Goal: Task Accomplishment & Management: Use online tool/utility

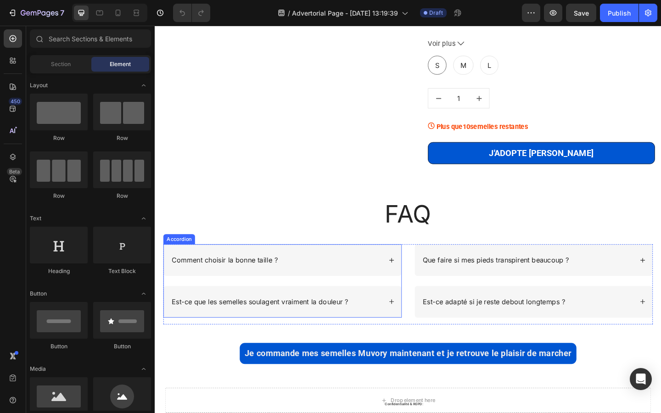
scroll to position [3098, 0]
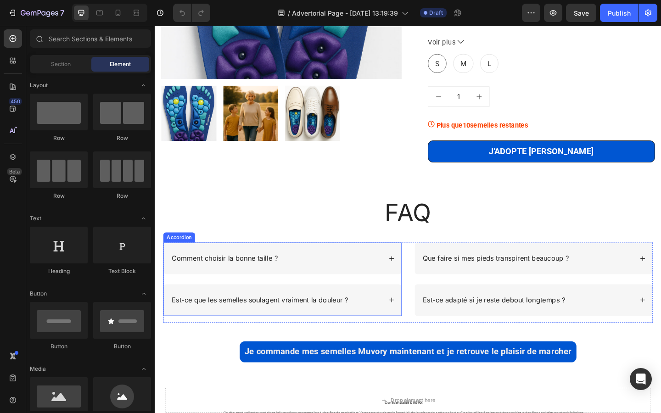
click at [210, 278] on p "Comment choisir la bonne taille ?" at bounding box center [230, 279] width 115 height 10
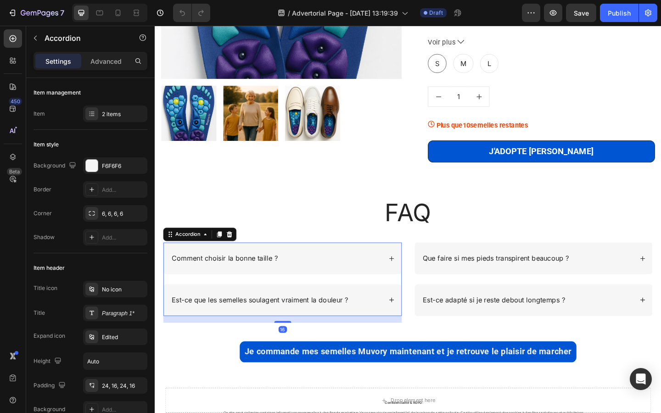
click at [210, 278] on p "Comment choisir la bonne taille ?" at bounding box center [230, 279] width 115 height 10
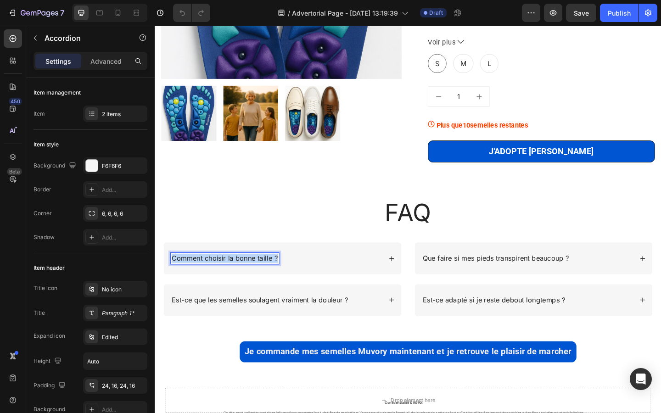
click at [210, 278] on p "Comment choisir la bonne taille ?" at bounding box center [230, 279] width 115 height 10
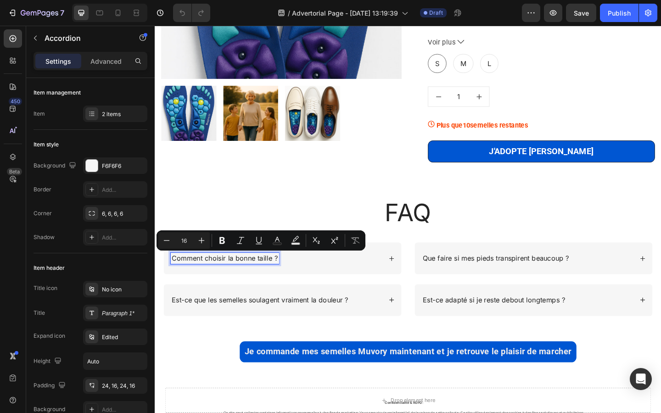
click at [246, 323] on p "Est-ce que les semelles soulagent vraiment la douleur ?" at bounding box center [269, 325] width 192 height 10
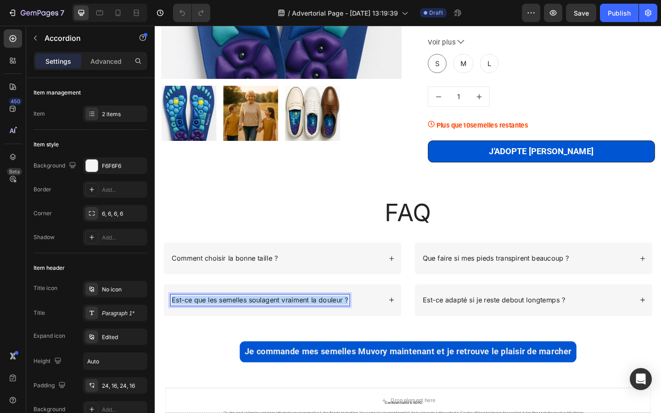
click at [246, 323] on p "Est-ce que les semelles soulagent vraiment la douleur ?" at bounding box center [269, 325] width 192 height 10
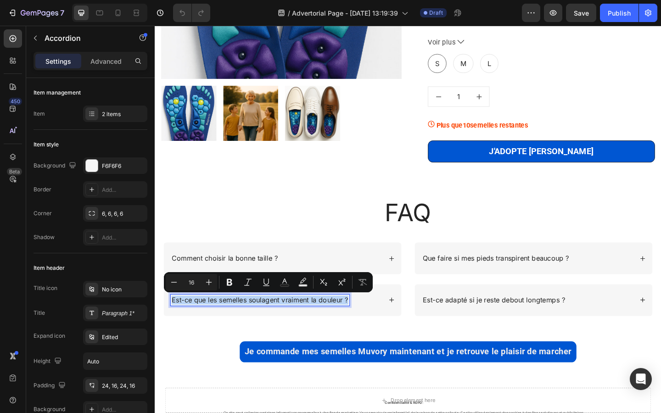
copy p "Est-ce que les semelles soulagent vraiment la douleur ?"
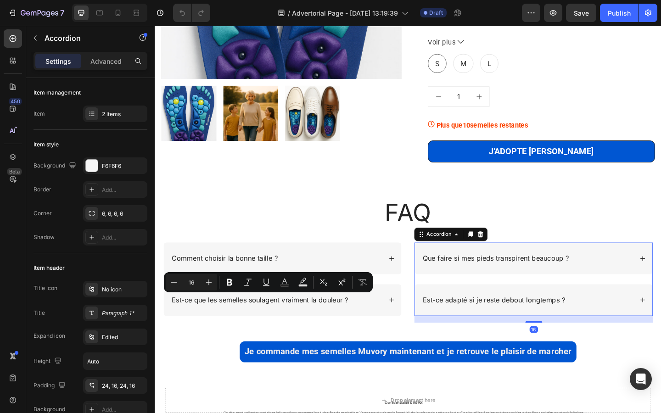
click at [458, 282] on p "Que faire si mes pieds transpirent beaucoup ?" at bounding box center [525, 279] width 159 height 10
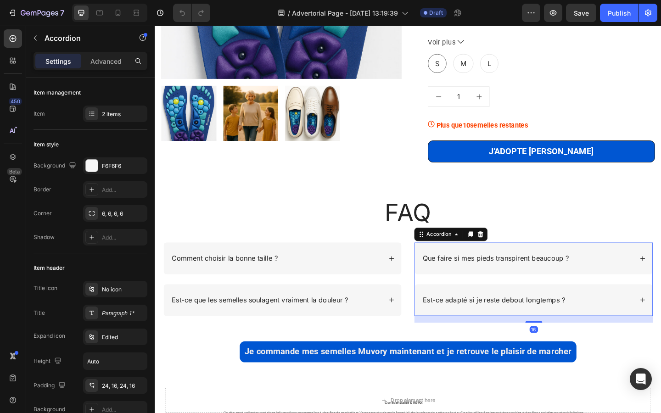
click at [458, 282] on p "Que faire si mes pieds transpirent beaucoup ?" at bounding box center [525, 279] width 159 height 10
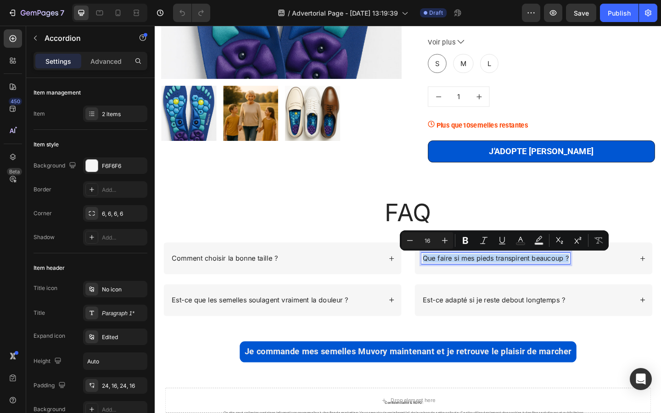
copy p "Que faire si mes pieds transpirent beaucoup ?"
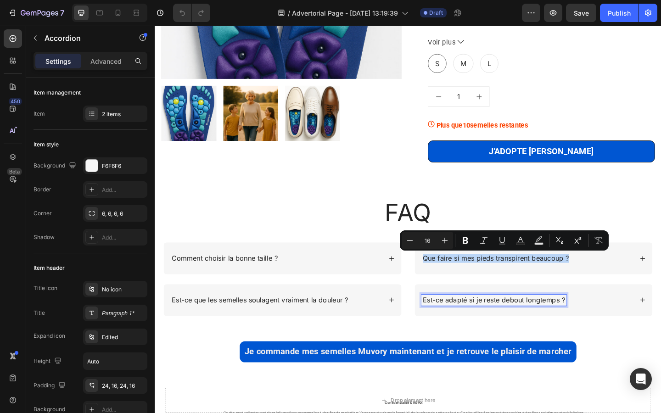
click at [470, 322] on p "Est-ce adapté si je reste debout longtemps ?" at bounding box center [523, 325] width 155 height 10
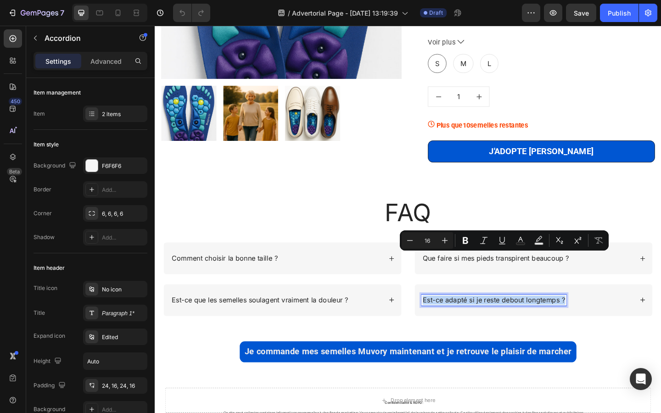
click at [470, 322] on p "Est-ce adapté si je reste debout longtemps ?" at bounding box center [523, 325] width 155 height 10
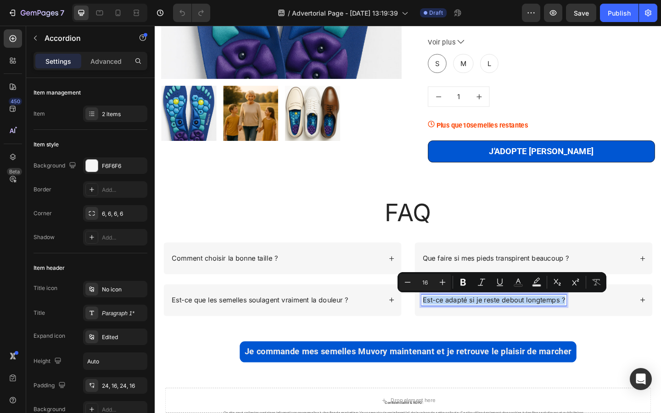
copy p "Est-ce adapté si je reste debout longtemps ?"
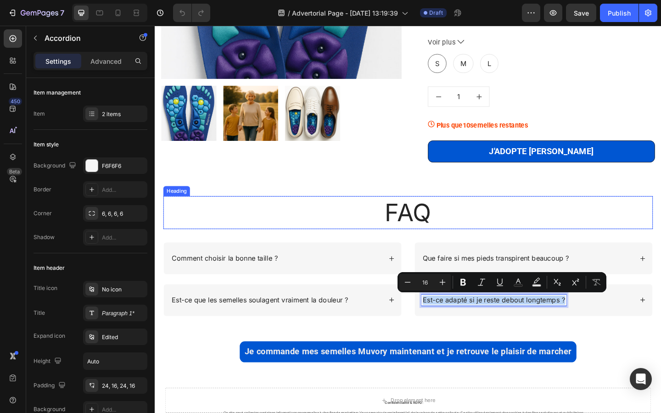
copy p "Est-ce adapté si je reste debout longtemps ?"
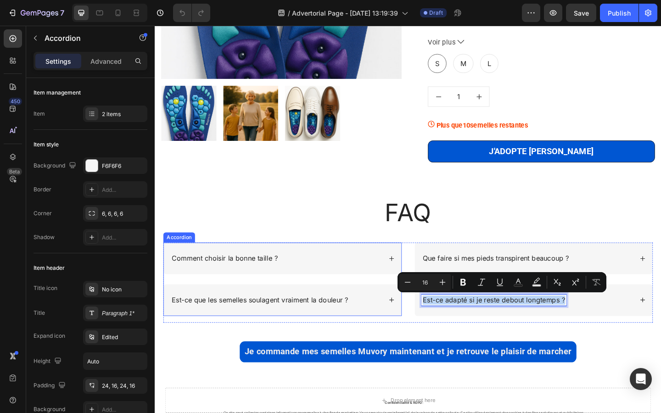
click at [371, 277] on div "Comment choisir la bonne taille ?" at bounding box center [287, 279] width 230 height 12
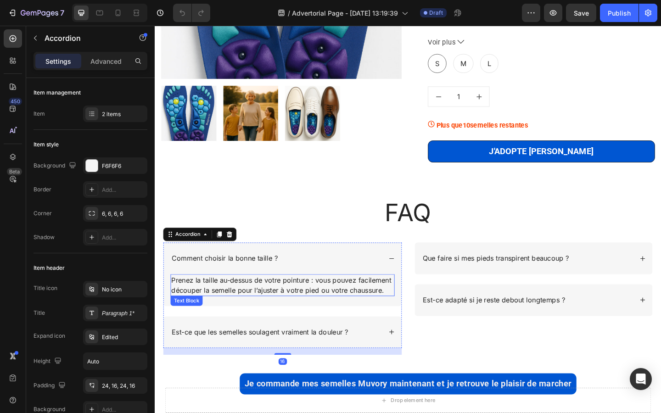
click at [312, 301] on p "Prenez la taille au-dessus de votre pointure : vous pouvez facilement découper …" at bounding box center [294, 308] width 242 height 22
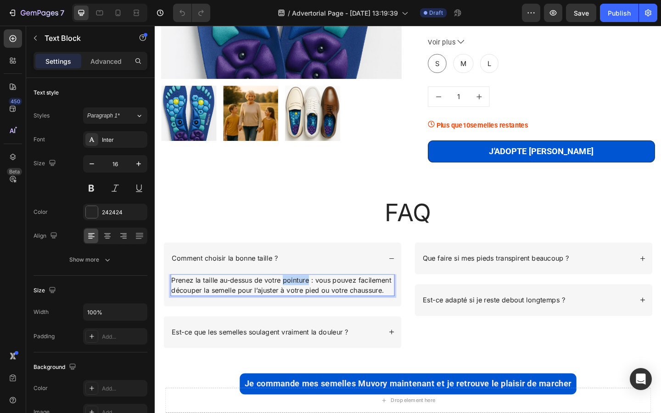
click at [312, 301] on p "Prenez la taille au-dessus de votre pointure : vous pouvez facilement découper …" at bounding box center [294, 308] width 242 height 22
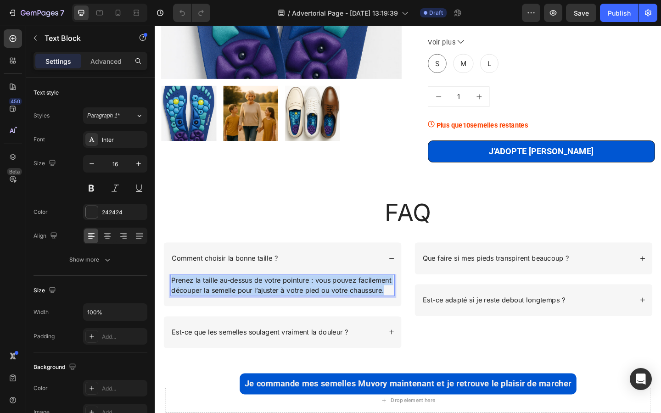
click at [312, 301] on p "Prenez la taille au-dessus de votre pointure : vous pouvez facilement découper …" at bounding box center [294, 308] width 242 height 22
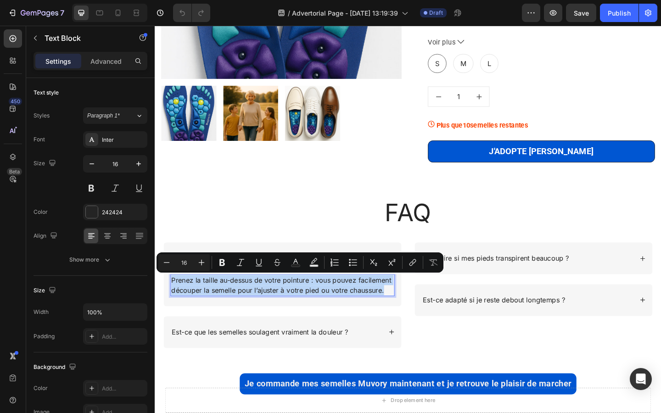
copy p "Prenez la taille au-dessus de votre pointure : vous pouvez facilement découper …"
click at [361, 312] on p "Prenez la taille au-dessus de votre pointure : vous pouvez facilement découper …" at bounding box center [294, 308] width 242 height 22
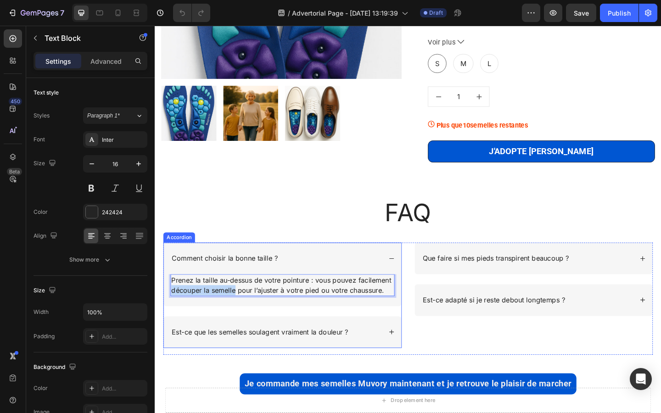
drag, startPoint x: 241, startPoint y: 315, endPoint x: 168, endPoint y: 315, distance: 73.5
click at [168, 315] on div "Prenez la taille au-dessus de votre pointure : vous pouvez facilement découper …" at bounding box center [293, 313] width 259 height 35
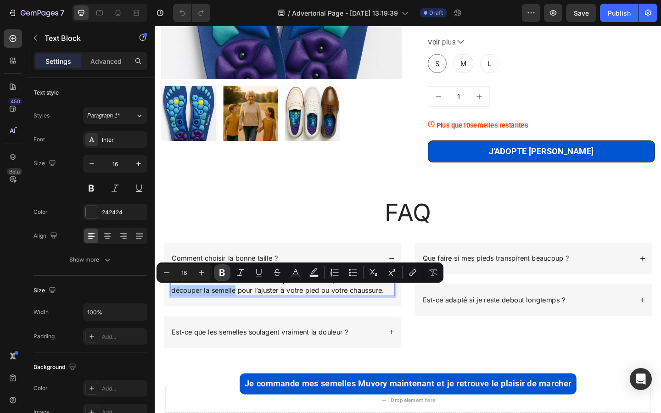
click at [225, 269] on icon "Editor contextual toolbar" at bounding box center [222, 272] width 9 height 9
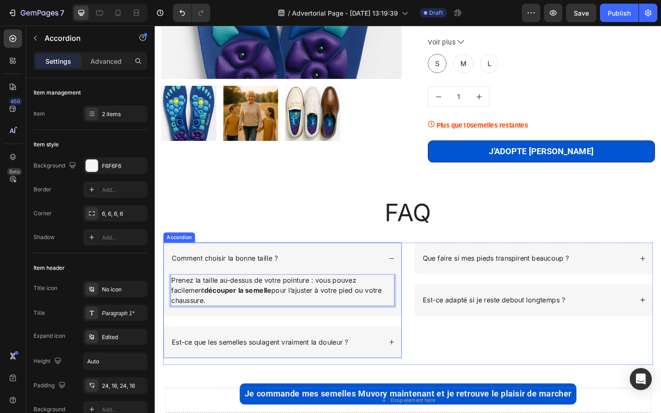
click at [334, 366] on p "Est-ce que les semelles soulagent vraiment la douleur ?" at bounding box center [269, 371] width 192 height 10
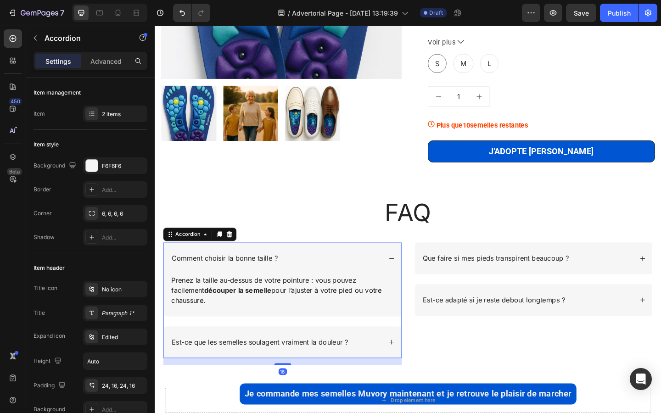
click at [385, 367] on div "Est-ce que les semelles soulagent vraiment la douleur ?" at bounding box center [293, 370] width 259 height 34
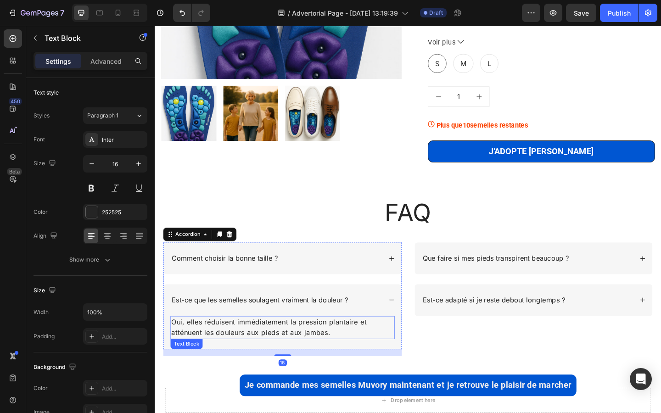
click at [309, 348] on p "Oui, elles réduisent immédiatement la pression plantaire et atténuent les doule…" at bounding box center [294, 354] width 242 height 23
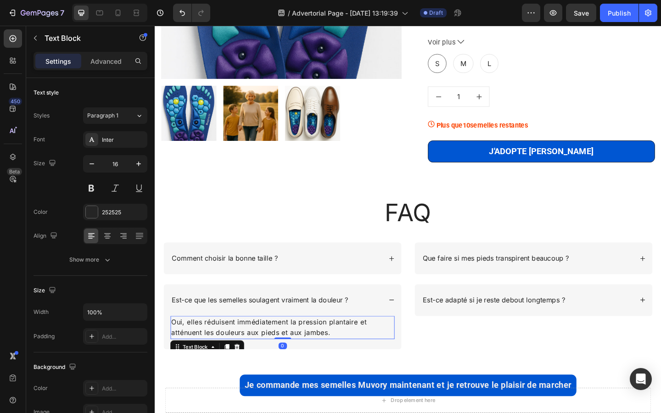
click at [310, 348] on p "Oui, elles réduisent immédiatement la pression plantaire et atténuent les doule…" at bounding box center [294, 354] width 242 height 23
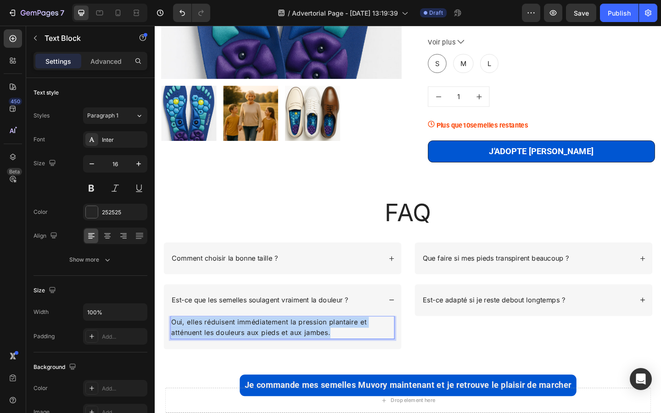
click at [310, 348] on p "Oui, elles réduisent immédiatement la pression plantaire et atténuent les doule…" at bounding box center [294, 354] width 242 height 23
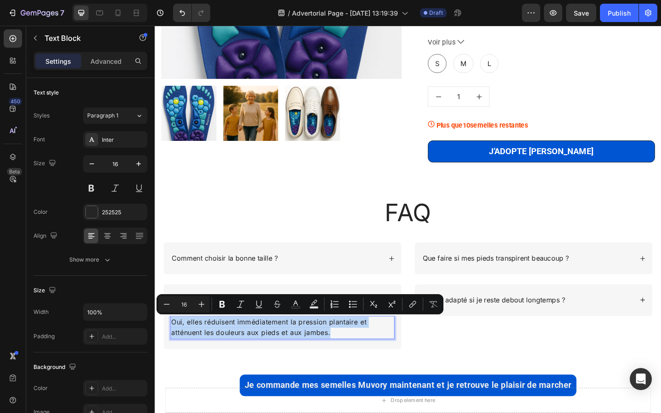
copy p "Oui, elles réduisent immédiatement la pression plantaire et atténuent les doule…"
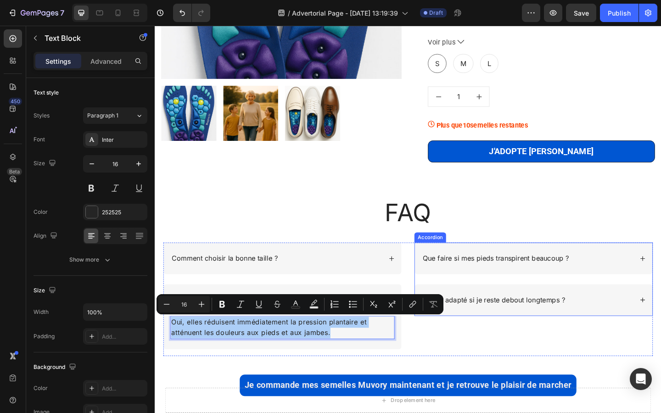
click at [529, 292] on div "Que faire si mes pieds transpirent beaucoup ?" at bounding box center [567, 279] width 259 height 34
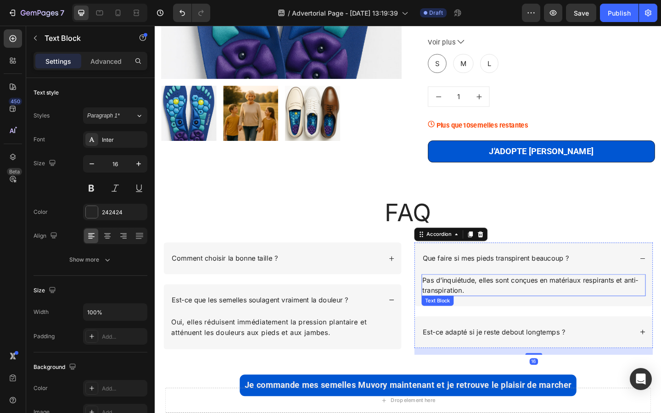
click at [503, 318] on p "Pas d’inquiétude, elles sont conçues en matériaux respirants et anti-transpirat…" at bounding box center [567, 308] width 242 height 22
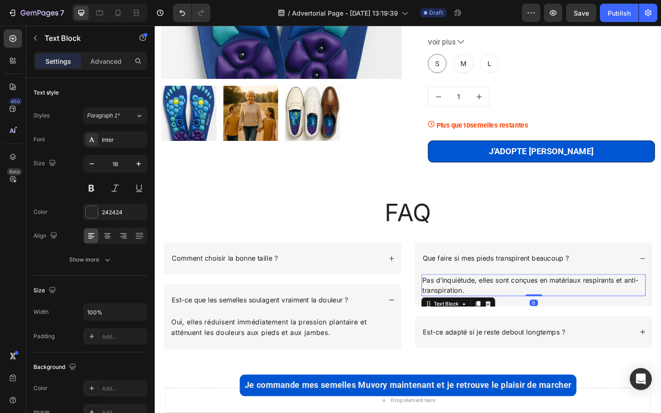
click at [503, 318] on p "Pas d’inquiétude, elles sont conçues en matériaux respirants et anti-transpirat…" at bounding box center [567, 308] width 242 height 22
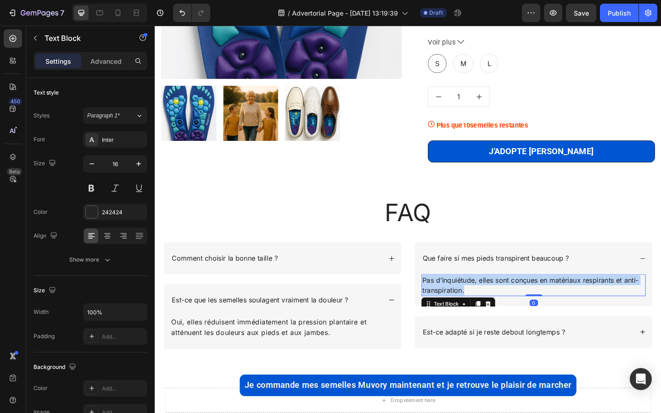
click at [503, 318] on p "Pas d’inquiétude, elles sont conçues en matériaux respirants et anti-transpirat…" at bounding box center [567, 308] width 242 height 22
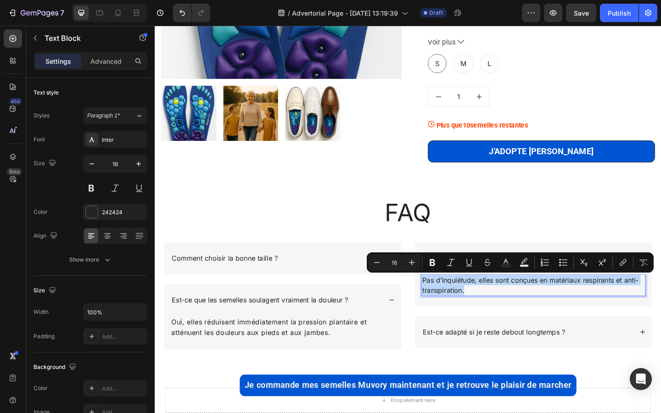
copy p "Pas d’inquiétude, elles sont conçues en matériaux respirants et anti-transpirat…"
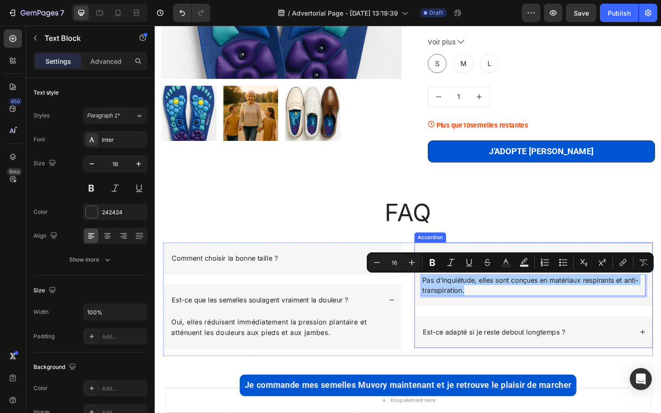
click at [519, 345] on div "Est-ce adapté si je reste debout longtemps ?" at bounding box center [567, 359] width 259 height 34
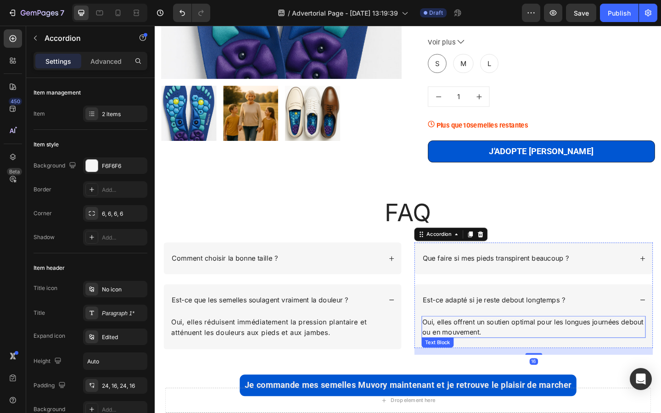
click at [503, 342] on div "Oui, elles offrent un soutien optimal pour les longues journées debout ou en mo…" at bounding box center [567, 354] width 244 height 24
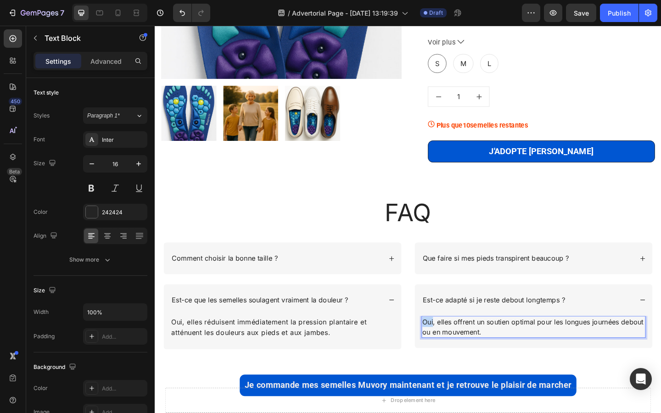
click at [503, 342] on div "Oui, elles offrent un soutien optimal pour les longues journées debout ou en mo…" at bounding box center [567, 354] width 244 height 24
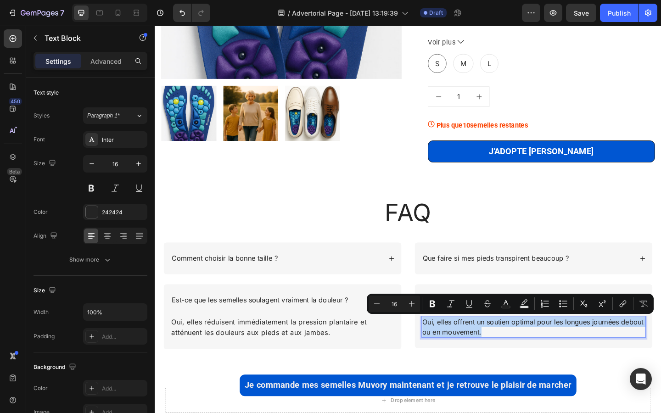
copy p "Oui, elles offrent un soutien optimal pour les longues journées debout ou en mo…"
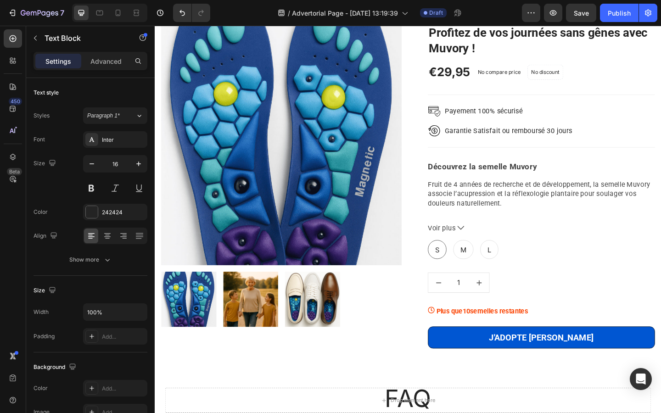
scroll to position [2982, 0]
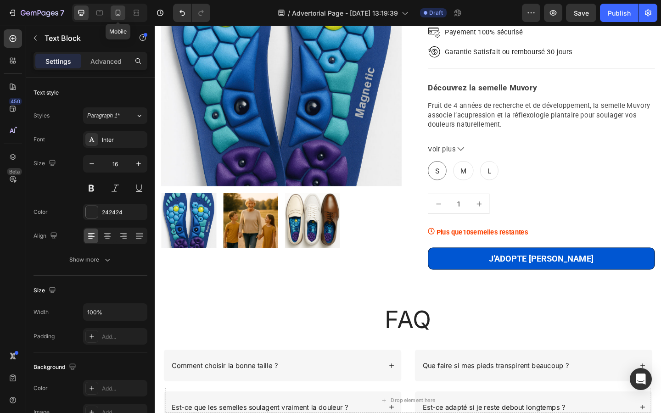
click at [113, 10] on div at bounding box center [118, 13] width 15 height 15
type input "14"
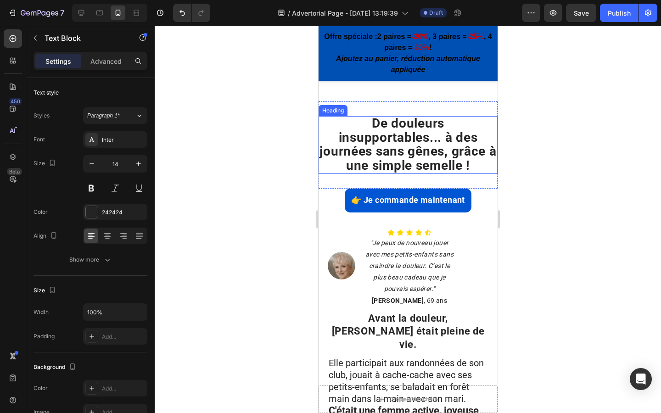
click at [367, 143] on strong "De douleurs insupportables... à des journées sans gênes, grâce à une simple sem…" at bounding box center [407, 144] width 177 height 57
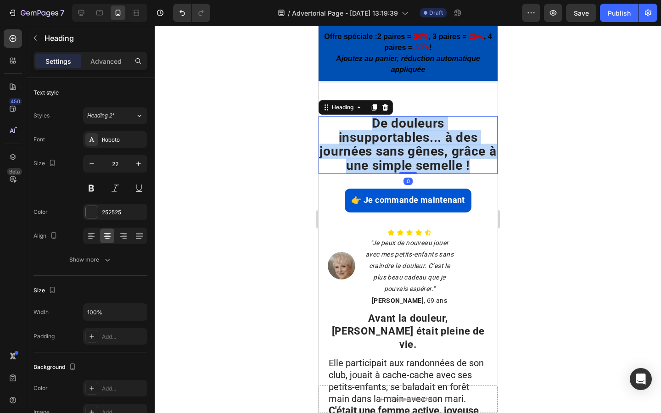
click at [367, 143] on strong "De douleurs insupportables... à des journées sans gênes, grâce à une simple sem…" at bounding box center [407, 144] width 177 height 57
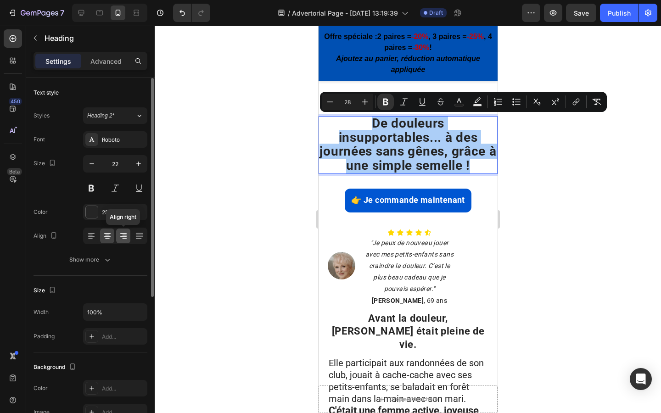
click at [124, 234] on icon at bounding box center [123, 236] width 9 height 9
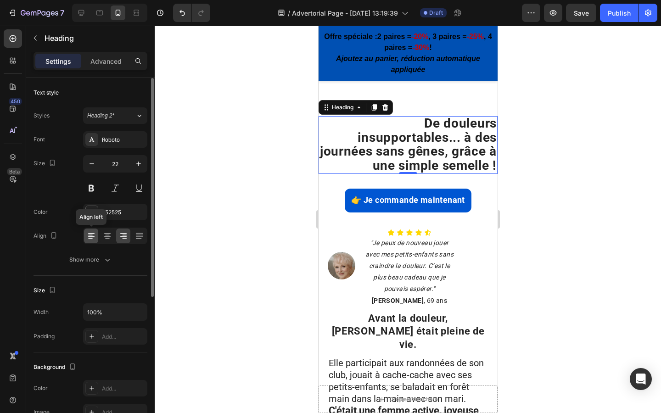
click at [95, 233] on icon at bounding box center [91, 236] width 9 height 9
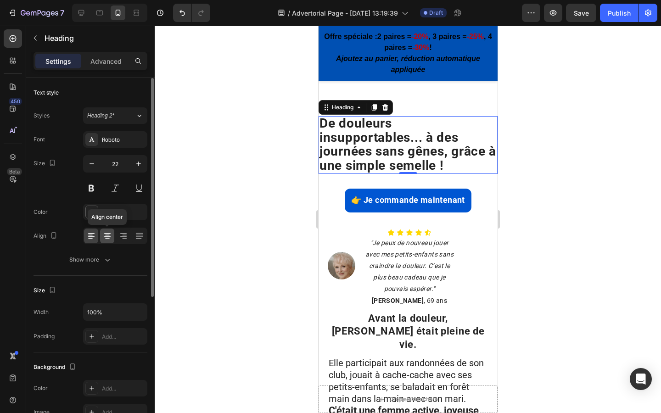
click at [105, 236] on icon at bounding box center [107, 236] width 9 height 9
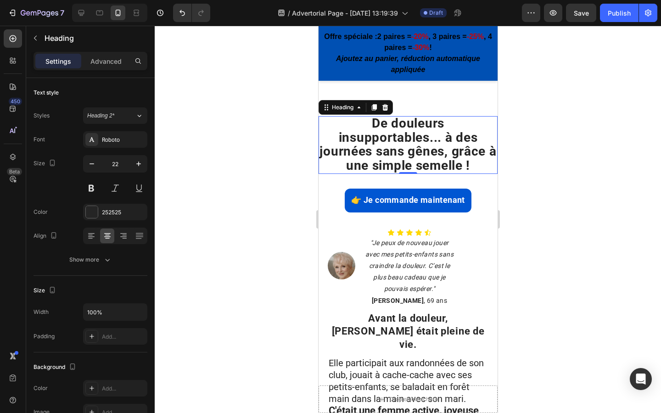
click at [447, 152] on strong "De douleurs insupportables... à des journées sans gênes, grâce à une simple sem…" at bounding box center [407, 144] width 177 height 57
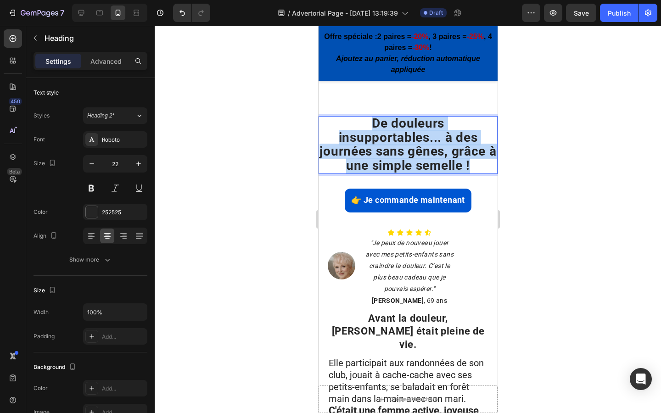
click at [447, 152] on strong "De douleurs insupportables... à des journées sans gênes, grâce à une simple sem…" at bounding box center [407, 144] width 177 height 57
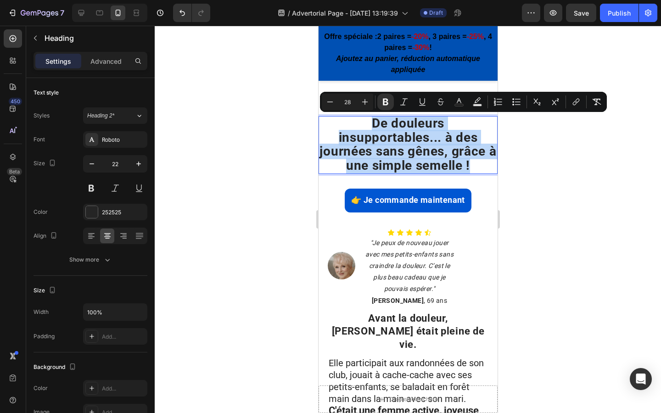
click at [447, 152] on strong "De douleurs insupportables... à des journées sans gênes, grâce à une simple sem…" at bounding box center [407, 144] width 177 height 57
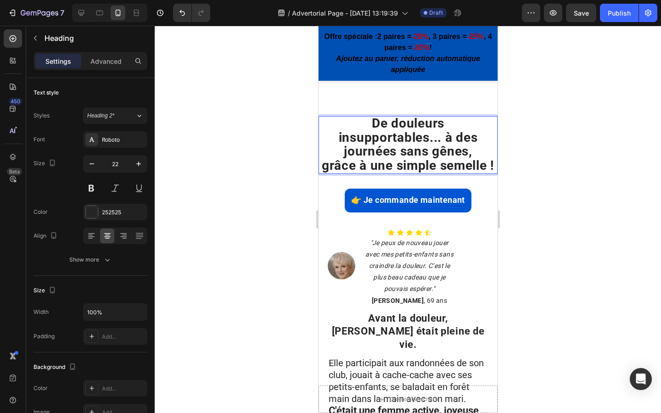
click at [294, 132] on div at bounding box center [408, 220] width 507 height 388
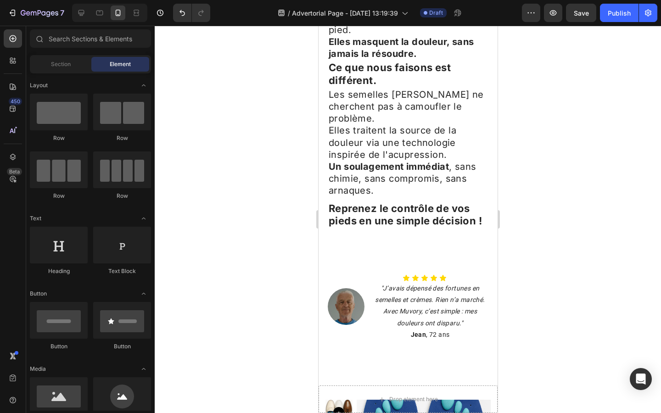
scroll to position [2833, 0]
click at [81, 10] on icon at bounding box center [81, 12] width 9 height 9
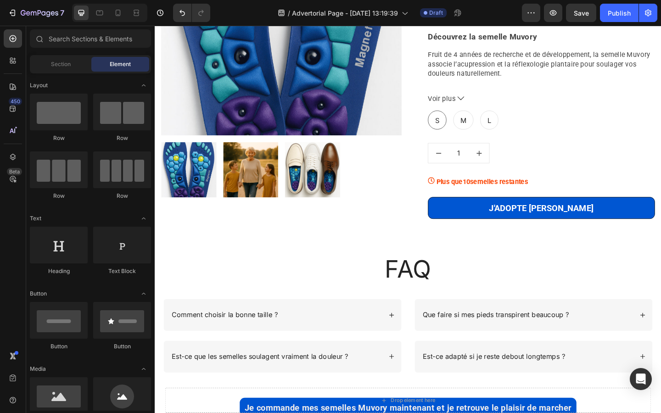
scroll to position [3082, 0]
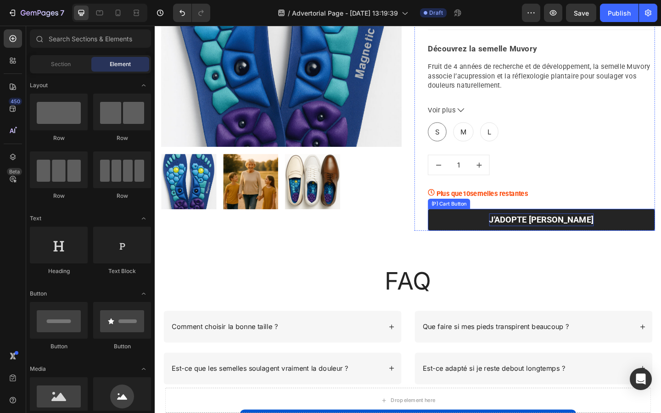
click at [555, 230] on div "J'ADOPTE [PERSON_NAME]" at bounding box center [576, 237] width 114 height 14
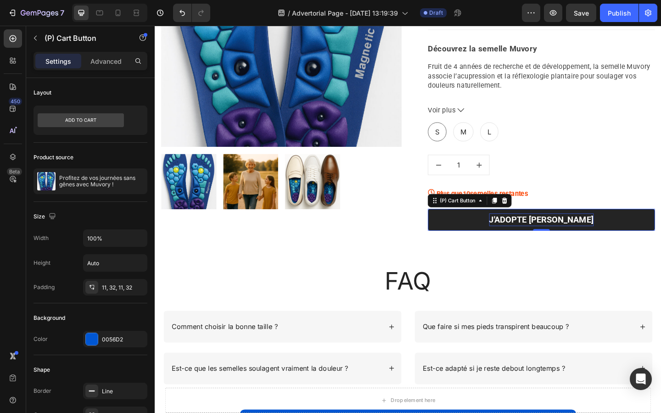
click at [553, 237] on div "J'ADOPTE [PERSON_NAME]" at bounding box center [576, 237] width 114 height 14
click at [553, 237] on p "J'ADOPTE [PERSON_NAME]" at bounding box center [576, 237] width 114 height 14
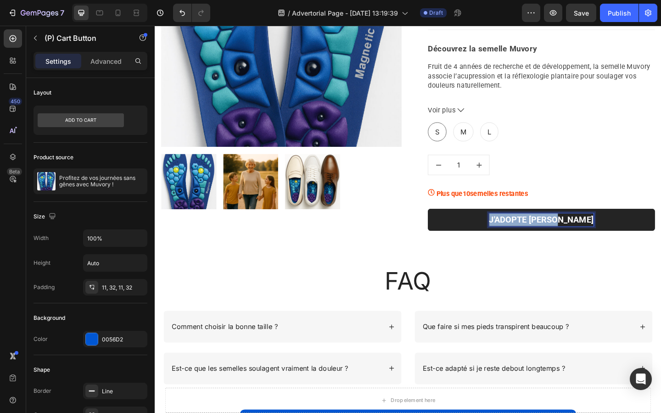
click at [553, 237] on p "J'ADOPTE [PERSON_NAME]" at bounding box center [576, 237] width 114 height 14
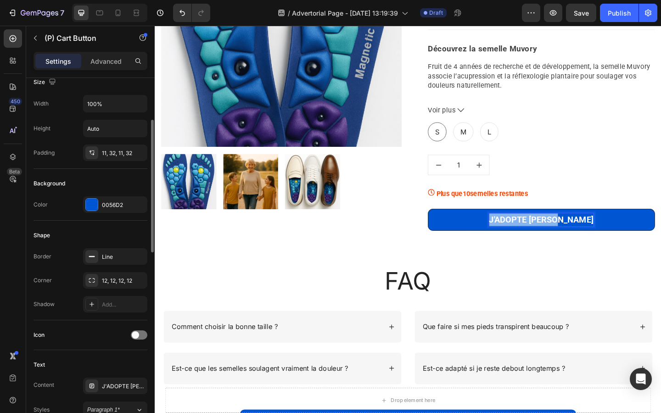
scroll to position [124, 0]
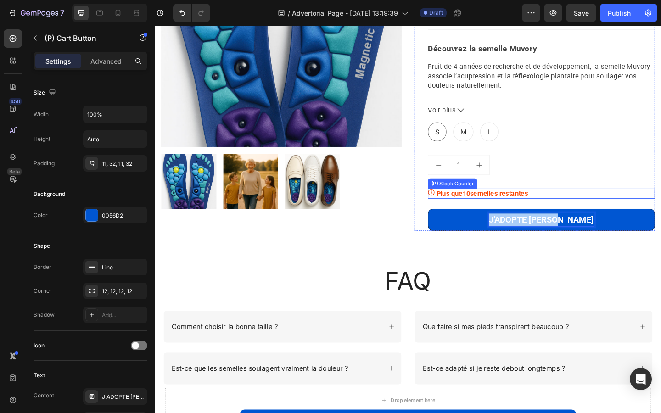
click at [482, 205] on p "Plus que 10 semelles restantes" at bounding box center [511, 208] width 100 height 11
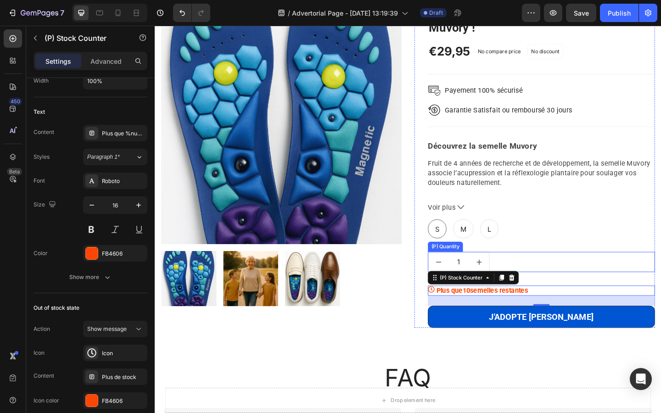
scroll to position [2973, 0]
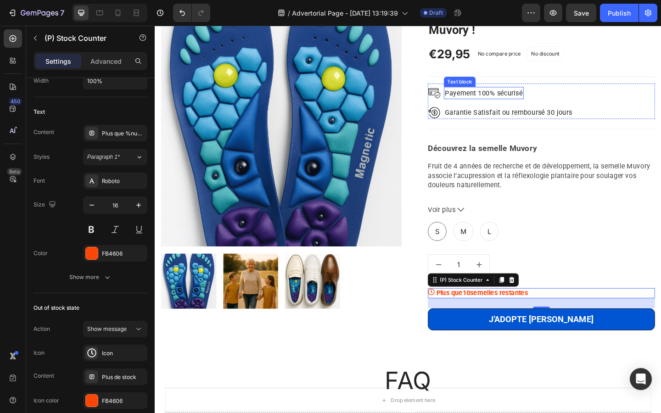
click at [498, 95] on p "Payement 100% sécurisé" at bounding box center [512, 99] width 85 height 12
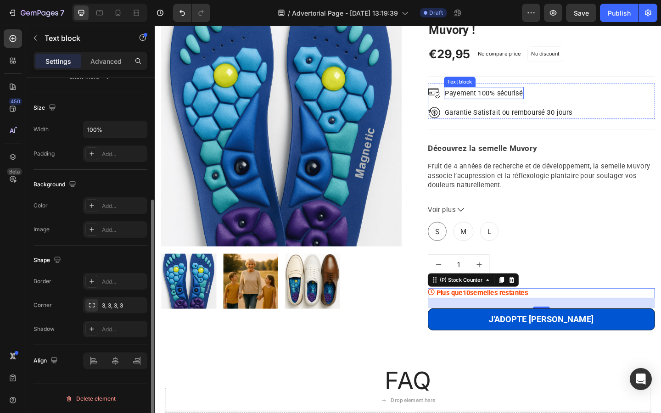
scroll to position [0, 0]
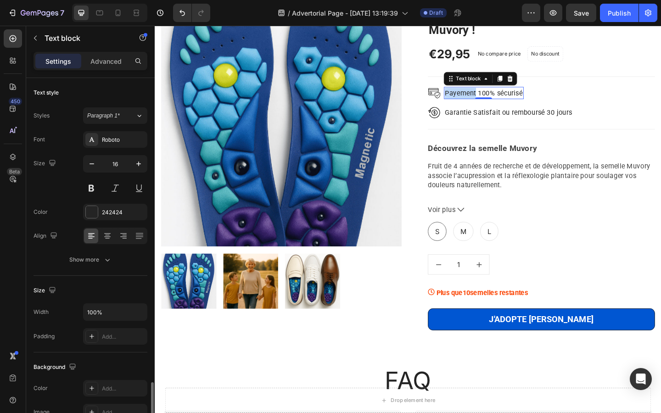
click at [498, 95] on p "Payement 100% sécurisé" at bounding box center [512, 99] width 85 height 12
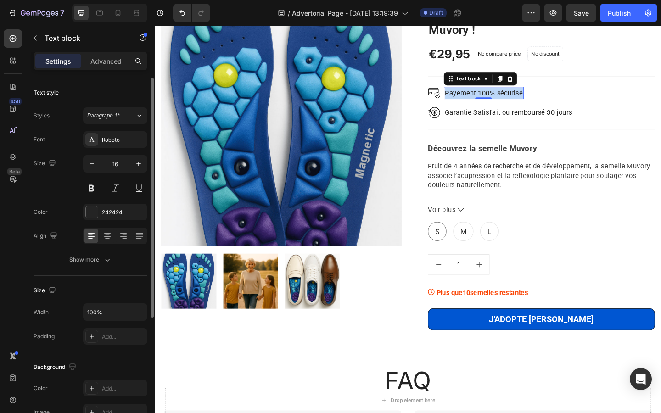
click at [498, 95] on p "Payement 100% sécurisé" at bounding box center [512, 99] width 85 height 12
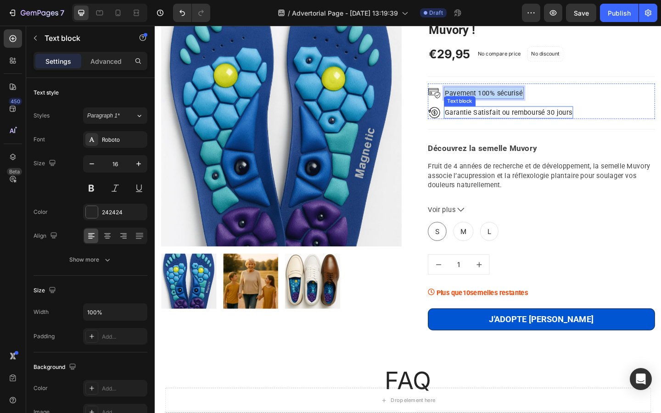
click at [508, 118] on p "Garantie Satisfait ou remboursé 30 jours" at bounding box center [539, 120] width 139 height 12
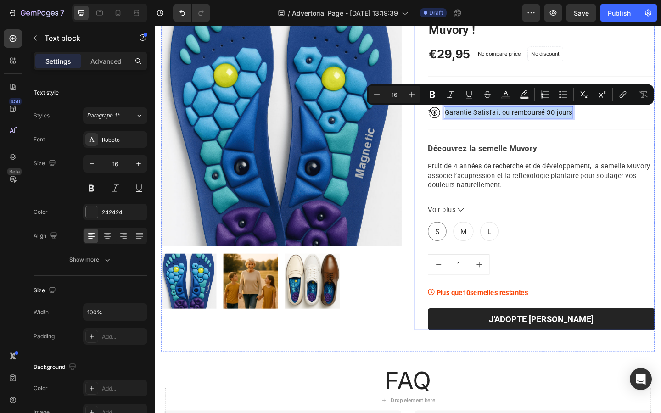
click at [474, 339] on button "J'ADOPTE [PERSON_NAME]" at bounding box center [575, 345] width 247 height 24
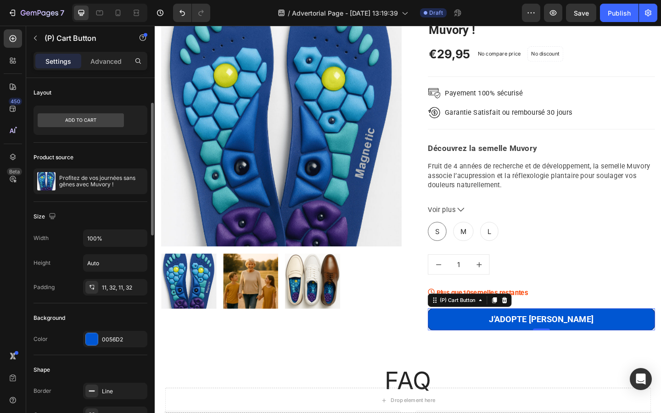
scroll to position [623, 0]
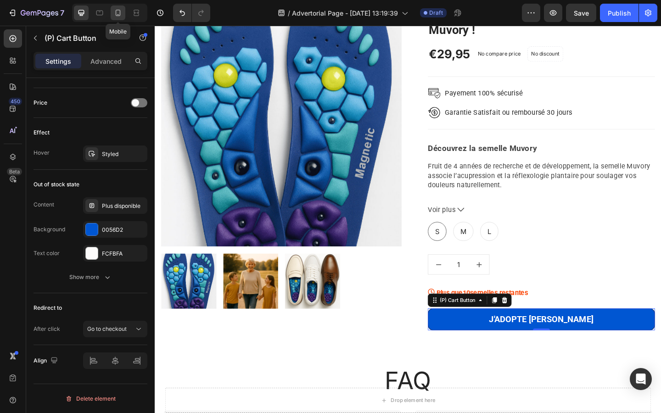
click at [121, 16] on icon at bounding box center [117, 12] width 9 height 9
type input "14"
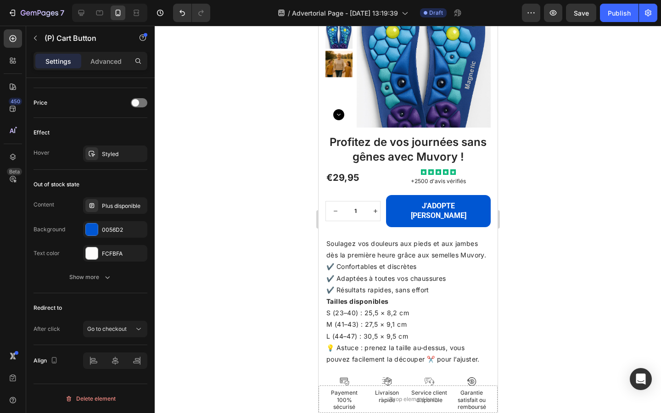
scroll to position [2941, 0]
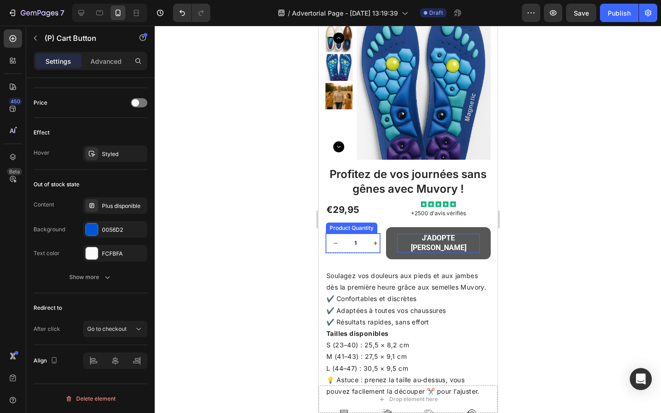
click at [412, 235] on div "J'adopte Muvory" at bounding box center [438, 243] width 83 height 19
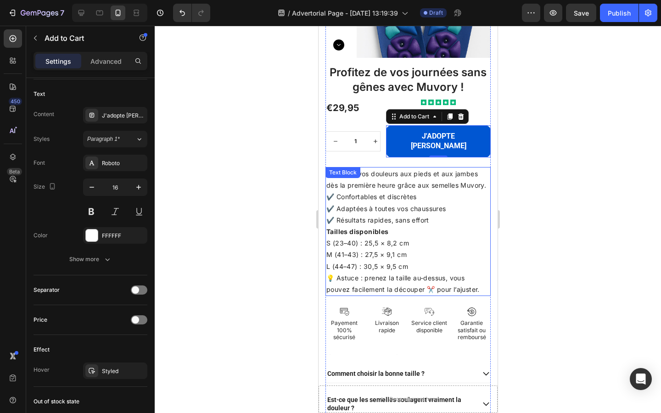
scroll to position [3028, 0]
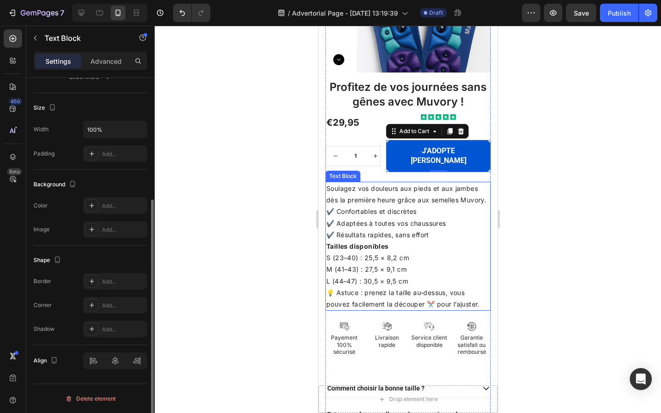
click at [405, 264] on p "M (41–43) : 27,5 × 9,1 cm" at bounding box center [408, 269] width 164 height 11
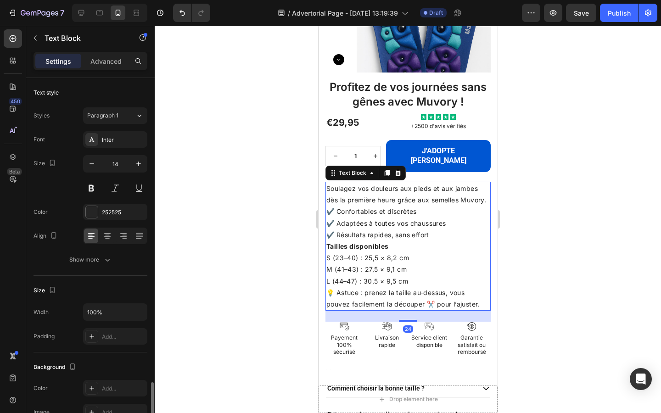
click at [405, 264] on p "M (41–43) : 27,5 × 9,1 cm" at bounding box center [408, 269] width 164 height 11
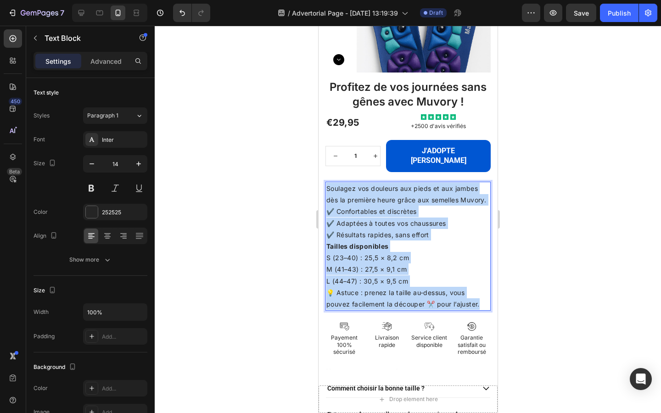
drag, startPoint x: 481, startPoint y: 294, endPoint x: 298, endPoint y: 158, distance: 228.6
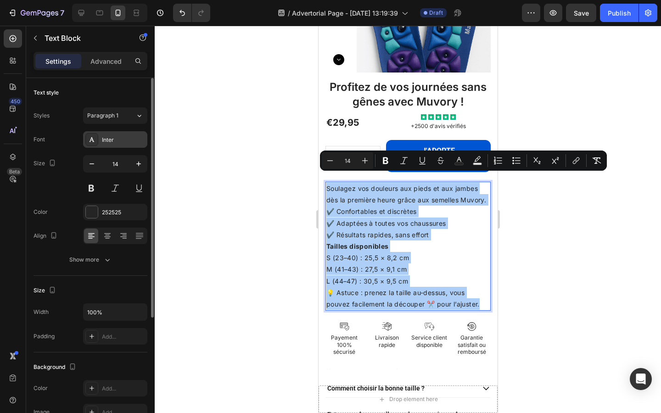
click at [135, 139] on div "Inter" at bounding box center [123, 140] width 43 height 8
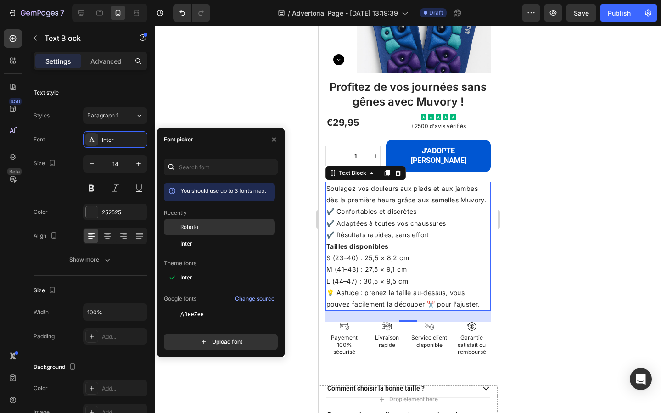
click at [211, 225] on div "Roboto" at bounding box center [227, 227] width 93 height 8
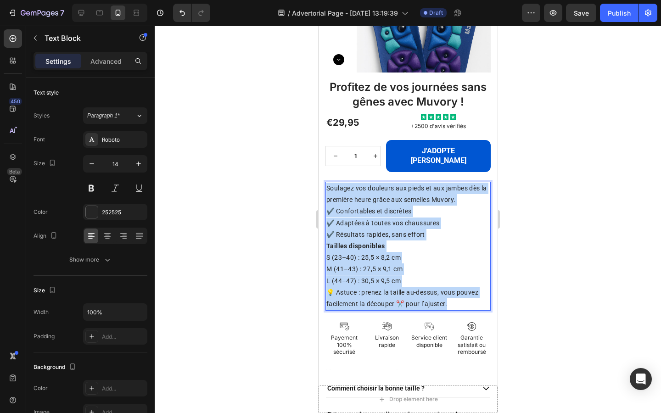
drag, startPoint x: 452, startPoint y: 297, endPoint x: 301, endPoint y: 160, distance: 204.2
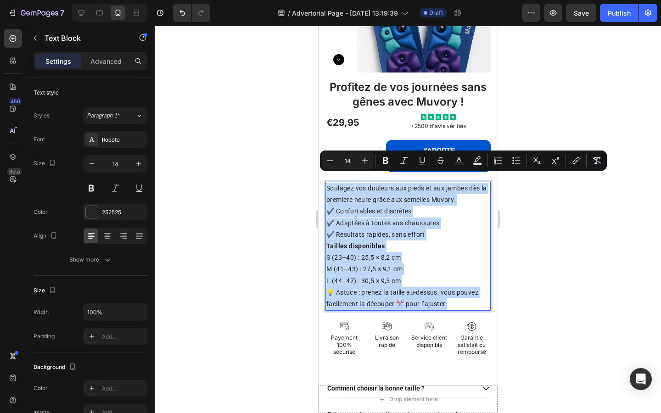
copy div "Soulagez vos douleurs aux pieds et aux jambes dès la première heure grâce aux s…"
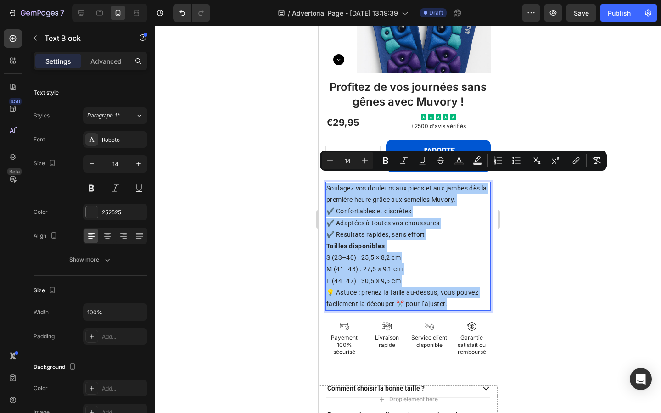
click at [273, 206] on div at bounding box center [408, 220] width 507 height 388
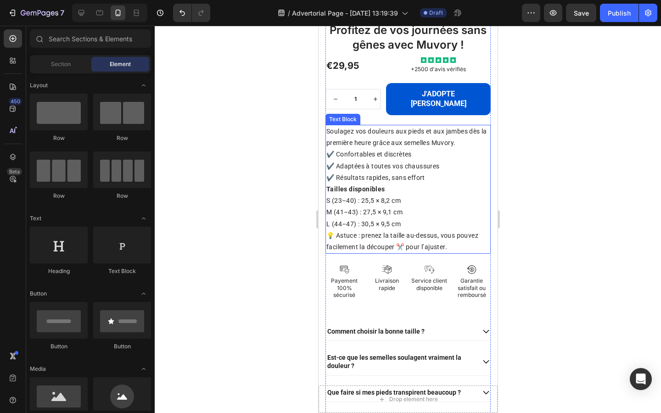
scroll to position [3086, 0]
click at [353, 218] on p "L (44–47) : 30,5 × 9,5 cm" at bounding box center [408, 223] width 164 height 11
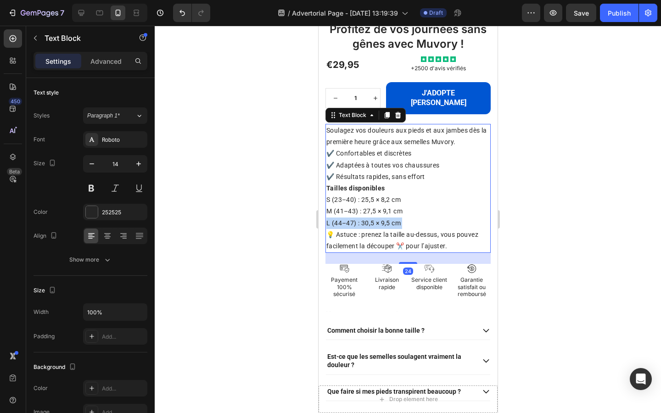
click at [353, 218] on p "L (44–47) : 30,5 × 9,5 cm" at bounding box center [408, 223] width 164 height 11
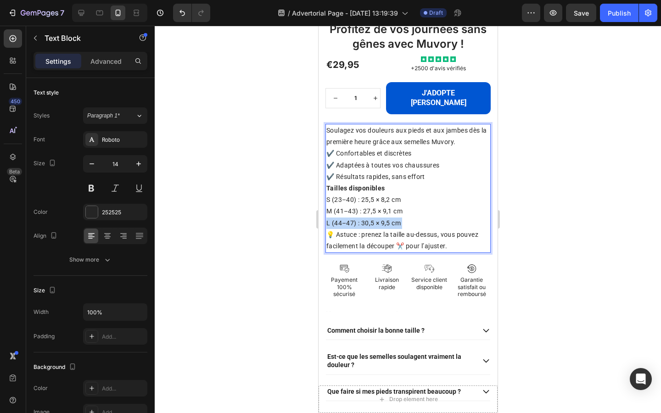
click at [353, 218] on p "L (44–47) : 30,5 × 9,5 cm" at bounding box center [408, 223] width 164 height 11
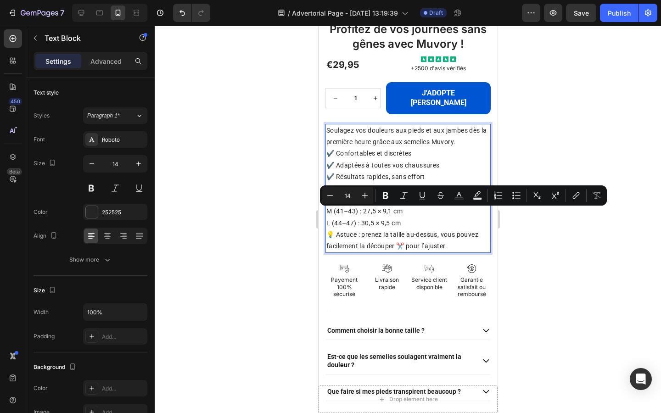
click at [347, 136] on p "Soulagez vos douleurs aux pieds et aux jambes dès la première heure grâce aux s…" at bounding box center [408, 154] width 164 height 58
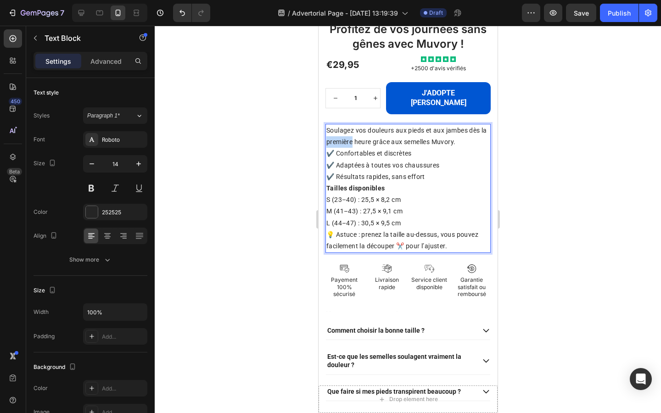
click at [347, 136] on p "Soulagez vos douleurs aux pieds et aux jambes dès la première heure grâce aux s…" at bounding box center [408, 154] width 164 height 58
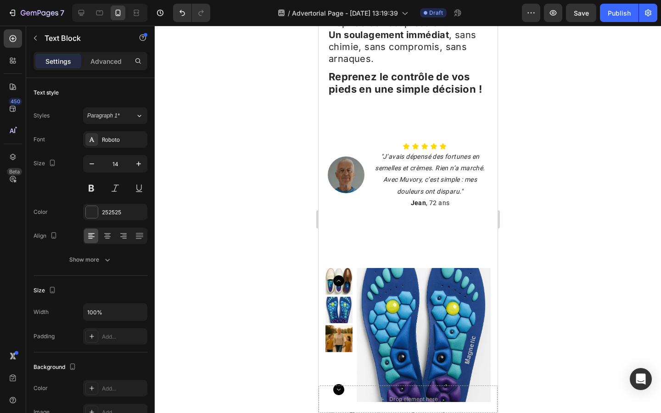
scroll to position [2456, 0]
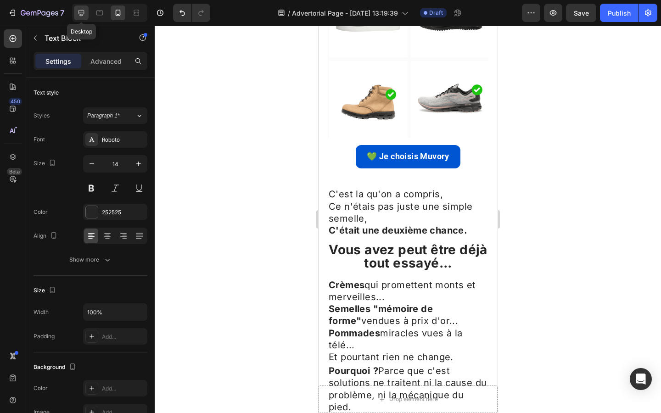
click at [79, 17] on icon at bounding box center [81, 12] width 9 height 9
type input "16"
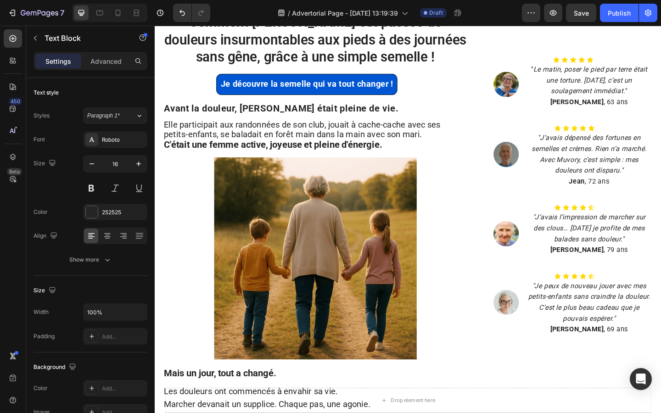
scroll to position [111, 0]
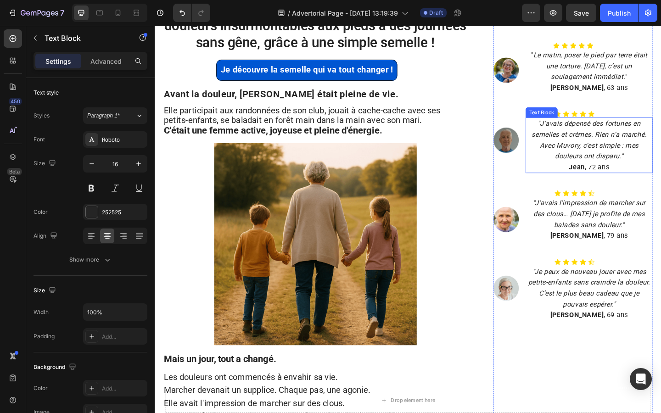
click at [599, 150] on p ""J’avais dépensé des fortunes en semelles et crèmes. Rien n’a marché. Avec Muvo…" at bounding box center [627, 149] width 136 height 47
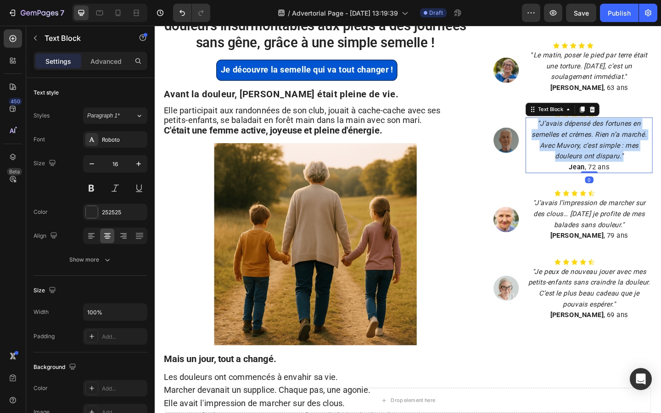
click at [599, 150] on p ""J’avais dépensé des fortunes en semelles et crèmes. Rien n’a marché. Avec Muvo…" at bounding box center [627, 149] width 136 height 47
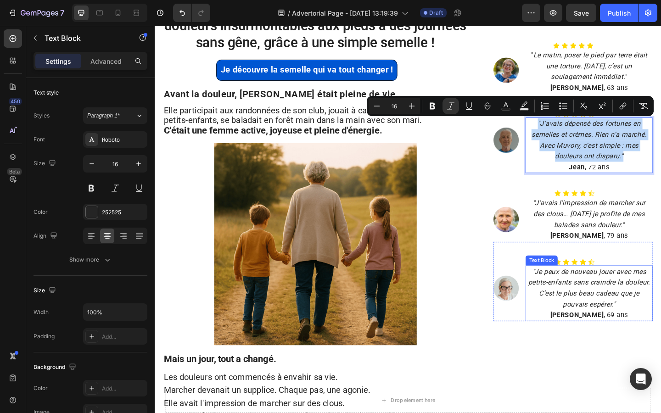
click at [595, 290] on icon ""Je peux de nouveau jouer avec mes petits-enfants sans craindre la douleur. C’e…" at bounding box center [627, 311] width 133 height 44
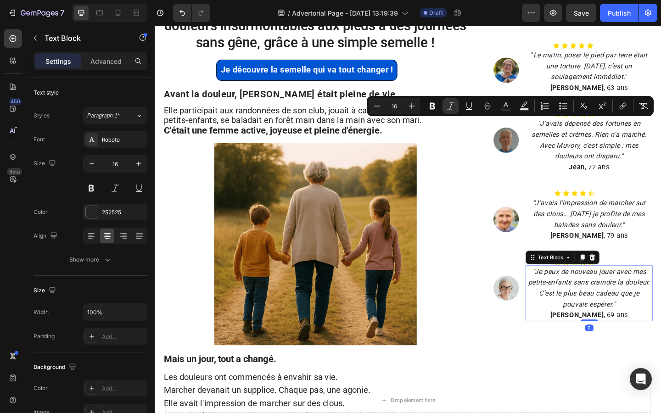
click at [595, 290] on icon ""Je peux de nouveau jouer avec mes petits-enfants sans craindre la douleur. C’e…" at bounding box center [627, 311] width 133 height 44
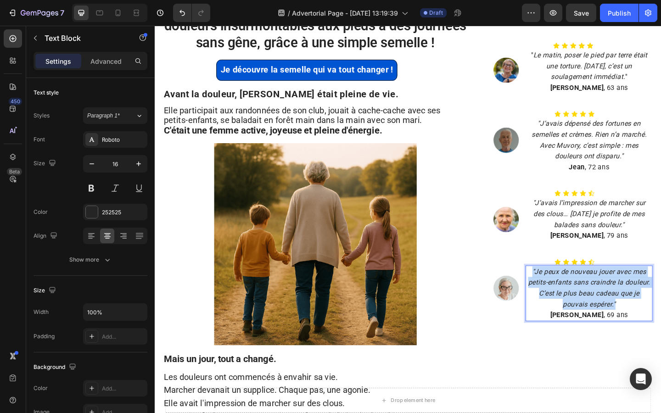
click at [595, 290] on icon ""Je peux de nouveau jouer avec mes petits-enfants sans craindre la douleur. C’e…" at bounding box center [627, 311] width 133 height 44
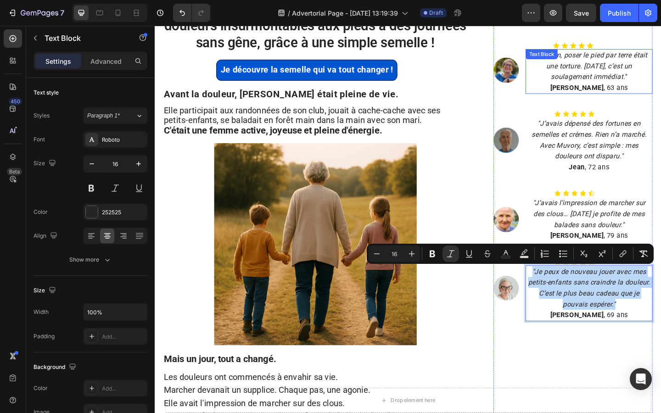
click at [603, 71] on icon "Le matin, poser le pied par terre était une torture. Aujourd’hui, c’est un soul…" at bounding box center [629, 69] width 124 height 32
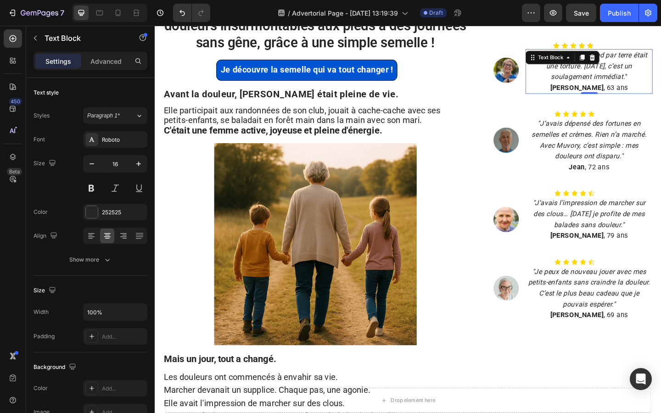
click at [603, 71] on icon "Le matin, poser le pied par terre était une torture. Aujourd’hui, c’est un soul…" at bounding box center [629, 69] width 124 height 32
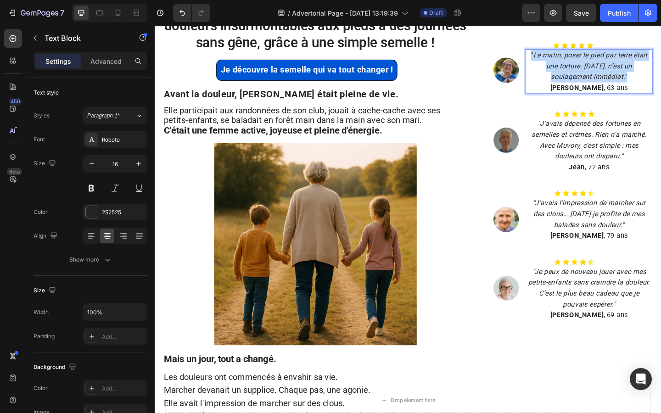
click at [603, 71] on icon "Le matin, poser le pied par terre était une torture. Aujourd’hui, c’est un soul…" at bounding box center [629, 69] width 124 height 32
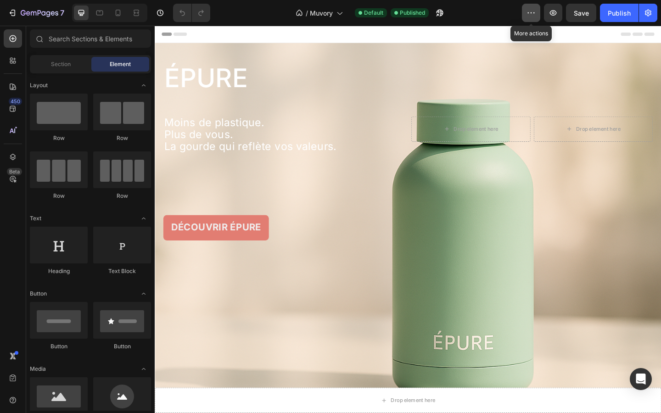
click at [538, 11] on button "button" at bounding box center [531, 13] width 18 height 18
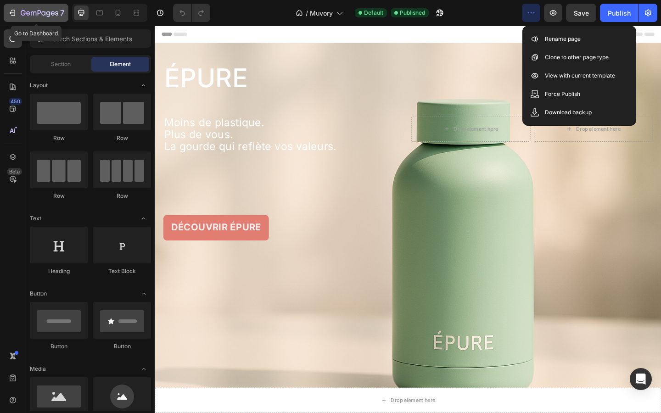
click at [13, 7] on div "7" at bounding box center [36, 12] width 56 height 11
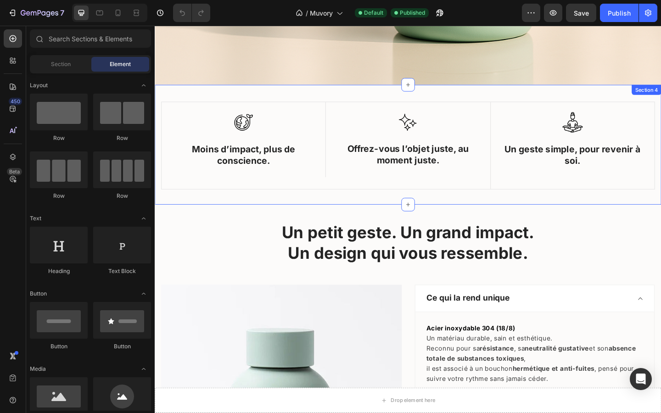
scroll to position [386, 0]
click at [305, 95] on div "Image Moins d’impact, plus de conscience. Text Block Row Image Offrez-vous l’ob…" at bounding box center [430, 155] width 551 height 130
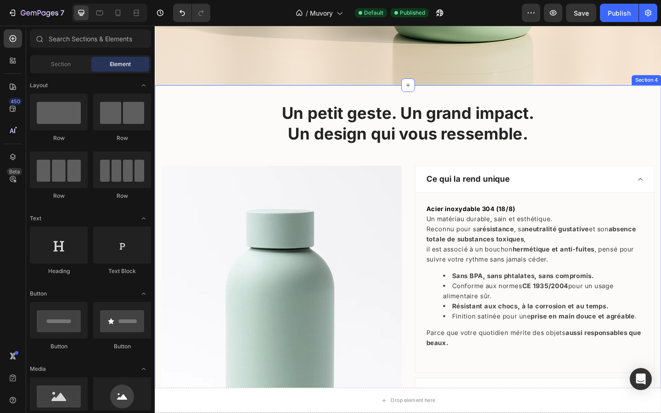
click at [592, 134] on div "Un petit geste. Un grand impact. Un design qui vous ressemble. Heading Row Imag…" at bounding box center [430, 356] width 537 height 495
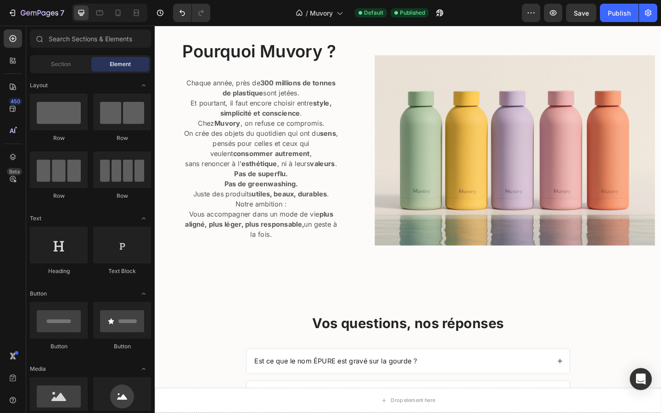
scroll to position [429, 0]
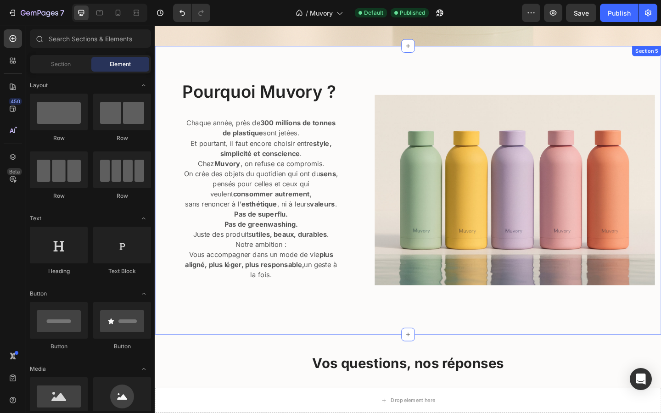
click at [430, 73] on div "Pourquoi Muvory ? Heading Chaque année, près de 300 millions de tonnes de plast…" at bounding box center [430, 205] width 551 height 314
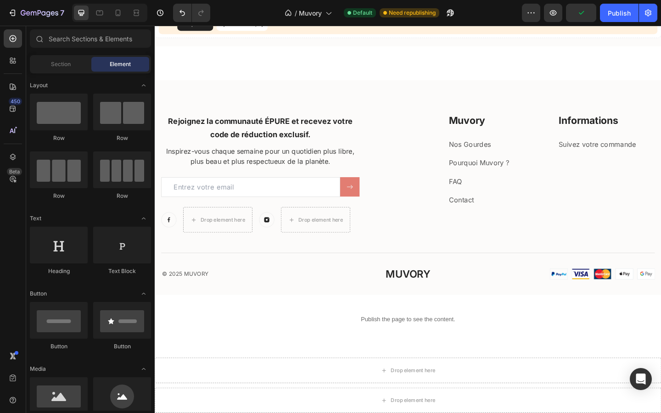
scroll to position [1050, 0]
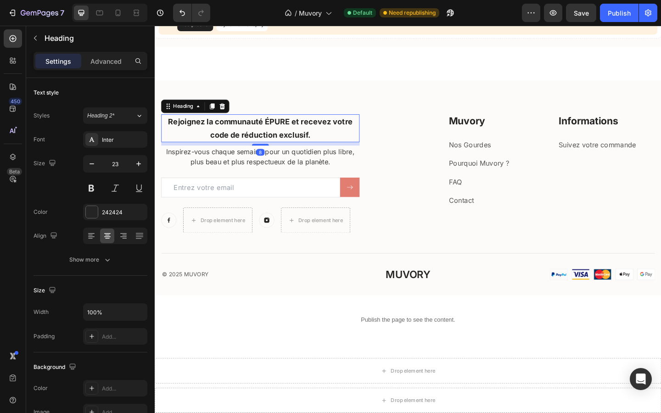
click at [280, 130] on span "Rejoignez la communauté ÉPURE et recevez votre code de réduction exclusif." at bounding box center [269, 137] width 201 height 24
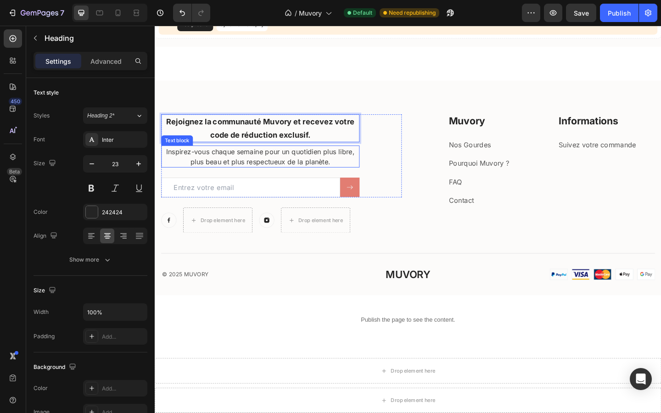
click at [243, 172] on p "Inspirez-vous chaque semaine pour un quotidien plus libre, plus beau et plus re…" at bounding box center [270, 168] width 214 height 22
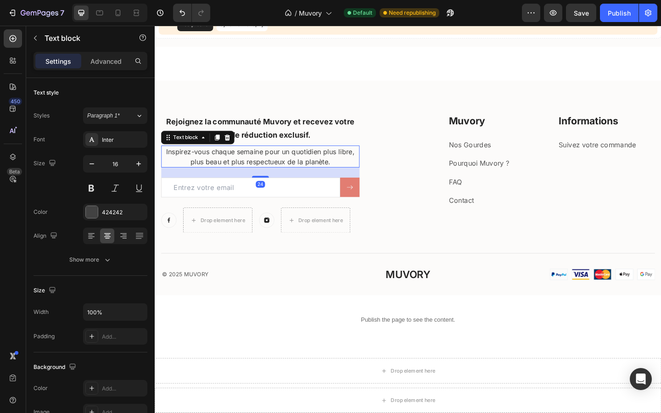
click at [243, 172] on p "Inspirez-vous chaque semaine pour un quotidien plus libre, plus beau et plus re…" at bounding box center [270, 168] width 214 height 22
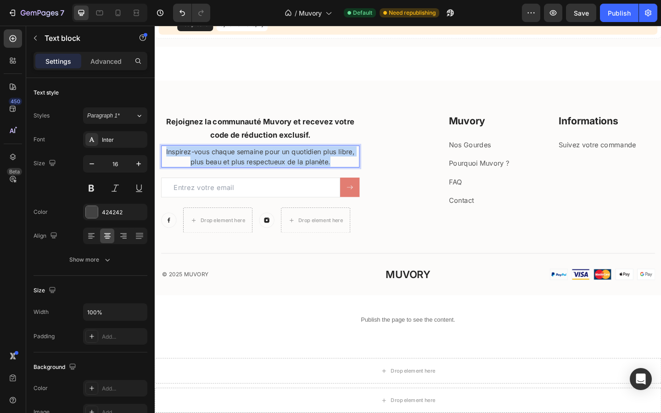
click at [243, 172] on p "Inspirez-vous chaque semaine pour un quotidien plus libre, plus beau et plus re…" at bounding box center [270, 168] width 214 height 22
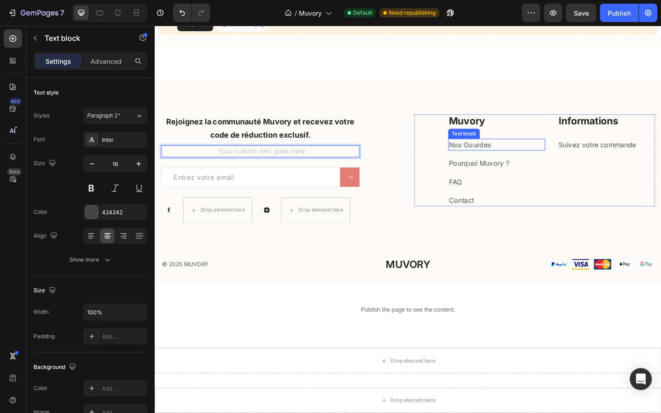
click at [499, 158] on p "Nos Gourdes" at bounding box center [527, 155] width 104 height 11
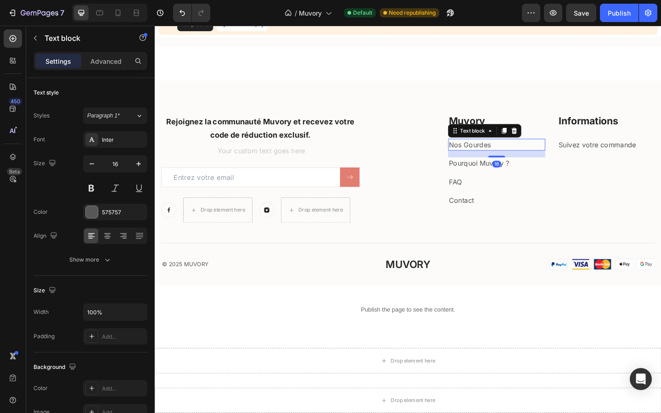
click at [499, 158] on p "Nos Gourdes" at bounding box center [527, 155] width 104 height 11
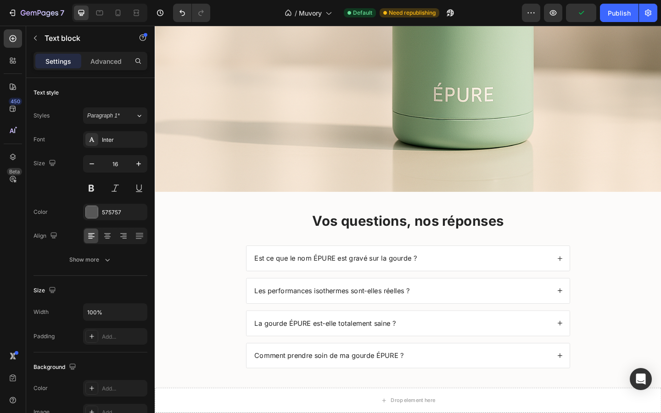
scroll to position [0, 0]
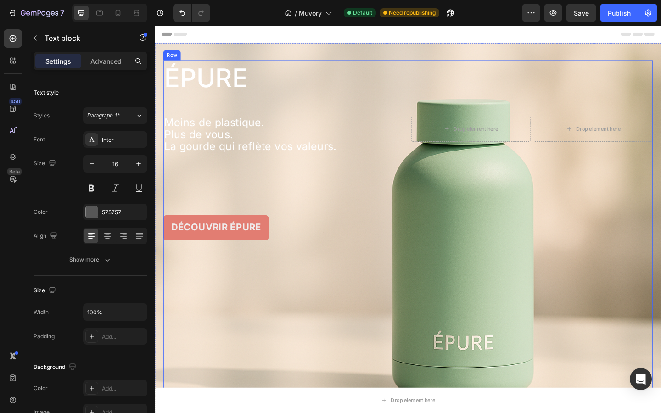
click at [304, 227] on div "ÉPURE Heading Moins de plastique. Plus de vous. La gourde qui reflète vos valeu…" at bounding box center [430, 253] width 533 height 381
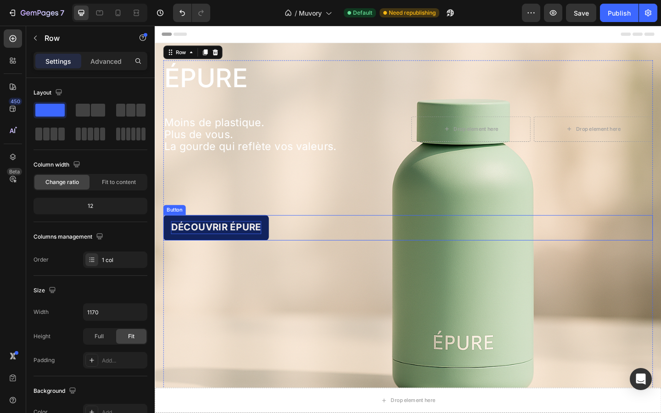
click at [249, 243] on strong "Découvrir épure" at bounding box center [221, 245] width 98 height 12
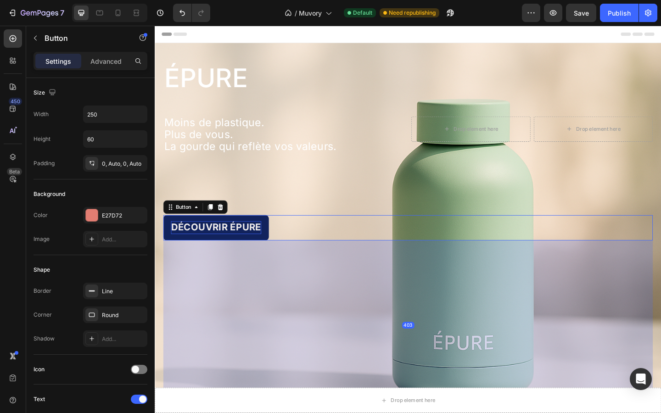
click at [249, 243] on strong "Découvrir épure" at bounding box center [221, 245] width 98 height 12
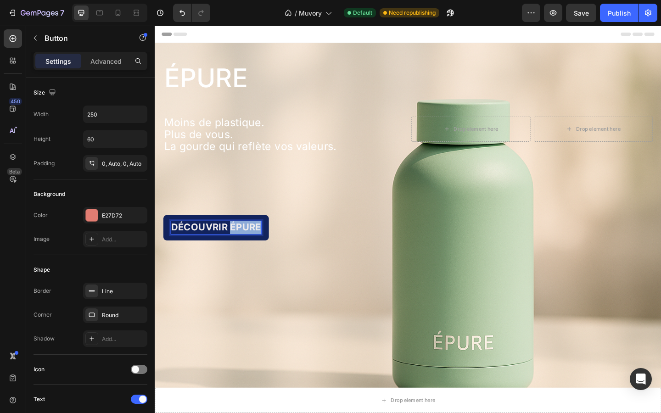
click at [249, 243] on strong "Découvrir épure" at bounding box center [221, 245] width 98 height 12
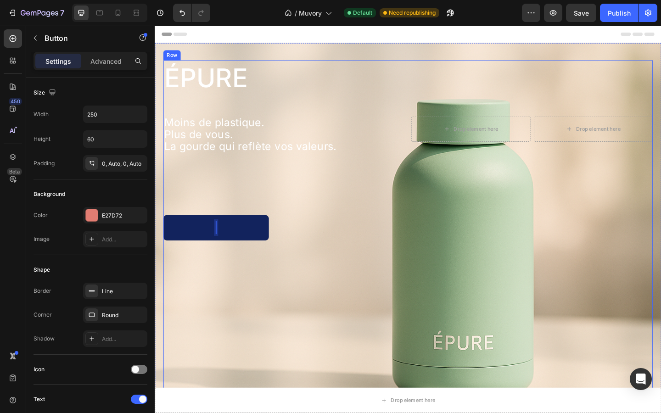
click at [280, 192] on div "ÉPURE Heading Moins de plastique. Plus de vous. La gourde qui reflète vos valeu…" at bounding box center [430, 253] width 533 height 381
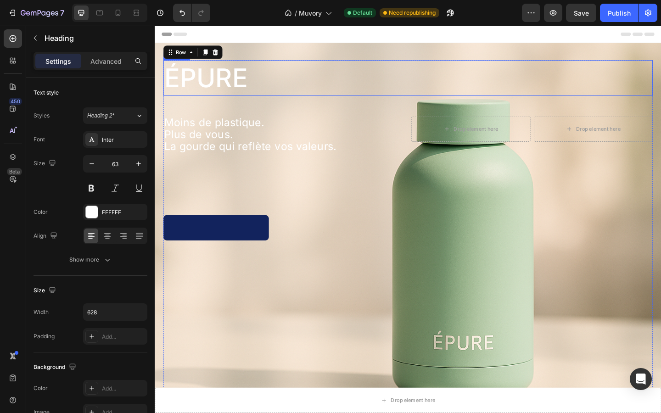
click at [186, 84] on span "ÉPURE" at bounding box center [210, 83] width 91 height 34
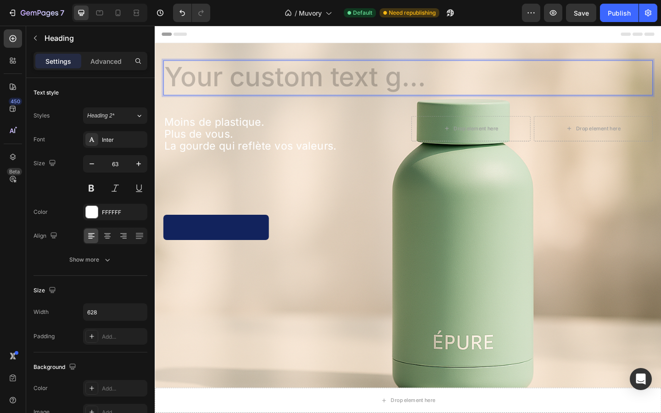
click at [237, 87] on h1 "Rich Text Editor. Editing area: main" at bounding box center [308, 82] width 288 height 38
click at [229, 75] on h1 "Rich Text Editor. Editing area: main" at bounding box center [308, 82] width 288 height 38
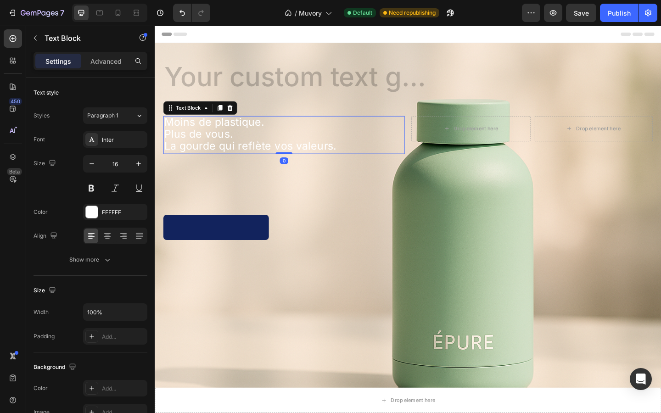
click at [254, 160] on span "La gourde qui reflète vos valeurs." at bounding box center [259, 157] width 188 height 14
click at [254, 159] on span "La gourde qui reflète vos valeurs." at bounding box center [259, 157] width 188 height 14
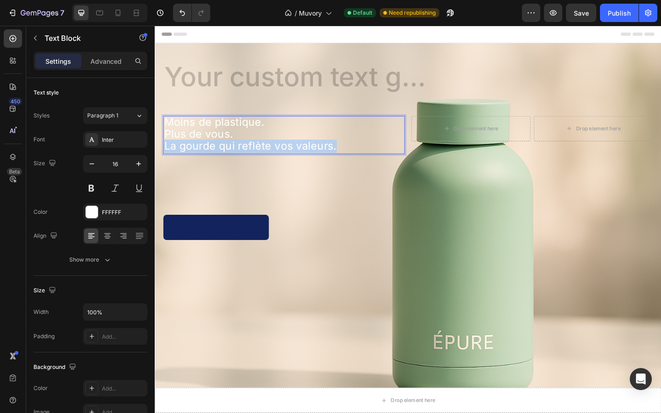
click at [254, 159] on span "La gourde qui reflète vos valeurs." at bounding box center [259, 157] width 188 height 14
click at [307, 140] on p "Plus de vous." at bounding box center [295, 144] width 261 height 13
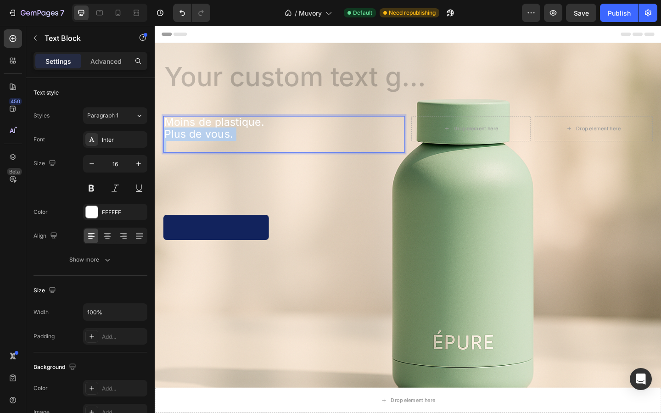
click at [307, 140] on p "Plus de vous." at bounding box center [295, 144] width 261 height 13
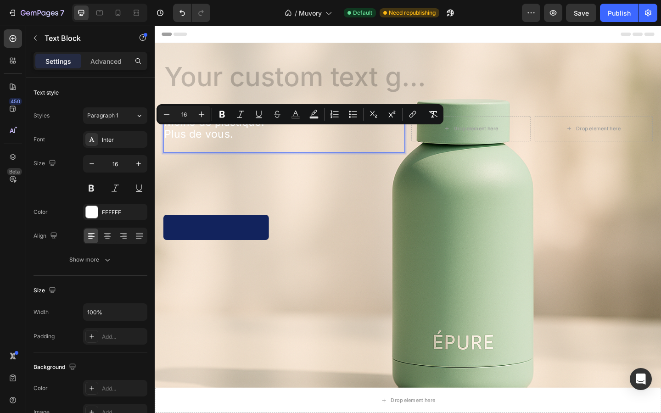
click at [307, 140] on p "Plus de vous." at bounding box center [295, 144] width 261 height 13
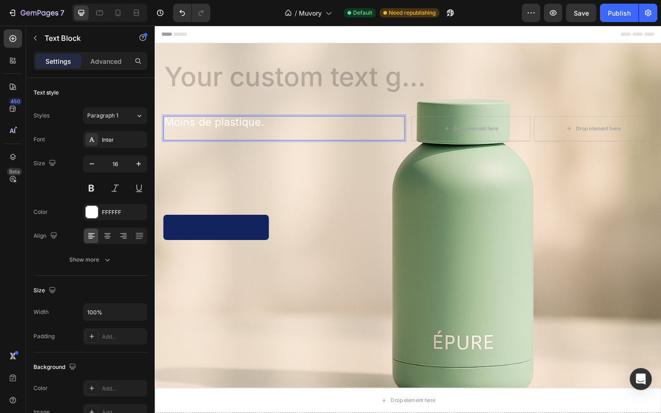
click at [295, 132] on p "Moins de plastique." at bounding box center [295, 131] width 261 height 13
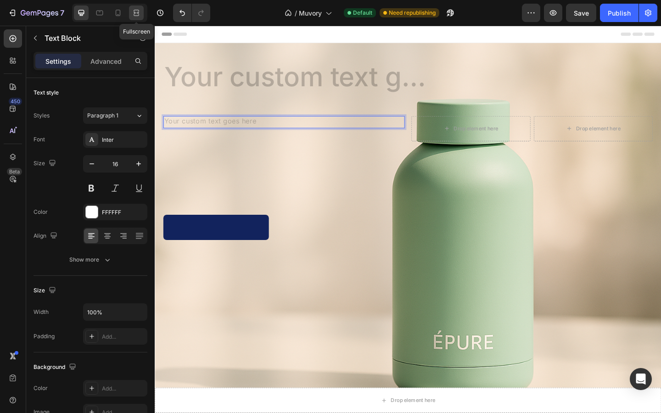
click at [134, 9] on icon at bounding box center [136, 12] width 9 height 9
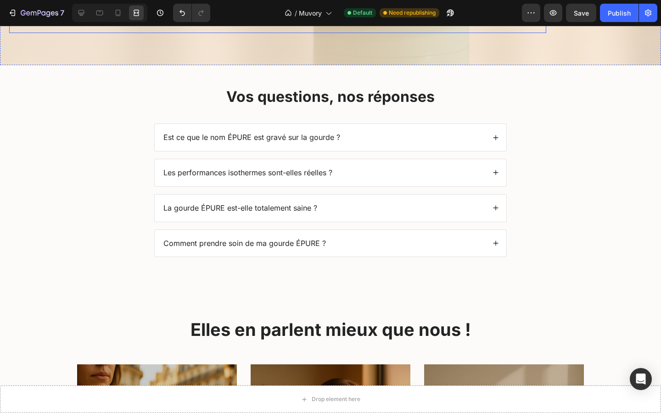
scroll to position [422, 0]
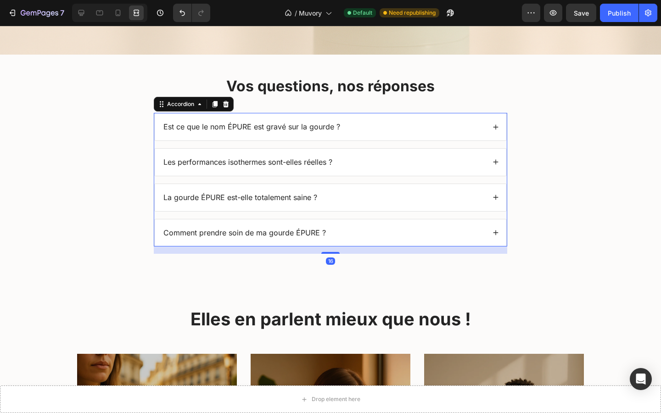
click at [187, 125] on span "Est ce que le nom ÉPURE est gravé sur la gourde ?" at bounding box center [252, 126] width 177 height 9
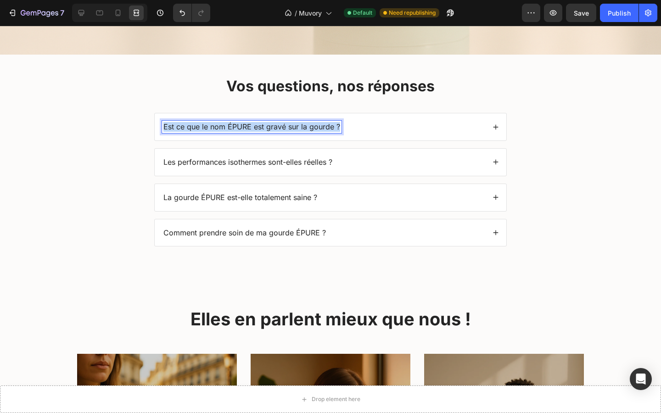
click at [187, 125] on span "Est ce que le nom ÉPURE est gravé sur la gourde ?" at bounding box center [252, 126] width 177 height 9
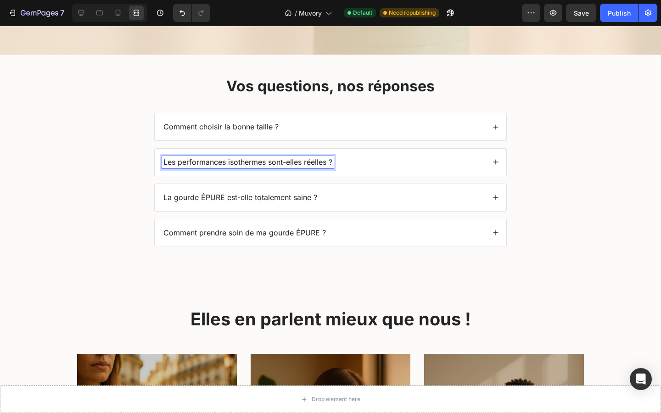
click at [207, 163] on span "Les performances isothermes sont-elles réelles ?" at bounding box center [248, 162] width 169 height 9
click at [229, 200] on span "La gourde ÉPURE est-elle totalement saine ?" at bounding box center [241, 197] width 154 height 9
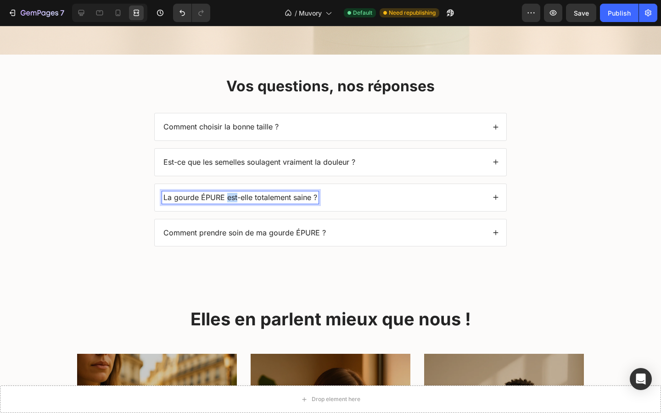
click at [229, 200] on span "La gourde ÉPURE est-elle totalement saine ?" at bounding box center [241, 197] width 154 height 9
click at [227, 233] on span "Comment prendre soin de ma gourde ÉPURE ?" at bounding box center [245, 232] width 163 height 9
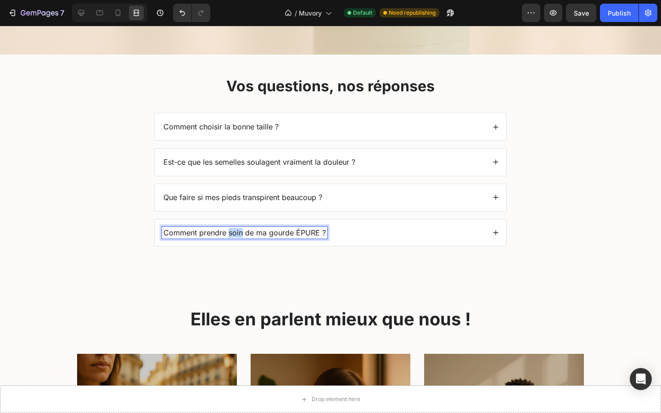
click at [227, 233] on span "Comment prendre soin de ma gourde ÉPURE ?" at bounding box center [245, 232] width 163 height 9
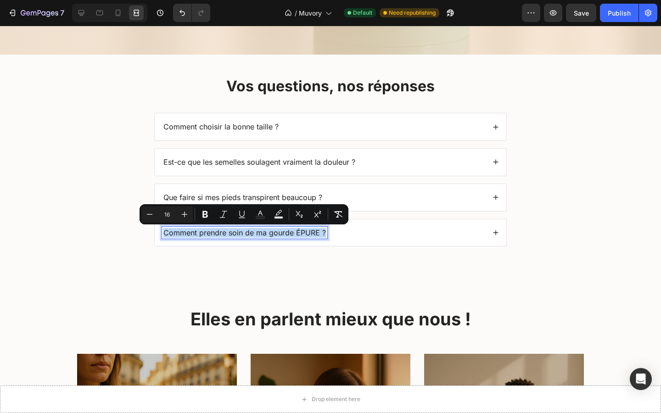
copy span "Comment prendre soin de ma gourde ÉPURE ?"
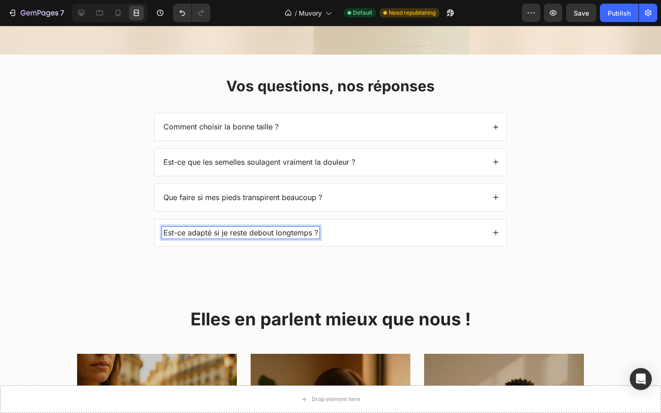
click at [364, 121] on div "Comment choisir la bonne taille ?" at bounding box center [323, 127] width 323 height 12
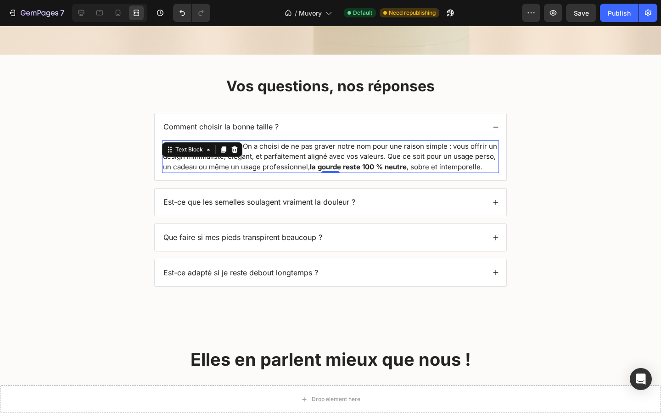
click at [240, 147] on div "Non, et c'est volontaire. On a choisi de ne pas graver notre nom pour une raiso…" at bounding box center [330, 157] width 337 height 33
click at [240, 147] on div at bounding box center [234, 149] width 11 height 11
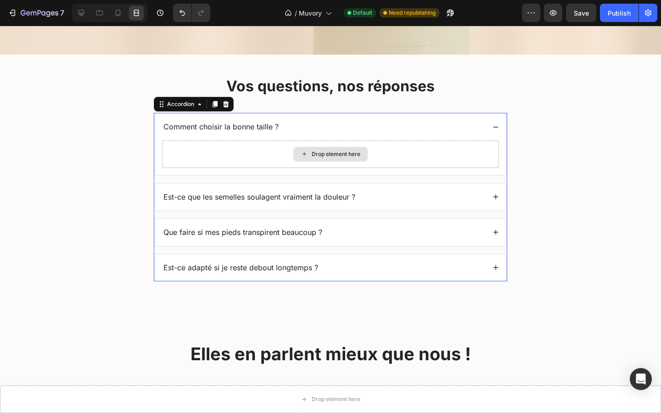
click at [240, 147] on div "Drop element here" at bounding box center [330, 155] width 337 height 28
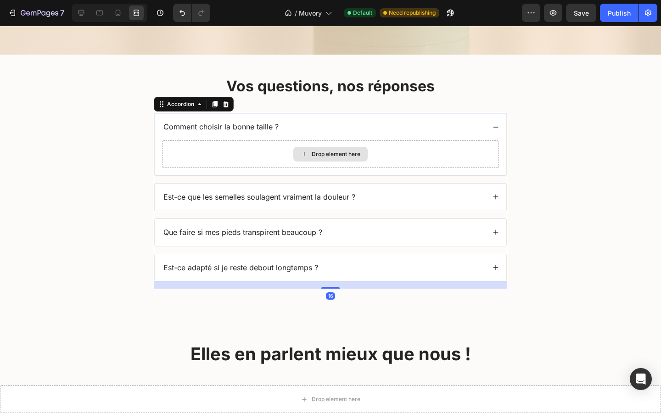
click at [316, 154] on div "Drop element here" at bounding box center [336, 154] width 49 height 7
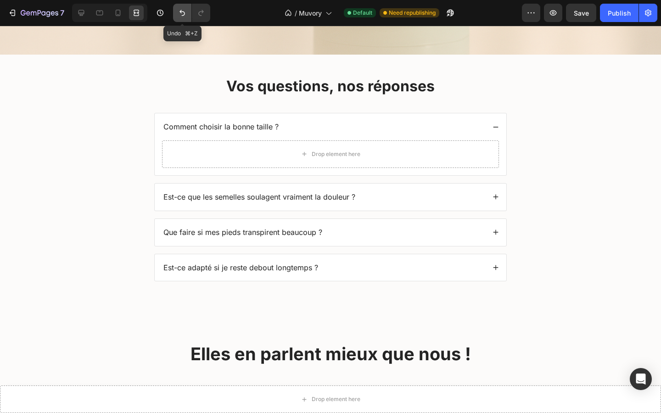
click at [180, 10] on icon "Undo/Redo" at bounding box center [182, 12] width 9 height 9
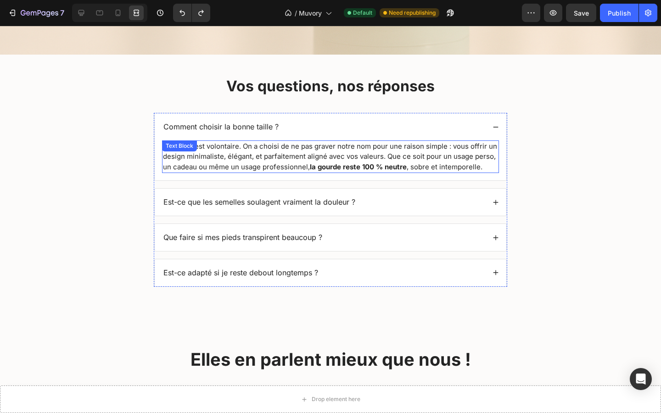
click at [215, 156] on div "Non, et c'est volontaire. On a choisi de ne pas graver notre nom pour une raiso…" at bounding box center [330, 157] width 337 height 33
click at [215, 156] on div "Text Block" at bounding box center [202, 149] width 80 height 15
click at [221, 164] on p "Non, et c'est volontaire. On a choisi de ne pas graver notre nom pour une raiso…" at bounding box center [330, 156] width 335 height 31
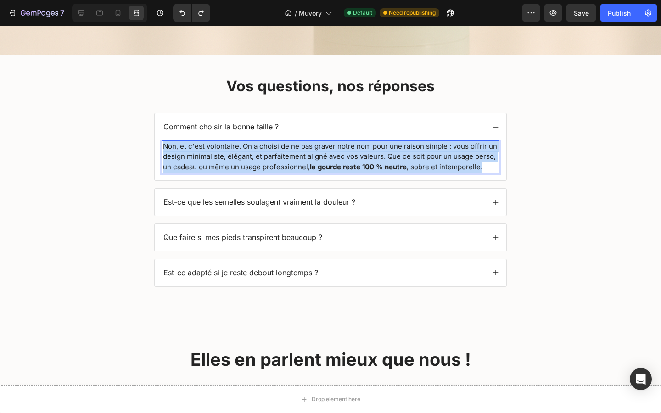
click at [221, 164] on p "Non, et c'est volontaire. On a choisi de ne pas graver notre nom pour une raiso…" at bounding box center [330, 156] width 335 height 31
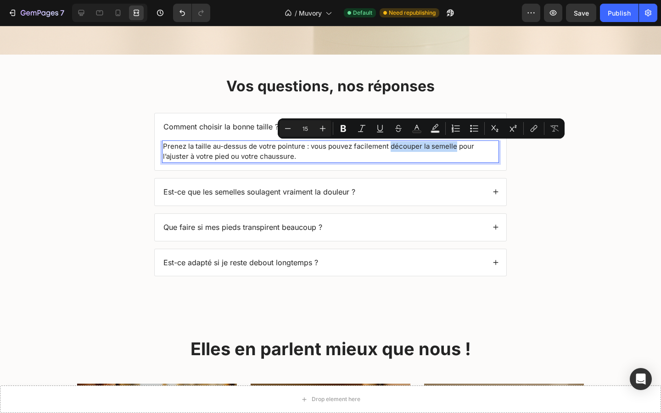
drag, startPoint x: 389, startPoint y: 147, endPoint x: 454, endPoint y: 149, distance: 65.7
click at [454, 149] on p "Prenez la taille au-dessus de votre pointure : vous pouvez facilement découper …" at bounding box center [330, 151] width 335 height 21
click at [343, 126] on icon "Editor contextual toolbar" at bounding box center [344, 128] width 6 height 7
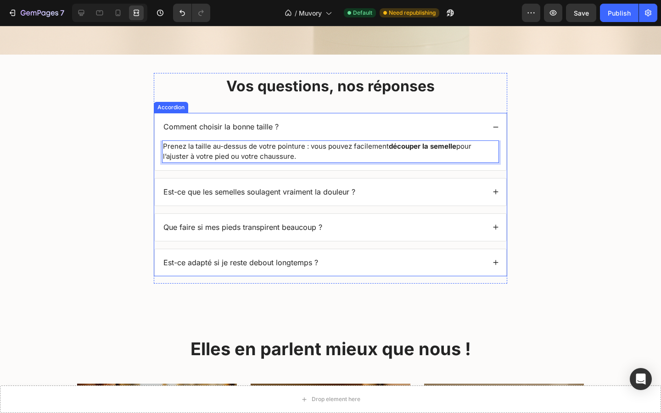
click at [378, 186] on div "Est-ce que les semelles soulagent vraiment la douleur ?" at bounding box center [323, 192] width 323 height 12
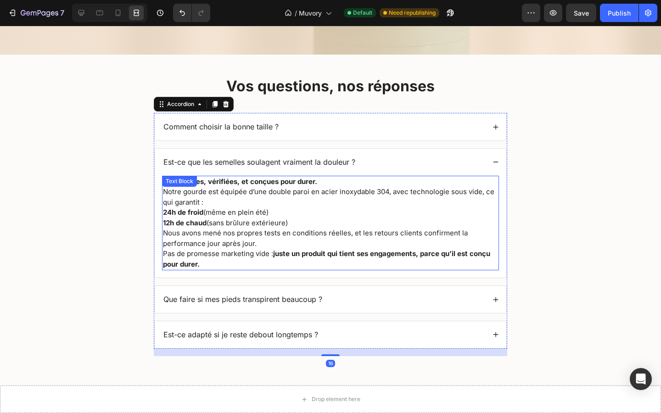
click at [347, 202] on p "Oui, testées, vérifiées, et conçues pour durer. Notre gourde est équipée d’une …" at bounding box center [330, 203] width 335 height 52
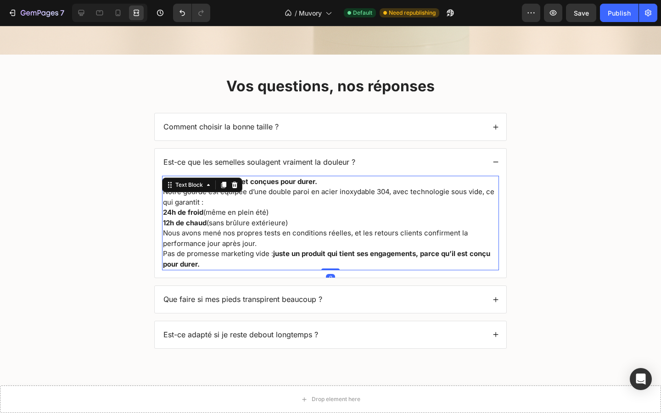
click at [347, 202] on p "Oui, testées, vérifiées, et conçues pour durer. Notre gourde est équipée d’une …" at bounding box center [330, 203] width 335 height 52
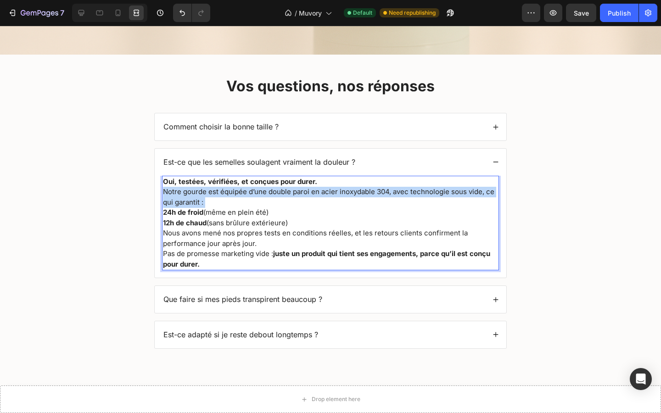
click at [347, 202] on p "Oui, testées, vérifiées, et conçues pour durer. Notre gourde est équipée d’une …" at bounding box center [330, 203] width 335 height 52
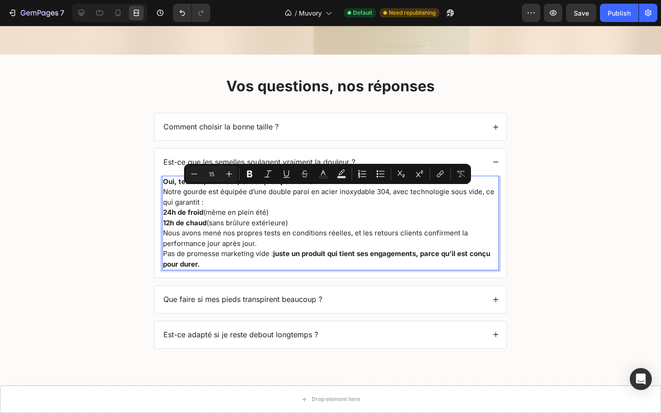
click at [203, 260] on p "Nous avons mené nos propres tests en conditions réelles, et les retours clients…" at bounding box center [330, 248] width 335 height 41
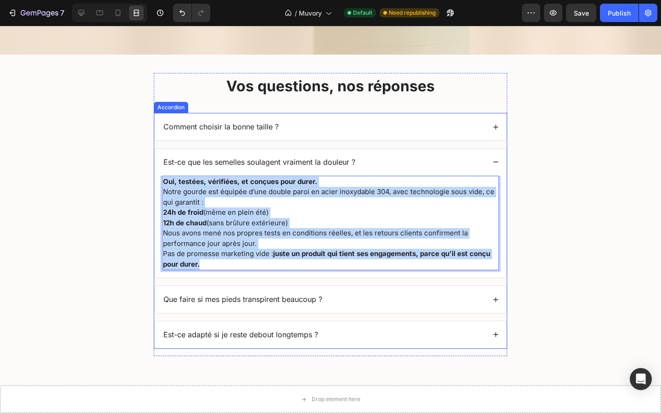
drag, startPoint x: 203, startPoint y: 260, endPoint x: 160, endPoint y: 168, distance: 101.1
click at [160, 168] on div "Est-ce que les semelles soulagent vraiment la douleur ? Oui, testées, vérifiées…" at bounding box center [331, 213] width 352 height 129
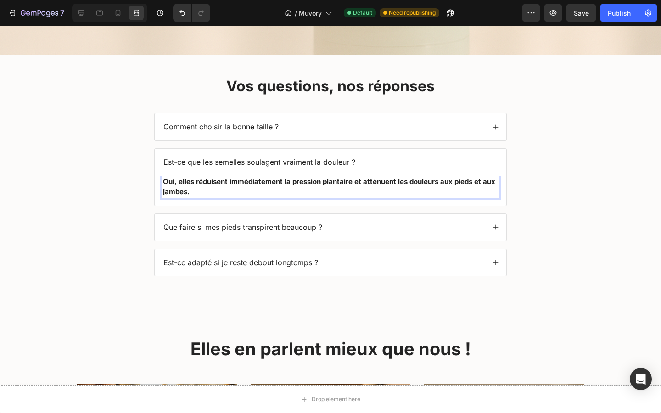
click at [208, 183] on strong "Oui, elles réduisent immédiatement la pression plantaire et atténuent les doule…" at bounding box center [329, 186] width 333 height 19
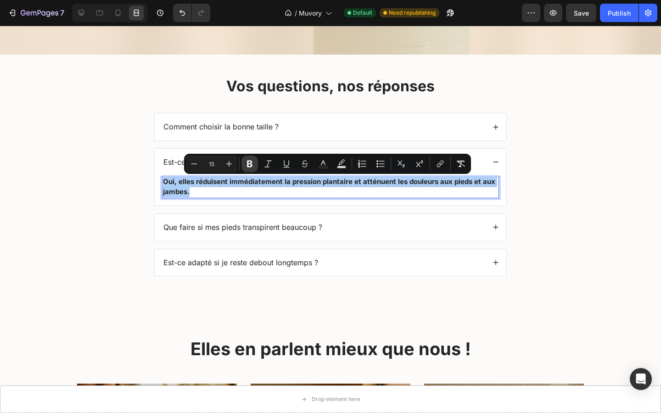
click at [252, 164] on icon "Editor contextual toolbar" at bounding box center [249, 163] width 9 height 9
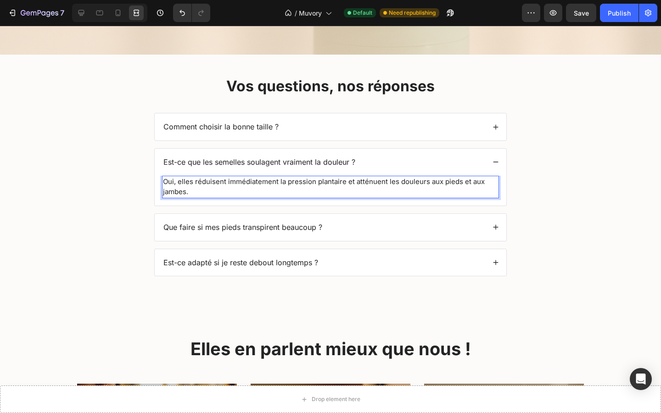
click at [249, 180] on p "Oui, elles réduisent immédiatement la pression plantaire et atténuent les doule…" at bounding box center [330, 187] width 335 height 21
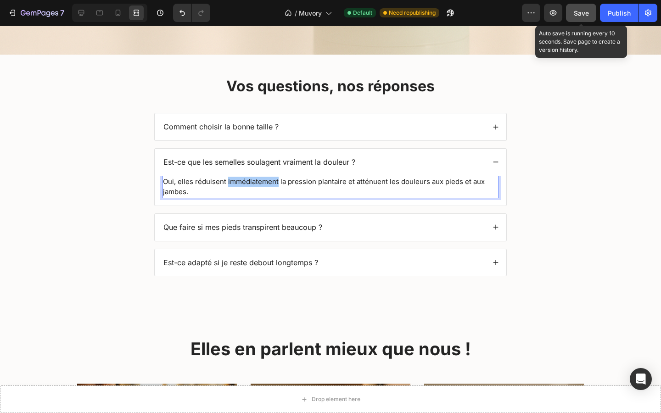
click at [590, 17] on button "Save" at bounding box center [581, 13] width 30 height 18
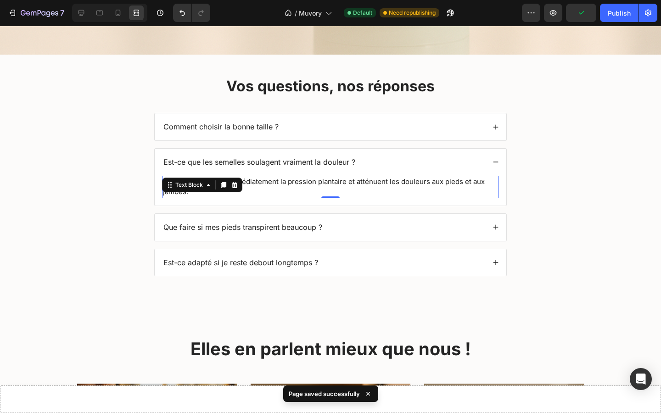
click at [267, 181] on p "Oui, elles réduisent immédiatement la pression plantaire et atténuent les doule…" at bounding box center [330, 187] width 335 height 21
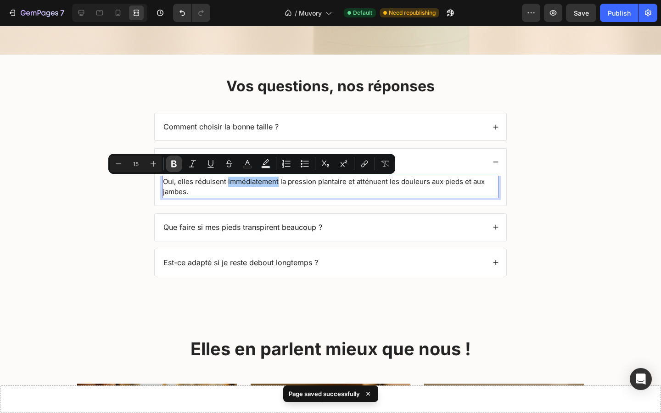
click at [171, 158] on button "Bold" at bounding box center [174, 164] width 17 height 17
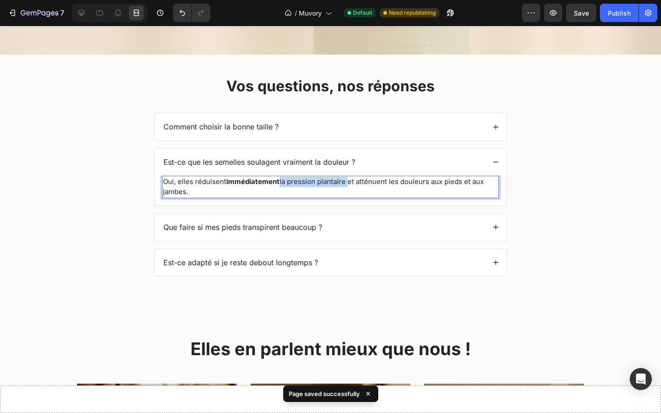
drag, startPoint x: 347, startPoint y: 181, endPoint x: 279, endPoint y: 181, distance: 68.0
click at [279, 181] on p "Oui, elles réduisent immédiatement la pression plantaire et atténuent les doule…" at bounding box center [330, 187] width 335 height 21
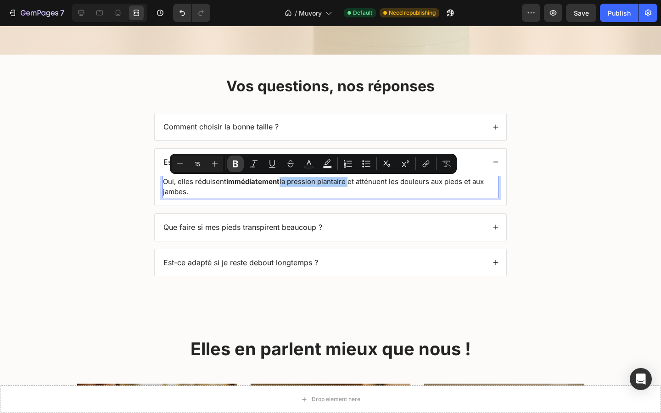
click at [237, 163] on icon "Editor contextual toolbar" at bounding box center [236, 164] width 6 height 7
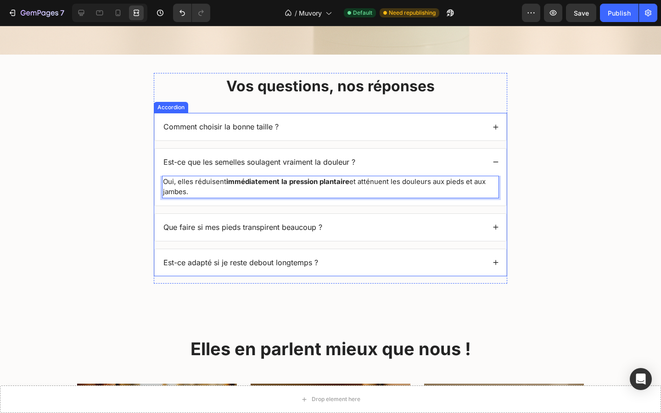
click at [338, 221] on div "Que faire si mes pieds transpirent beaucoup ?" at bounding box center [331, 227] width 352 height 27
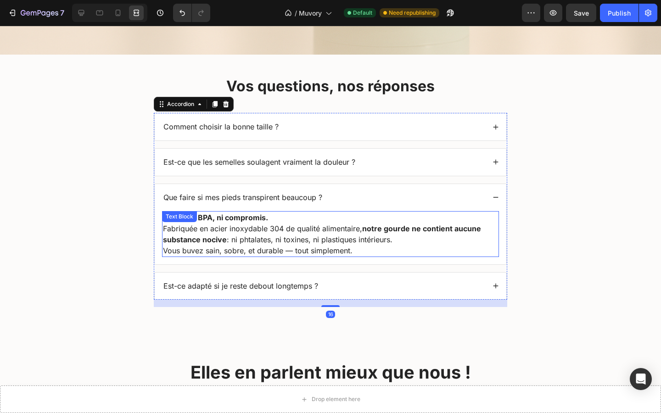
click at [291, 230] on p "Oui, sans BPA, ni compromis. Fabriquée en acier inoxydable 304 de qualité alime…" at bounding box center [330, 234] width 335 height 44
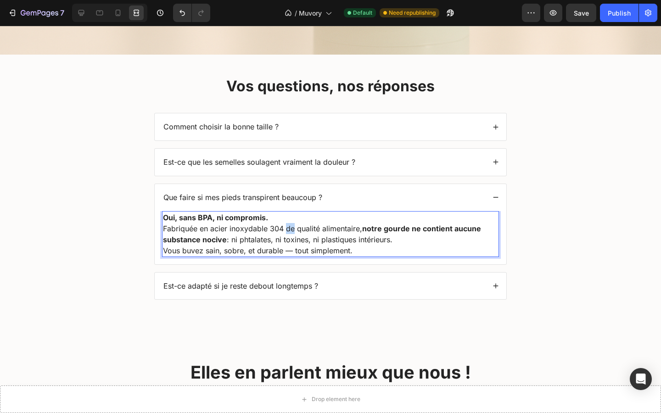
click at [291, 230] on p "Oui, sans BPA, ni compromis. Fabriquée en acier inoxydable 304 de qualité alime…" at bounding box center [330, 234] width 335 height 44
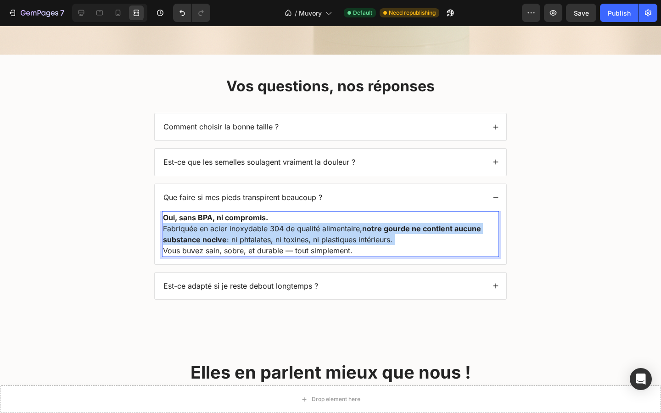
click at [291, 230] on p "Oui, sans BPA, ni compromis. Fabriquée en acier inoxydable 304 de qualité alime…" at bounding box center [330, 234] width 335 height 44
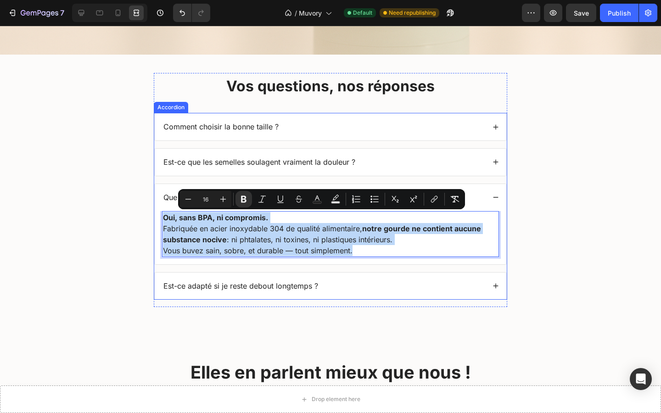
drag, startPoint x: 356, startPoint y: 256, endPoint x: 162, endPoint y: 207, distance: 200.9
click at [162, 207] on div "Que faire si mes pieds transpirent beaucoup ? Oui, sans BPA, ni compromis. Fabr…" at bounding box center [331, 224] width 352 height 80
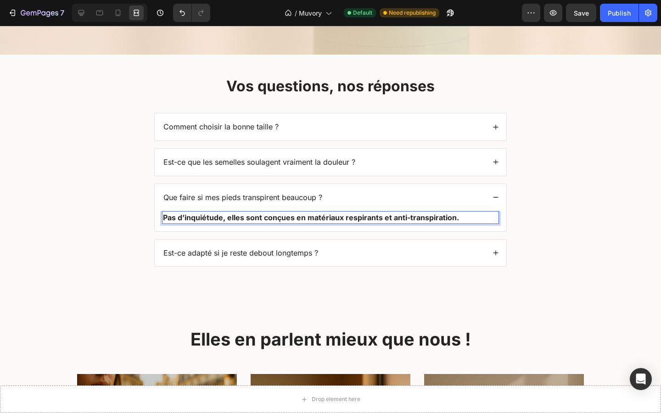
click at [431, 220] on strong "Pas d’inquiétude, elles sont conçues en matériaux respirants et anti-transpirat…" at bounding box center [311, 217] width 296 height 9
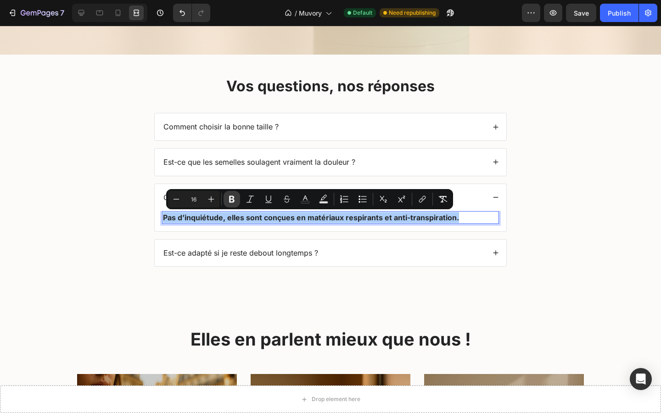
click at [231, 194] on button "Bold" at bounding box center [232, 199] width 17 height 17
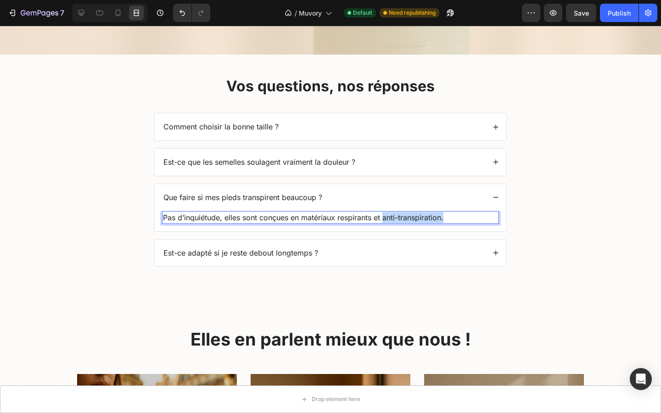
drag, startPoint x: 385, startPoint y: 215, endPoint x: 446, endPoint y: 220, distance: 61.3
click at [446, 220] on p "Pas d’inquiétude, elles sont conçues en matériaux respirants et anti-transpirat…" at bounding box center [330, 217] width 335 height 11
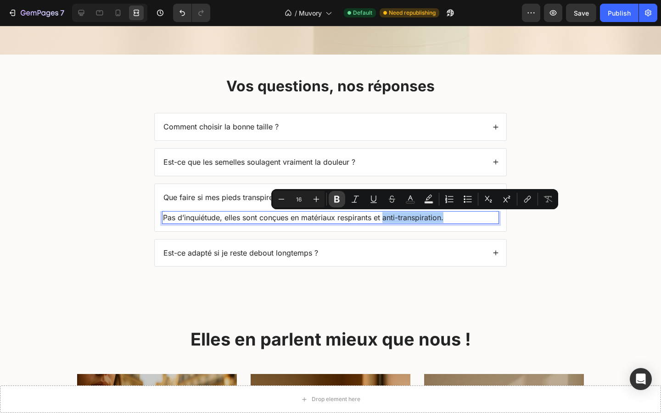
click at [341, 197] on icon "Editor contextual toolbar" at bounding box center [337, 199] width 9 height 9
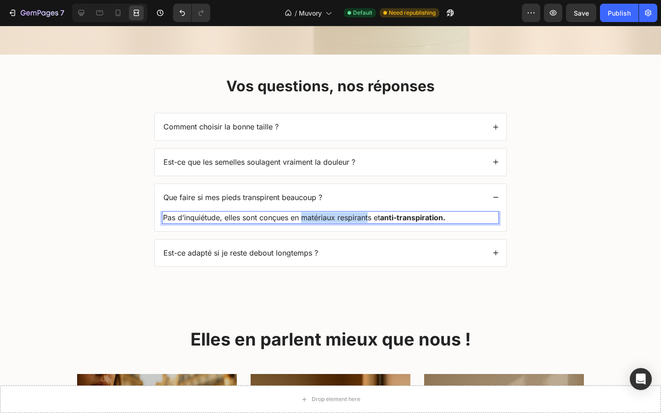
drag, startPoint x: 371, startPoint y: 219, endPoint x: 302, endPoint y: 219, distance: 69.4
click at [302, 219] on p "Pas d’inquiétude, elles sont conçues en matériaux respirants et anti-transpirat…" at bounding box center [330, 217] width 335 height 11
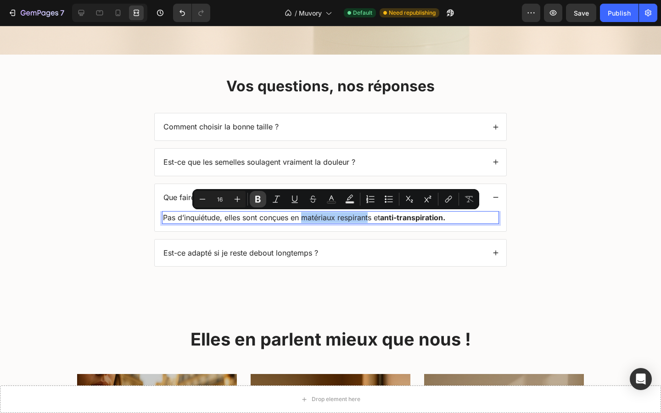
click at [259, 197] on icon "Editor contextual toolbar" at bounding box center [258, 199] width 6 height 7
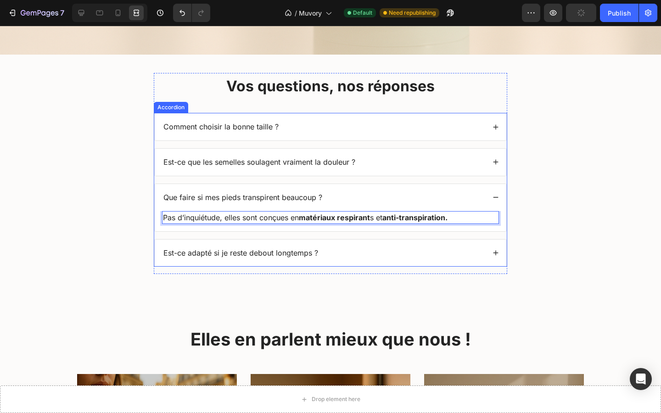
click at [384, 259] on div "Est-ce adapté si je reste debout longtemps ?" at bounding box center [323, 253] width 323 height 12
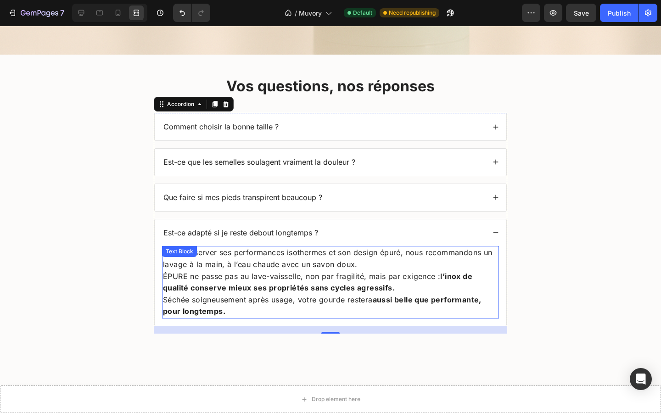
click at [234, 292] on strong "l’inox de qualité conserve mieux ses propriétés sans cycles agressifs." at bounding box center [318, 282] width 310 height 21
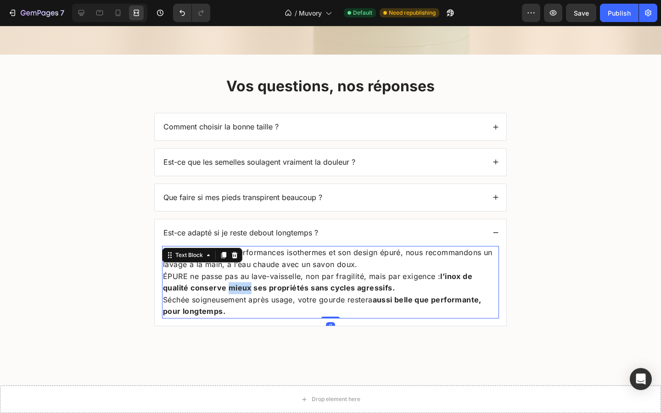
click at [234, 292] on strong "l’inox de qualité conserve mieux ses propriétés sans cycles agressifs." at bounding box center [318, 282] width 310 height 21
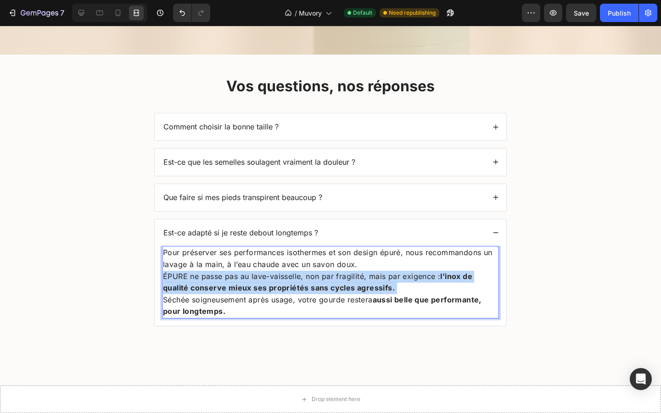
click at [234, 292] on strong "l’inox de qualité conserve mieux ses propriétés sans cycles agressifs." at bounding box center [318, 282] width 310 height 21
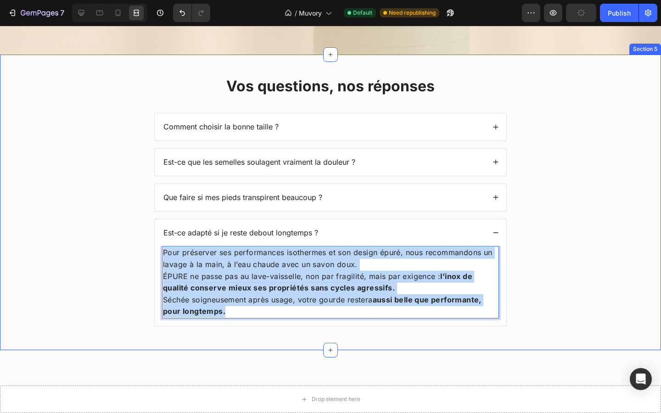
drag, startPoint x: 233, startPoint y: 316, endPoint x: 137, endPoint y: 231, distance: 128.2
click at [137, 231] on div "Vos questions, nos réponses Heading Comment choisir la bonne taille ? Est-ce qu…" at bounding box center [330, 207] width 643 height 268
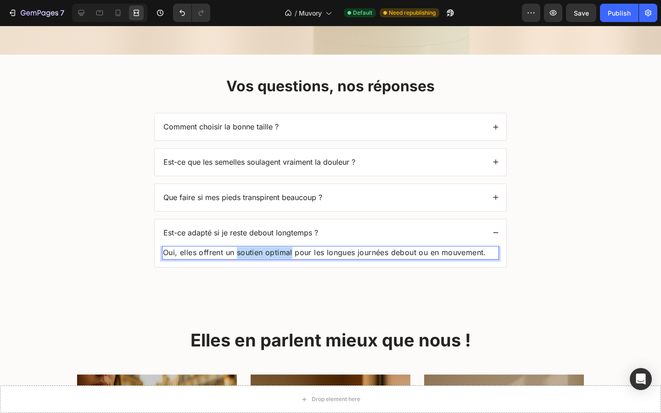
drag, startPoint x: 293, startPoint y: 254, endPoint x: 238, endPoint y: 256, distance: 55.2
click at [238, 256] on p "Oui, elles offrent un soutien optimal pour les longues journées debout ou en mo…" at bounding box center [330, 253] width 335 height 12
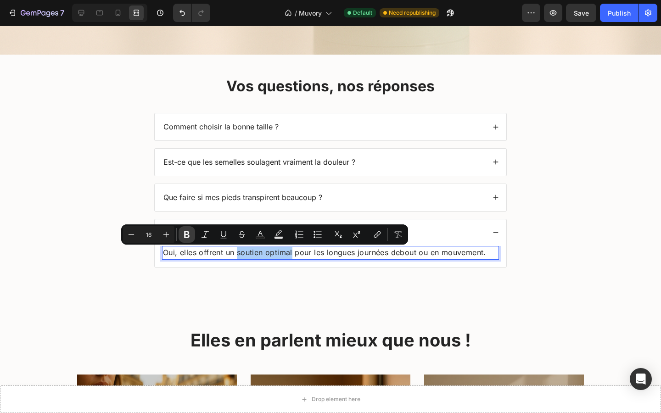
click at [191, 236] on icon "Editor contextual toolbar" at bounding box center [186, 234] width 9 height 9
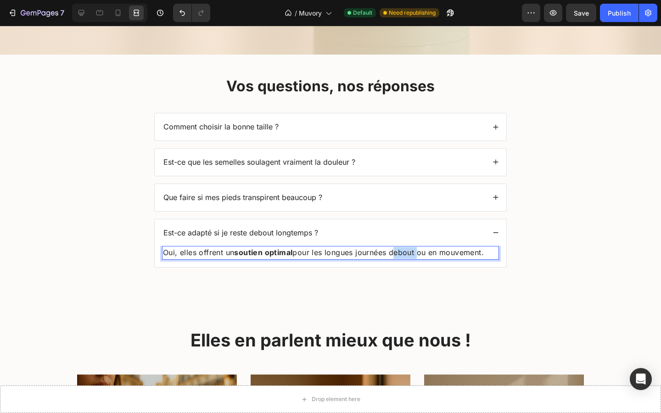
drag, startPoint x: 395, startPoint y: 254, endPoint x: 419, endPoint y: 255, distance: 23.5
click at [419, 255] on p "Oui, elles offrent un soutien optimal pour les longues journées debout ou en mo…" at bounding box center [330, 253] width 335 height 12
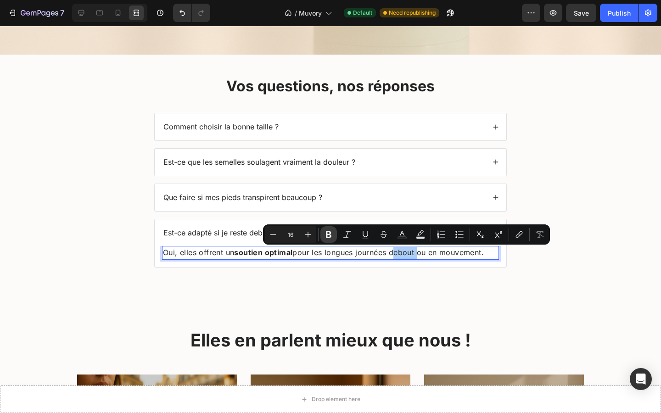
click at [328, 232] on icon "Editor contextual toolbar" at bounding box center [329, 235] width 6 height 7
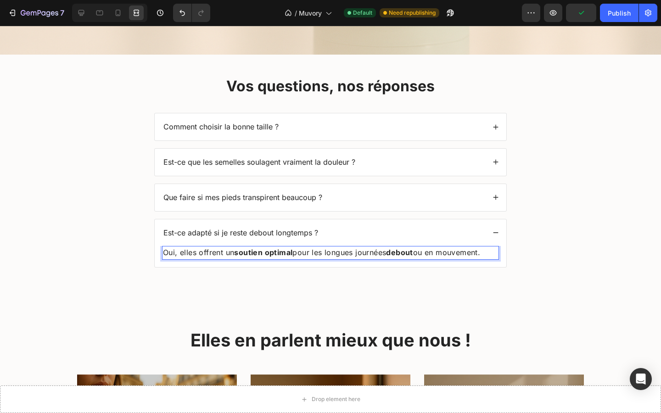
drag, startPoint x: 446, startPoint y: 254, endPoint x: 492, endPoint y: 256, distance: 46.4
click at [492, 256] on p "Oui, elles offrent un soutien optimal pour les longues journées debout ou en mo…" at bounding box center [330, 253] width 335 height 12
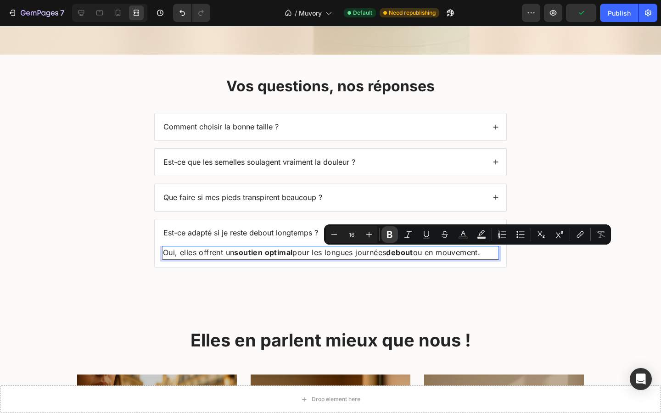
click at [393, 234] on icon "Editor contextual toolbar" at bounding box center [389, 234] width 9 height 9
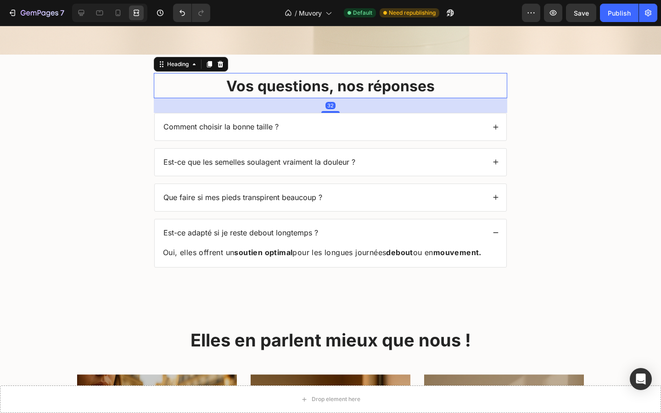
click at [267, 83] on strong "Vos questions, nos réponses" at bounding box center [330, 86] width 209 height 18
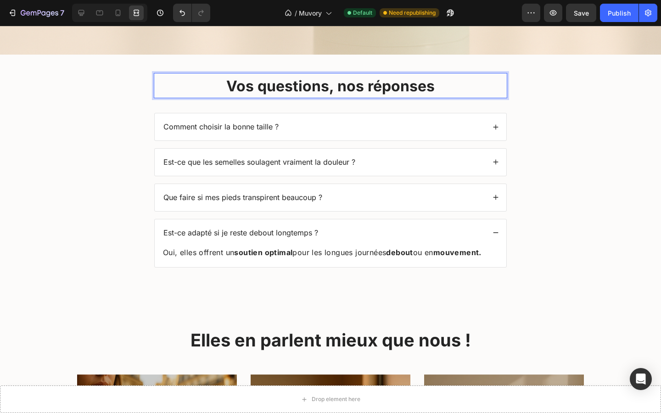
click at [267, 83] on strong "Vos questions, nos réponses" at bounding box center [330, 86] width 209 height 18
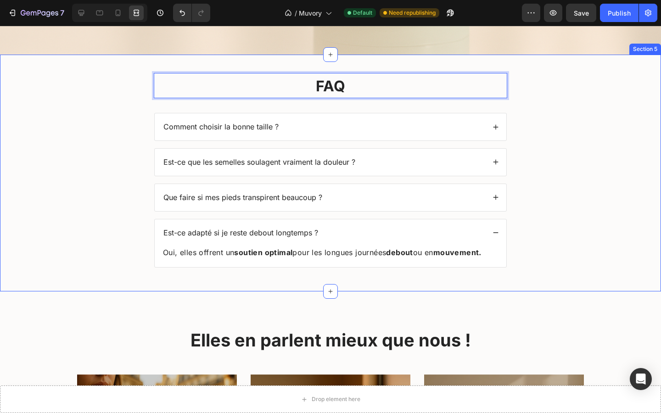
click at [132, 103] on div "FAQ Heading 32 Comment choisir la bonne taille ? Est-ce que les semelles soulag…" at bounding box center [330, 177] width 643 height 209
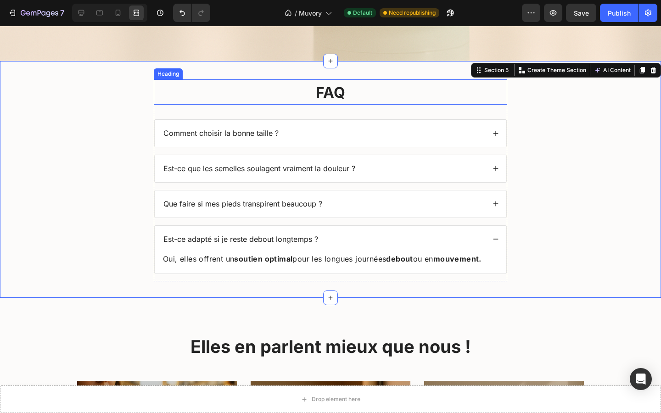
scroll to position [405, 0]
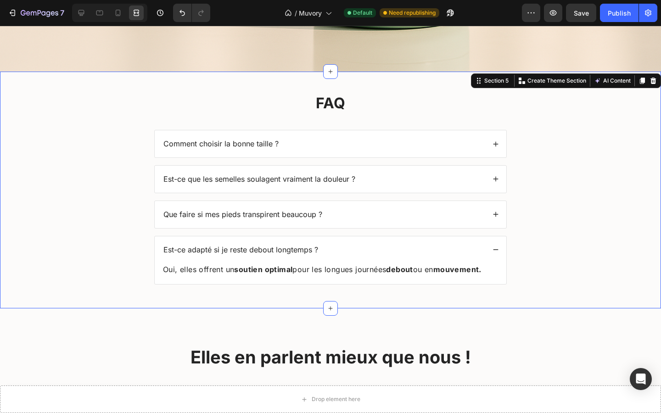
click at [143, 121] on div "⁠⁠⁠⁠⁠⁠⁠ FAQ Heading Comment choisir la bonne taille ? Est-ce que les semelles s…" at bounding box center [330, 194] width 643 height 209
click at [84, 88] on div "⁠⁠⁠⁠⁠⁠⁠ FAQ Heading Comment choisir la bonne taille ? Est-ce que les semelles s…" at bounding box center [330, 190] width 661 height 237
click at [83, 9] on icon at bounding box center [81, 12] width 9 height 9
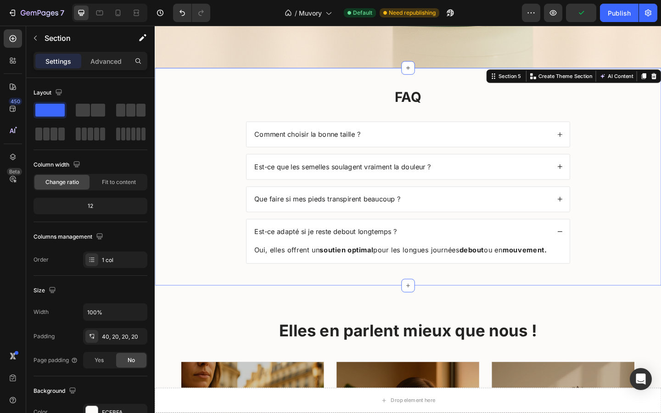
click at [189, 194] on div "⁠⁠⁠⁠⁠⁠⁠ FAQ Heading Comment choisir la bonne taille ? Est-ce que les semelles s…" at bounding box center [430, 194] width 533 height 209
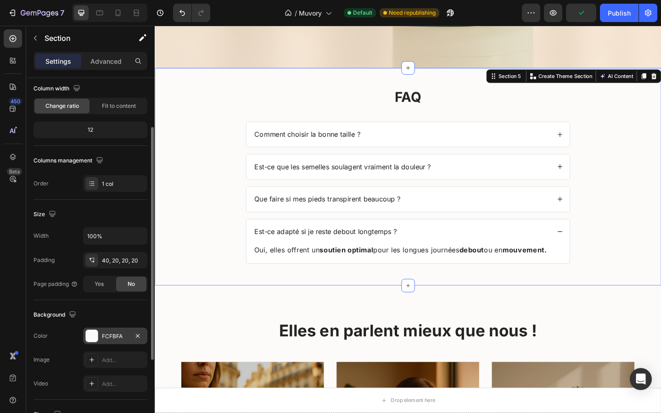
click at [111, 340] on div "FCFBFA" at bounding box center [115, 337] width 27 height 8
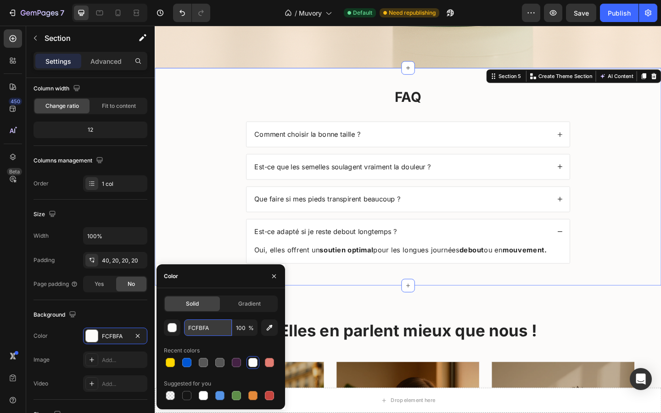
click at [200, 328] on input "FCFBFA" at bounding box center [208, 328] width 48 height 17
type input "FFFFFF"
click at [192, 229] on div "⁠⁠⁠⁠⁠⁠⁠ FAQ Heading Comment choisir la bonne taille ? Est-ce que les semelles s…" at bounding box center [430, 194] width 533 height 209
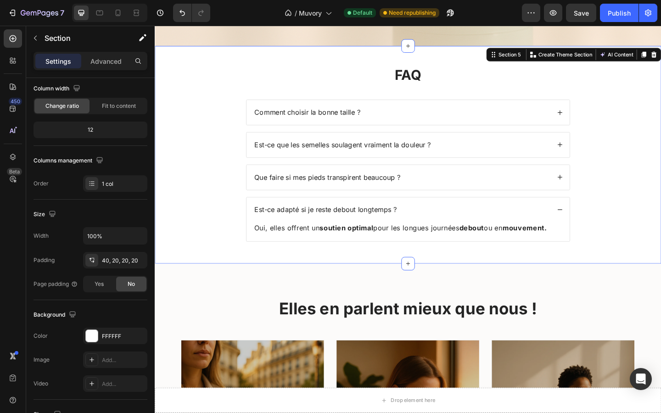
scroll to position [433, 0]
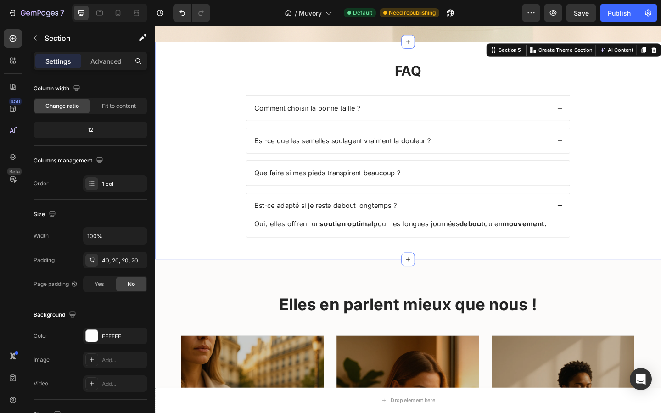
click at [226, 232] on div "⁠⁠⁠⁠⁠⁠⁠ FAQ Heading Comment choisir la bonne taille ? Est-ce que les semelles s…" at bounding box center [430, 166] width 533 height 209
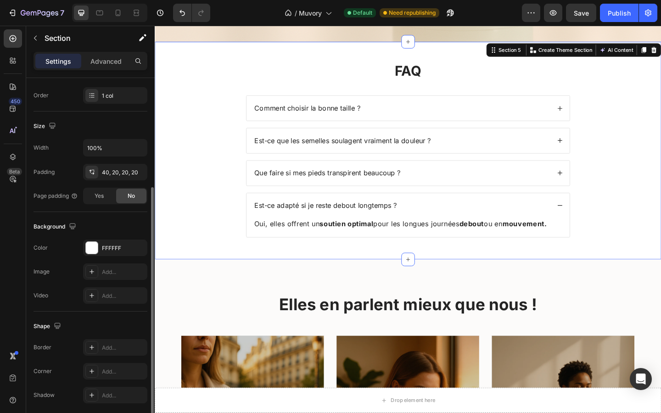
scroll to position [199, 0]
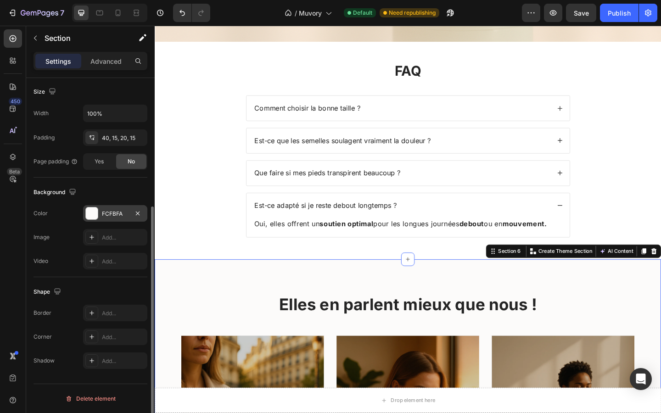
click at [113, 217] on div "FCFBFA" at bounding box center [115, 214] width 27 height 8
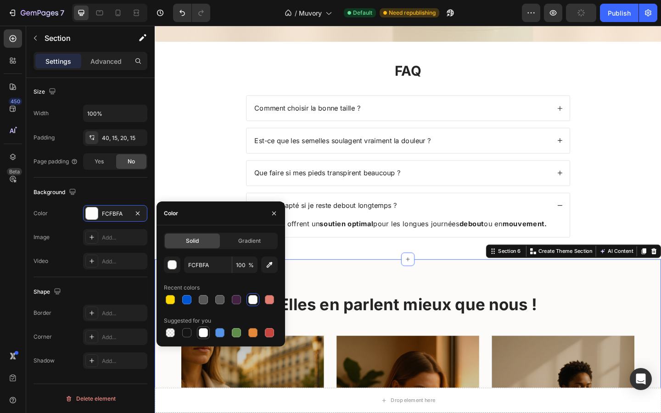
click at [204, 328] on div at bounding box center [203, 332] width 9 height 9
type input "FFFFFF"
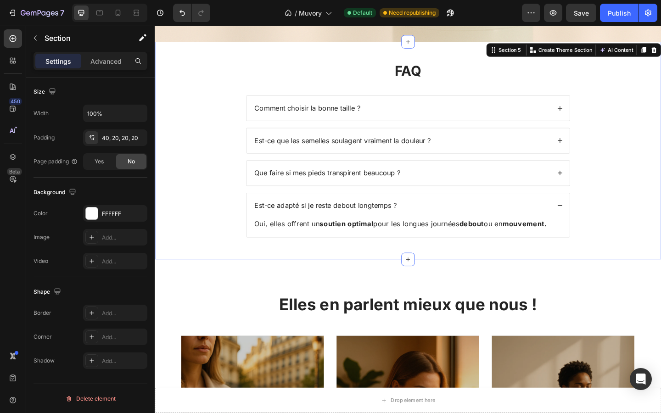
click at [183, 203] on div "⁠⁠⁠⁠⁠⁠⁠ FAQ Heading Comment choisir la bonne taille ? Est-ce que les semelles s…" at bounding box center [430, 166] width 533 height 209
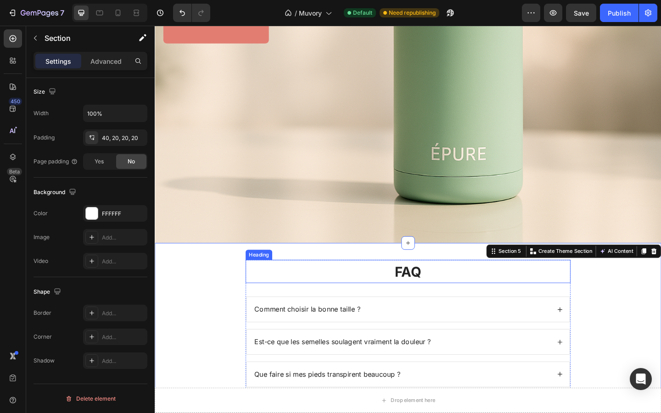
scroll to position [188, 0]
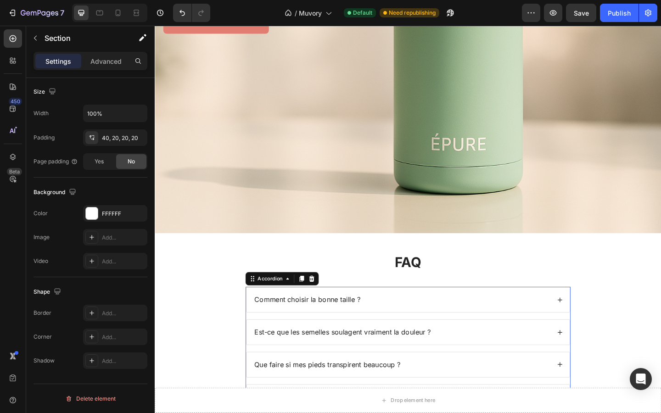
click at [595, 323] on icon at bounding box center [595, 324] width 5 height 5
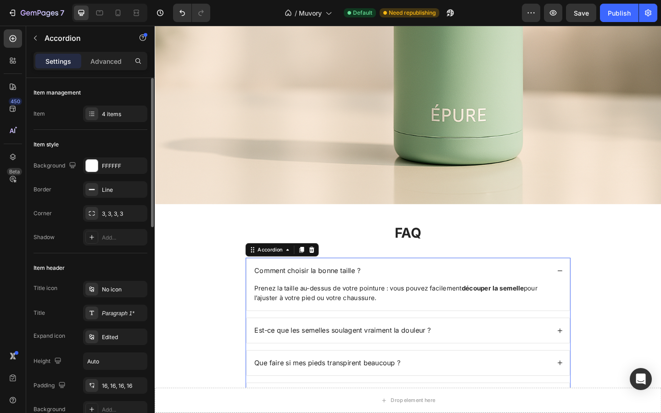
scroll to position [221, 0]
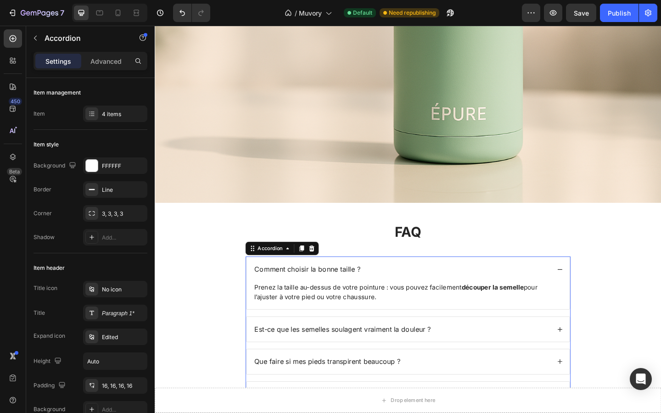
click at [586, 347] on div "Est-ce que les semelles soulagent vraiment la douleur ?" at bounding box center [430, 356] width 352 height 27
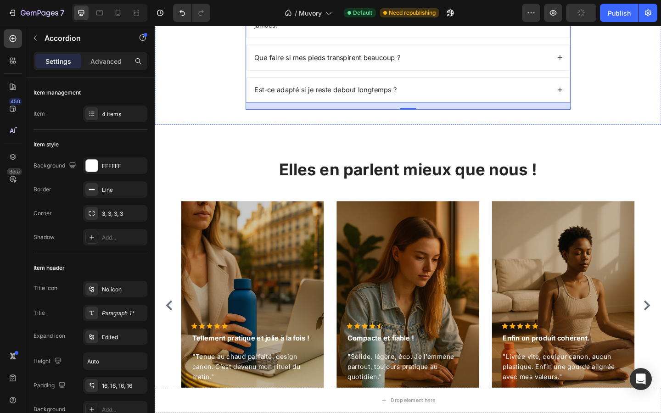
scroll to position [571, 0]
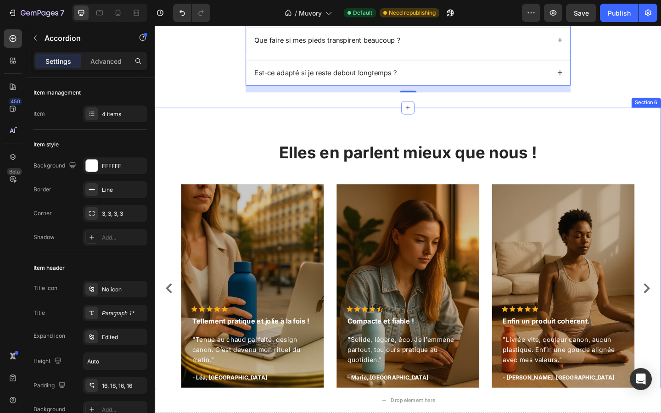
click at [600, 123] on div "Elles en parlent mieux que nous ! Heading Icon Icon Icon Icon Icon Icon List Ho…" at bounding box center [430, 279] width 551 height 328
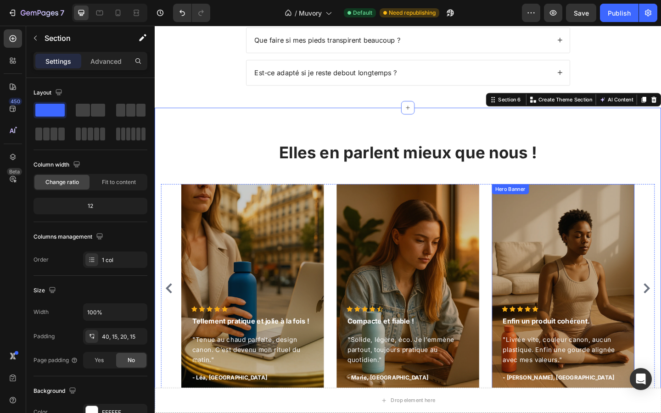
click at [608, 235] on div "Overlay" at bounding box center [599, 311] width 155 height 227
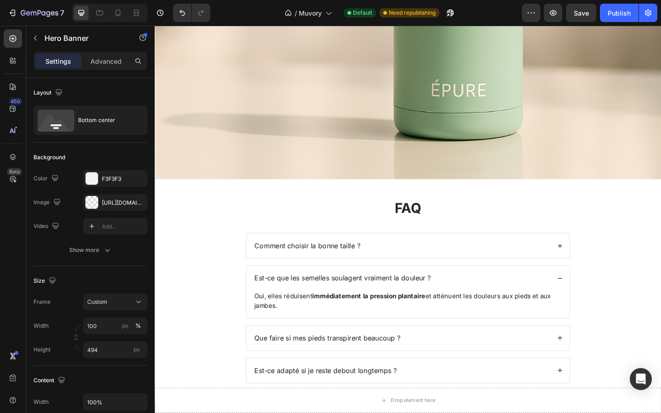
scroll to position [215, 0]
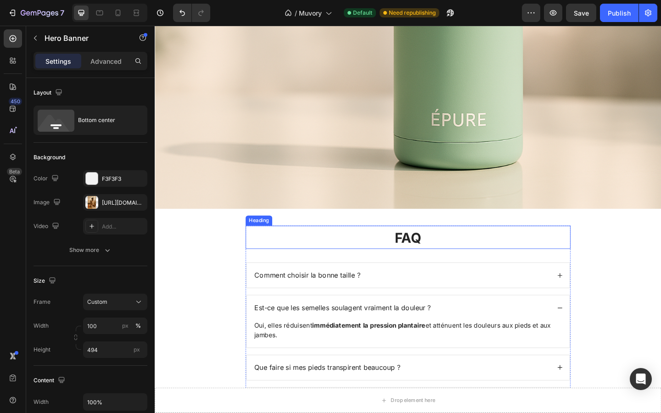
click at [426, 253] on strong "FAQ" at bounding box center [430, 257] width 29 height 18
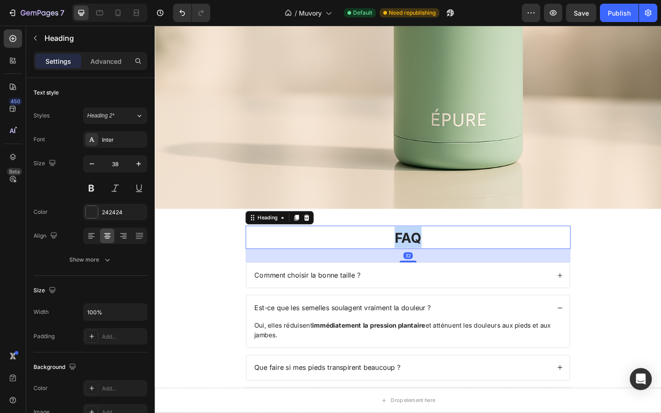
click at [426, 253] on strong "FAQ" at bounding box center [430, 257] width 29 height 18
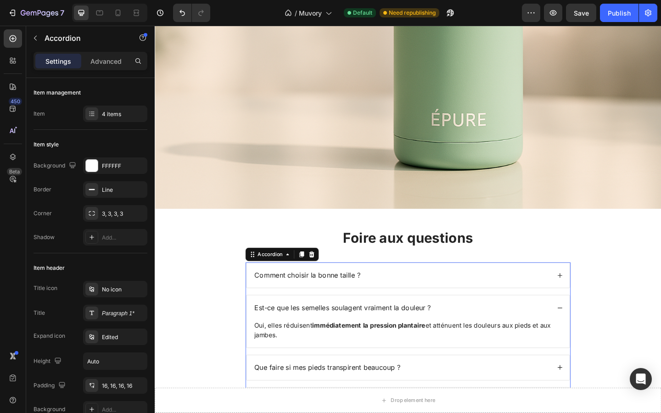
click at [594, 323] on div "Est-ce que les semelles soulagent vraiment la douleur ?" at bounding box center [430, 332] width 352 height 27
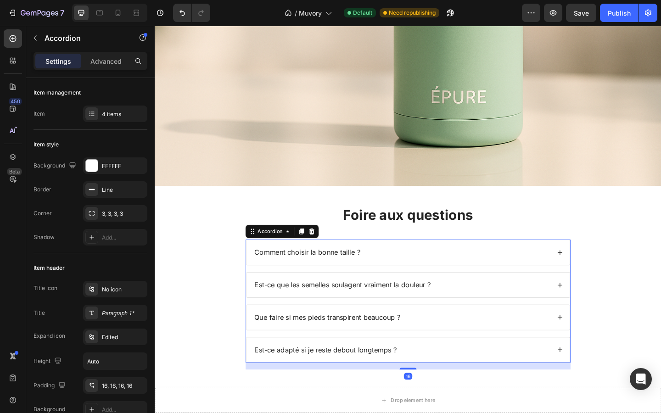
scroll to position [249, 0]
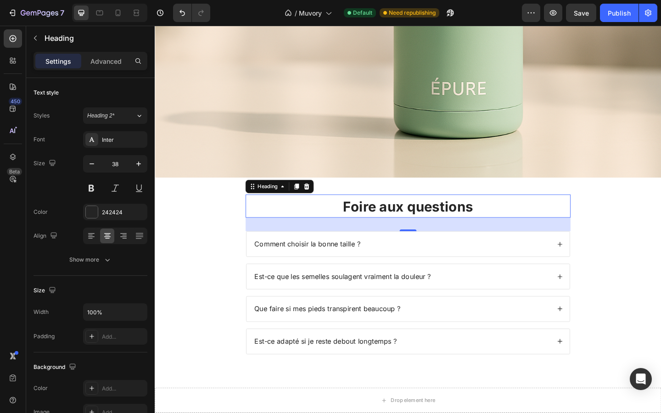
click at [388, 220] on strong "Foire aux questions" at bounding box center [430, 223] width 141 height 18
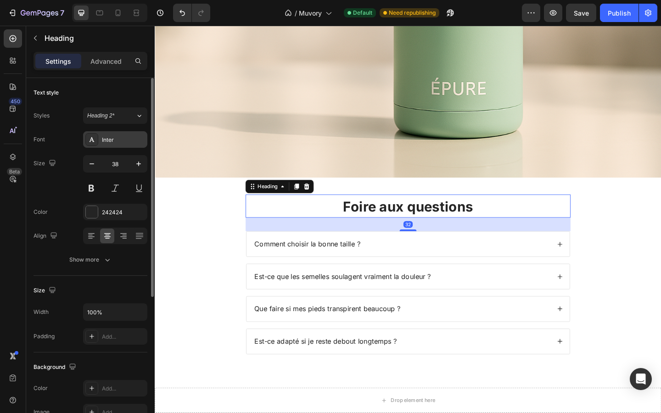
click at [107, 138] on div "Inter" at bounding box center [123, 140] width 43 height 8
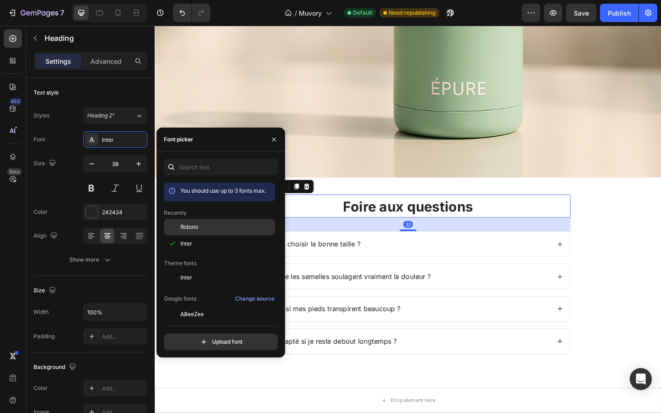
click at [186, 233] on div "Roboto" at bounding box center [219, 227] width 111 height 17
click at [269, 136] on button "button" at bounding box center [274, 139] width 15 height 15
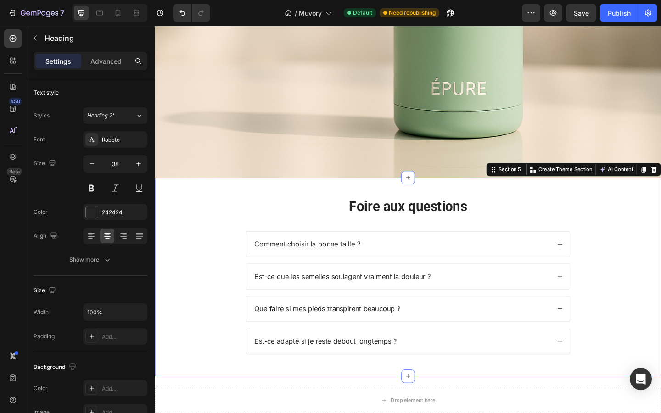
click at [164, 240] on div "⁠⁠⁠⁠⁠⁠⁠ Foire aux questions Heading Comment choisir la bonne taille ? Est-ce qu…" at bounding box center [430, 303] width 533 height 189
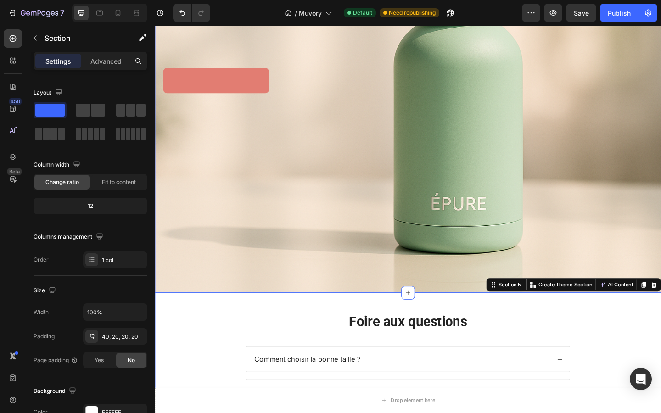
scroll to position [0, 0]
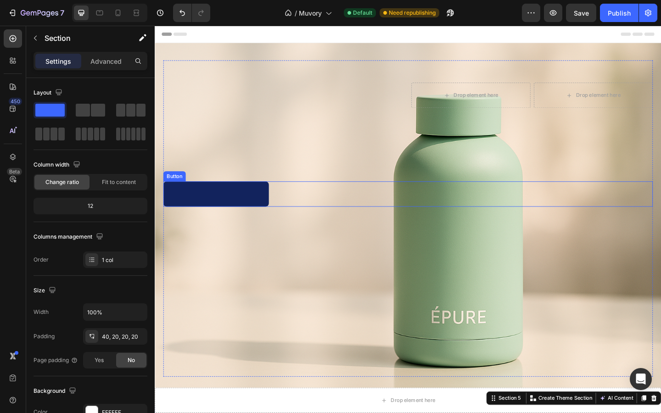
click at [241, 204] on link at bounding box center [221, 209] width 115 height 28
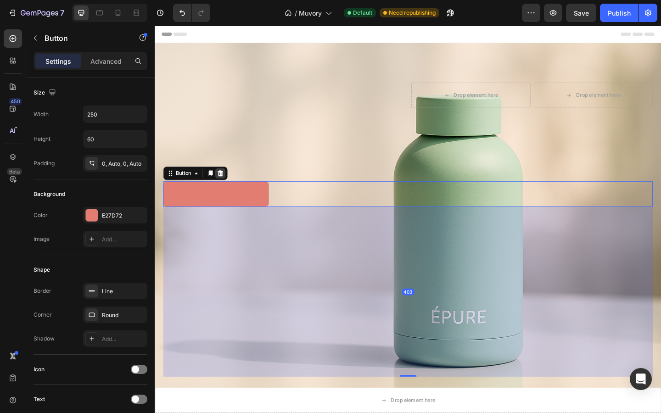
click at [224, 184] on icon at bounding box center [226, 186] width 6 height 6
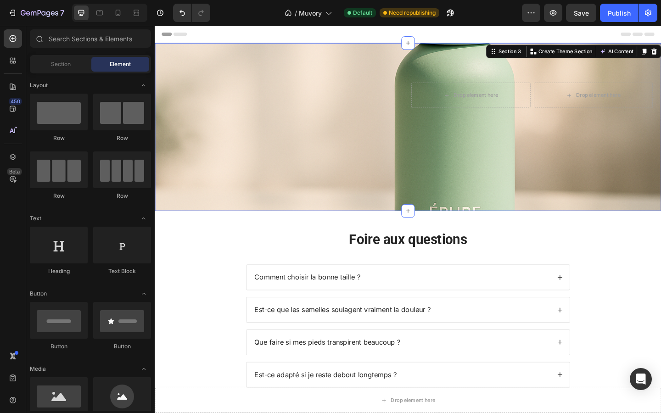
click at [297, 220] on div "Heading Text Block Drop element here Drop element here Row Row Text Block Row M…" at bounding box center [430, 136] width 551 height 183
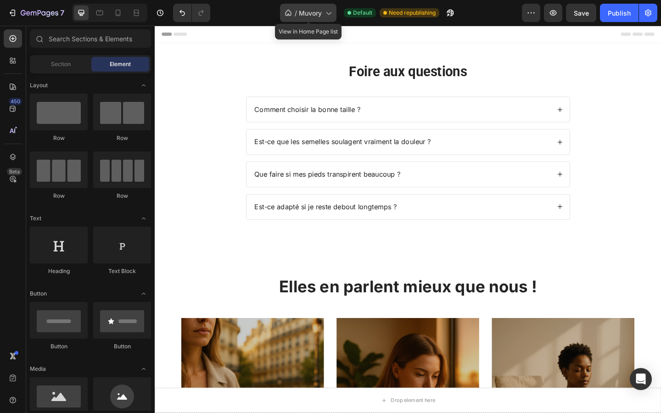
click at [316, 15] on span "Muvory" at bounding box center [310, 13] width 23 height 10
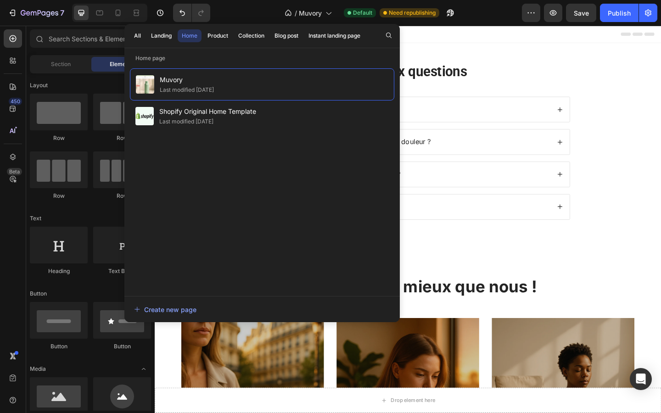
click at [444, 40] on div "Header" at bounding box center [430, 35] width 536 height 18
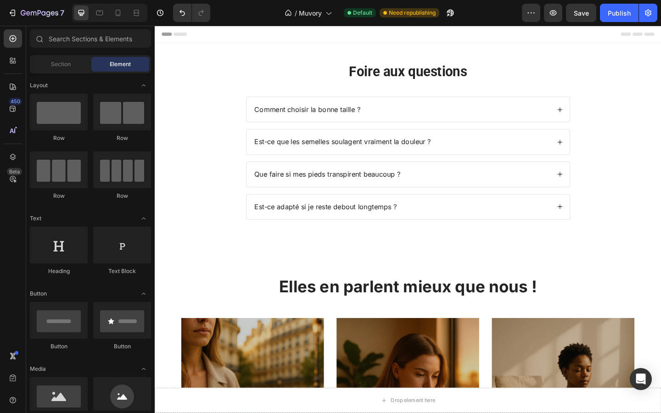
click at [176, 32] on span "Header" at bounding box center [182, 34] width 20 height 9
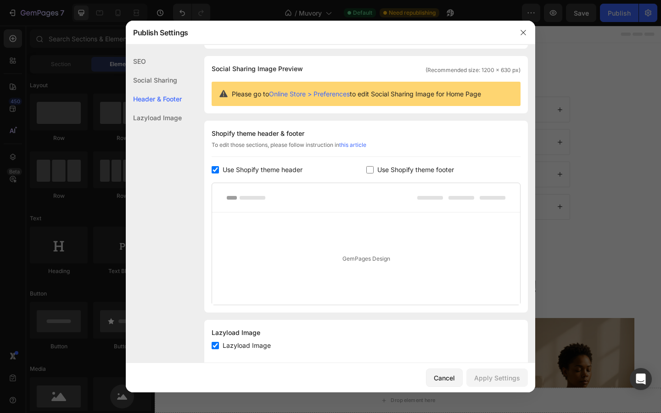
scroll to position [74, 0]
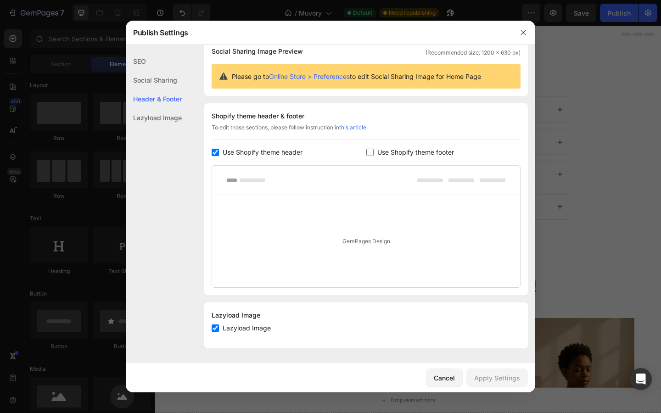
click at [212, 150] on input "checkbox" at bounding box center [215, 152] width 7 height 7
checkbox input "false"
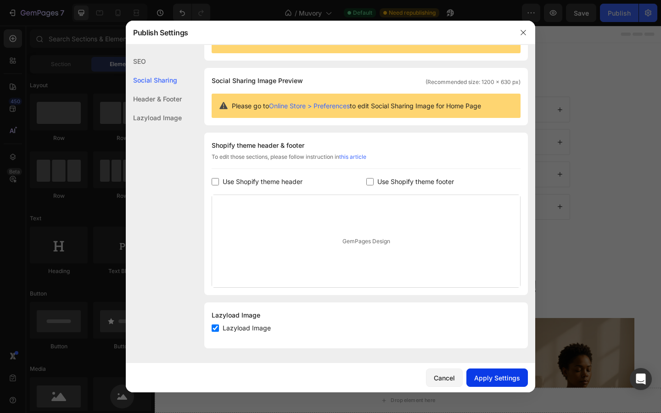
click at [486, 381] on div "Apply Settings" at bounding box center [497, 378] width 46 height 10
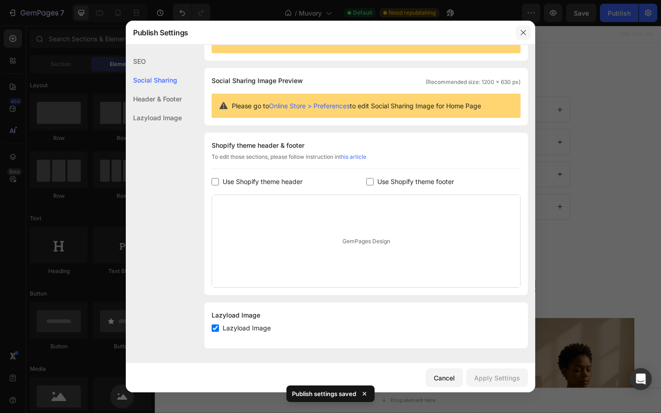
click at [523, 30] on icon "button" at bounding box center [523, 32] width 7 height 7
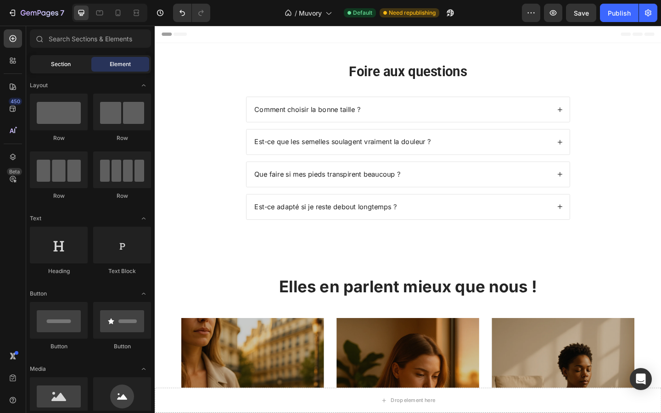
click at [45, 66] on div "Section" at bounding box center [61, 64] width 58 height 15
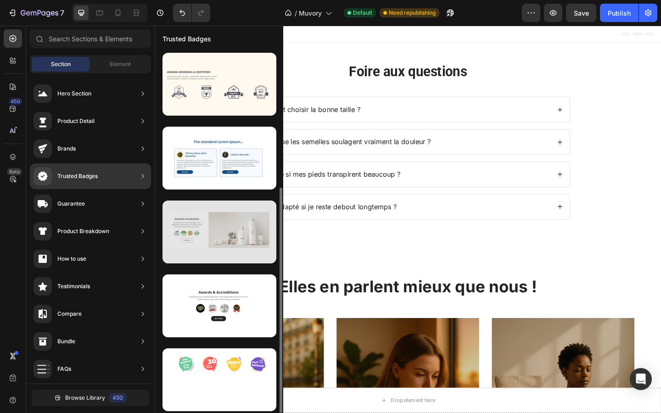
scroll to position [75, 0]
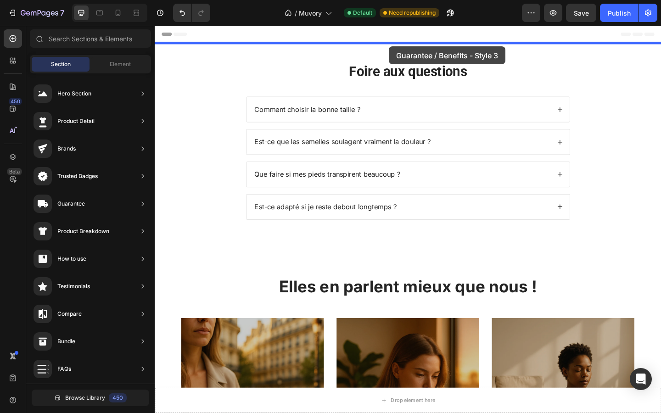
drag, startPoint x: 359, startPoint y: 116, endPoint x: 408, endPoint y: 48, distance: 84.5
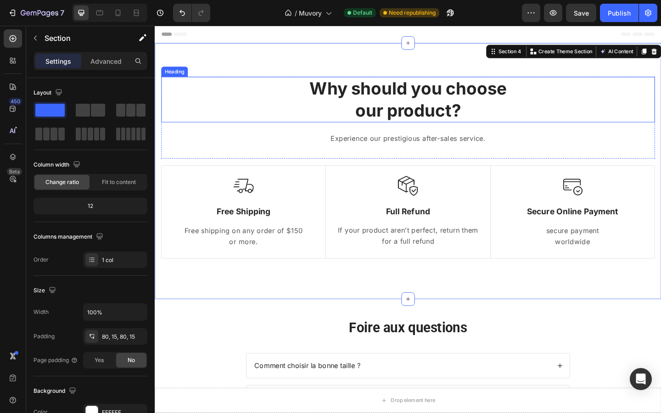
click at [406, 96] on p "Why should you choose our product?" at bounding box center [431, 106] width 536 height 48
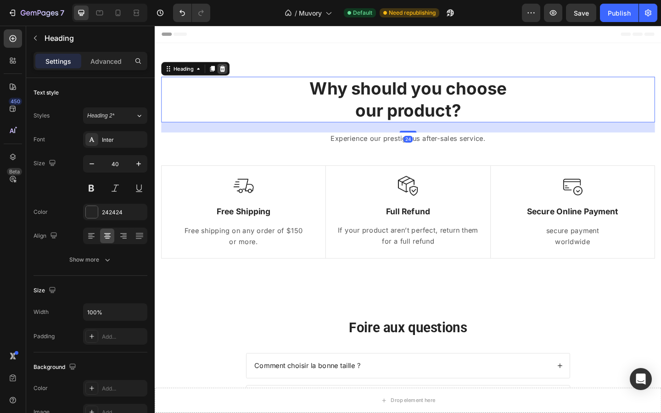
click at [233, 73] on div at bounding box center [228, 72] width 11 height 11
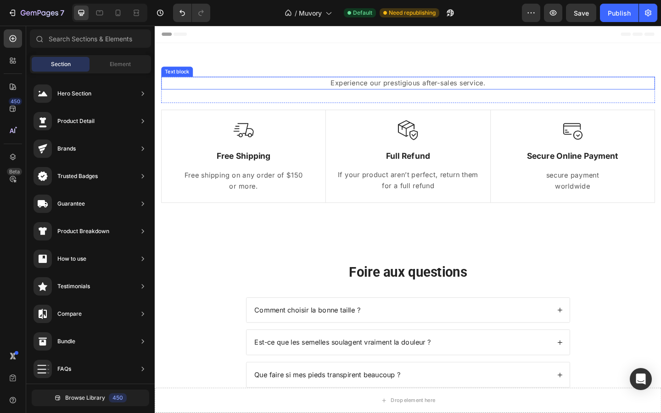
click at [371, 91] on p "Experience our prestigious after-sales service." at bounding box center [431, 88] width 536 height 12
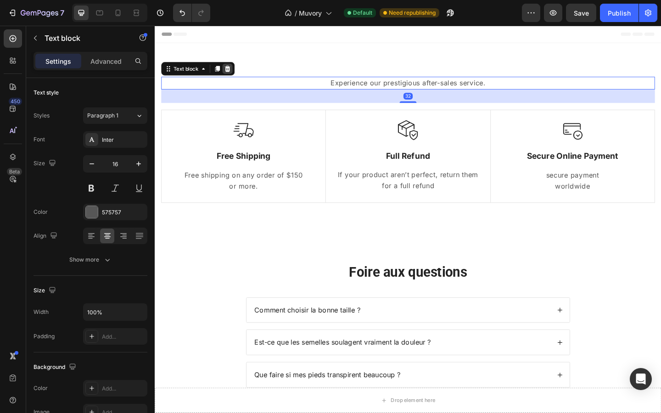
click at [236, 73] on icon at bounding box center [233, 72] width 7 height 7
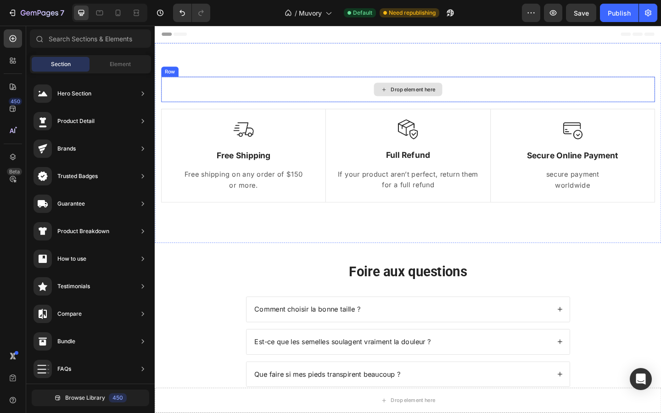
click at [348, 83] on div "Drop element here" at bounding box center [430, 95] width 537 height 28
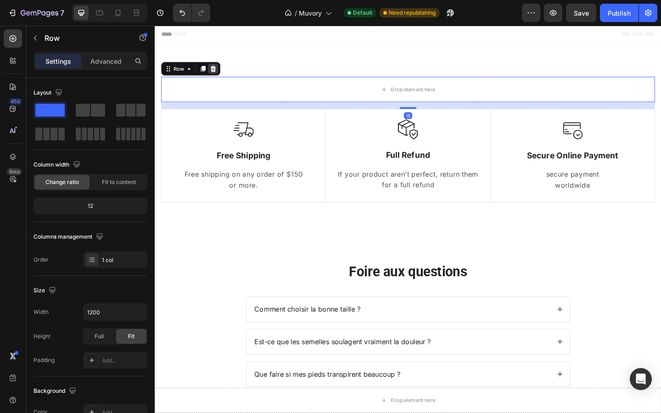
click at [216, 71] on icon at bounding box center [218, 72] width 6 height 6
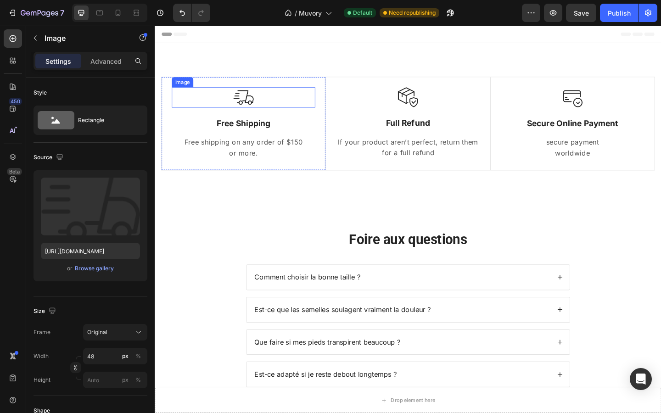
click at [246, 97] on img at bounding box center [251, 104] width 22 height 22
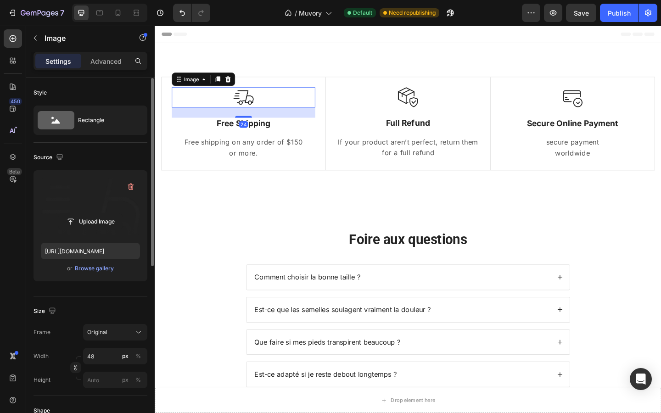
click at [81, 210] on label at bounding box center [90, 207] width 99 height 58
click at [81, 214] on input "file" at bounding box center [90, 222] width 63 height 16
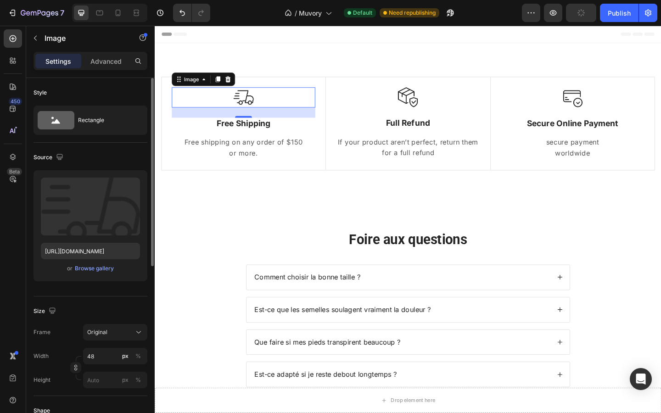
type input "https://cdn.shopify.com/s/files/1/0927/4104/2559/files/gempages_578042650951680…"
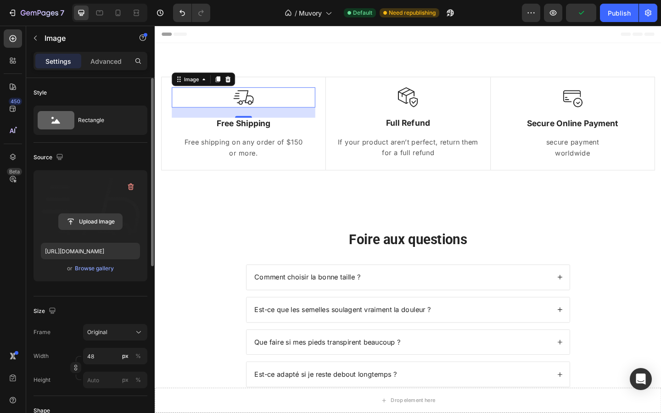
click at [86, 221] on input "file" at bounding box center [90, 222] width 63 height 16
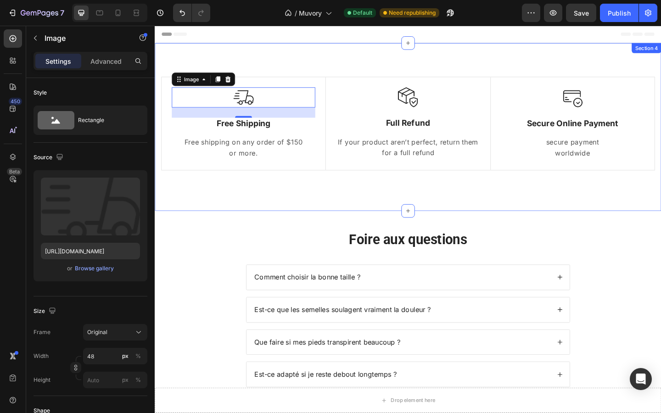
click at [273, 73] on div "Image 24 Free Shipping Text Block Free shipping on any order of $150 or more. T…" at bounding box center [430, 136] width 551 height 183
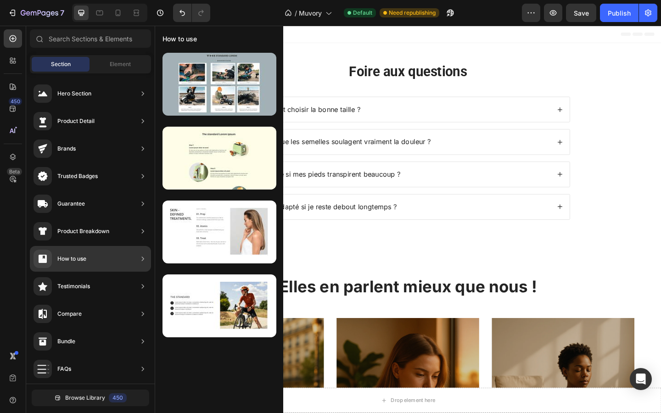
scroll to position [0, 0]
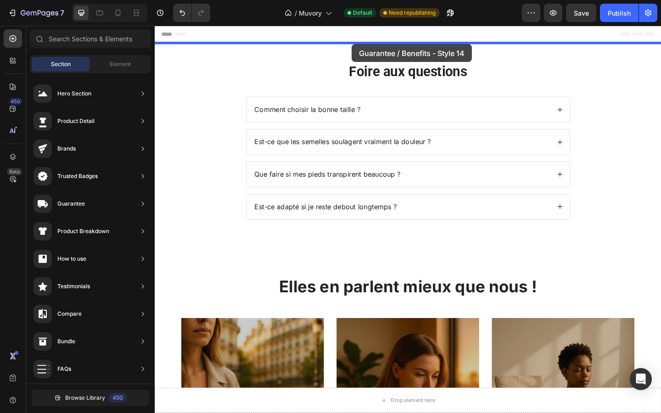
drag, startPoint x: 359, startPoint y: 324, endPoint x: 367, endPoint y: 45, distance: 279.9
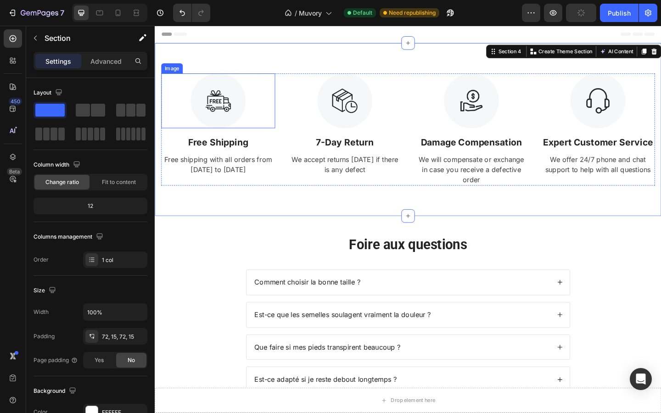
click at [223, 112] on img at bounding box center [224, 108] width 60 height 60
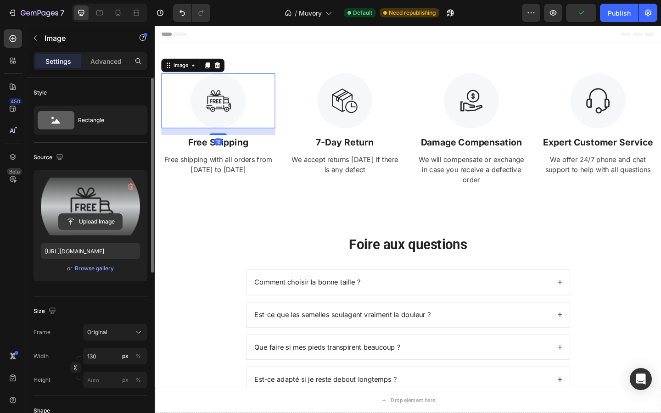
click at [87, 216] on input "file" at bounding box center [90, 222] width 63 height 16
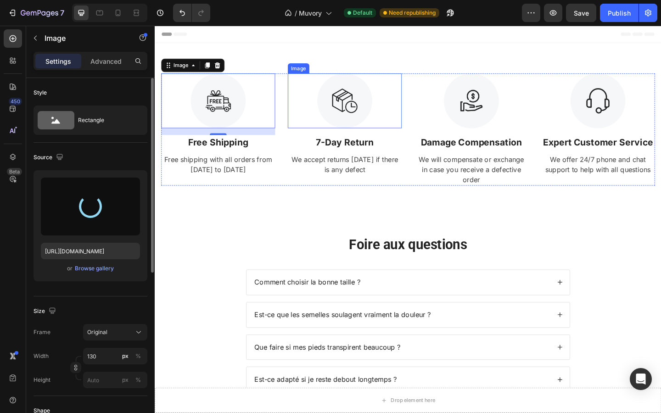
click at [362, 115] on img at bounding box center [362, 108] width 60 height 60
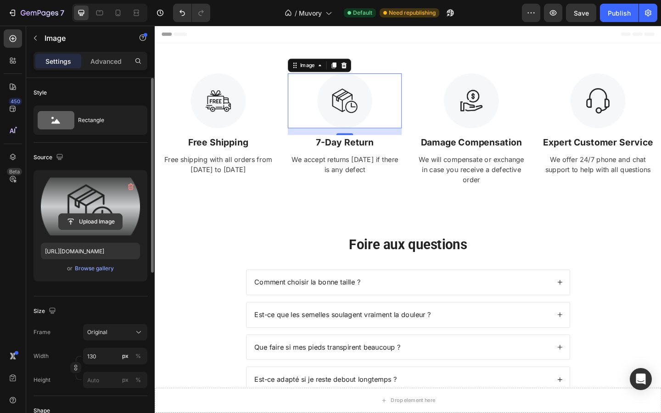
click at [110, 218] on input "file" at bounding box center [90, 222] width 63 height 16
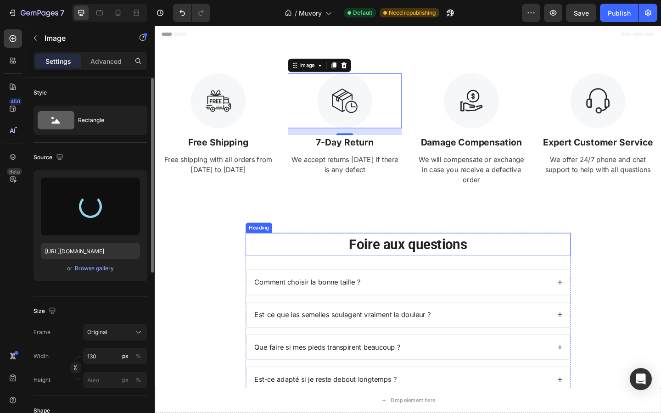
type input "https://cdn.shopify.com/s/files/1/0927/4104/2559/files/gempages_578042650951680…"
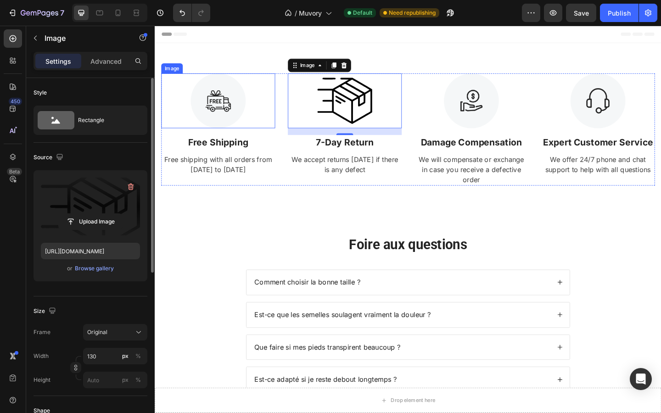
click at [213, 116] on img at bounding box center [224, 108] width 60 height 60
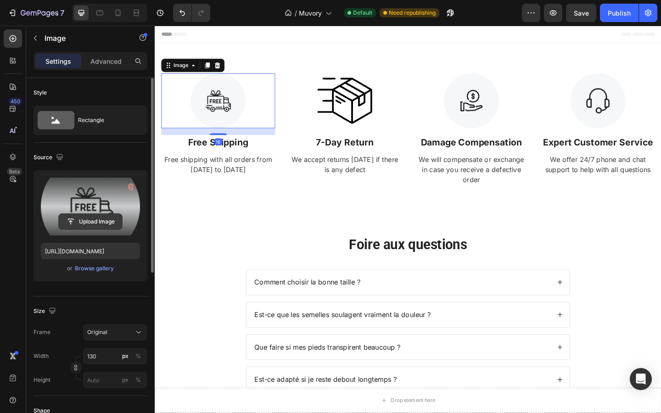
click at [90, 220] on input "file" at bounding box center [90, 222] width 63 height 16
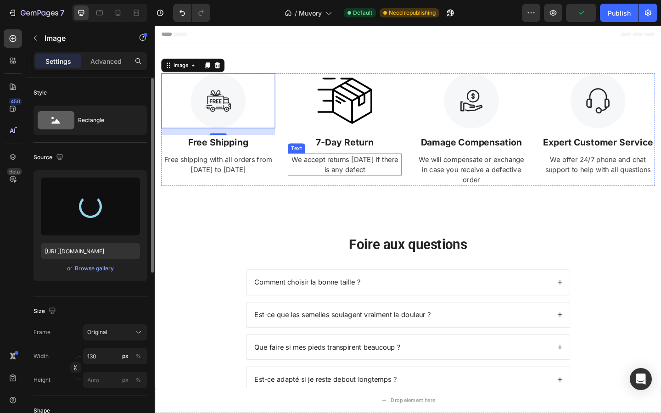
type input "https://cdn.shopify.com/s/files/1/0927/4104/2559/files/gempages_578042650951680…"
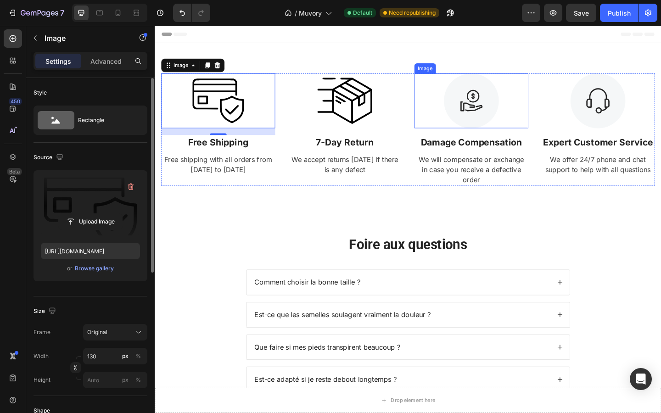
click at [474, 122] on img at bounding box center [499, 108] width 60 height 60
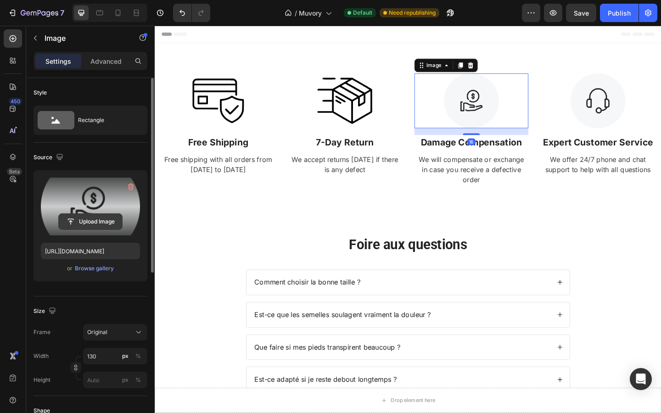
click at [96, 226] on input "file" at bounding box center [90, 222] width 63 height 16
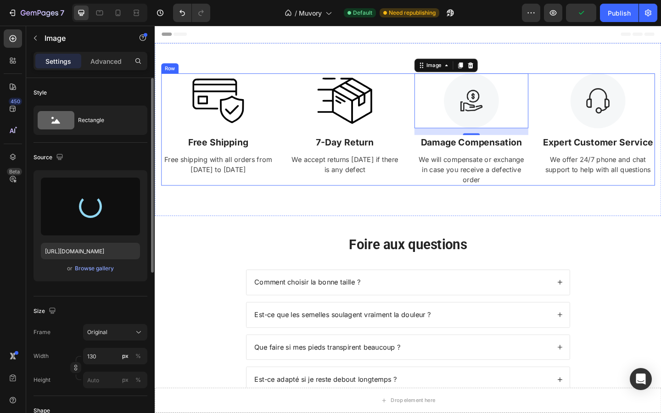
type input "https://cdn.shopify.com/s/files/1/0927/4104/2559/files/gempages_578042650951680…"
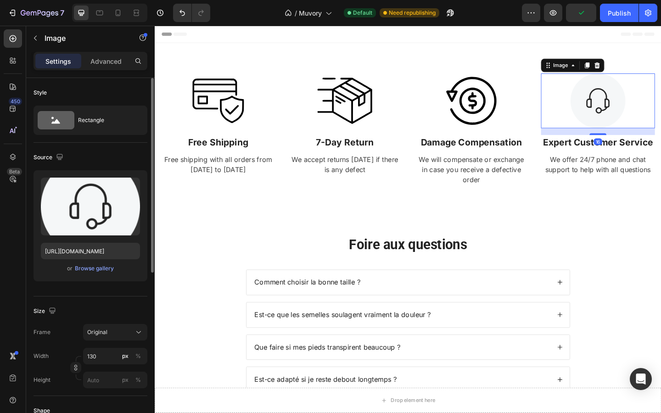
click at [621, 113] on img at bounding box center [637, 108] width 60 height 60
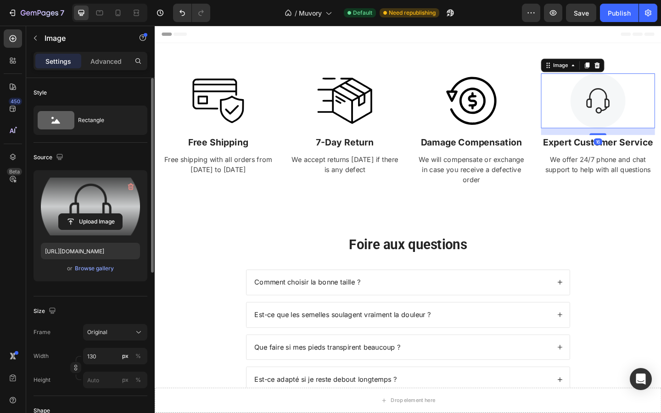
click at [85, 230] on label at bounding box center [90, 207] width 99 height 58
click at [85, 230] on input "file" at bounding box center [90, 222] width 63 height 16
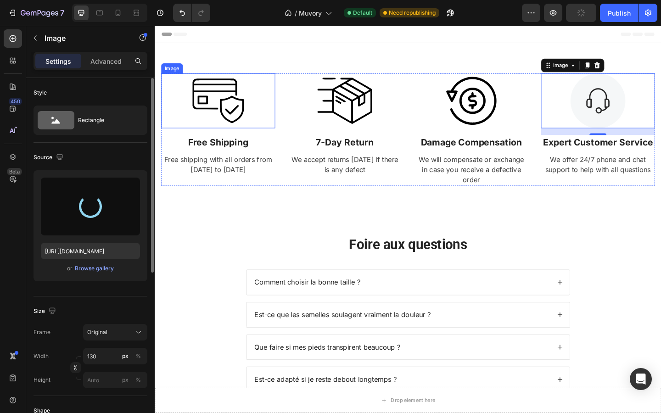
type input "https://cdn.shopify.com/s/files/1/0927/4104/2559/files/gempages_578042650951680…"
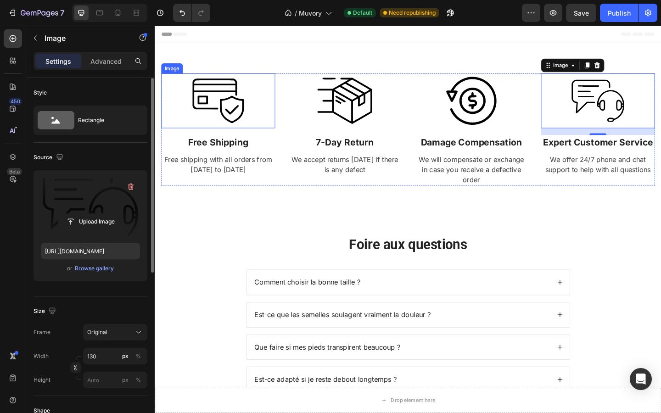
click at [215, 98] on img at bounding box center [224, 108] width 60 height 60
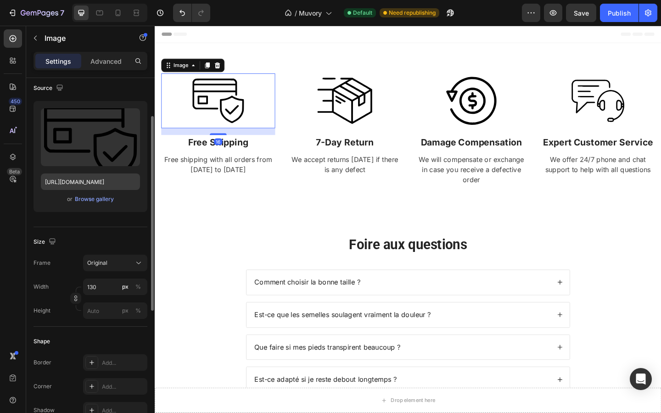
scroll to position [70, 0]
click at [103, 290] on input "130" at bounding box center [115, 286] width 64 height 17
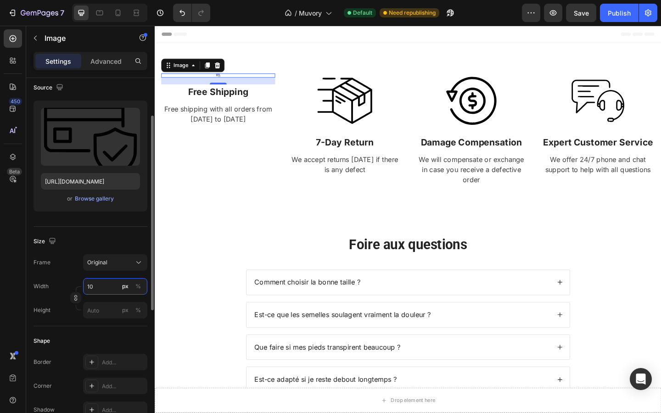
type input "100"
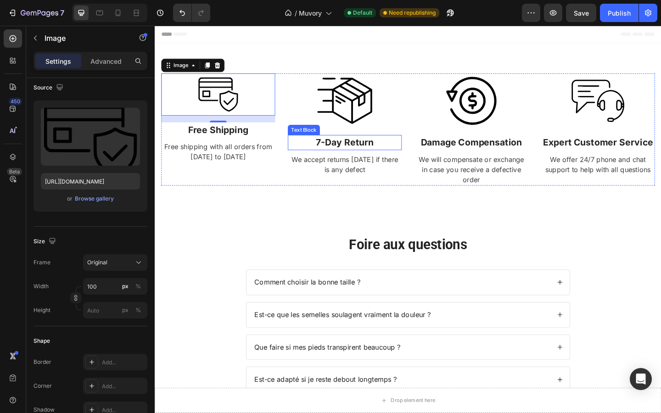
click at [355, 120] on img at bounding box center [362, 108] width 60 height 60
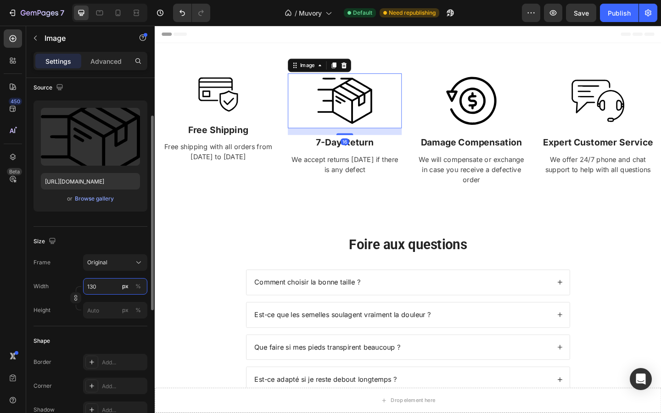
click at [92, 292] on input "130" at bounding box center [115, 286] width 64 height 17
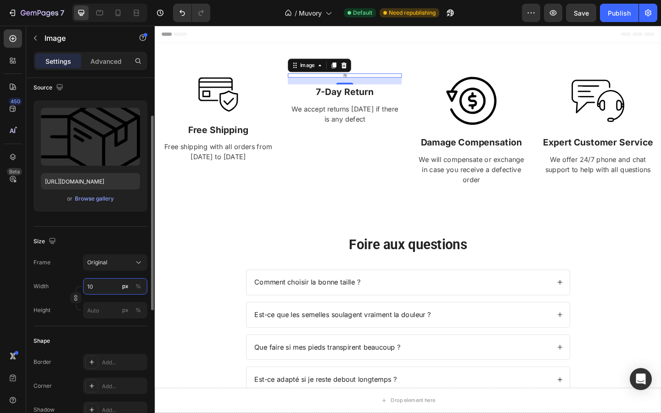
type input "100"
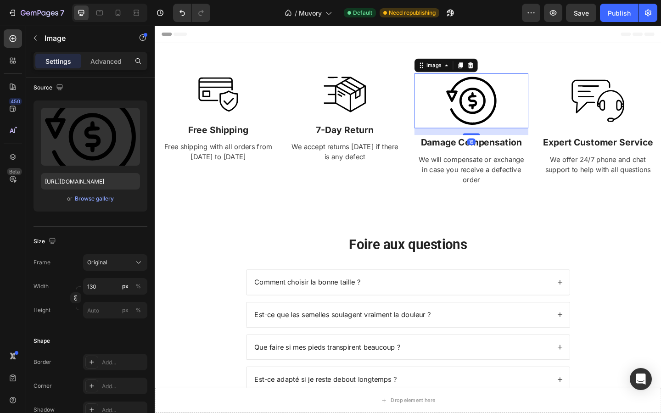
click at [496, 116] on img at bounding box center [499, 108] width 60 height 60
click at [110, 284] on input "130" at bounding box center [115, 286] width 64 height 17
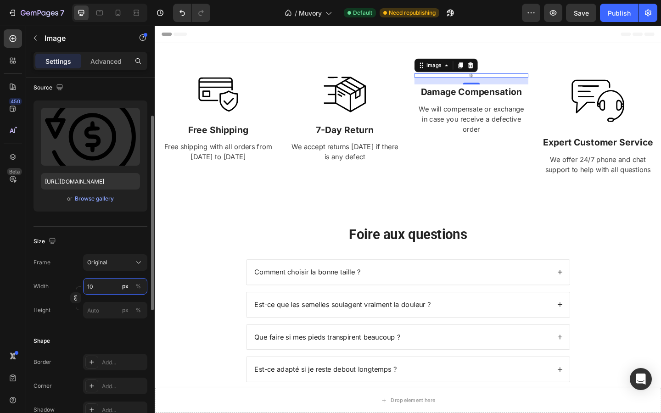
type input "100"
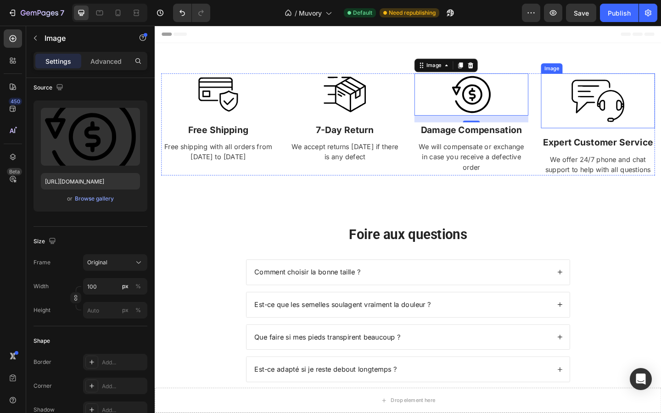
click at [615, 121] on img at bounding box center [637, 108] width 60 height 60
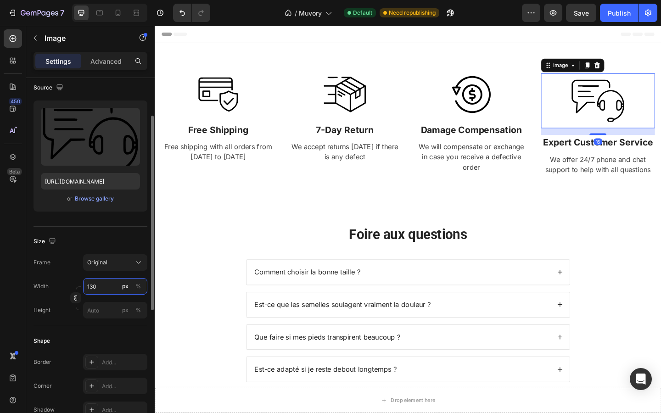
click at [90, 287] on input "130" at bounding box center [115, 286] width 64 height 17
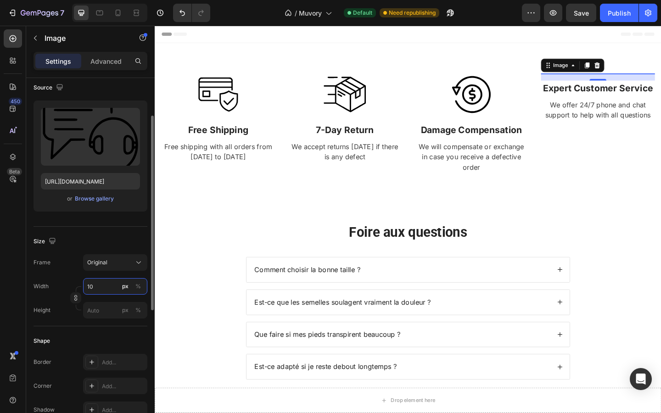
type input "100"
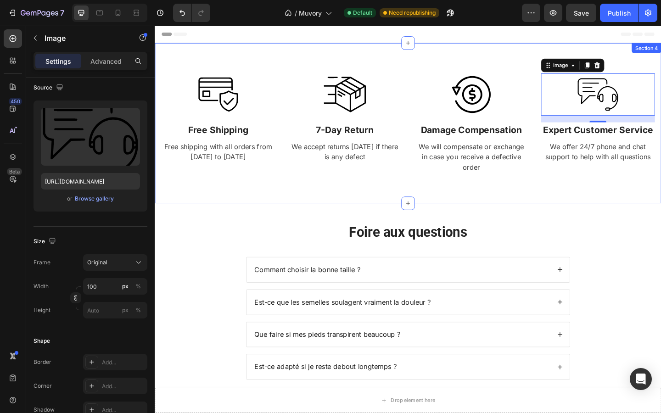
click at [229, 192] on div "Image Free Shipping Text Block Free shipping with all orders from April 1 to Ap…" at bounding box center [430, 132] width 551 height 175
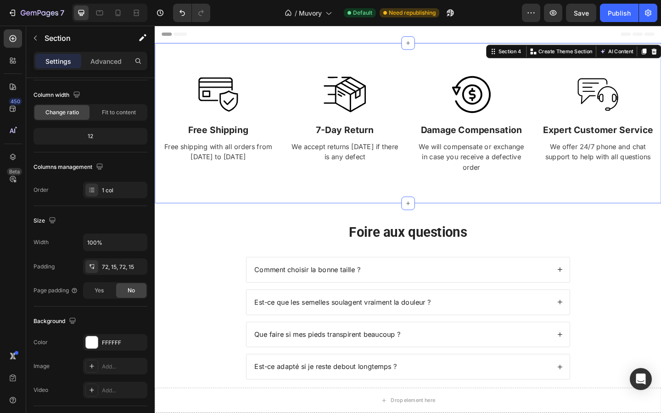
scroll to position [0, 0]
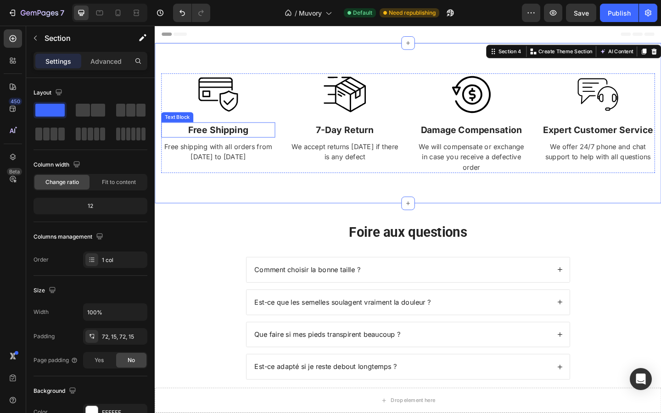
click at [206, 142] on p "Free Shipping" at bounding box center [224, 139] width 122 height 15
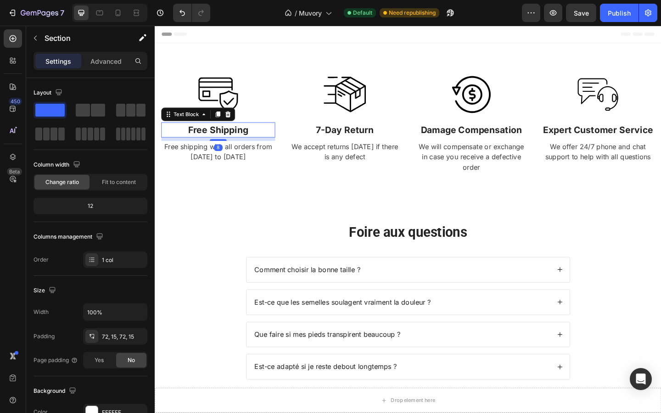
click at [206, 142] on p "Free Shipping" at bounding box center [224, 139] width 122 height 15
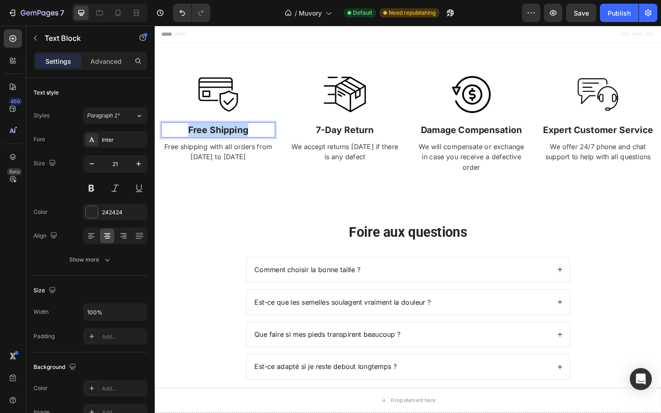
click at [206, 142] on p "Free Shipping" at bounding box center [224, 139] width 122 height 15
click at [348, 140] on p "7-Day Return" at bounding box center [361, 139] width 122 height 15
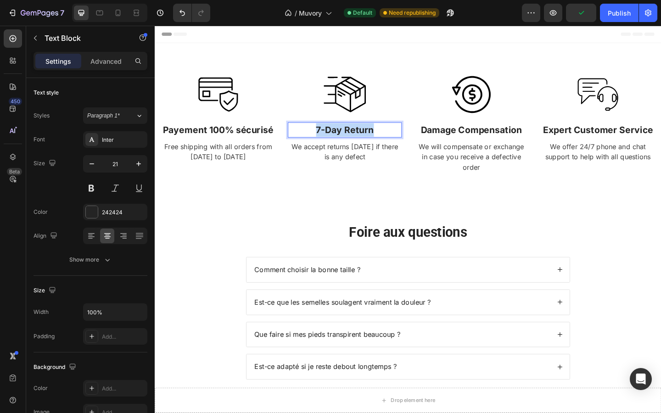
click at [348, 140] on p "7-Day Return" at bounding box center [361, 139] width 122 height 15
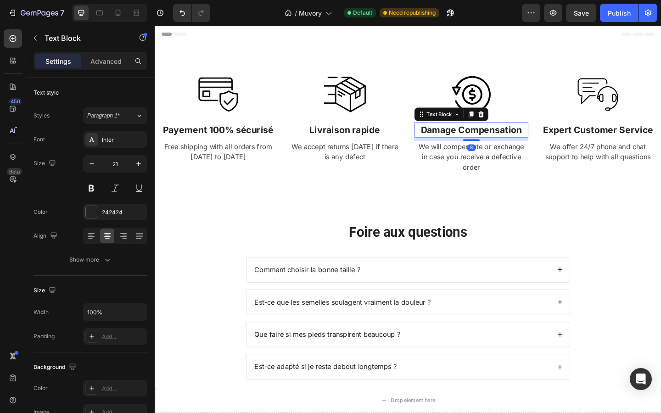
click at [476, 139] on p "Damage Compensation" at bounding box center [499, 139] width 122 height 15
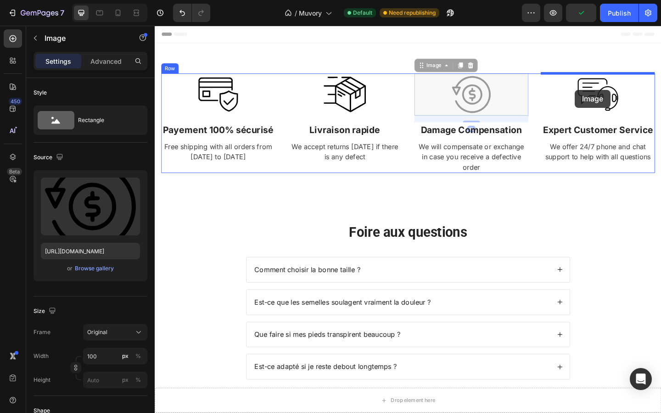
drag, startPoint x: 503, startPoint y: 89, endPoint x: 612, endPoint y: 96, distance: 109.1
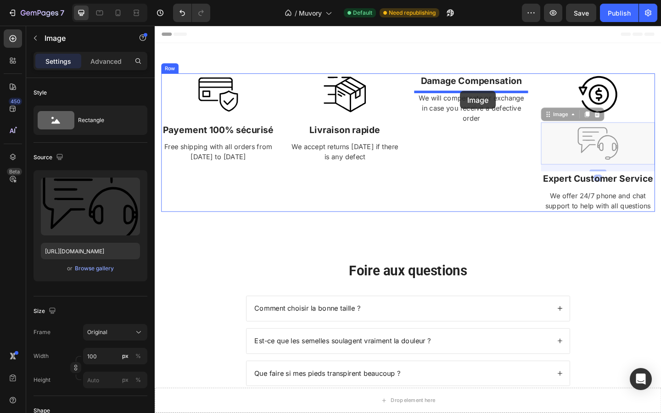
drag, startPoint x: 636, startPoint y: 155, endPoint x: 490, endPoint y: 99, distance: 156.7
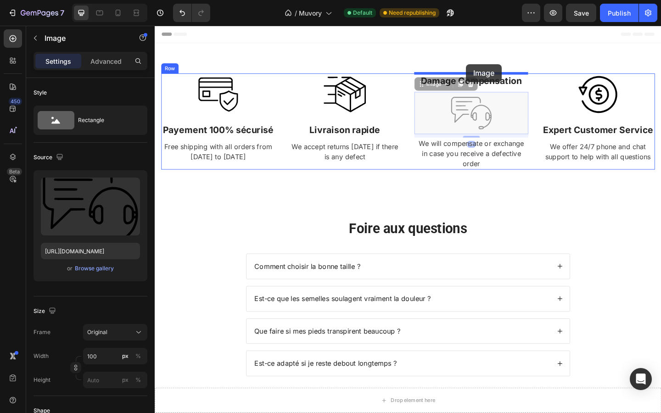
drag, startPoint x: 494, startPoint y: 119, endPoint x: 494, endPoint y: 68, distance: 50.5
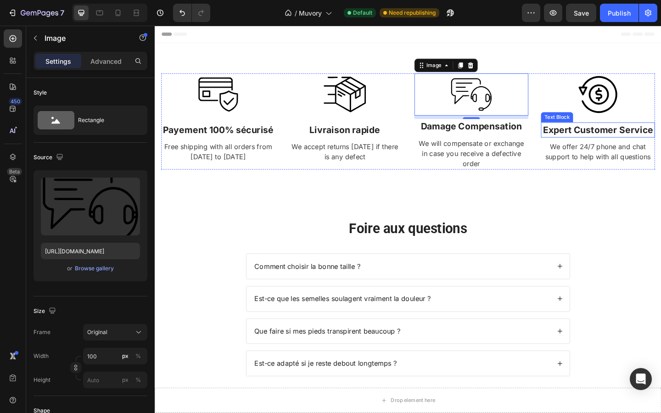
click at [612, 136] on p "Expert Customer Service" at bounding box center [637, 139] width 122 height 15
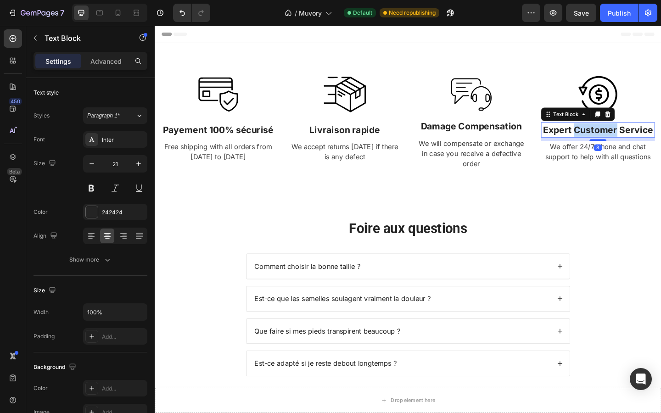
click at [612, 136] on p "Expert Customer Service" at bounding box center [637, 139] width 122 height 15
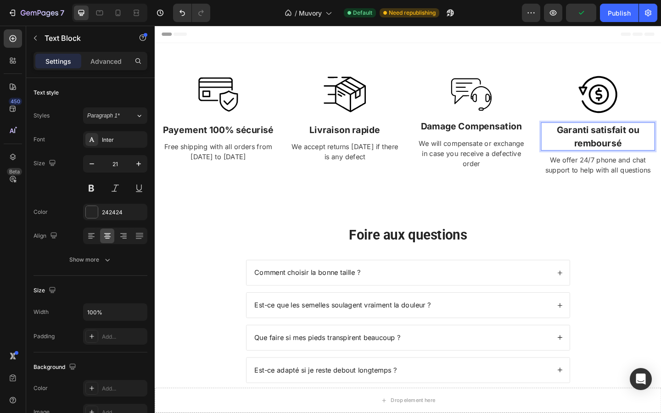
click at [602, 138] on p "Garanti satisfait ou remboursé" at bounding box center [637, 146] width 122 height 29
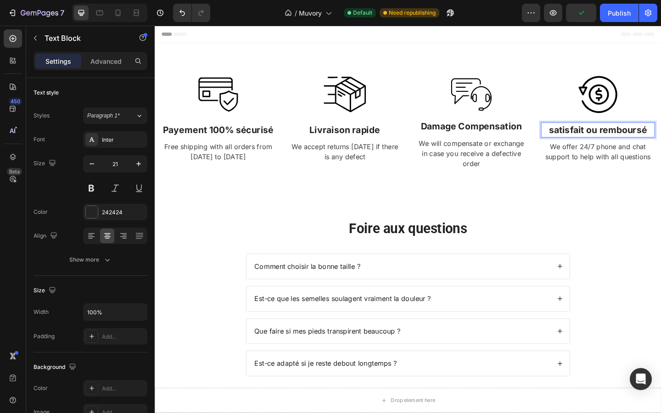
click at [590, 140] on p "satisfait ou remboursé" at bounding box center [637, 139] width 122 height 15
click at [531, 137] on p "Damage Compensation" at bounding box center [499, 135] width 122 height 15
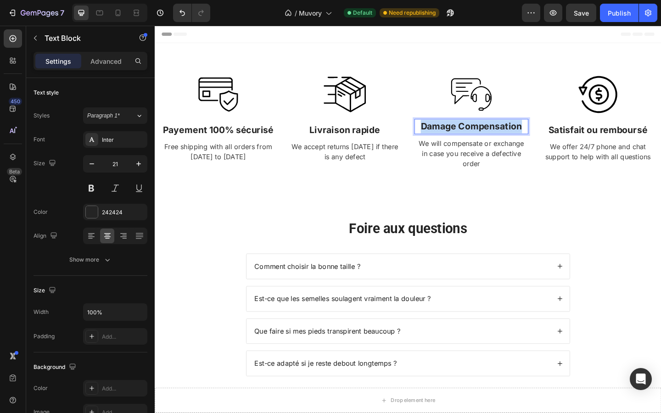
click at [531, 137] on p "Damage Compensation" at bounding box center [499, 135] width 122 height 15
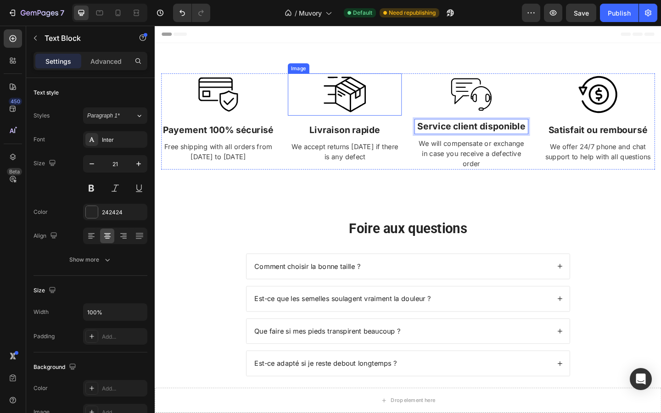
click at [412, 82] on div at bounding box center [361, 101] width 124 height 46
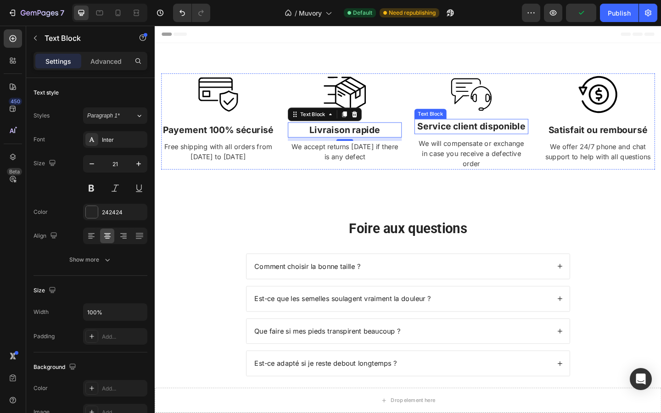
click at [448, 136] on p "Service client disponible" at bounding box center [499, 135] width 122 height 15
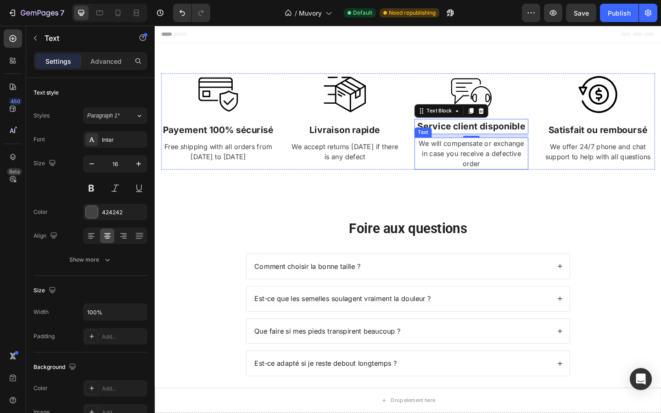
click at [538, 165] on div "We will compensate or exchange in case you receive a defective order" at bounding box center [499, 164] width 124 height 35
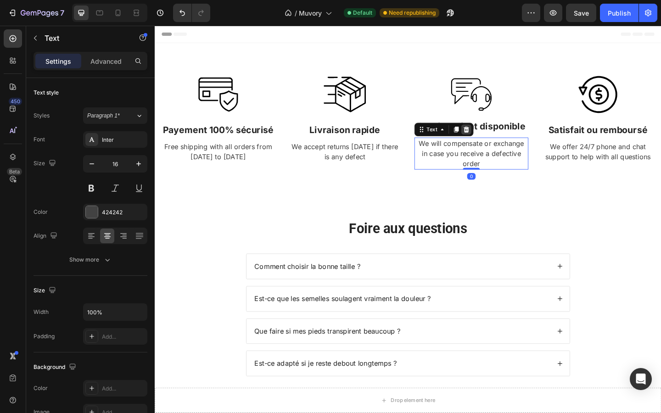
click at [497, 137] on div at bounding box center [493, 138] width 11 height 11
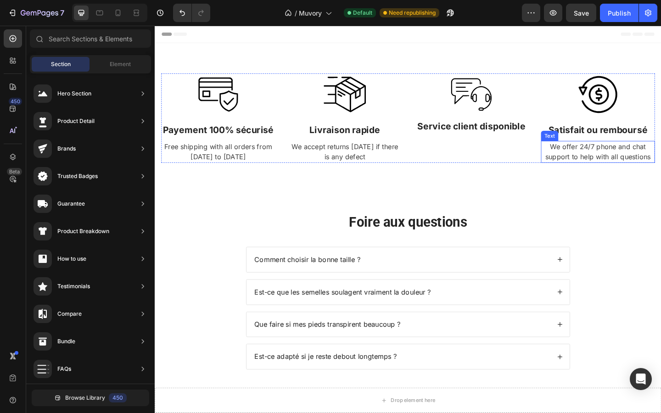
click at [588, 159] on div "We offer 24/7 phone and chat support to help with all questions" at bounding box center [637, 163] width 124 height 24
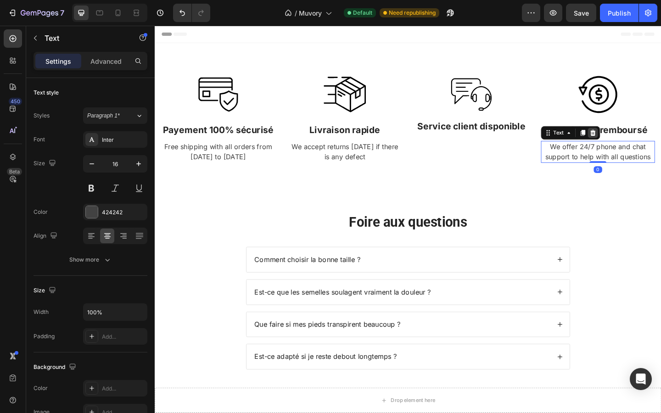
click at [629, 142] on icon at bounding box center [632, 142] width 6 height 6
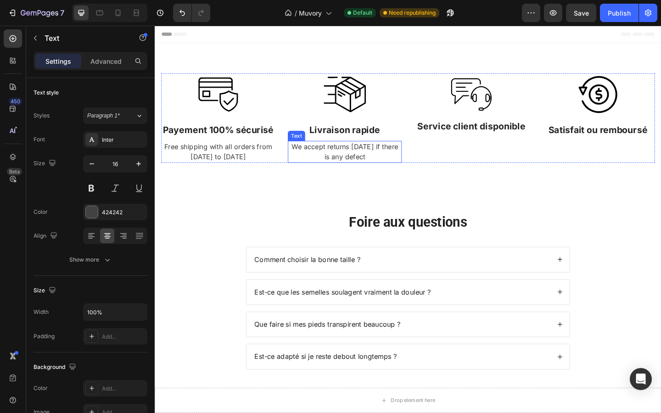
click at [368, 162] on div "We accept returns within 7 days if there is any defect" at bounding box center [361, 163] width 124 height 24
click at [354, 140] on icon at bounding box center [356, 142] width 6 height 6
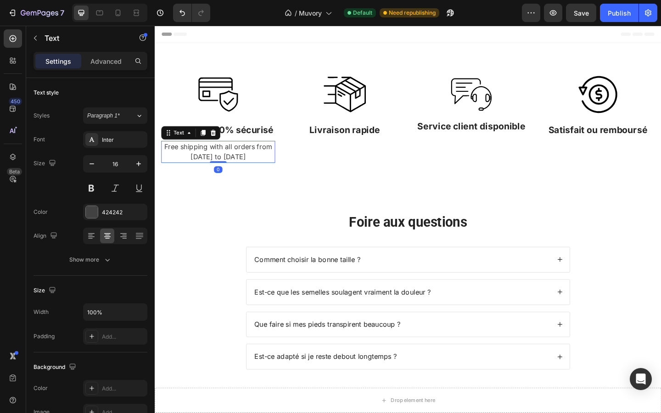
click at [274, 163] on div "Free shipping with all orders from April 1 to April 17" at bounding box center [224, 163] width 124 height 24
click at [213, 147] on div at bounding box center [218, 142] width 11 height 11
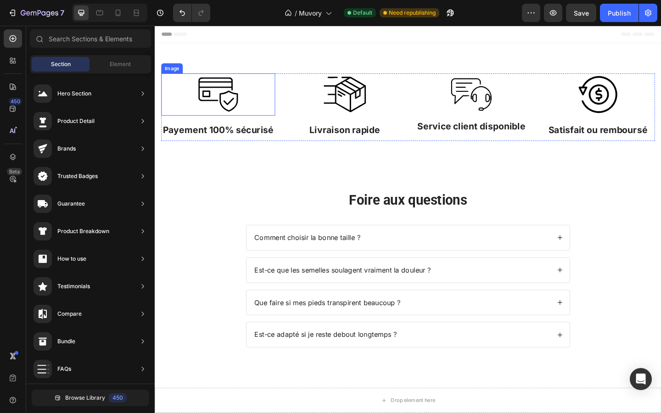
click at [185, 93] on div at bounding box center [224, 101] width 124 height 46
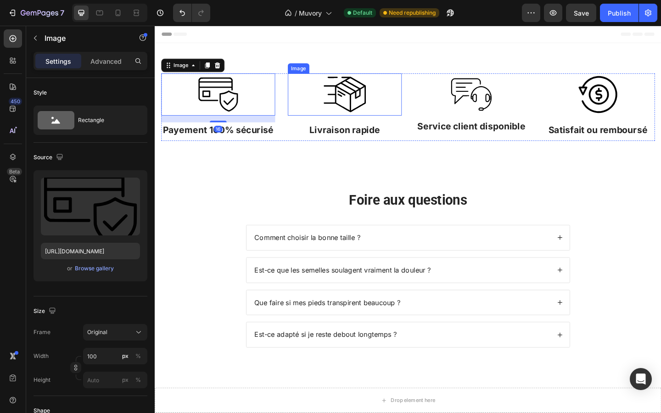
click at [299, 104] on div "Image 16 Payement 100% sécurisé Text Block Image Livraison rapide Text Block Im…" at bounding box center [430, 114] width 537 height 73
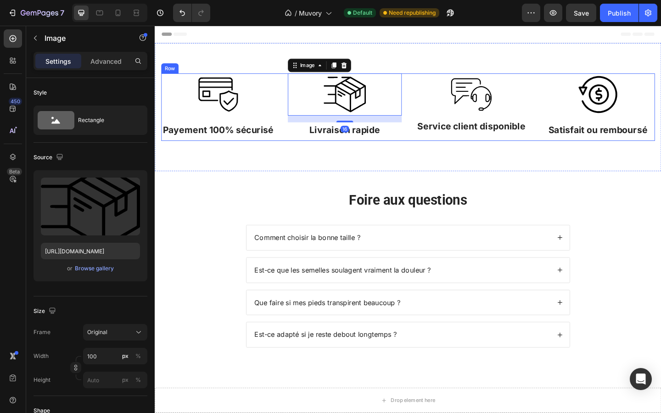
click at [294, 109] on div "Image Payement 100% sécurisé Text Block Image 16 Livraison rapide Text Block Im…" at bounding box center [430, 114] width 537 height 73
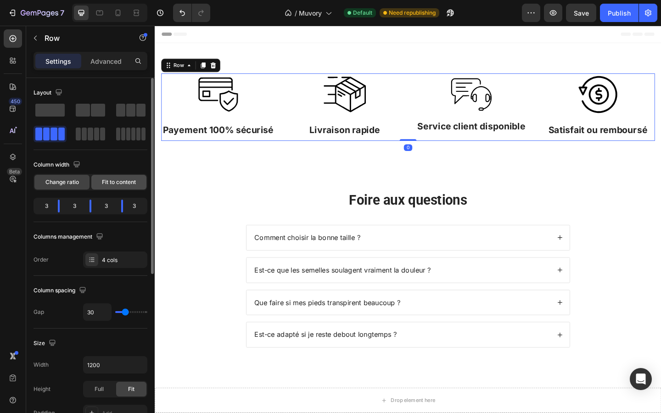
click at [124, 177] on div "Fit to content" at bounding box center [118, 182] width 55 height 15
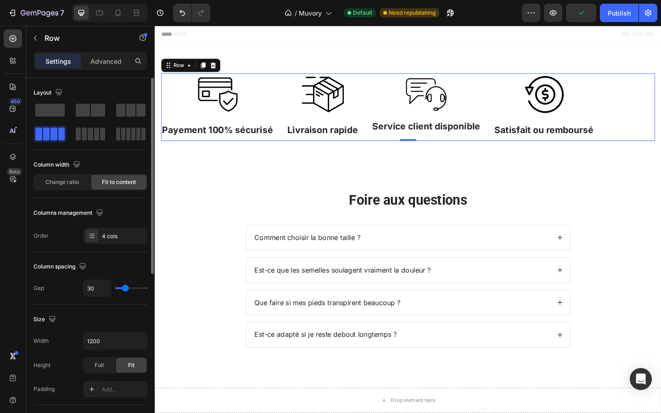
drag, startPoint x: 65, startPoint y: 180, endPoint x: 96, endPoint y: 180, distance: 31.2
click at [65, 180] on span "Change ratio" at bounding box center [62, 182] width 34 height 8
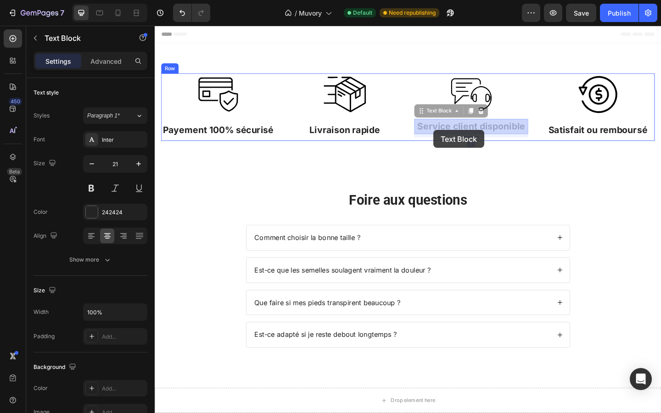
drag, startPoint x: 454, startPoint y: 137, endPoint x: 459, endPoint y: 136, distance: 4.8
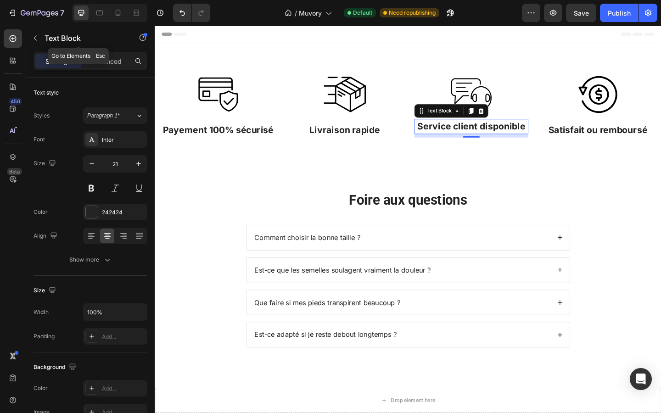
click at [111, 50] on div "Text Block" at bounding box center [78, 39] width 105 height 26
click at [113, 58] on p "Advanced" at bounding box center [105, 61] width 31 height 10
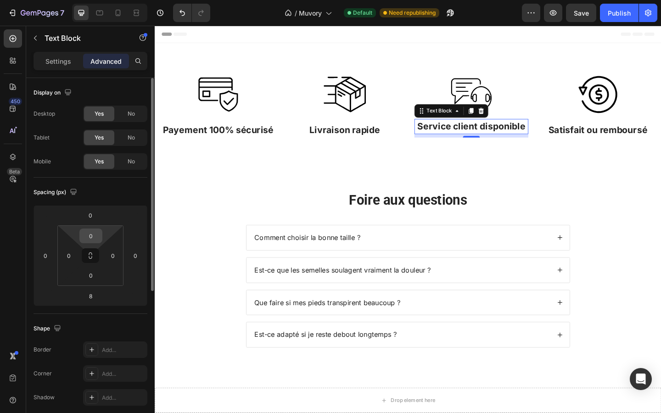
click at [94, 240] on input "0" at bounding box center [91, 236] width 18 height 14
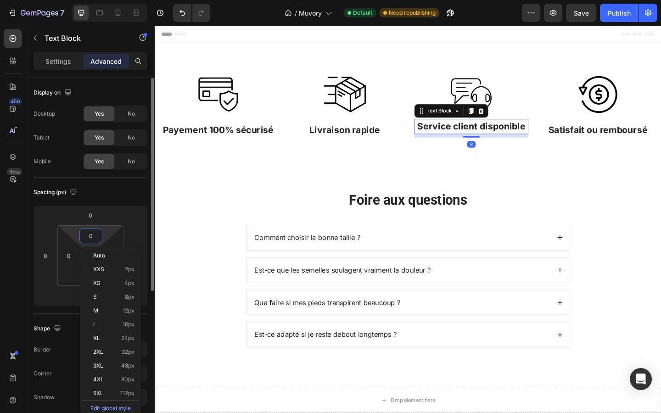
type input "2"
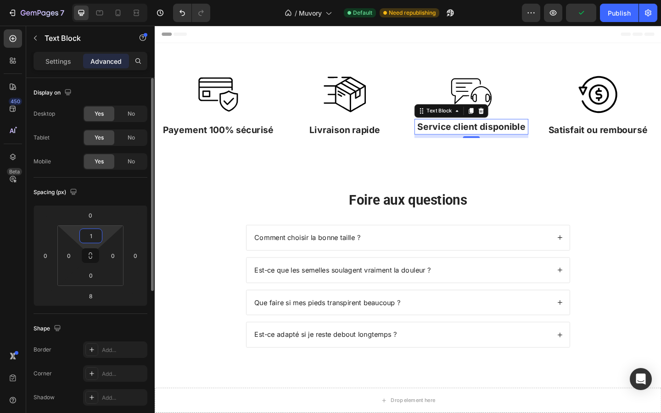
type input "10"
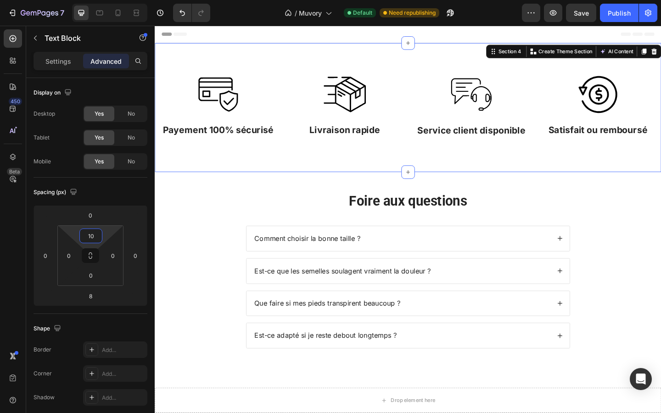
click at [228, 154] on div "Image Payement 100% sécurisé Text Block Image Livraison rapide Text Block Image…" at bounding box center [430, 115] width 551 height 141
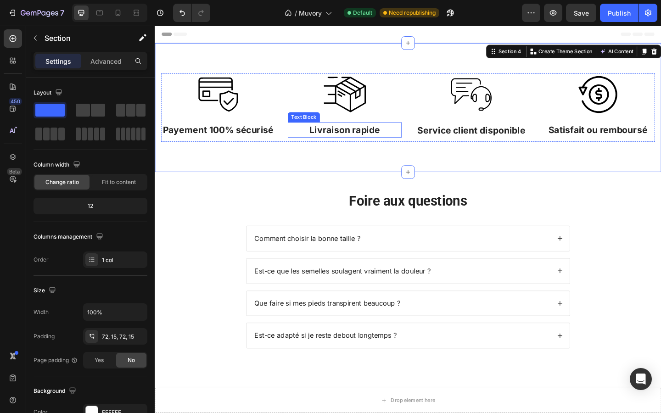
click at [388, 143] on p "Livraison rapide" at bounding box center [361, 139] width 122 height 15
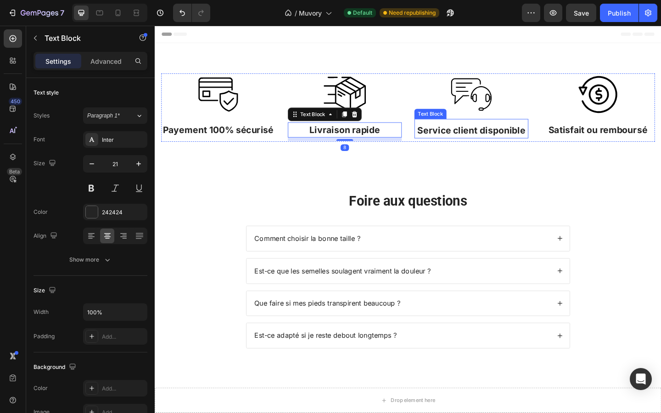
click at [441, 139] on p "Service client disponible" at bounding box center [499, 140] width 122 height 15
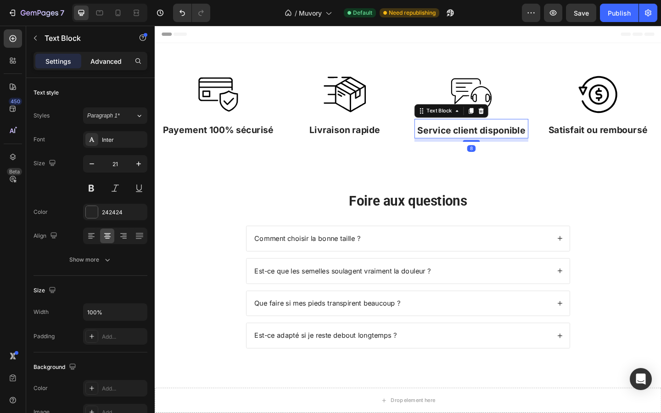
click at [98, 58] on p "Advanced" at bounding box center [105, 61] width 31 height 10
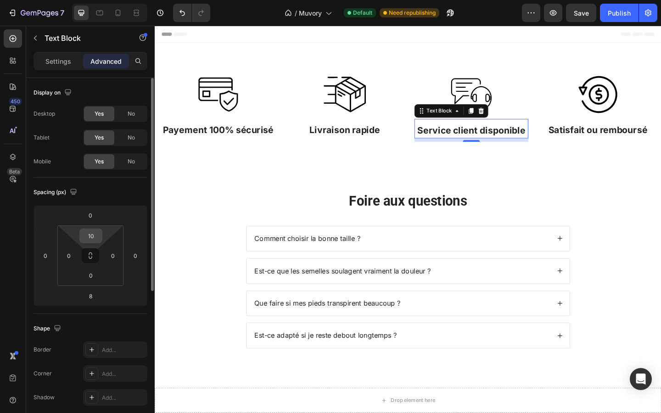
click at [89, 236] on input "10" at bounding box center [91, 236] width 18 height 14
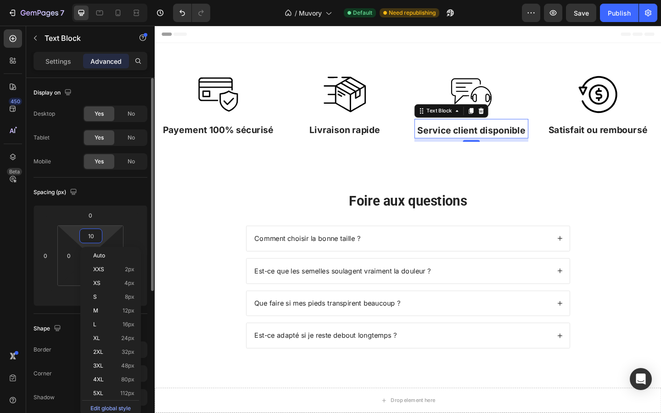
type input "8"
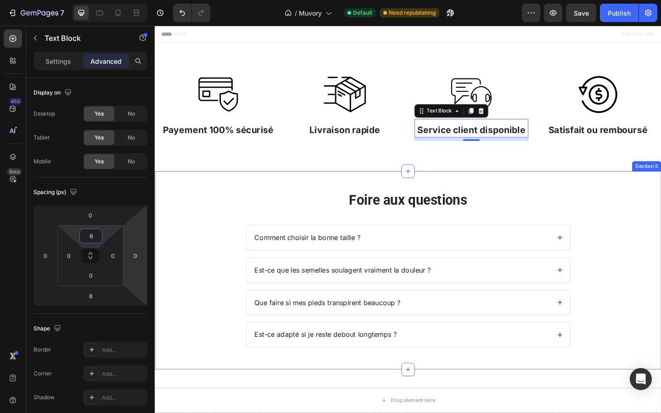
click at [222, 222] on div "Foire aux questions Heading Comment choisir la bonne taille ? Est-ce que les se…" at bounding box center [430, 297] width 533 height 189
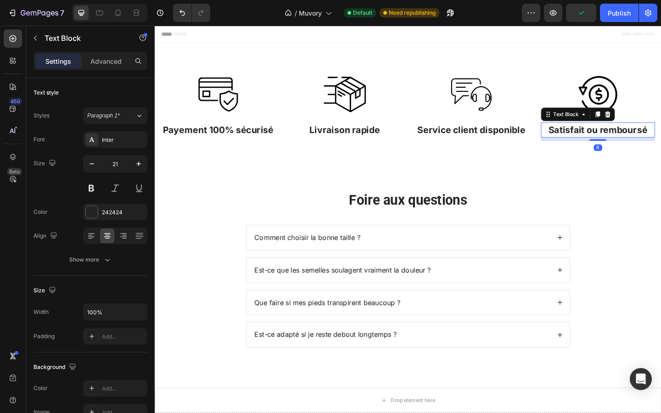
click at [598, 141] on p "Satisfait ou remboursé" at bounding box center [637, 139] width 122 height 15
click at [112, 59] on p "Advanced" at bounding box center [105, 61] width 31 height 10
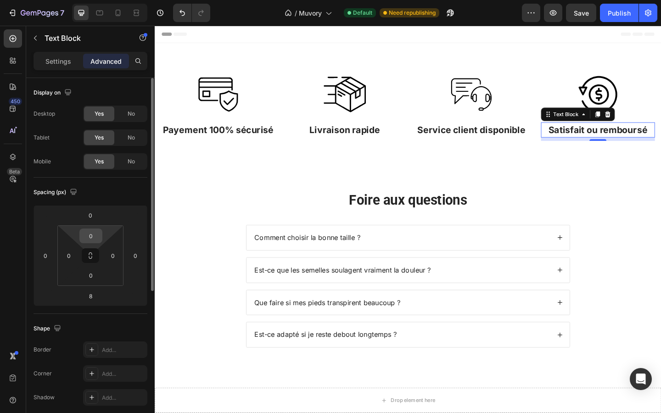
click at [92, 232] on input "0" at bounding box center [91, 236] width 18 height 14
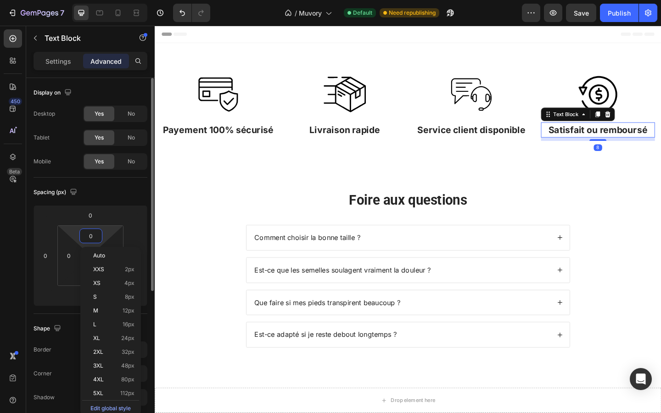
type input "2"
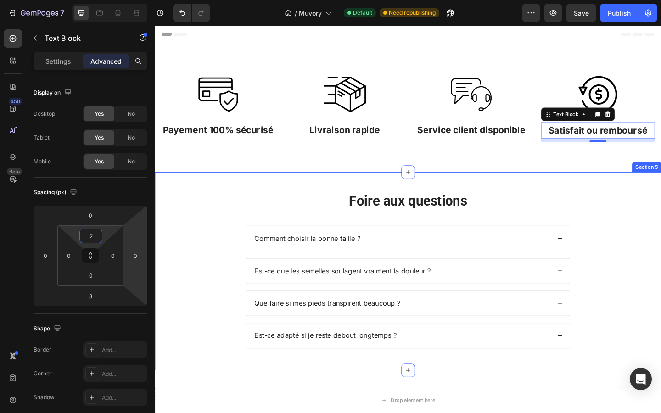
click at [201, 233] on div "Foire aux questions Heading Comment choisir la bonne taille ? Est-ce que les se…" at bounding box center [430, 297] width 533 height 189
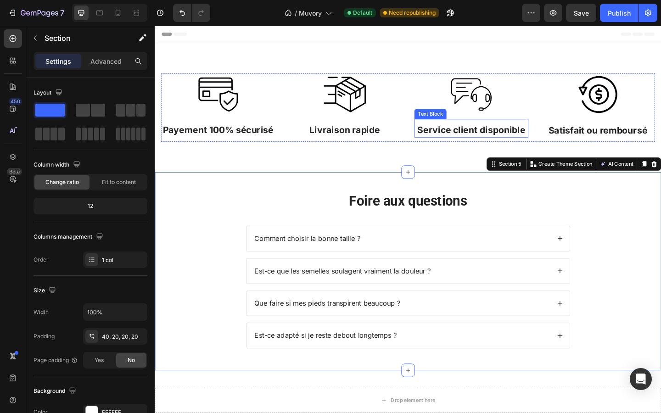
click at [462, 141] on p "Service client disponible" at bounding box center [499, 139] width 122 height 15
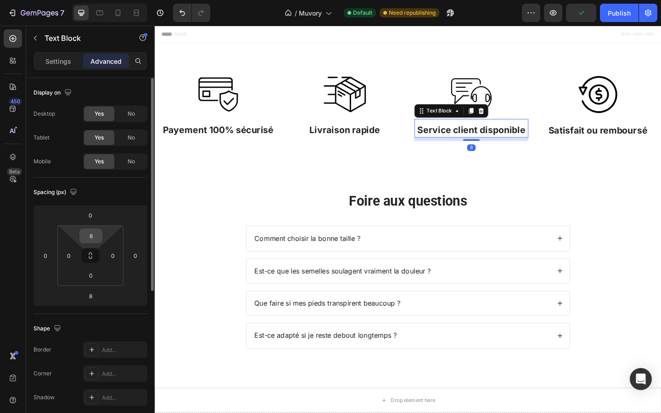
click at [90, 238] on input "8" at bounding box center [91, 236] width 18 height 14
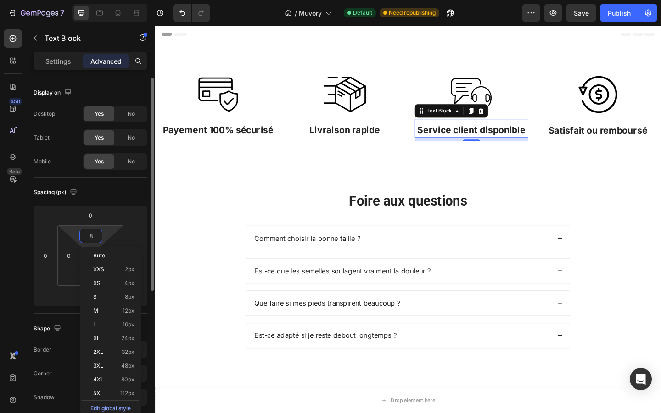
type input "9"
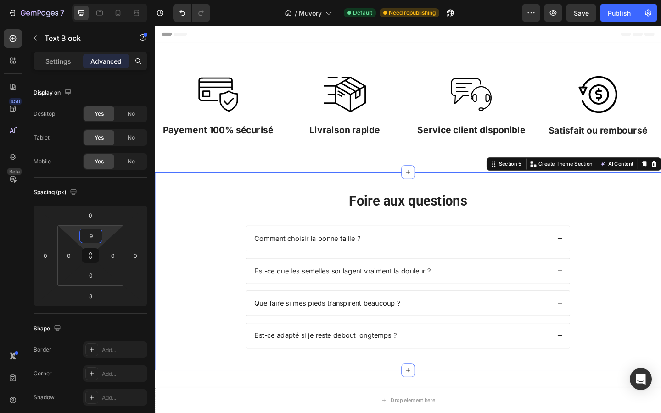
click at [161, 210] on div "Foire aux questions Heading Comment choisir la bonne taille ? Est-ce que les se…" at bounding box center [430, 293] width 551 height 216
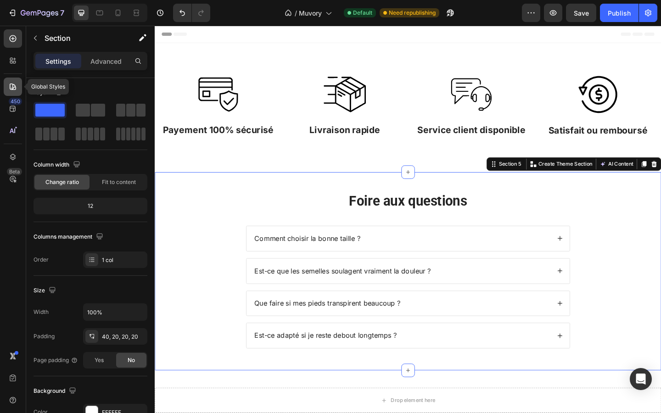
click at [10, 84] on icon at bounding box center [12, 86] width 9 height 9
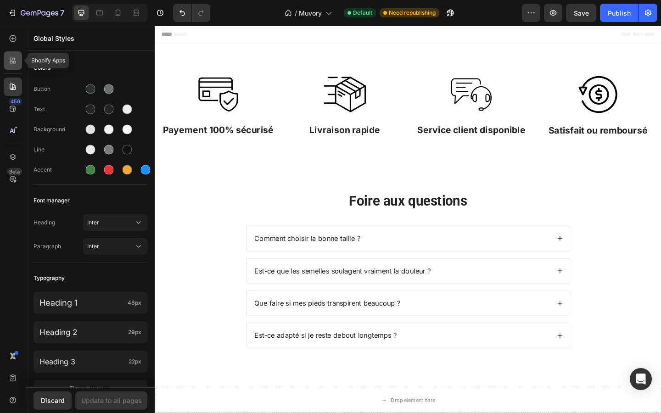
click at [10, 64] on icon at bounding box center [12, 60] width 9 height 9
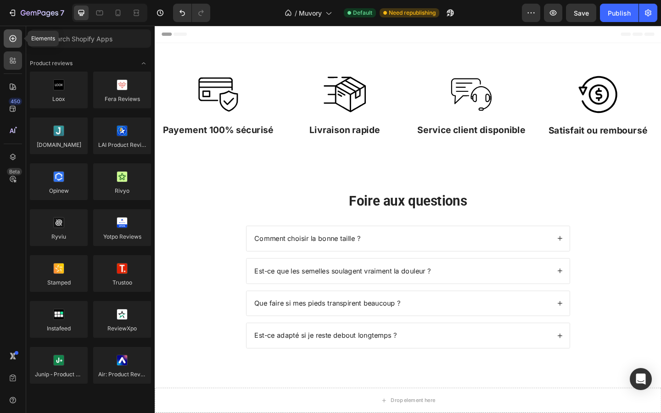
click at [15, 40] on icon at bounding box center [12, 38] width 9 height 9
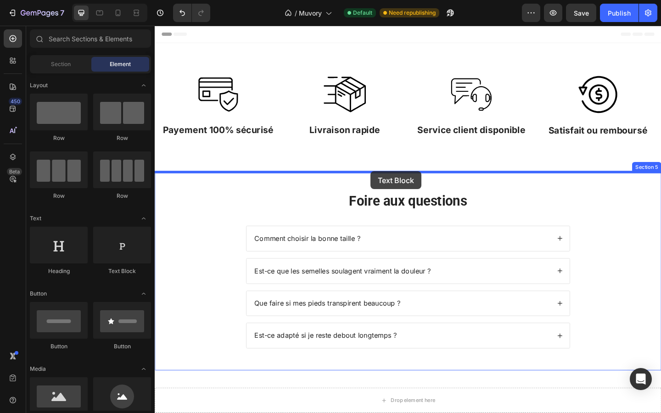
drag, startPoint x: 262, startPoint y: 255, endPoint x: 388, endPoint y: 186, distance: 143.5
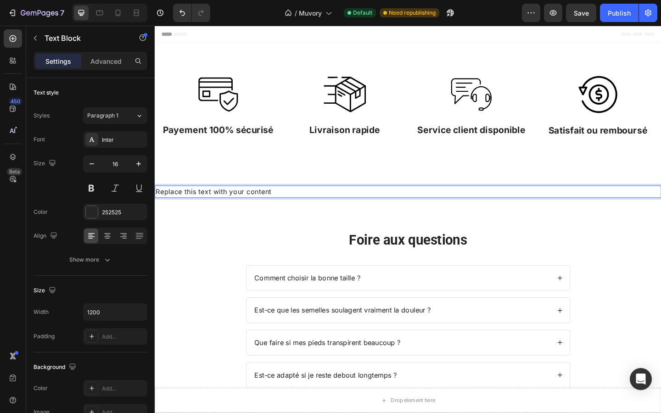
click at [333, 204] on div "Replace this text with your content" at bounding box center [430, 207] width 551 height 14
click at [333, 204] on p "Replace this text with your content" at bounding box center [430, 207] width 549 height 12
click at [270, 207] on p "Finissez-en avec les douleurs aux pieds : découvrez la semelle qui change la vie" at bounding box center [430, 207] width 549 height 12
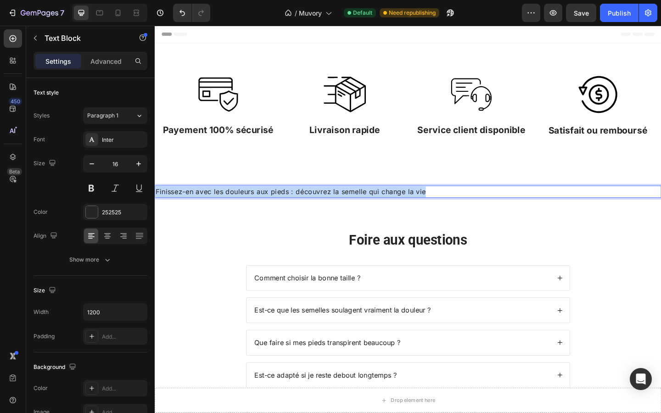
click at [270, 207] on p "Finissez-en avec les douleurs aux pieds : découvrez la semelle qui change la vie" at bounding box center [430, 207] width 549 height 12
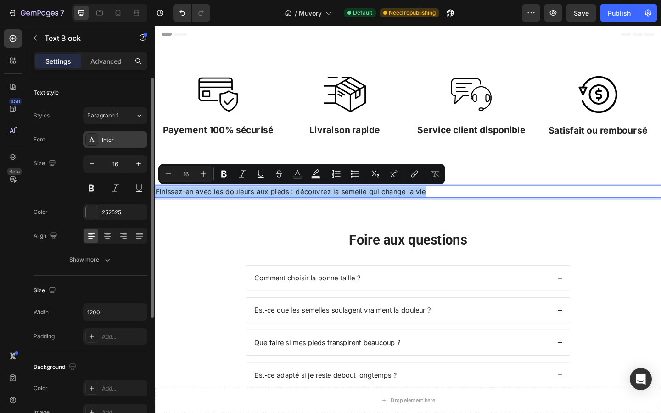
click at [121, 140] on div "Inter" at bounding box center [123, 140] width 43 height 8
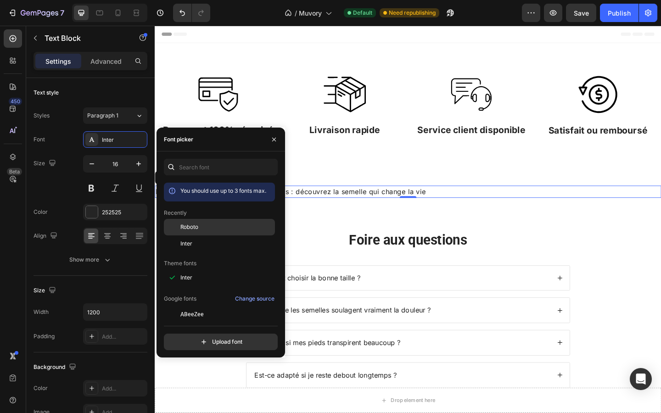
click at [195, 224] on span "Roboto" at bounding box center [190, 227] width 18 height 8
click at [344, 228] on div "Foire aux questions Heading Comment choisir la bonne taille ? Est-ce que les se…" at bounding box center [430, 336] width 551 height 216
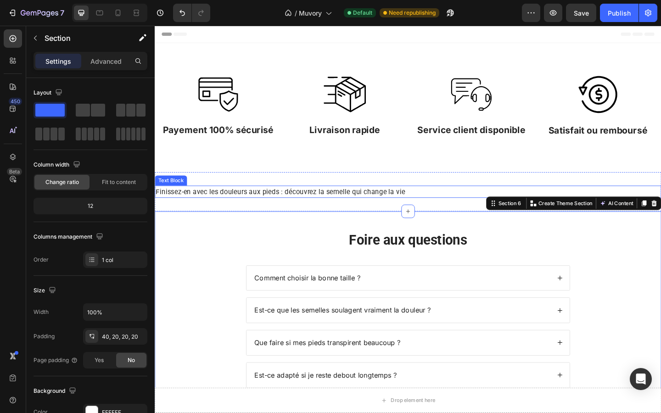
click at [257, 202] on p "Finissez-en avec les douleurs aux pieds : découvrez la semelle qui change la vie" at bounding box center [430, 207] width 549 height 12
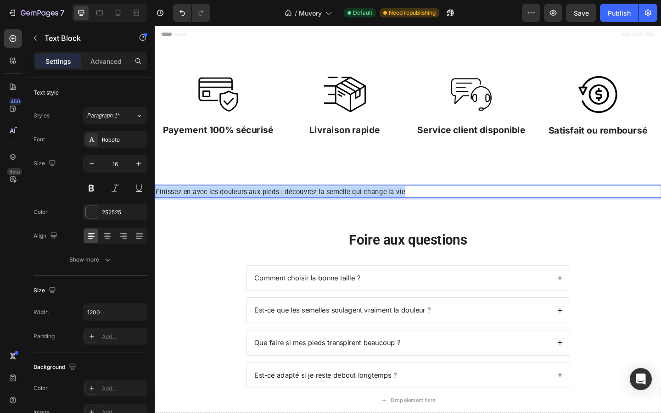
click at [257, 202] on p "Finissez-en avec les douleurs aux pieds : découvrez la semelle qui change la vie" at bounding box center [430, 207] width 549 height 12
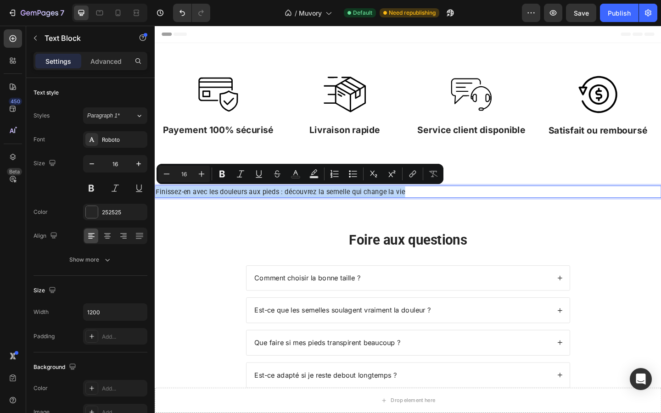
copy p "Finissez-en avec les douleurs aux pieds : découvrez la semelle qui change la vie"
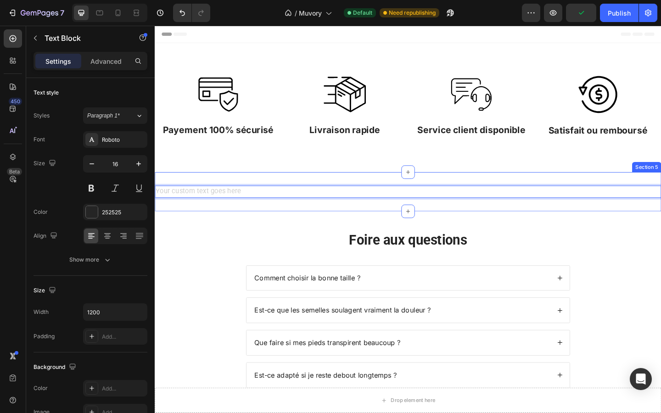
click at [227, 215] on div "Text Block 0 Section 5" at bounding box center [430, 206] width 551 height 43
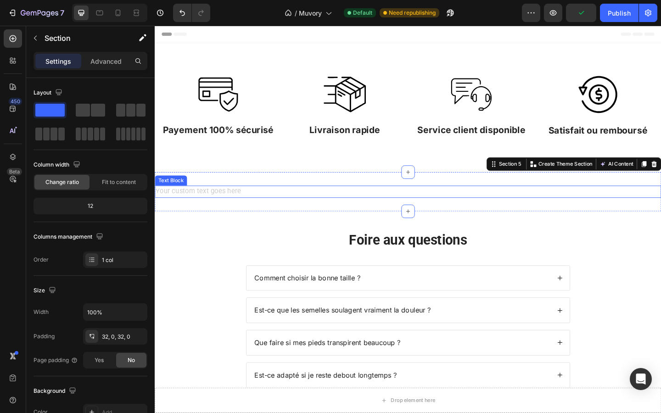
click at [224, 206] on div "Rich Text Editor. Editing area: main" at bounding box center [430, 207] width 551 height 14
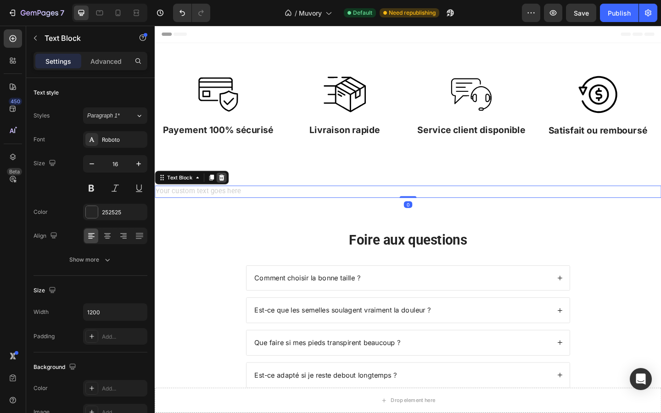
click at [230, 190] on icon at bounding box center [227, 190] width 7 height 7
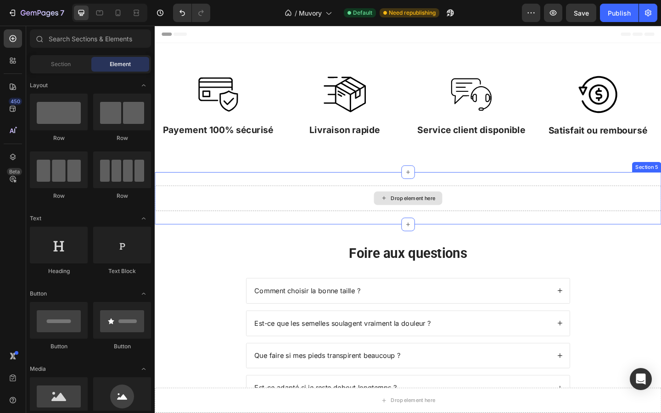
click at [214, 209] on div "Drop element here" at bounding box center [430, 214] width 551 height 28
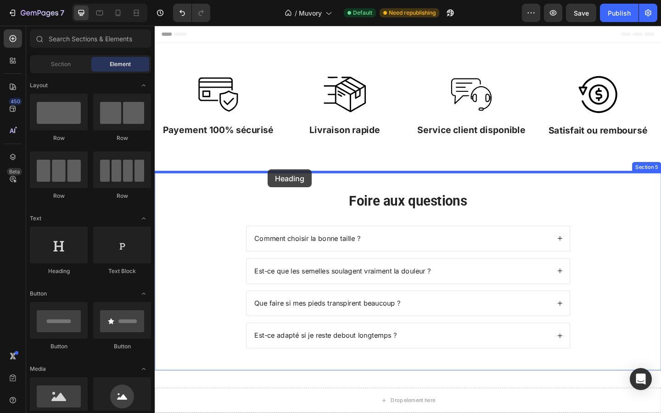
drag, startPoint x: 219, startPoint y: 277, endPoint x: 278, endPoint y: 182, distance: 111.8
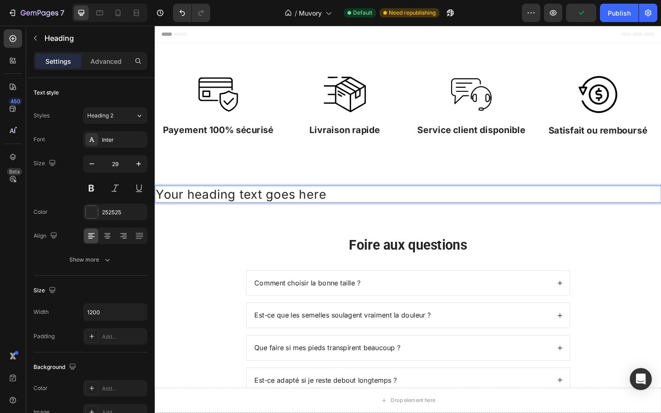
click at [298, 206] on h2 "Your heading text goes here" at bounding box center [430, 209] width 551 height 19
click at [298, 206] on p "Your heading text goes here" at bounding box center [430, 209] width 549 height 17
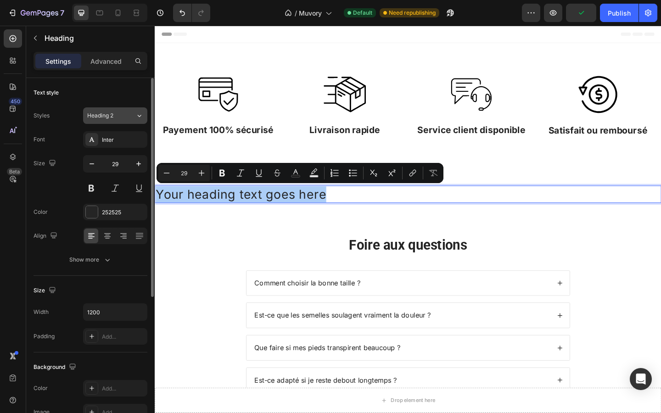
click at [136, 114] on icon at bounding box center [140, 115] width 8 height 9
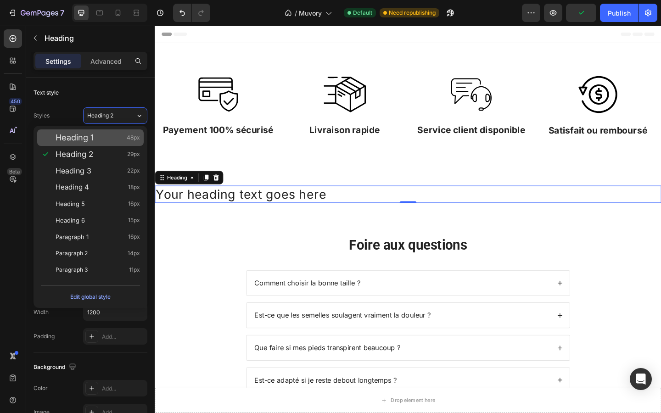
click at [119, 142] on div "Heading 1 48px" at bounding box center [98, 137] width 85 height 9
type input "48"
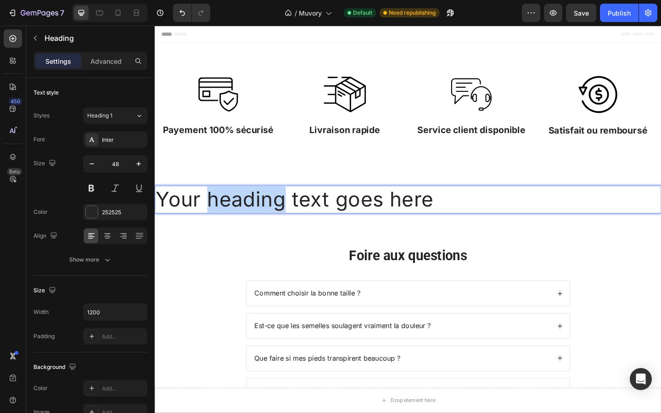
click at [237, 216] on p "Your heading text goes here" at bounding box center [430, 215] width 549 height 28
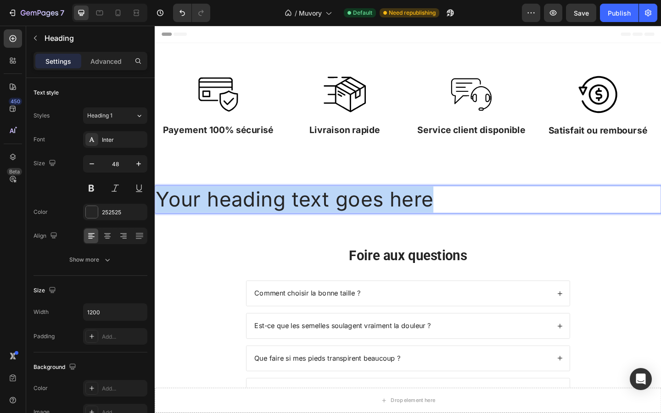
click at [237, 216] on p "Your heading text goes here" at bounding box center [430, 215] width 549 height 28
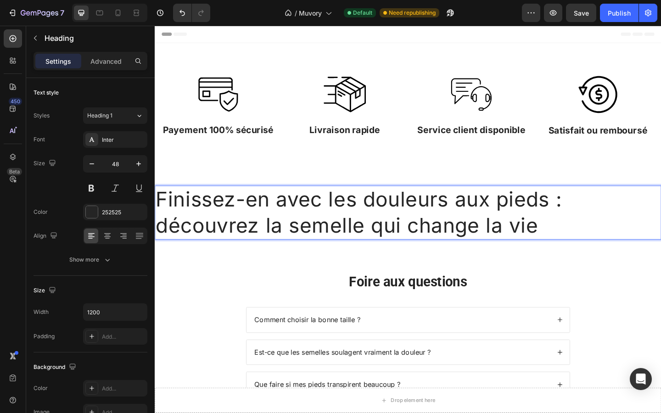
click at [217, 230] on p "Finissez-en avec les douleurs aux pieds : découvrez la semelle qui change la vie" at bounding box center [430, 229] width 549 height 57
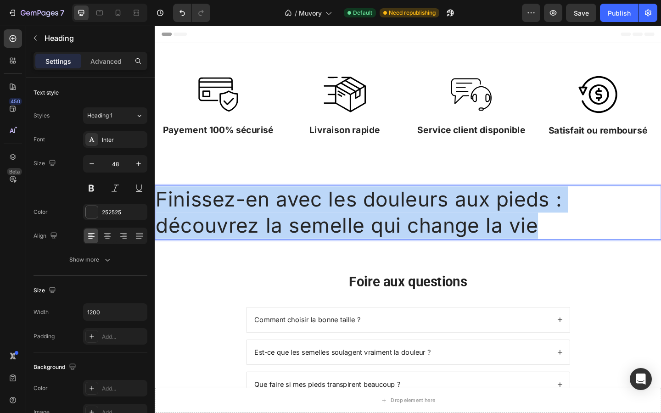
click at [217, 230] on p "Finissez-en avec les douleurs aux pieds : découvrez la semelle qui change la vie" at bounding box center [430, 229] width 549 height 57
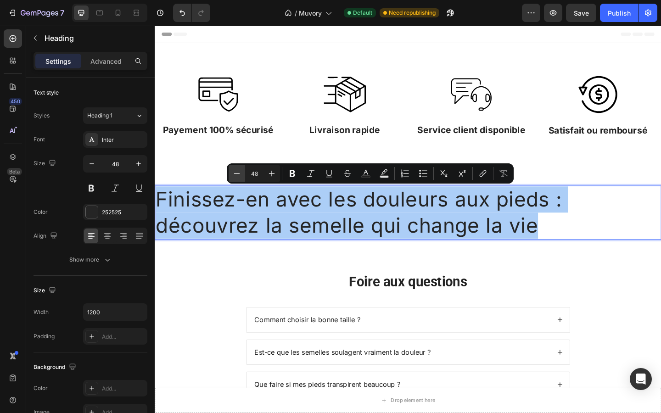
click at [243, 174] on button "Minus" at bounding box center [237, 173] width 17 height 17
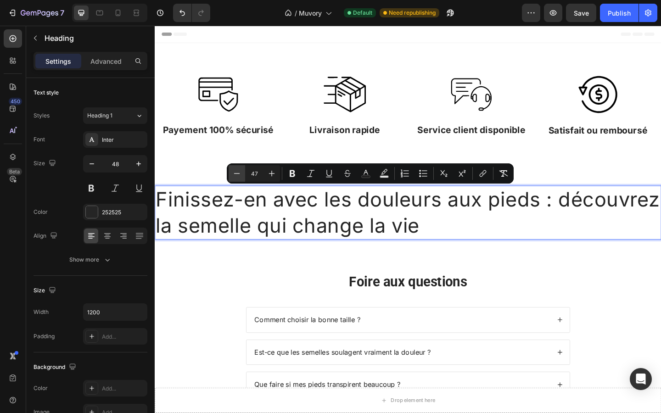
click at [243, 174] on button "Minus" at bounding box center [237, 173] width 17 height 17
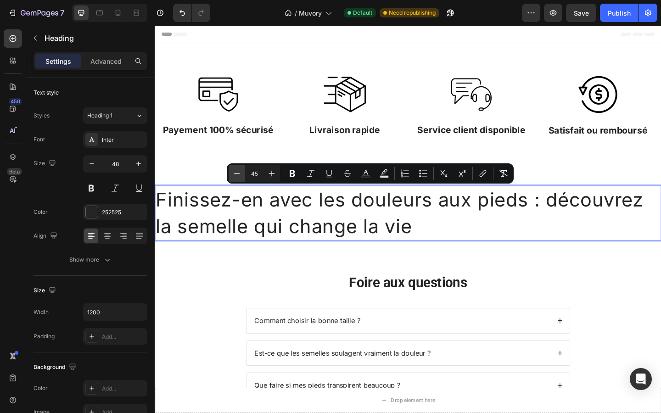
click at [243, 174] on button "Minus" at bounding box center [237, 173] width 17 height 17
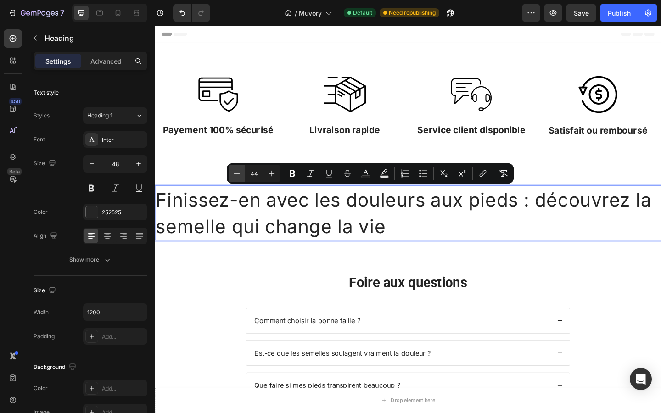
click at [243, 174] on button "Minus" at bounding box center [237, 173] width 17 height 17
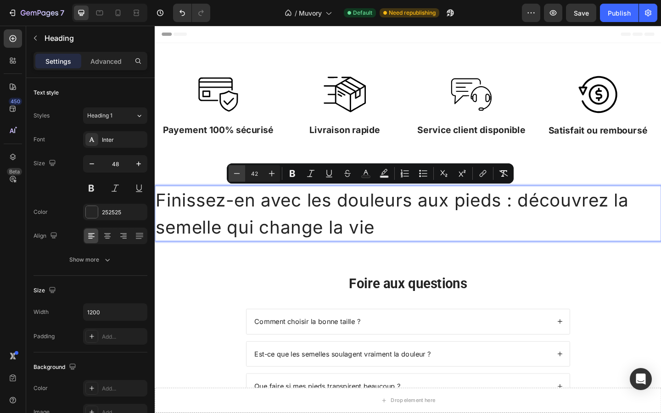
click at [243, 174] on button "Minus" at bounding box center [237, 173] width 17 height 17
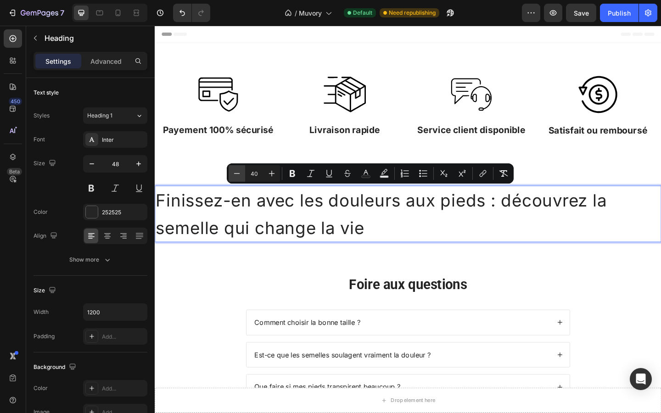
click at [243, 174] on button "Minus" at bounding box center [237, 173] width 17 height 17
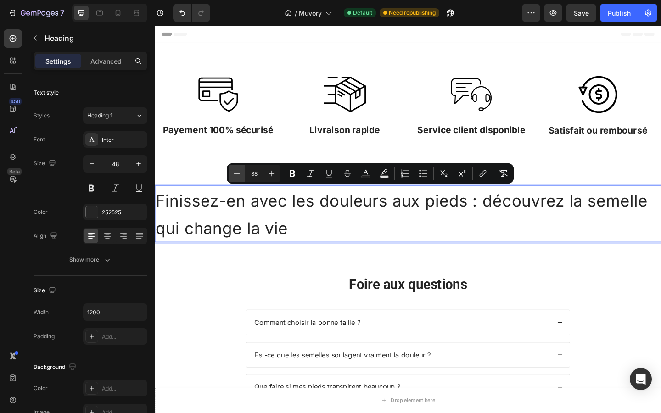
click at [243, 174] on button "Minus" at bounding box center [237, 173] width 17 height 17
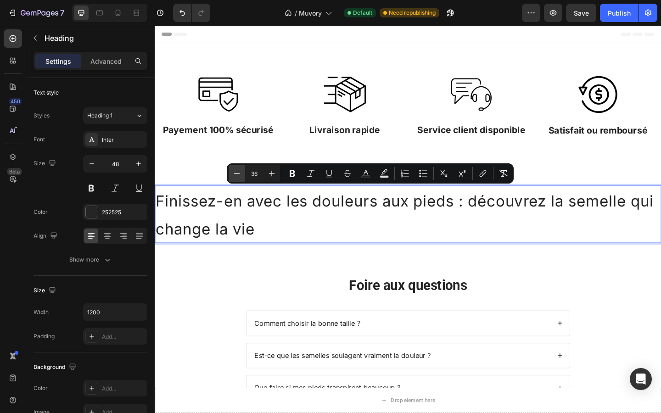
click at [243, 174] on button "Minus" at bounding box center [237, 173] width 17 height 17
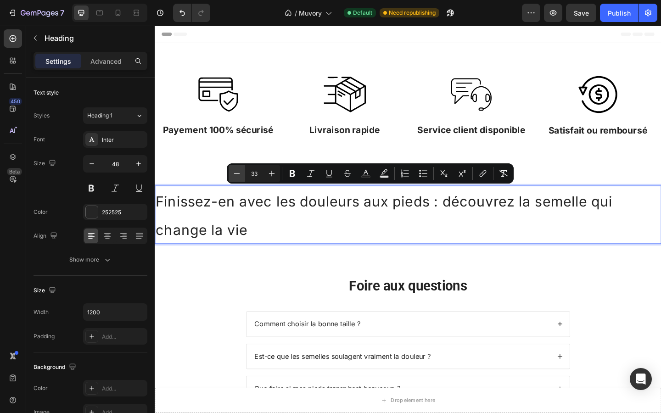
click at [243, 174] on button "Minus" at bounding box center [237, 173] width 17 height 17
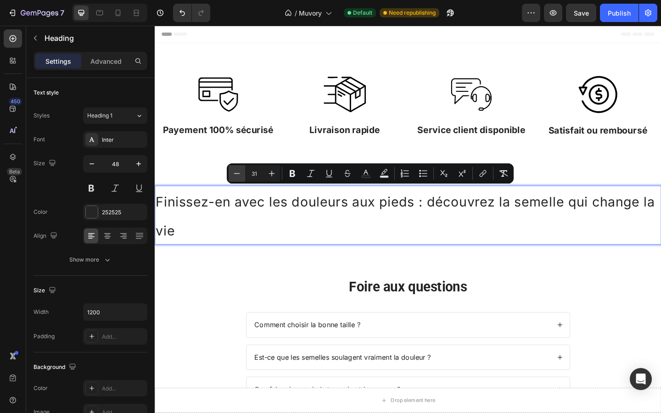
click at [243, 174] on button "Minus" at bounding box center [237, 173] width 17 height 17
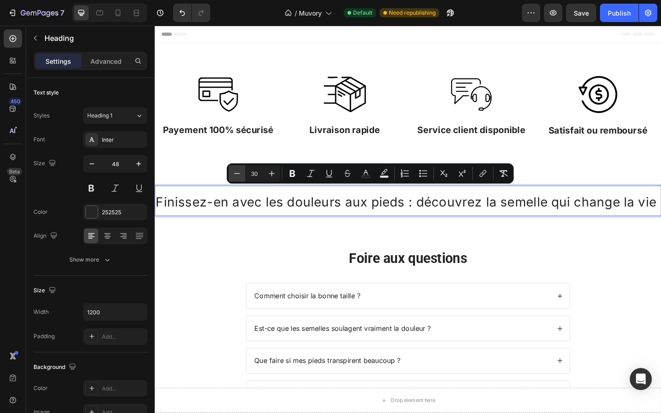
click at [243, 174] on button "Minus" at bounding box center [237, 173] width 17 height 17
click at [237, 173] on icon "Editor contextual toolbar" at bounding box center [237, 173] width 6 height 0
type input "26"
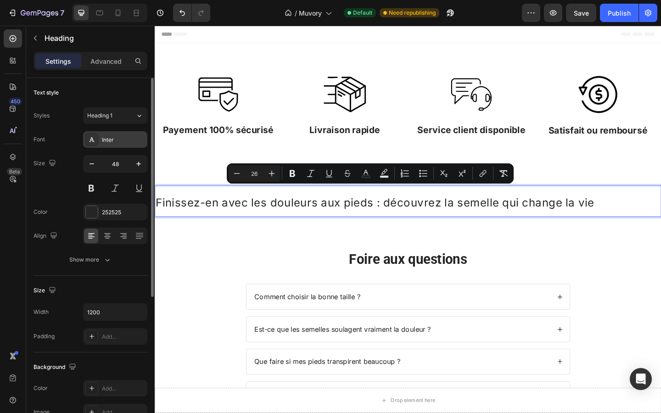
click at [109, 137] on div "Inter" at bounding box center [123, 140] width 43 height 8
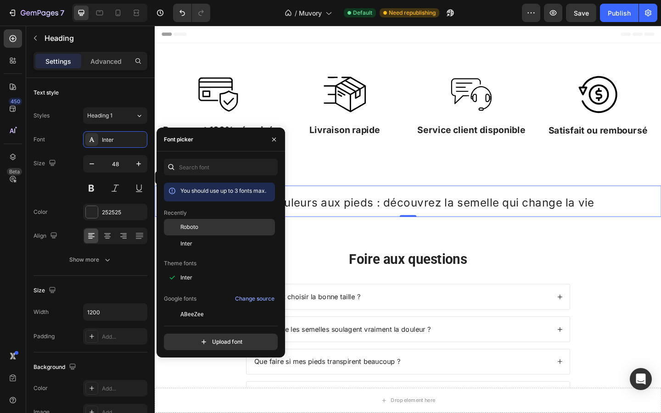
click at [197, 226] on span "Roboto" at bounding box center [190, 227] width 18 height 8
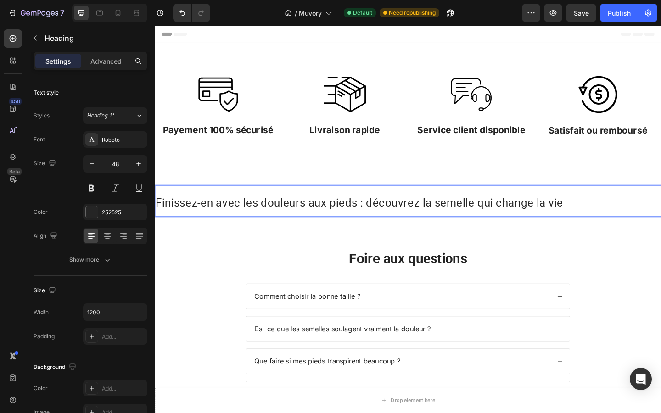
click at [390, 218] on span "Finissez-en avec les douleurs aux pieds : découvrez la semelle qui change la vie" at bounding box center [378, 218] width 444 height 14
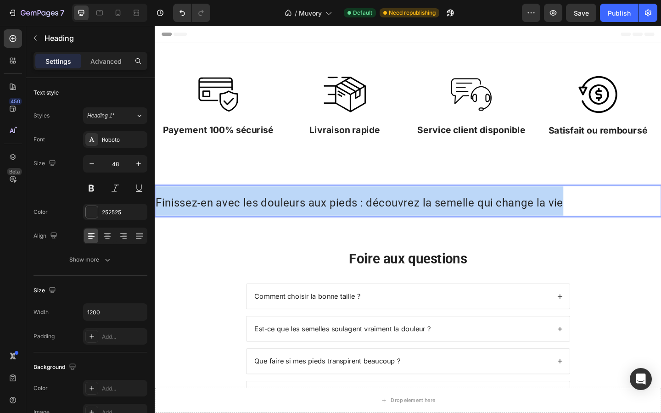
click at [390, 218] on span "Finissez-en avec les douleurs aux pieds : découvrez la semelle qui change la vie" at bounding box center [378, 218] width 444 height 14
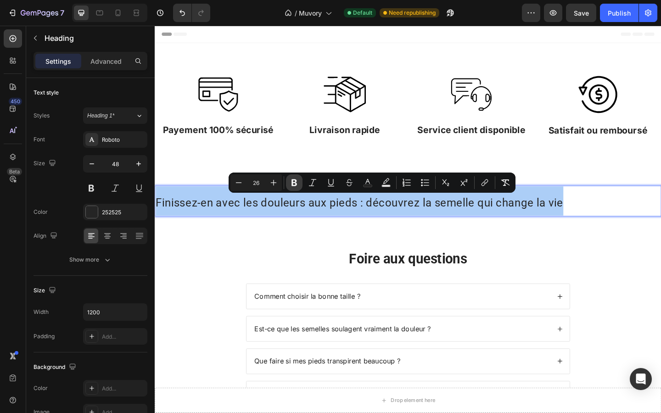
click at [296, 179] on icon "Editor contextual toolbar" at bounding box center [294, 182] width 9 height 9
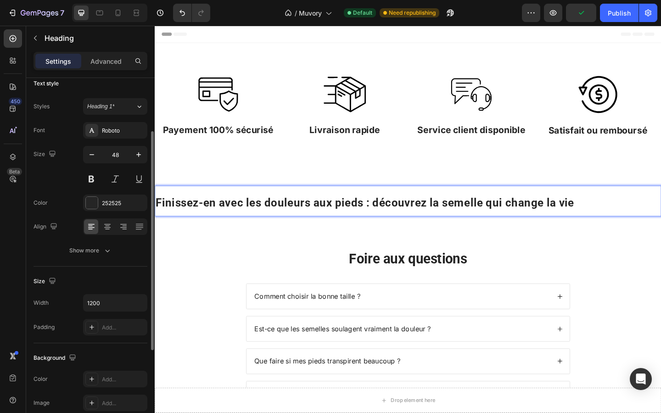
scroll to position [5, 0]
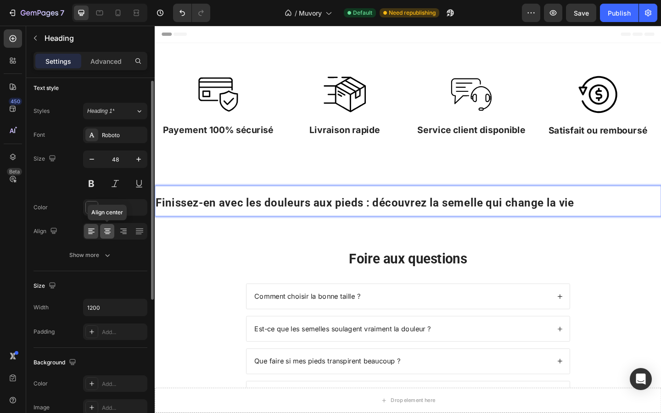
click at [107, 234] on icon at bounding box center [107, 234] width 5 height 1
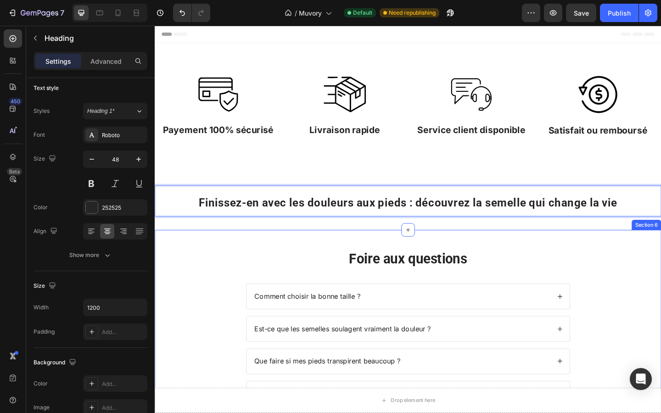
click at [278, 257] on div "Foire aux questions Heading Comment choisir la bonne taille ? Est-ce que les se…" at bounding box center [430, 356] width 551 height 216
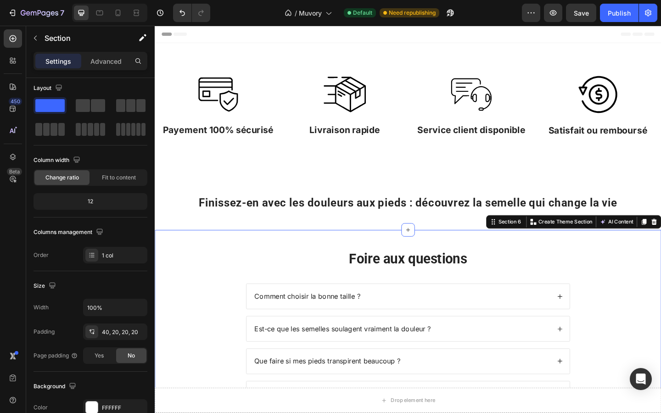
scroll to position [0, 0]
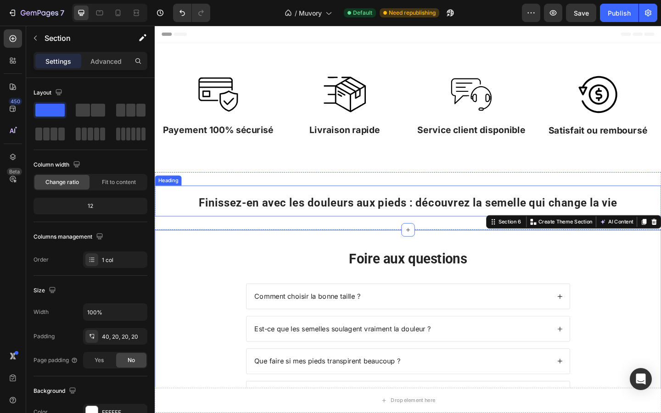
click at [360, 224] on strong "Finissez-en avec les douleurs aux pieds : découvrez la semelle qui change la vie" at bounding box center [431, 218] width 456 height 14
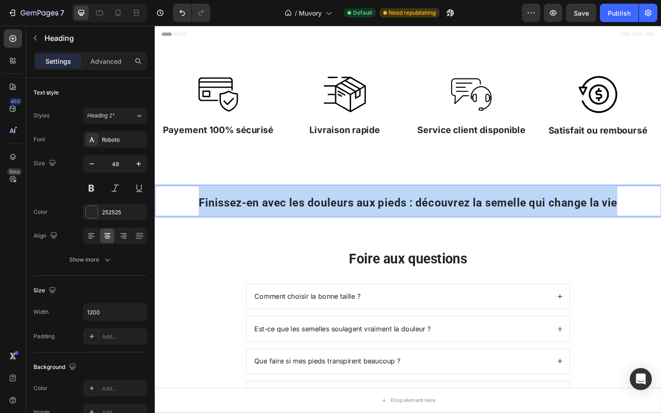
click at [360, 224] on strong "Finissez-en avec les douleurs aux pieds : découvrez la semelle qui change la vie" at bounding box center [431, 218] width 456 height 14
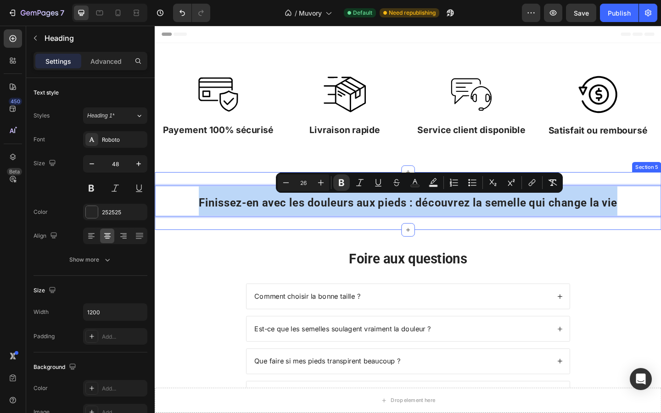
click at [439, 240] on div "Finissez-en avec les douleurs aux pieds : découvrez la semelle qui change la vi…" at bounding box center [430, 216] width 551 height 63
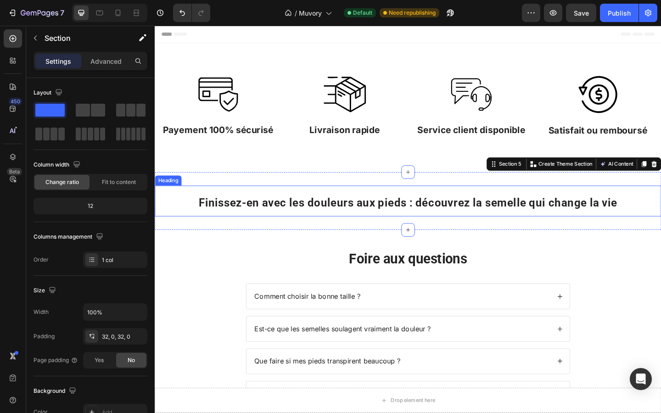
click at [395, 220] on strong "Finissez-en avec les douleurs aux pieds : découvrez la semelle qui change la vie" at bounding box center [431, 218] width 456 height 14
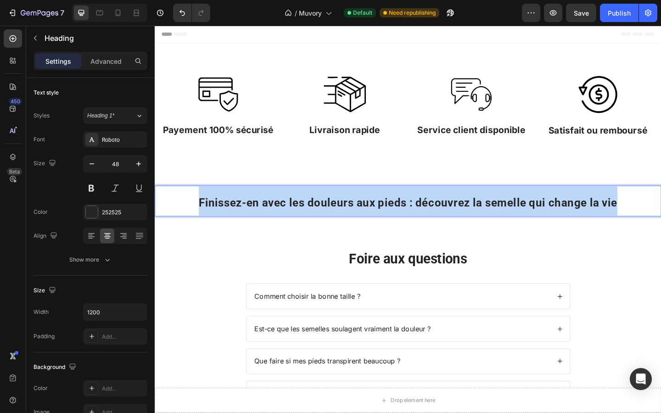
click at [395, 220] on strong "Finissez-en avec les douleurs aux pieds : découvrez la semelle qui change la vie" at bounding box center [431, 218] width 456 height 14
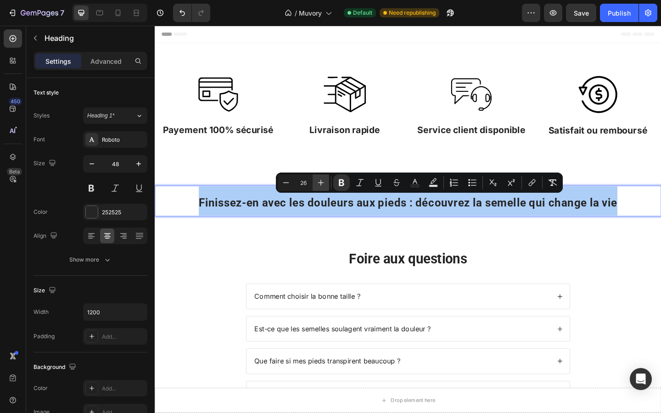
click at [320, 180] on icon "Editor contextual toolbar" at bounding box center [320, 182] width 9 height 9
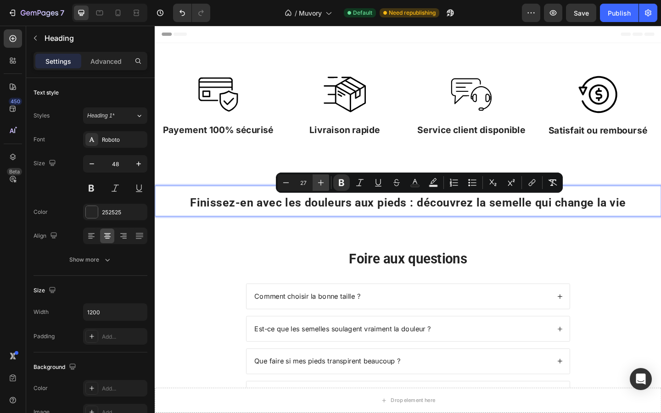
click at [320, 180] on icon "Editor contextual toolbar" at bounding box center [320, 182] width 9 height 9
type input "30"
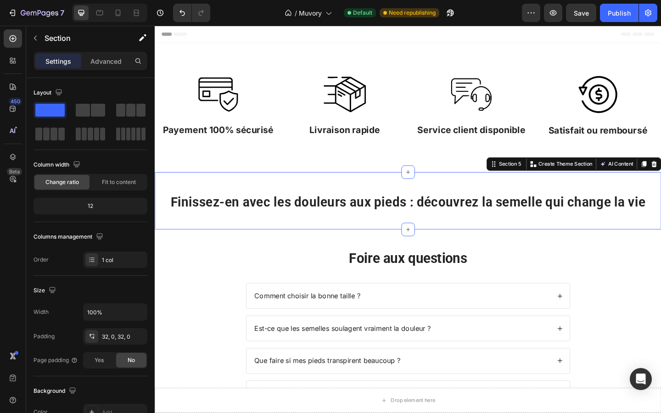
click at [417, 237] on div "⁠⁠⁠⁠⁠⁠⁠ Finissez-en avec les douleurs aux pieds : découvrez la semelle qui chan…" at bounding box center [430, 216] width 551 height 62
click at [36, 39] on icon "button" at bounding box center [35, 37] width 7 height 7
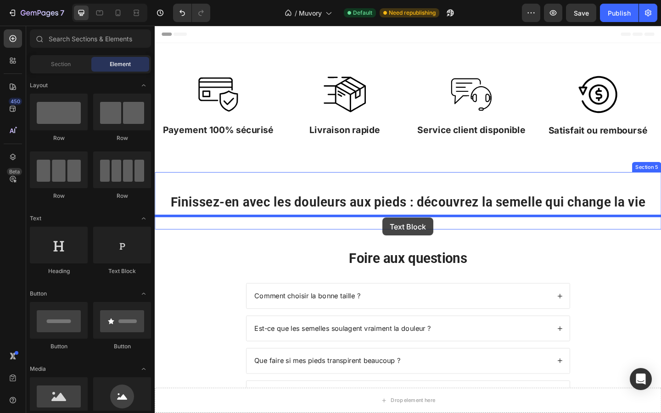
drag, startPoint x: 264, startPoint y: 273, endPoint x: 403, endPoint y: 235, distance: 143.9
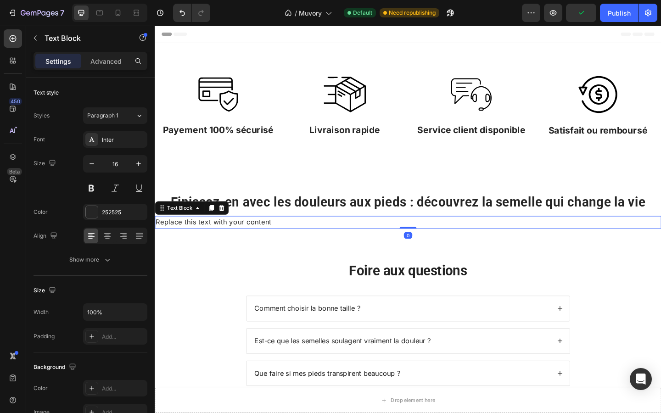
click at [345, 238] on div "Replace this text with your content" at bounding box center [430, 240] width 551 height 14
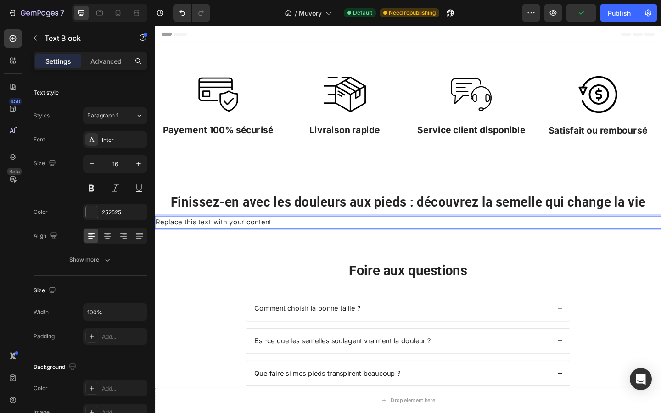
click at [345, 238] on p "Replace this text with your content" at bounding box center [430, 240] width 549 height 12
click at [180, 242] on p "Soulagement immédiat, confort durable, adaptée à toutes vos chaussures" at bounding box center [430, 240] width 549 height 12
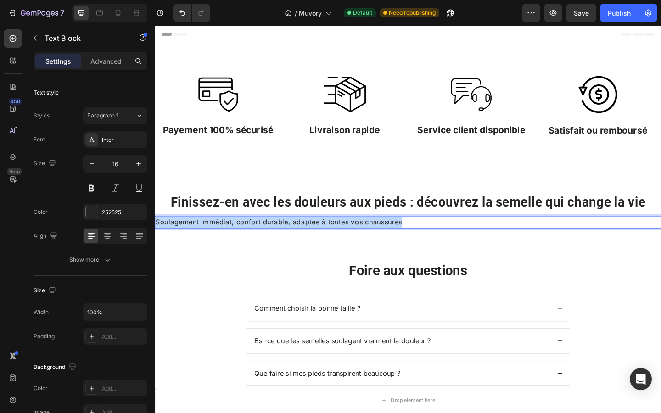
click at [180, 242] on p "Soulagement immédiat, confort durable, adaptée à toutes vos chaussures" at bounding box center [430, 240] width 549 height 12
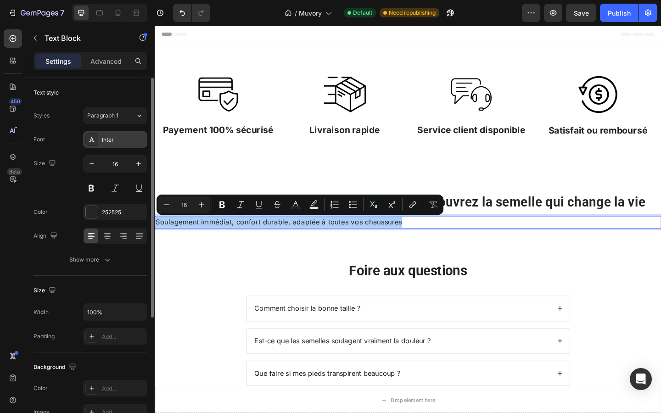
click at [108, 132] on div "Inter" at bounding box center [115, 139] width 64 height 17
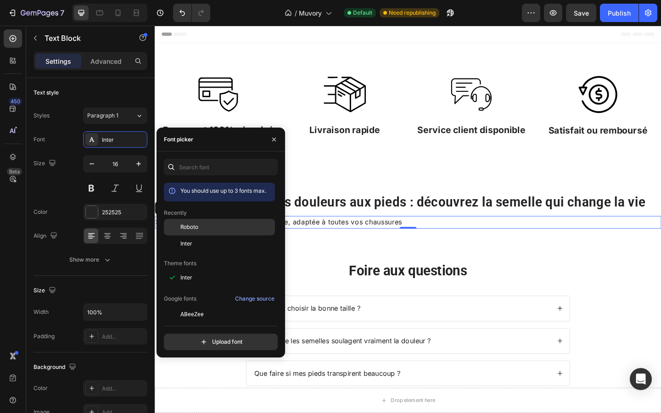
click at [195, 226] on span "Roboto" at bounding box center [190, 227] width 18 height 8
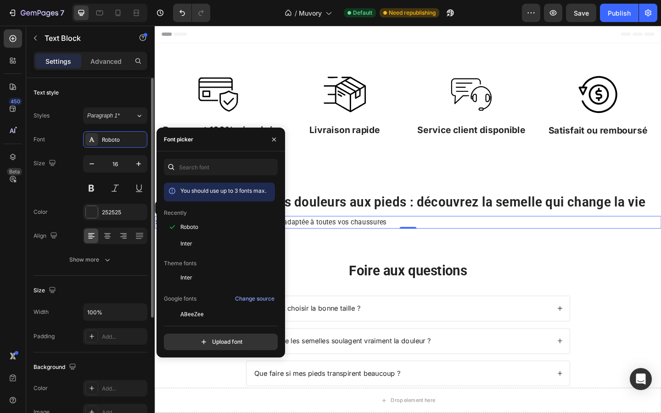
click at [69, 180] on div "Size 16" at bounding box center [91, 175] width 114 height 41
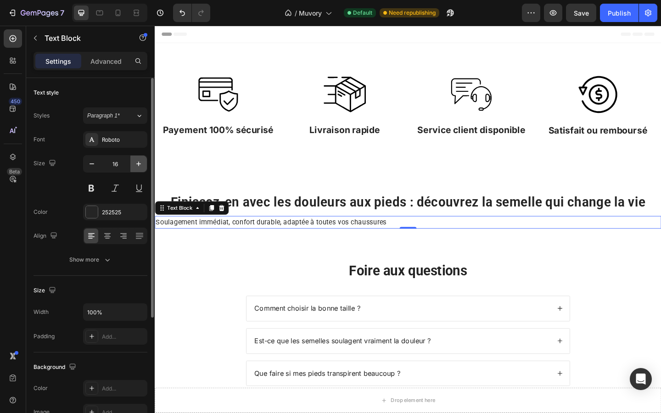
click at [141, 161] on icon "button" at bounding box center [138, 163] width 9 height 9
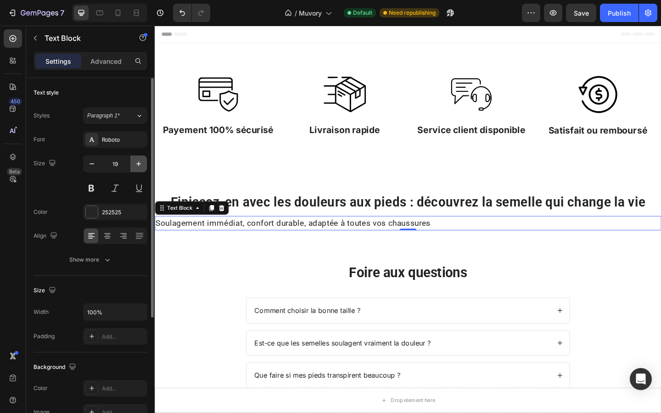
click at [141, 161] on icon "button" at bounding box center [138, 163] width 9 height 9
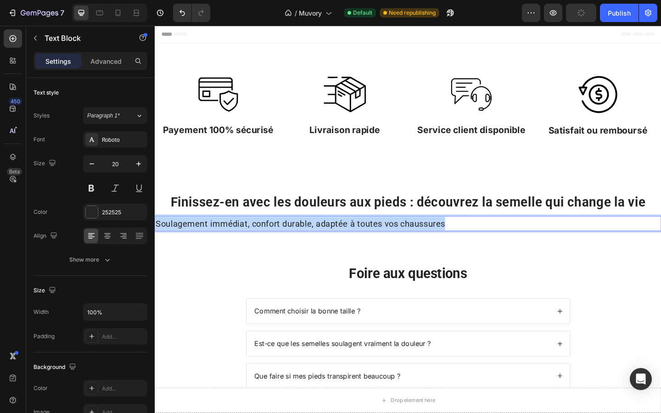
click at [179, 239] on p "Soulagement immédiat, confort durable, adaptée à toutes vos chaussures" at bounding box center [430, 241] width 549 height 15
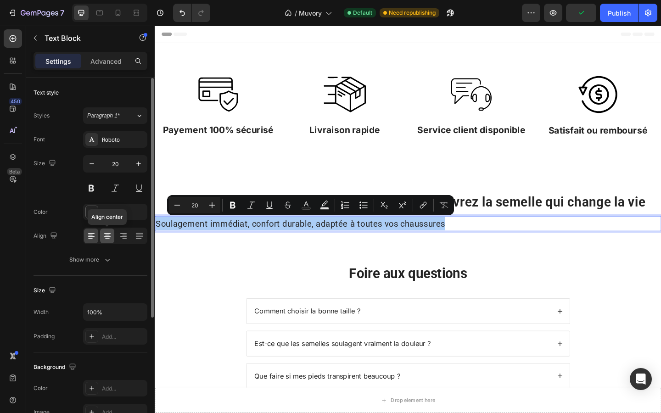
click at [110, 234] on icon at bounding box center [107, 233] width 6 height 1
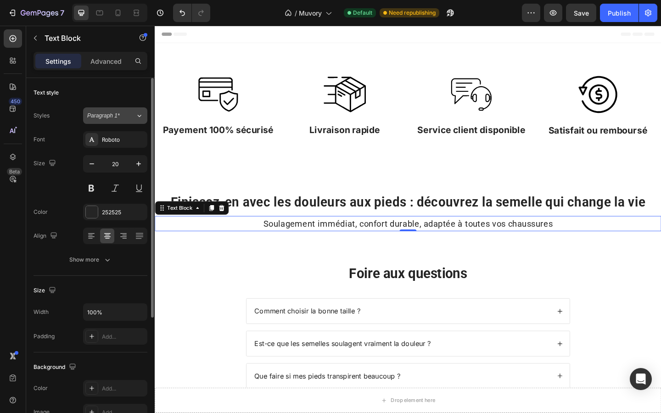
click at [102, 116] on span "Paragraph 1*" at bounding box center [103, 116] width 33 height 8
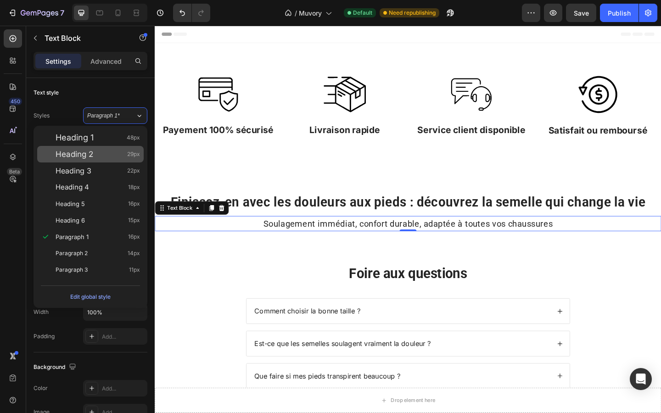
click at [112, 155] on div "Heading 2 29px" at bounding box center [98, 154] width 85 height 9
type input "29"
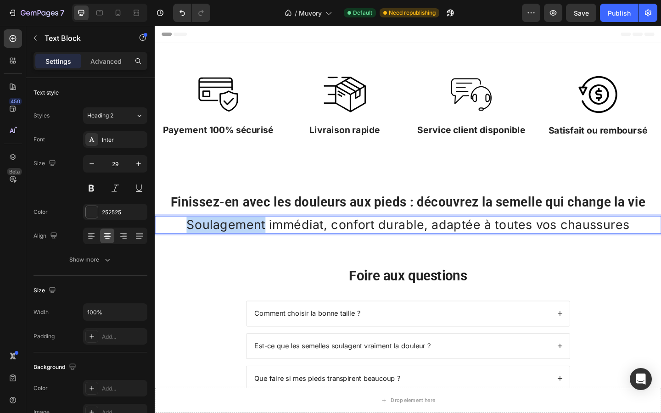
click at [193, 244] on p "Soulagement immédiat, confort durable, adaptée à toutes vos chaussures" at bounding box center [430, 242] width 549 height 17
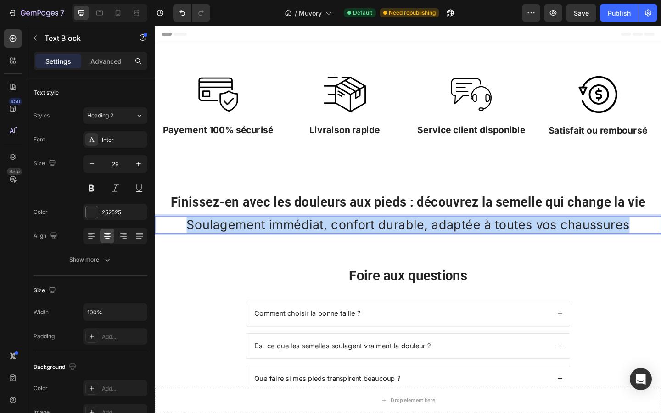
click at [193, 244] on p "Soulagement immédiat, confort durable, adaptée à toutes vos chaussures" at bounding box center [430, 242] width 549 height 17
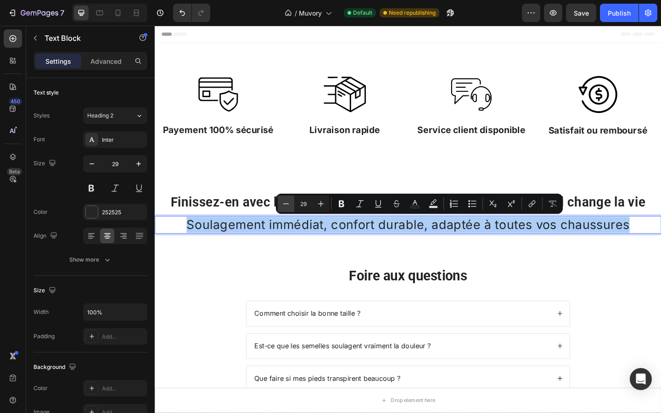
click at [283, 204] on icon "Editor contextual toolbar" at bounding box center [286, 203] width 9 height 9
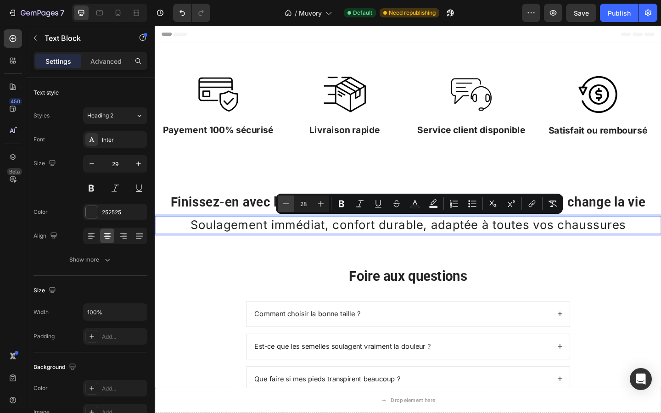
click at [283, 204] on icon "Editor contextual toolbar" at bounding box center [286, 203] width 9 height 9
click at [282, 200] on icon "Editor contextual toolbar" at bounding box center [286, 203] width 9 height 9
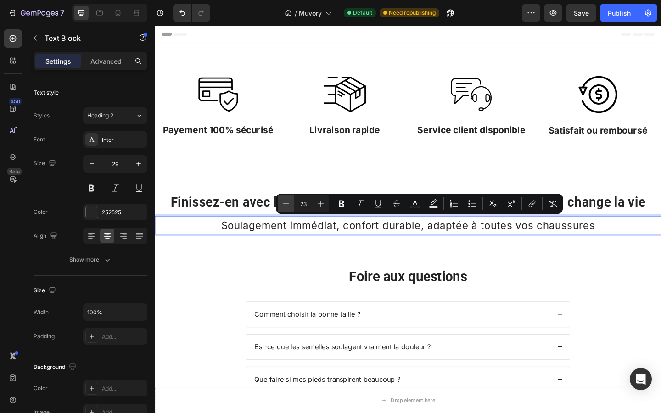
click at [282, 200] on icon "Editor contextual toolbar" at bounding box center [286, 203] width 9 height 9
type input "22"
click at [352, 279] on div "Foire aux questions Heading Comment choisir la bonne taille ? Est-ce que les se…" at bounding box center [430, 376] width 551 height 216
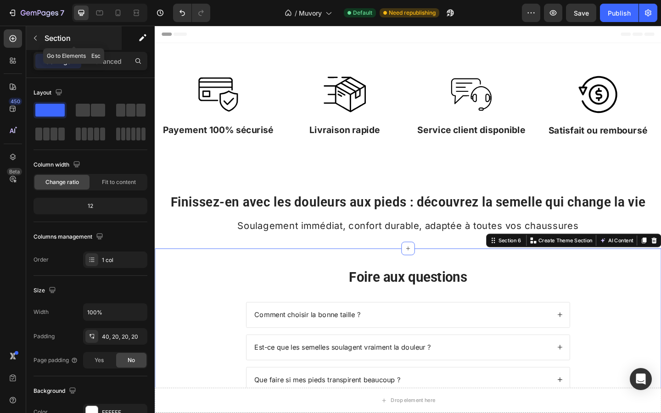
click at [39, 37] on icon "button" at bounding box center [35, 37] width 7 height 7
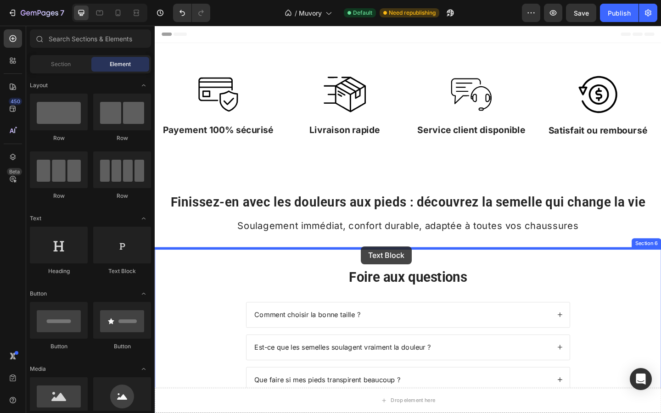
drag, startPoint x: 262, startPoint y: 271, endPoint x: 379, endPoint y: 267, distance: 117.2
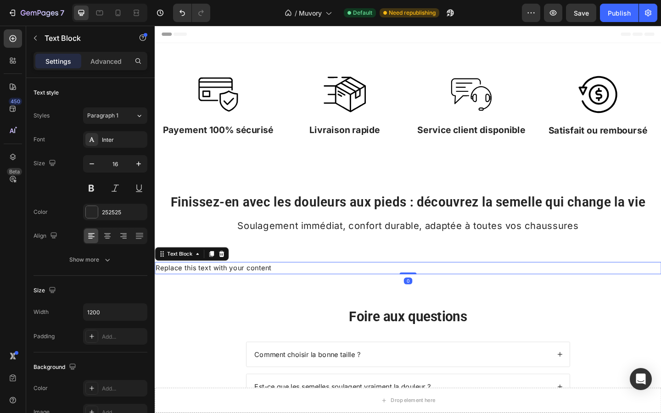
click at [324, 290] on div "Replace this text with your content" at bounding box center [430, 290] width 551 height 14
click at [324, 290] on p "Replace this text with your content" at bounding box center [430, 290] width 549 height 12
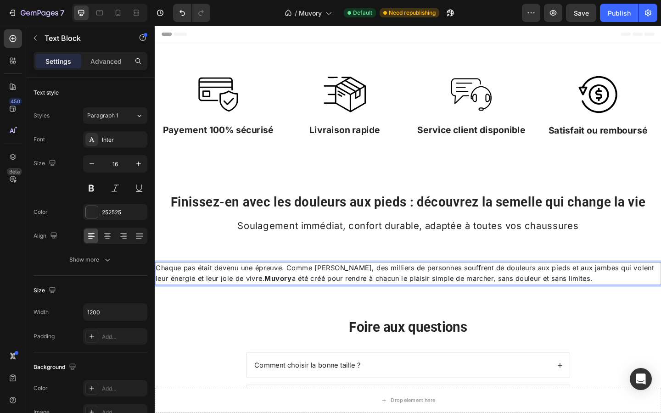
click at [302, 297] on p "Chaque pas était devenu une épreuve. Comme Marie, des milliers de personnes sou…" at bounding box center [430, 295] width 549 height 23
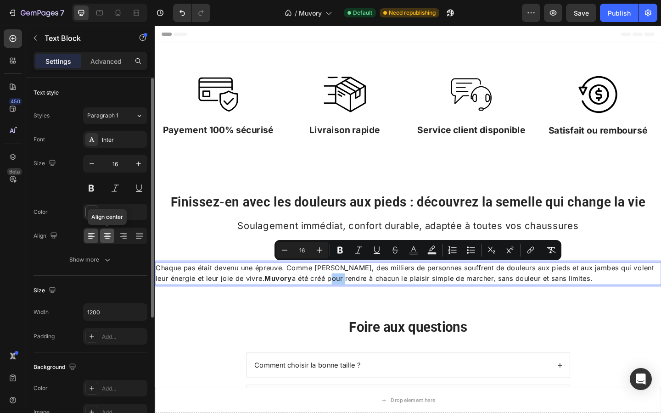
click at [107, 234] on icon at bounding box center [107, 236] width 9 height 9
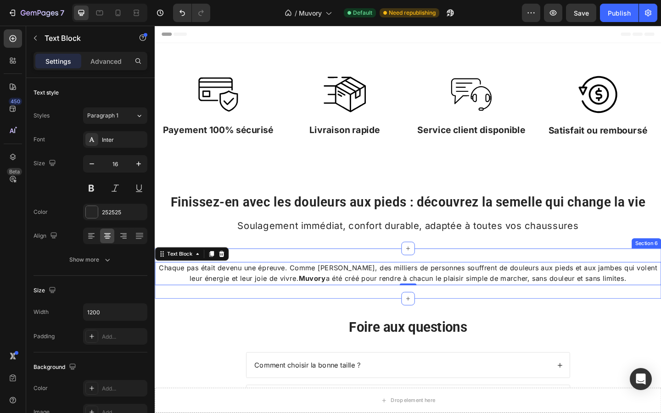
click at [315, 268] on div "Chaque pas était devenu une épreuve. Comme Marie, des milliers de personnes sou…" at bounding box center [430, 295] width 551 height 55
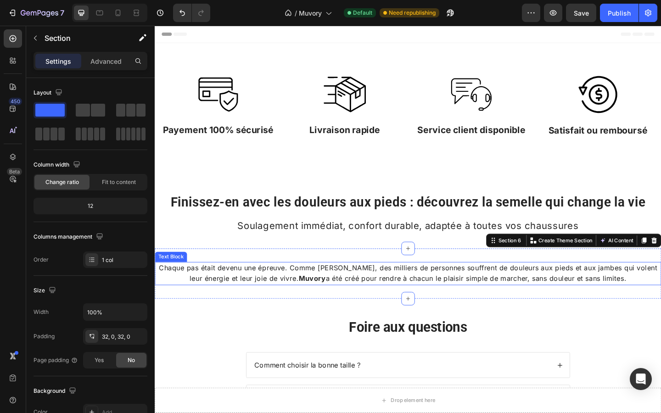
click at [368, 289] on p "Chaque pas était devenu une épreuve. Comme Marie, des milliers de personnes sou…" at bounding box center [430, 295] width 549 height 23
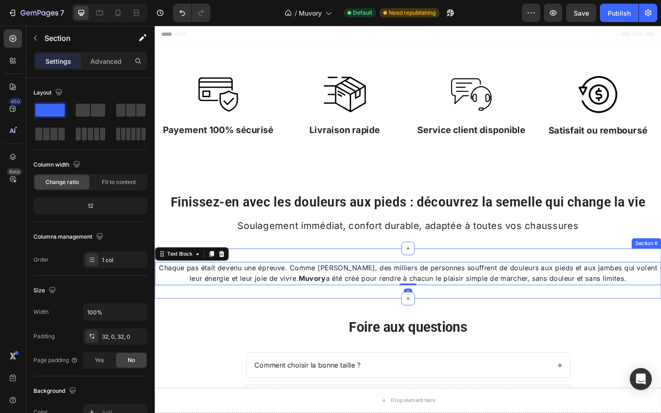
click at [355, 274] on div "Chaque pas était devenu une épreuve. Comme Marie, des milliers de personnes sou…" at bounding box center [430, 295] width 551 height 55
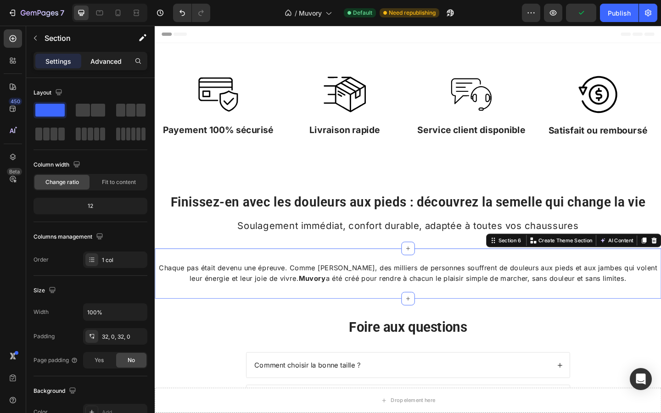
click at [121, 61] on p "Advanced" at bounding box center [105, 61] width 31 height 10
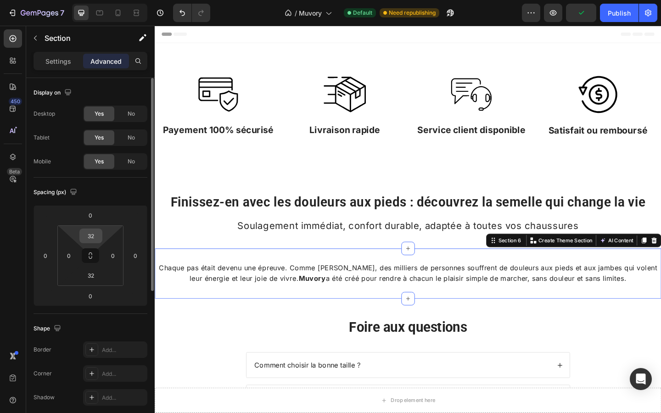
click at [91, 237] on input "32" at bounding box center [91, 236] width 18 height 14
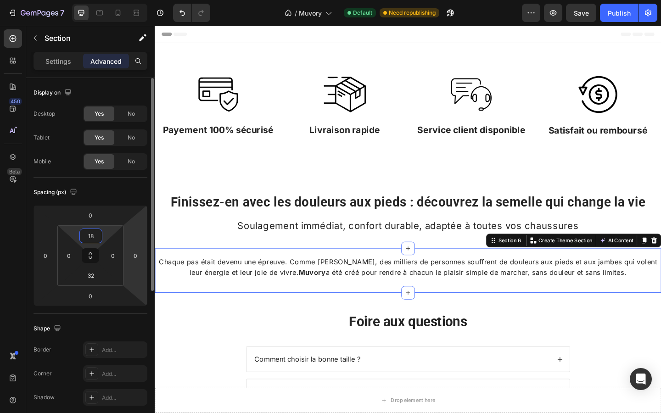
type input "1"
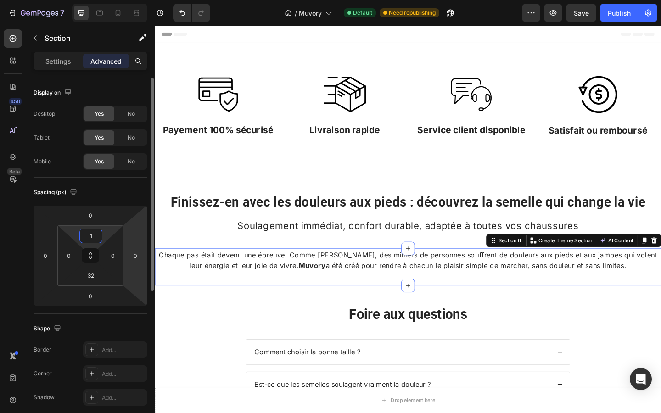
type input "12"
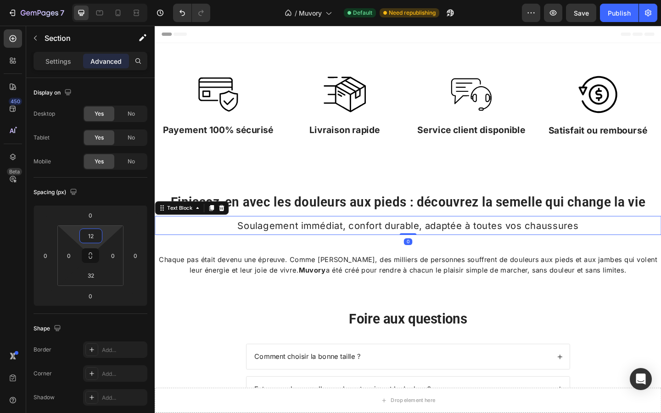
click at [187, 243] on p "Soulagement immédiat, confort durable, adaptée à toutes vos chaussures" at bounding box center [430, 243] width 549 height 19
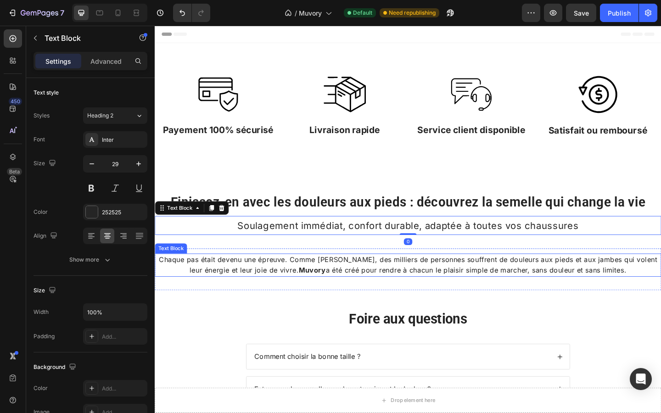
click at [271, 280] on p "Chaque pas était devenu une épreuve. Comme Marie, des milliers de personnes sou…" at bounding box center [430, 286] width 549 height 23
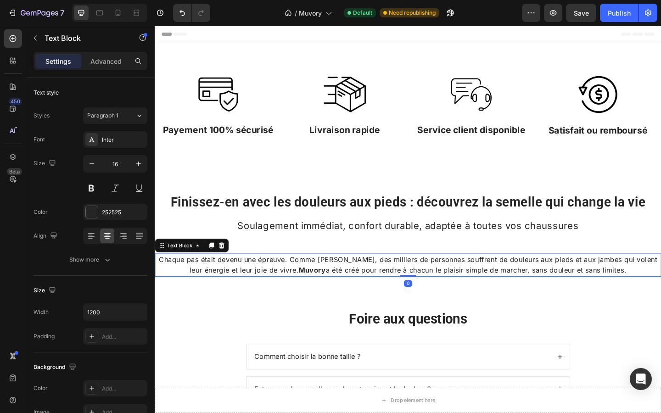
click at [271, 280] on p "Chaque pas était devenu une épreuve. Comme Marie, des milliers de personnes sou…" at bounding box center [430, 286] width 549 height 23
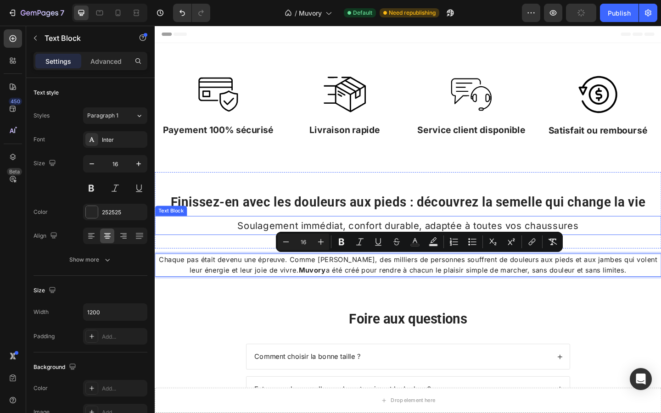
click at [275, 242] on span "Soulagement immédiat, confort durable, adaptée à toutes vos chaussures" at bounding box center [430, 243] width 371 height 12
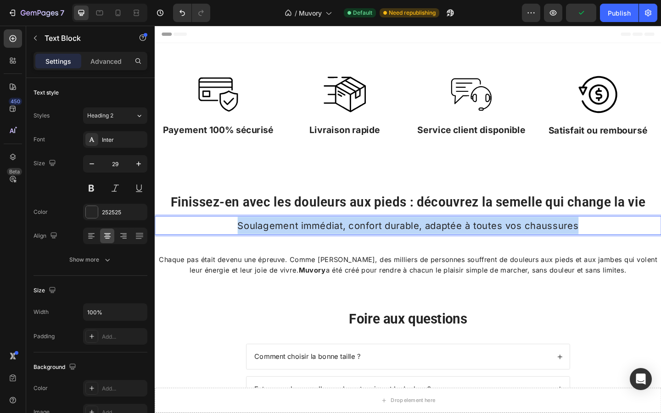
click at [275, 242] on span "Soulagement immédiat, confort durable, adaptée à toutes vos chaussures" at bounding box center [430, 243] width 371 height 12
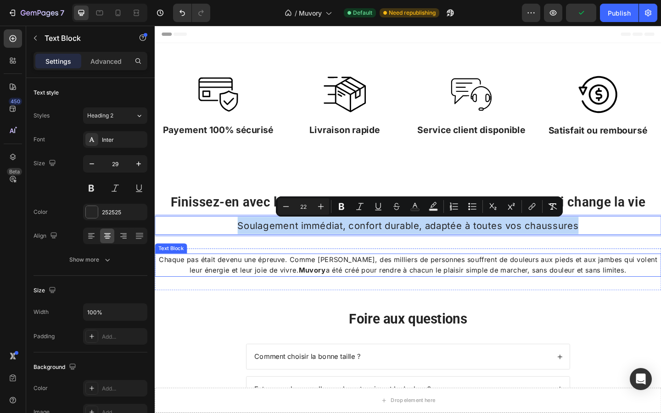
click at [311, 291] on strong "Muvory" at bounding box center [325, 291] width 29 height 9
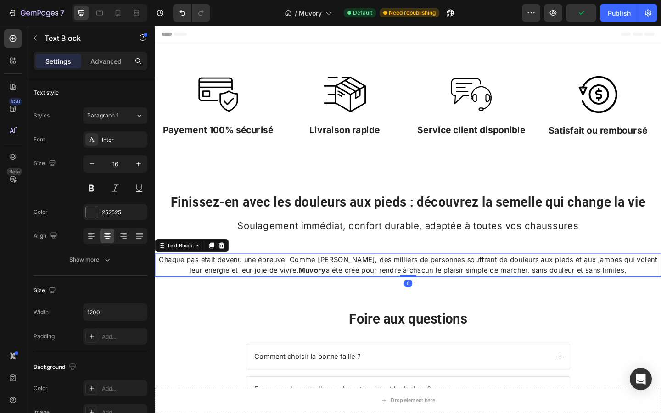
click at [311, 291] on strong "Muvory" at bounding box center [325, 291] width 29 height 9
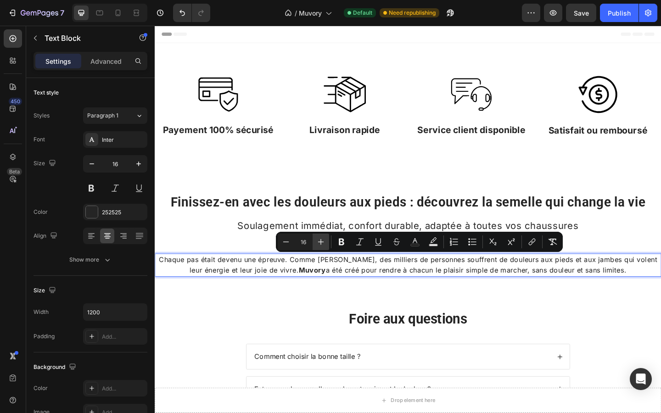
click at [322, 243] on icon "Editor contextual toolbar" at bounding box center [320, 241] width 9 height 9
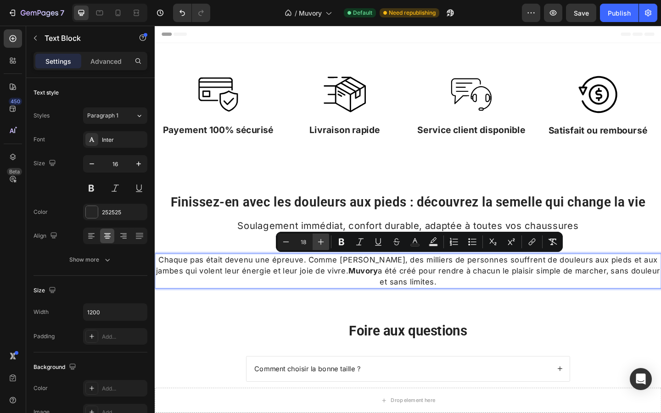
click at [320, 244] on icon "Editor contextual toolbar" at bounding box center [320, 241] width 9 height 9
type input "20"
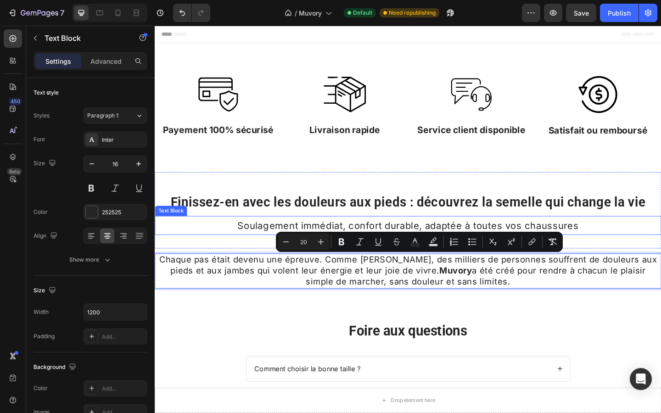
click at [262, 245] on span "Soulagement immédiat, confort durable, adaptée à toutes vos chaussures" at bounding box center [430, 243] width 371 height 12
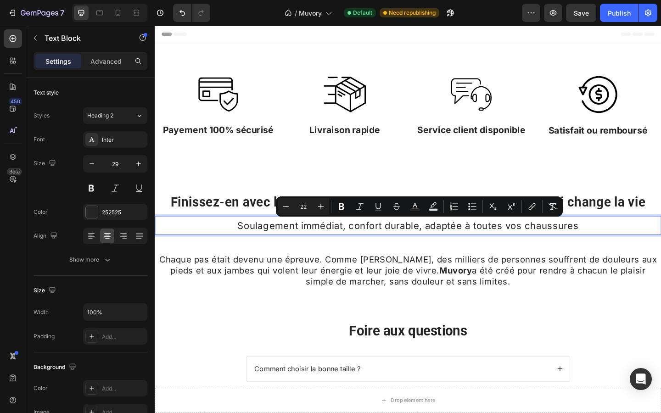
click at [217, 233] on div "Soulagement immédiat, confort durable, adaptée à toutes vos chaussures" at bounding box center [430, 243] width 551 height 21
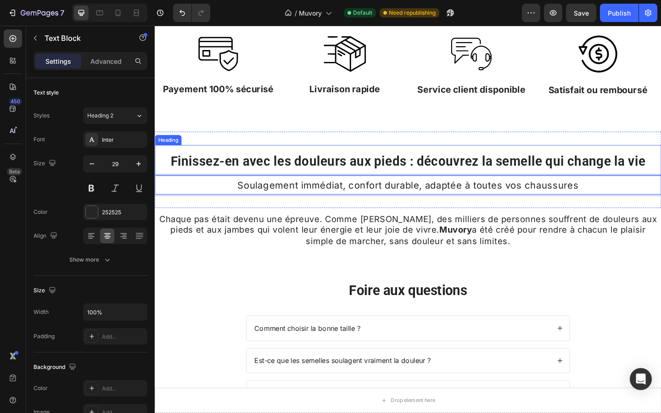
scroll to position [45, 0]
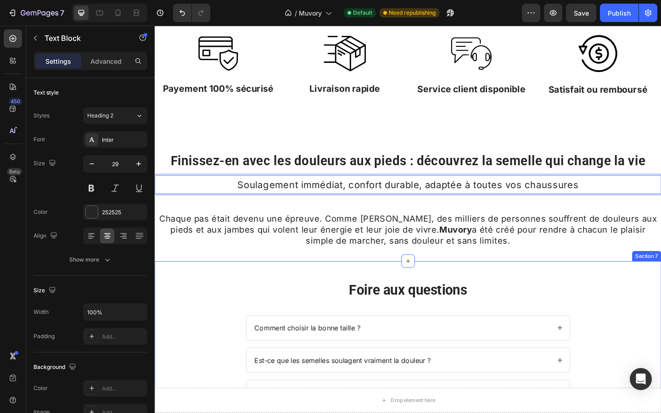
click at [327, 296] on div "Foire aux questions Heading Comment choisir la bonne taille ? Est-ce que les se…" at bounding box center [430, 390] width 551 height 216
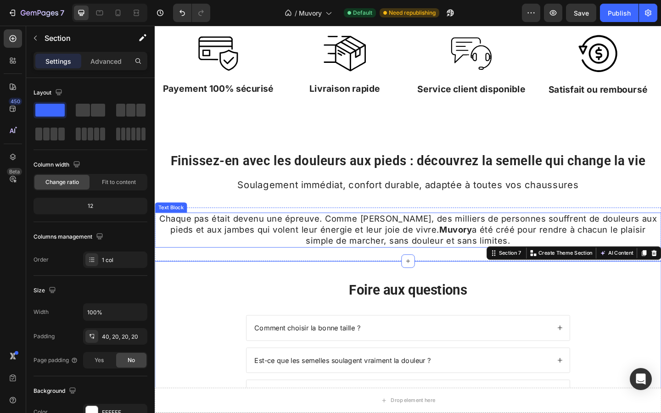
click at [293, 251] on span "Chaque pas était devenu une épreuve. Comme Marie, des milliers de personnes sou…" at bounding box center [430, 247] width 542 height 35
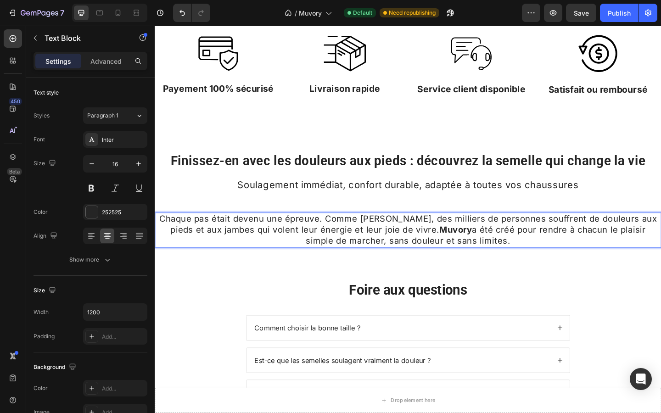
click at [293, 251] on span "Chaque pas était devenu une épreuve. Comme Marie, des milliers de personnes sou…" at bounding box center [430, 247] width 542 height 35
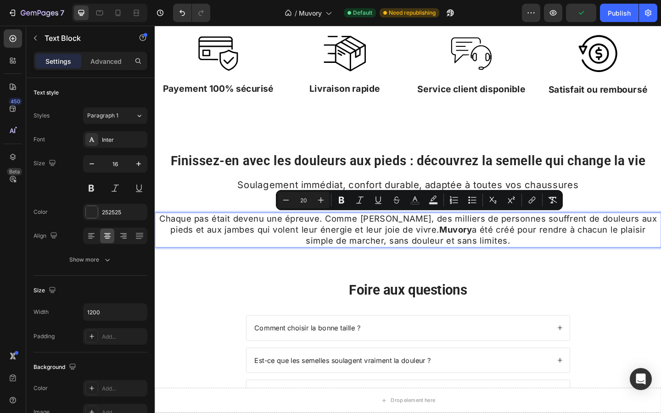
click at [272, 260] on p "Chaque pas était devenu une épreuve. Comme Marie, des milliers de personnes sou…" at bounding box center [430, 248] width 549 height 37
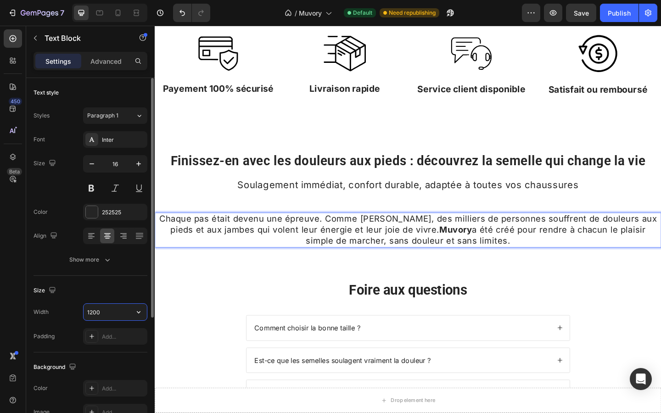
click at [107, 315] on input "1200" at bounding box center [115, 312] width 63 height 17
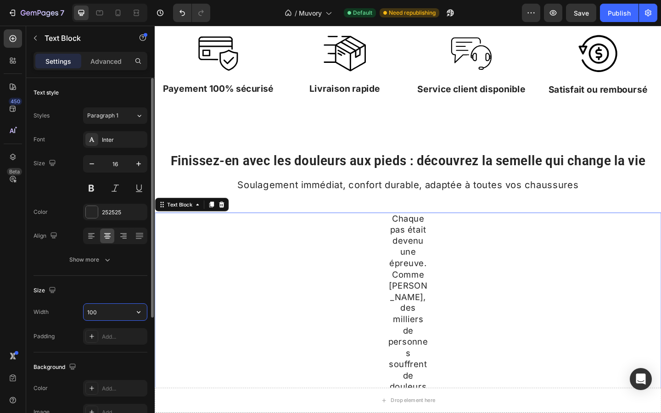
type input "1000"
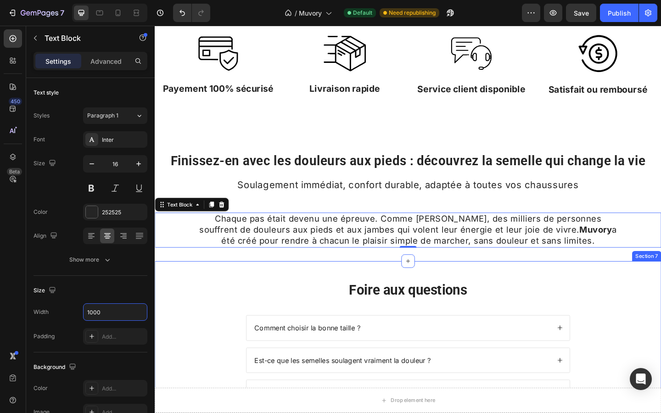
click at [224, 315] on div "Foire aux questions Heading Comment choisir la bonne taille ? Est-ce que les se…" at bounding box center [430, 394] width 533 height 189
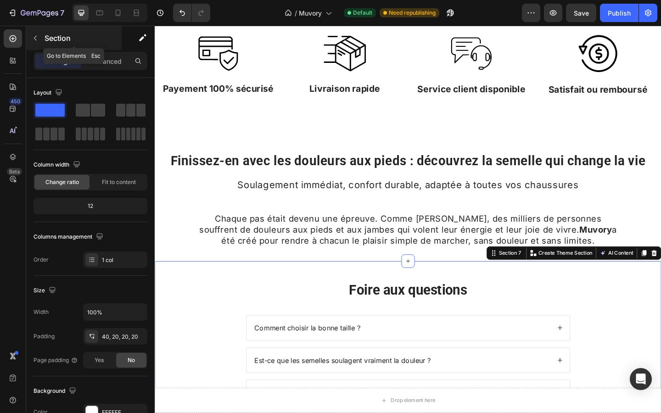
click at [35, 36] on icon "button" at bounding box center [35, 37] width 7 height 7
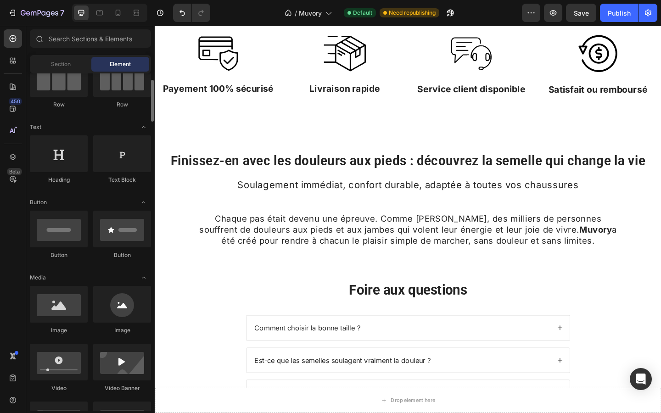
scroll to position [92, 0]
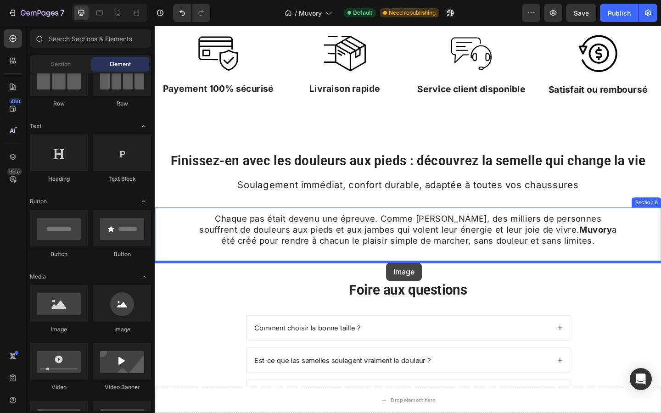
drag, startPoint x: 216, startPoint y: 344, endPoint x: 407, endPoint y: 284, distance: 199.8
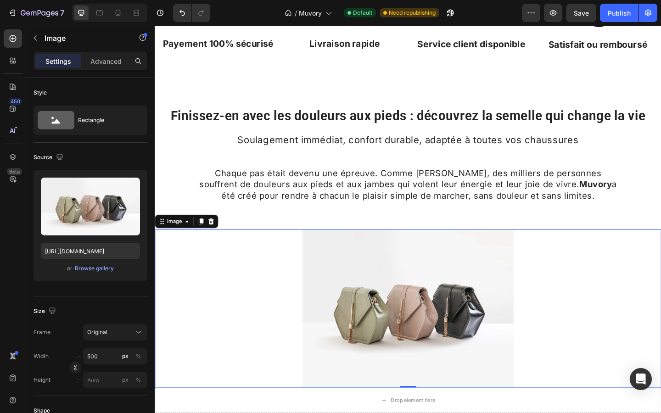
scroll to position [102, 0]
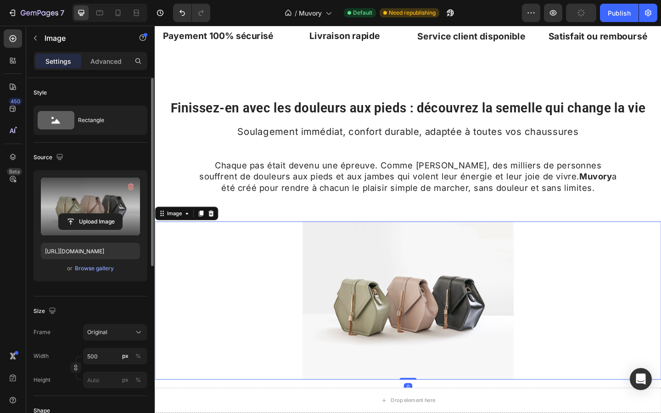
click at [78, 181] on label at bounding box center [90, 207] width 99 height 58
click at [78, 214] on input "file" at bounding box center [90, 222] width 63 height 16
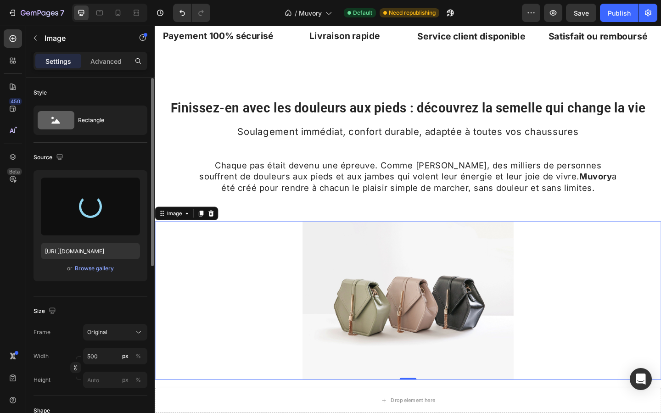
type input "https://cdn.shopify.com/s/files/1/0927/4104/2559/files/gempages_578042650951680…"
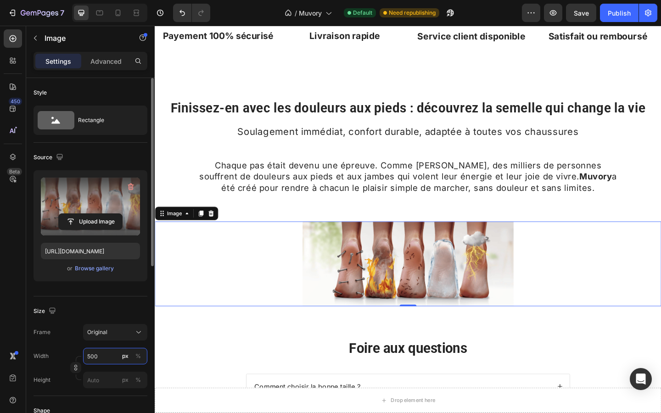
click at [98, 355] on input "500" at bounding box center [115, 356] width 64 height 17
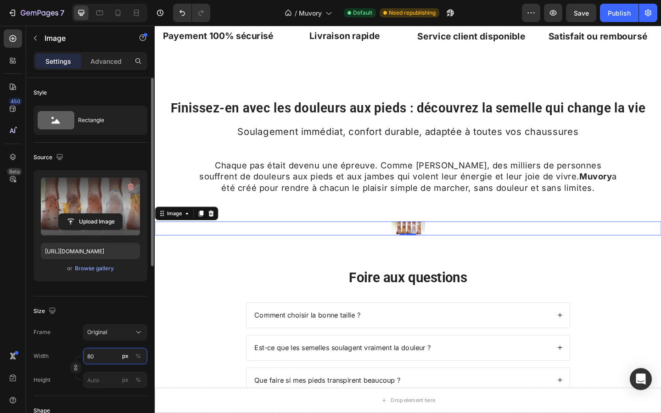
type input "800"
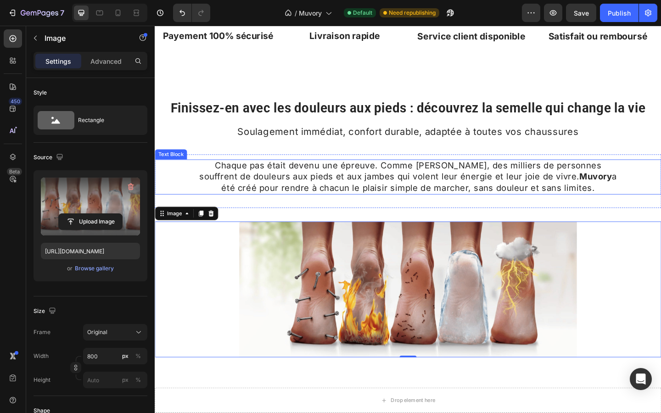
click at [174, 188] on div "Chaque pas était devenu une épreuve. Comme Marie, des milliers de personnes sou…" at bounding box center [430, 190] width 551 height 39
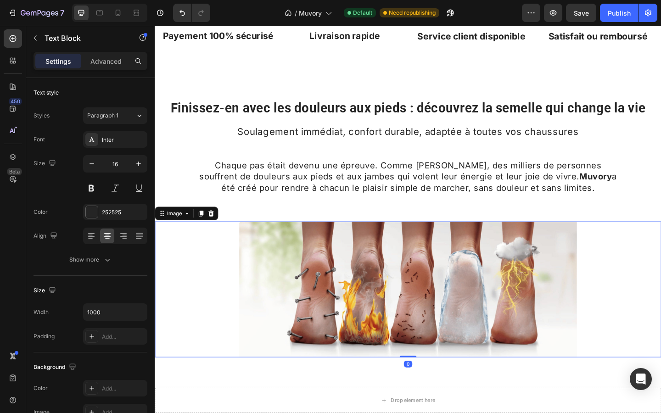
click at [336, 345] on img at bounding box center [430, 312] width 367 height 147
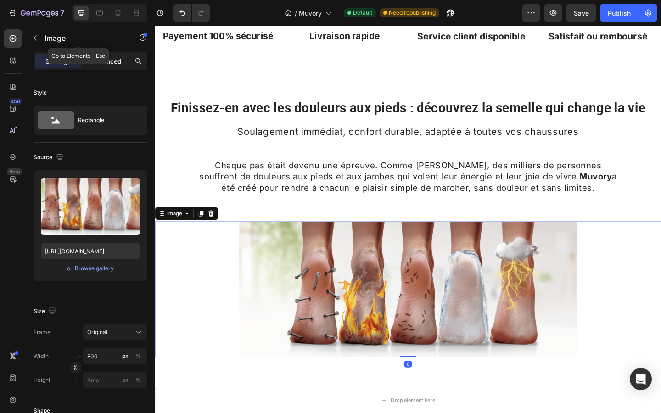
click at [108, 56] on div "Advanced" at bounding box center [106, 61] width 46 height 15
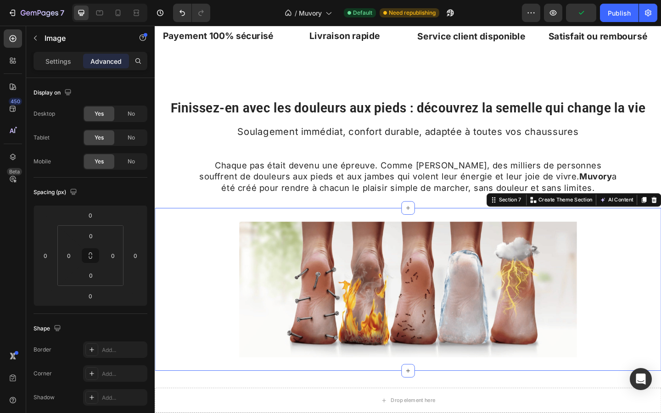
click at [282, 228] on div "Image Section 7 You can create reusable sections Create Theme Section AI Conten…" at bounding box center [430, 312] width 551 height 177
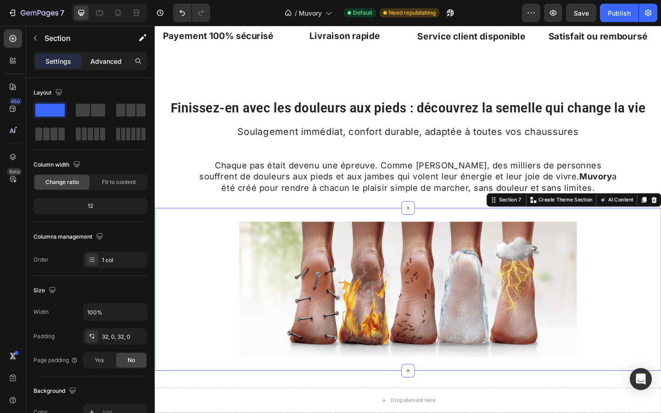
click at [116, 56] on p "Advanced" at bounding box center [105, 61] width 31 height 10
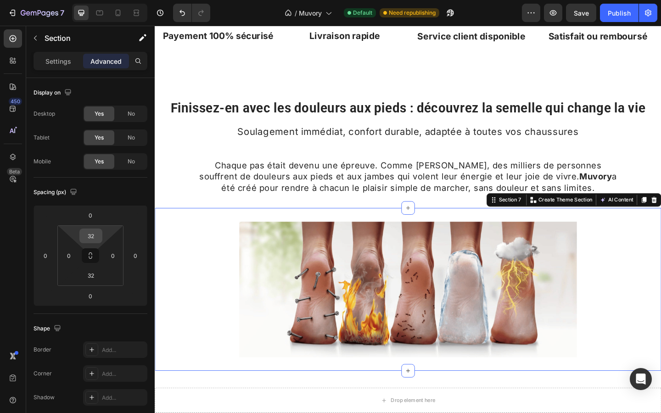
click at [91, 238] on input "32" at bounding box center [91, 236] width 18 height 14
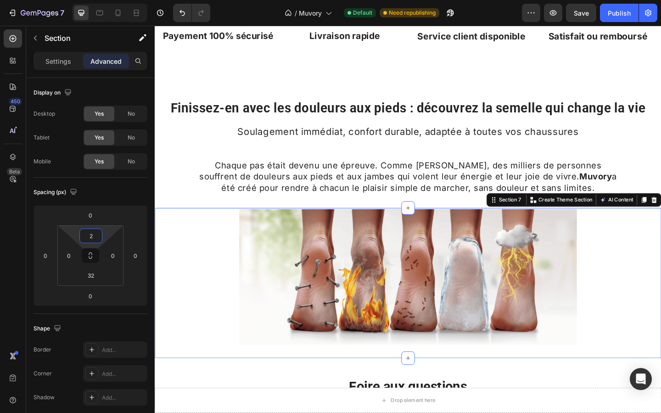
type input "20"
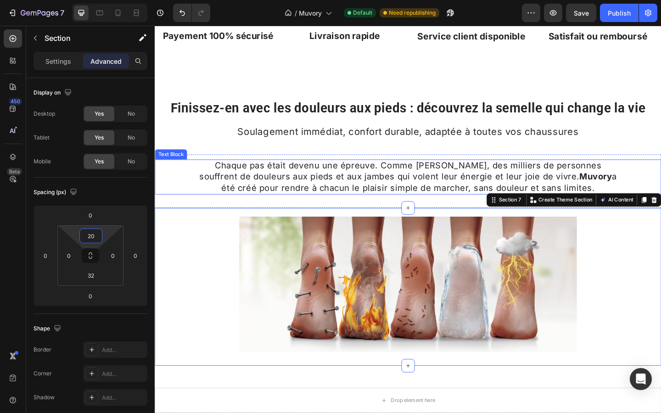
click at [161, 179] on div "Chaque pas était devenu une épreuve. Comme Marie, des milliers de personnes sou…" at bounding box center [430, 190] width 551 height 39
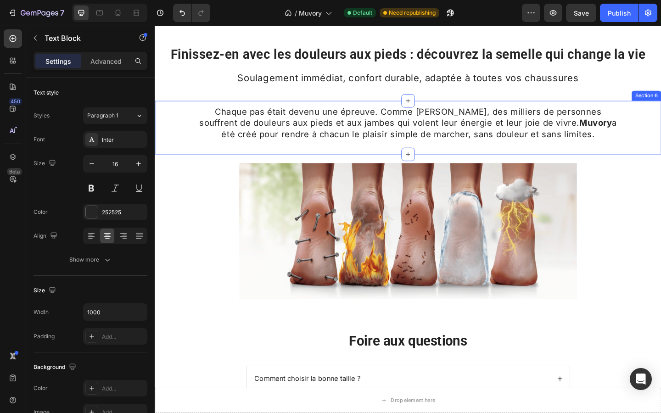
scroll to position [162, 0]
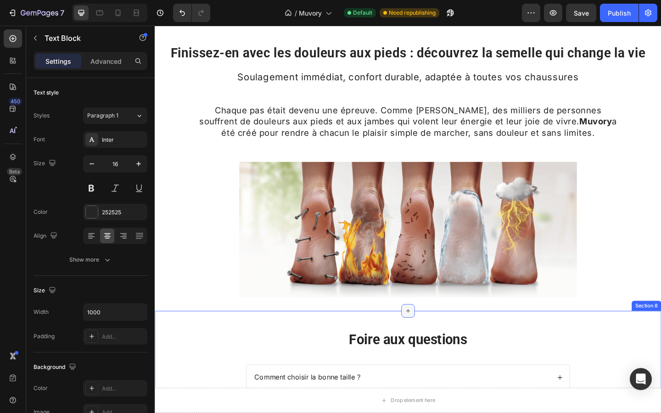
click at [427, 333] on icon at bounding box center [430, 336] width 7 height 7
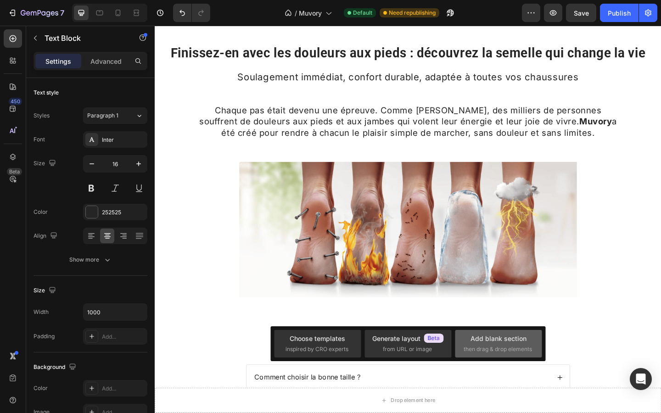
click at [463, 333] on div "Add blank section then drag & drop elements" at bounding box center [498, 344] width 87 height 28
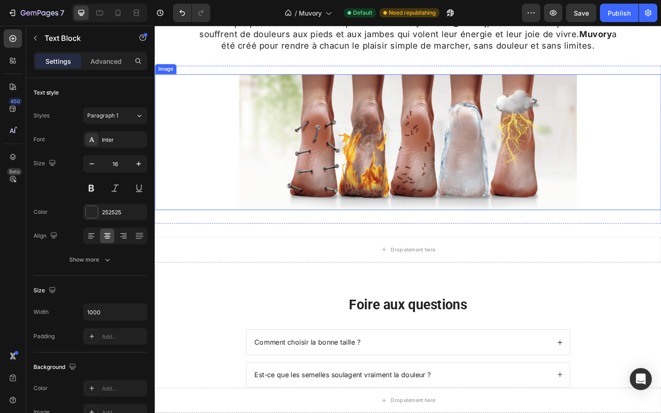
scroll to position [258, 0]
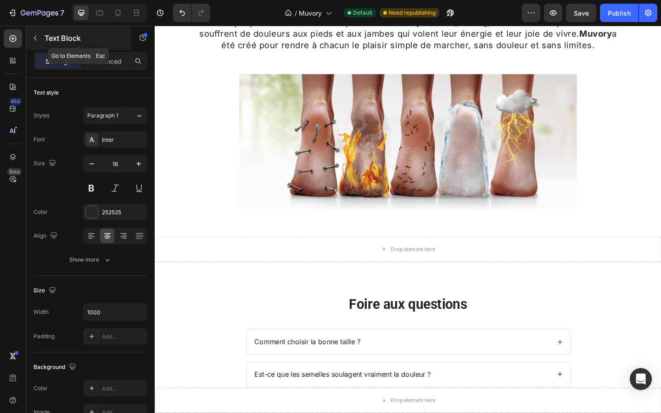
click at [34, 34] on icon "button" at bounding box center [35, 37] width 7 height 7
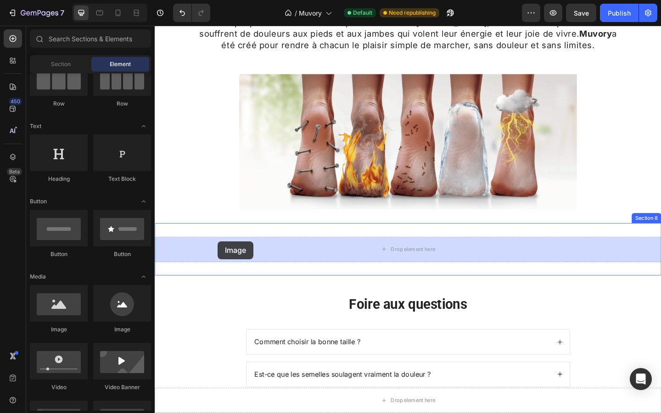
drag, startPoint x: 222, startPoint y: 328, endPoint x: 223, endPoint y: 260, distance: 68.0
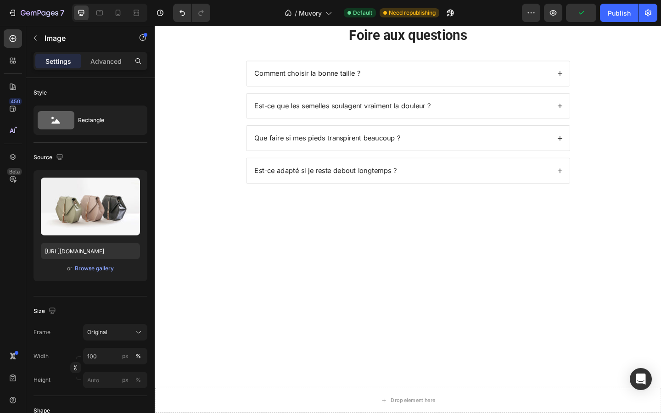
scroll to position [519, 0]
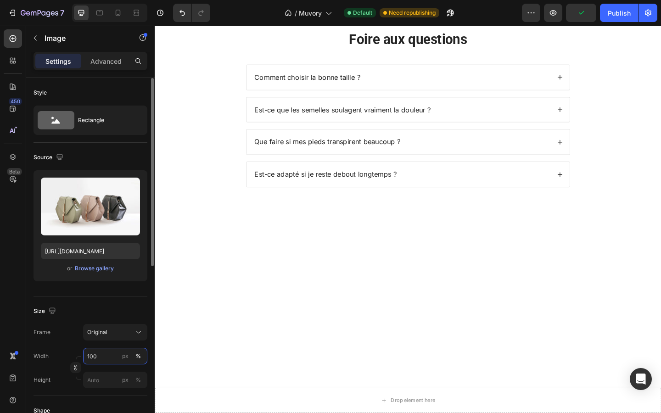
click at [102, 351] on input "100" at bounding box center [115, 356] width 64 height 17
click at [103, 358] on input "100" at bounding box center [115, 356] width 64 height 17
type input "50"
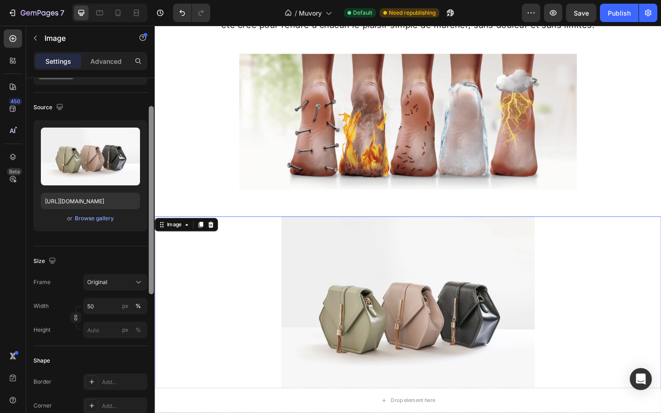
scroll to position [52, 0]
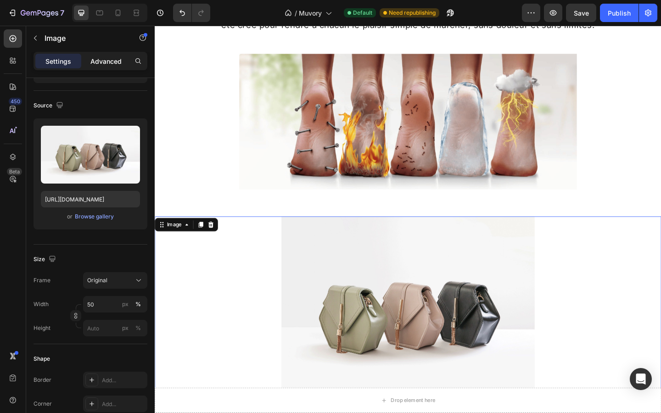
click at [96, 60] on p "Advanced" at bounding box center [105, 61] width 31 height 10
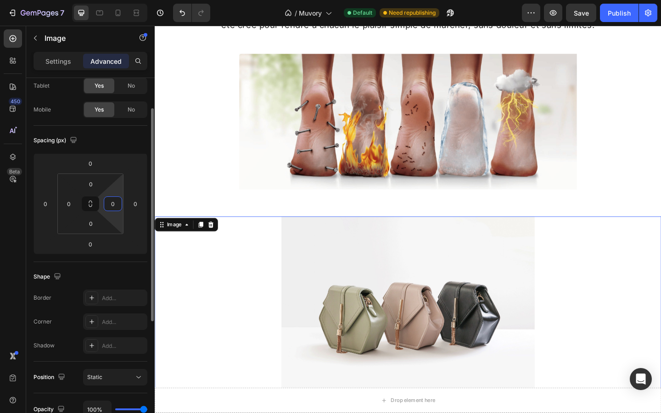
click at [111, 201] on input "0" at bounding box center [113, 204] width 14 height 14
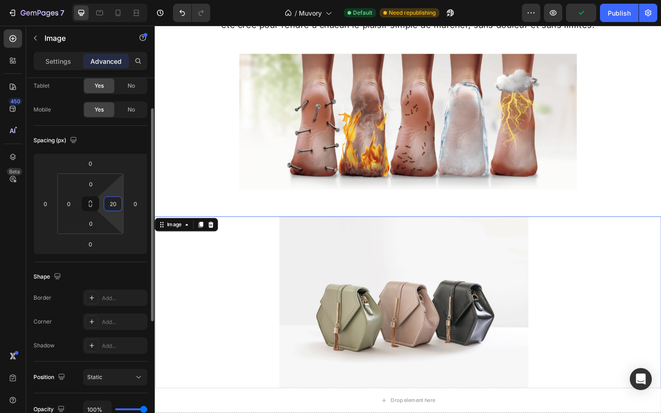
type input "2"
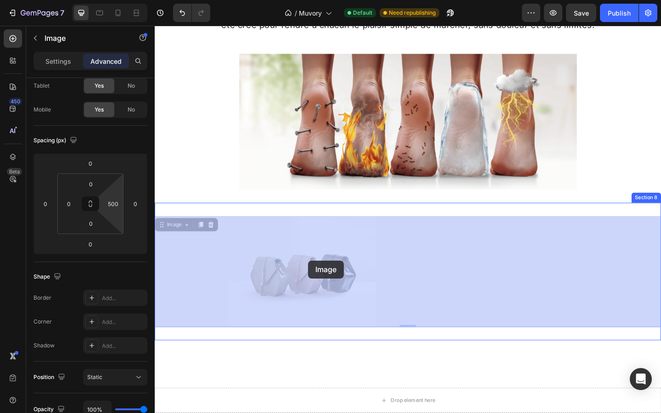
drag, startPoint x: 358, startPoint y: 274, endPoint x: 322, endPoint y: 282, distance: 37.0
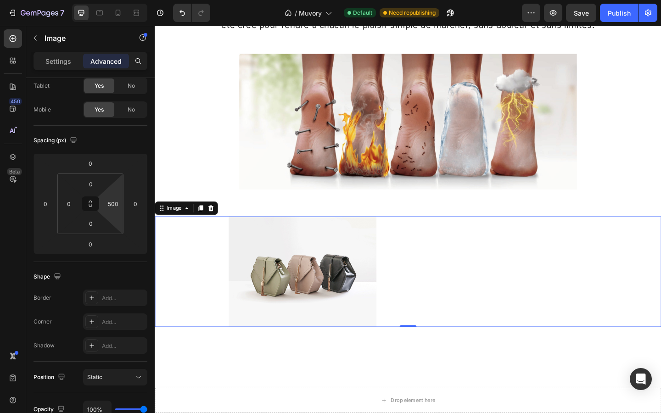
click at [418, 279] on div at bounding box center [316, 293] width 322 height 121
click at [120, 208] on div "500" at bounding box center [113, 204] width 18 height 15
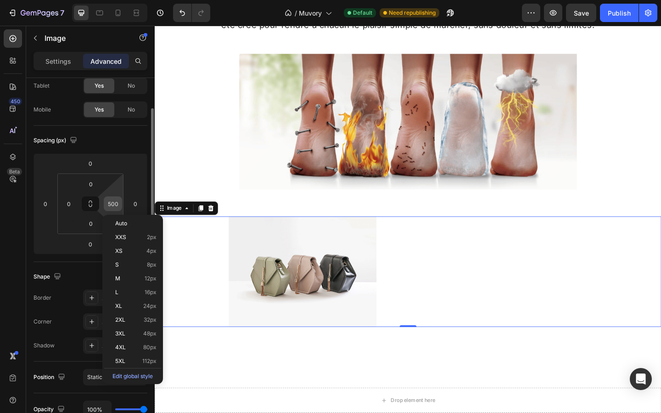
click at [108, 203] on input "500" at bounding box center [113, 204] width 14 height 14
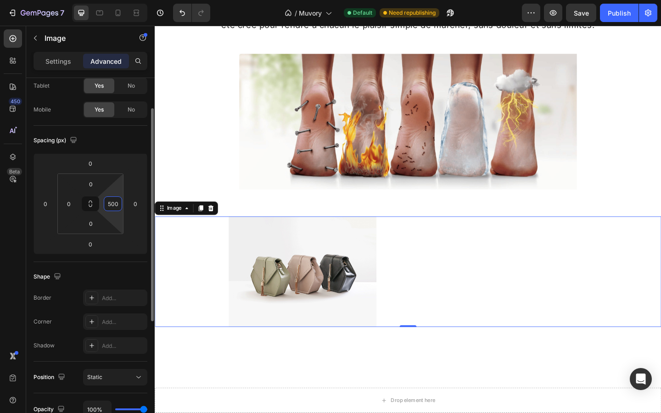
click at [108, 203] on input "500" at bounding box center [113, 204] width 14 height 14
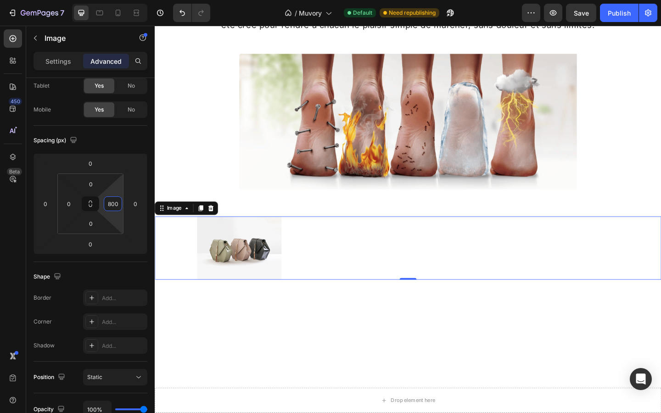
type input "800"
click at [322, 290] on div at bounding box center [247, 267] width 184 height 69
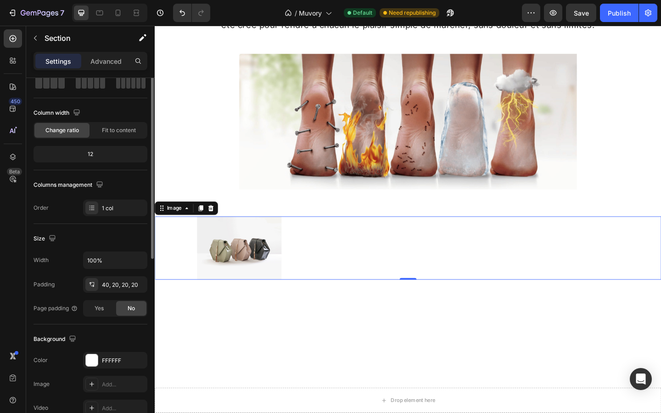
scroll to position [0, 0]
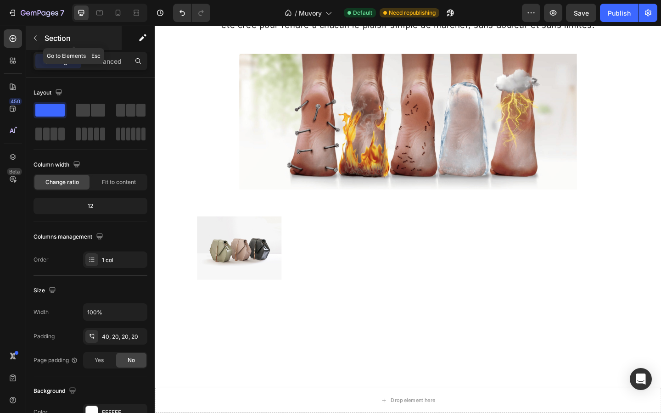
click at [34, 35] on icon "button" at bounding box center [35, 37] width 7 height 7
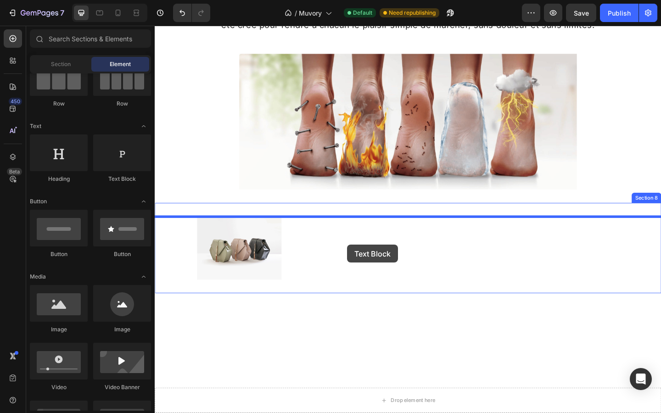
drag, startPoint x: 269, startPoint y: 189, endPoint x: 364, endPoint y: 264, distance: 121.4
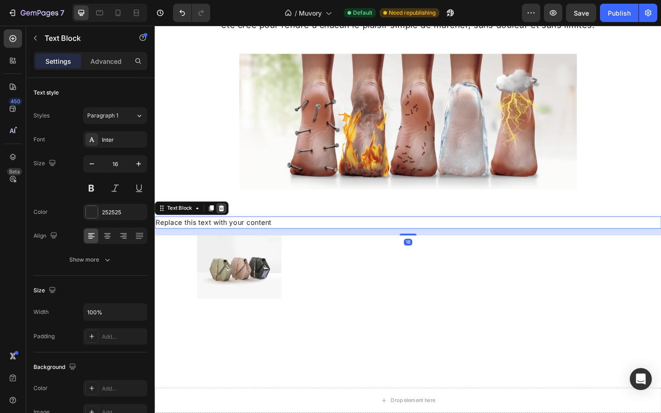
click at [228, 222] on icon at bounding box center [227, 224] width 7 height 7
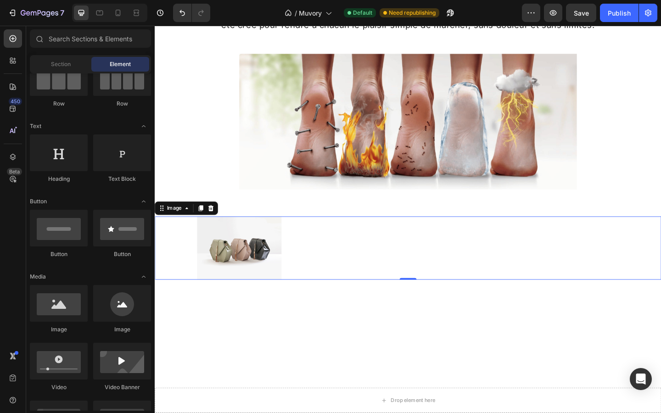
click at [239, 271] on img at bounding box center [247, 267] width 92 height 69
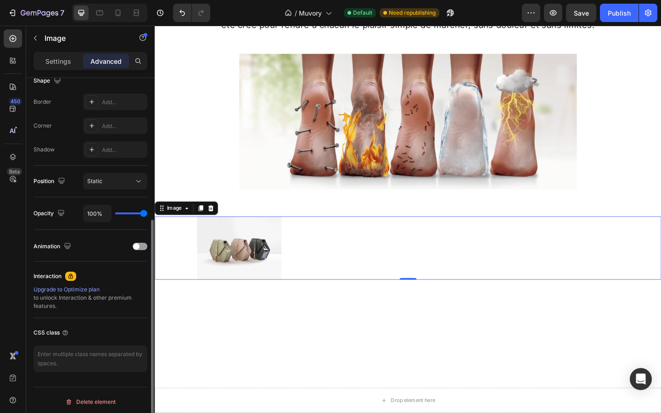
scroll to position [251, 0]
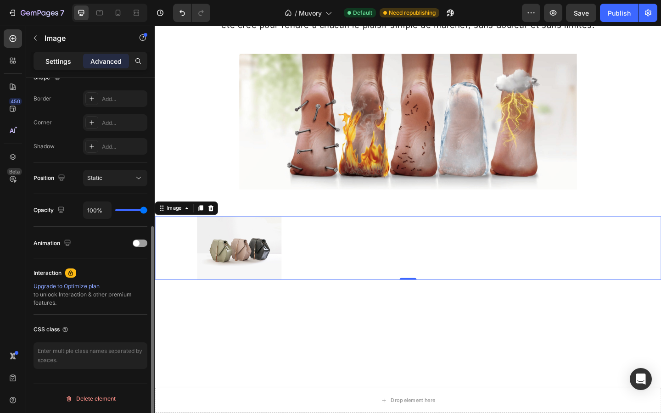
click at [53, 57] on p "Settings" at bounding box center [58, 61] width 26 height 10
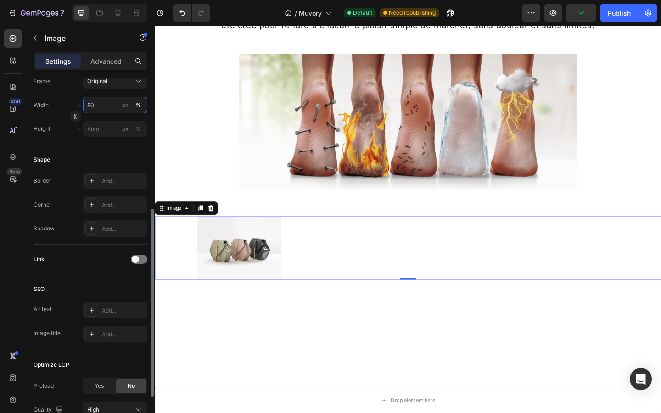
click at [103, 105] on input "50" at bounding box center [115, 105] width 64 height 17
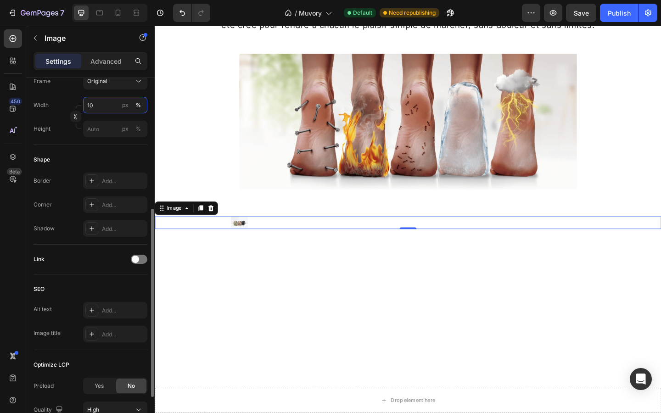
type input "1"
type input "3"
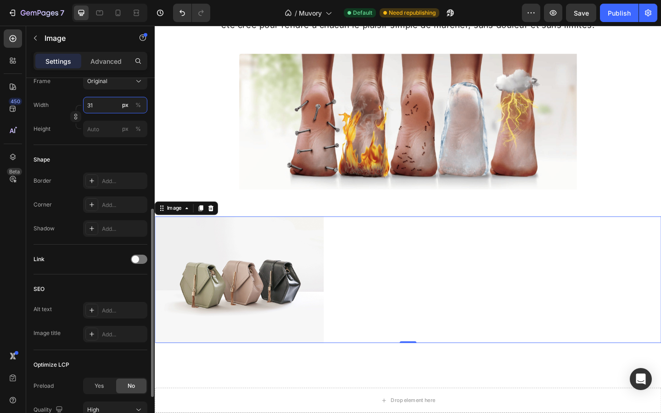
type input "3"
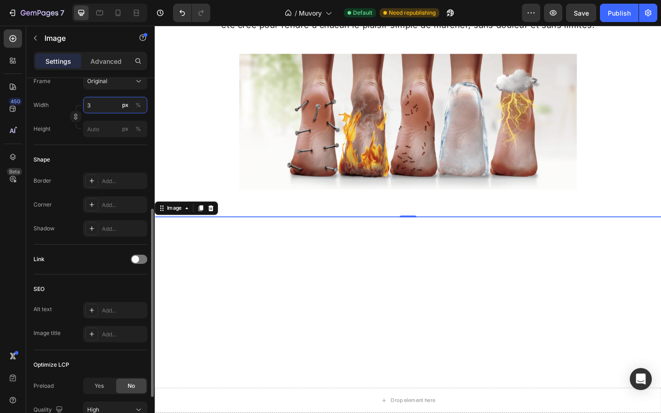
type input "3"
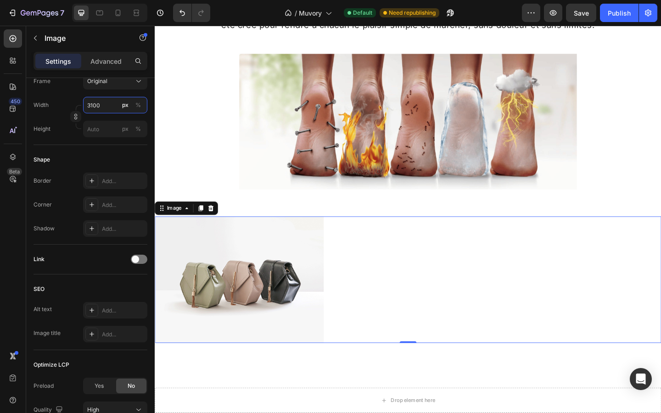
type input "3100"
click at [349, 273] on div "Image 0" at bounding box center [430, 302] width 551 height 138
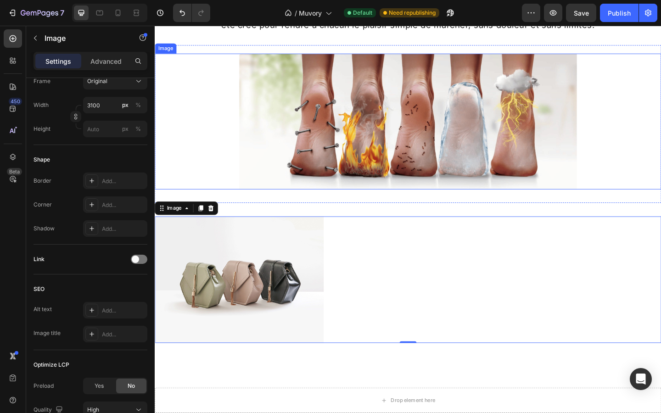
click at [185, 169] on div at bounding box center [430, 129] width 551 height 147
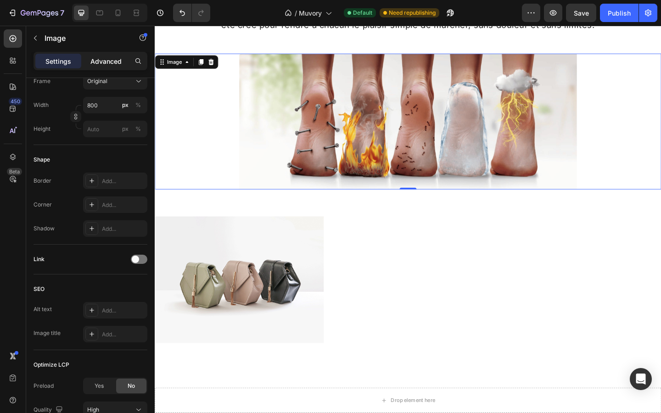
click at [104, 60] on p "Advanced" at bounding box center [105, 61] width 31 height 10
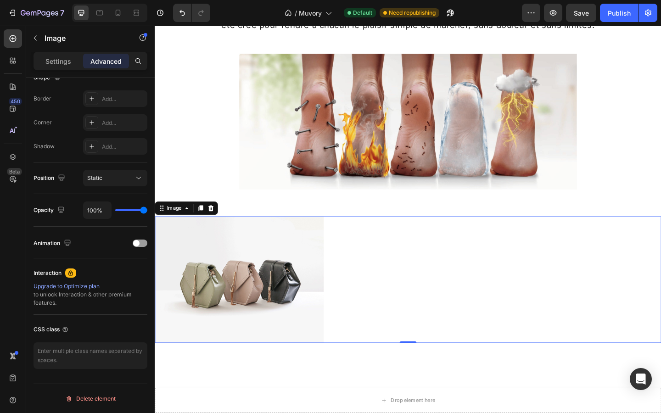
click at [213, 322] on img at bounding box center [247, 302] width 184 height 138
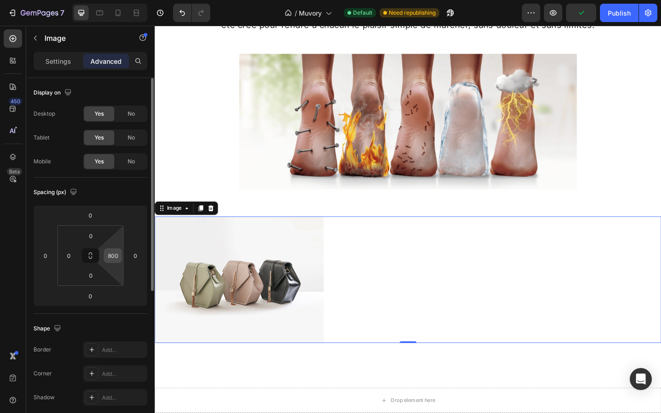
click at [113, 258] on input "800" at bounding box center [113, 256] width 14 height 14
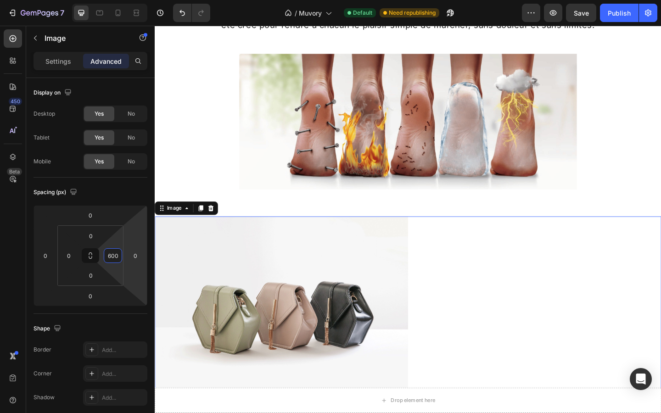
type input "600"
click at [486, 321] on div "Image 0" at bounding box center [430, 336] width 551 height 207
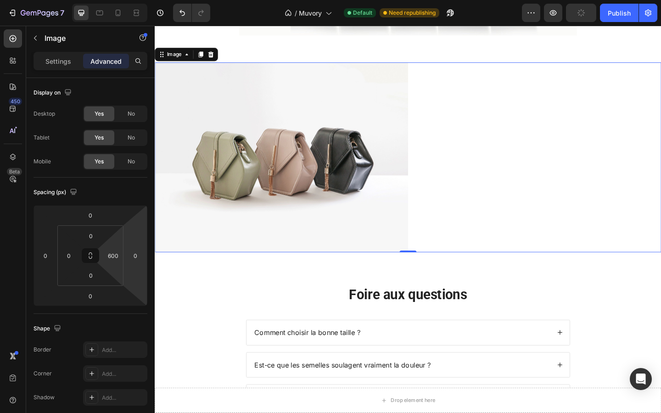
scroll to position [451, 0]
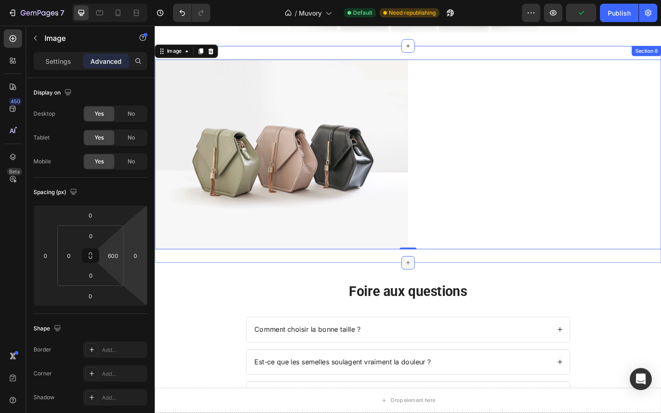
click at [431, 278] on div at bounding box center [430, 284] width 15 height 15
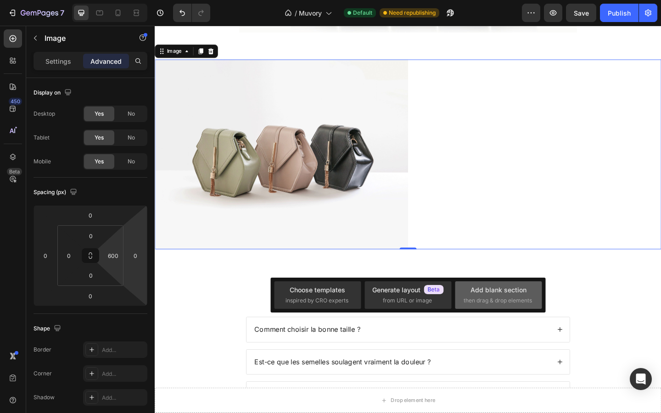
click at [485, 294] on div "Add blank section" at bounding box center [499, 290] width 56 height 10
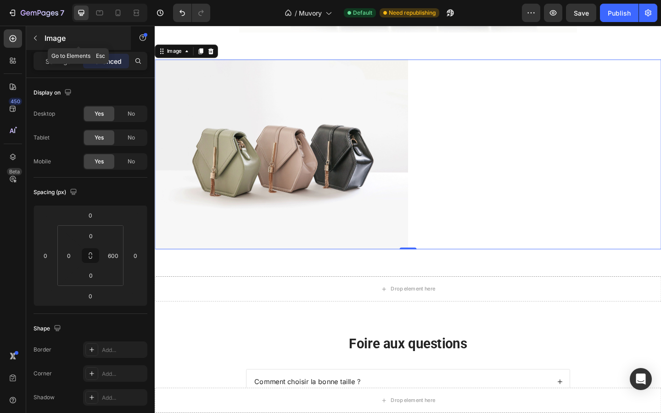
click at [35, 41] on icon "button" at bounding box center [35, 37] width 7 height 7
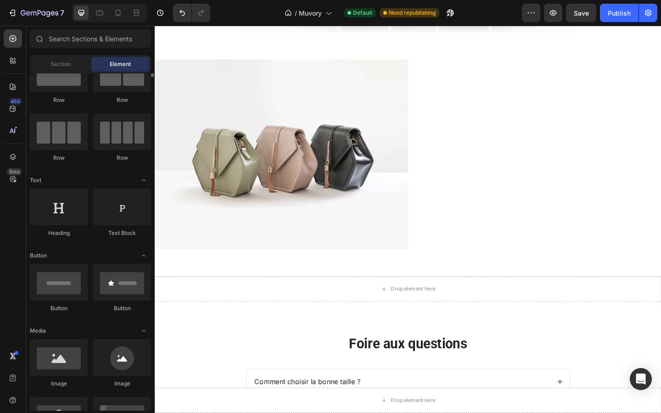
scroll to position [0, 0]
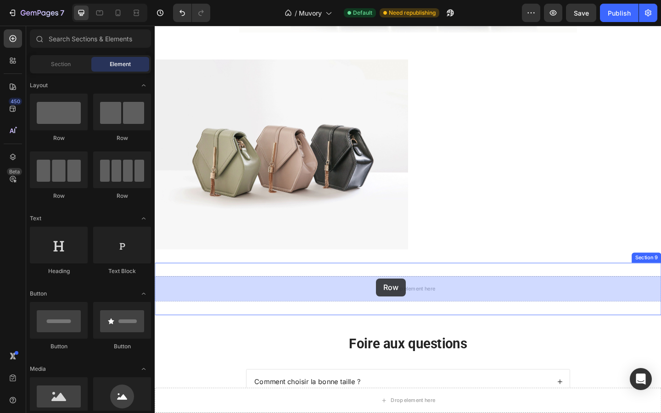
drag, startPoint x: 275, startPoint y: 190, endPoint x: 395, endPoint y: 301, distance: 163.8
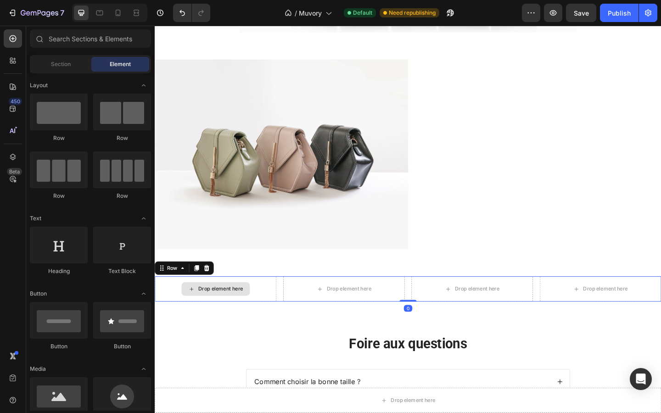
click at [233, 306] on div "Drop element here" at bounding box center [221, 312] width 74 height 15
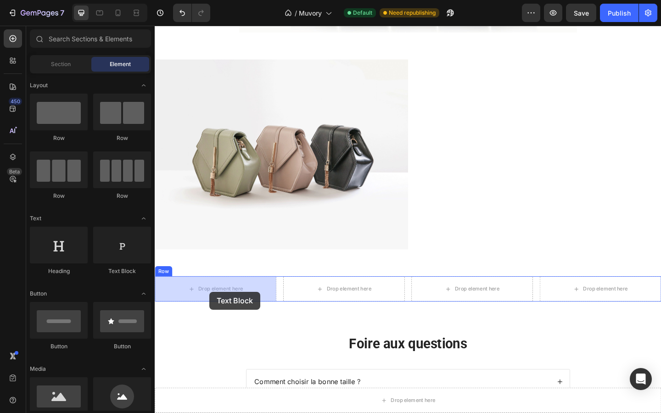
drag, startPoint x: 264, startPoint y: 262, endPoint x: 214, endPoint y: 316, distance: 73.5
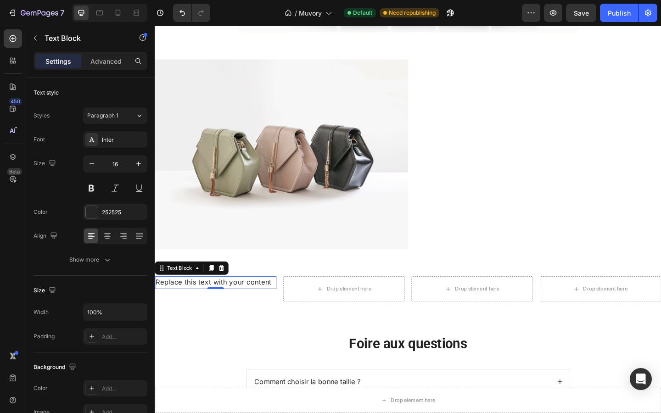
click at [175, 307] on div "Replace this text with your content" at bounding box center [221, 306] width 132 height 14
click at [175, 307] on p "Replace this text with your content" at bounding box center [221, 305] width 130 height 12
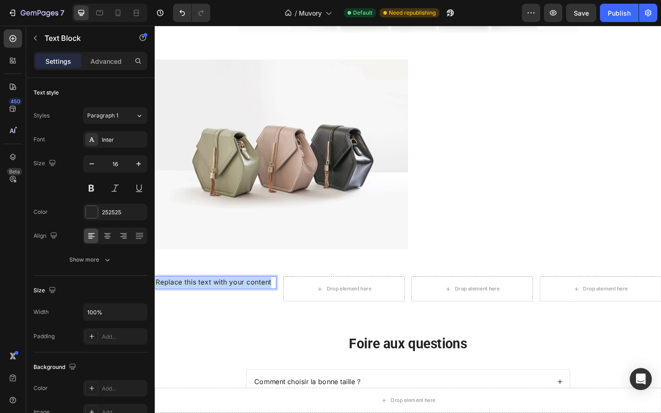
click at [175, 307] on p "Replace this text with your content" at bounding box center [221, 305] width 130 height 12
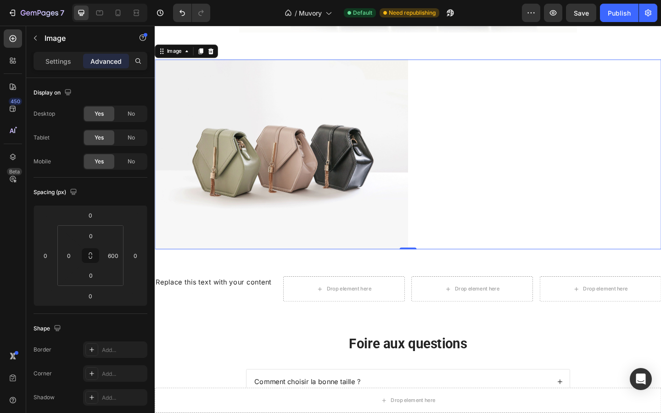
click at [396, 241] on img at bounding box center [293, 165] width 276 height 207
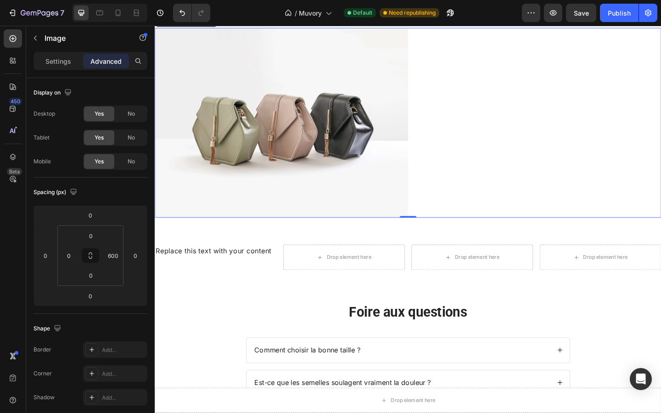
scroll to position [486, 0]
click at [396, 242] on div "Image 0 Section 8" at bounding box center [430, 131] width 551 height 236
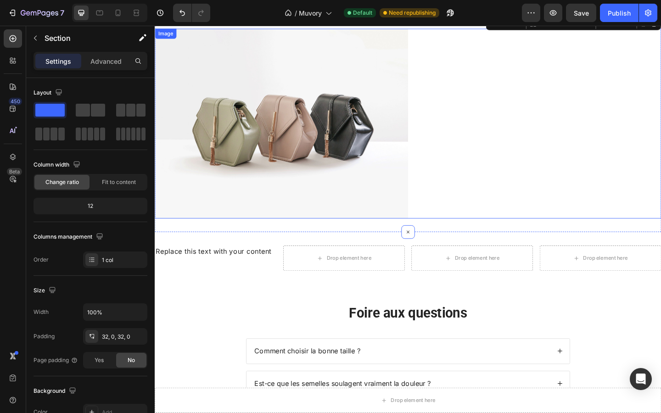
scroll to position [485, 0]
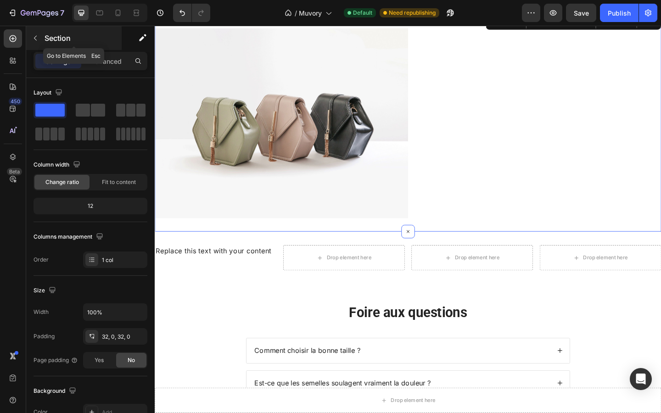
click at [37, 34] on button "button" at bounding box center [35, 38] width 15 height 15
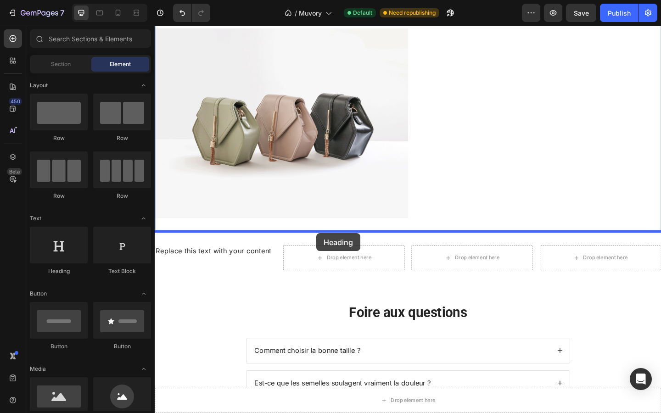
drag, startPoint x: 214, startPoint y: 287, endPoint x: 332, endPoint y: 251, distance: 123.2
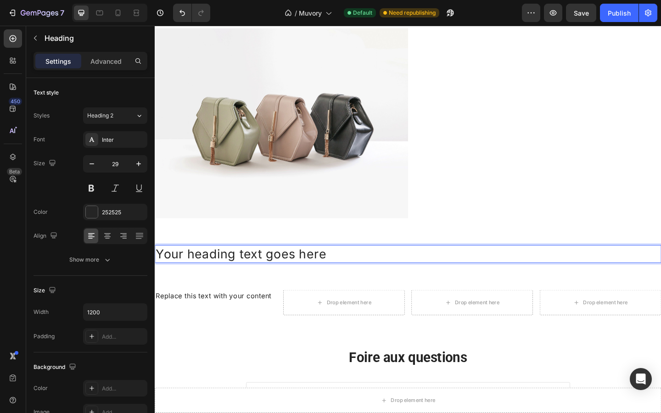
click at [305, 279] on h2 "Your heading text goes here" at bounding box center [430, 274] width 551 height 19
click at [305, 279] on p "Your heading text goes here" at bounding box center [430, 273] width 549 height 17
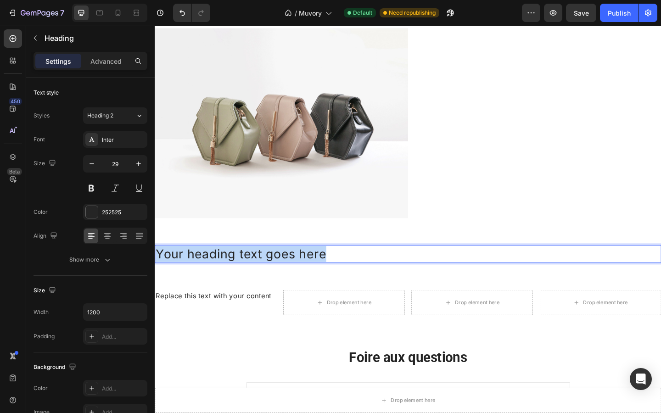
click at [305, 279] on p "Your heading text goes here" at bounding box center [430, 273] width 549 height 17
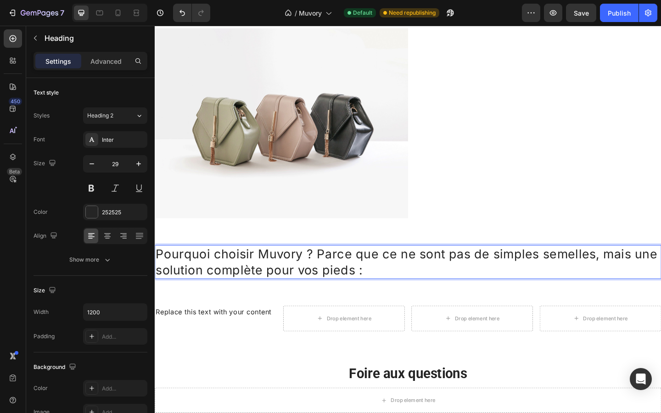
click at [272, 271] on p "Pourquoi choisir Muvory ? Parce que ce ne sont pas de simples semelles, mais un…" at bounding box center [430, 282] width 549 height 34
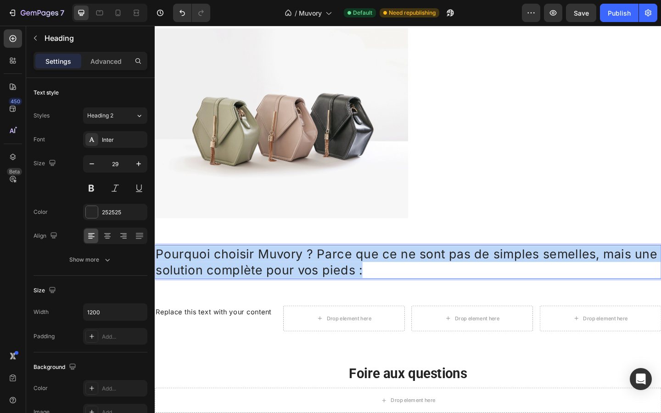
click at [272, 271] on p "Pourquoi choisir Muvory ? Parce que ce ne sont pas de simples semelles, mais un…" at bounding box center [430, 282] width 549 height 34
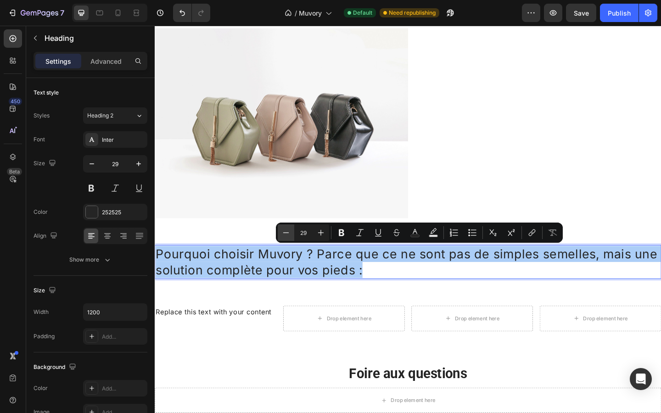
click at [288, 231] on icon "Editor contextual toolbar" at bounding box center [286, 232] width 9 height 9
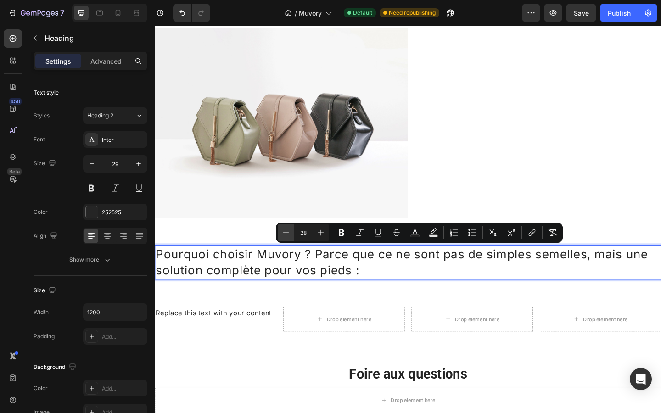
click at [288, 231] on icon "Editor contextual toolbar" at bounding box center [286, 232] width 9 height 9
type input "27"
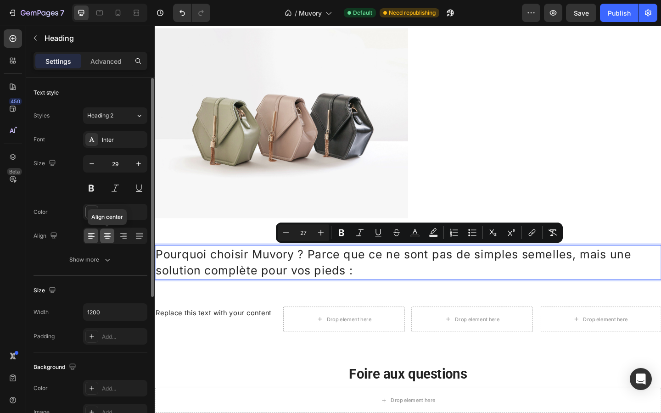
click at [103, 236] on icon at bounding box center [107, 236] width 9 height 9
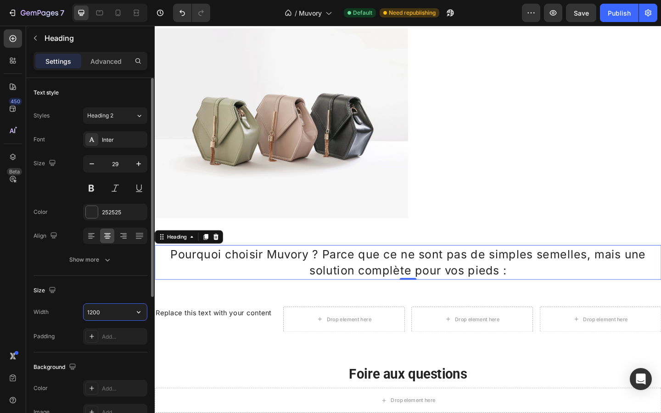
click at [107, 316] on input "1200" at bounding box center [115, 312] width 63 height 17
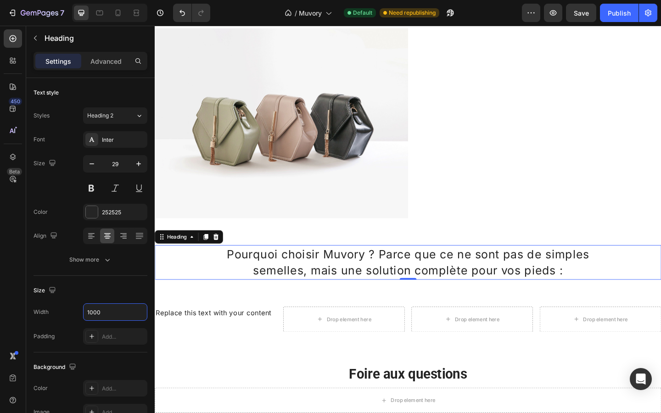
type input "1000"
click at [434, 281] on span "Pourquoi choisir Muvory ? Parce que ce ne sont pas de simples semelles, mais un…" at bounding box center [430, 283] width 395 height 33
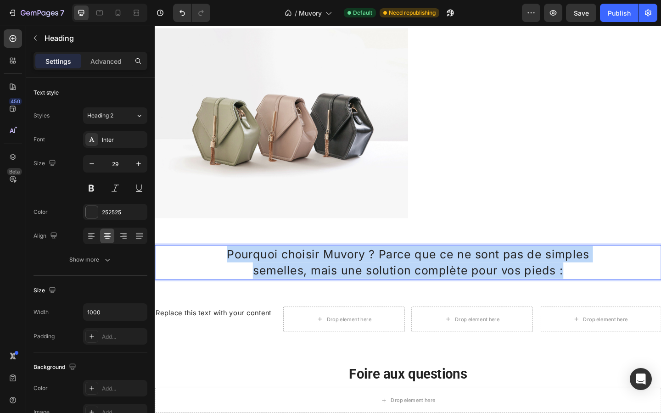
click at [434, 281] on span "Pourquoi choisir Muvory ? Parce que ce ne sont pas de simples semelles, mais un…" at bounding box center [430, 283] width 395 height 33
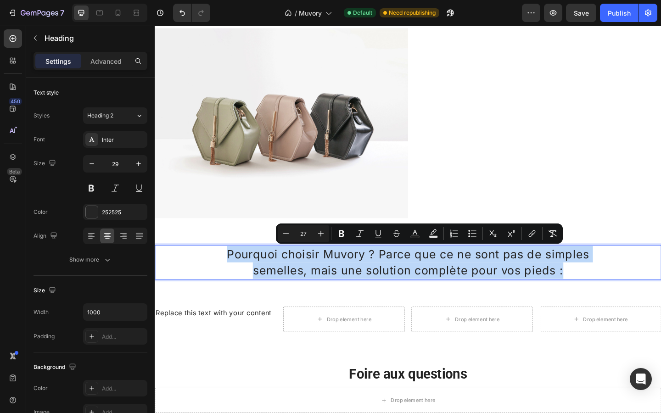
click at [434, 281] on span "Pourquoi choisir Muvory ? Parce que ce ne sont pas de simples semelles, mais un…" at bounding box center [430, 283] width 395 height 33
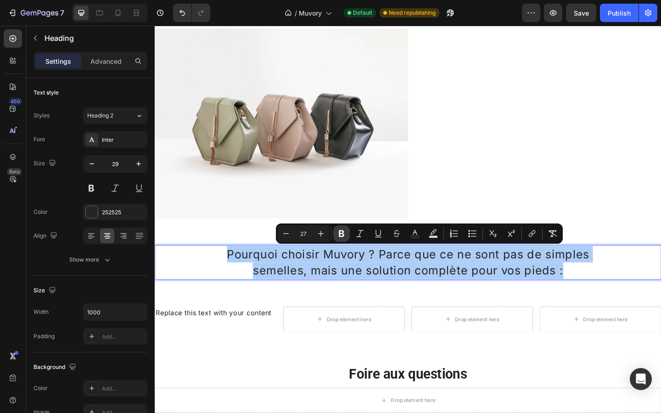
click at [337, 230] on icon "Editor contextual toolbar" at bounding box center [341, 233] width 9 height 9
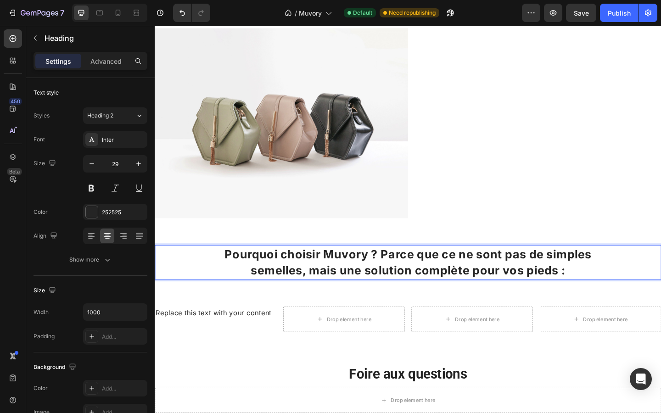
click at [356, 282] on strong "Pourquoi choisir Muvory ? Parce que ce ne sont pas de simples semelles, mais un…" at bounding box center [431, 283] width 400 height 33
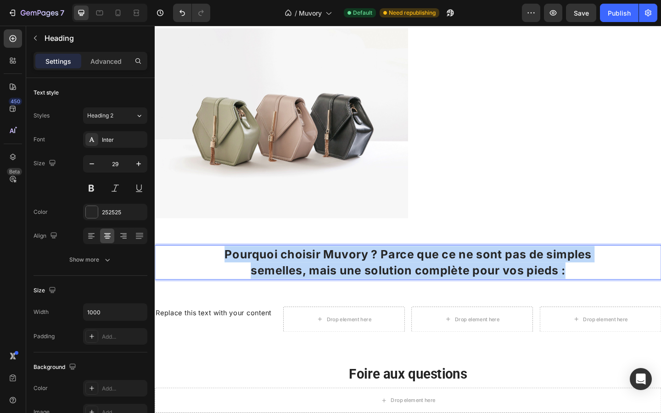
click at [356, 282] on strong "Pourquoi choisir Muvory ? Parce que ce ne sont pas de simples semelles, mais un…" at bounding box center [431, 283] width 400 height 33
click at [274, 290] on strong "Pourquoi choisir Muvory ? Parce que ce ne sont pas de simples semelles, mais un…" at bounding box center [431, 283] width 400 height 33
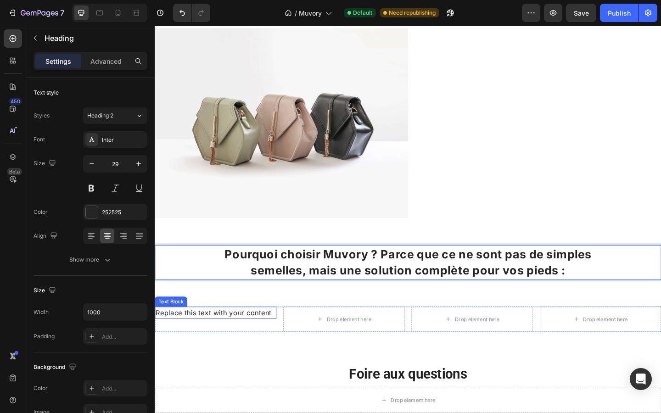
click at [248, 337] on p "Replace this text with your content" at bounding box center [221, 339] width 130 height 12
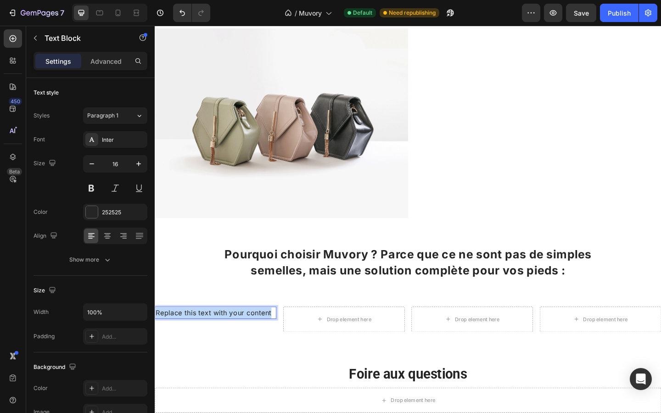
click at [248, 337] on p "Replace this text with your content" at bounding box center [221, 339] width 130 height 12
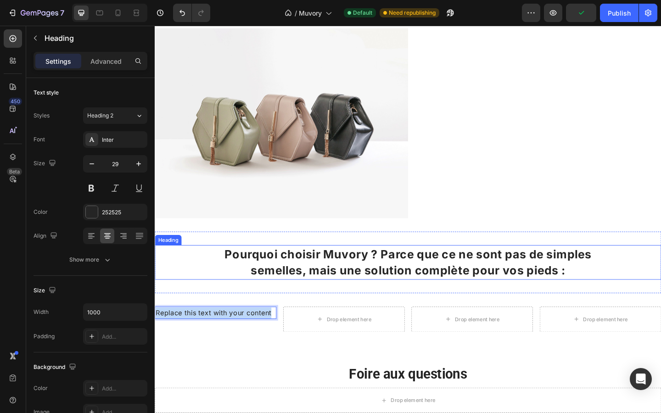
click at [319, 290] on strong "Pourquoi choisir Muvory ? Parce que ce ne sont pas de simples semelles, mais un…" at bounding box center [431, 283] width 400 height 33
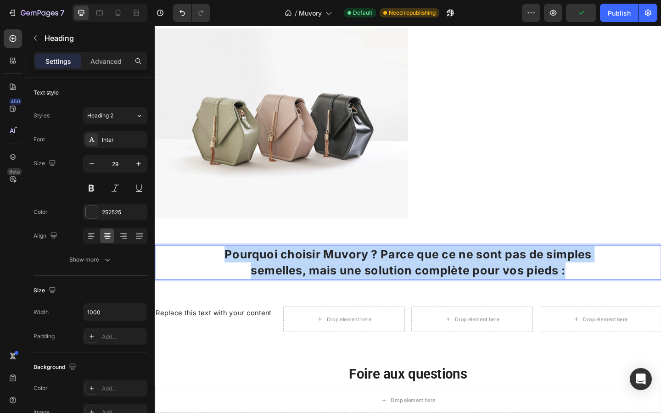
click at [319, 290] on strong "Pourquoi choisir Muvory ? Parce que ce ne sont pas de simples semelles, mais un…" at bounding box center [431, 283] width 400 height 33
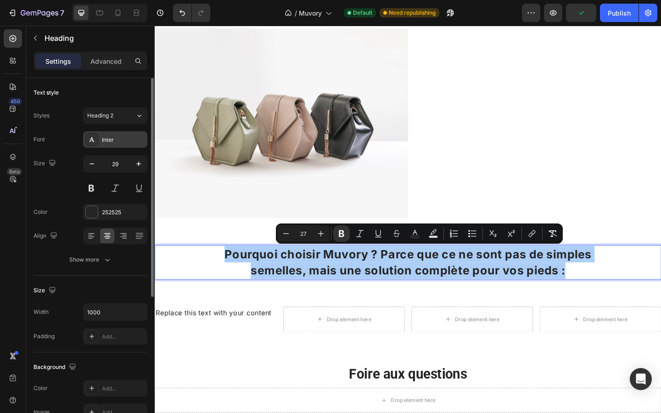
click at [132, 143] on div "Inter" at bounding box center [123, 140] width 43 height 8
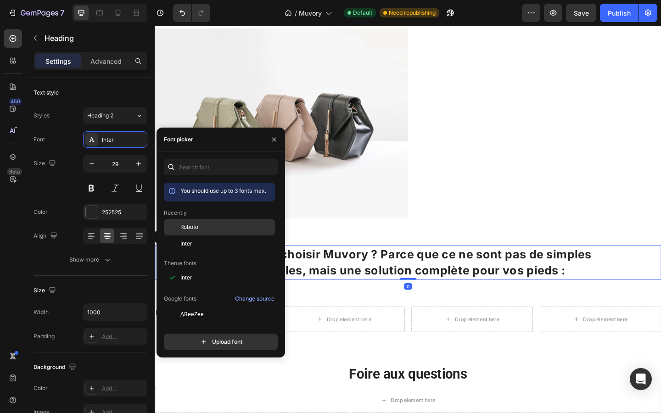
click at [190, 225] on span "Roboto" at bounding box center [190, 227] width 18 height 8
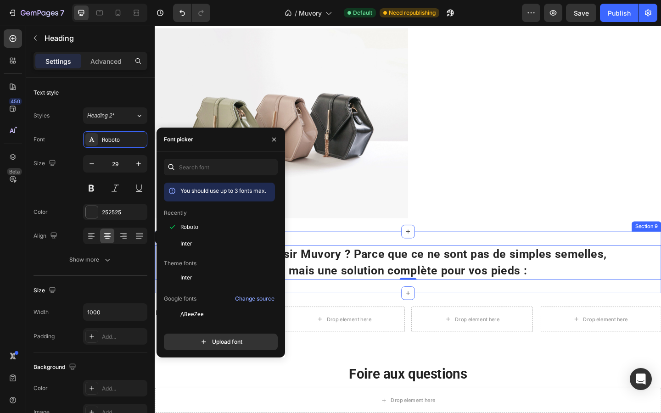
click at [358, 315] on div "⁠⁠⁠⁠⁠⁠⁠ Pourquoi choisir Muvory ? Parce que ce ne sont pas de simples semelles,…" at bounding box center [430, 283] width 551 height 67
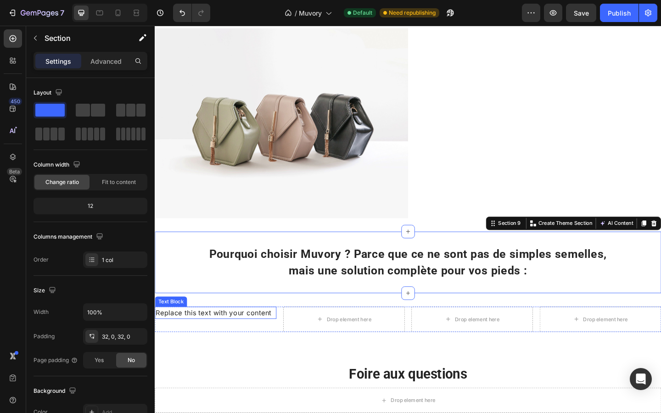
click at [246, 340] on p "Replace this text with your content" at bounding box center [221, 339] width 130 height 12
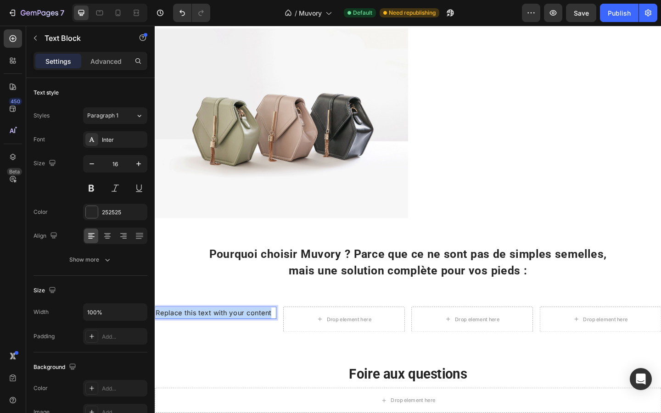
click at [246, 340] on p "Replace this text with your content" at bounding box center [221, 339] width 130 height 12
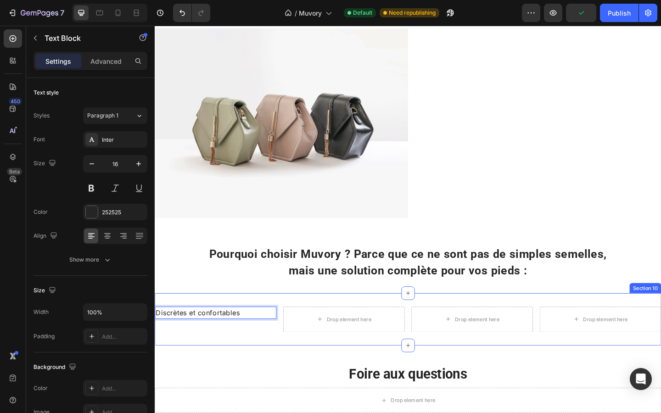
click at [280, 324] on div "Discrètes et confortables Text Block 0 Drop element here Drop element here Drop…" at bounding box center [430, 345] width 551 height 57
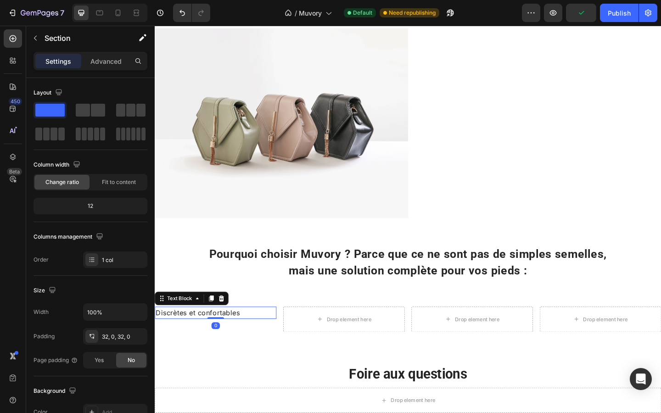
click at [269, 337] on p "Discrètes et confortables" at bounding box center [221, 339] width 130 height 12
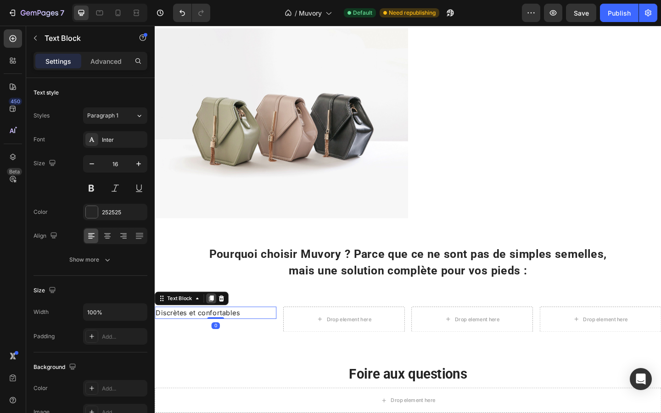
click at [216, 325] on icon at bounding box center [216, 323] width 5 height 6
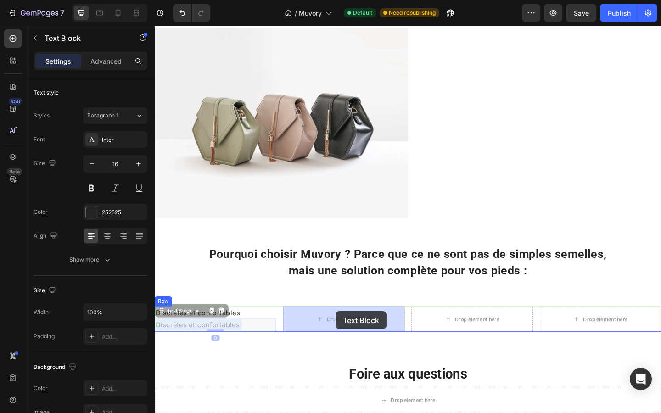
drag, startPoint x: 258, startPoint y: 348, endPoint x: 352, endPoint y: 337, distance: 94.3
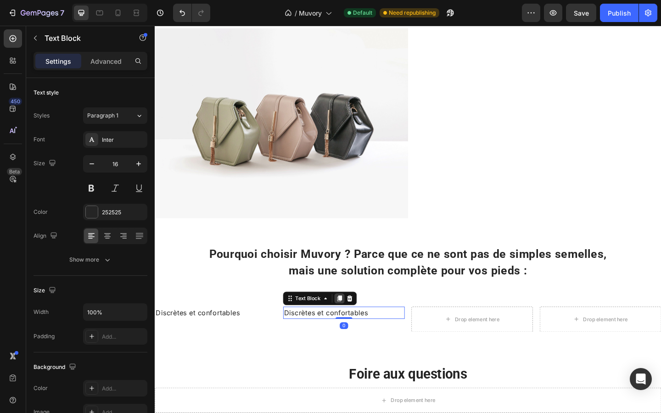
click at [353, 320] on icon at bounding box center [355, 322] width 7 height 7
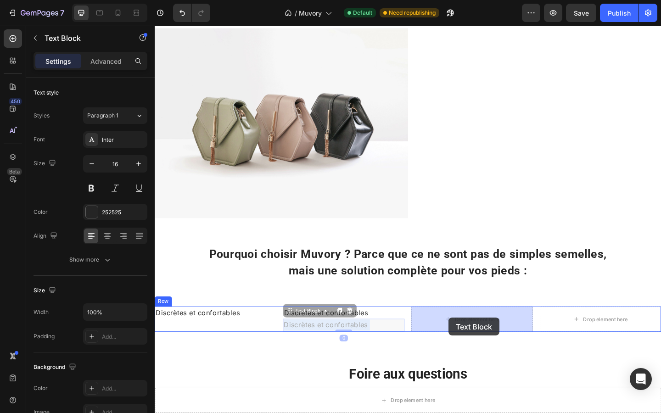
drag, startPoint x: 394, startPoint y: 350, endPoint x: 479, endPoint y: 342, distance: 84.9
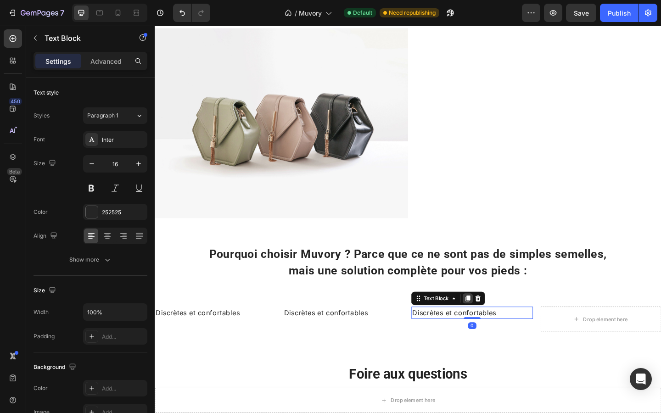
click at [492, 324] on icon at bounding box center [495, 322] width 7 height 7
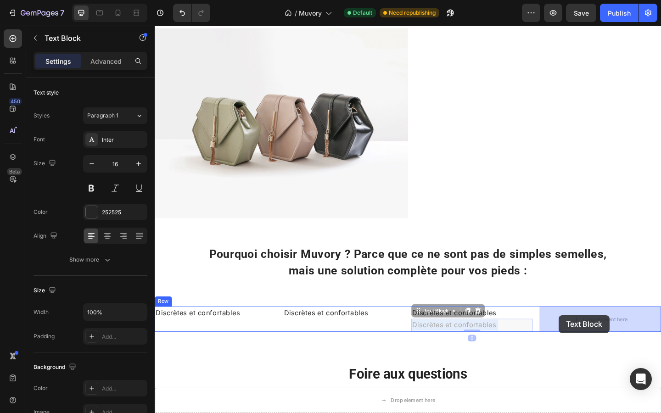
drag, startPoint x: 524, startPoint y: 349, endPoint x: 596, endPoint y: 340, distance: 72.1
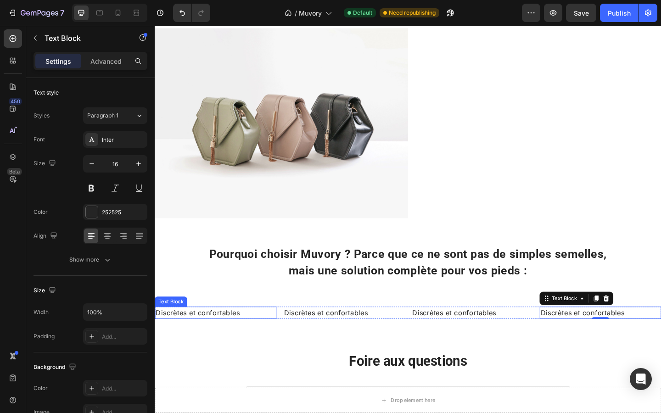
click at [230, 334] on p "Discrètes et confortables" at bounding box center [221, 339] width 130 height 12
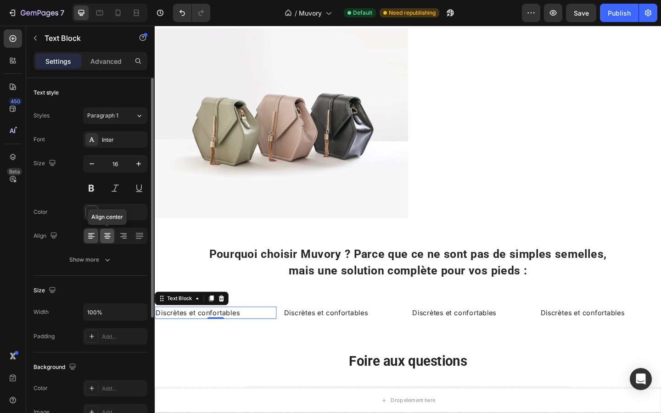
click at [104, 231] on div at bounding box center [107, 236] width 14 height 15
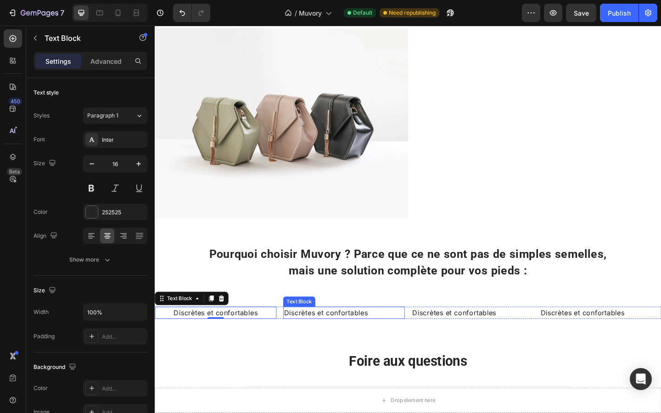
click at [344, 337] on p "Discrètes et confortables" at bounding box center [360, 339] width 130 height 12
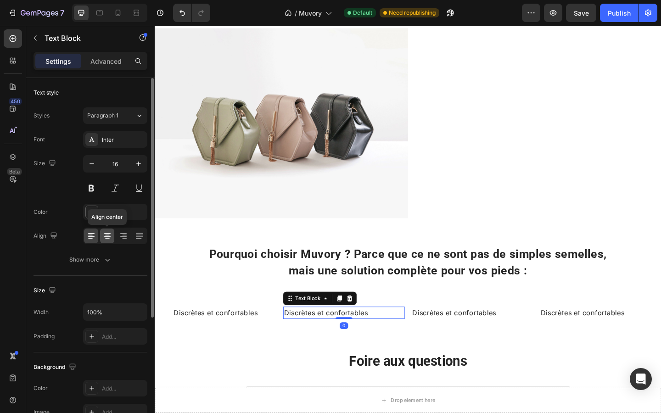
click at [109, 241] on div at bounding box center [107, 236] width 14 height 15
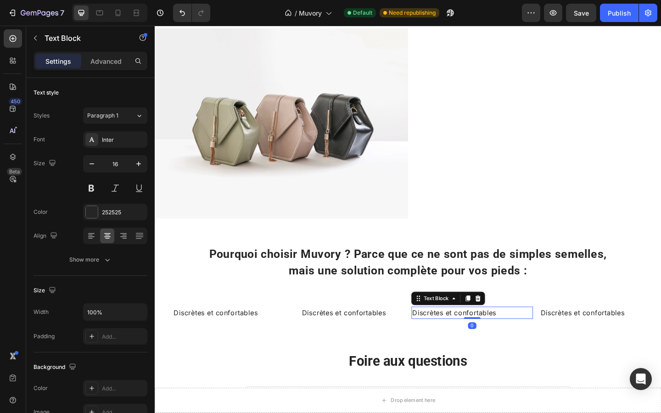
click at [459, 333] on p "Discrètes et confortables" at bounding box center [500, 339] width 130 height 12
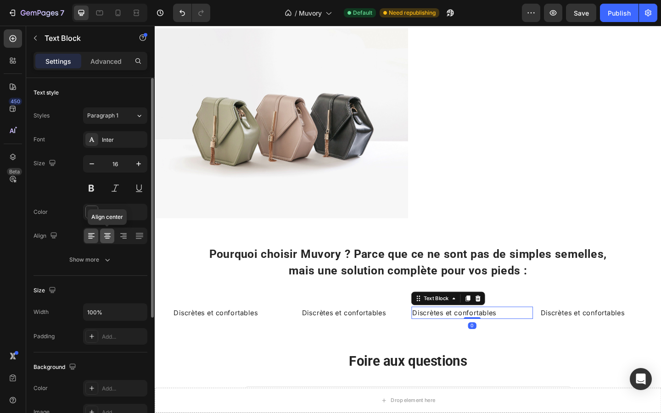
click at [109, 232] on icon at bounding box center [107, 236] width 9 height 9
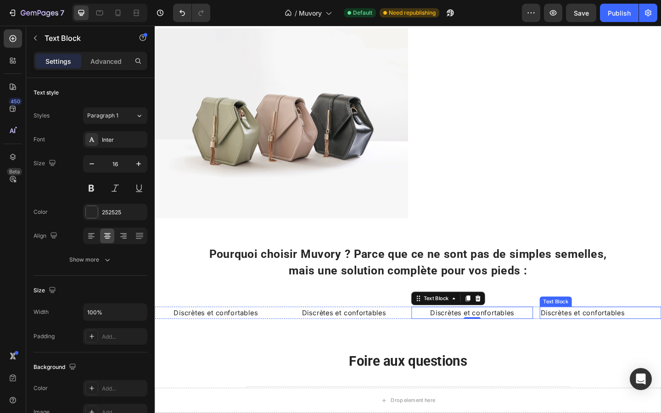
click at [587, 334] on p "Discrètes et confortables" at bounding box center [640, 339] width 130 height 12
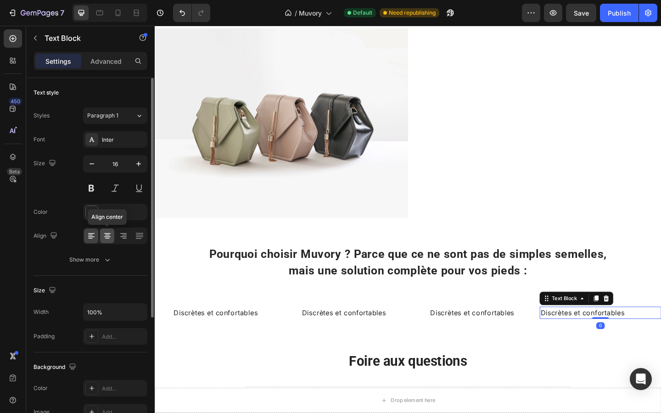
click at [104, 232] on icon at bounding box center [107, 236] width 9 height 9
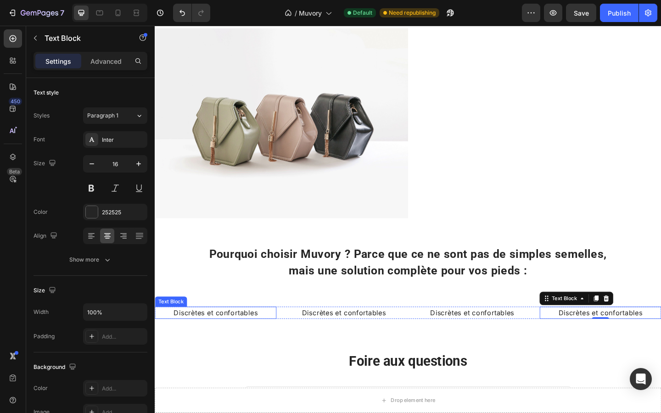
click at [238, 339] on p "Discrètes et confortables" at bounding box center [221, 339] width 130 height 12
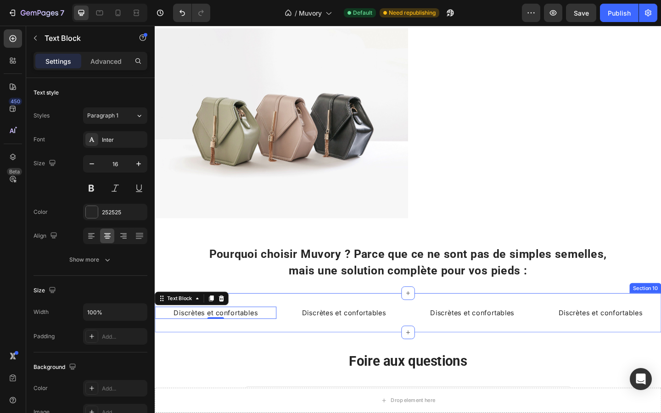
click at [261, 322] on div "Discrètes et confortables Text Block 0 Discrètes et confortables Text Block Dis…" at bounding box center [430, 338] width 551 height 43
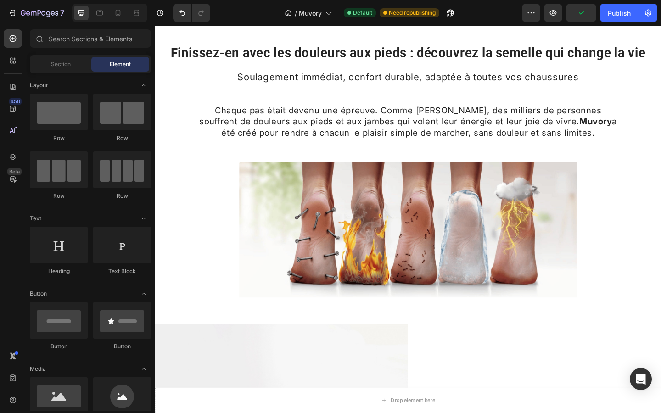
scroll to position [163, 0]
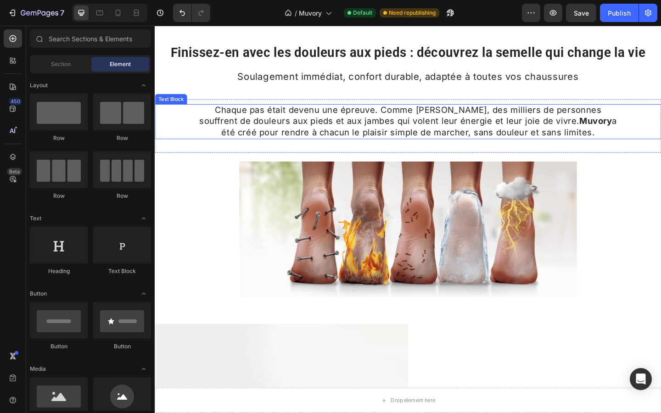
click at [230, 131] on span "Chaque pas était devenu une épreuve. Comme Marie, des milliers de personnes sou…" at bounding box center [430, 129] width 455 height 35
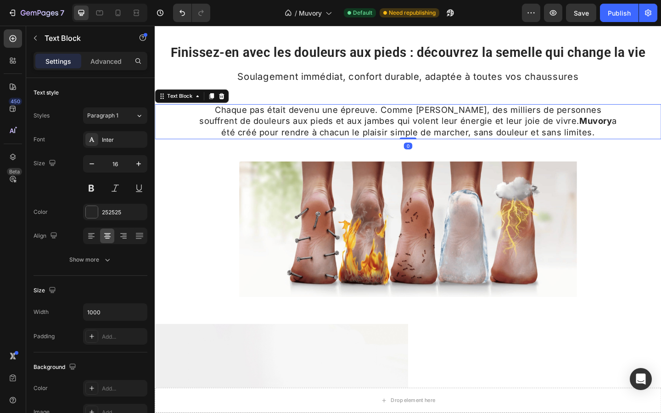
click at [230, 131] on span "Chaque pas était devenu une épreuve. Comme Marie, des milliers de personnes sou…" at bounding box center [430, 129] width 455 height 35
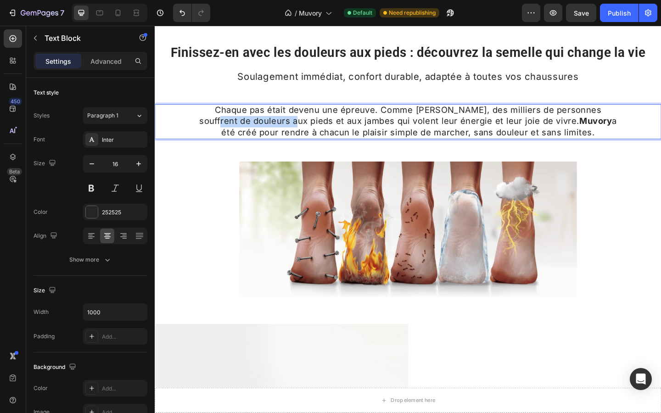
drag, startPoint x: 287, startPoint y: 130, endPoint x: 201, endPoint y: 132, distance: 85.9
click at [201, 132] on div "Chaque pas était devenu une épreuve. Comme Marie, des milliers de personnes sou…" at bounding box center [430, 130] width 459 height 39
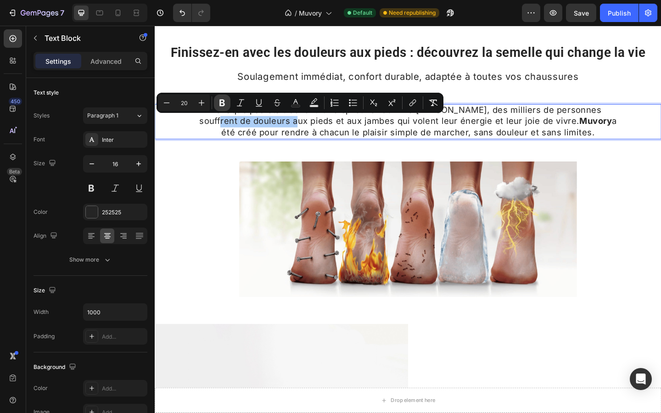
click at [221, 105] on icon "Editor contextual toolbar" at bounding box center [222, 102] width 9 height 9
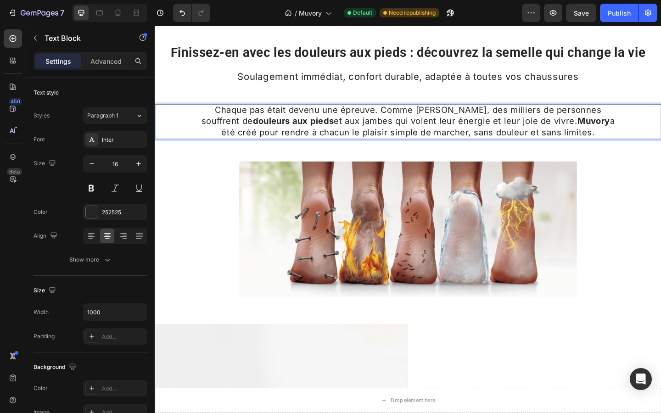
click at [337, 128] on span "Chaque pas était devenu une épreuve. Comme Marie, des milliers de personnes sou…" at bounding box center [430, 129] width 450 height 35
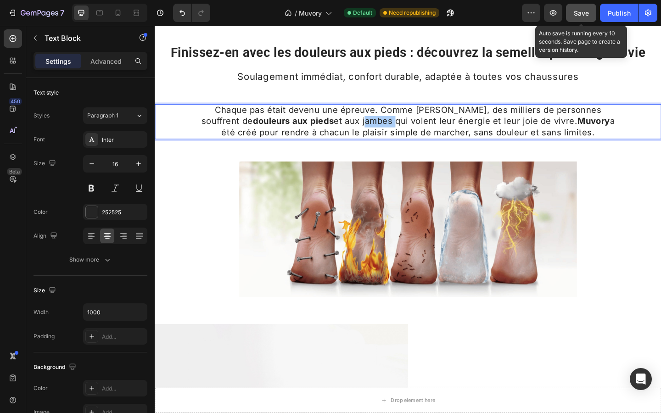
click at [571, 17] on button "Save" at bounding box center [581, 13] width 30 height 18
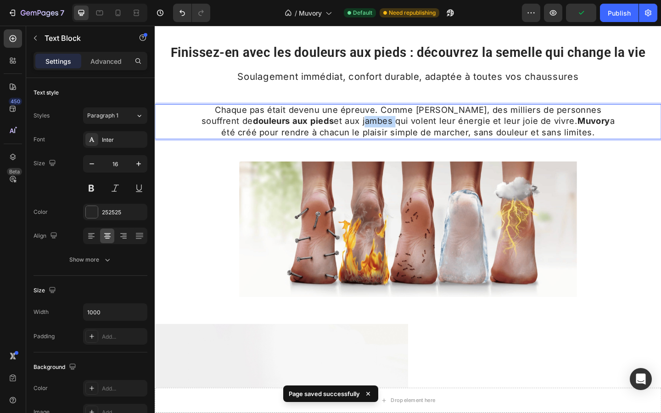
click at [350, 130] on span "Chaque pas était devenu une épreuve. Comme Marie, des milliers de personnes sou…" at bounding box center [430, 129] width 450 height 35
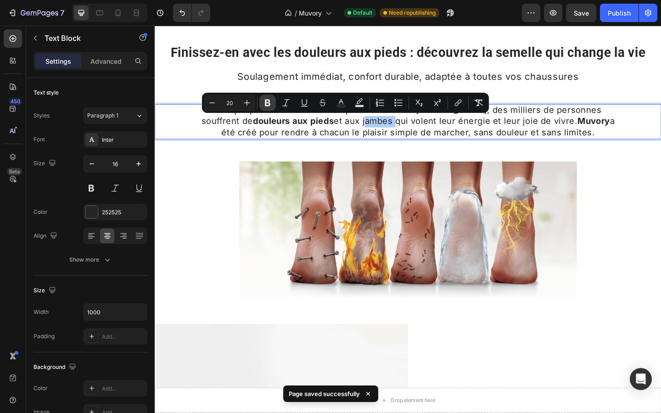
click at [270, 103] on icon "Editor contextual toolbar" at bounding box center [268, 103] width 6 height 7
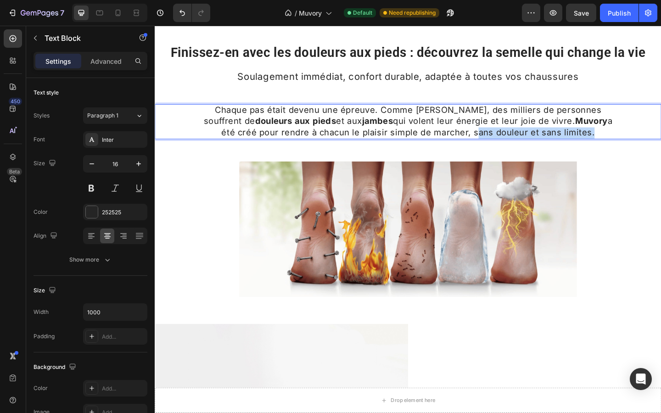
drag, startPoint x: 480, startPoint y: 143, endPoint x: 606, endPoint y: 144, distance: 125.4
click at [606, 144] on span "Chaque pas était devenu une épreuve. Comme Marie, des milliers de personnes sou…" at bounding box center [430, 129] width 445 height 35
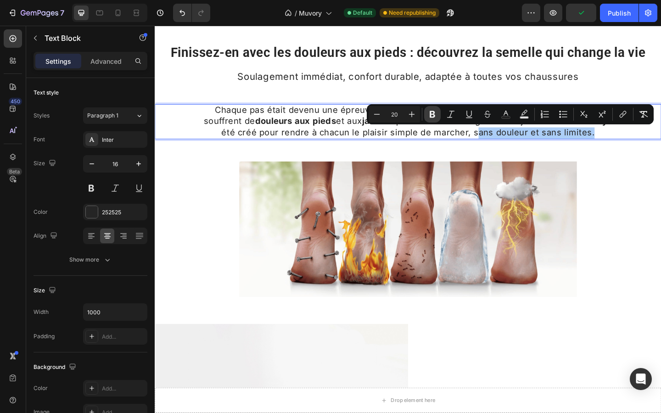
click at [435, 112] on icon "Editor contextual toolbar" at bounding box center [432, 114] width 9 height 9
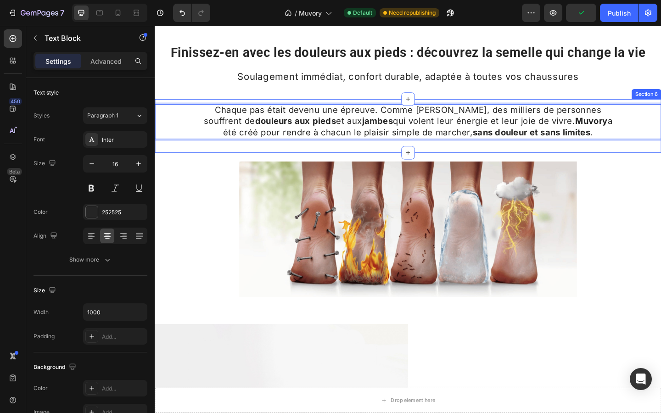
click at [314, 153] on div "Chaque pas était devenu une épreuve. Comme Marie, des milliers de personnes sou…" at bounding box center [430, 135] width 551 height 59
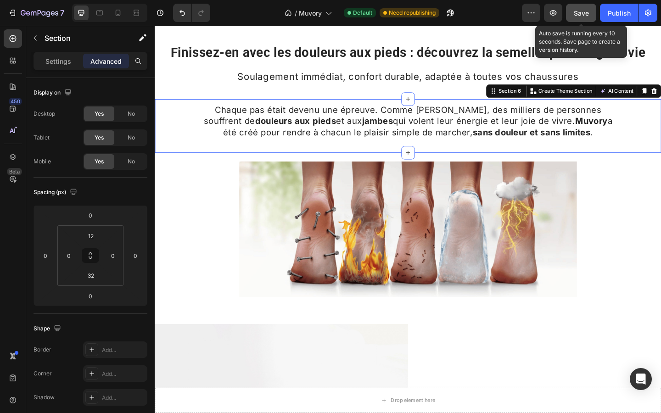
click at [584, 13] on span "Save" at bounding box center [581, 13] width 15 height 8
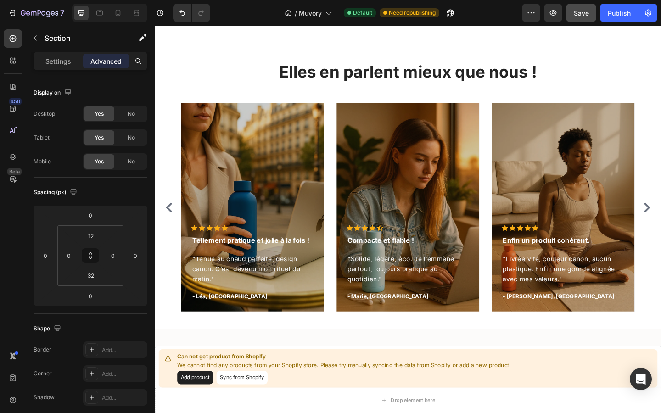
scroll to position [1054, 0]
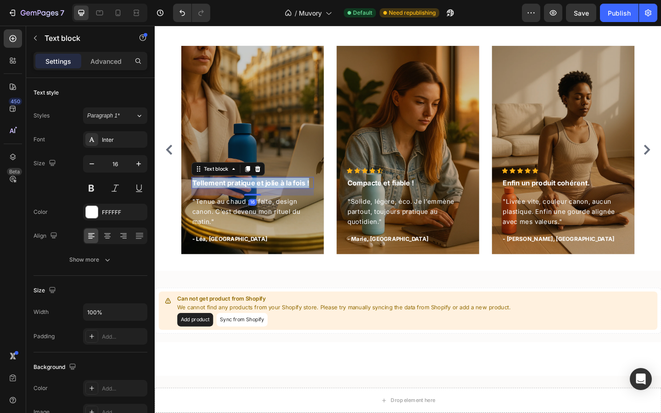
click at [228, 197] on p "Tellement pratique et jolie à la fois !" at bounding box center [261, 196] width 131 height 11
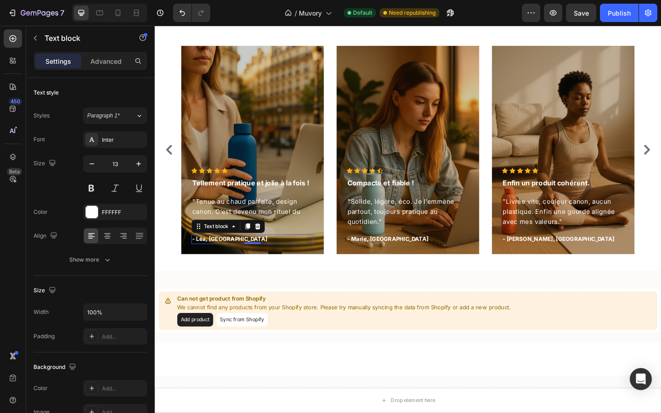
click at [215, 257] on p "- Léa, [GEOGRAPHIC_DATA]" at bounding box center [261, 258] width 131 height 9
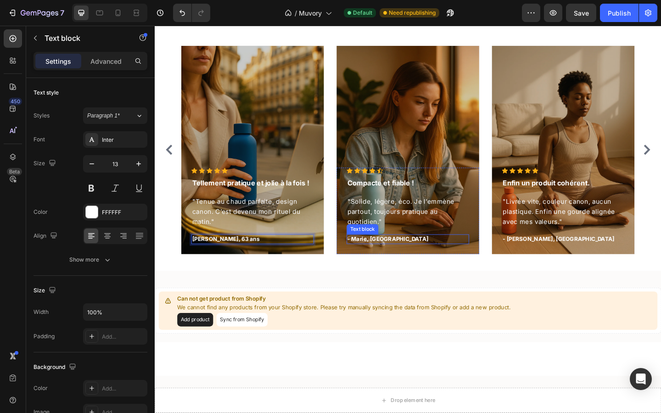
click at [376, 258] on p "- Marie, [GEOGRAPHIC_DATA]" at bounding box center [430, 258] width 131 height 9
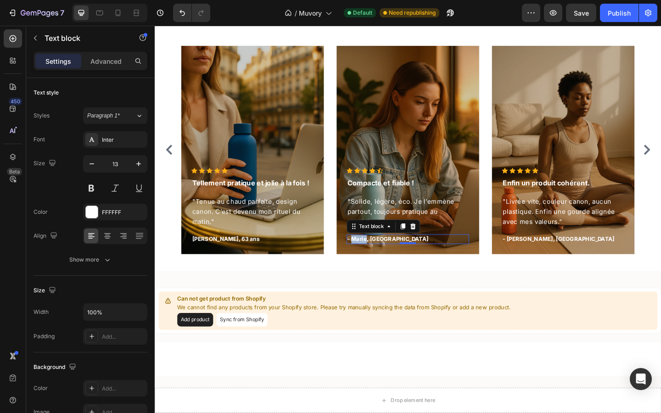
click at [376, 258] on p "- Marie, [GEOGRAPHIC_DATA]" at bounding box center [430, 258] width 131 height 9
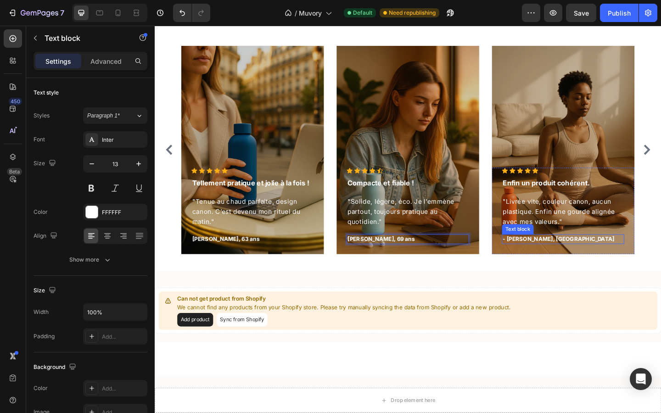
click at [552, 261] on p "- [PERSON_NAME], [GEOGRAPHIC_DATA]" at bounding box center [599, 258] width 131 height 9
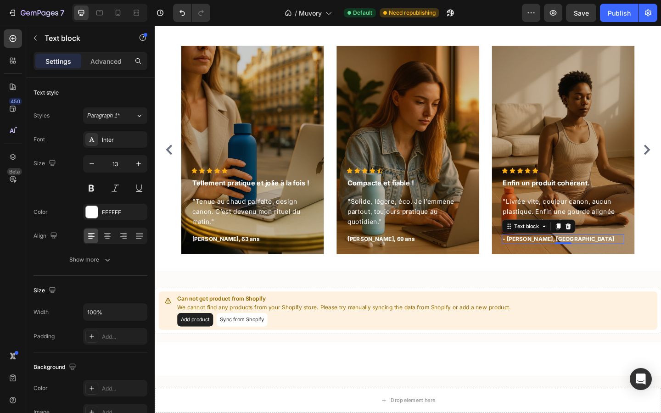
click at [552, 261] on p "- [PERSON_NAME], [GEOGRAPHIC_DATA]" at bounding box center [599, 258] width 131 height 9
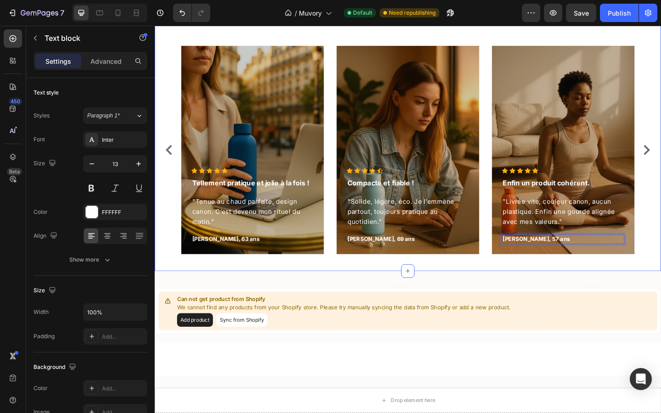
click at [400, 290] on div "Elles en parlent mieux que nous ! Heading Icon Icon Icon Icon Icon Icon List Ho…" at bounding box center [430, 128] width 551 height 328
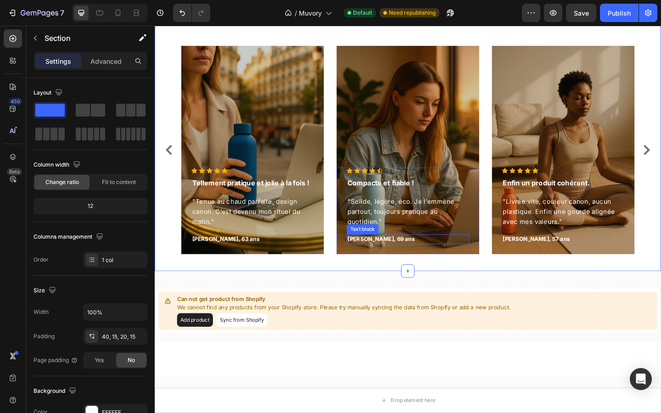
click at [377, 256] on p "[PERSON_NAME], 69 ans" at bounding box center [430, 258] width 131 height 9
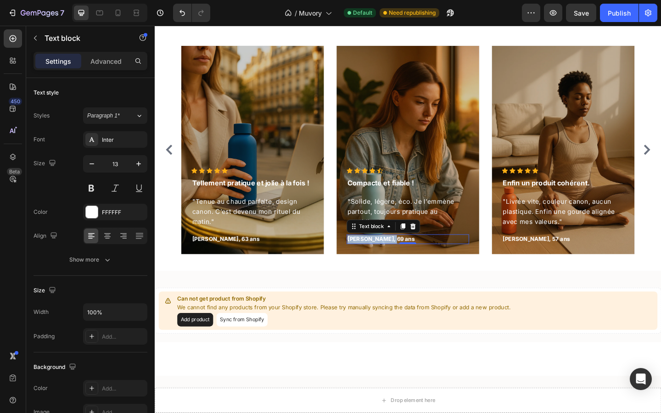
click at [377, 256] on p "[PERSON_NAME], 69 ans" at bounding box center [430, 258] width 131 height 9
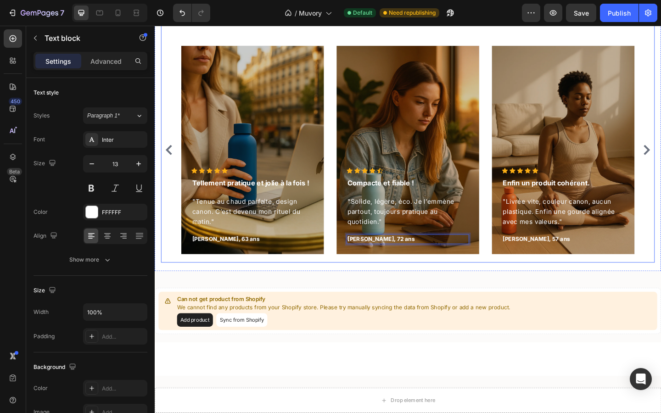
click at [395, 281] on div "Elles en parlent mieux que nous ! Heading Icon Icon Icon Icon Icon Icon List Ho…" at bounding box center [430, 133] width 537 height 301
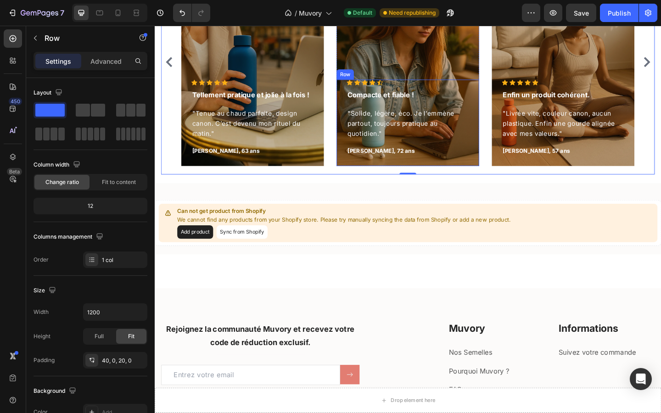
scroll to position [1178, 0]
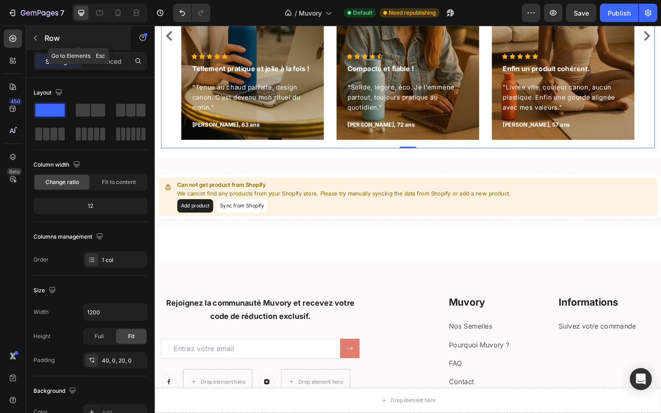
click at [35, 39] on icon "button" at bounding box center [35, 37] width 7 height 7
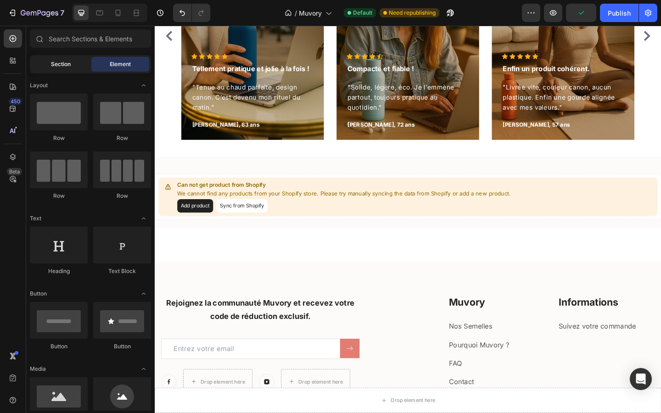
click at [55, 65] on span "Section" at bounding box center [61, 64] width 20 height 8
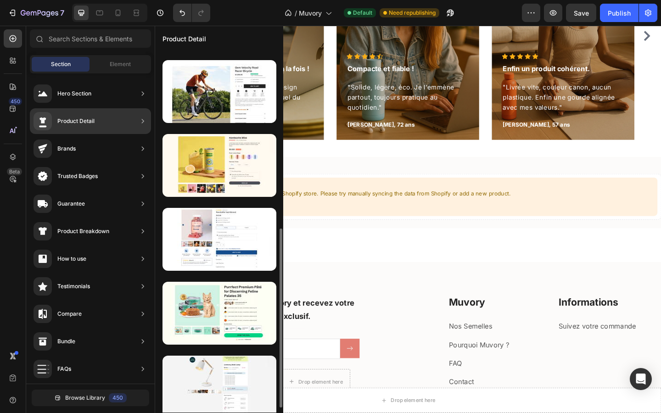
scroll to position [363, 0]
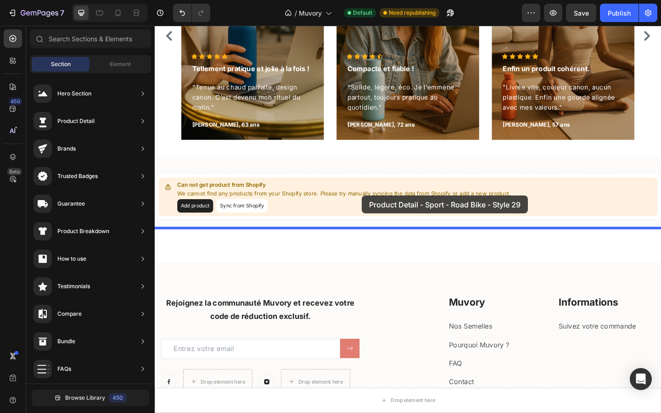
drag, startPoint x: 357, startPoint y: 141, endPoint x: 382, endPoint y: 214, distance: 77.6
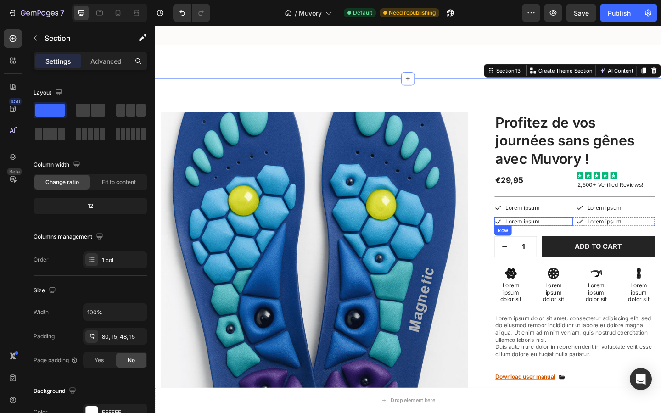
scroll to position [1296, 0]
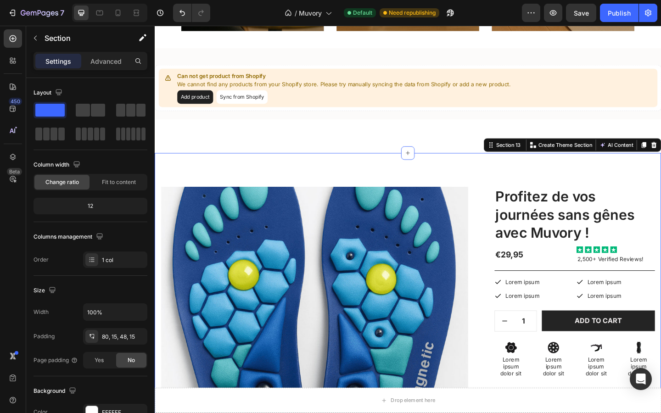
click at [467, 175] on div "Product Images Image Image Row Image Image Row Image Image Row Row Profitez de …" at bounding box center [430, 411] width 551 height 495
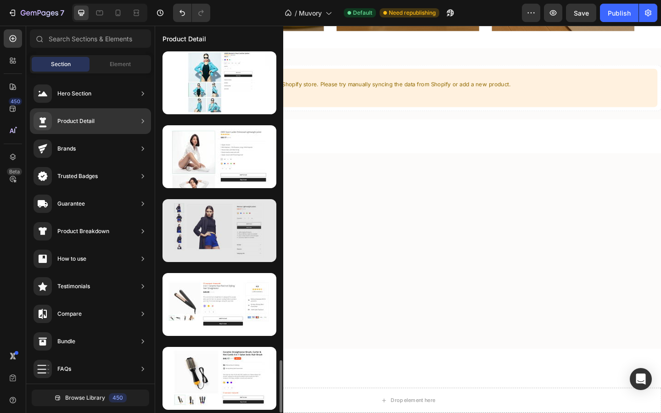
scroll to position [2144, 0]
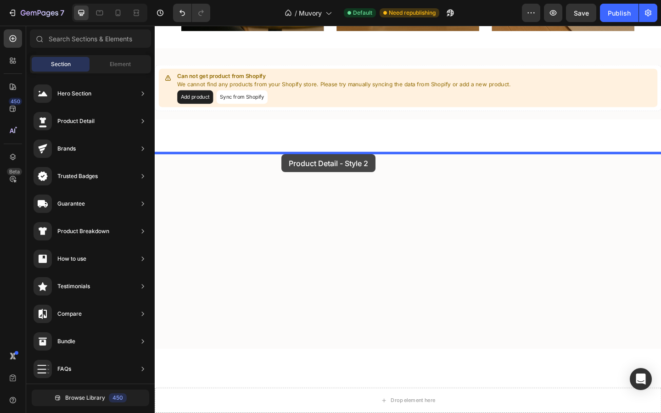
drag, startPoint x: 350, startPoint y: 412, endPoint x: 286, endPoint y: 164, distance: 256.6
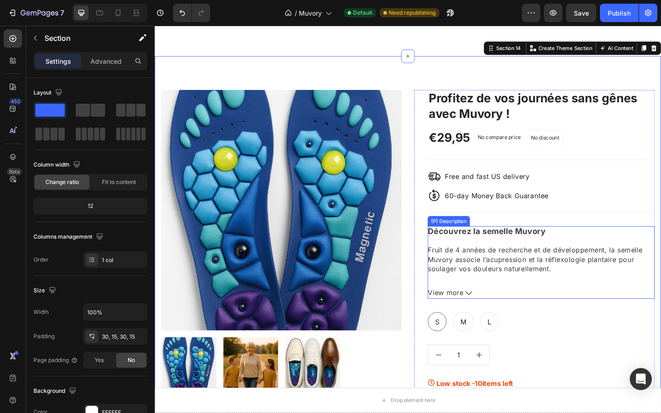
scroll to position [1403, 0]
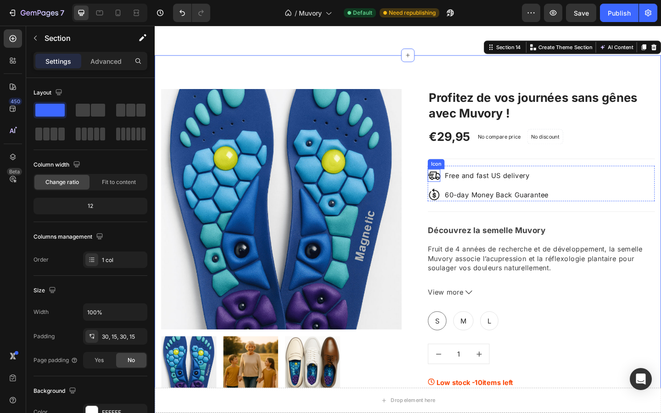
click at [459, 191] on icon at bounding box center [459, 189] width 14 height 14
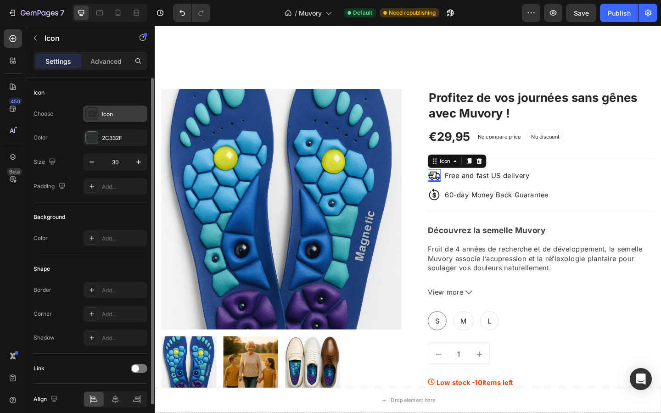
click at [102, 108] on div "Icon" at bounding box center [115, 114] width 64 height 17
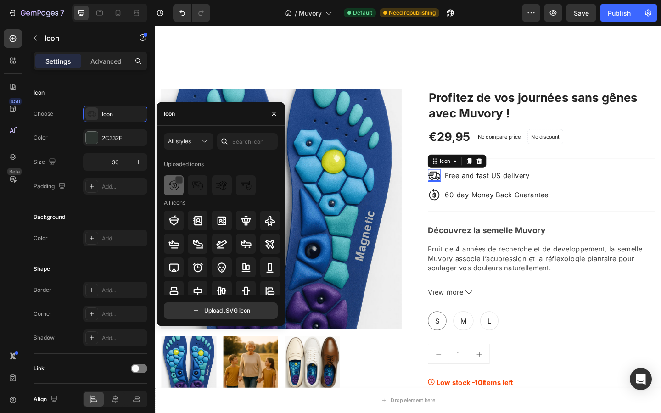
click at [188, 191] on div at bounding box center [198, 185] width 20 height 20
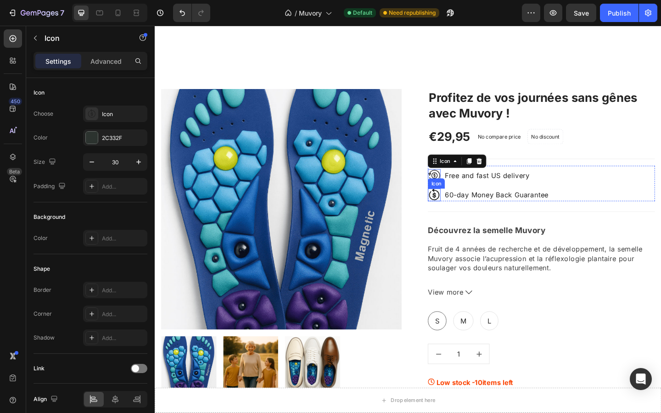
click at [458, 212] on icon at bounding box center [458, 209] width 11 height 13
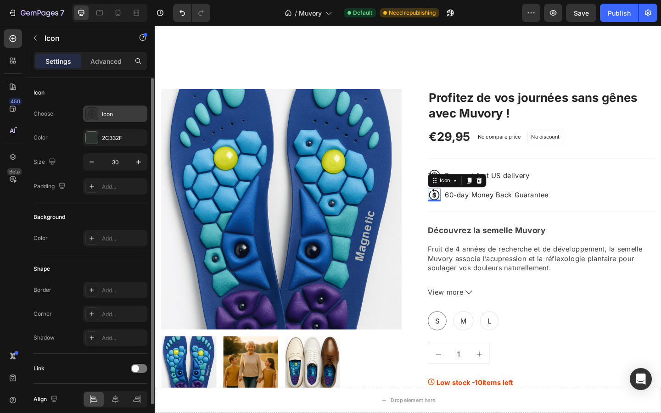
click at [91, 116] on icon at bounding box center [91, 113] width 9 height 9
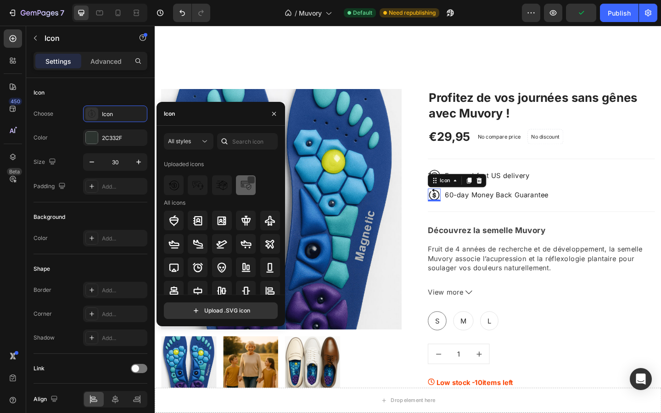
click at [241, 187] on img at bounding box center [246, 185] width 11 height 11
click at [496, 208] on p "60-day Money Back Guarantee" at bounding box center [526, 210] width 113 height 12
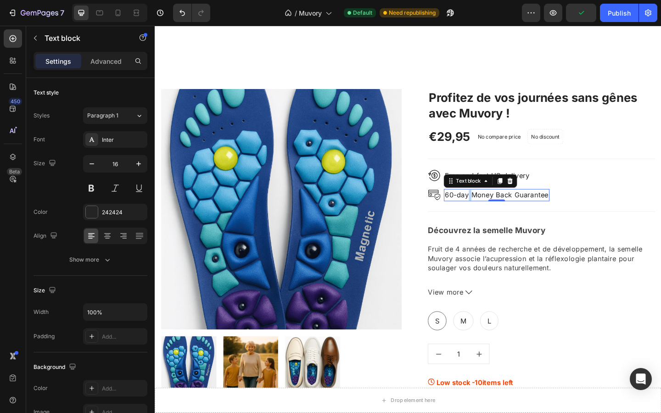
click at [496, 208] on p "60-day Money Back Guarantee" at bounding box center [526, 210] width 113 height 12
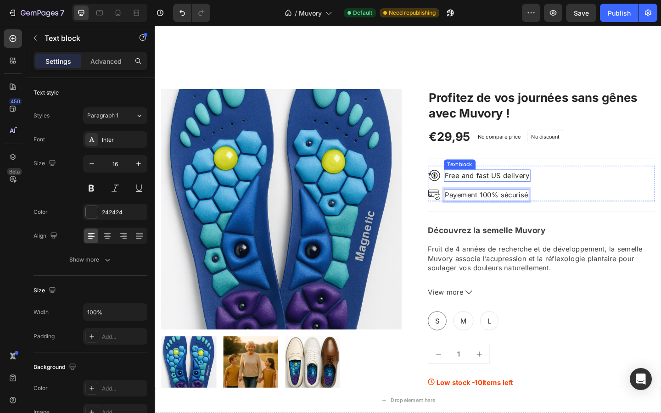
click at [508, 187] on p "Free and fast US delivery" at bounding box center [516, 189] width 92 height 12
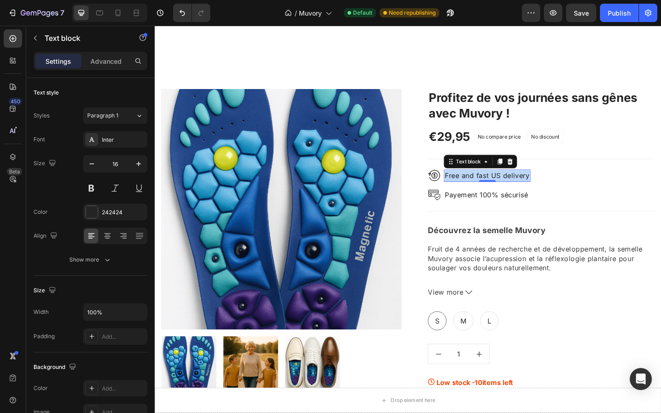
click at [508, 187] on p "Free and fast US delivery" at bounding box center [516, 189] width 92 height 12
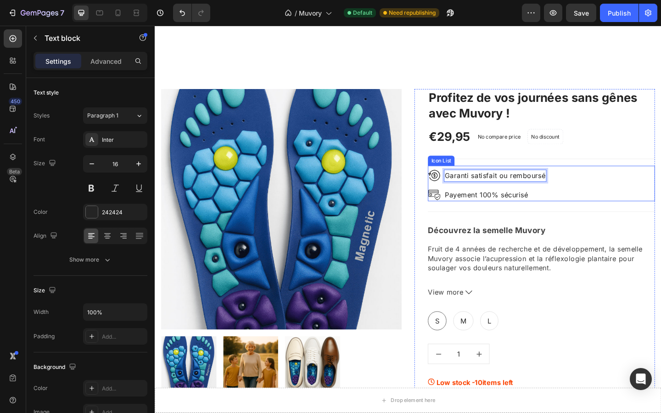
click at [602, 215] on div "Icon Garanti satisfait ou remboursé Text block 0 Icon Payement 100% sécurisé Te…" at bounding box center [575, 199] width 247 height 35
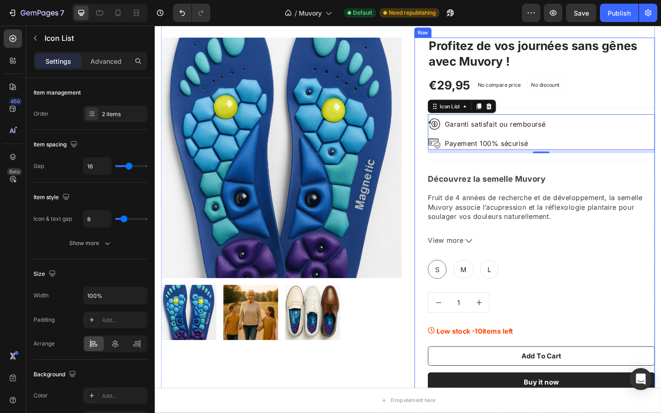
scroll to position [1461, 0]
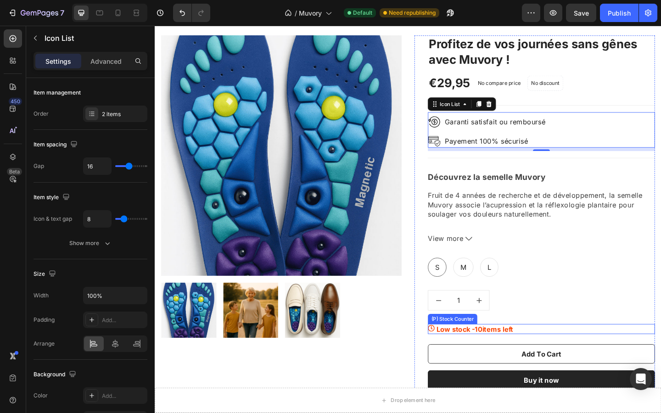
click at [489, 359] on p "Low stock - 10 items left" at bounding box center [503, 355] width 84 height 11
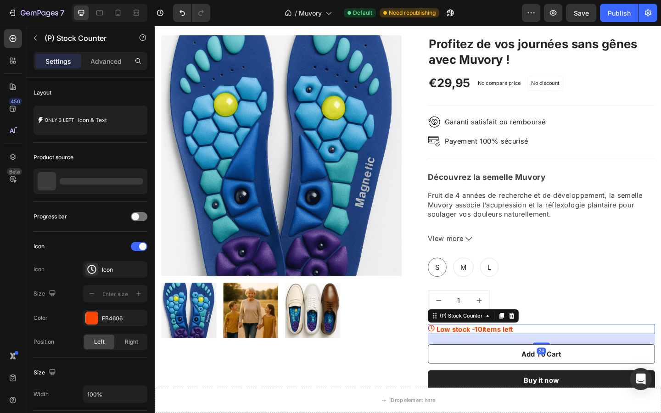
click at [489, 359] on p "Low stock - 10 items left" at bounding box center [503, 355] width 84 height 11
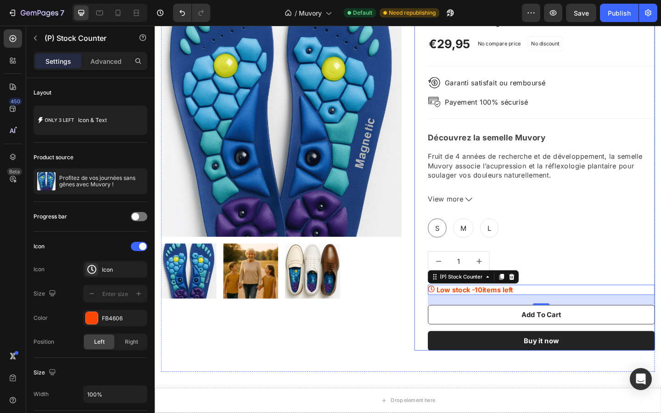
scroll to position [1510, 0]
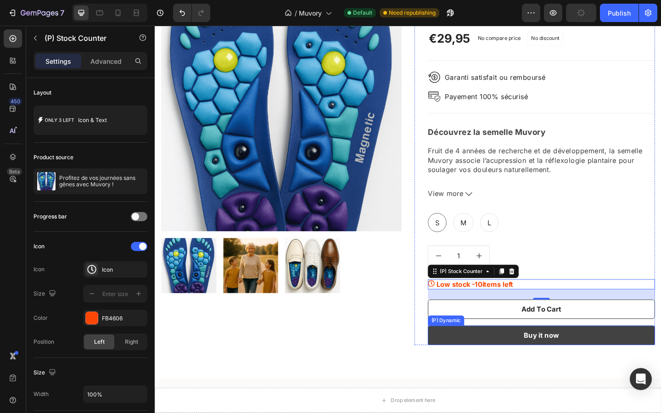
click at [529, 364] on button "Buy it now" at bounding box center [575, 362] width 247 height 21
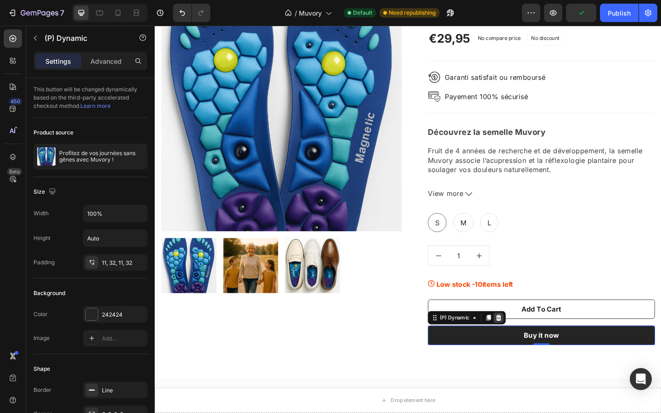
click at [528, 344] on icon at bounding box center [528, 343] width 7 height 7
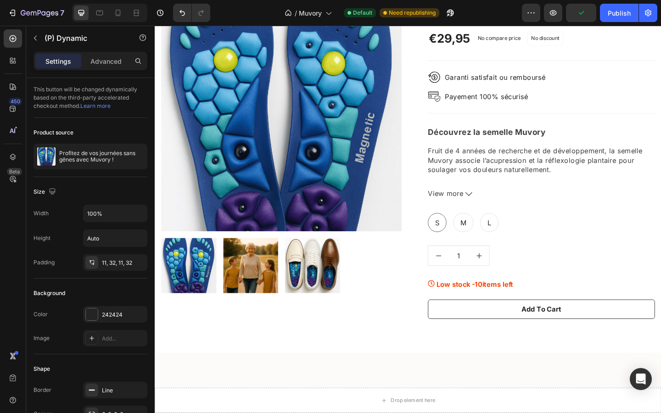
click at [528, 344] on button "Add To Cart" at bounding box center [575, 334] width 247 height 21
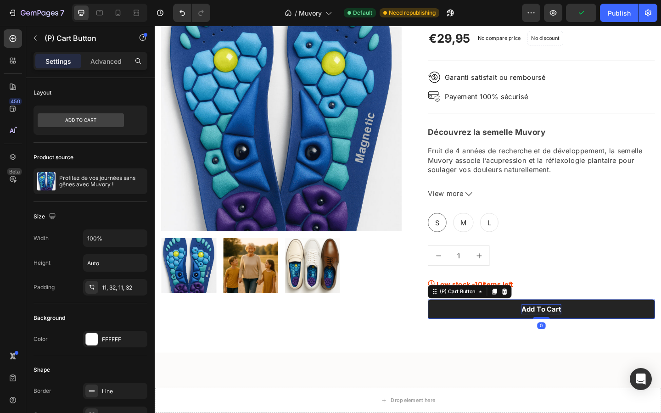
click at [562, 334] on div "Add To Cart" at bounding box center [575, 334] width 43 height 11
click at [562, 334] on p "Add To Cart" at bounding box center [575, 334] width 43 height 11
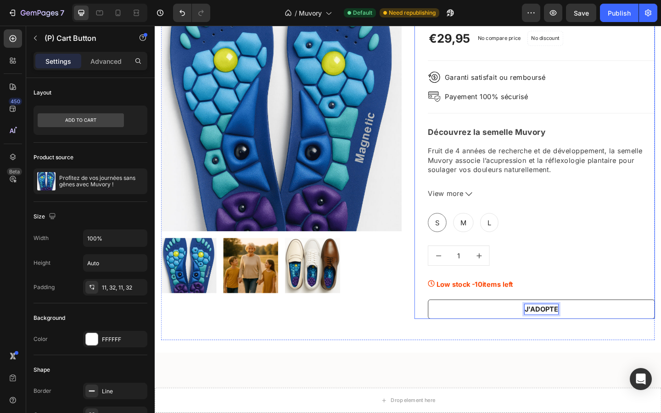
click at [452, 324] on button "J'ADOPTE" at bounding box center [575, 334] width 247 height 21
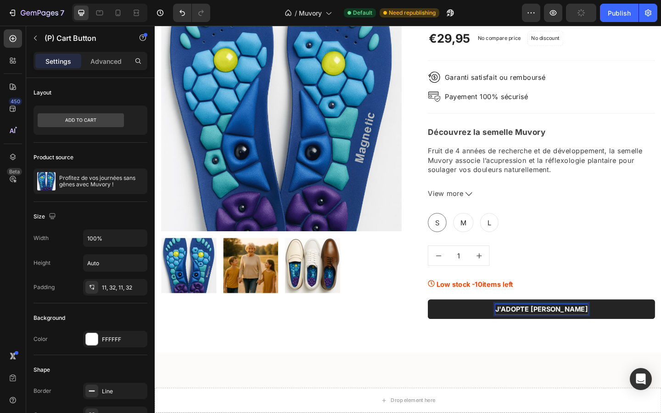
click at [498, 337] on button "J'ADOPTE [PERSON_NAME]" at bounding box center [575, 334] width 247 height 21
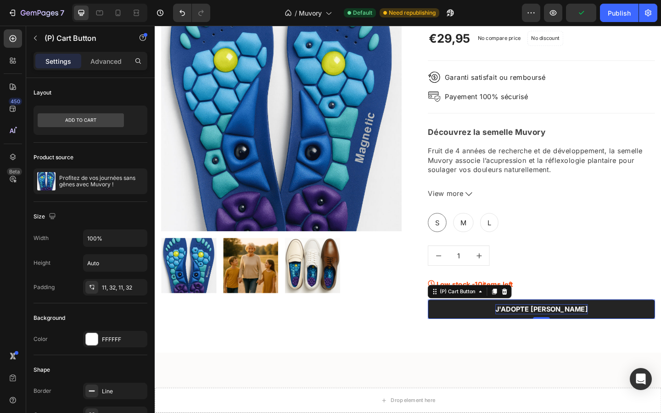
click at [553, 337] on p "J'ADOPTE [PERSON_NAME]" at bounding box center [575, 334] width 101 height 11
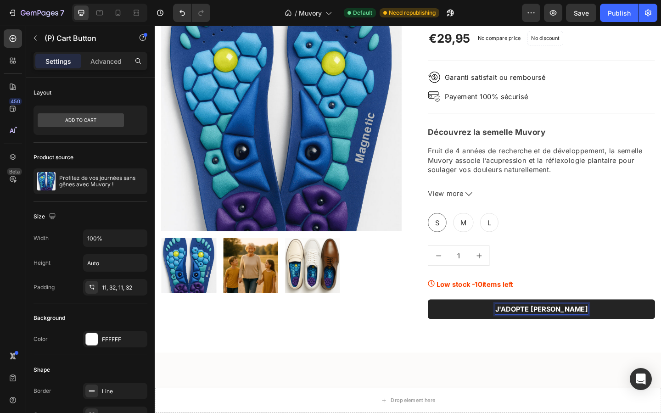
click at [549, 329] on p "J'ADOPTE [PERSON_NAME]" at bounding box center [575, 334] width 101 height 11
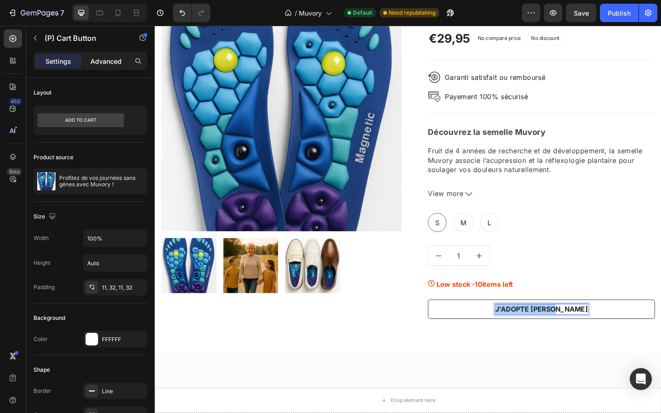
click at [93, 57] on p "Advanced" at bounding box center [105, 61] width 31 height 10
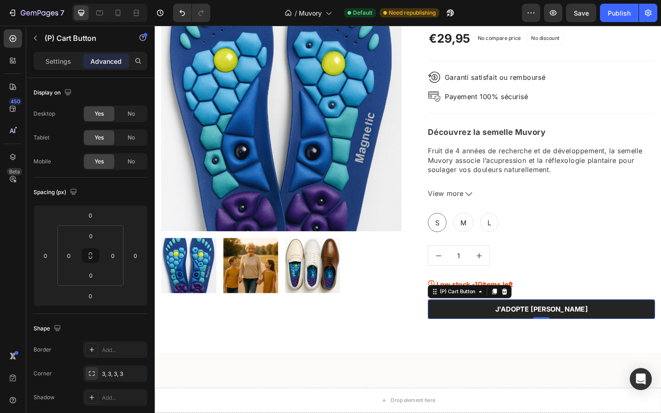
click at [489, 339] on button "J'ADOPTE [PERSON_NAME]" at bounding box center [575, 334] width 247 height 21
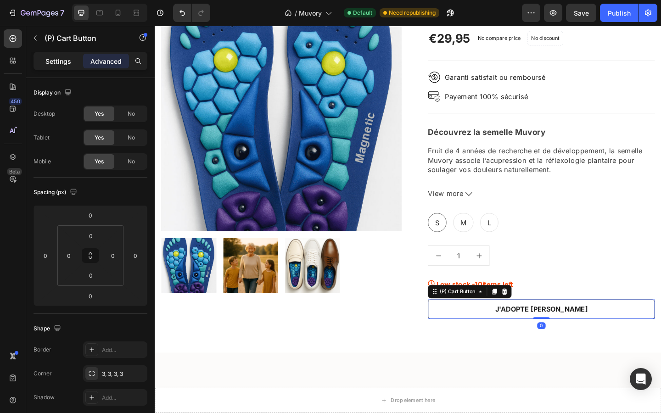
click at [46, 60] on p "Settings" at bounding box center [58, 61] width 26 height 10
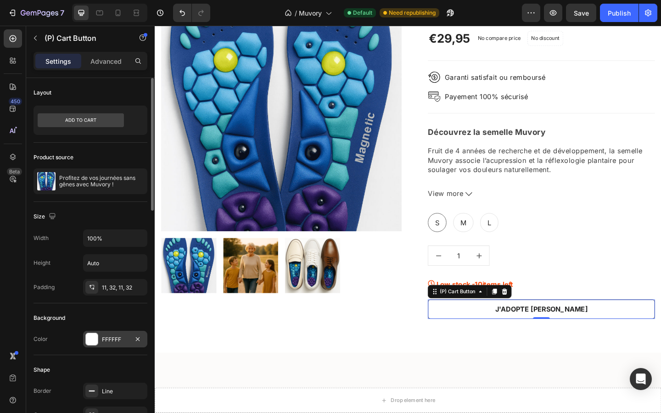
click at [119, 341] on div "FFFFFF" at bounding box center [115, 340] width 27 height 8
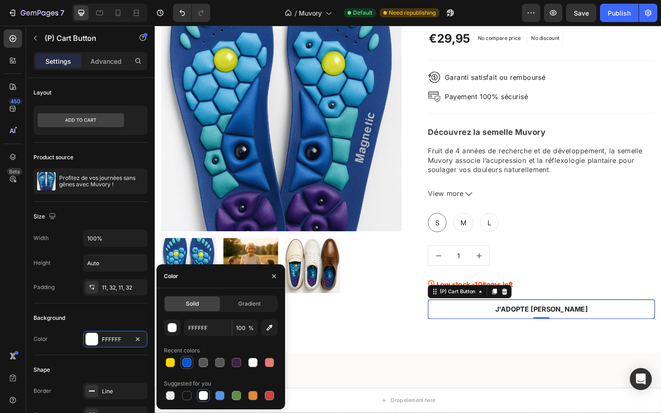
click at [189, 363] on div at bounding box center [186, 362] width 9 height 9
type input "0056D2"
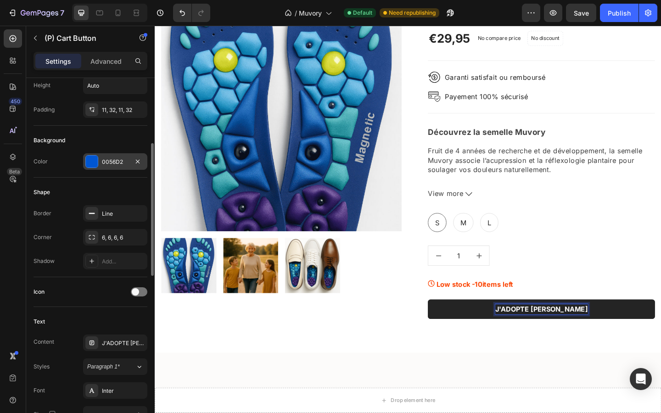
scroll to position [192, 0]
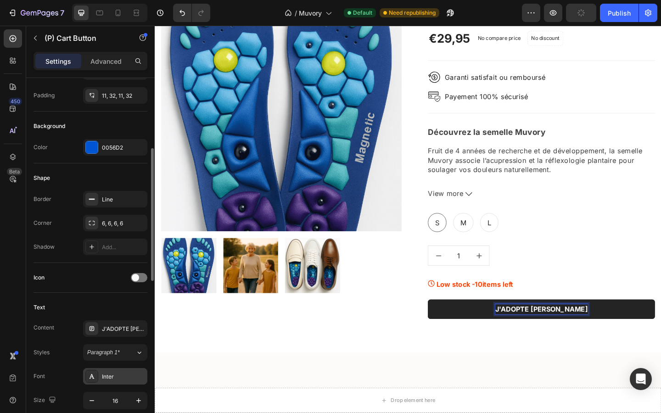
click at [114, 371] on div "Inter" at bounding box center [115, 376] width 64 height 17
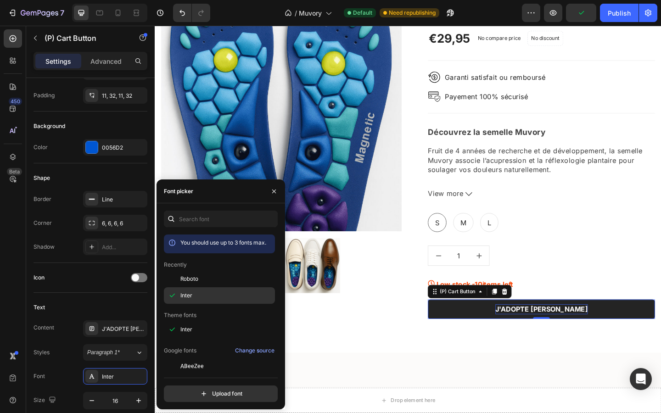
click at [178, 280] on div at bounding box center [172, 279] width 17 height 17
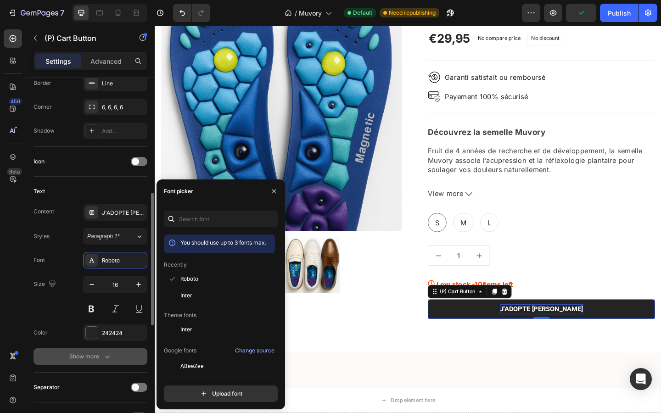
scroll to position [310, 0]
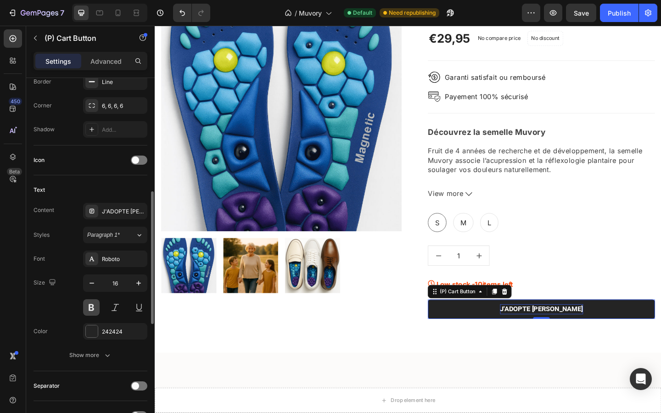
click at [91, 307] on button at bounding box center [91, 307] width 17 height 17
click at [117, 330] on div "242424" at bounding box center [115, 332] width 27 height 8
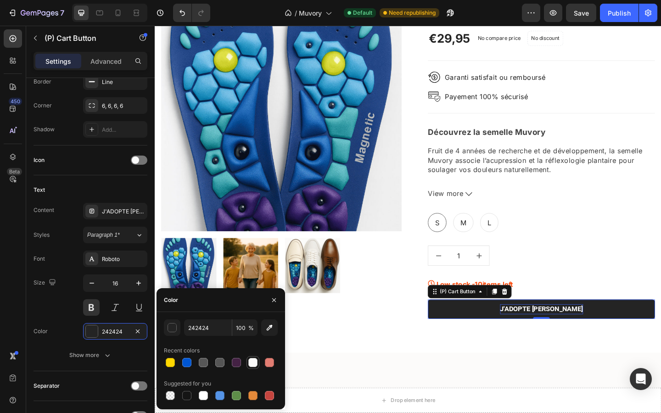
click at [248, 362] on div at bounding box center [252, 362] width 9 height 9
click at [206, 401] on div at bounding box center [203, 395] width 11 height 11
type input "FFFFFF"
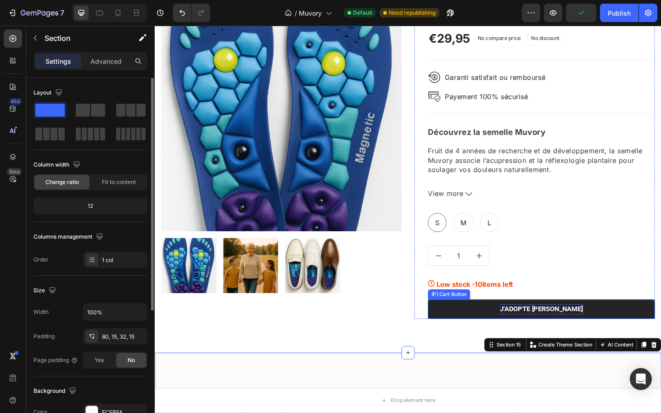
click at [548, 330] on p "J'ADOPTE [PERSON_NAME]" at bounding box center [576, 334] width 90 height 11
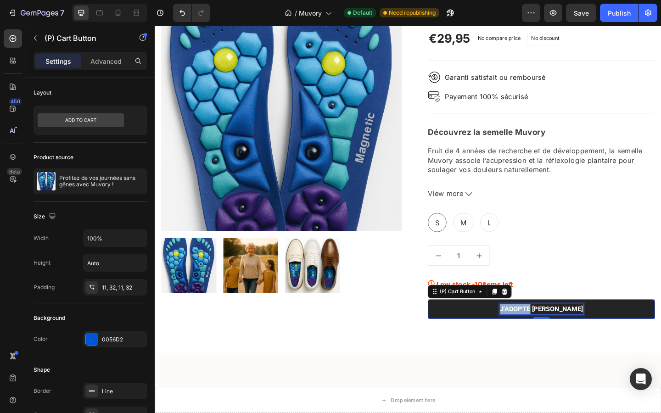
click at [558, 335] on p "J'ADOPTE [PERSON_NAME]" at bounding box center [576, 334] width 90 height 11
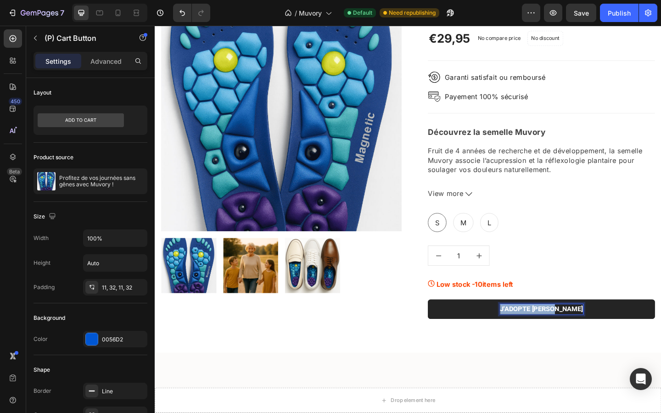
click at [558, 335] on p "J'ADOPTE [PERSON_NAME]" at bounding box center [576, 334] width 90 height 11
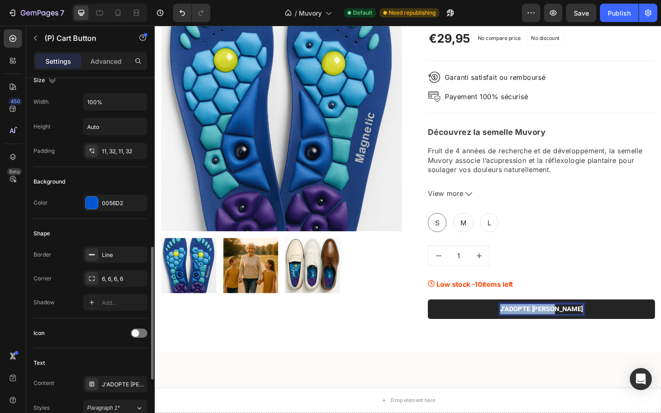
scroll to position [224, 0]
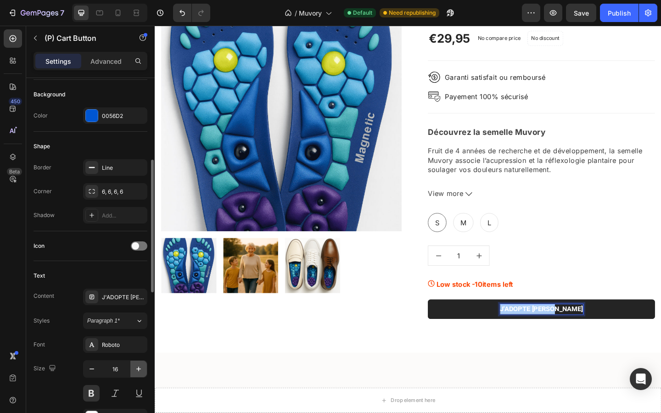
click at [135, 369] on icon "button" at bounding box center [138, 369] width 9 height 9
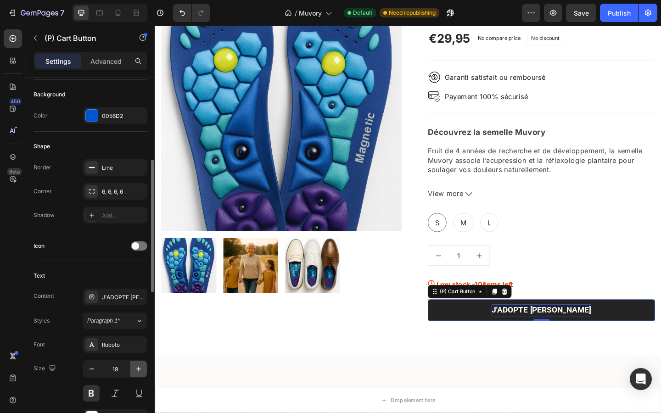
click at [135, 369] on icon "button" at bounding box center [138, 369] width 9 height 9
type input "20"
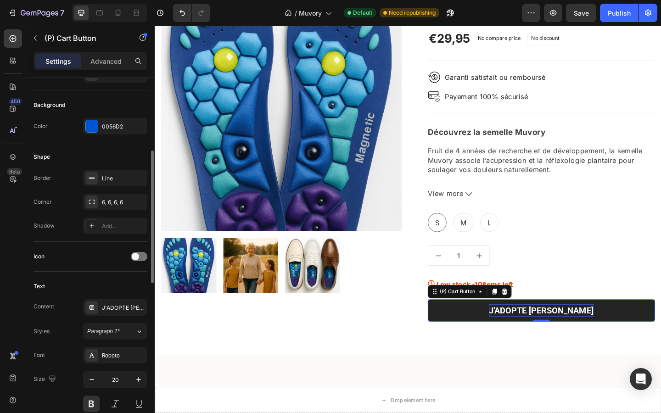
scroll to position [203, 0]
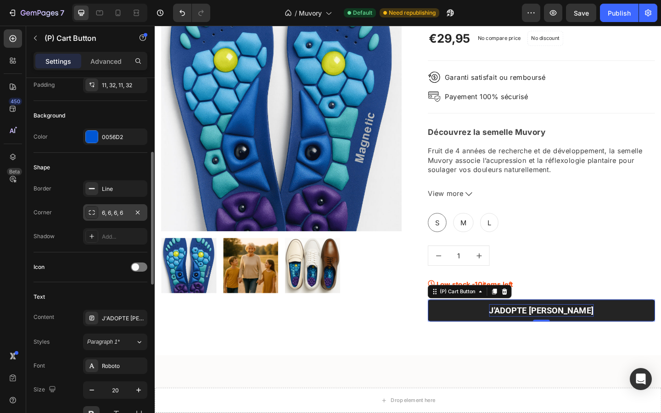
click at [109, 213] on div "6, 6, 6, 6" at bounding box center [115, 213] width 27 height 8
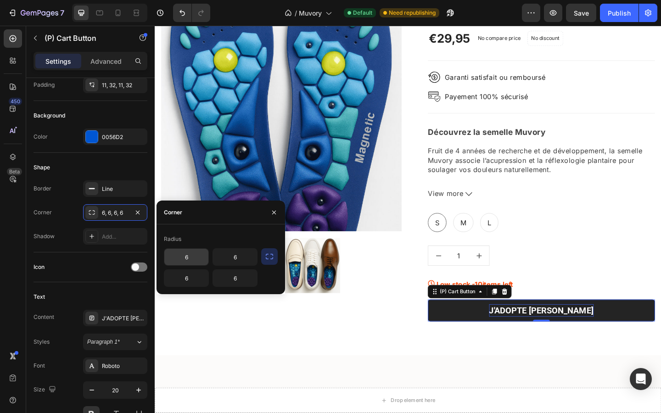
click at [192, 255] on input "6" at bounding box center [186, 257] width 44 height 17
type input "12"
click at [221, 333] on div "Product Images & Gallery" at bounding box center [293, 168] width 262 height 360
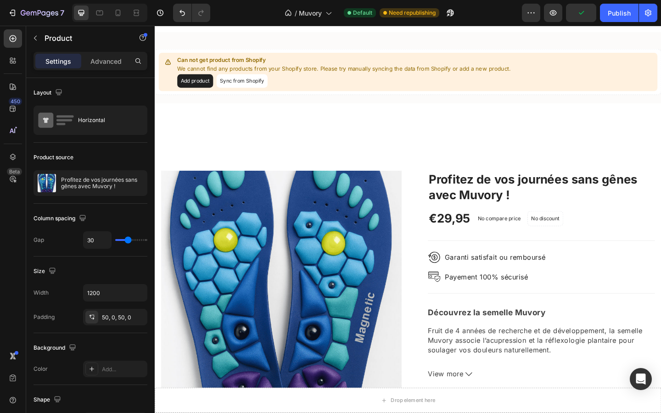
scroll to position [1522, 0]
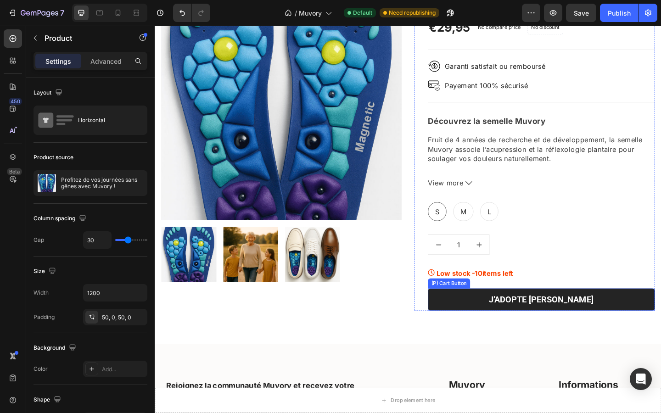
click at [478, 325] on button "J'ADOPTE [PERSON_NAME]" at bounding box center [575, 324] width 247 height 24
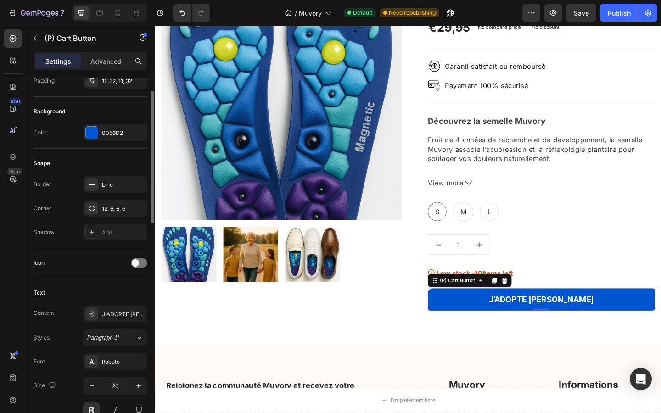
scroll to position [276, 0]
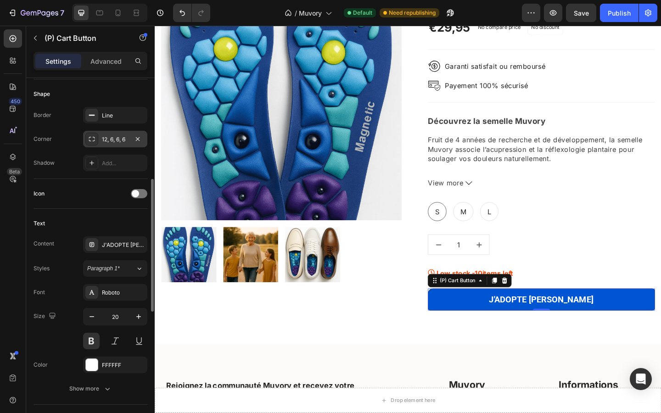
click at [113, 135] on div "12, 6, 6, 6" at bounding box center [115, 139] width 64 height 17
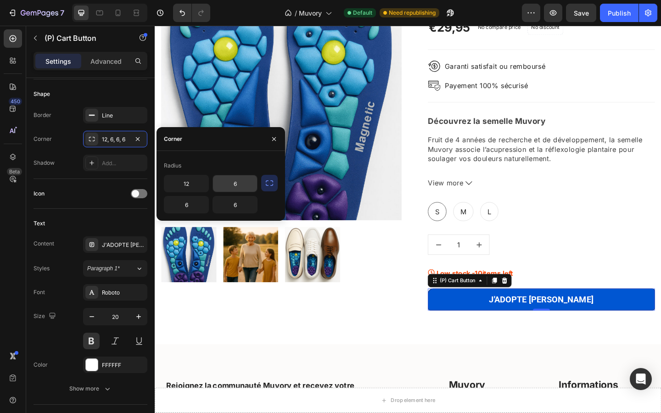
click at [232, 183] on input "6" at bounding box center [235, 183] width 44 height 17
type input "12"
click at [192, 205] on input "6" at bounding box center [186, 205] width 44 height 17
type input "12"
click at [229, 203] on input "6" at bounding box center [235, 205] width 44 height 17
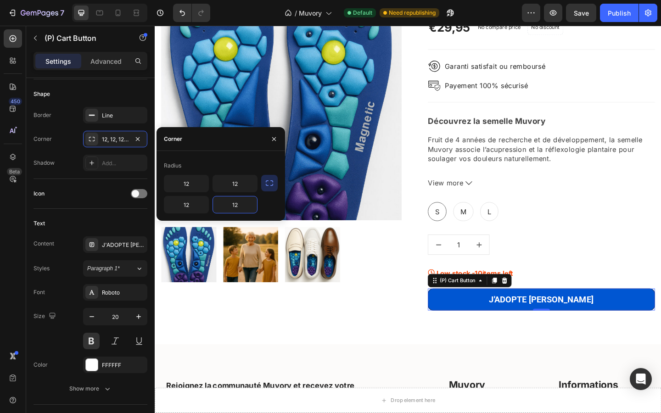
type input "12"
click at [102, 177] on div "Shape Border Line Corner 12, 12, 12, 12 Shadow Add..." at bounding box center [91, 129] width 114 height 100
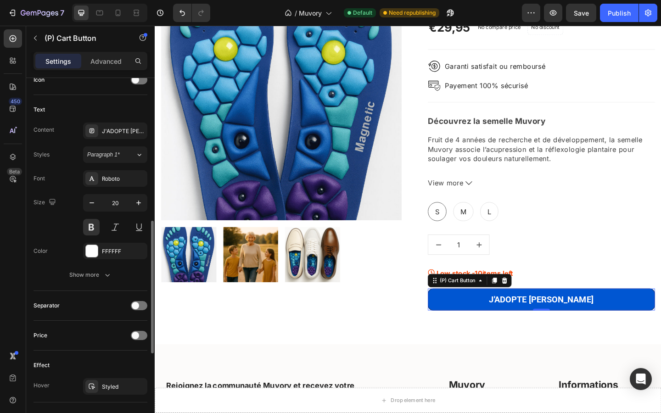
scroll to position [395, 0]
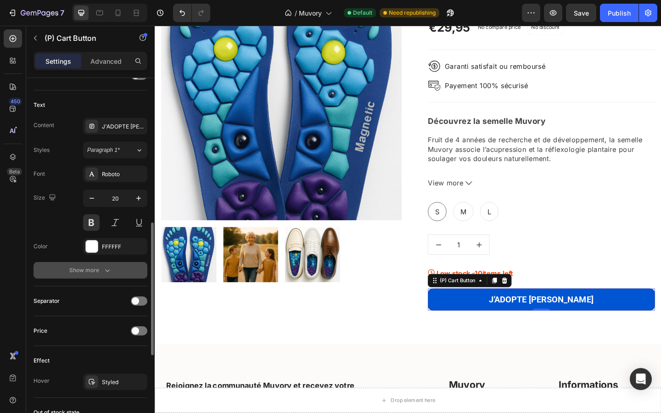
click at [85, 266] on div "Show more" at bounding box center [90, 270] width 43 height 9
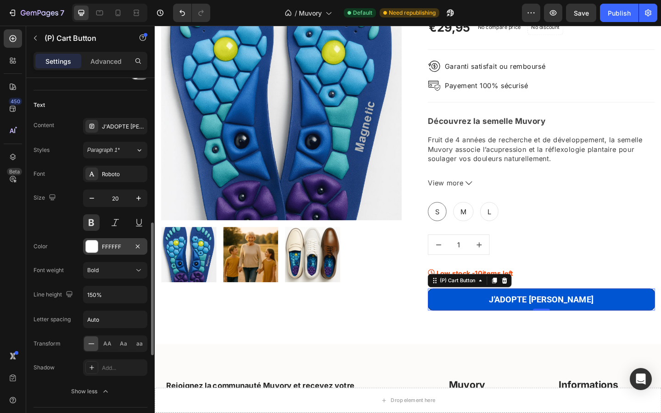
click at [118, 248] on div "FFFFFF" at bounding box center [115, 247] width 27 height 8
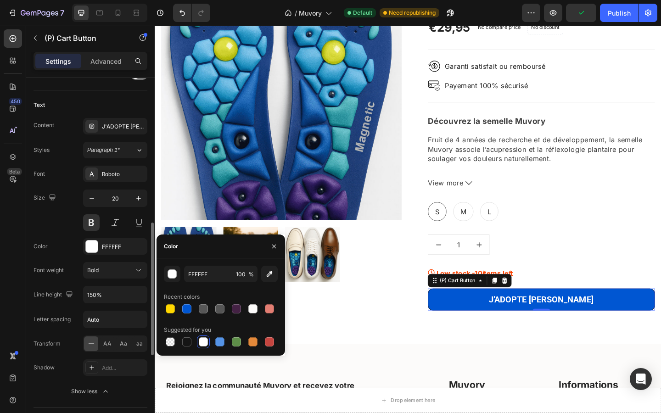
click at [58, 220] on div "Size 20" at bounding box center [91, 210] width 114 height 41
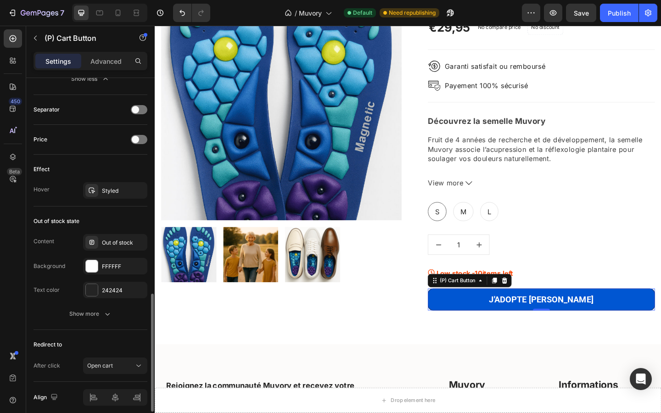
scroll to position [714, 0]
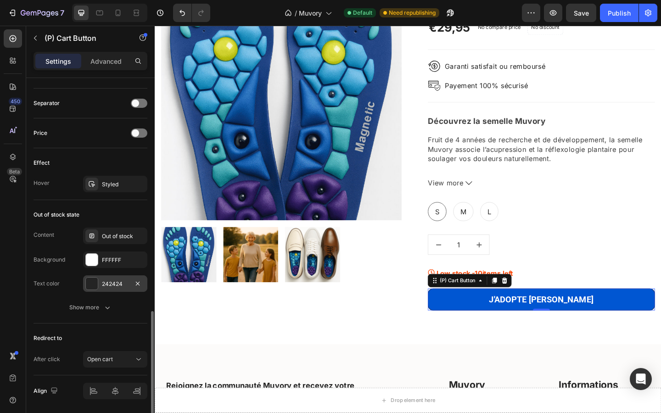
click at [107, 283] on div "242424" at bounding box center [115, 284] width 27 height 8
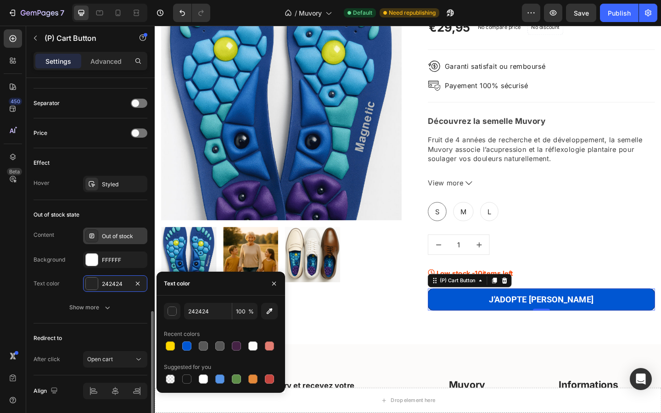
click at [109, 239] on div "Out of stock" at bounding box center [123, 236] width 43 height 8
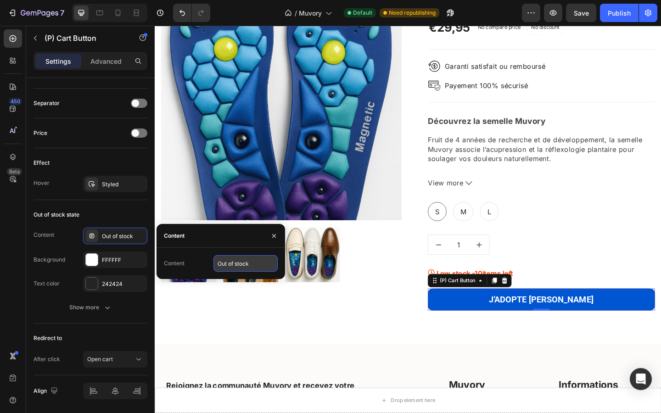
click at [226, 262] on input "Out of stock" at bounding box center [246, 263] width 64 height 17
type input "Plus en stock"
click at [105, 218] on div "Out of stock state" at bounding box center [91, 215] width 114 height 15
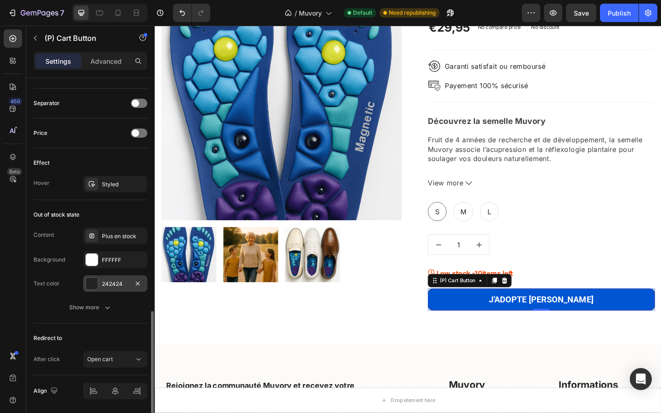
click at [124, 288] on div "242424" at bounding box center [115, 284] width 64 height 17
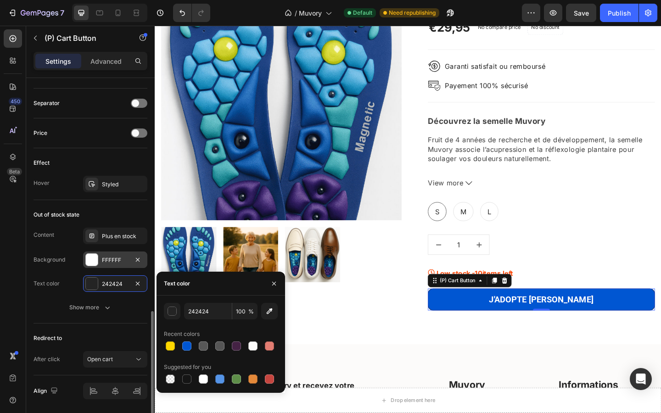
click at [97, 258] on div at bounding box center [92, 260] width 12 height 12
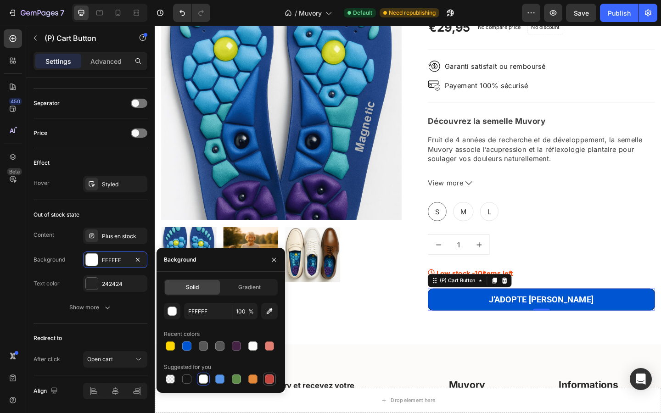
click at [269, 376] on div at bounding box center [269, 379] width 9 height 9
type input "C5453F"
click at [116, 286] on div "242424" at bounding box center [115, 284] width 27 height 8
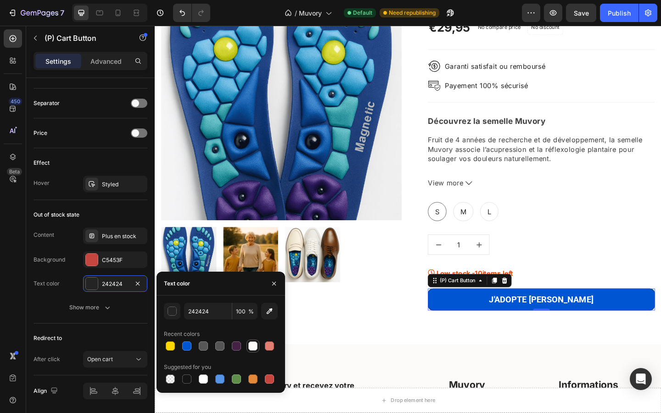
click at [257, 348] on div at bounding box center [252, 346] width 9 height 9
click at [205, 379] on div at bounding box center [203, 379] width 9 height 9
type input "FFFFFF"
click at [88, 202] on div "Out of stock state Content Plus en stock Background C5453F Text color FFFFFF Sh…" at bounding box center [91, 262] width 114 height 124
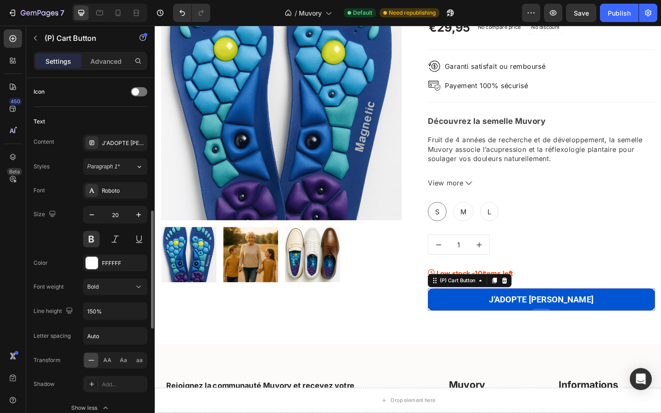
scroll to position [370, 0]
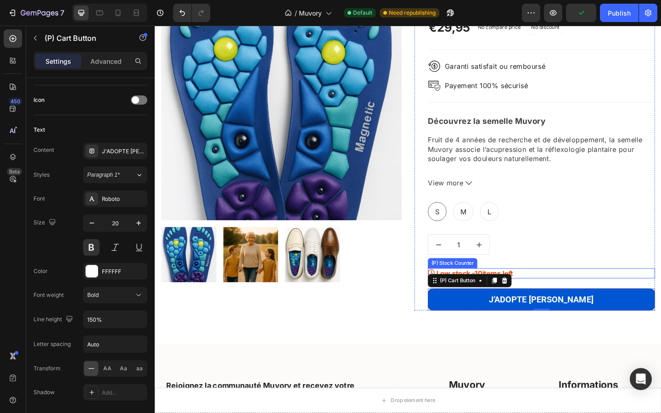
click at [499, 293] on p "Low stock - 10 items left" at bounding box center [503, 295] width 84 height 11
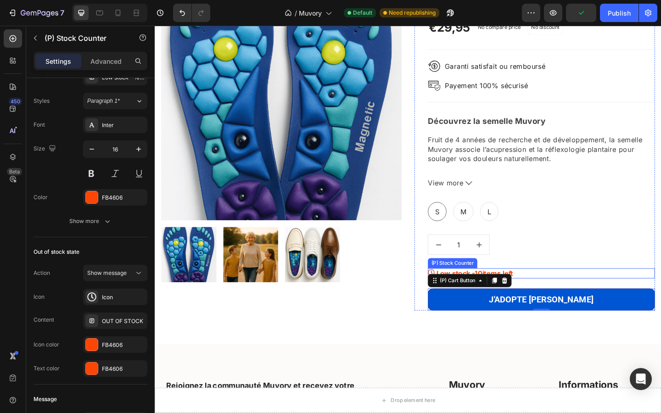
scroll to position [0, 0]
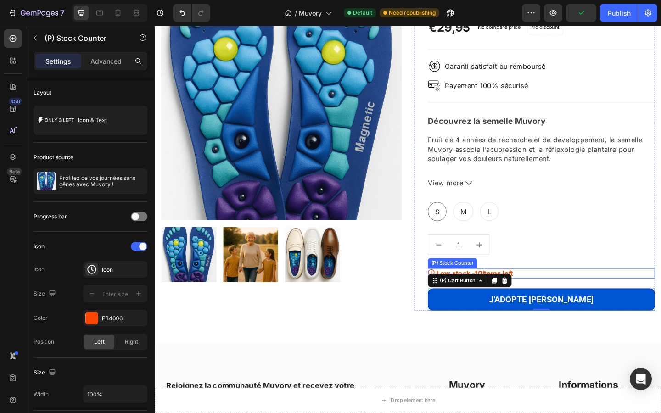
click at [499, 293] on p "Low stock - 10 items left" at bounding box center [503, 295] width 84 height 11
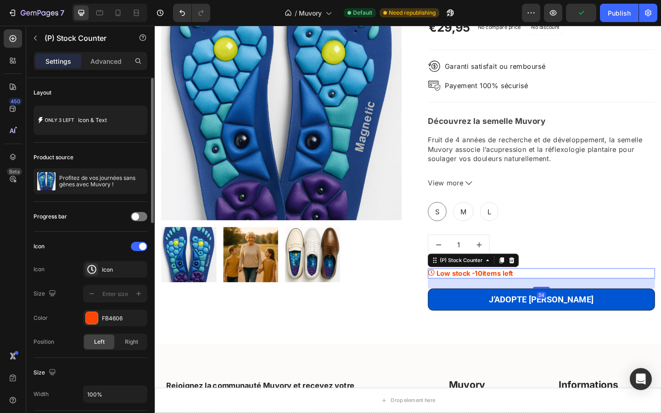
click at [499, 293] on p "Low stock - 10 items left" at bounding box center [503, 295] width 84 height 11
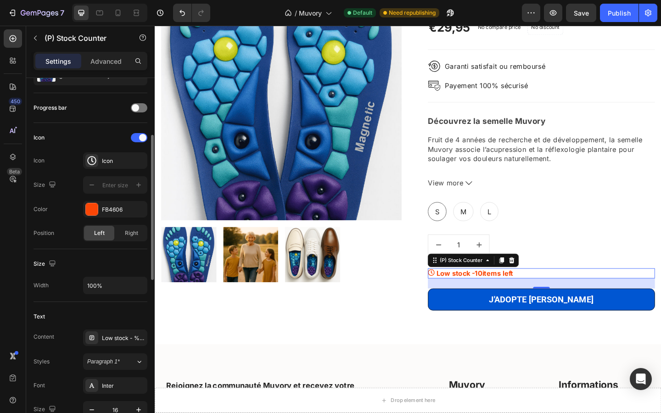
scroll to position [174, 0]
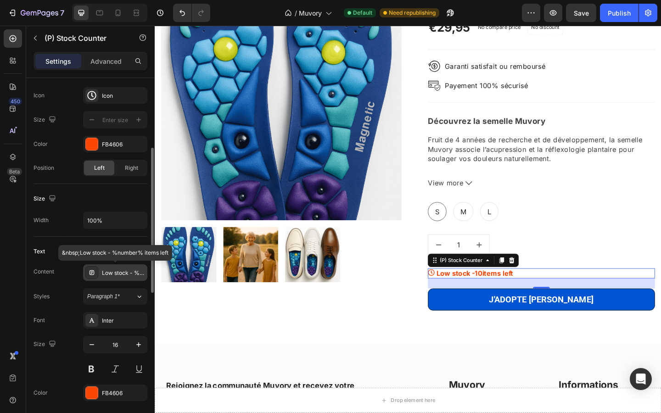
click at [112, 275] on div "Low stock - %number% items left" at bounding box center [123, 273] width 43 height 8
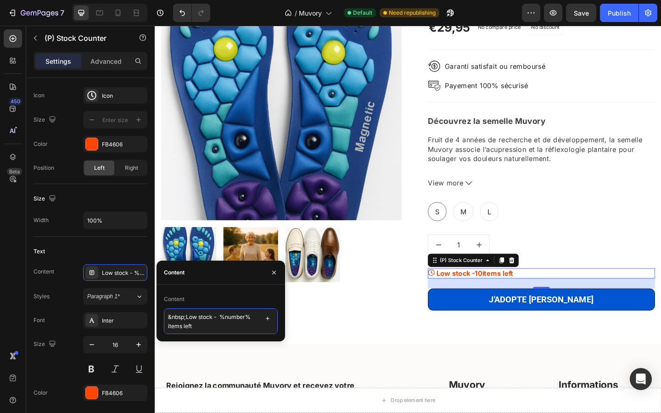
drag, startPoint x: 186, startPoint y: 316, endPoint x: 213, endPoint y: 319, distance: 27.2
click at [213, 319] on textarea "&nbsp;Low stock - %number% items left" at bounding box center [221, 322] width 114 height 26
drag, startPoint x: 198, startPoint y: 326, endPoint x: 141, endPoint y: 330, distance: 57.5
click at [141, 330] on div "450 Beta Sections(18) Elements(83) Section Element Hero Section Product Detail …" at bounding box center [77, 220] width 155 height 388
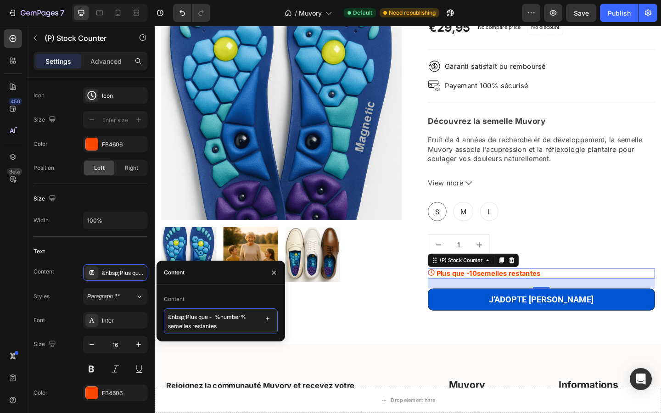
click at [213, 318] on textarea "&nbsp;Plus que - %number% semelles restantes" at bounding box center [221, 322] width 114 height 26
type textarea "&nbsp;Plus que %number% semelles restantes"
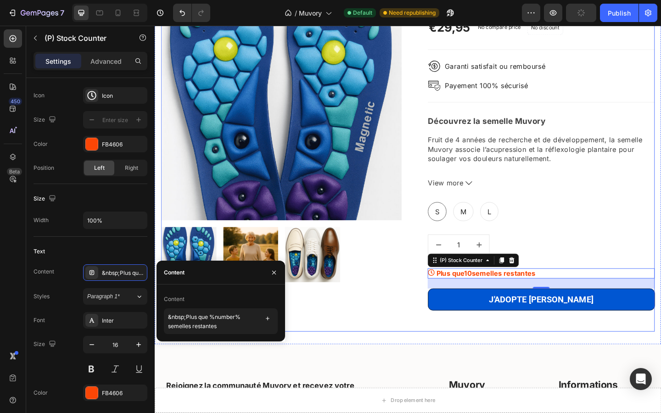
click at [320, 345] on div "Product Images & Gallery Profitez de vos journées sans gênes avec Muvory ! (P) …" at bounding box center [430, 156] width 537 height 406
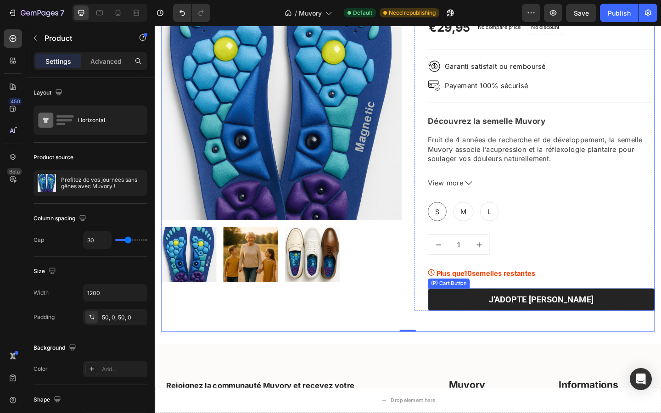
click at [480, 321] on button "J'ADOPTE [PERSON_NAME]" at bounding box center [575, 324] width 247 height 24
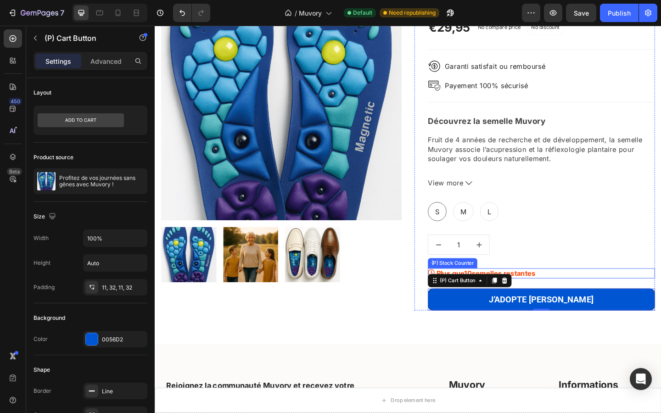
click at [466, 292] on p "Plus que 10 semelles restantes" at bounding box center [515, 295] width 108 height 11
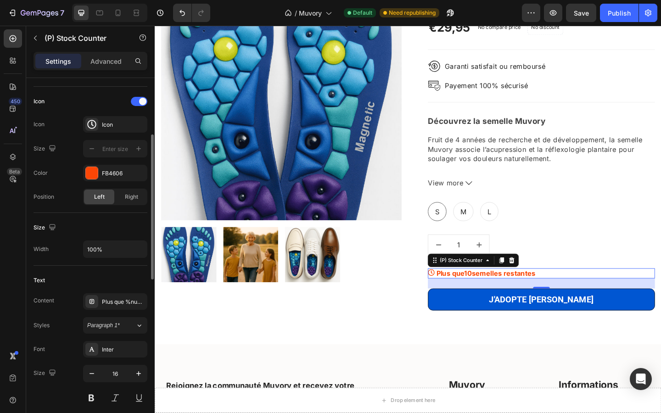
scroll to position [146, 0]
click at [111, 341] on div "Inter" at bounding box center [115, 349] width 64 height 17
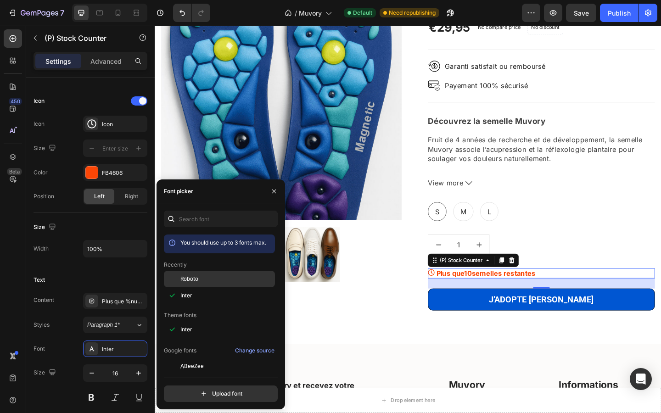
click at [194, 277] on span "Roboto" at bounding box center [190, 279] width 18 height 8
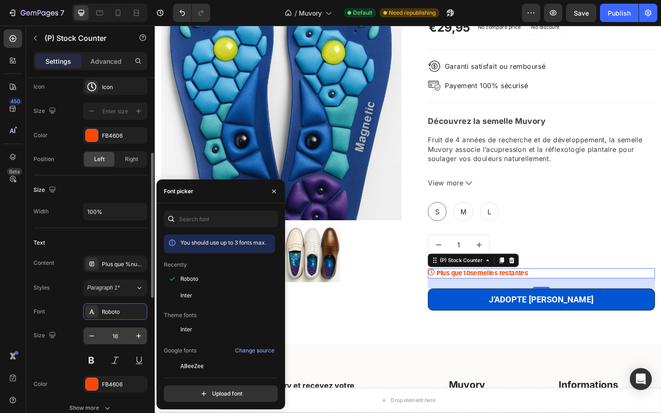
scroll to position [184, 0]
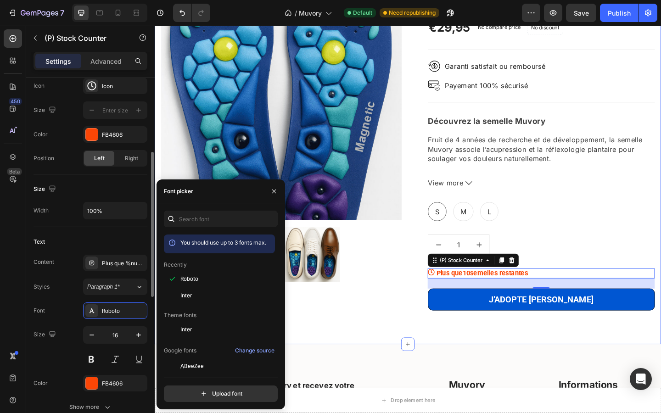
click at [365, 364] on div "Product Images & Gallery Profitez de vos journées sans gênes avec Muvory ! (P) …" at bounding box center [430, 156] width 551 height 434
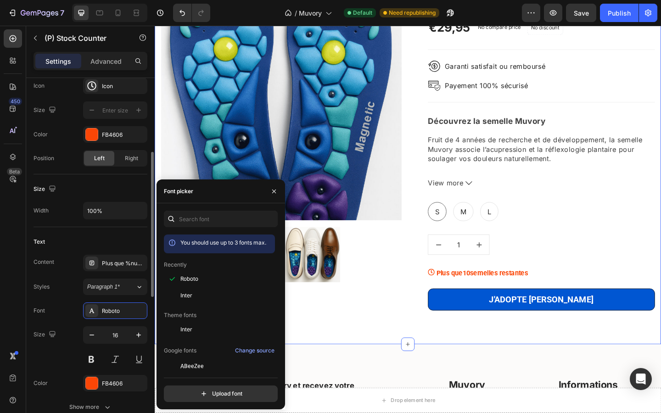
scroll to position [0, 0]
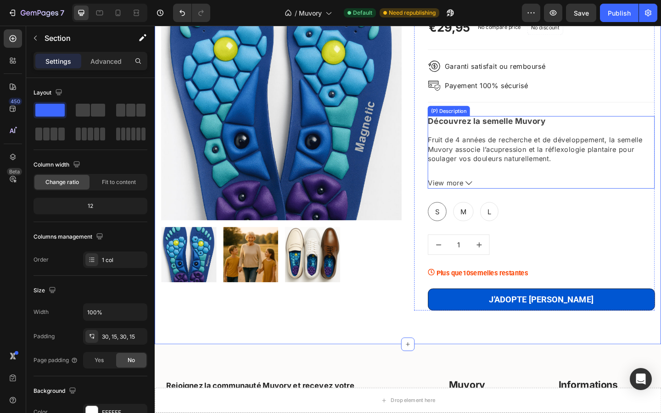
click at [485, 196] on span "View more" at bounding box center [471, 197] width 39 height 12
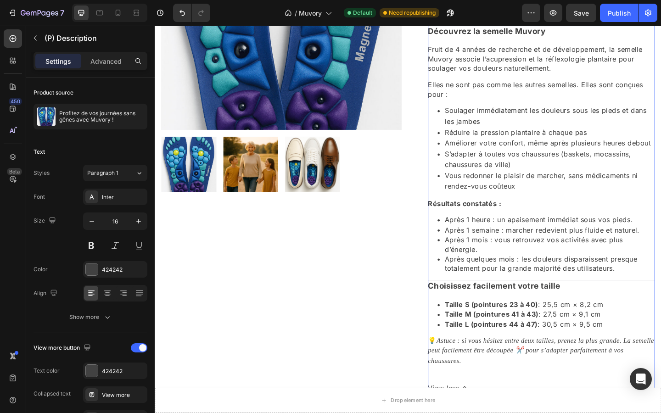
scroll to position [1641, 0]
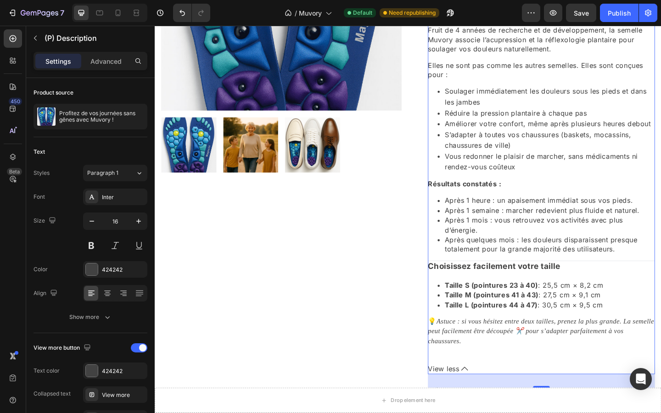
click at [480, 402] on span "View less" at bounding box center [469, 400] width 34 height 12
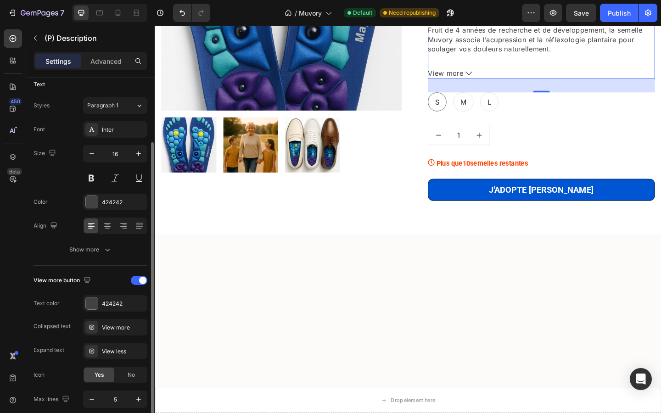
scroll to position [74, 0]
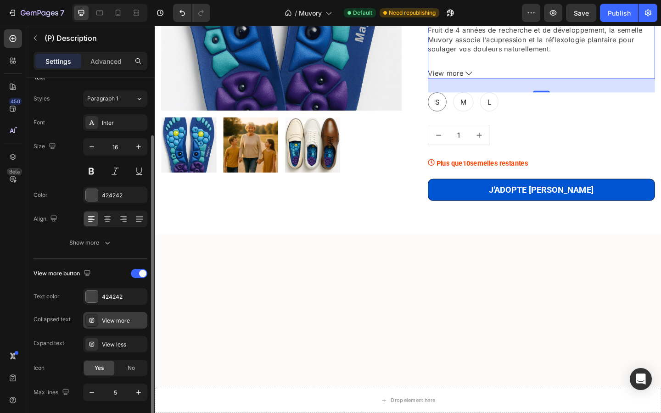
click at [114, 324] on div "View more" at bounding box center [123, 321] width 43 height 8
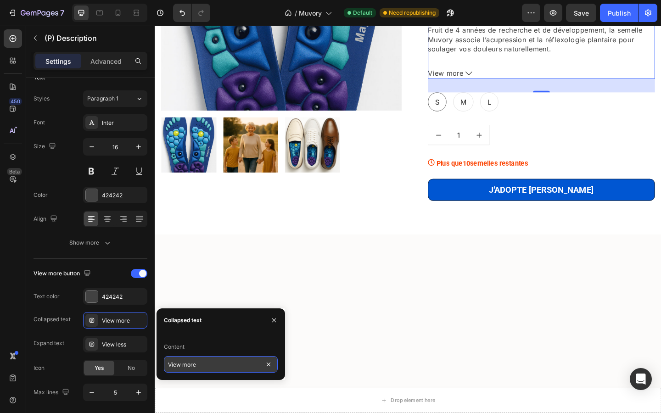
click at [192, 363] on input "View more" at bounding box center [221, 364] width 114 height 17
type input "Voir plus"
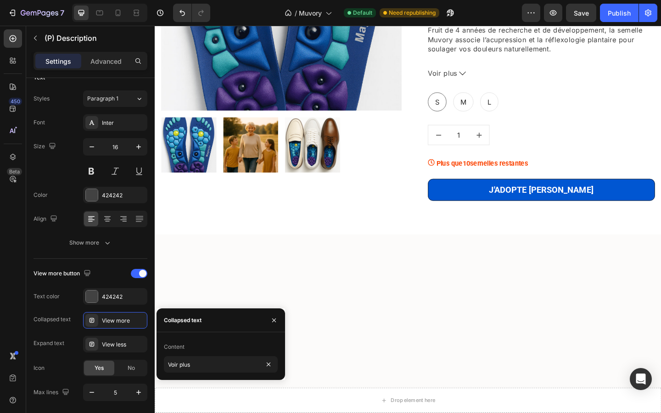
click at [243, 304] on div at bounding box center [430, 371] width 537 height 162
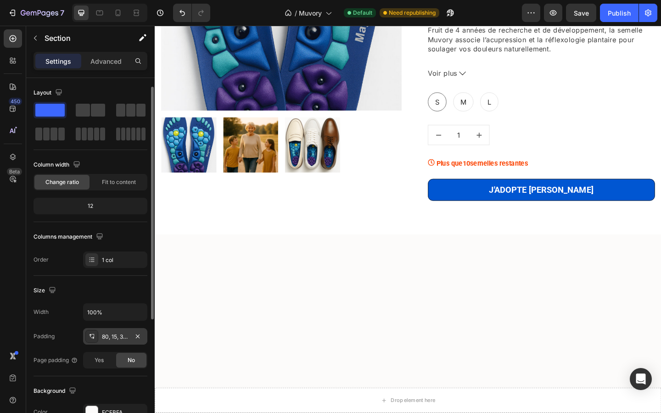
scroll to position [23, 0]
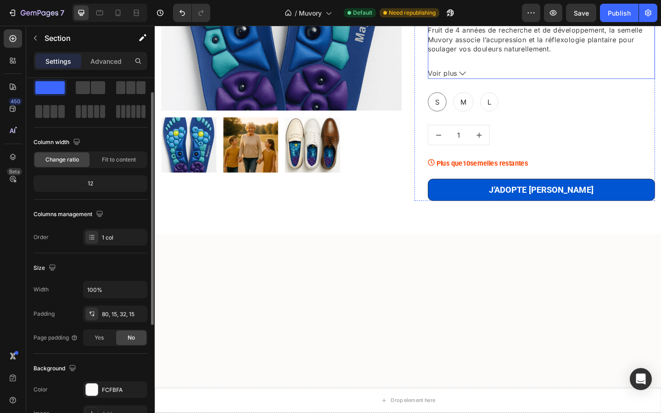
click at [483, 49] on p "Fruit de 4 années de recherche et de développement, la semelle Muvory associe l…" at bounding box center [575, 40] width 247 height 31
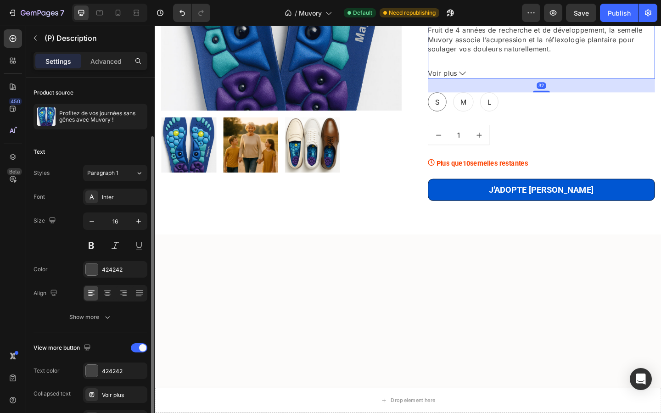
scroll to position [107, 0]
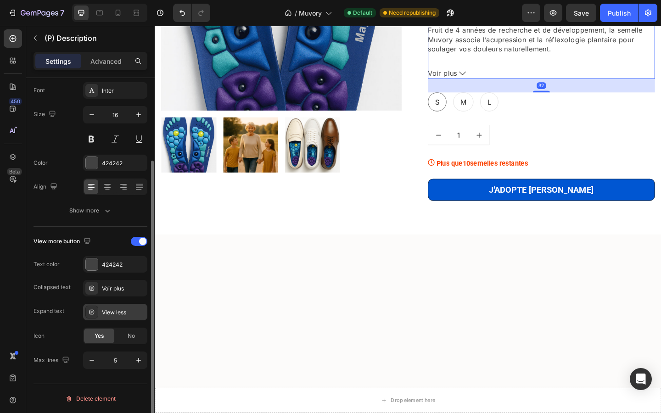
click at [116, 311] on div "View less" at bounding box center [123, 313] width 43 height 8
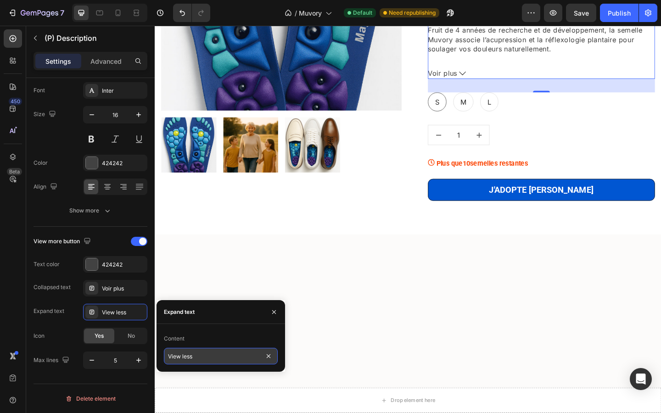
click at [198, 353] on input "View less" at bounding box center [221, 356] width 114 height 17
type input "Voir moins"
click at [276, 311] on icon "button" at bounding box center [274, 312] width 4 height 4
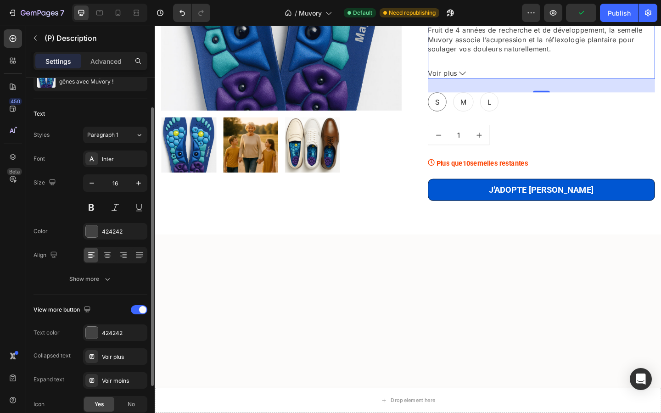
scroll to position [0, 0]
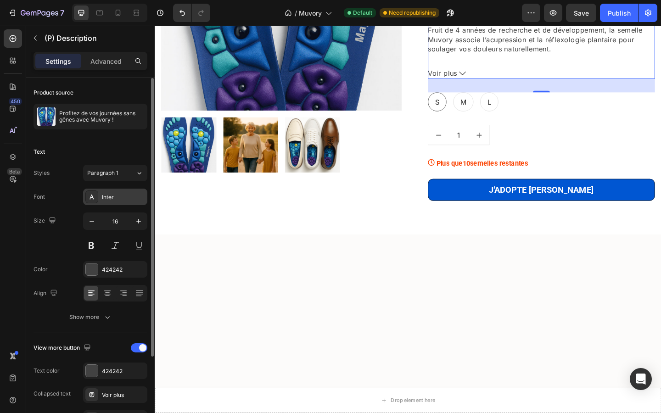
click at [106, 197] on div "Inter" at bounding box center [123, 197] width 43 height 8
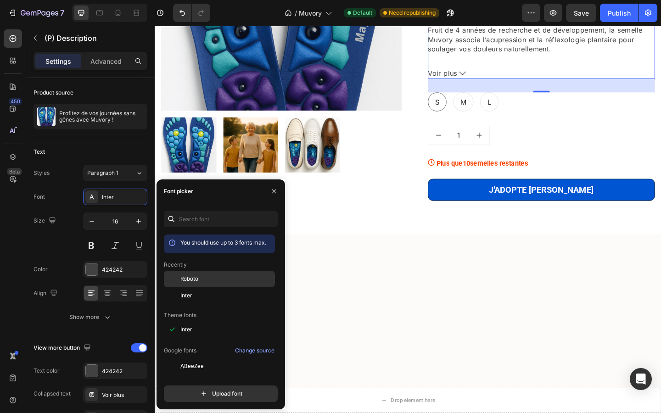
click at [194, 280] on span "Roboto" at bounding box center [190, 279] width 18 height 8
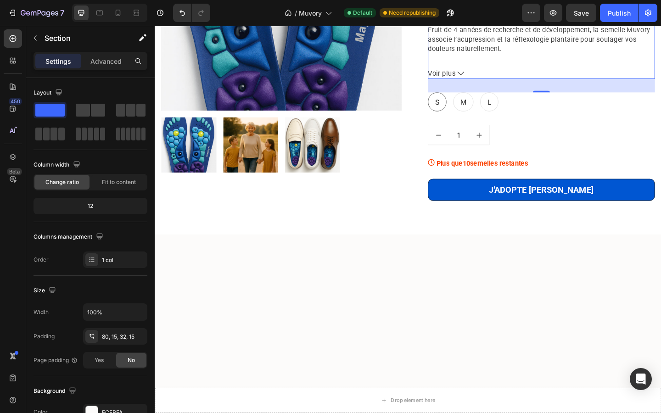
click at [378, 299] on div at bounding box center [430, 371] width 537 height 162
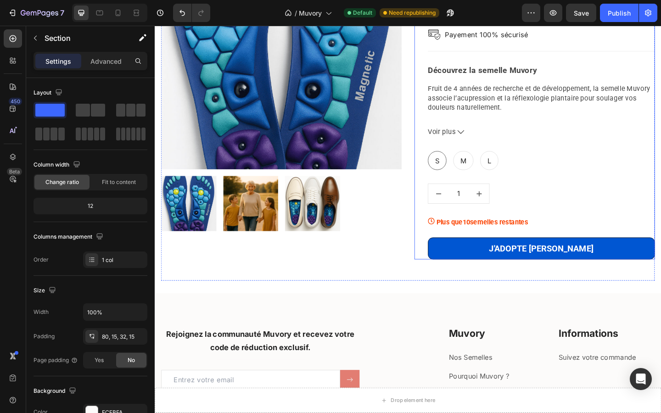
scroll to position [1576, 0]
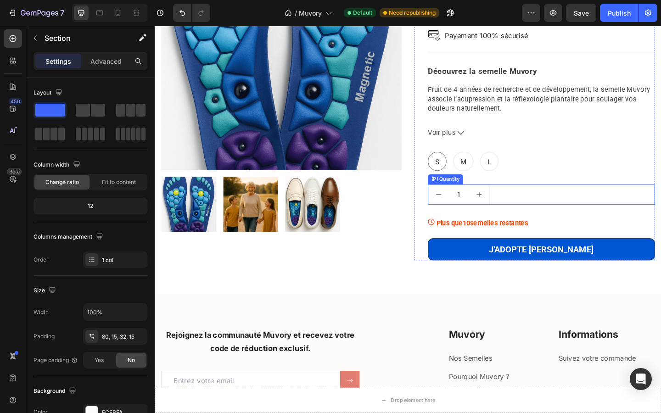
click at [493, 211] on input "1" at bounding box center [485, 209] width 22 height 21
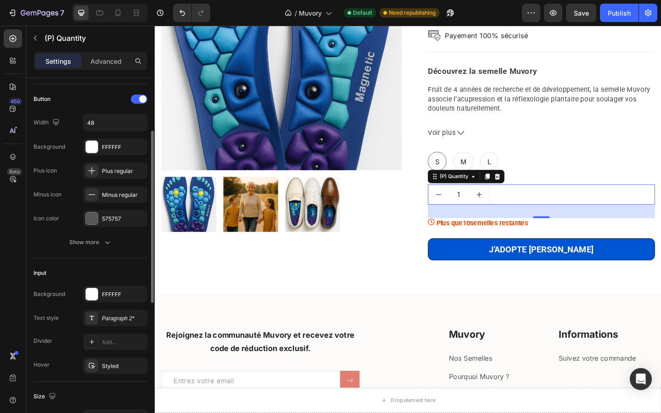
scroll to position [73, 0]
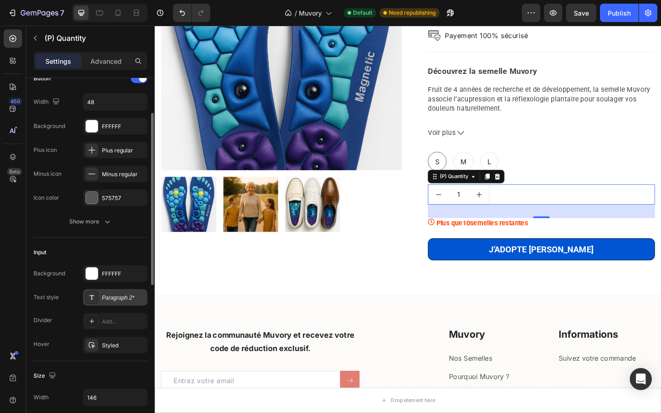
click at [108, 298] on div "Paragraph 2*" at bounding box center [123, 298] width 43 height 8
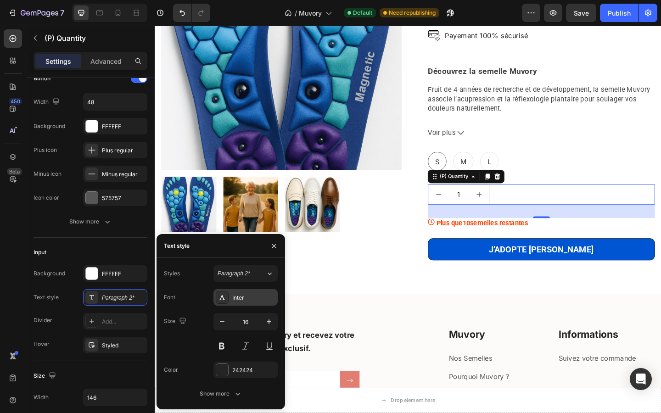
click at [232, 296] on div "Inter" at bounding box center [253, 298] width 43 height 8
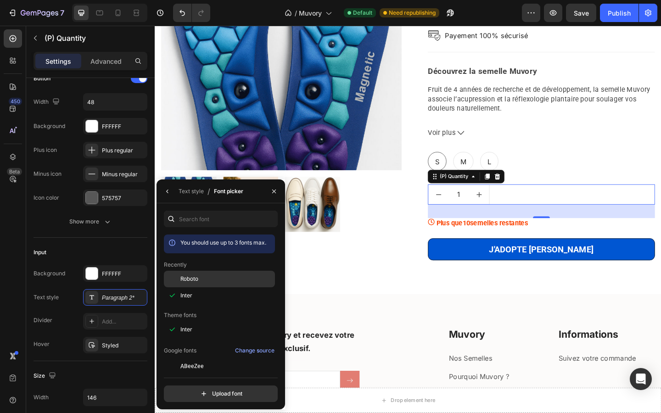
click at [206, 274] on div "Roboto" at bounding box center [219, 279] width 111 height 17
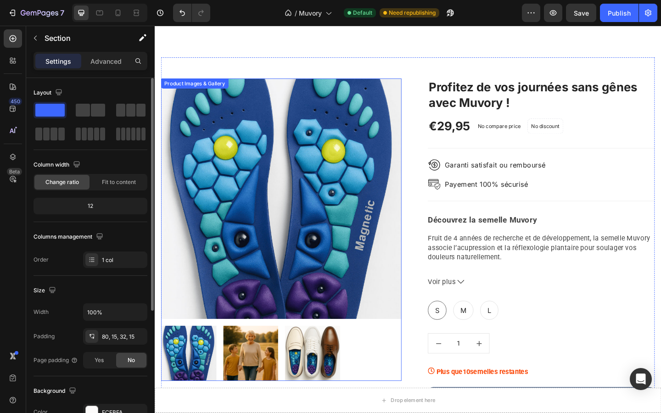
scroll to position [1287, 0]
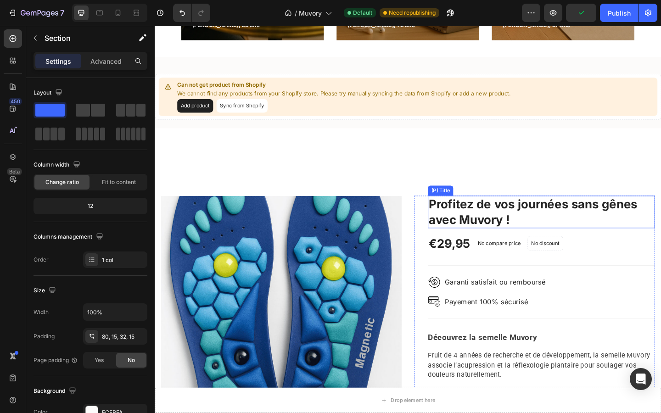
click at [502, 235] on h1 "Profitez de vos journées sans gênes avec Muvory !" at bounding box center [575, 228] width 247 height 35
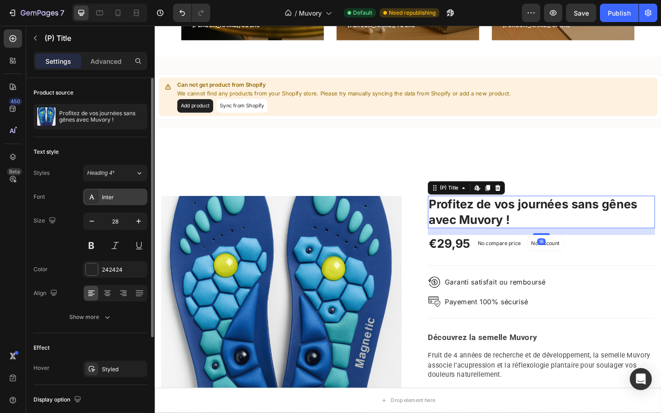
click at [98, 196] on div at bounding box center [91, 197] width 13 height 13
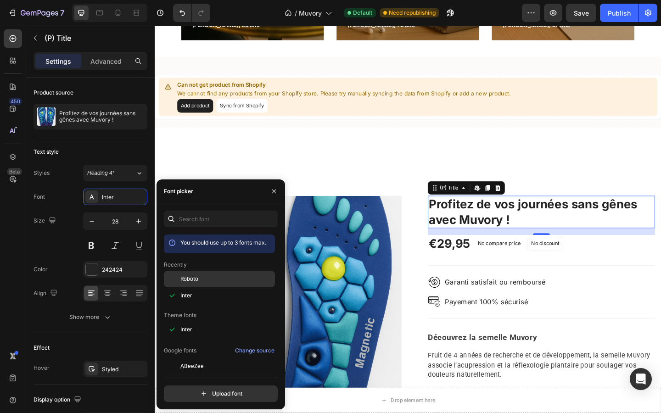
click at [196, 284] on div "Roboto" at bounding box center [219, 279] width 111 height 17
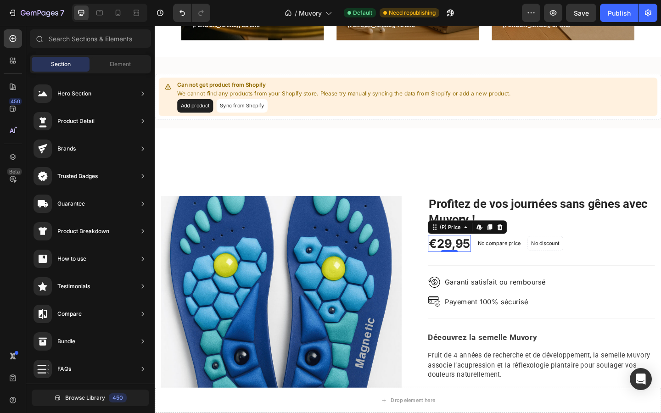
click at [467, 256] on div "€29,95" at bounding box center [475, 263] width 47 height 18
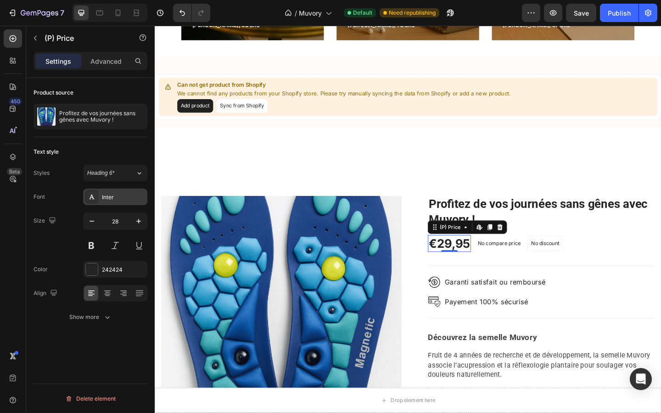
click at [107, 197] on div "Inter" at bounding box center [123, 197] width 43 height 8
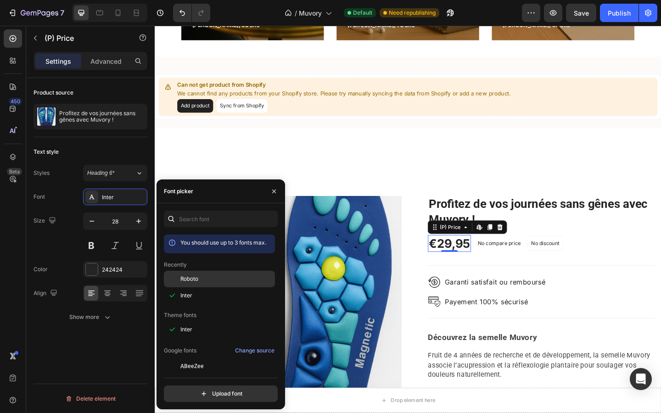
click at [190, 278] on span "Roboto" at bounding box center [190, 279] width 18 height 8
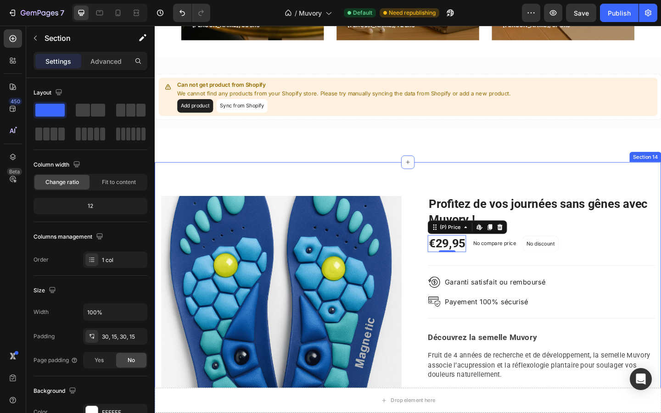
click at [336, 174] on div "Product Images & Gallery Profitez de vos journées sans gênes avec Muvory ! (P) …" at bounding box center [430, 391] width 551 height 434
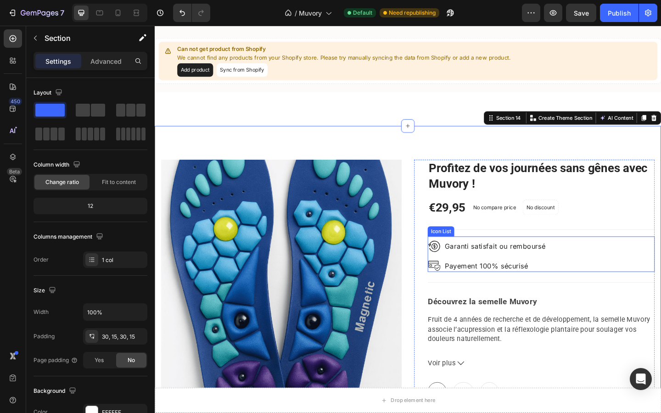
scroll to position [1329, 0]
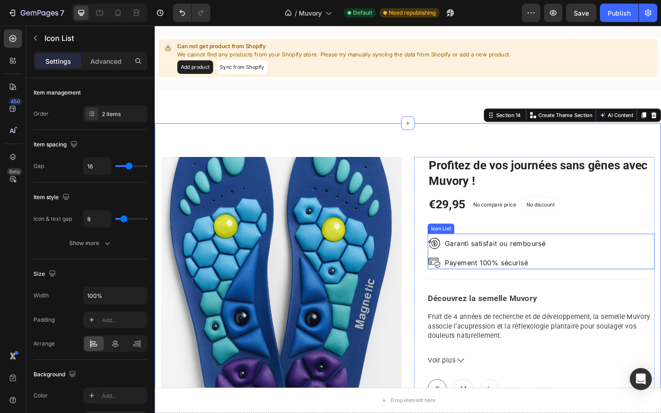
click at [589, 274] on div "Icon Garanti satisfait ou remboursé Text block Icon Payement 100% sécurisé Text…" at bounding box center [575, 273] width 247 height 35
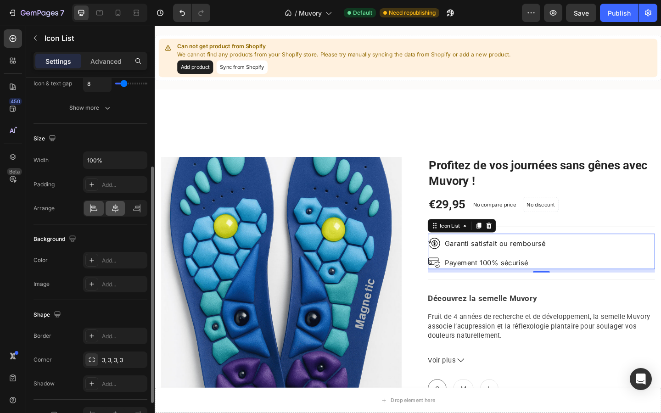
scroll to position [0, 0]
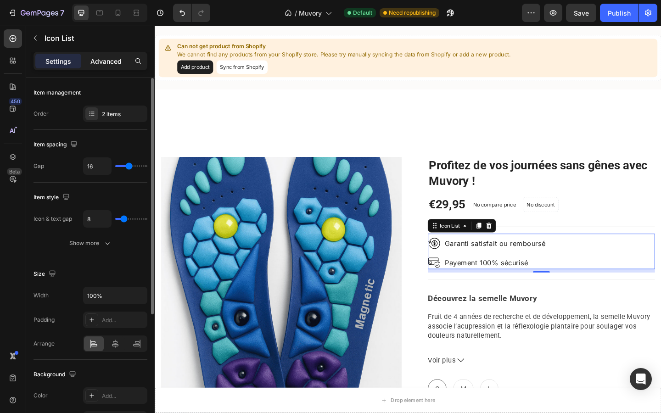
click at [98, 68] on div "Advanced" at bounding box center [106, 61] width 46 height 15
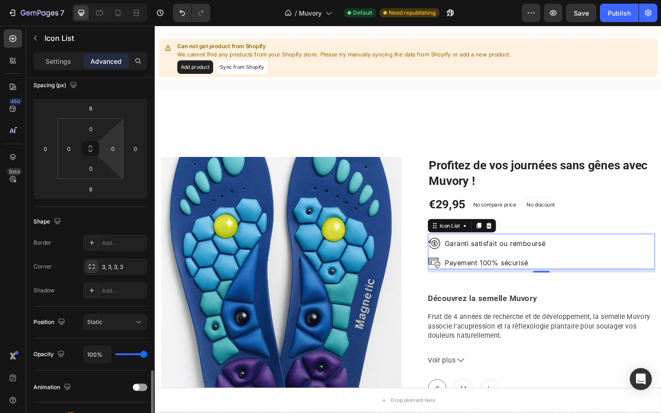
scroll to position [251, 0]
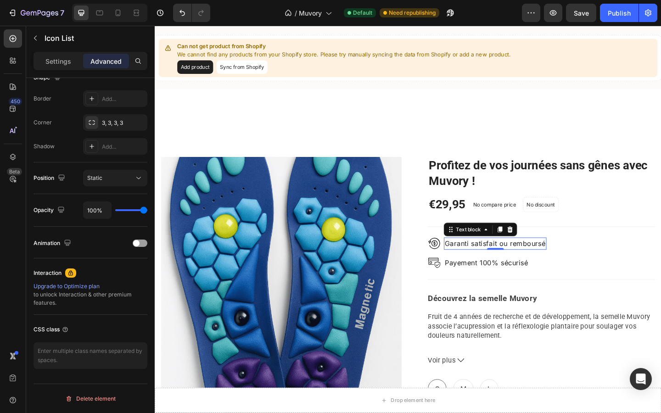
click at [515, 267] on p "Garanti satisfait ou remboursé" at bounding box center [525, 263] width 110 height 12
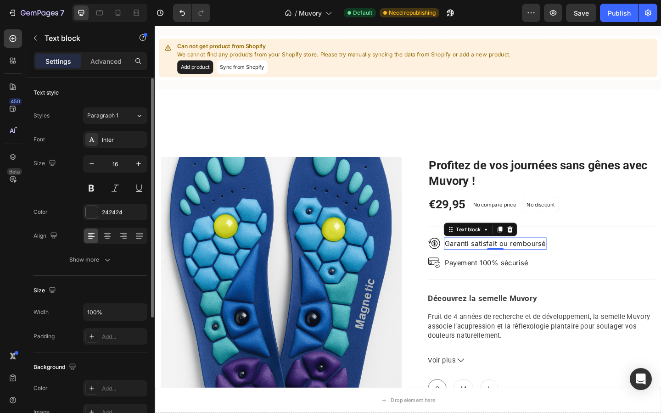
click at [515, 267] on p "Garanti satisfait ou remboursé" at bounding box center [525, 263] width 110 height 12
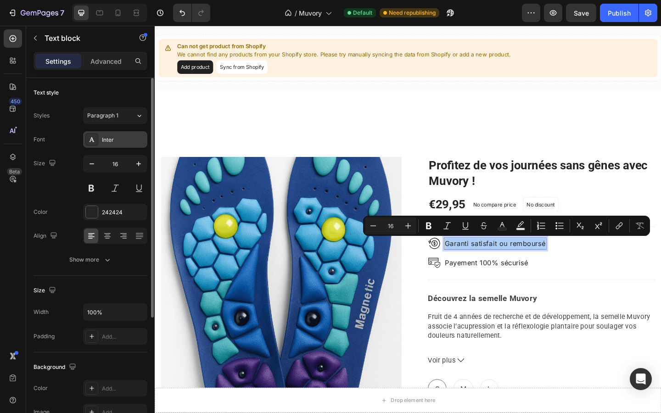
click at [114, 145] on div "Inter" at bounding box center [115, 139] width 64 height 17
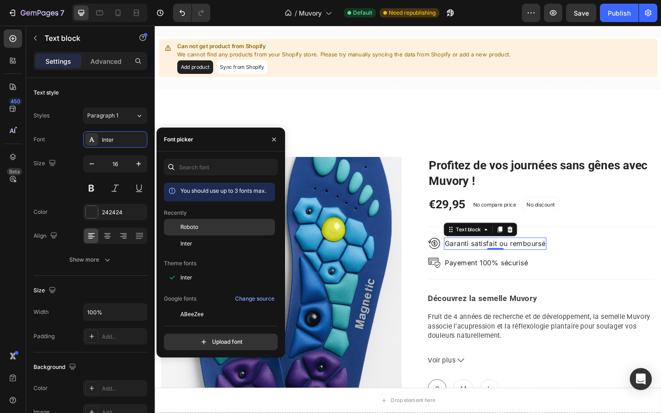
click at [193, 227] on span "Roboto" at bounding box center [190, 227] width 18 height 8
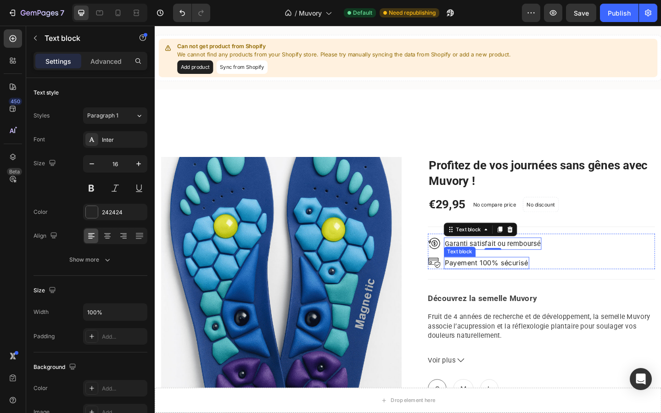
click at [485, 284] on p "Payement 100% sécurisé" at bounding box center [515, 284] width 91 height 12
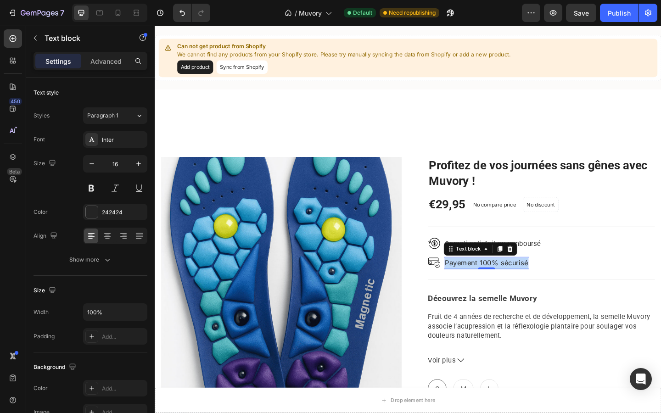
click at [485, 284] on p "Payement 100% sécurisé" at bounding box center [515, 284] width 91 height 12
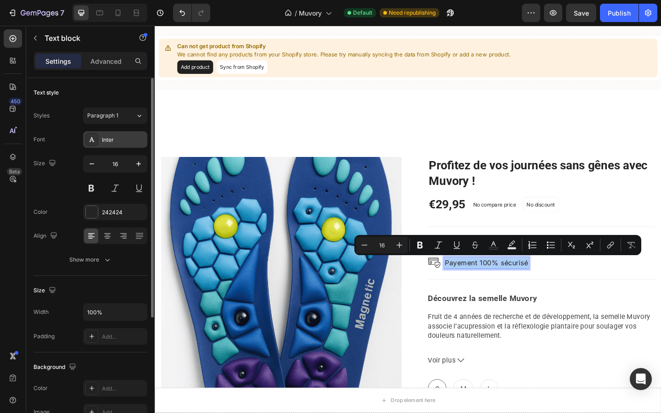
click at [111, 140] on div "Inter" at bounding box center [123, 140] width 43 height 8
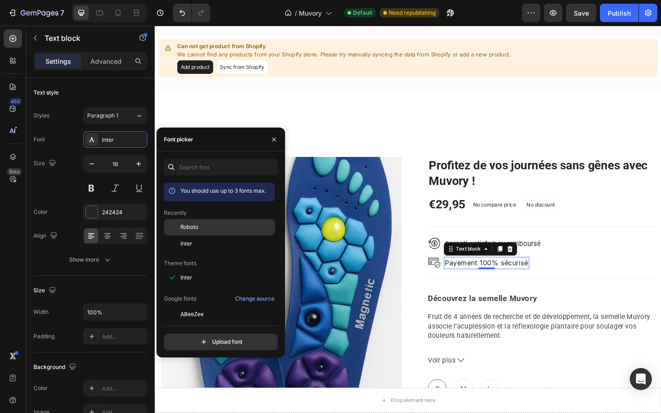
click at [190, 223] on span "Roboto" at bounding box center [190, 227] width 18 height 8
click at [566, 261] on p "Garanti satisfait ou remboursé" at bounding box center [522, 263] width 104 height 12
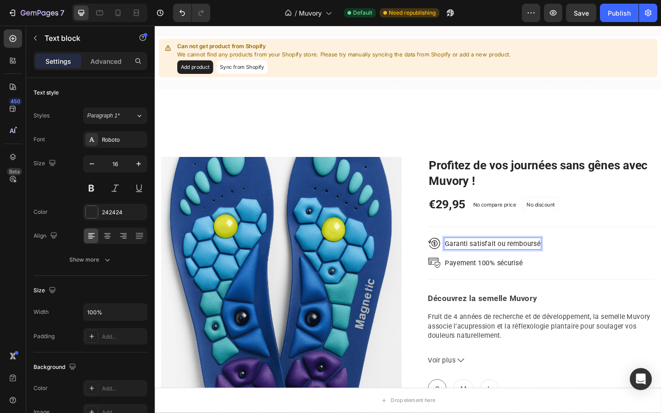
click at [574, 262] on p "Garanti satisfait ou remboursé" at bounding box center [522, 263] width 104 height 12
click at [549, 264] on p "Garanti satisfait ou remboursé 30 jours" at bounding box center [537, 263] width 134 height 12
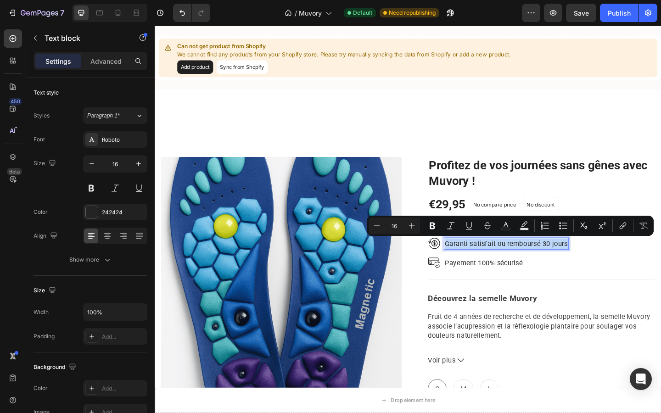
copy p "Garanti satisfait ou remboursé 30 jours"
click at [546, 282] on p "Payement 100% sécurisé" at bounding box center [512, 284] width 85 height 12
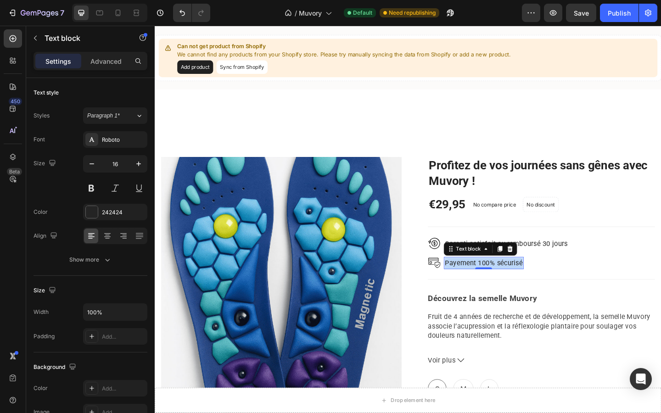
click at [546, 282] on p "Payement 100% sécurisé" at bounding box center [512, 284] width 85 height 12
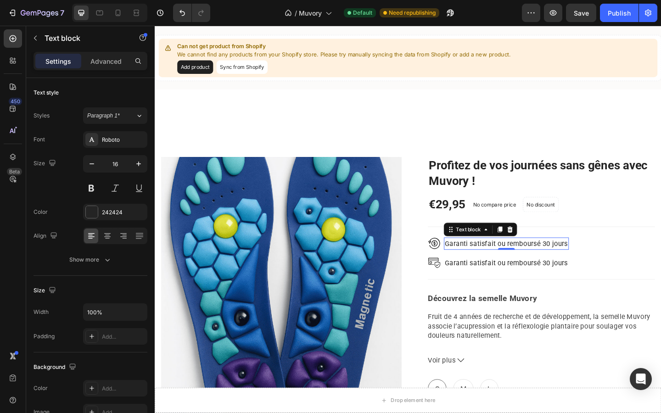
click at [506, 265] on p "Garanti satisfait ou remboursé 30 jours" at bounding box center [537, 263] width 134 height 12
click at [455, 261] on icon at bounding box center [458, 263] width 12 height 12
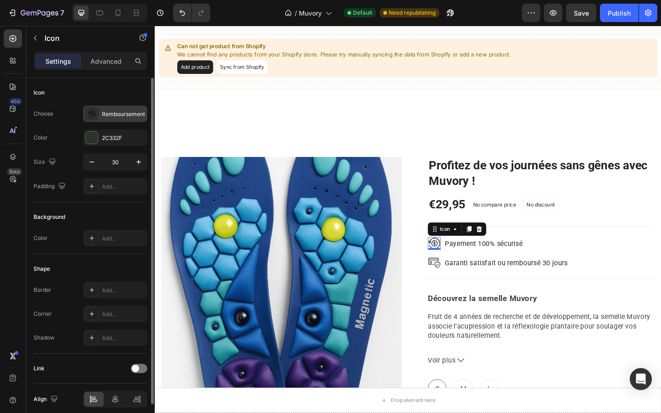
click at [93, 119] on div at bounding box center [91, 113] width 13 height 13
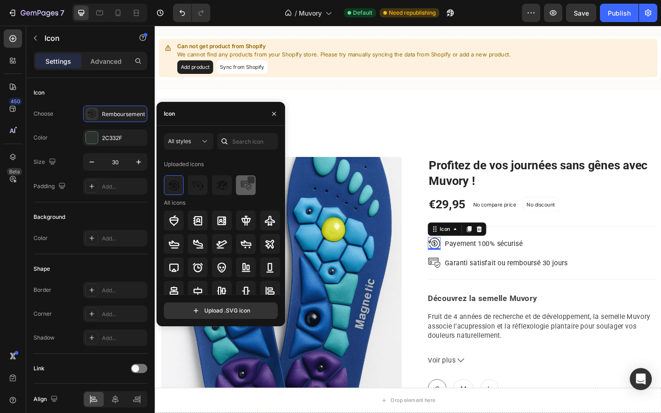
click at [241, 186] on img at bounding box center [246, 185] width 11 height 11
click at [458, 282] on icon at bounding box center [459, 284] width 14 height 14
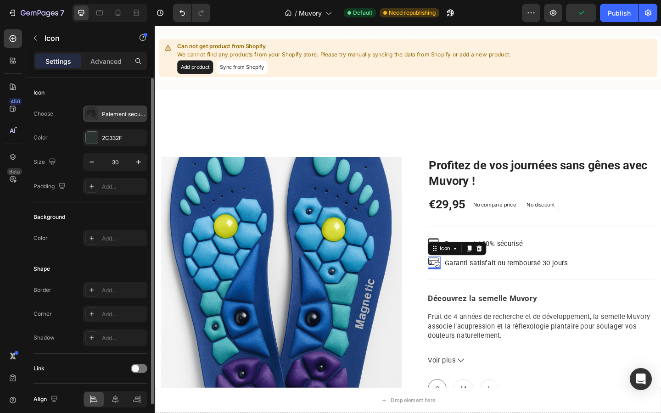
click at [104, 118] on div "Paiement securise" at bounding box center [123, 114] width 43 height 8
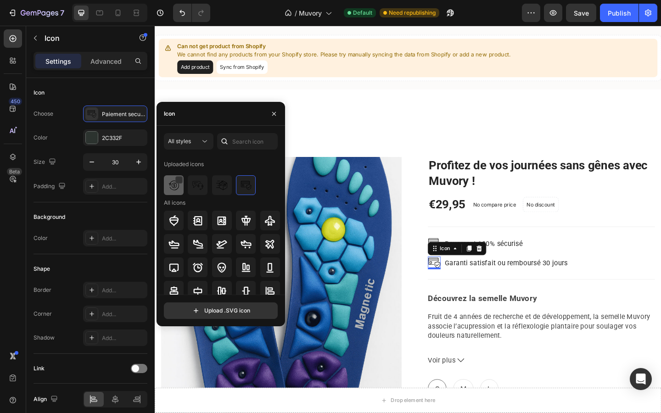
click at [175, 184] on img at bounding box center [174, 185] width 11 height 11
click at [436, 215] on div "Product Images & Gallery Profitez de vos journées sans gênes avec Muvory ! (P) …" at bounding box center [430, 349] width 537 height 406
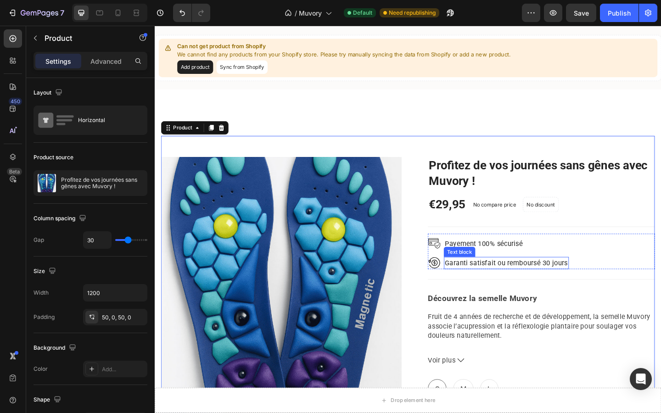
click at [497, 281] on p "Garanti satisfait ou remboursé 30 jours" at bounding box center [537, 284] width 134 height 12
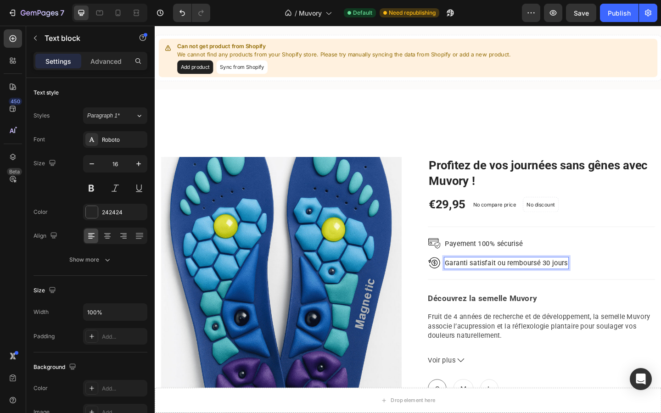
click at [494, 282] on p "Garanti satisfait ou remboursé 30 jours" at bounding box center [537, 284] width 134 height 12
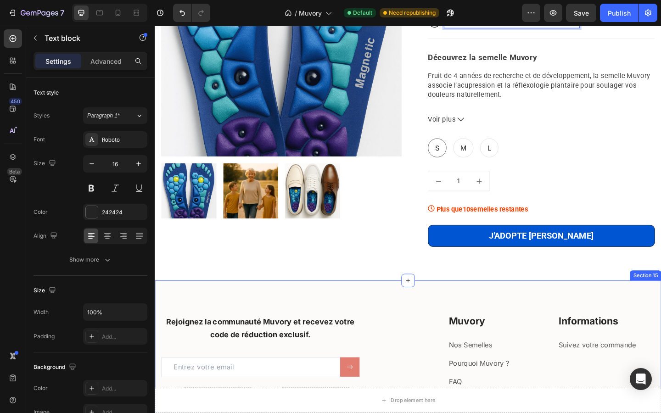
scroll to position [1590, 0]
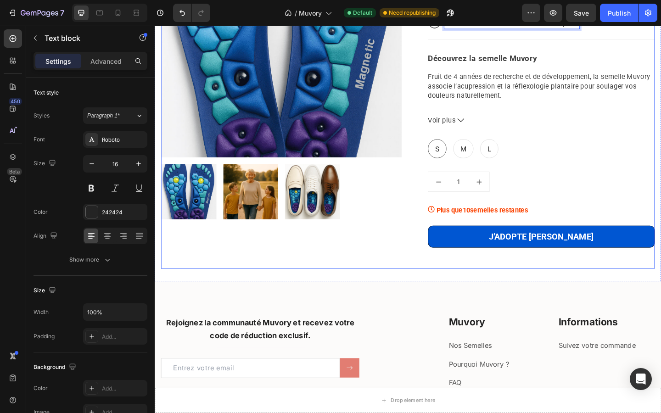
click at [178, 222] on img at bounding box center [192, 206] width 60 height 60
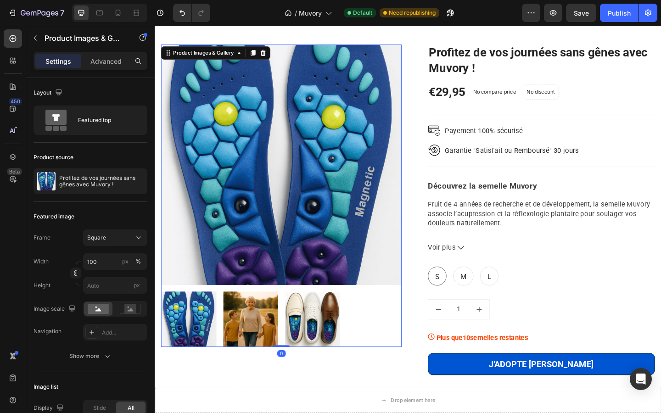
scroll to position [1451, 0]
click at [247, 338] on img at bounding box center [259, 346] width 60 height 60
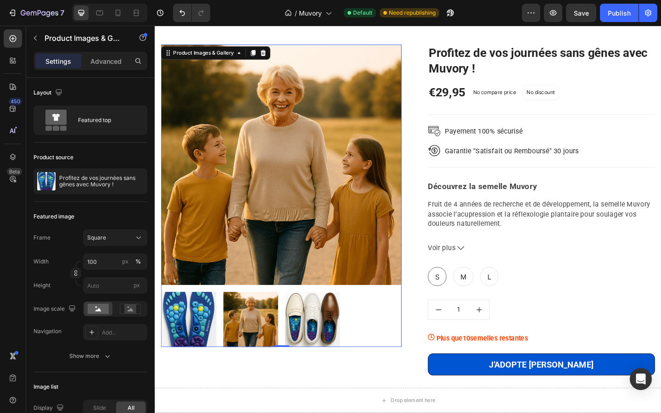
click at [339, 367] on img at bounding box center [326, 346] width 60 height 60
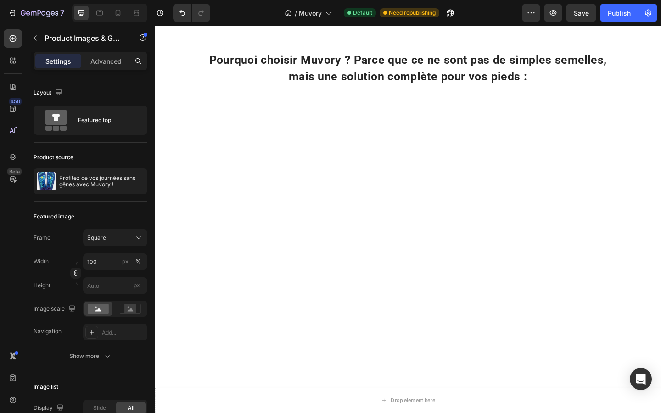
scroll to position [343, 0]
click at [308, 23] on img at bounding box center [293, 23] width 276 height 0
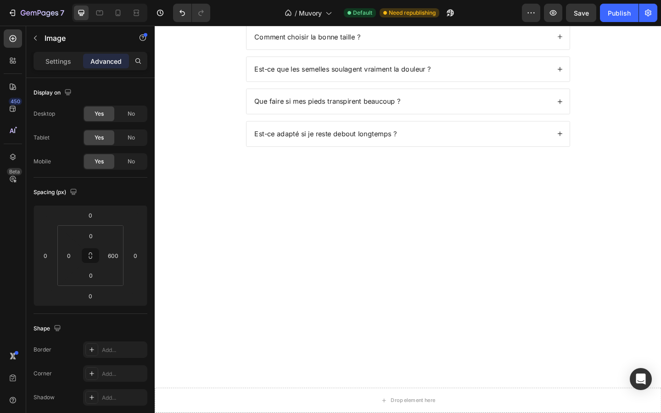
scroll to position [522, 0]
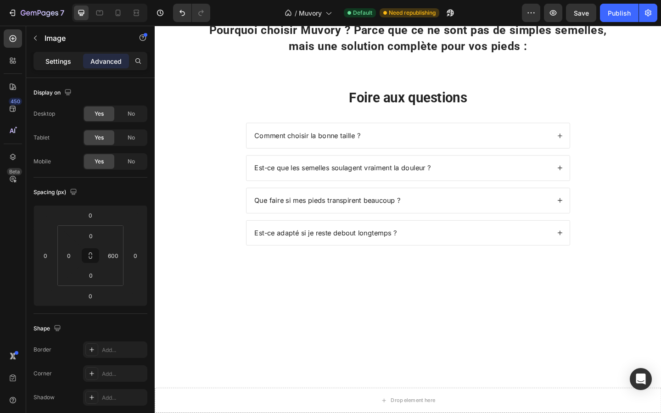
click at [51, 57] on p "Settings" at bounding box center [58, 61] width 26 height 10
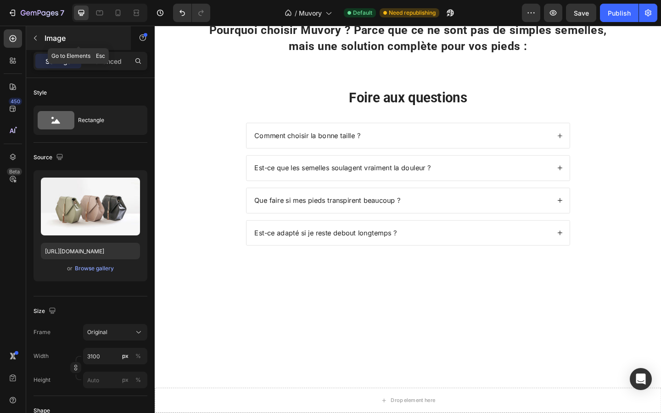
click at [34, 27] on div "Image" at bounding box center [78, 38] width 105 height 24
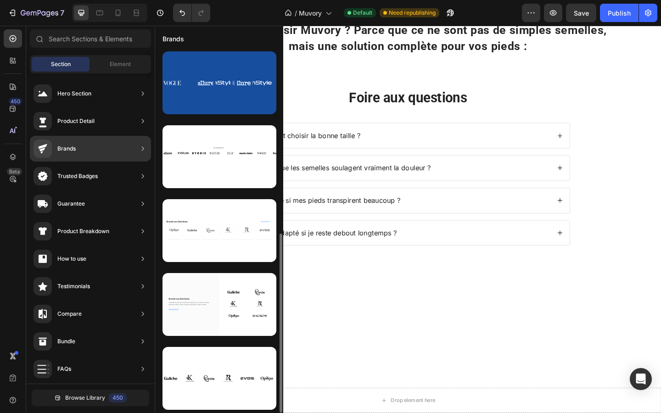
scroll to position [75, 0]
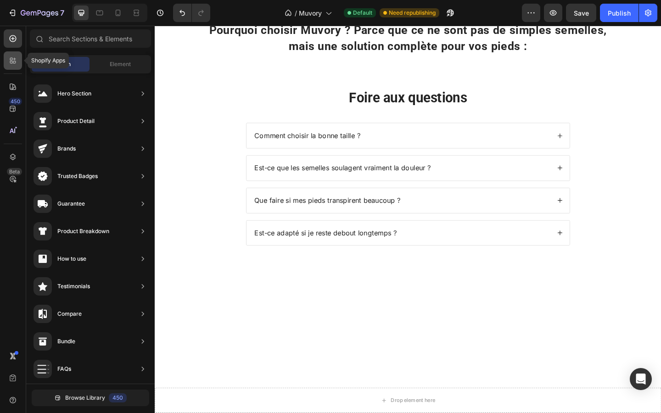
click at [14, 56] on icon at bounding box center [12, 60] width 9 height 9
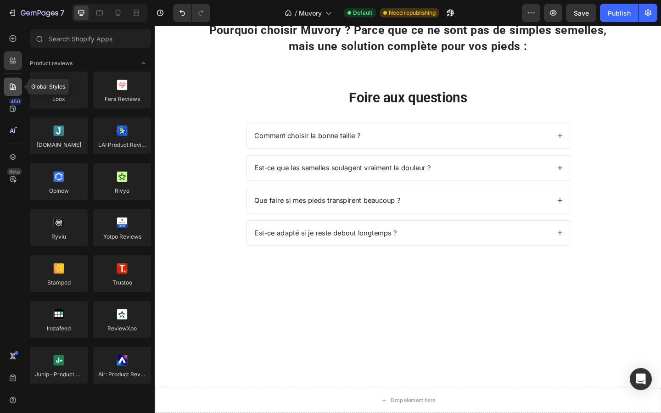
click at [8, 81] on div at bounding box center [13, 87] width 18 height 18
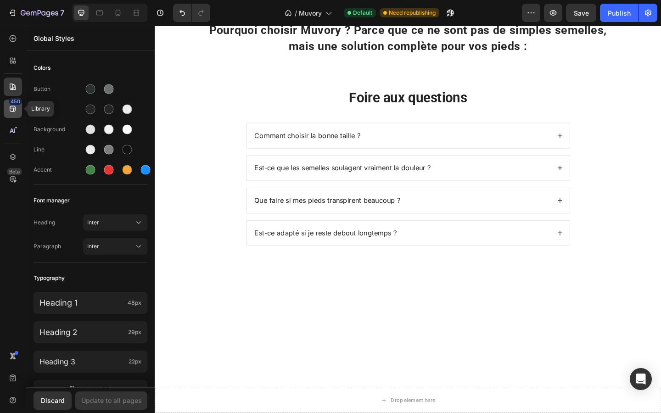
click at [8, 105] on icon at bounding box center [12, 108] width 9 height 9
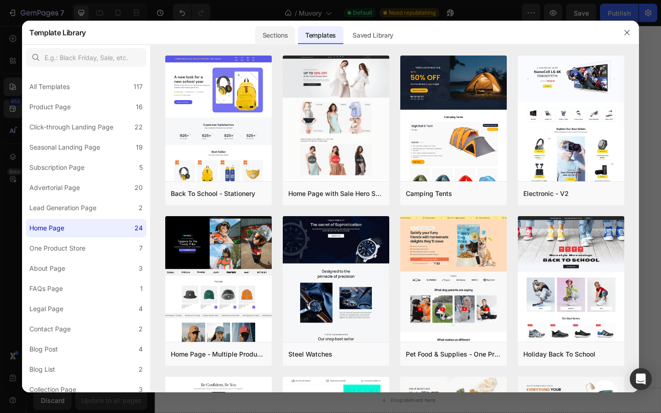
click at [279, 32] on div "Sections" at bounding box center [275, 35] width 40 height 18
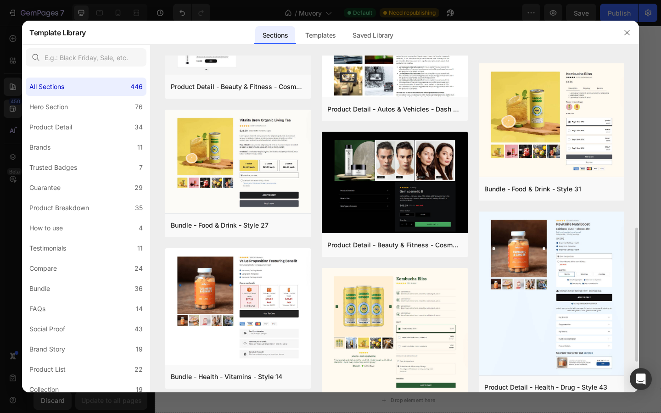
scroll to position [372, 0]
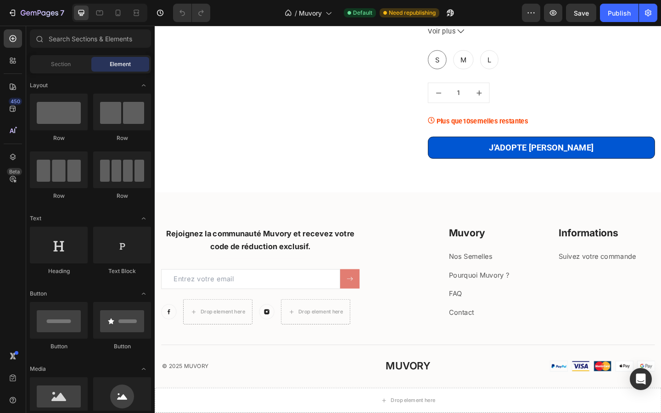
scroll to position [1443, 0]
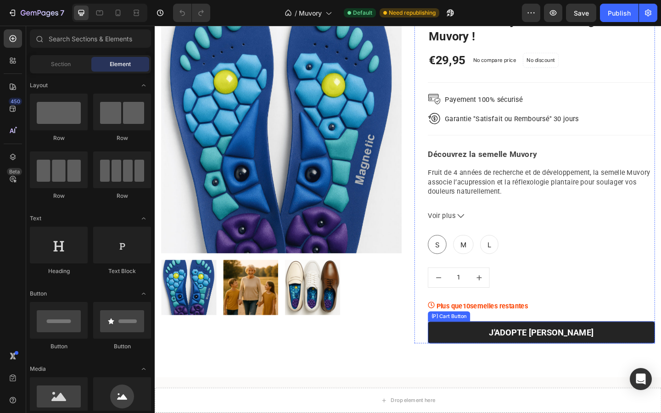
click at [478, 357] on button "J'ADOPTE [PERSON_NAME]" at bounding box center [575, 360] width 247 height 24
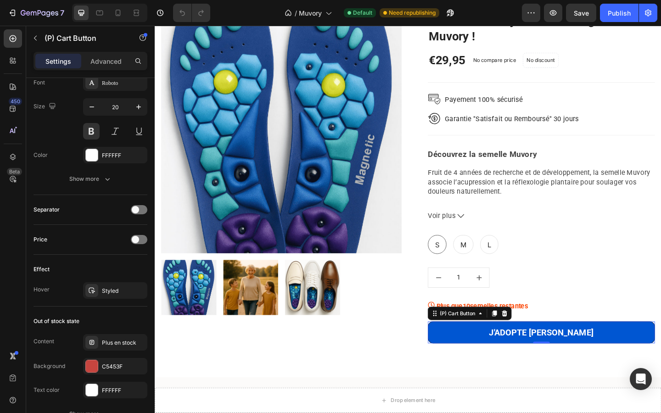
scroll to position [623, 0]
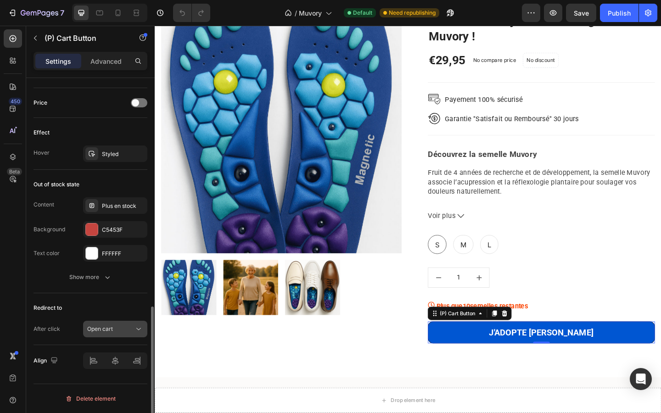
click at [113, 329] on span "Open cart" at bounding box center [100, 329] width 26 height 7
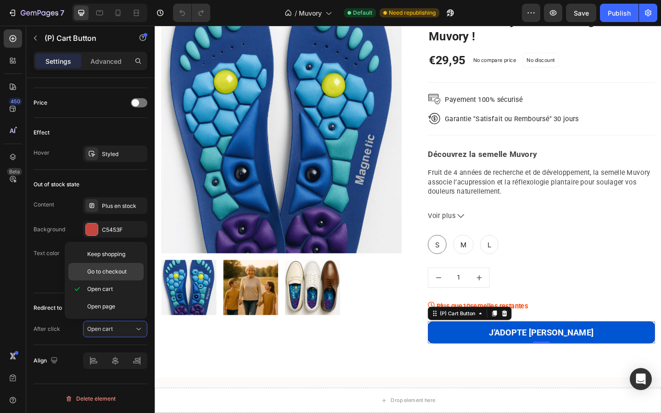
click at [98, 269] on span "Go to checkout" at bounding box center [107, 272] width 40 height 8
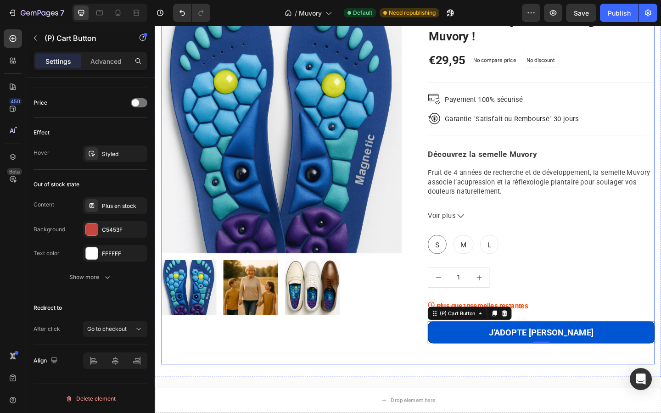
click at [366, 393] on div "Product Images & Gallery Profitez de vos journées sans gênes avec Muvory ! (P) …" at bounding box center [430, 192] width 537 height 406
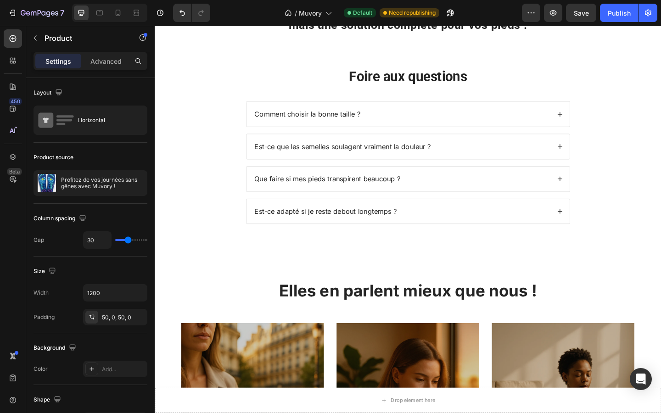
scroll to position [659, 0]
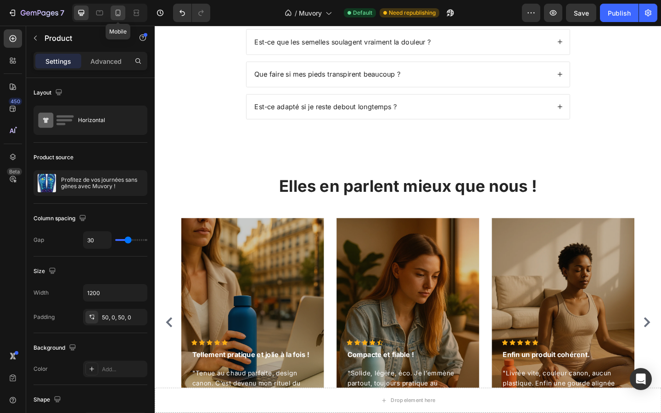
click at [119, 13] on icon at bounding box center [117, 12] width 9 height 9
type input "0"
type input "100%"
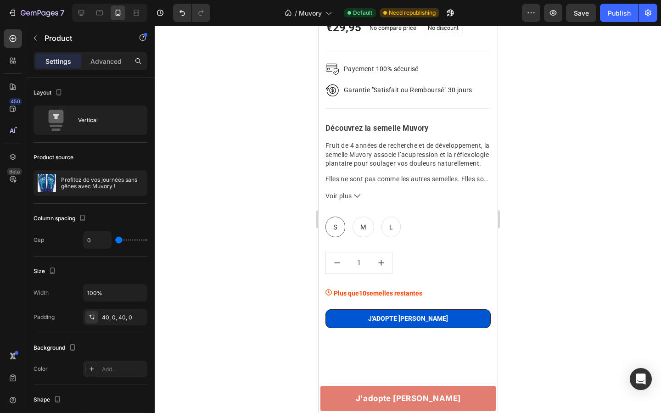
scroll to position [2961, 0]
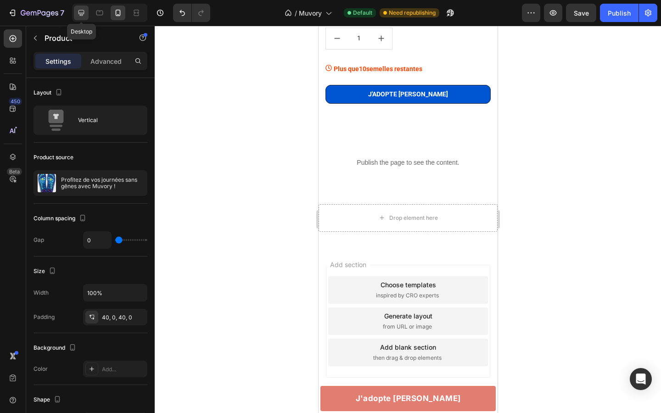
click at [82, 11] on icon at bounding box center [81, 12] width 9 height 9
type input "30"
type input "1200"
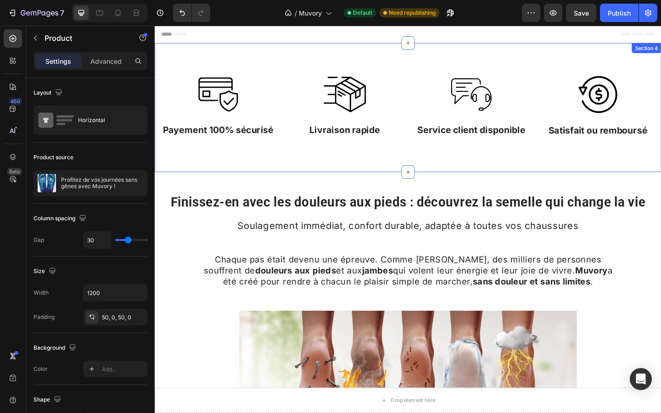
click at [411, 67] on div "Image Payement 100% sécurisé Text Block Image Livraison rapide Text Block Image…" at bounding box center [430, 115] width 551 height 141
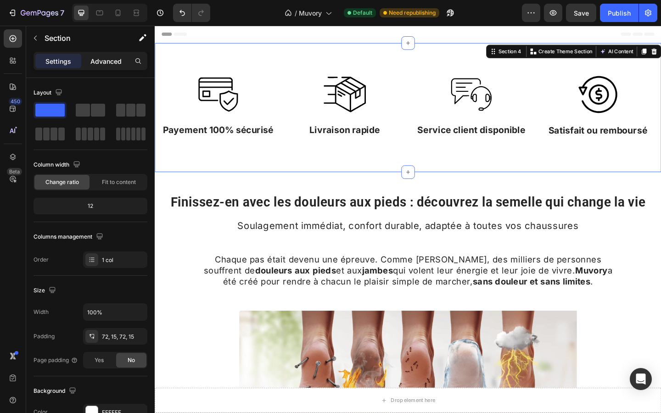
click at [111, 57] on p "Advanced" at bounding box center [105, 61] width 31 height 10
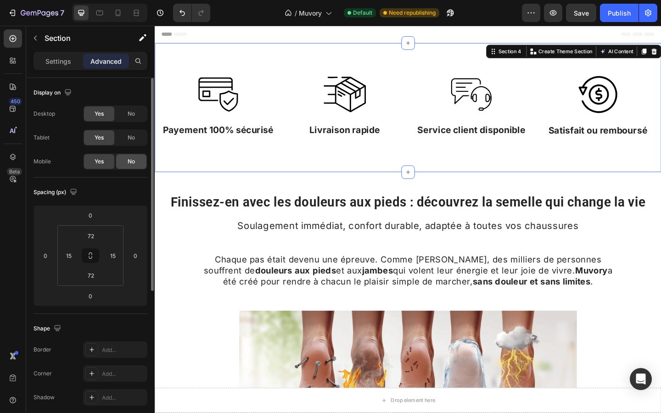
click at [141, 156] on div "No" at bounding box center [131, 161] width 30 height 15
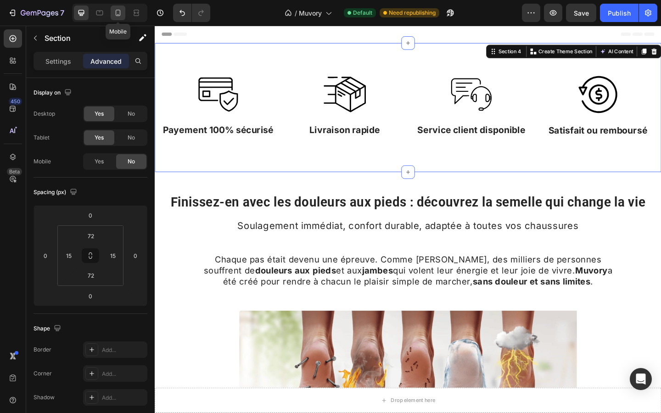
click at [121, 15] on icon at bounding box center [117, 12] width 9 height 9
type input "63"
type input "0"
type input "63"
type input "0"
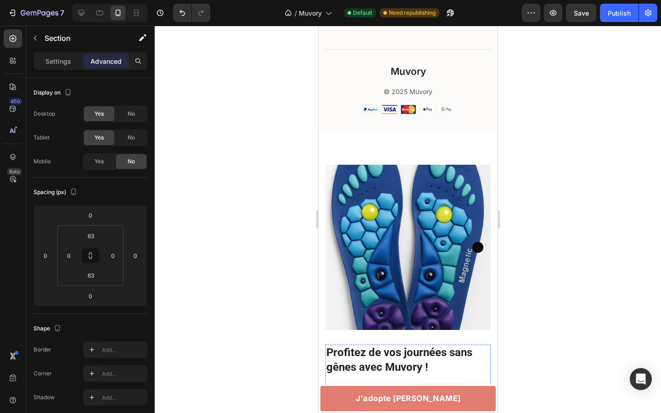
scroll to position [1973, 0]
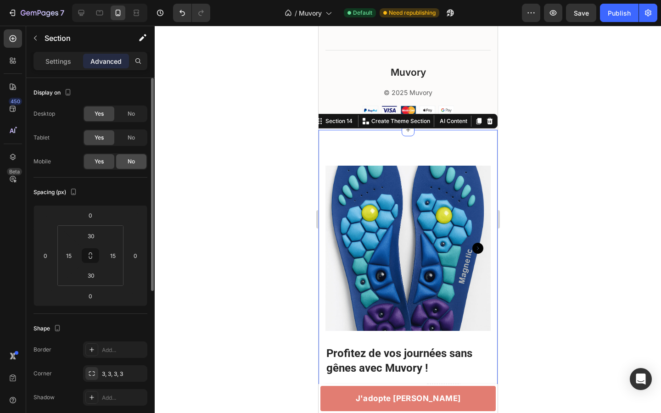
click at [133, 160] on span "No" at bounding box center [131, 162] width 7 height 8
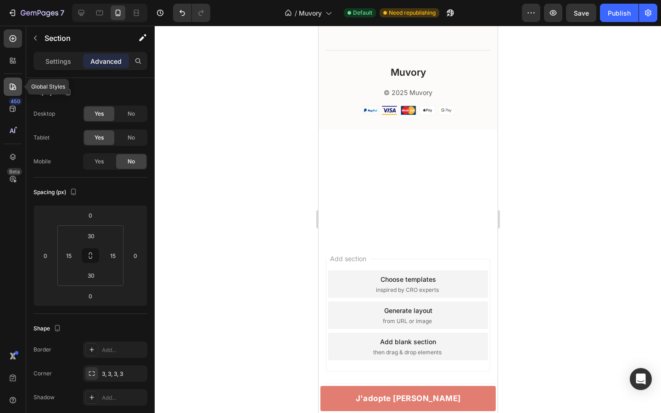
click at [11, 88] on icon at bounding box center [11, 88] width 1 height 1
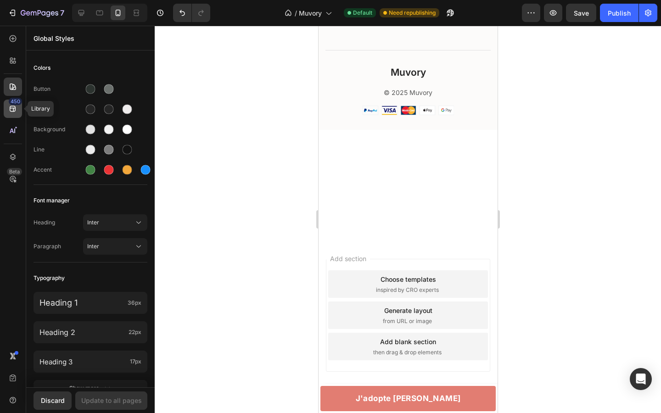
click at [12, 103] on div "450" at bounding box center [15, 101] width 13 height 7
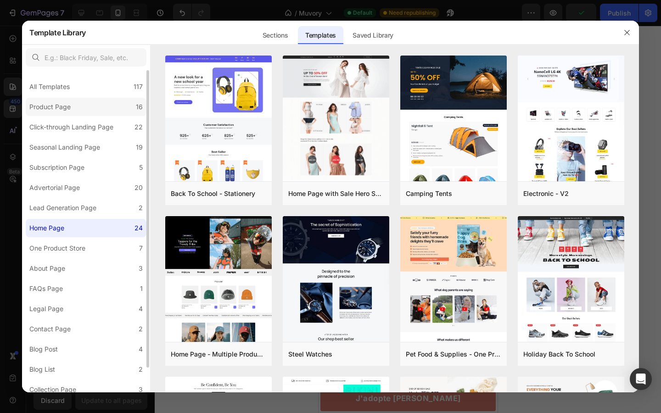
click at [51, 111] on div "Product Page" at bounding box center [49, 107] width 41 height 11
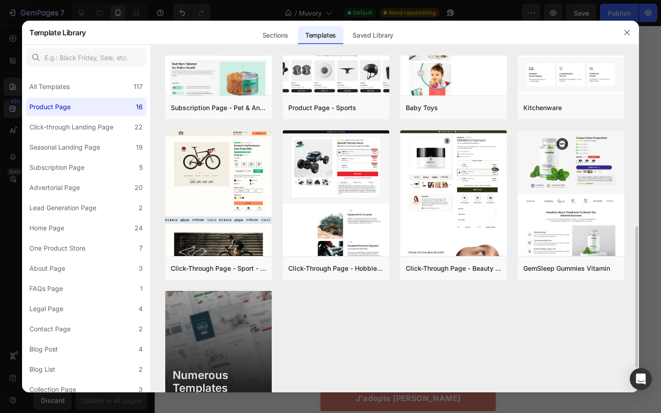
scroll to position [466, 0]
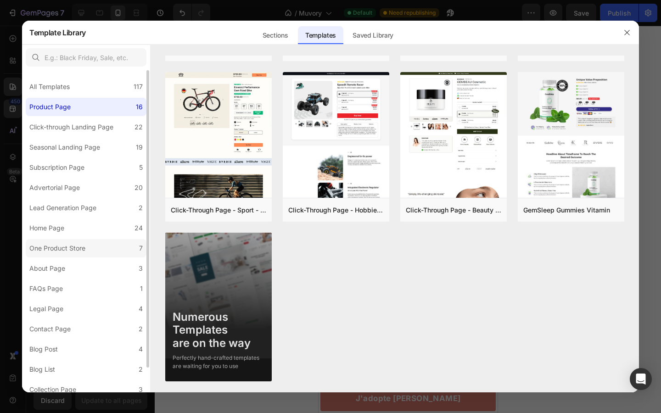
click at [61, 249] on div "One Product Store" at bounding box center [57, 248] width 56 height 11
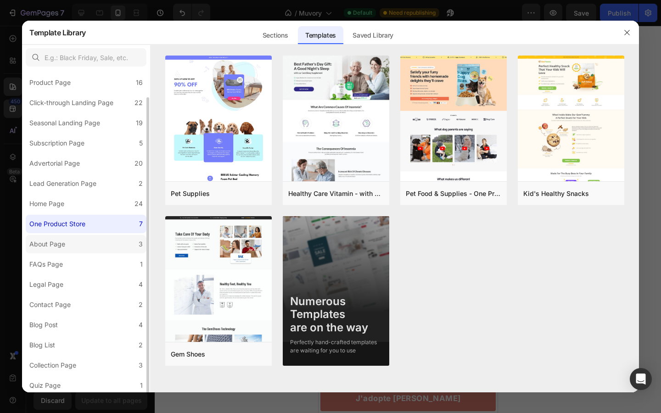
scroll to position [27, 0]
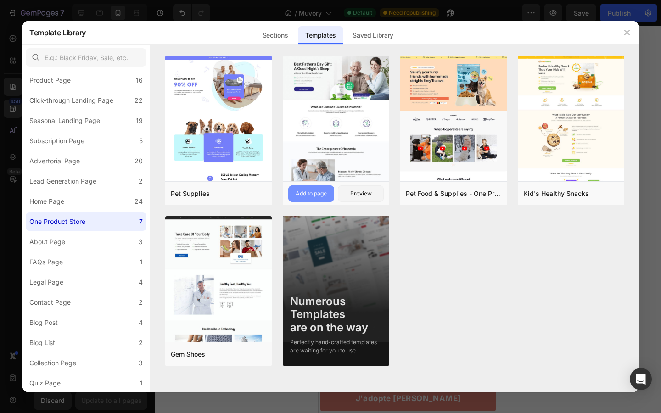
click at [317, 192] on div "Add to page" at bounding box center [311, 194] width 31 height 8
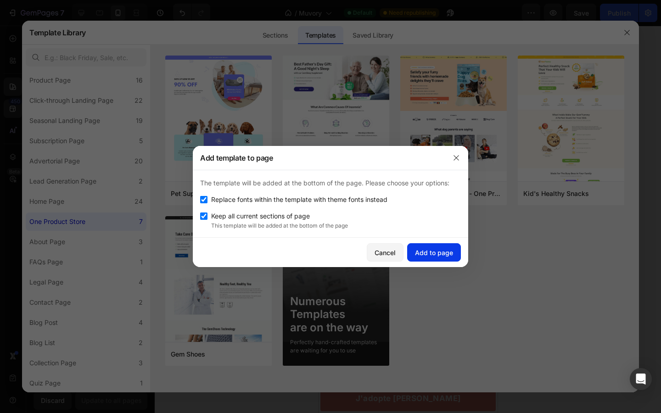
click at [417, 246] on button "Add to page" at bounding box center [434, 252] width 54 height 18
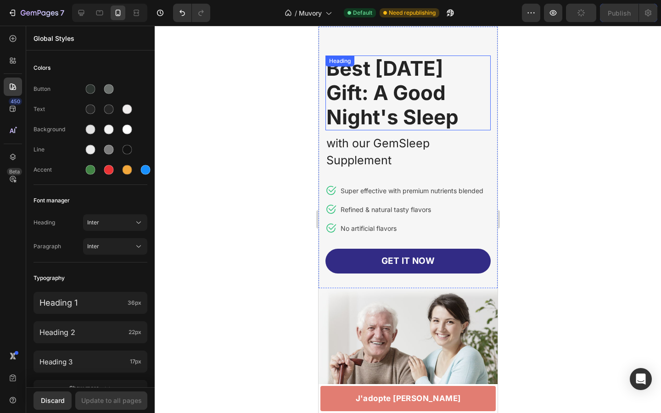
scroll to position [2195, 0]
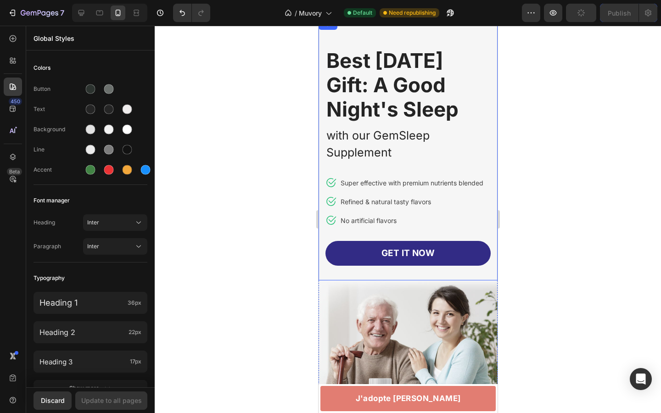
click at [400, 168] on div "Best Father's Day Gift: A Good Night's Sleep Heading with our GemSleep Suppleme…" at bounding box center [407, 164] width 165 height 233
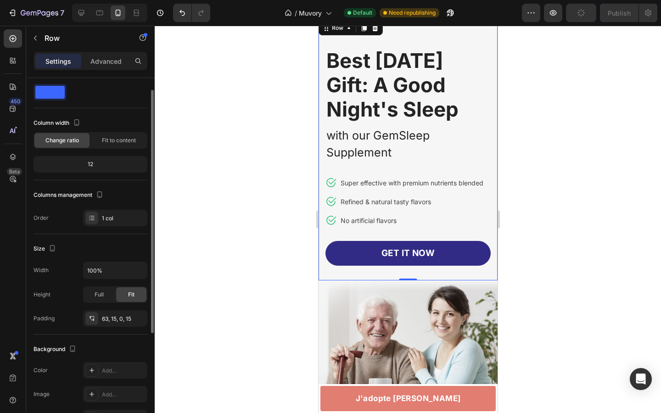
scroll to position [0, 0]
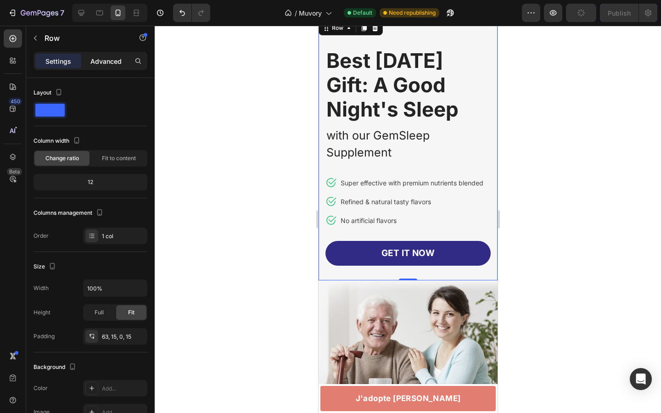
click at [98, 56] on p "Advanced" at bounding box center [105, 61] width 31 height 10
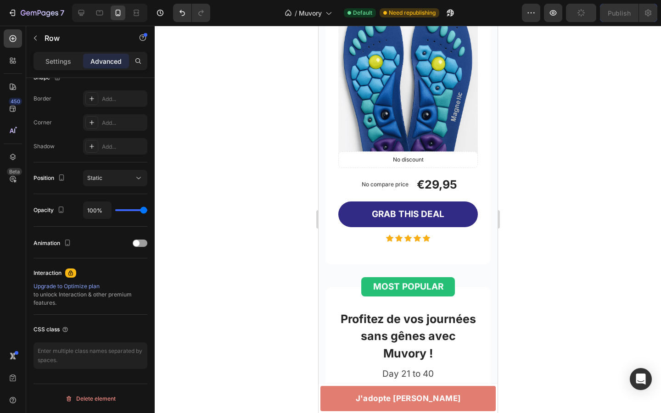
scroll to position [4710, 0]
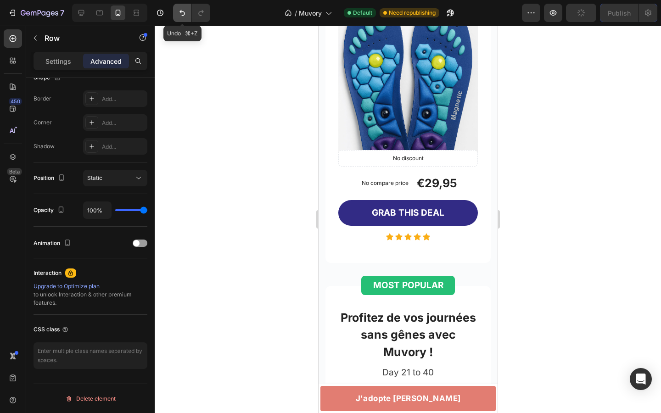
click at [186, 16] on icon "Undo/Redo" at bounding box center [182, 12] width 9 height 9
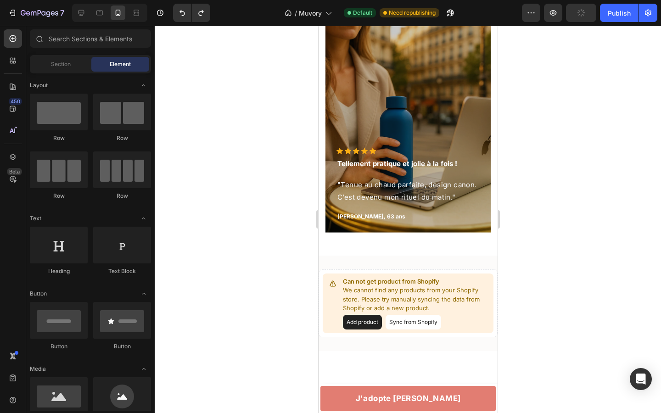
scroll to position [1357, 0]
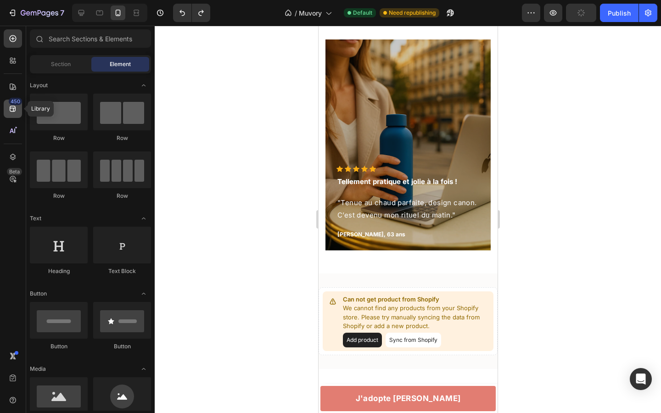
click at [9, 110] on icon at bounding box center [12, 108] width 9 height 9
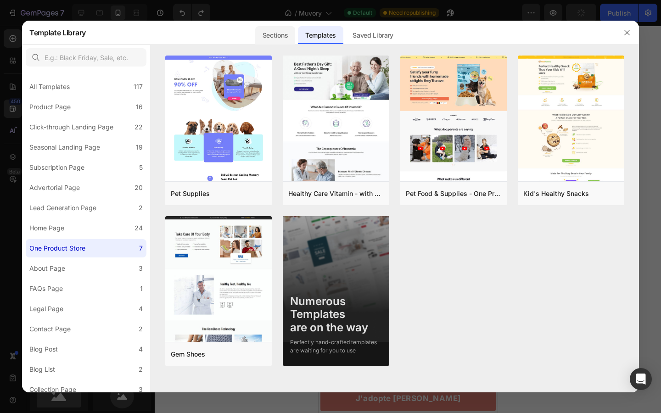
click at [273, 35] on div "Sections" at bounding box center [275, 35] width 40 height 18
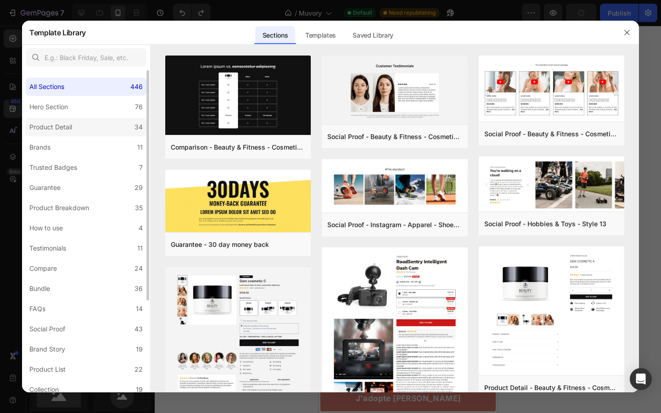
click at [39, 124] on div "Product Detail" at bounding box center [50, 127] width 43 height 11
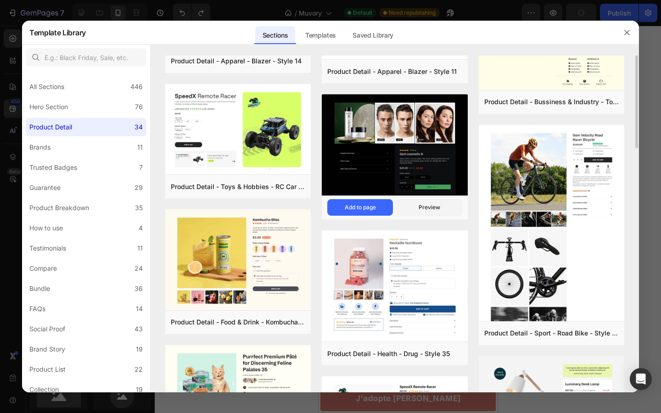
scroll to position [102, 0]
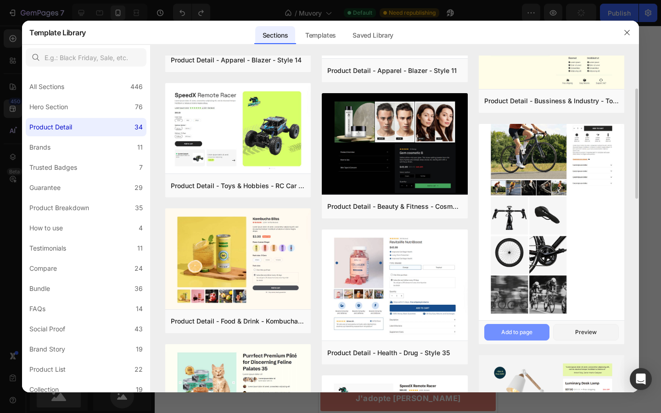
drag, startPoint x: 535, startPoint y: 222, endPoint x: 510, endPoint y: 337, distance: 117.5
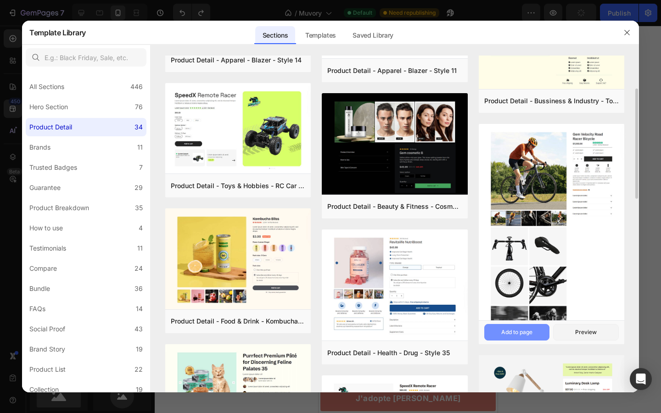
click at [510, 337] on div "Add to page" at bounding box center [517, 332] width 31 height 8
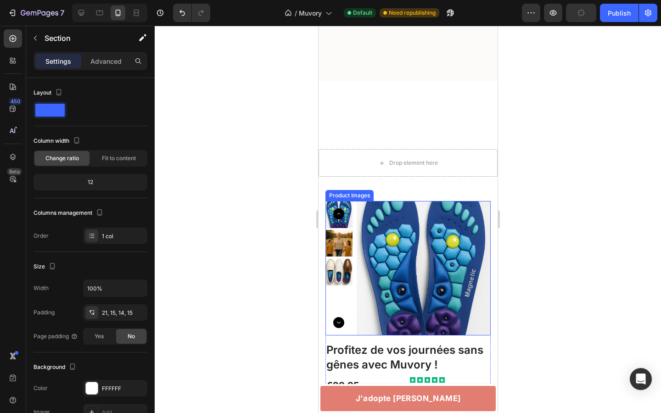
scroll to position [2188, 0]
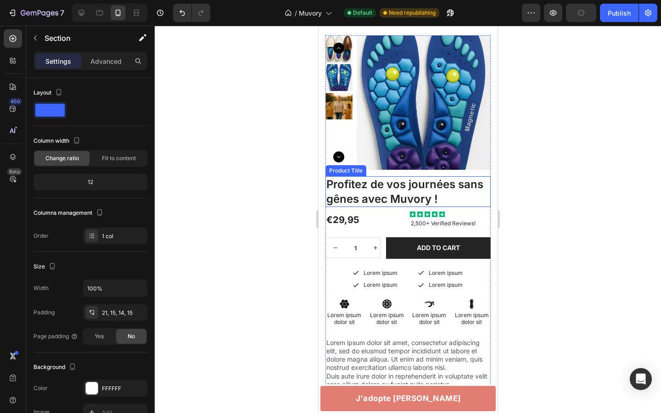
click at [387, 201] on h1 "Profitez de vos journées sans gênes avec Muvory !" at bounding box center [407, 191] width 165 height 30
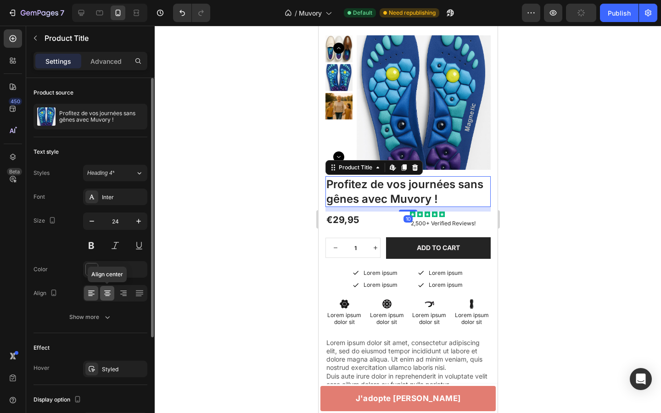
click at [104, 290] on icon at bounding box center [107, 293] width 9 height 9
click at [102, 192] on div "Inter" at bounding box center [115, 197] width 64 height 17
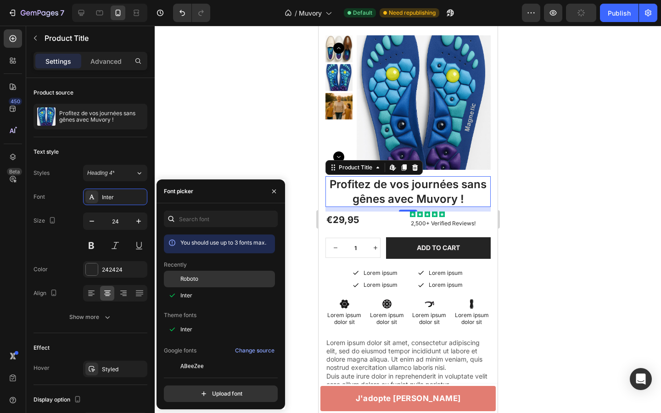
click at [189, 275] on span "Roboto" at bounding box center [190, 279] width 18 height 8
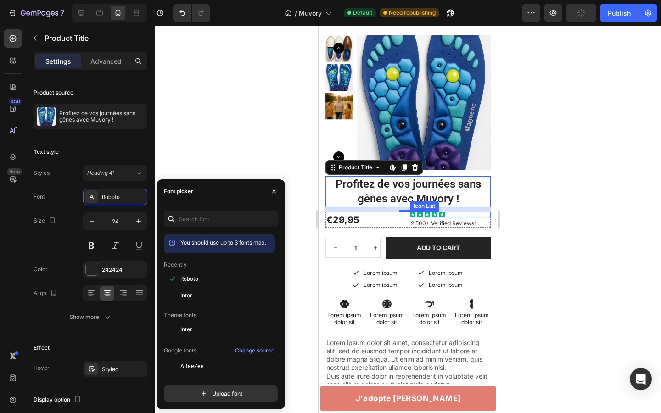
click at [457, 214] on div "Icon Icon Icon Icon Icon" at bounding box center [450, 215] width 81 height 6
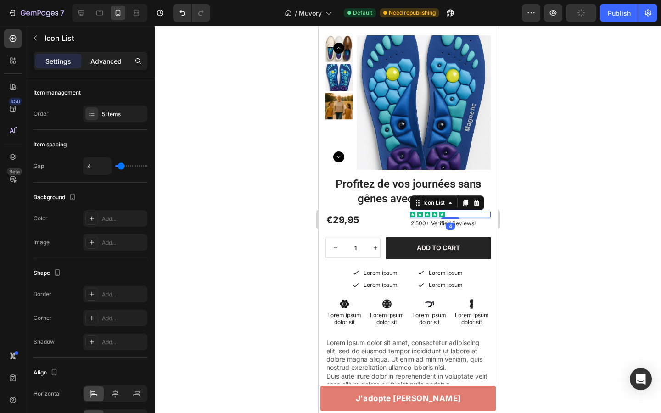
click at [102, 62] on p "Advanced" at bounding box center [105, 61] width 31 height 10
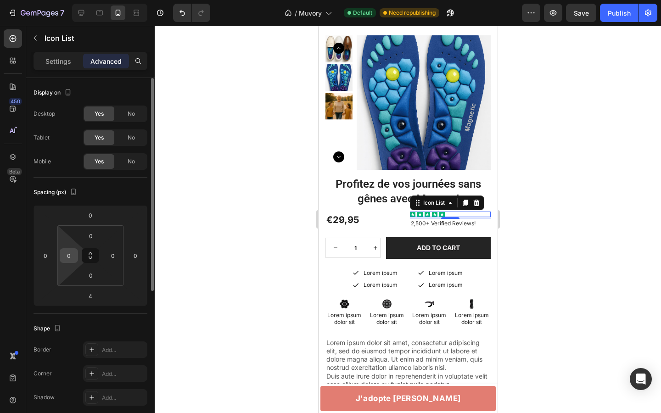
click at [71, 254] on input "0" at bounding box center [69, 256] width 14 height 14
type input "40"
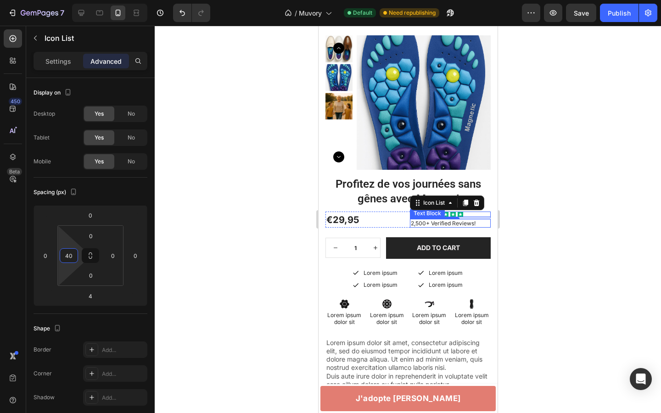
click at [429, 221] on p "2,500+ Verified Reviews!" at bounding box center [450, 223] width 79 height 7
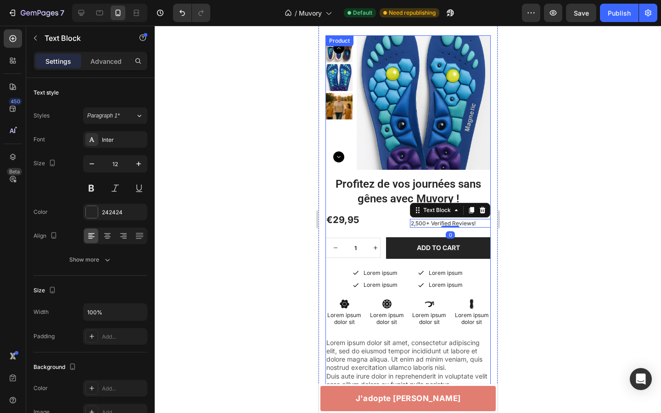
click at [393, 265] on div "Profitez de vos journées sans gênes avec Muvory ! Product Title €29,95 Product …" at bounding box center [407, 350] width 165 height 349
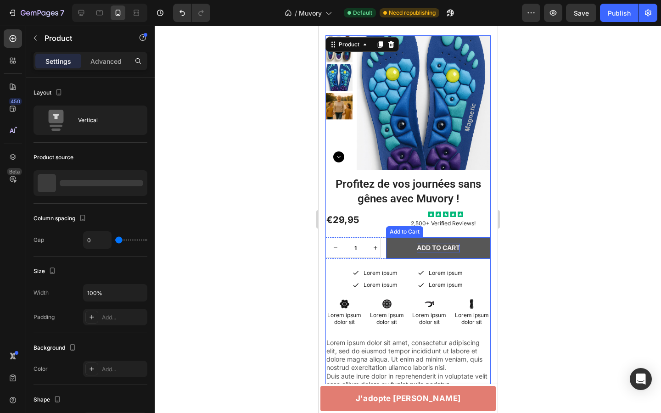
click at [419, 247] on div "Add to cart" at bounding box center [438, 248] width 43 height 8
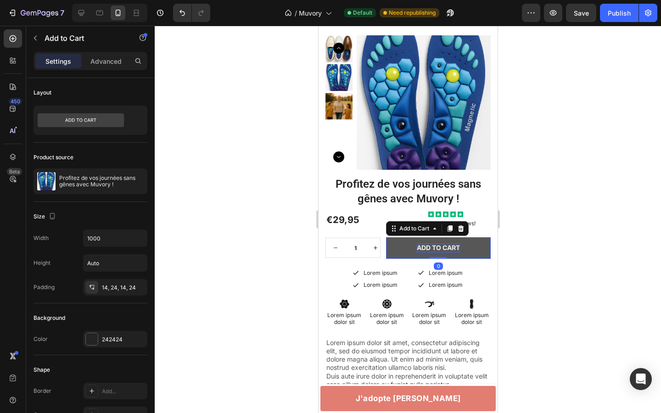
click at [419, 247] on div "Add to cart" at bounding box center [438, 248] width 43 height 8
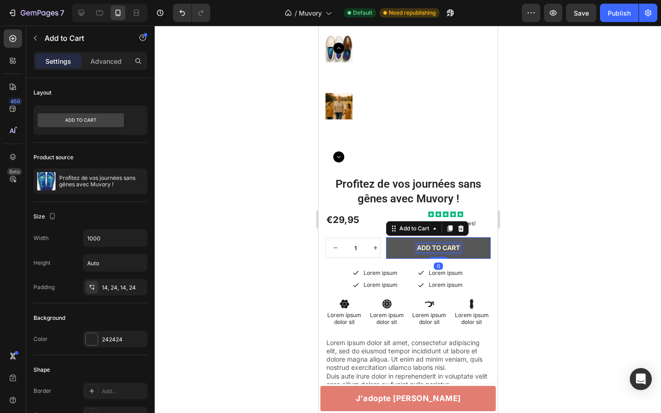
click at [419, 247] on p "Add to cart" at bounding box center [438, 248] width 43 height 8
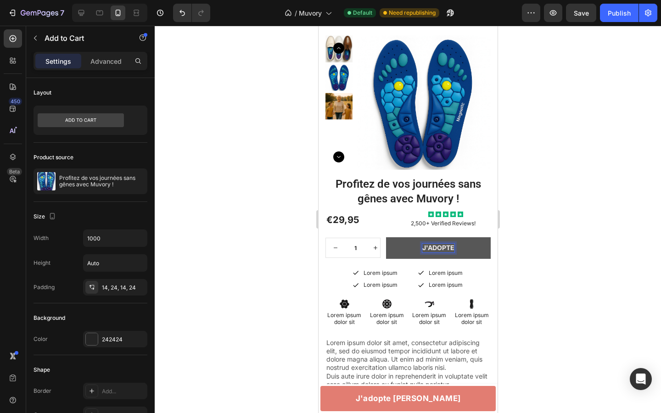
click at [386, 237] on button "J'ADOPTE" at bounding box center [438, 247] width 105 height 21
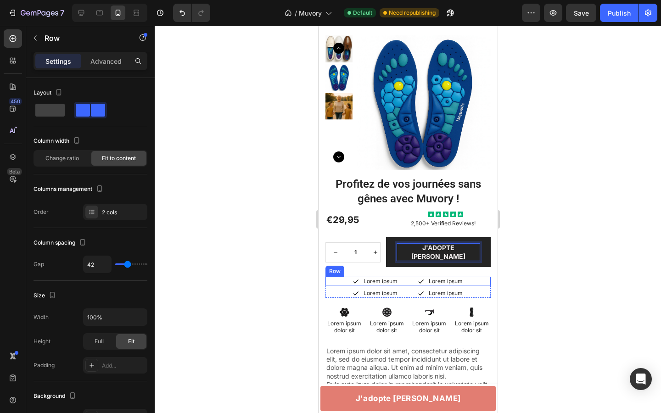
click at [409, 277] on div "Icon Lorem ipsum Text Block Row Icon Lorem ipsum Text Block Row Row" at bounding box center [407, 281] width 165 height 9
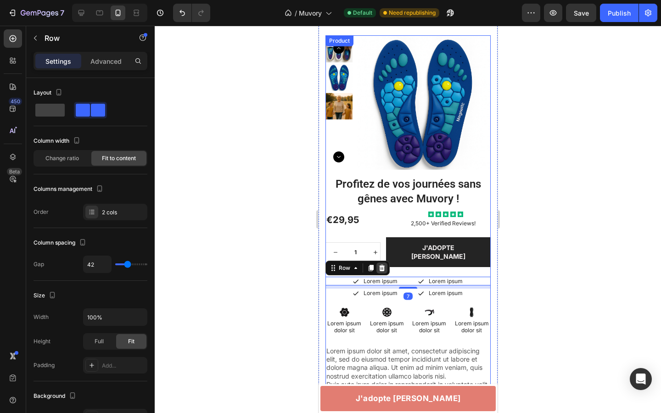
click at [384, 265] on icon at bounding box center [381, 268] width 7 height 7
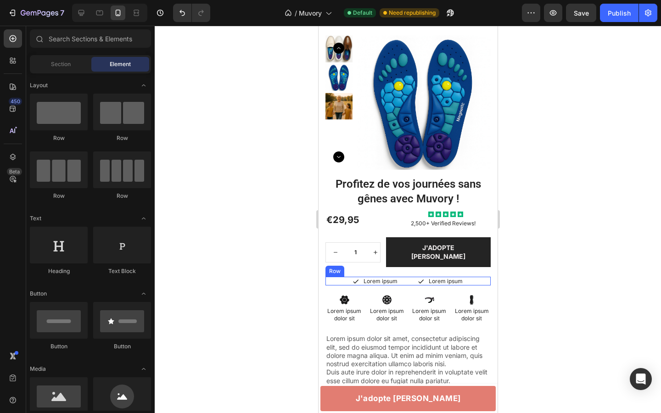
click at [407, 277] on div "Icon Lorem ipsum Text Block Row Icon Lorem ipsum Text Block Row Row" at bounding box center [407, 281] width 165 height 9
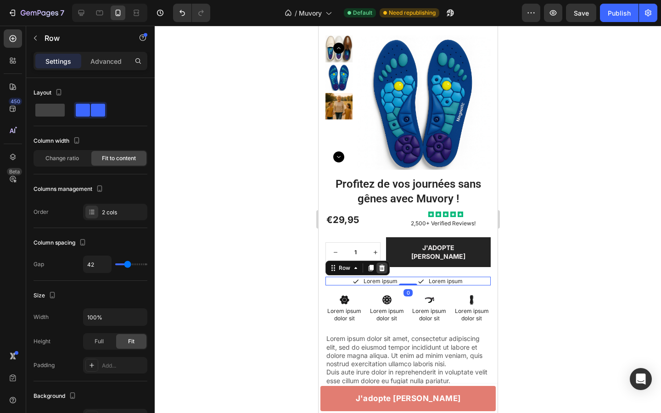
click at [382, 265] on icon at bounding box center [382, 268] width 6 height 6
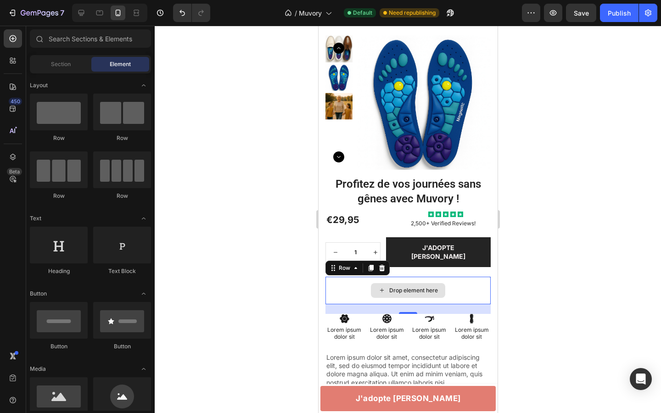
click at [466, 280] on div "Drop element here" at bounding box center [407, 291] width 165 height 28
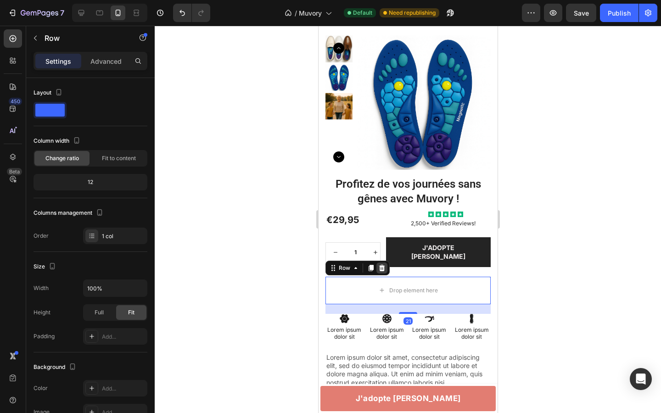
click at [382, 265] on icon at bounding box center [381, 268] width 7 height 7
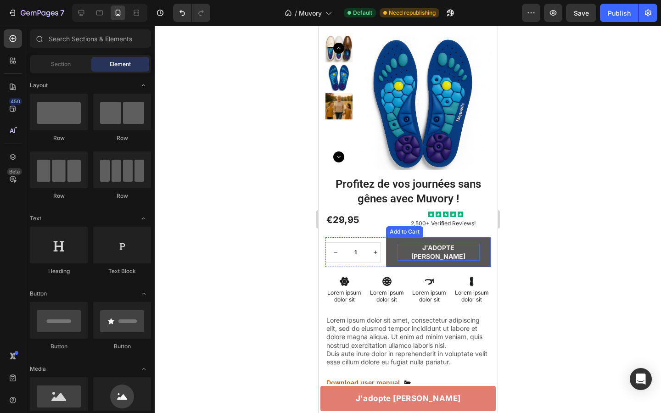
click at [460, 248] on p "J'ADOPTE [PERSON_NAME]" at bounding box center [438, 252] width 83 height 17
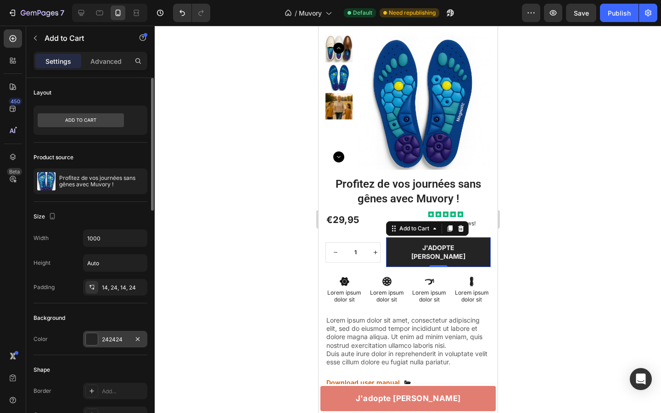
click at [112, 338] on div "242424" at bounding box center [115, 340] width 27 height 8
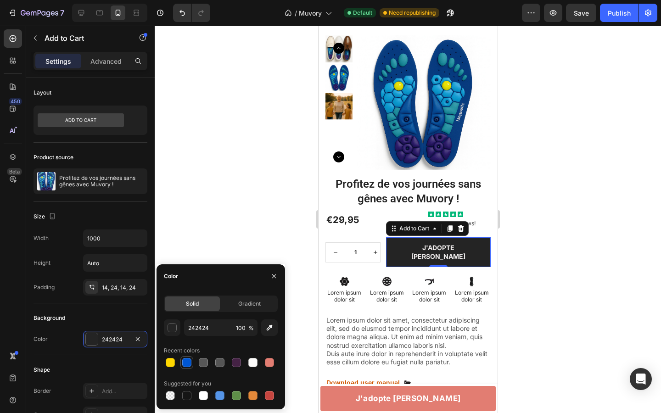
click at [189, 364] on div at bounding box center [186, 362] width 9 height 9
type input "0056D2"
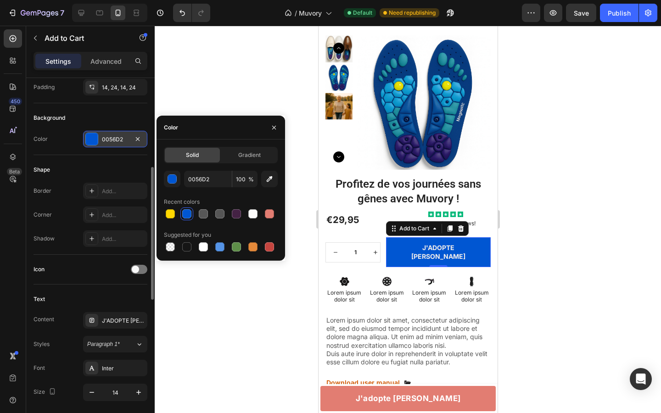
scroll to position [217, 0]
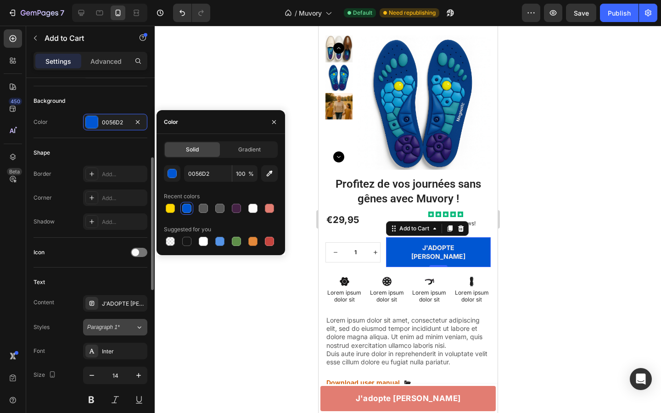
click at [108, 326] on span "Paragraph 1*" at bounding box center [103, 327] width 33 height 8
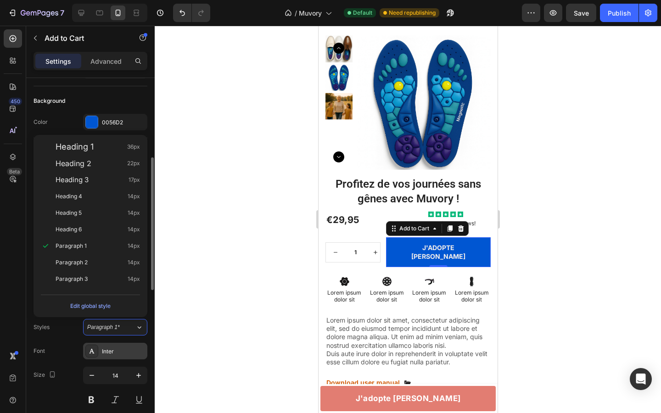
click at [117, 358] on div "Inter" at bounding box center [115, 351] width 64 height 17
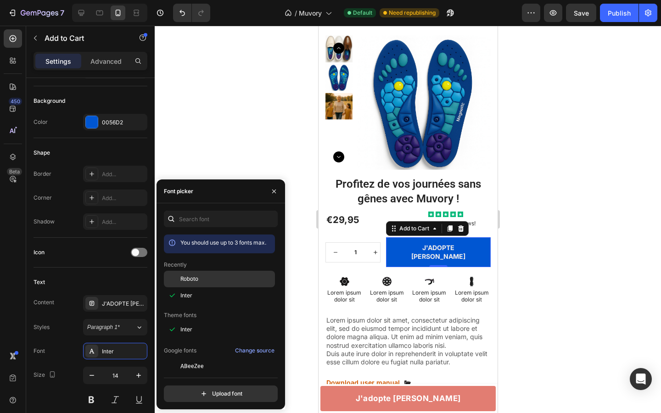
click at [182, 277] on span "Roboto" at bounding box center [190, 279] width 18 height 8
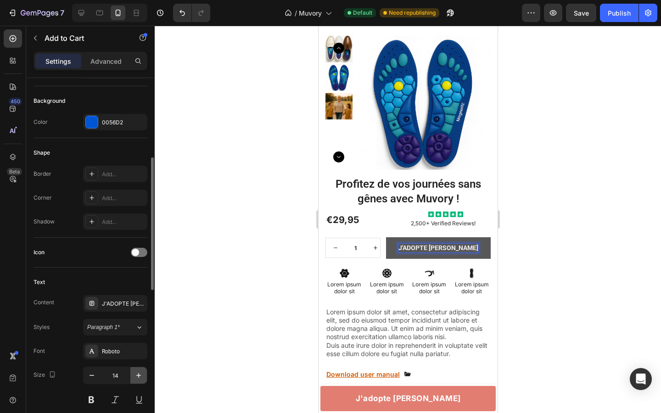
click at [139, 373] on icon "button" at bounding box center [138, 375] width 9 height 9
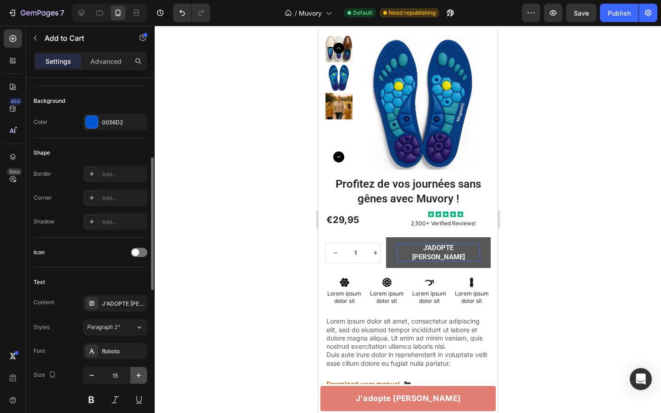
type input "16"
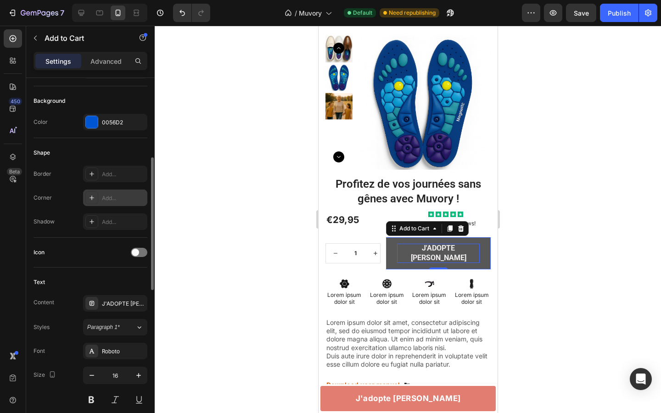
click at [105, 198] on div "Add..." at bounding box center [123, 198] width 43 height 8
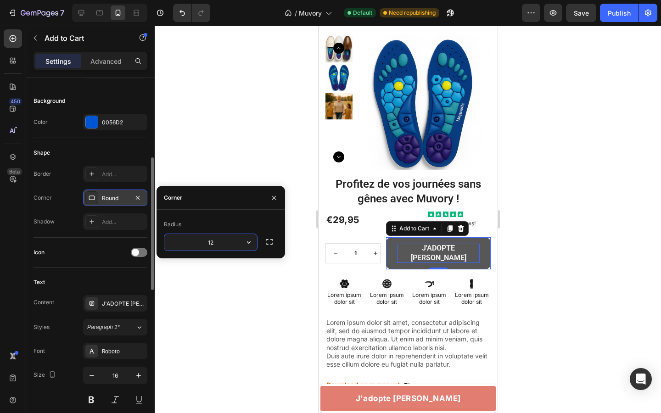
type input "12"
click at [274, 200] on icon "button" at bounding box center [274, 197] width 7 height 7
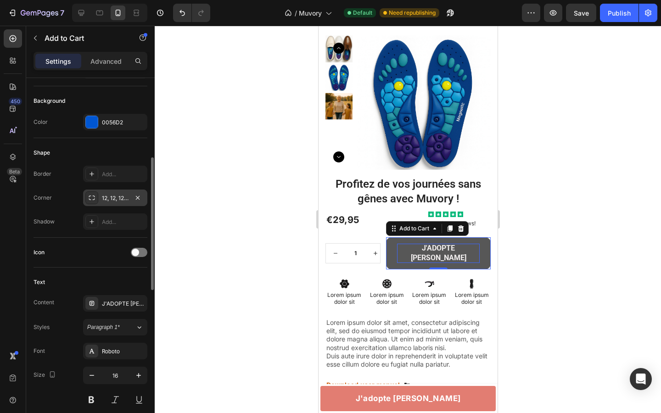
click at [243, 159] on div at bounding box center [408, 220] width 507 height 388
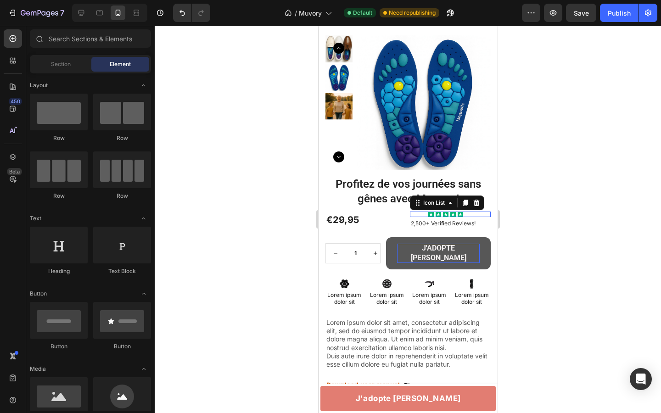
click at [474, 214] on div "Icon Icon Icon Icon Icon" at bounding box center [459, 215] width 62 height 6
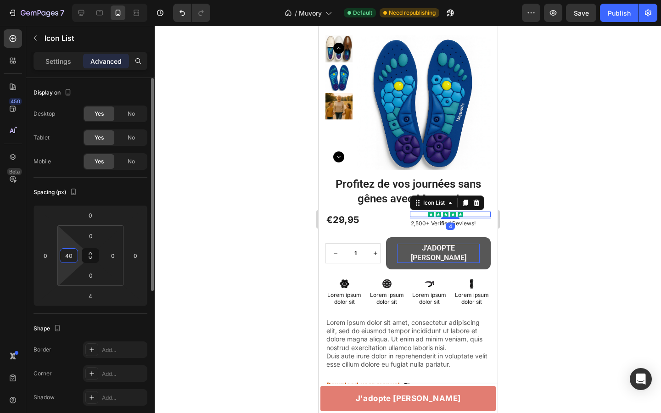
click at [69, 258] on input "40" at bounding box center [69, 256] width 14 height 14
type input "35"
click at [129, 0] on html "7 Version history / Muvory Default Need republishing Preview Save Publish 450 B…" at bounding box center [330, 0] width 661 height 0
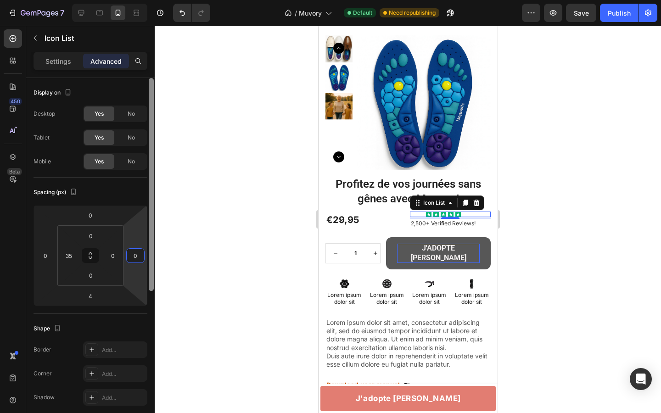
click at [152, 232] on div at bounding box center [151, 184] width 5 height 213
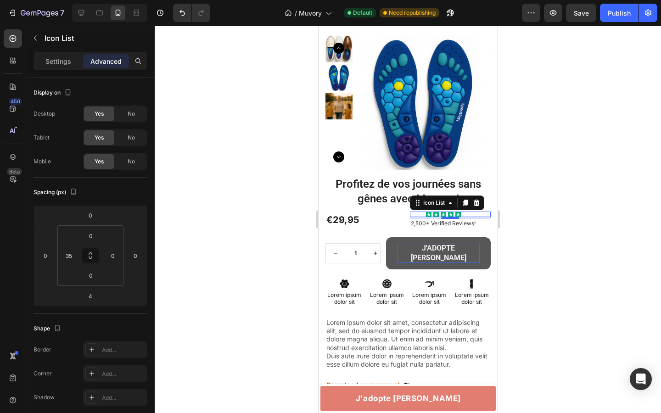
click at [198, 226] on div at bounding box center [408, 220] width 507 height 388
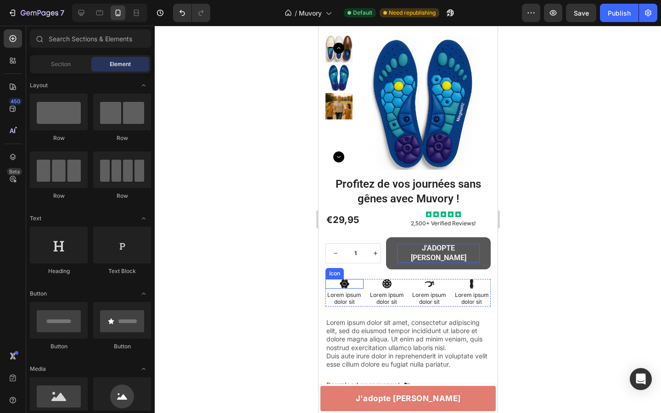
click at [343, 282] on icon at bounding box center [344, 284] width 4 height 4
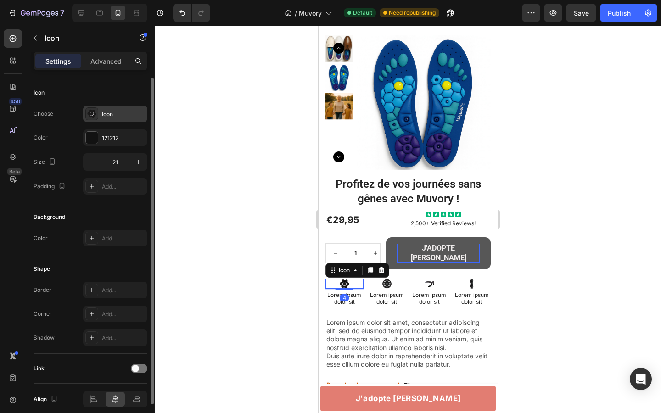
click at [97, 116] on div at bounding box center [91, 113] width 13 height 13
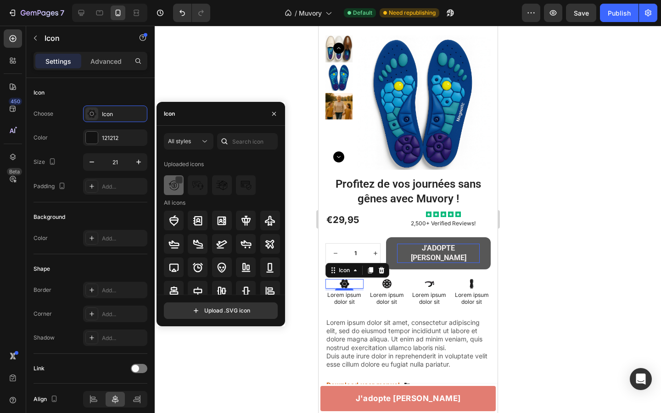
click at [170, 180] on img at bounding box center [174, 185] width 11 height 11
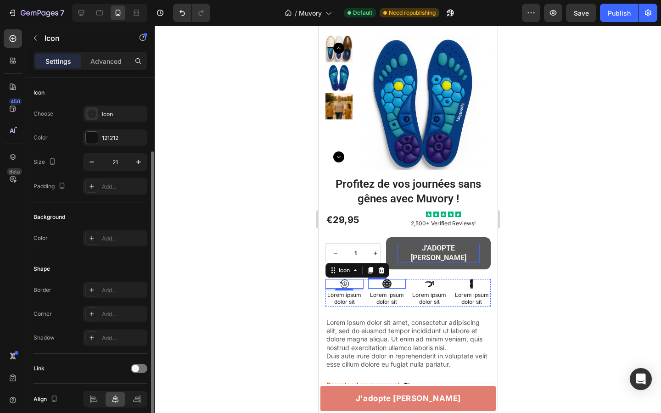
click at [390, 279] on icon at bounding box center [386, 283] width 9 height 9
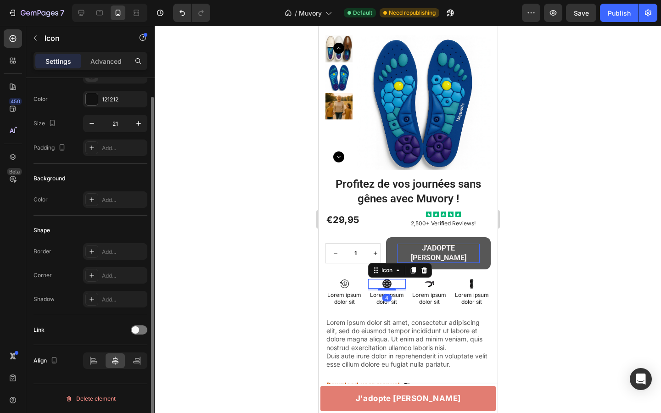
scroll to position [0, 0]
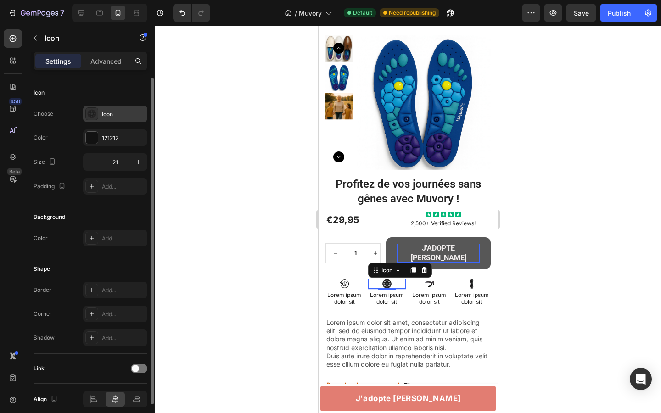
click at [101, 114] on div "Icon" at bounding box center [115, 114] width 64 height 17
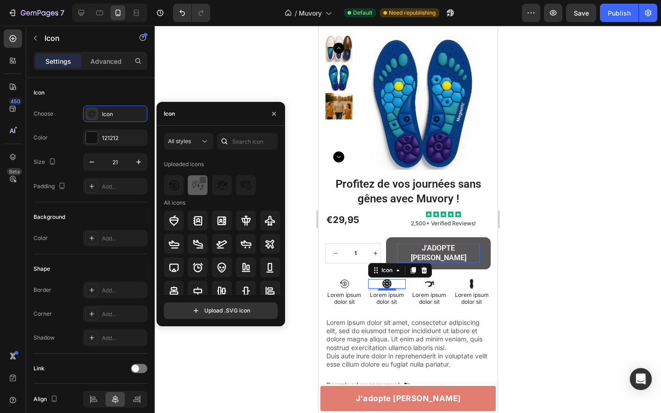
click at [199, 181] on div at bounding box center [202, 179] width 7 height 7
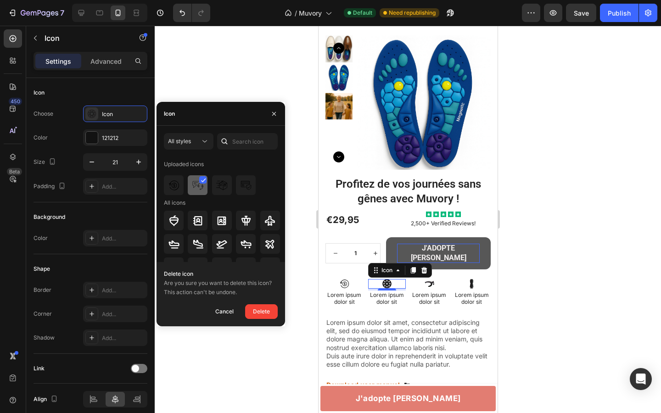
click at [212, 188] on div at bounding box center [222, 185] width 20 height 20
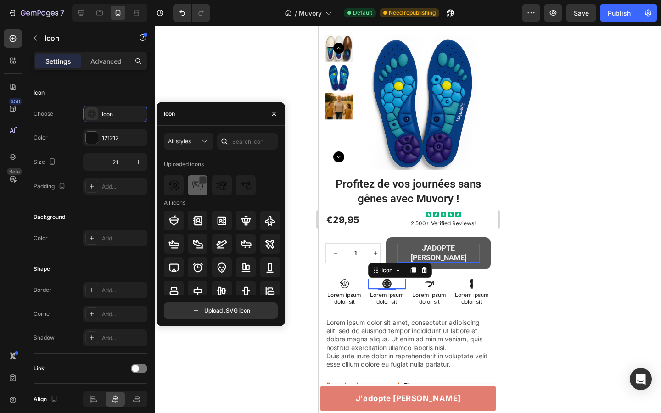
click at [196, 188] on img at bounding box center [197, 185] width 11 height 11
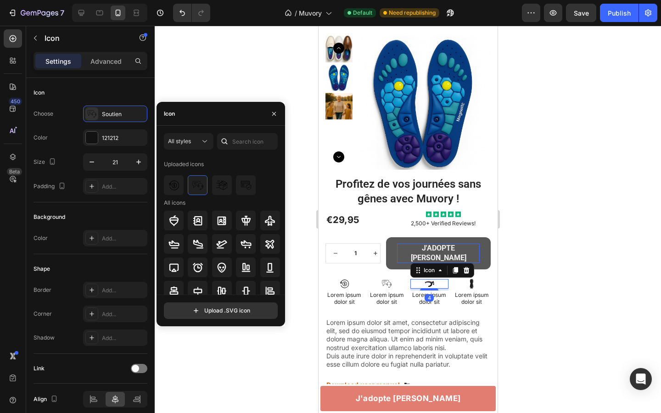
click at [429, 281] on icon at bounding box center [430, 284] width 8 height 6
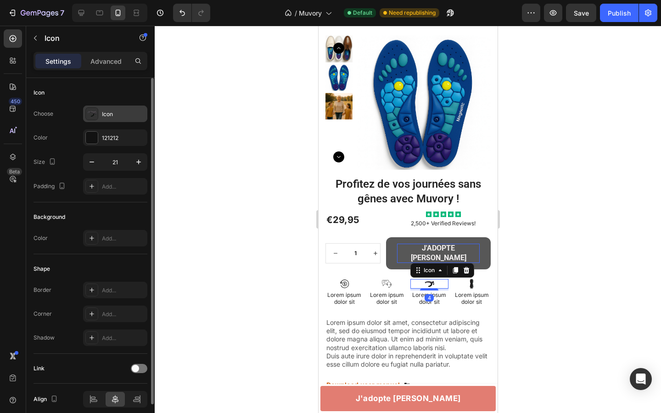
click at [86, 113] on div at bounding box center [91, 113] width 13 height 13
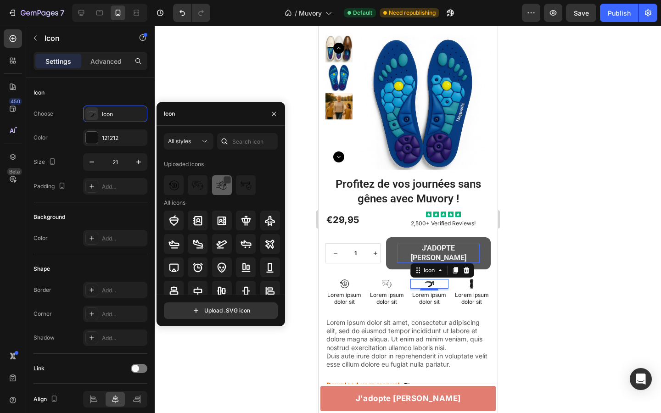
click at [220, 190] on img at bounding box center [221, 185] width 11 height 11
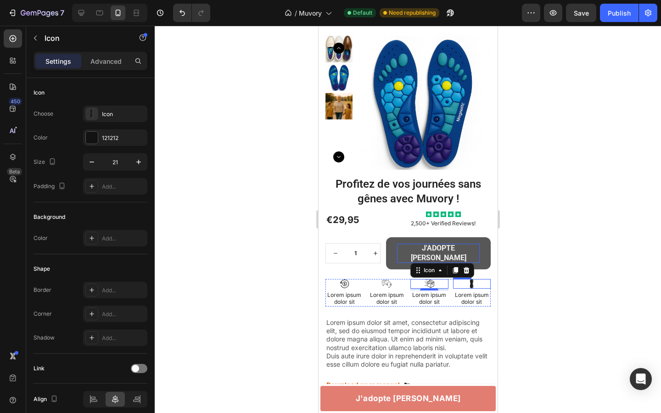
click at [475, 279] on icon at bounding box center [472, 284] width 10 height 10
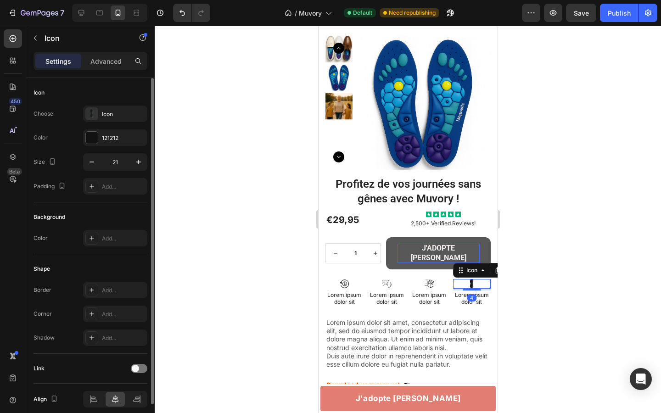
click at [125, 254] on div "Icon Choose Icon Color 121212 Size 21 Padding Add..." at bounding box center [91, 304] width 114 height 100
click at [122, 110] on div "Icon" at bounding box center [115, 114] width 64 height 17
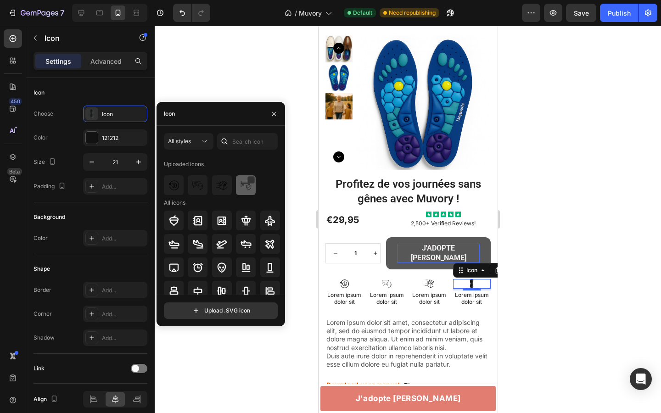
click at [243, 186] on img at bounding box center [246, 185] width 11 height 11
click at [344, 282] on icon at bounding box center [344, 283] width 1 height 3
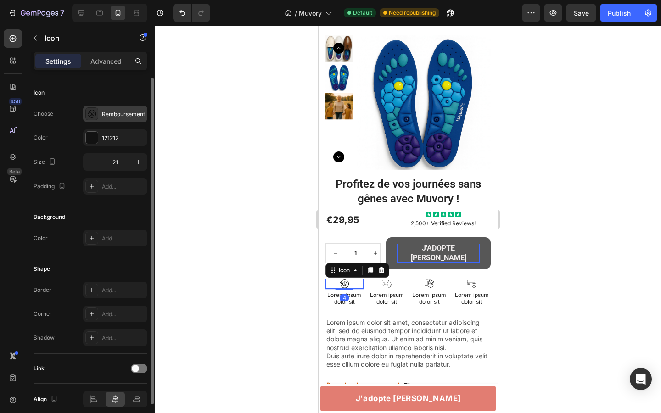
click at [94, 113] on icon at bounding box center [91, 113] width 9 height 9
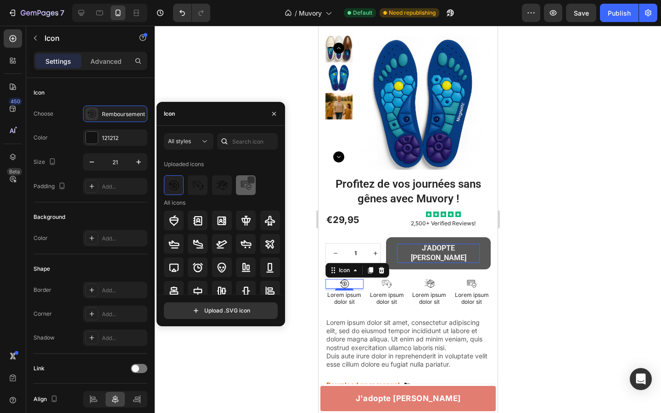
click at [237, 184] on div at bounding box center [246, 185] width 20 height 20
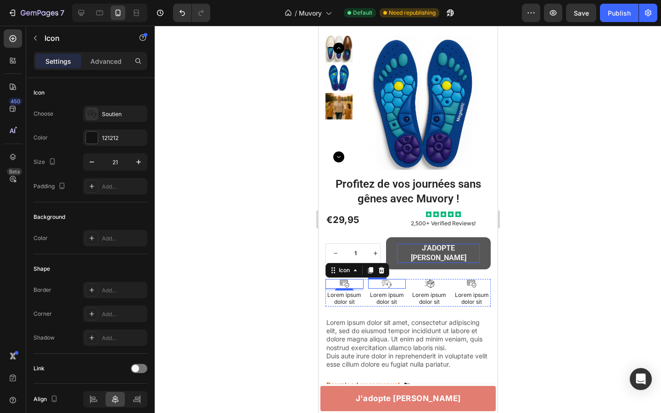
click at [385, 279] on icon at bounding box center [387, 284] width 10 height 10
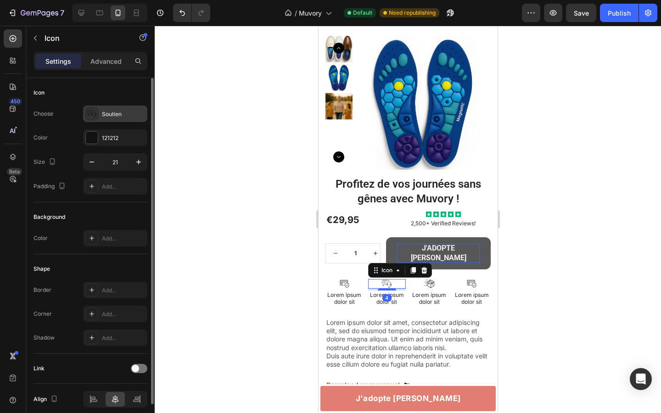
click at [88, 119] on div at bounding box center [91, 113] width 13 height 13
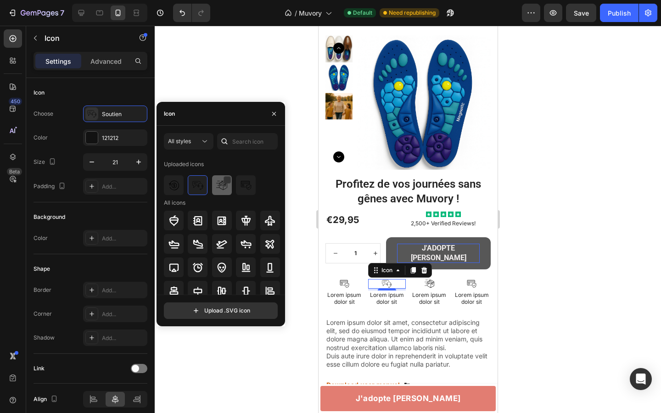
click at [217, 186] on img at bounding box center [221, 185] width 11 height 11
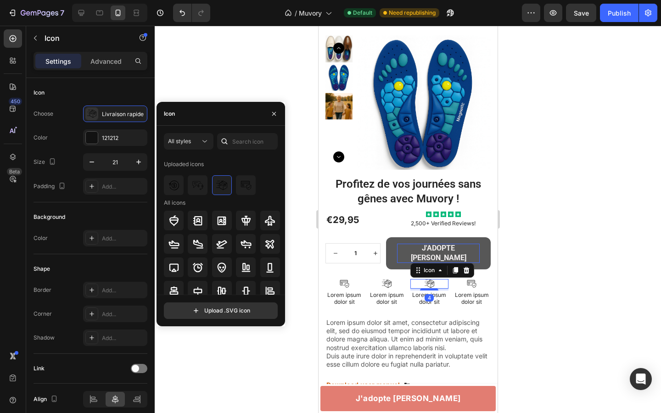
click at [426, 279] on icon at bounding box center [429, 284] width 10 height 10
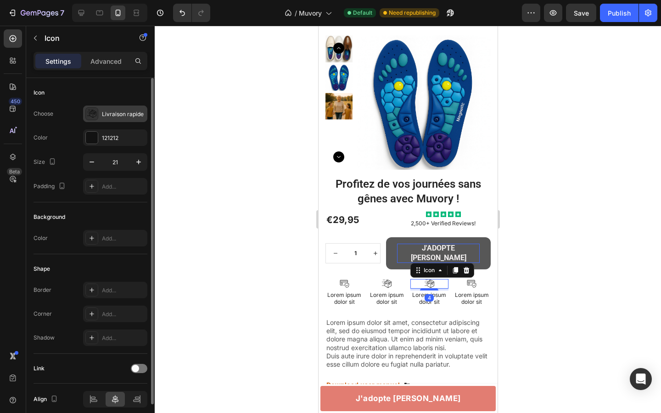
click at [122, 120] on div "Livraison rapide" at bounding box center [115, 114] width 64 height 17
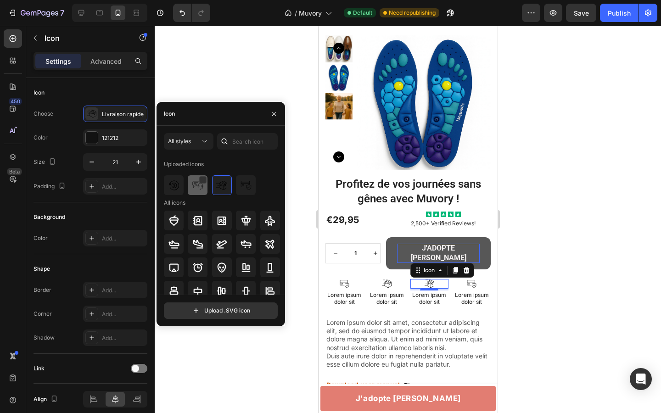
click at [199, 187] on img at bounding box center [197, 185] width 11 height 11
click at [471, 279] on icon at bounding box center [472, 284] width 10 height 10
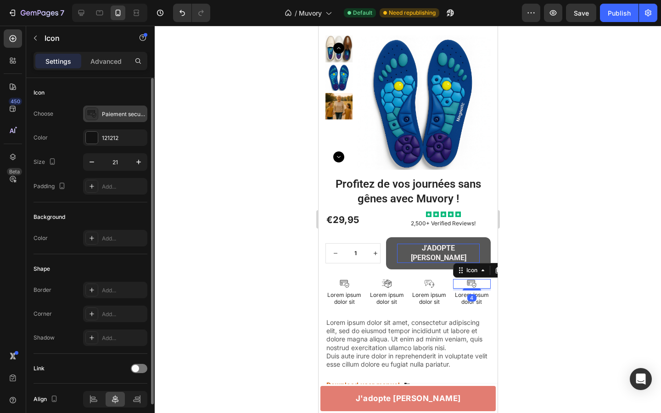
click at [106, 111] on div "Paiement securise" at bounding box center [123, 114] width 43 height 8
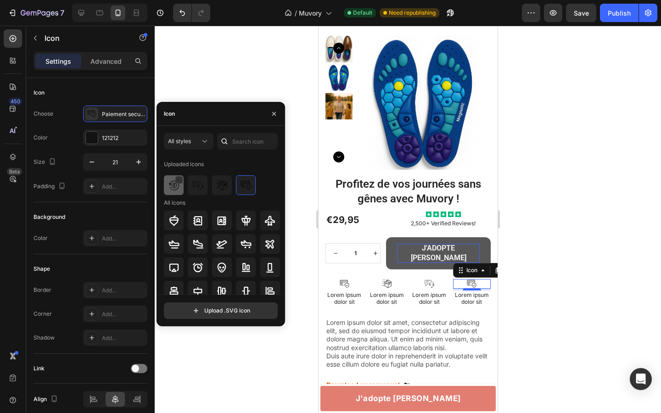
click at [172, 183] on img at bounding box center [174, 185] width 11 height 11
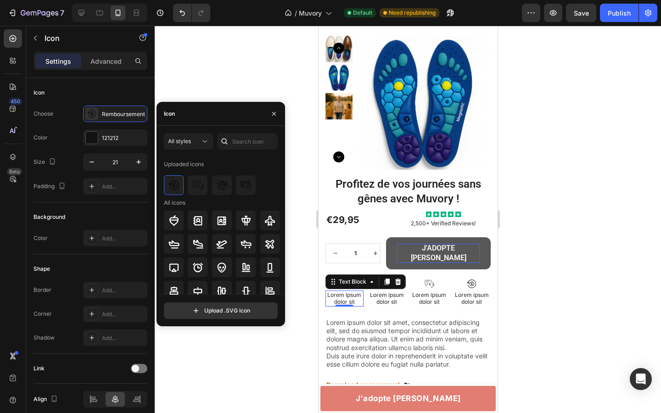
click at [339, 292] on p "Lorem ipsum dolor sit" at bounding box center [344, 299] width 36 height 14
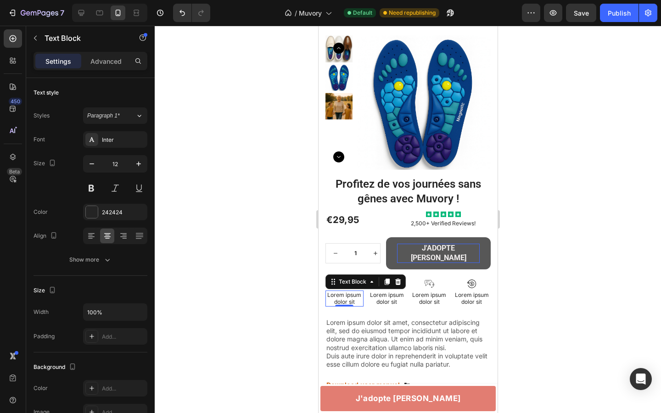
click at [339, 292] on p "Lorem ipsum dolor sit" at bounding box center [344, 299] width 36 height 14
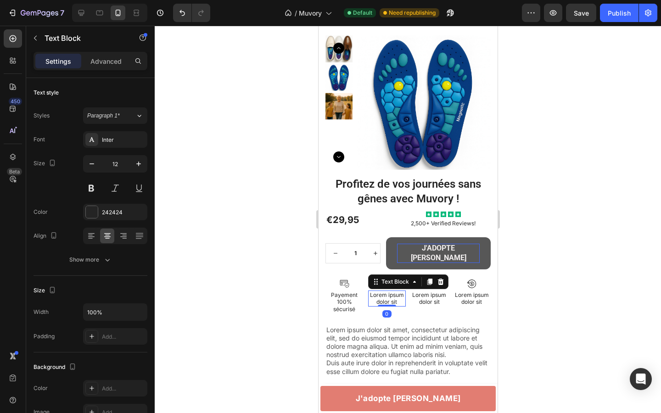
click at [385, 291] on div "Lorem ipsum dolor sit" at bounding box center [387, 299] width 38 height 16
click at [385, 292] on p "Lorem ipsum dolor sit" at bounding box center [387, 299] width 36 height 14
drag, startPoint x: 392, startPoint y: 282, endPoint x: 396, endPoint y: 286, distance: 5.8
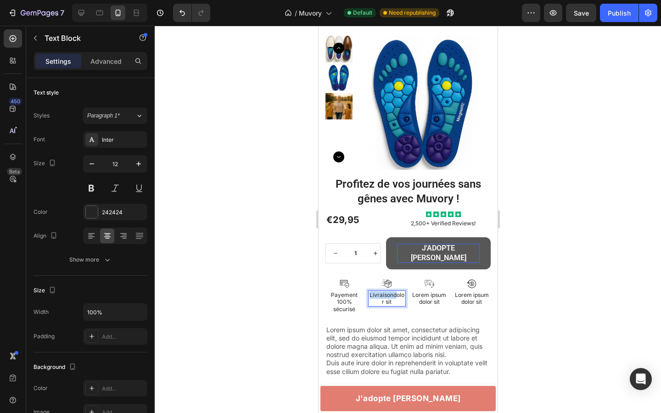
click at [396, 292] on p "Livraisondolor sit" at bounding box center [387, 299] width 36 height 14
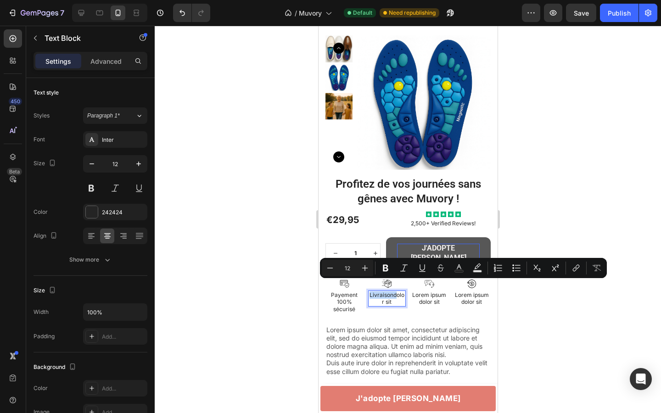
click at [396, 292] on p "Livraisondolor sit" at bounding box center [387, 299] width 36 height 14
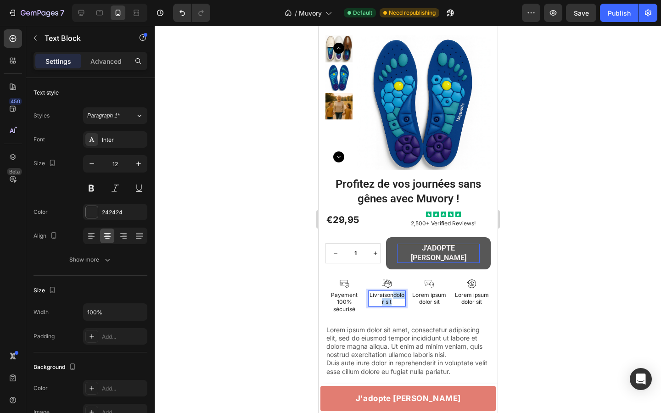
drag, startPoint x: 394, startPoint y: 285, endPoint x: 398, endPoint y: 295, distance: 10.5
click at [398, 295] on p "Livraisondolor sit" at bounding box center [387, 299] width 36 height 14
click at [394, 292] on p "Livraisonrapide" at bounding box center [387, 299] width 36 height 14
click at [424, 292] on p "Lorem ipsum dolor sit" at bounding box center [429, 299] width 36 height 14
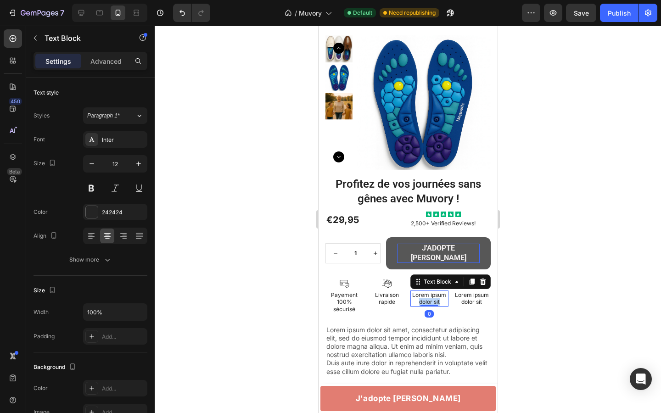
click at [424, 292] on p "Lorem ipsum dolor sit" at bounding box center [429, 299] width 36 height 14
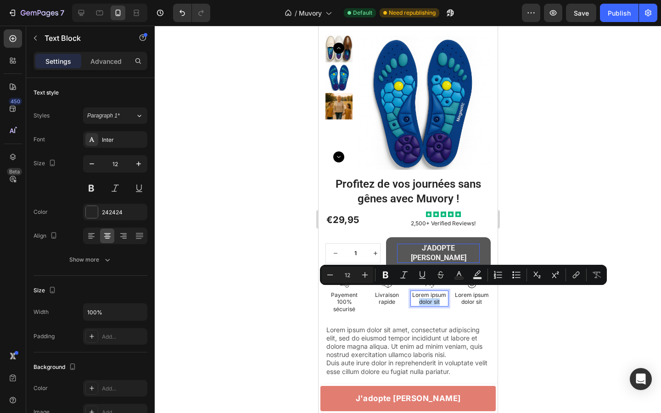
click at [437, 292] on p "Lorem ipsum dolor sit" at bounding box center [429, 299] width 36 height 14
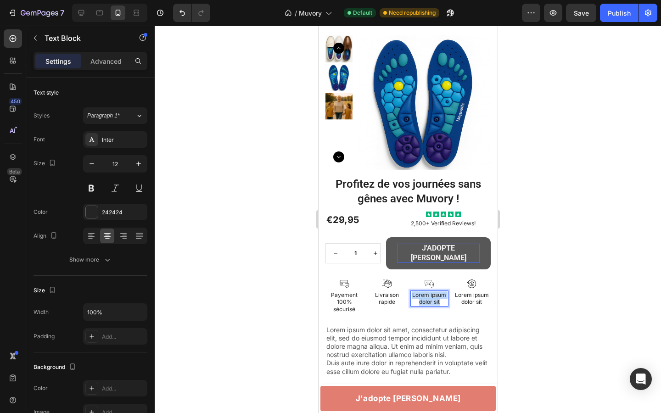
drag, startPoint x: 440, startPoint y: 293, endPoint x: 409, endPoint y: 281, distance: 34.0
click at [409, 281] on div "Icon Payement 100% sécurisé Text Block Icon Livraison rapide Text Block Icon Lo…" at bounding box center [407, 296] width 165 height 35
click at [465, 292] on p "Lorem ipsum dolor sit" at bounding box center [472, 299] width 36 height 14
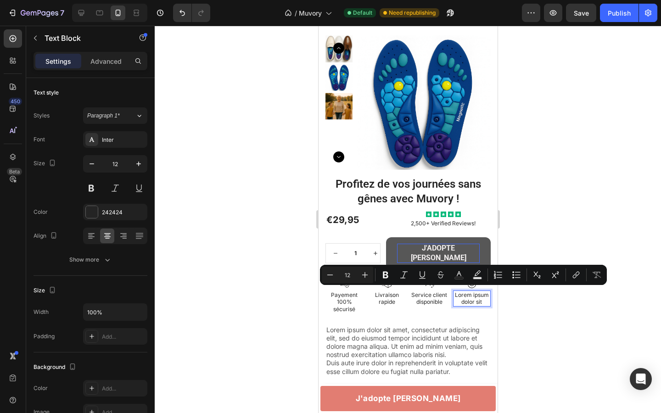
click at [459, 292] on p "Lorem ipsum dolor sit" at bounding box center [472, 299] width 36 height 14
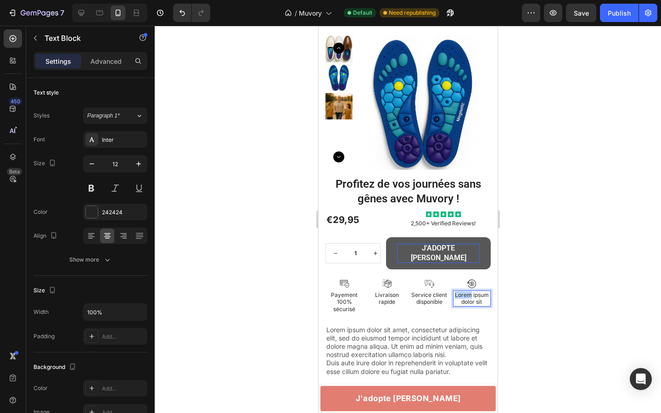
click at [459, 292] on p "Lorem ipsum dolor sit" at bounding box center [472, 299] width 36 height 14
drag, startPoint x: 481, startPoint y: 293, endPoint x: 451, endPoint y: 281, distance: 33.2
click at [451, 281] on div "Icon Payement 100% sécurisé Text Block Icon Livraison rapide Text Block Icon Se…" at bounding box center [407, 296] width 165 height 35
click at [256, 270] on div at bounding box center [408, 220] width 507 height 388
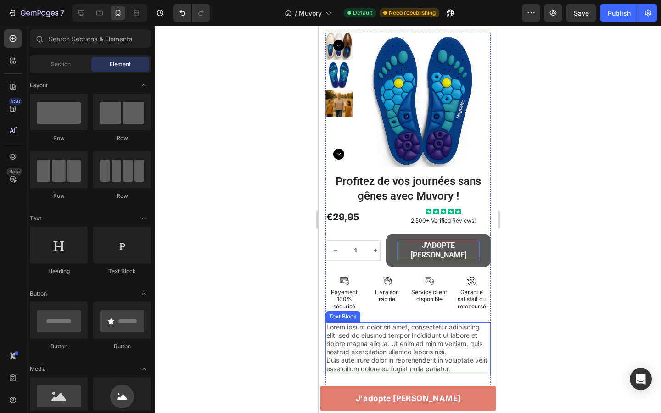
scroll to position [2259, 0]
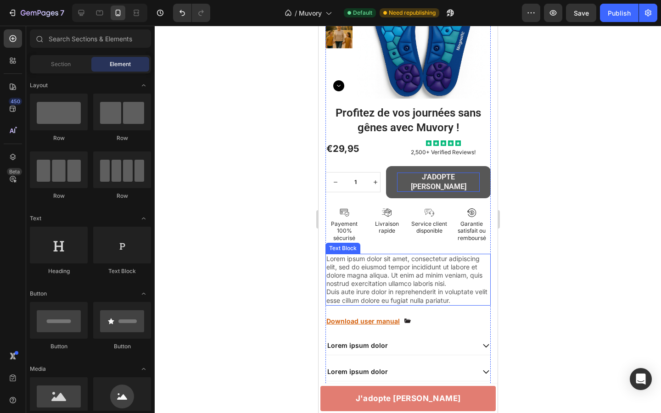
click at [351, 255] on p "Lorem ipsum dolor sit amet, consectetur adipiscing elit, sed do eiusmod tempor …" at bounding box center [408, 280] width 164 height 50
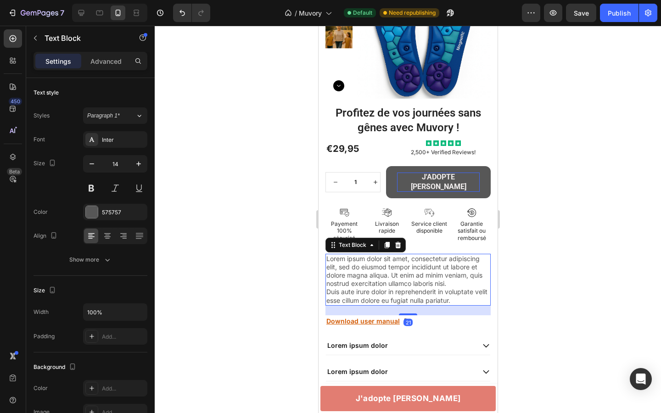
click at [351, 255] on p "Lorem ipsum dolor sit amet, consectetur adipiscing elit, sed do eiusmod tempor …" at bounding box center [408, 280] width 164 height 50
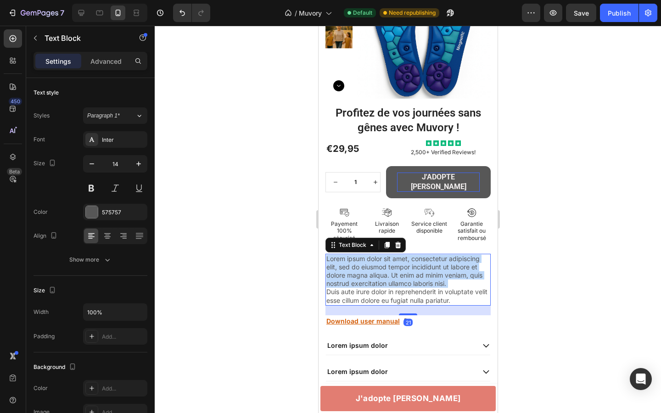
click at [351, 255] on p "Lorem ipsum dolor sit amet, consectetur adipiscing elit, sed do eiusmod tempor …" at bounding box center [408, 280] width 164 height 50
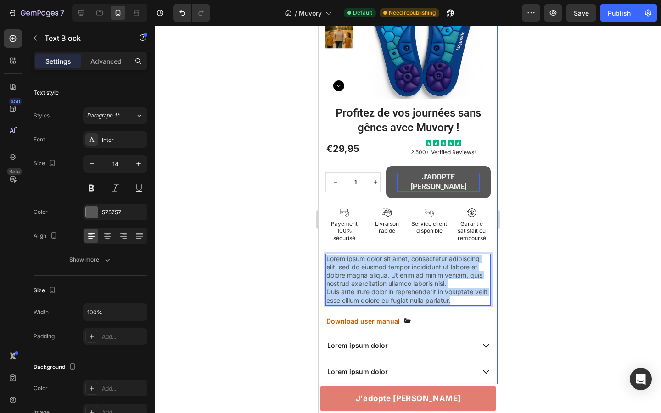
drag, startPoint x: 456, startPoint y: 292, endPoint x: 313, endPoint y: 233, distance: 154.5
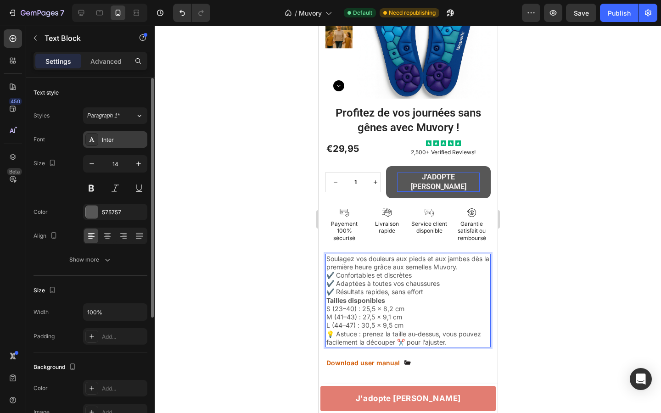
click at [99, 141] on div "Inter" at bounding box center [115, 139] width 64 height 17
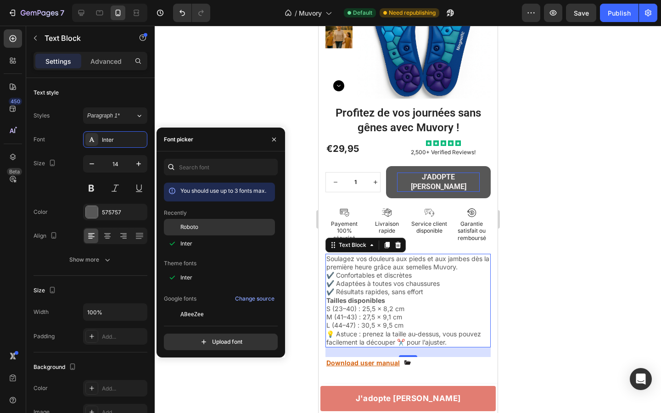
click at [192, 228] on span "Roboto" at bounding box center [190, 227] width 18 height 8
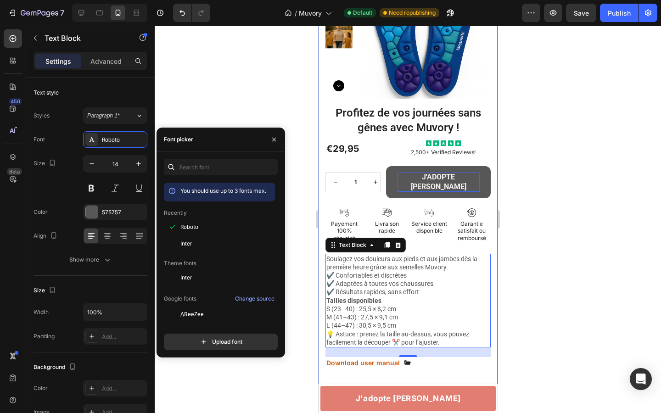
click at [320, 218] on div "Product Images Image Image Row Image Image Row Image Image Row Row Profitez de …" at bounding box center [407, 225] width 179 height 541
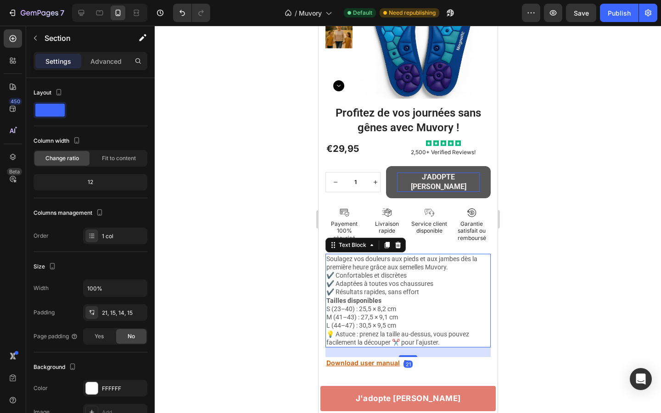
click at [367, 269] on p "Soulagez vos douleurs aux pieds et aux jambes dès la première heure grâce aux s…" at bounding box center [408, 276] width 164 height 42
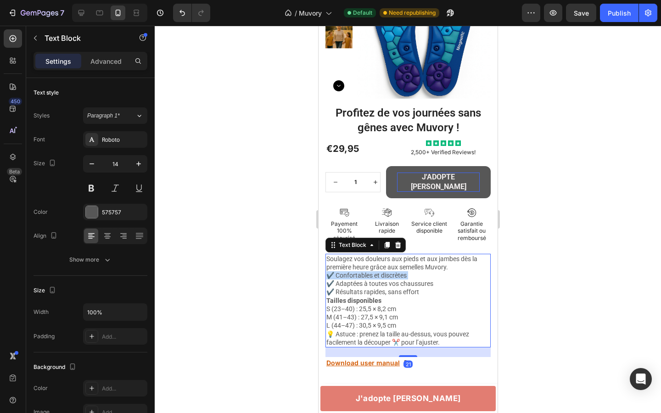
click at [367, 269] on p "Soulagez vos douleurs aux pieds et aux jambes dès la première heure grâce aux s…" at bounding box center [408, 276] width 164 height 42
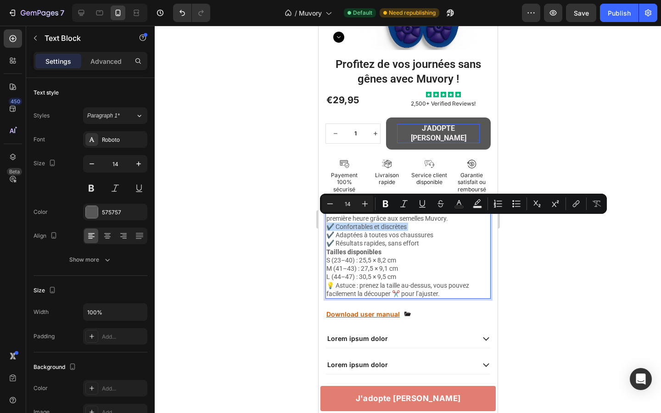
scroll to position [2309, 0]
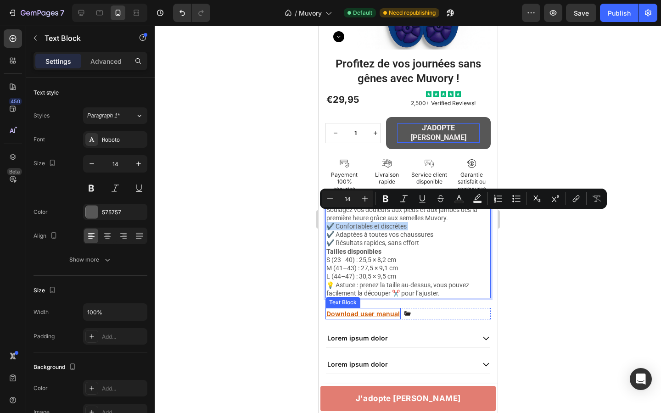
click at [359, 309] on p "Download user manual" at bounding box center [362, 314] width 73 height 10
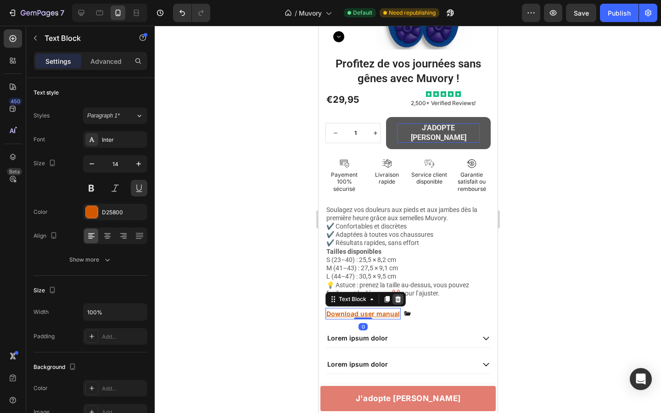
click at [397, 296] on icon at bounding box center [398, 299] width 6 height 6
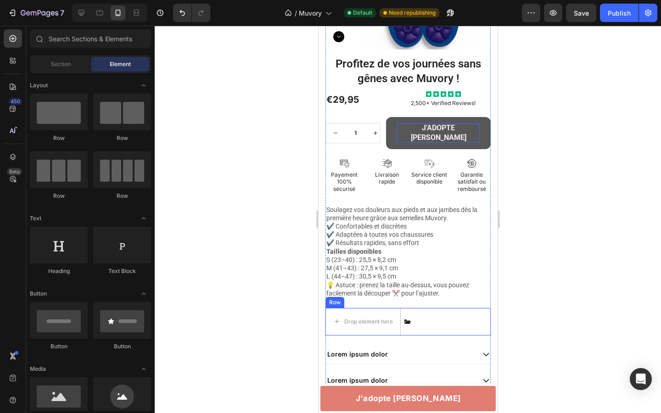
click at [418, 311] on div "Drop element here Icon Row" at bounding box center [407, 322] width 165 height 28
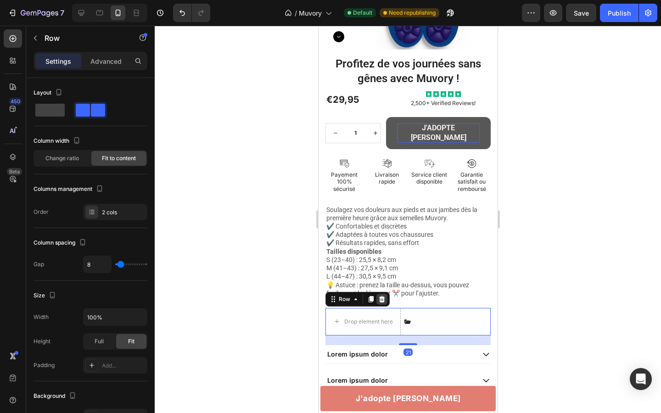
click at [381, 296] on icon at bounding box center [382, 299] width 6 height 6
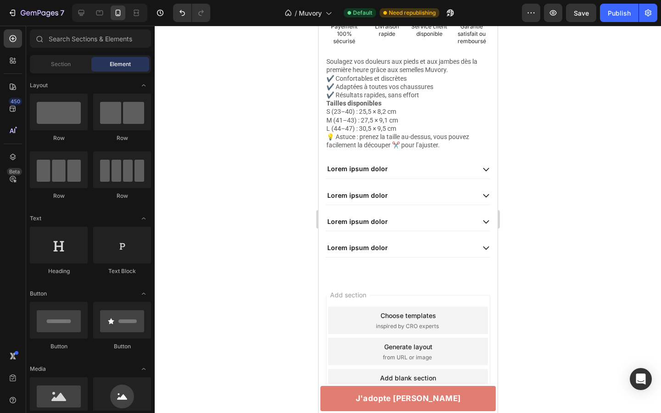
scroll to position [2337, 0]
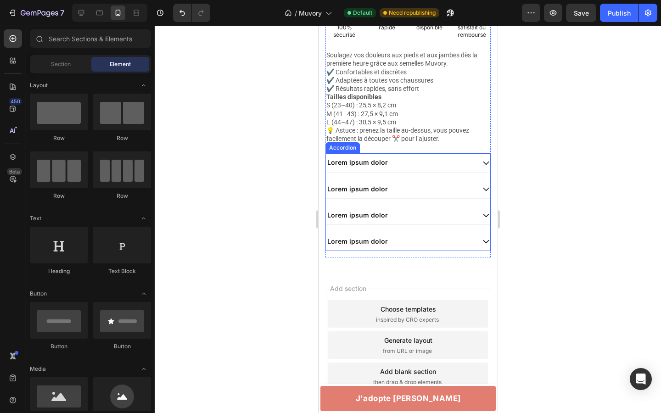
click at [363, 153] on div "Lorem ipsum dolor" at bounding box center [408, 162] width 164 height 19
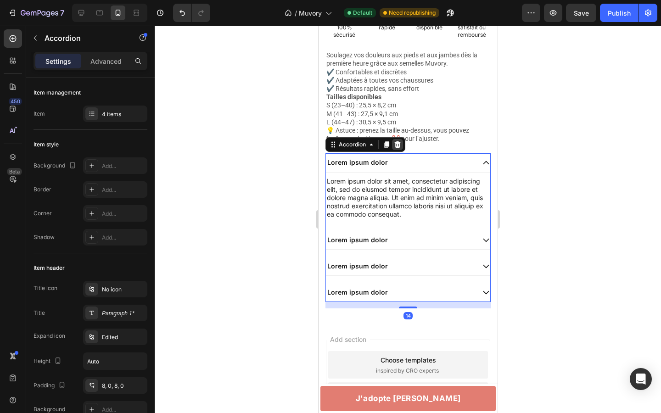
click at [398, 141] on icon at bounding box center [397, 144] width 7 height 7
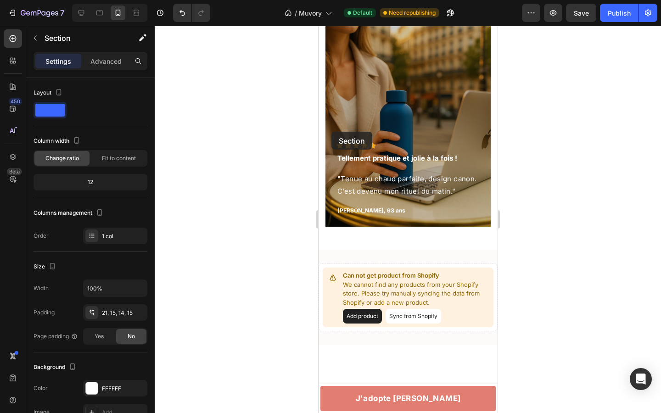
scroll to position [1253, 0]
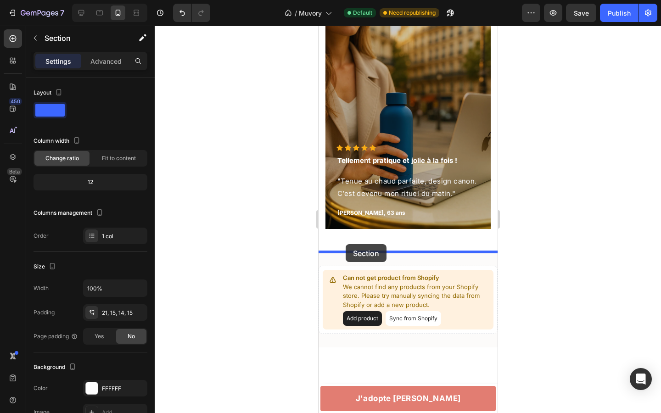
drag, startPoint x: 335, startPoint y: 158, endPoint x: 345, endPoint y: 244, distance: 87.0
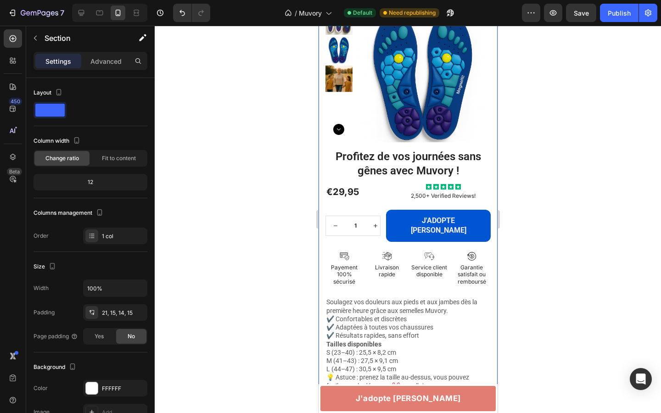
scroll to position [1467, 0]
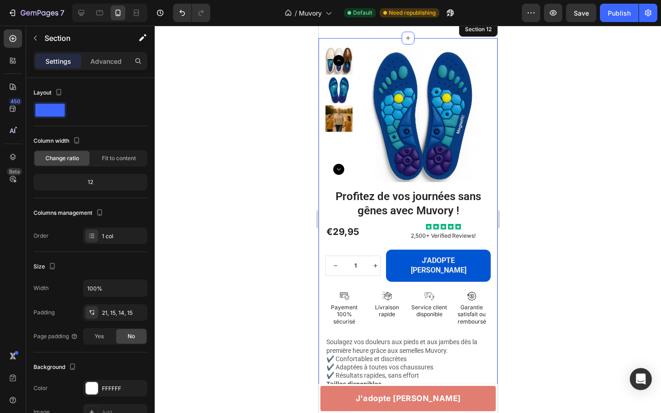
click at [293, 226] on div at bounding box center [408, 220] width 507 height 388
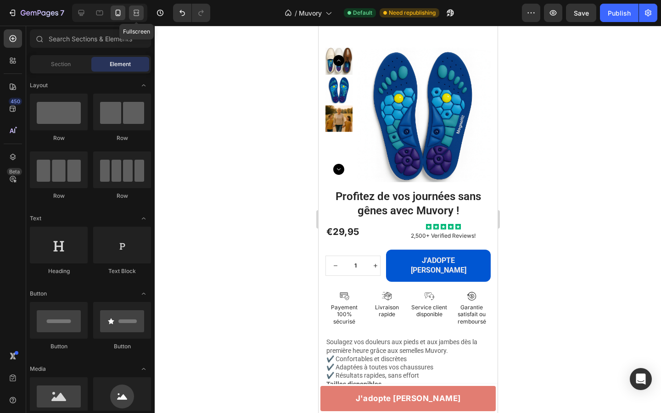
click at [137, 13] on icon at bounding box center [136, 12] width 9 height 9
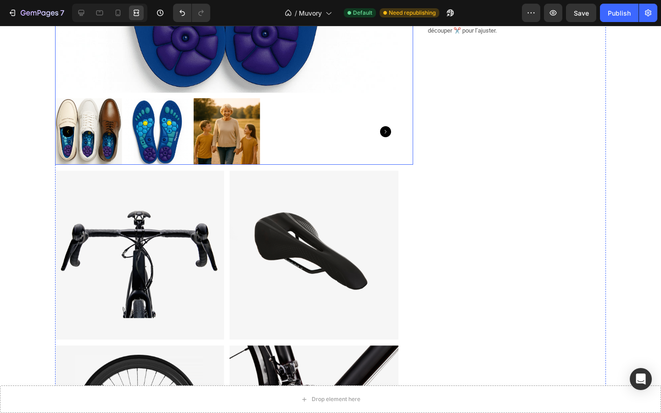
scroll to position [1513, 0]
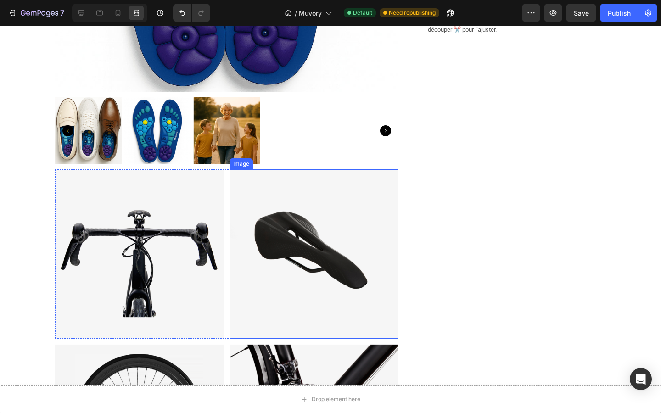
click at [328, 216] on img at bounding box center [314, 253] width 169 height 169
click at [292, 159] on icon at bounding box center [291, 161] width 6 height 6
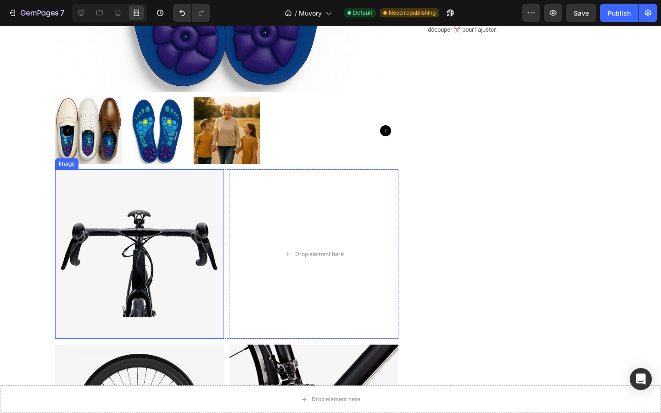
click at [208, 200] on img at bounding box center [139, 253] width 169 height 169
click at [260, 181] on div "Drop element here" at bounding box center [314, 253] width 169 height 169
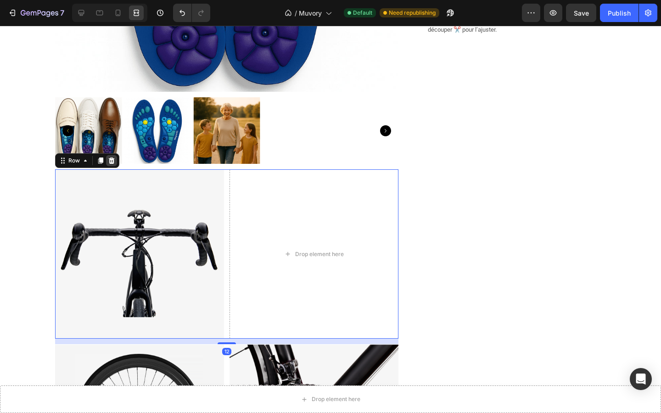
click at [113, 160] on icon at bounding box center [112, 161] width 6 height 6
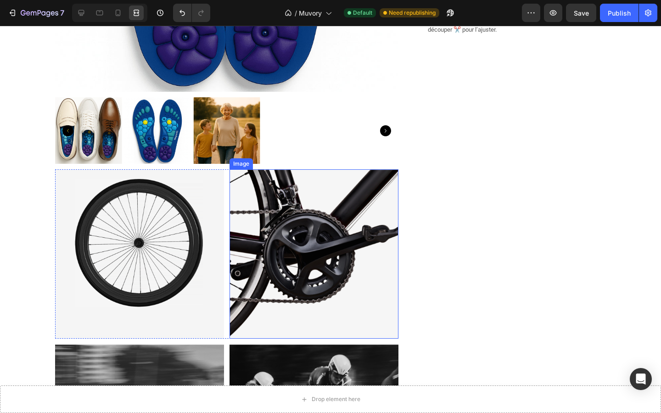
click at [249, 194] on img at bounding box center [314, 253] width 169 height 169
click at [288, 162] on icon at bounding box center [290, 160] width 7 height 7
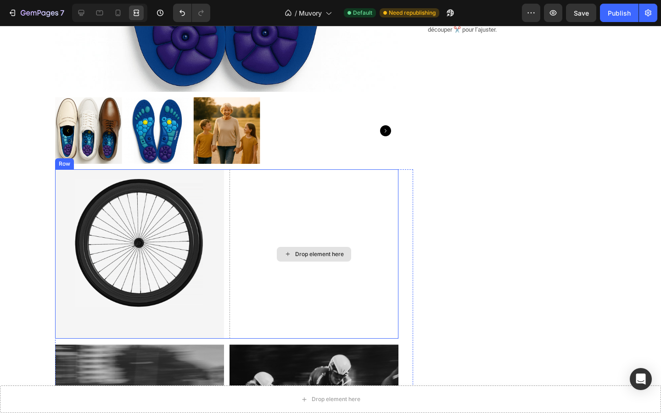
click at [288, 175] on div "Drop element here" at bounding box center [314, 253] width 169 height 169
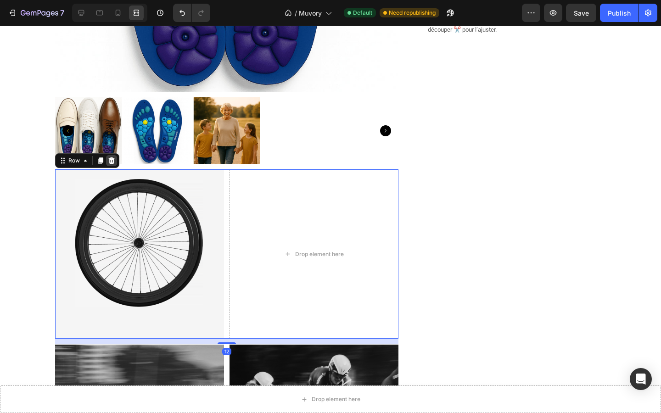
click at [111, 159] on icon at bounding box center [112, 161] width 6 height 6
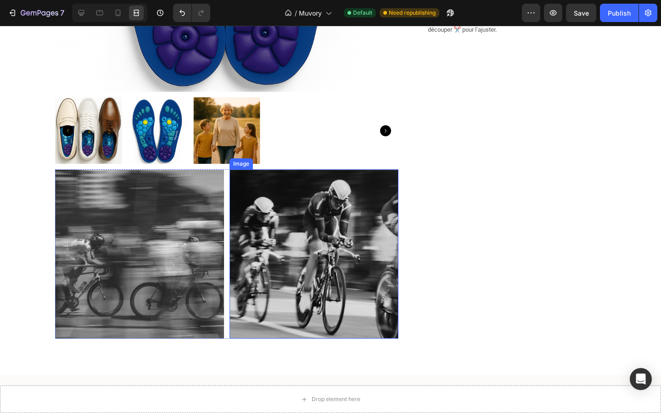
click at [238, 196] on img at bounding box center [314, 253] width 169 height 169
click at [291, 161] on icon at bounding box center [291, 161] width 6 height 6
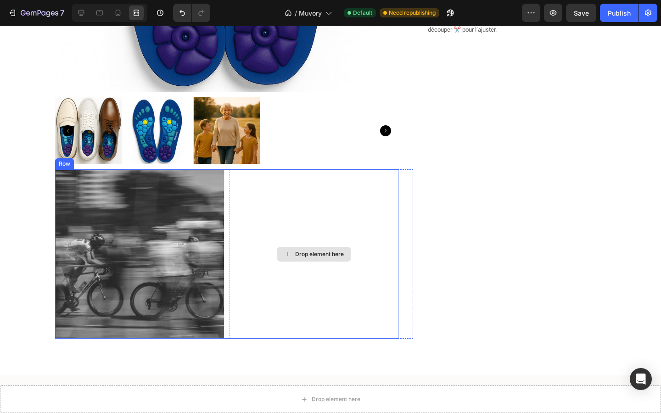
click at [282, 183] on div "Drop element here" at bounding box center [314, 253] width 169 height 169
click at [111, 159] on icon at bounding box center [112, 161] width 6 height 6
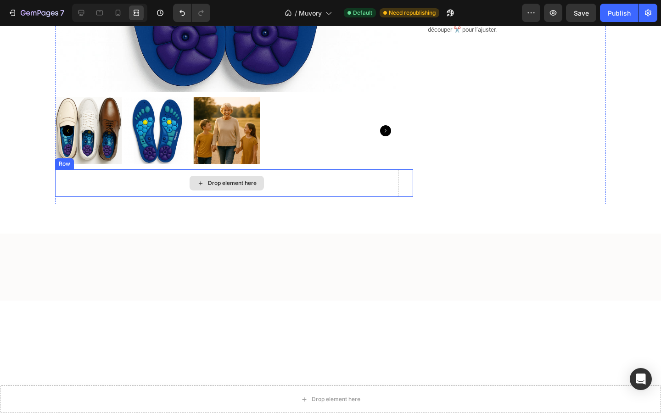
click at [224, 192] on div "Drop element here" at bounding box center [227, 183] width 344 height 28
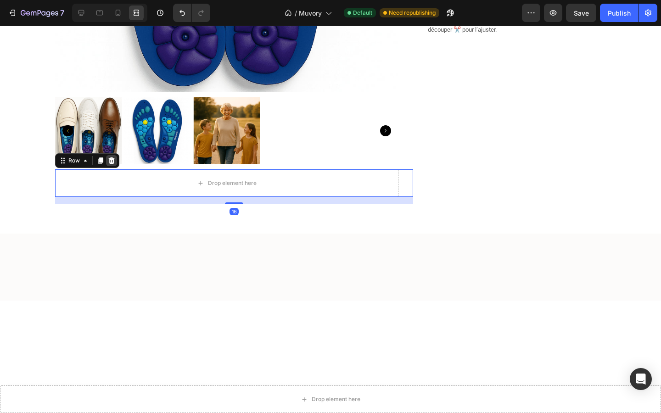
click at [110, 160] on icon at bounding box center [112, 161] width 6 height 6
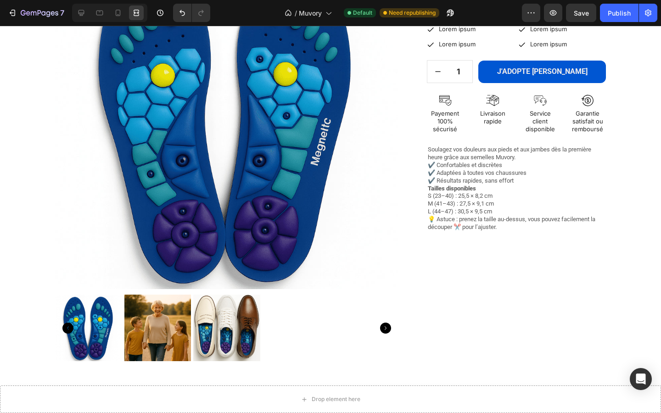
scroll to position [1276, 0]
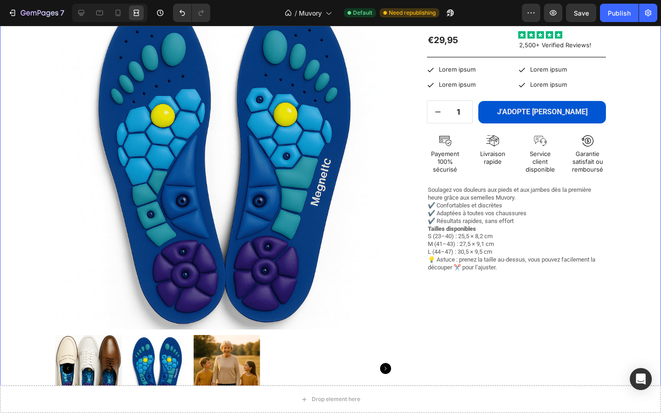
click at [20, 163] on div "Product Images Profitez de vos journées sans gênes avec Muvory ! Product Title …" at bounding box center [331, 200] width 648 height 429
click at [61, 166] on img at bounding box center [227, 158] width 344 height 344
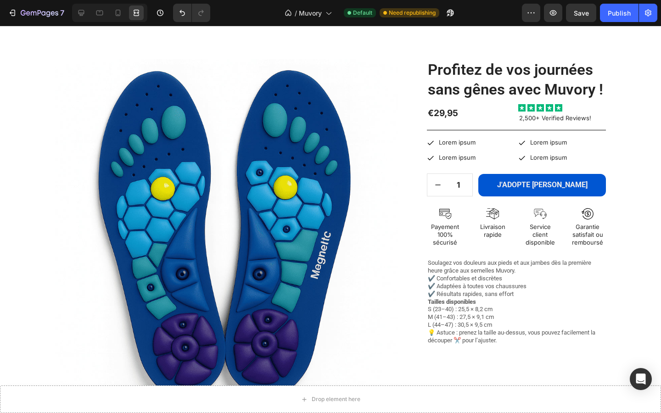
scroll to position [1175, 0]
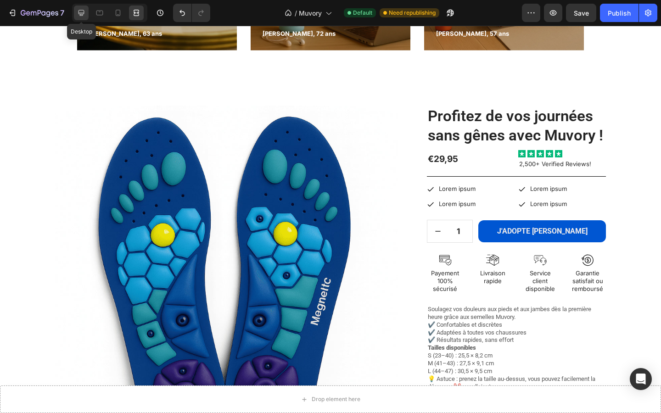
click at [80, 13] on icon at bounding box center [81, 12] width 9 height 9
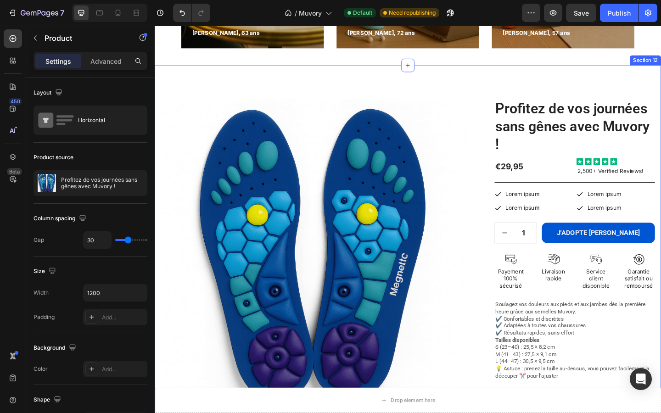
click at [456, 86] on div "Product Images Profitez de vos journées sans gênes avec Muvory ! Product Title …" at bounding box center [430, 307] width 551 height 477
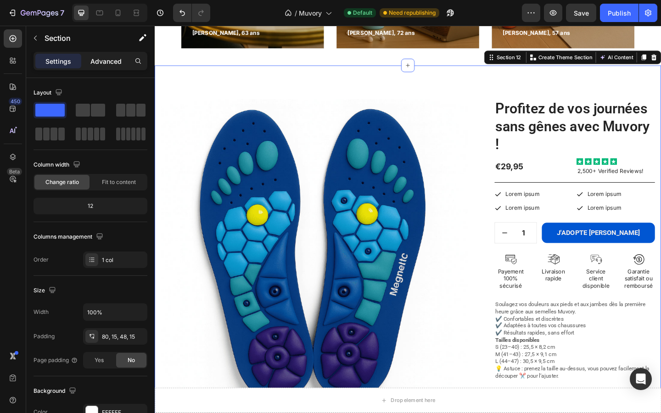
click at [112, 58] on p "Advanced" at bounding box center [105, 61] width 31 height 10
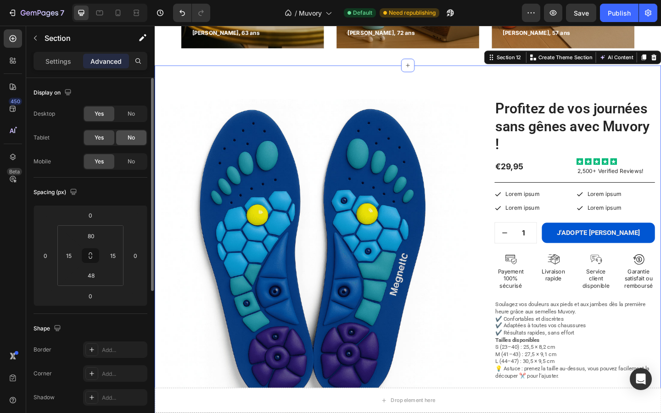
click at [128, 143] on div "No" at bounding box center [131, 137] width 30 height 15
click at [128, 119] on div "No" at bounding box center [131, 114] width 30 height 15
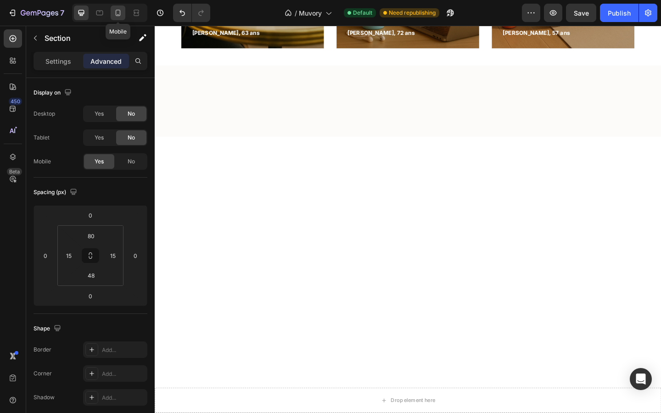
click at [116, 7] on div at bounding box center [118, 13] width 15 height 15
type input "21"
type input "14"
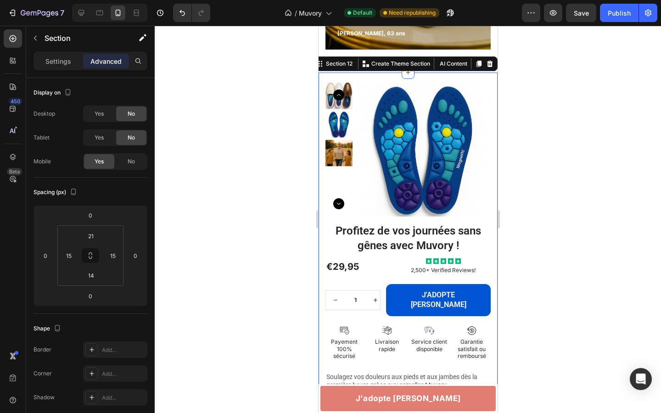
scroll to position [1334, 0]
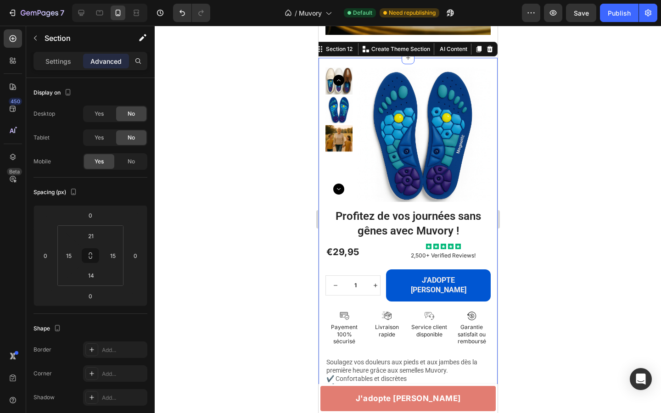
click at [277, 183] on div at bounding box center [408, 220] width 507 height 388
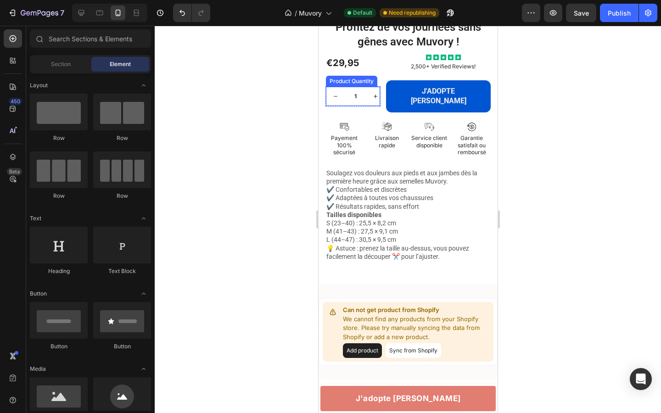
scroll to position [1535, 0]
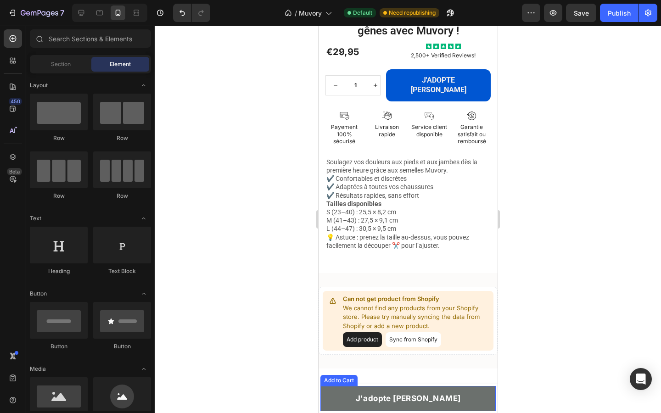
click at [454, 395] on button "J'adopte ÉPURE" at bounding box center [407, 398] width 175 height 25
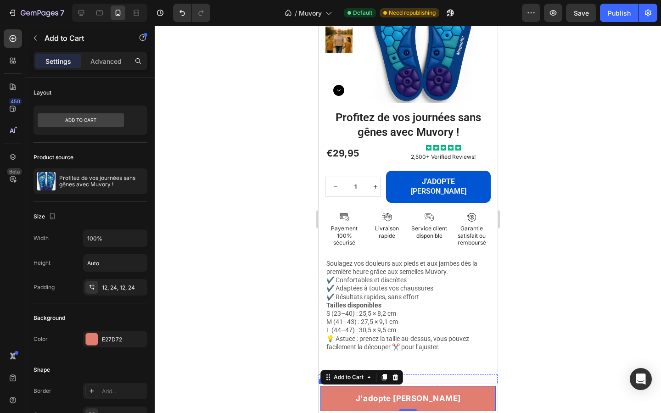
scroll to position [1430, 0]
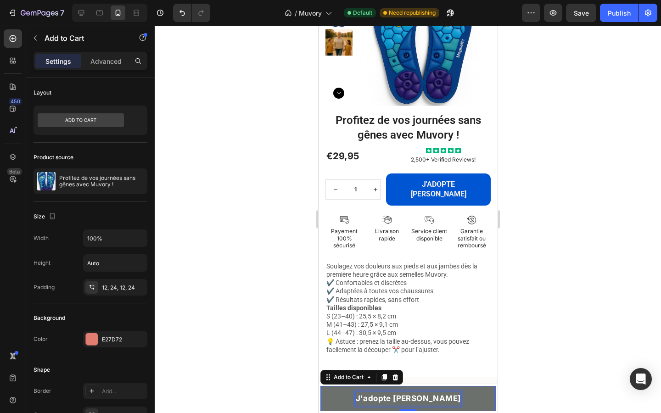
click at [406, 399] on div "J'adopte ÉPURE" at bounding box center [408, 399] width 105 height 14
click at [406, 399] on p "J'adopte ÉPURE" at bounding box center [408, 399] width 105 height 14
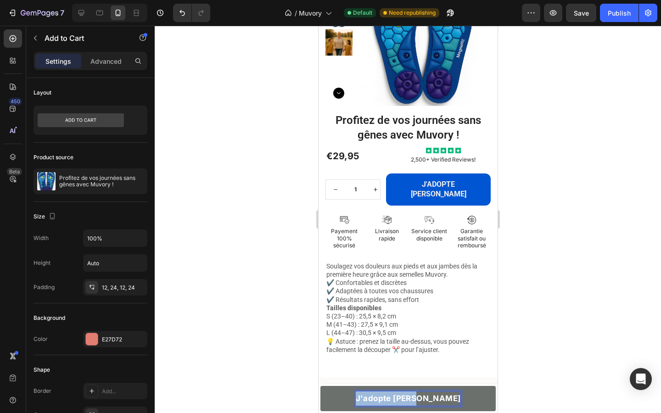
click at [406, 399] on p "J'adopte ÉPURE" at bounding box center [408, 399] width 105 height 14
click at [320, 386] on button "J'ADOPTE" at bounding box center [407, 398] width 175 height 25
click at [346, 394] on button "J'ADOPTE [PERSON_NAME]" at bounding box center [407, 398] width 175 height 25
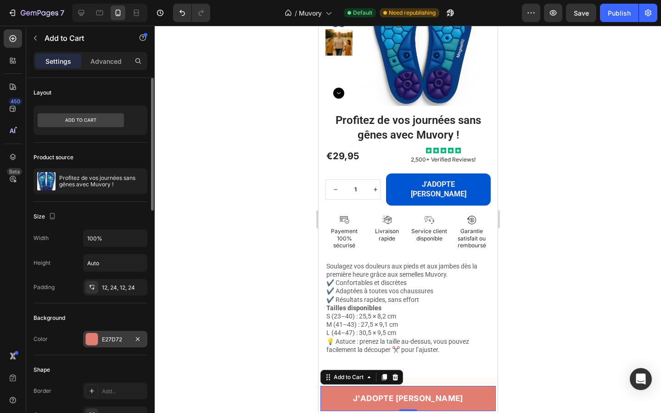
click at [103, 341] on div "E27D72" at bounding box center [115, 340] width 27 height 8
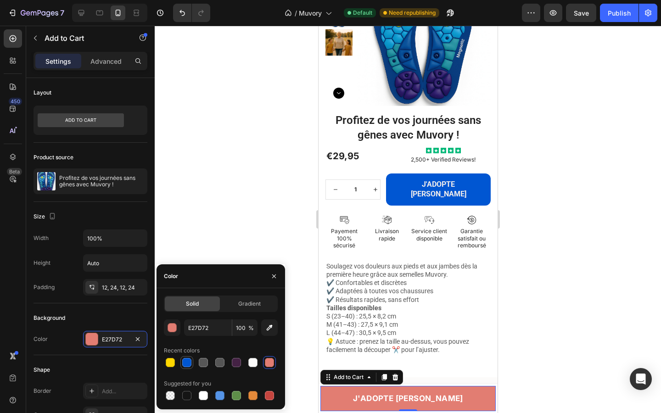
click at [183, 361] on div at bounding box center [186, 362] width 9 height 9
type input "0056D2"
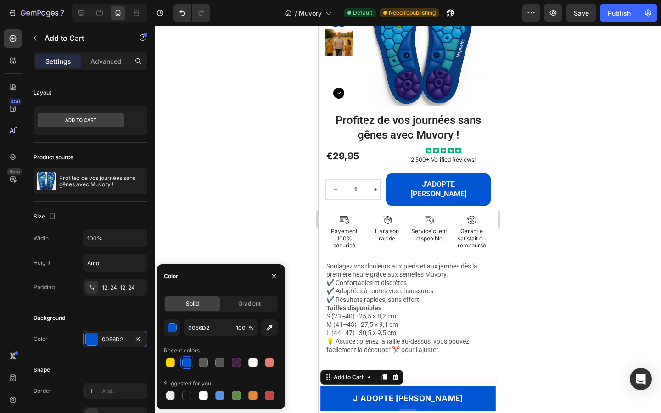
click at [307, 355] on div at bounding box center [408, 220] width 507 height 388
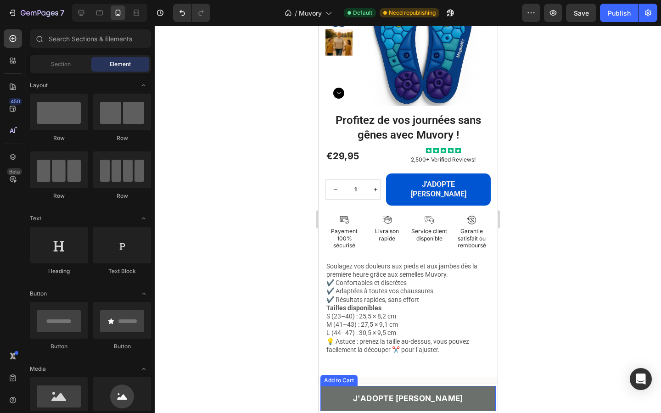
click at [333, 406] on button "J'ADOPTE [PERSON_NAME]" at bounding box center [407, 398] width 175 height 25
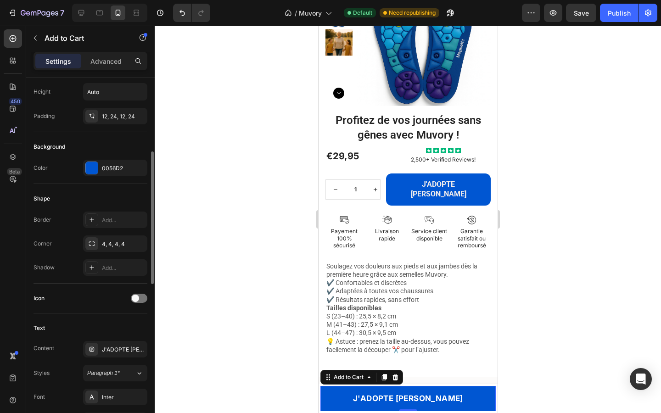
scroll to position [181, 0]
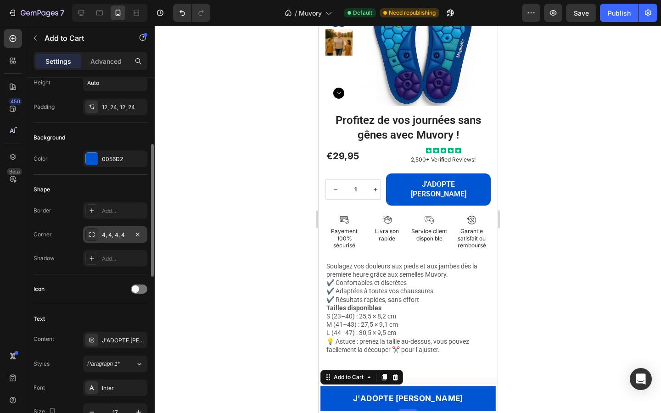
click at [110, 238] on div "4, 4, 4, 4" at bounding box center [115, 235] width 27 height 8
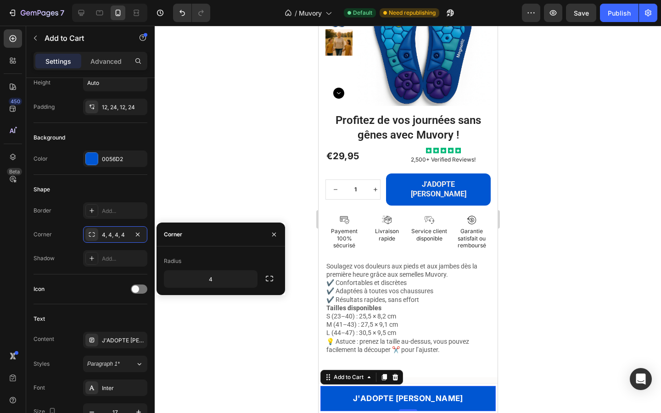
click at [197, 270] on div "Radius 4" at bounding box center [221, 271] width 114 height 34
click at [212, 277] on input "4" at bounding box center [210, 279] width 93 height 17
type input "12"
click at [260, 180] on div at bounding box center [408, 220] width 507 height 388
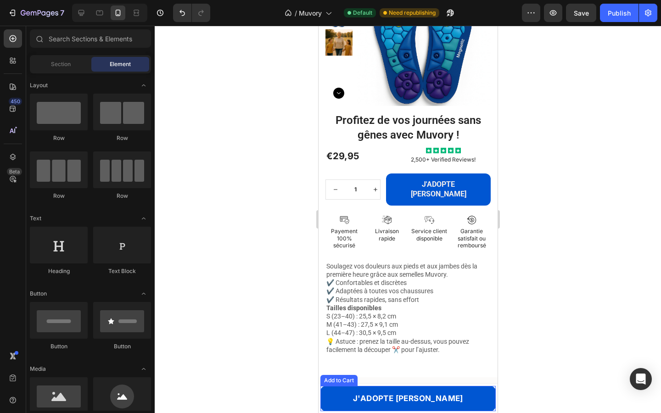
click at [332, 402] on div at bounding box center [331, 405] width 4 height 7
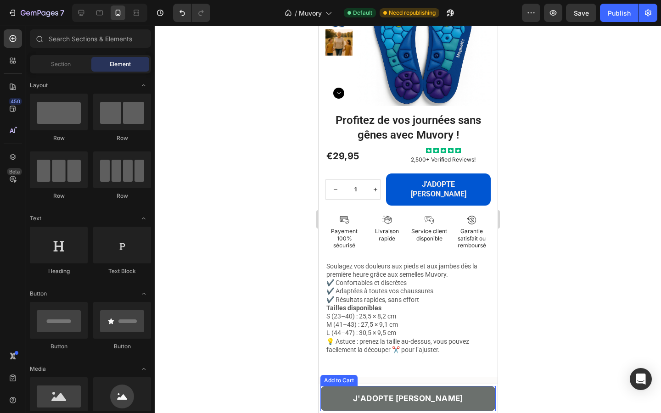
click at [338, 404] on button "J'ADOPTE [PERSON_NAME]" at bounding box center [407, 398] width 175 height 25
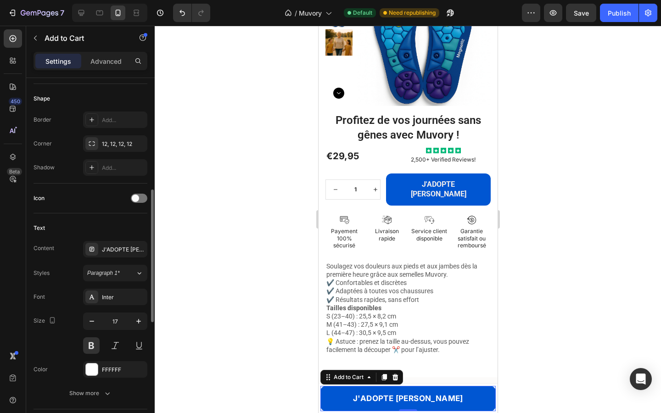
scroll to position [280, 0]
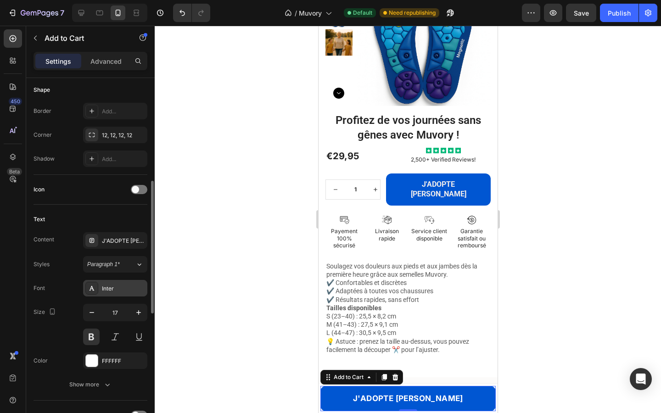
click at [105, 294] on div "Inter" at bounding box center [115, 288] width 64 height 17
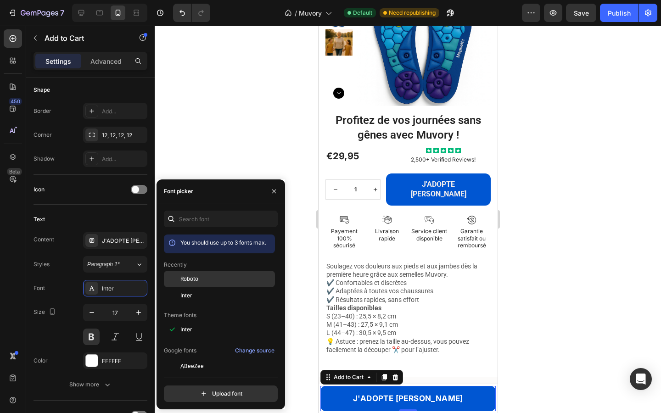
click at [187, 281] on span "Roboto" at bounding box center [190, 279] width 18 height 8
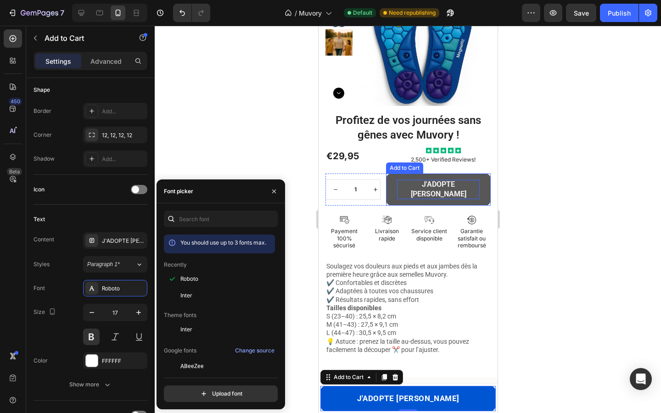
click at [417, 183] on div "J'ADOPTE [PERSON_NAME]" at bounding box center [438, 189] width 83 height 19
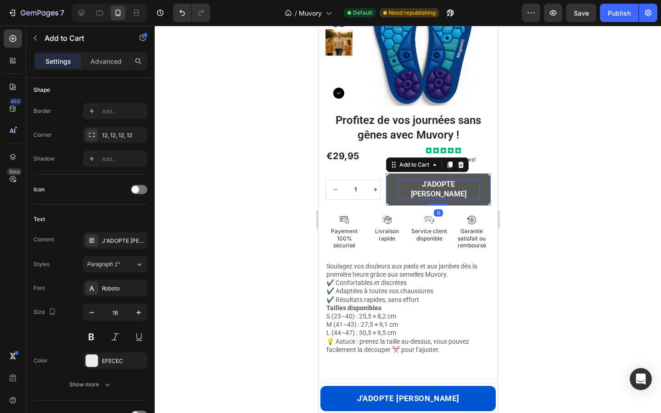
click at [417, 183] on div "J'ADOPTE [PERSON_NAME]" at bounding box center [438, 189] width 83 height 19
click at [417, 183] on p "J'ADOPTE [PERSON_NAME]" at bounding box center [438, 189] width 83 height 19
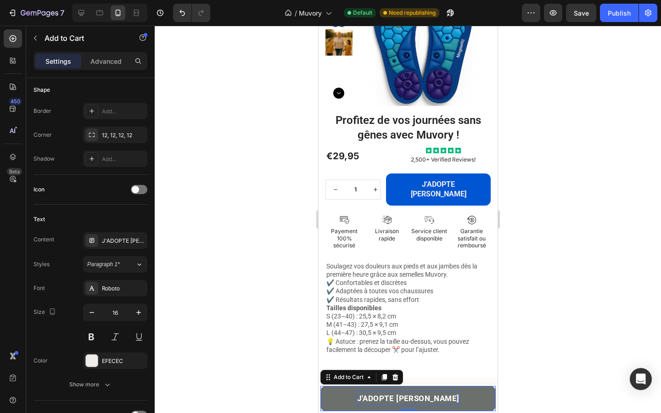
click at [388, 400] on p "J'ADOPTE [PERSON_NAME]" at bounding box center [408, 399] width 102 height 14
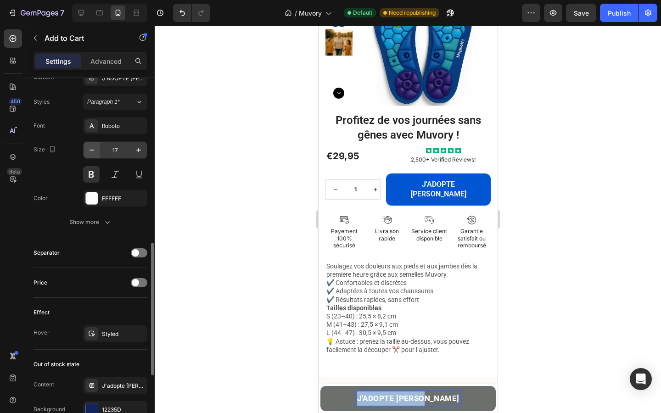
scroll to position [445, 0]
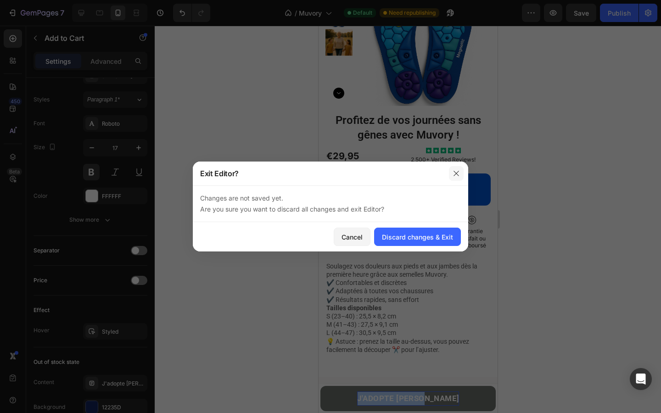
click at [456, 171] on icon "button" at bounding box center [456, 173] width 7 height 7
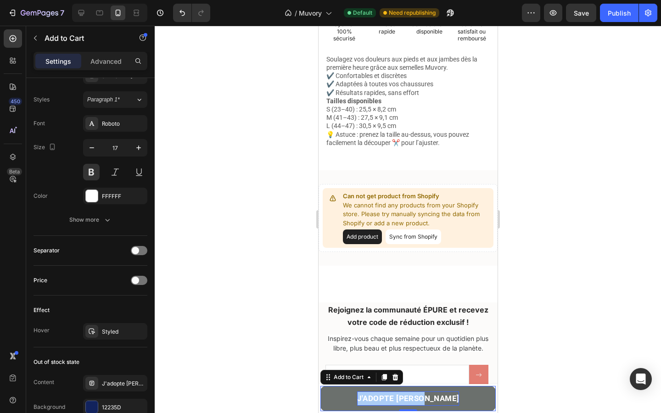
scroll to position [1642, 0]
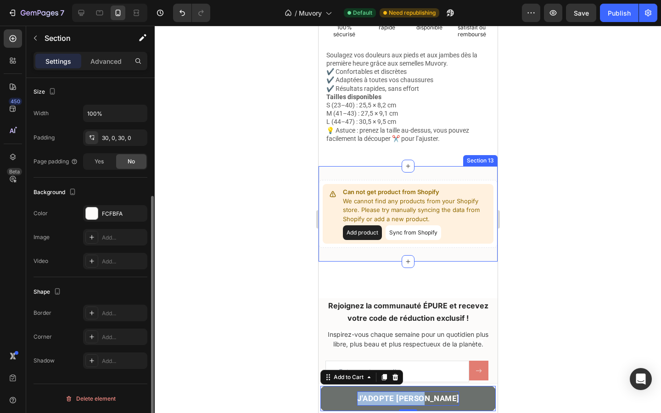
click at [396, 166] on div "Can not get product from Shopify We cannot find any products from your Shopify …" at bounding box center [407, 214] width 179 height 96
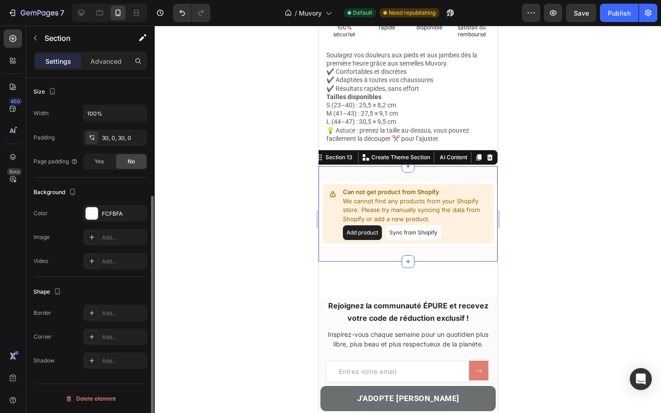
scroll to position [0, 0]
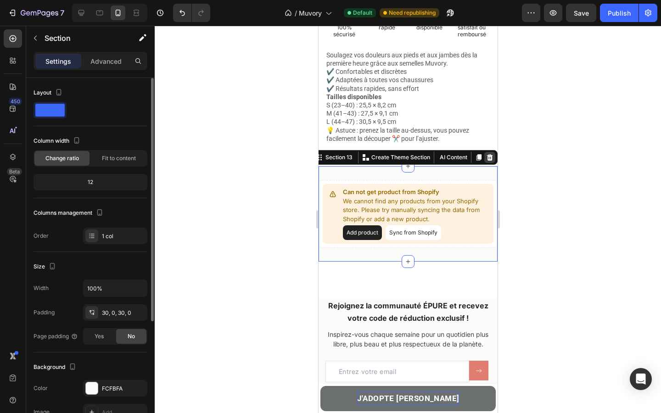
click at [492, 154] on icon at bounding box center [489, 157] width 7 height 7
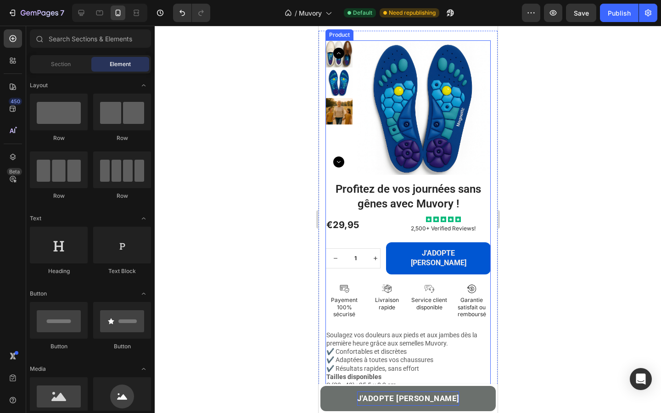
scroll to position [1355, 0]
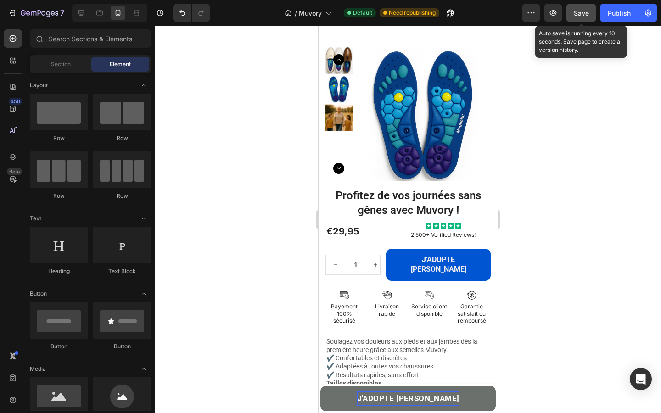
click at [584, 13] on span "Save" at bounding box center [581, 13] width 15 height 8
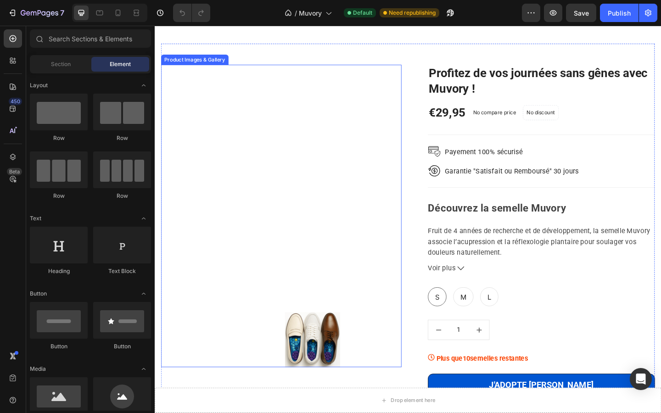
scroll to position [1316, 0]
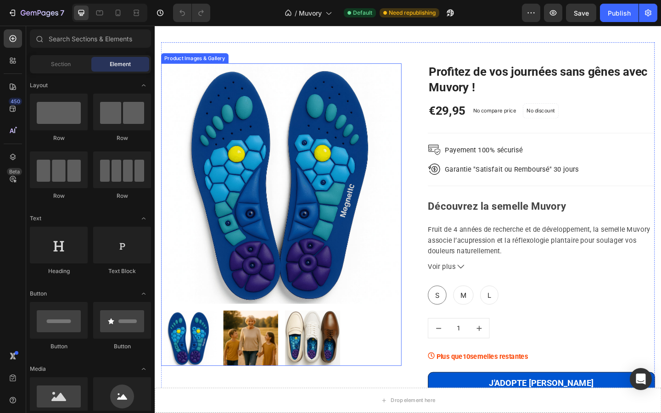
click at [211, 358] on img at bounding box center [192, 366] width 60 height 60
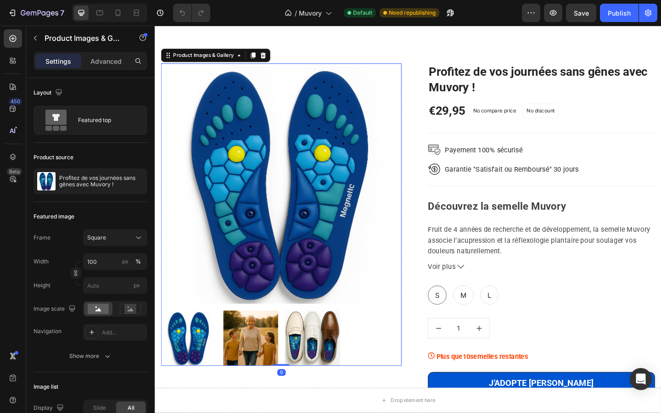
click at [240, 358] on img at bounding box center [259, 366] width 60 height 60
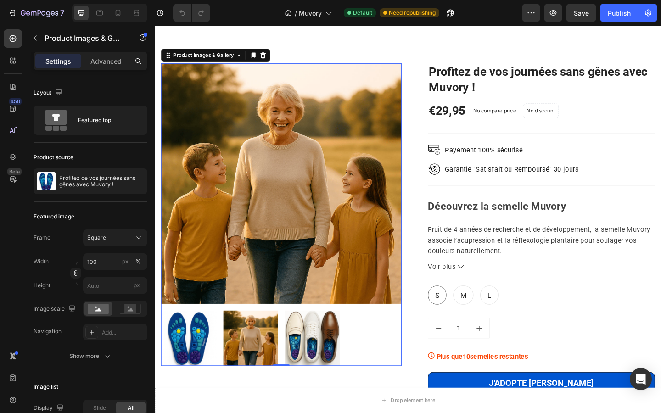
click at [302, 357] on img at bounding box center [326, 366] width 60 height 60
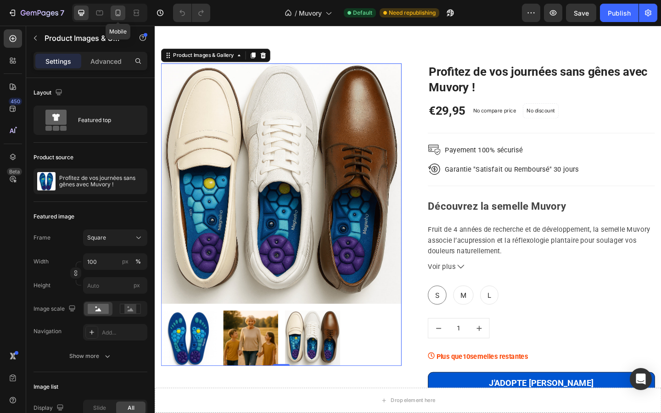
click at [124, 15] on div at bounding box center [118, 13] width 15 height 15
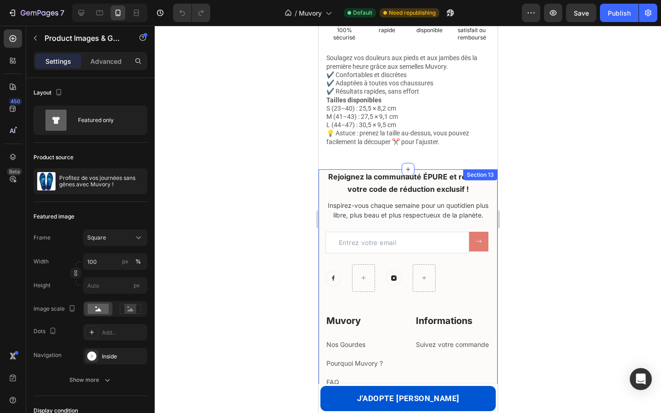
scroll to position [1715, 0]
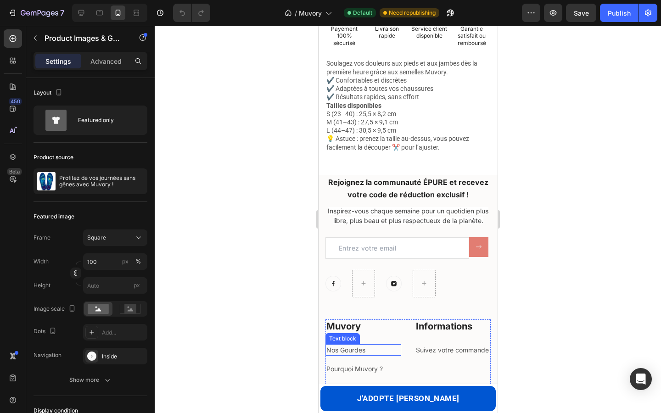
click at [343, 346] on link "Nos Gourdes" at bounding box center [345, 350] width 39 height 8
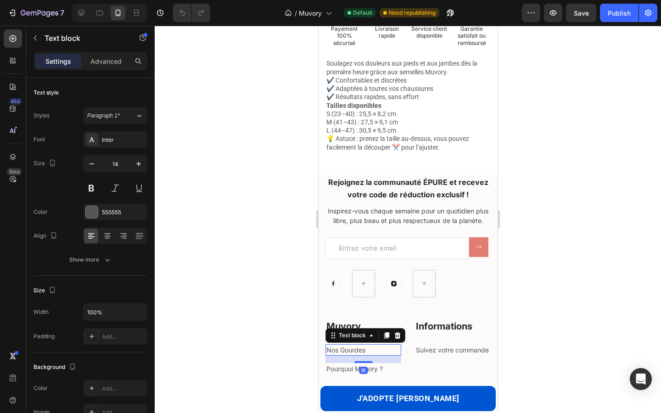
click at [343, 346] on link "Nos Gourdes" at bounding box center [345, 350] width 39 height 8
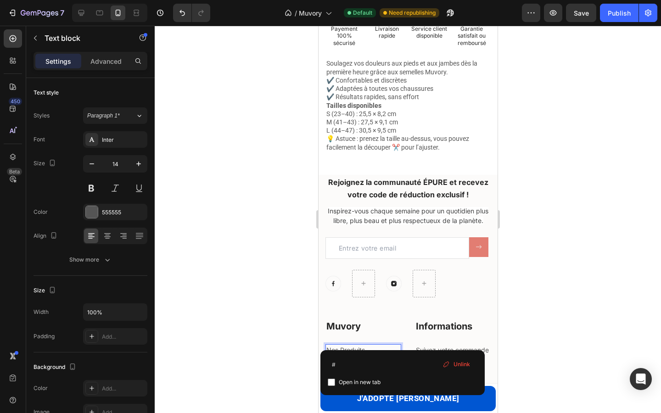
click at [289, 324] on div at bounding box center [408, 220] width 507 height 388
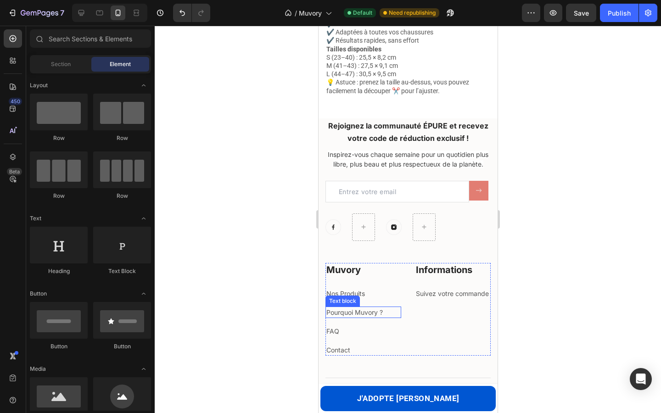
scroll to position [1772, 0]
click at [365, 308] on link "Pourquoi Muvory ?" at bounding box center [354, 312] width 56 height 8
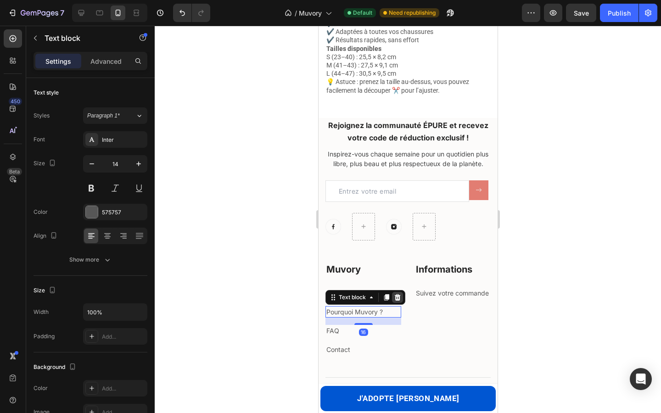
click at [399, 294] on icon at bounding box center [398, 297] width 6 height 6
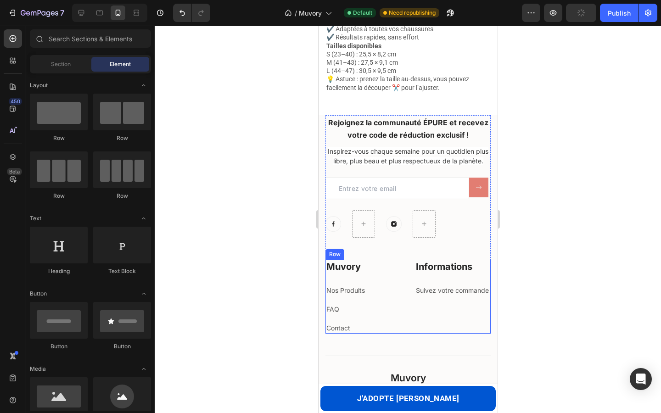
scroll to position [1750, 0]
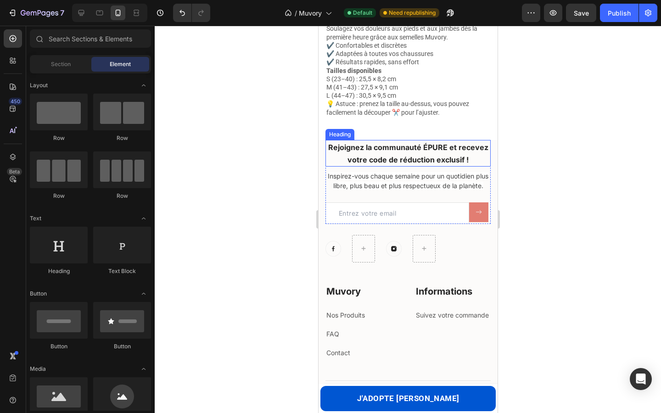
click at [429, 143] on strong "Rejoignez la communauté ÉPURE et recevez votre code de réduction exclusif !" at bounding box center [408, 154] width 160 height 22
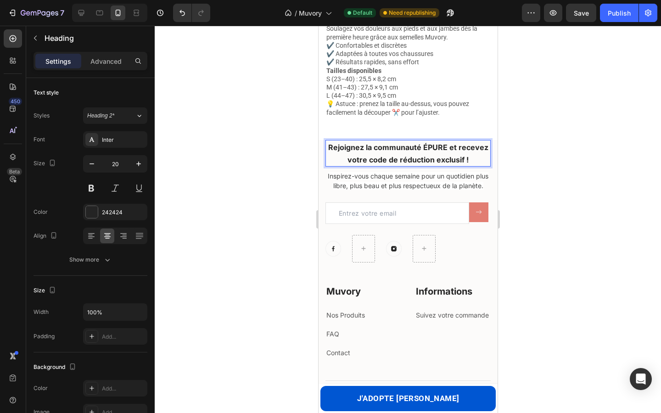
click at [429, 143] on strong "Rejoignez la communauté ÉPURE et recevez votre code de réduction exclusif !" at bounding box center [408, 154] width 160 height 22
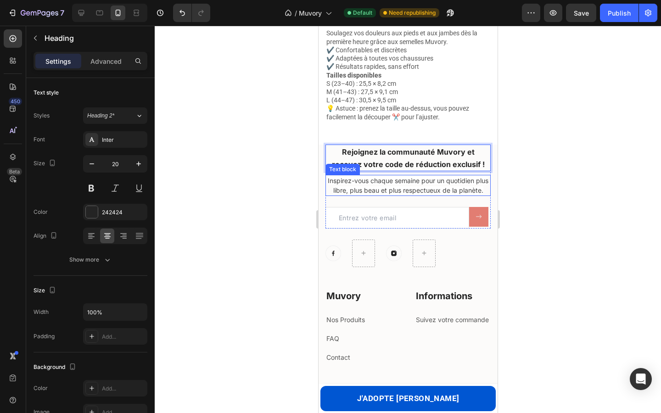
scroll to position [1745, 0]
click at [403, 177] on span "Inspirez-vous chaque semaine pour un quotidien plus libre, plus beau et plus re…" at bounding box center [408, 185] width 161 height 17
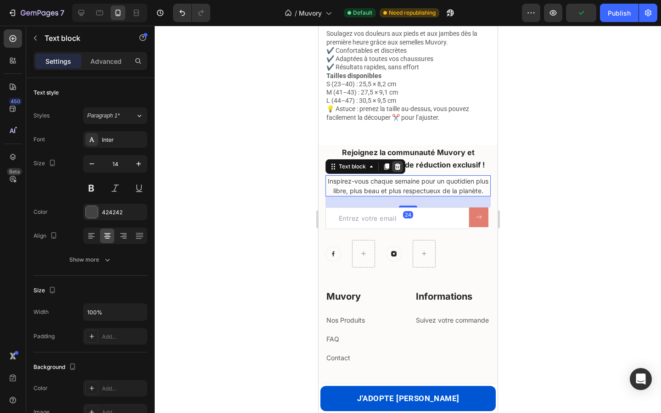
click at [398, 163] on icon at bounding box center [397, 166] width 7 height 7
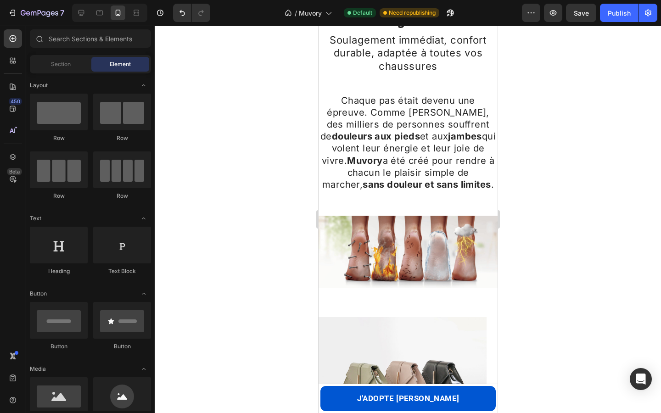
scroll to position [403, 0]
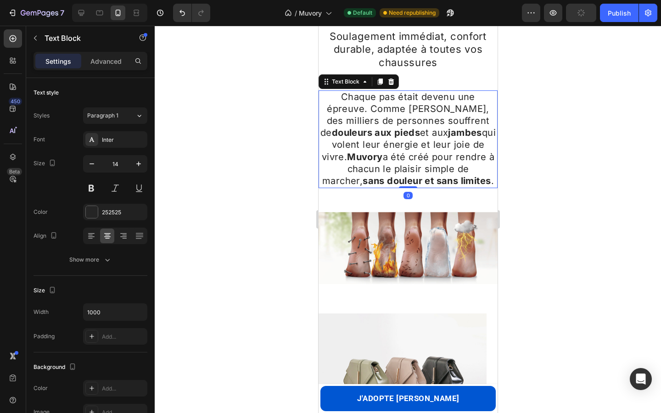
click at [429, 175] on strong "sans douleur et sans limites" at bounding box center [426, 180] width 128 height 11
click at [94, 235] on icon at bounding box center [91, 236] width 9 height 9
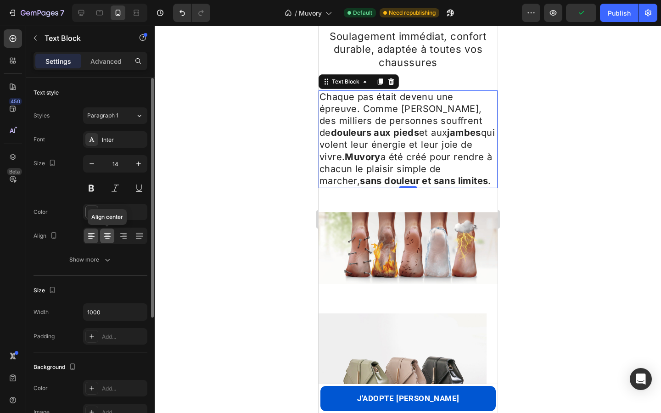
click at [103, 237] on icon at bounding box center [107, 236] width 9 height 9
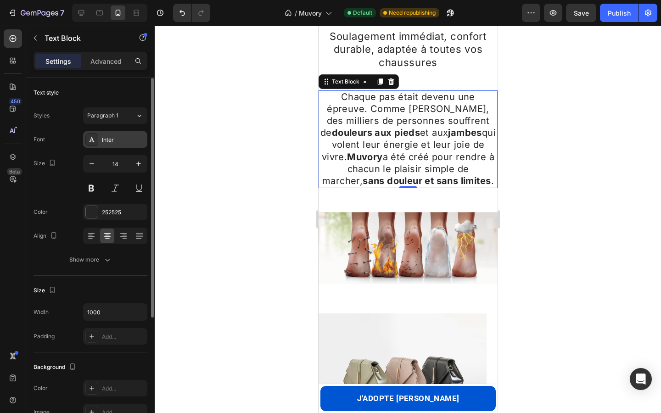
click at [96, 141] on div at bounding box center [91, 139] width 13 height 13
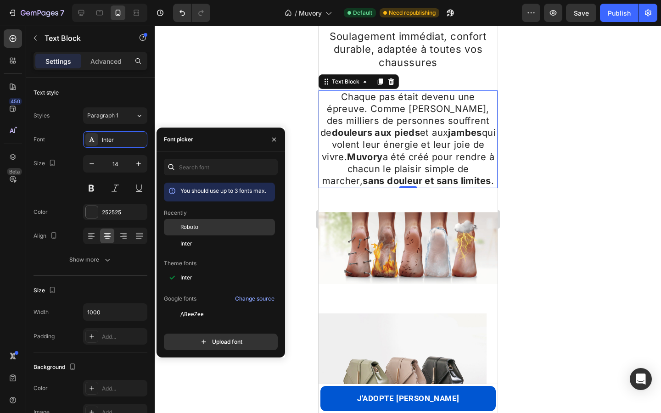
click at [191, 226] on span "Roboto" at bounding box center [190, 227] width 18 height 8
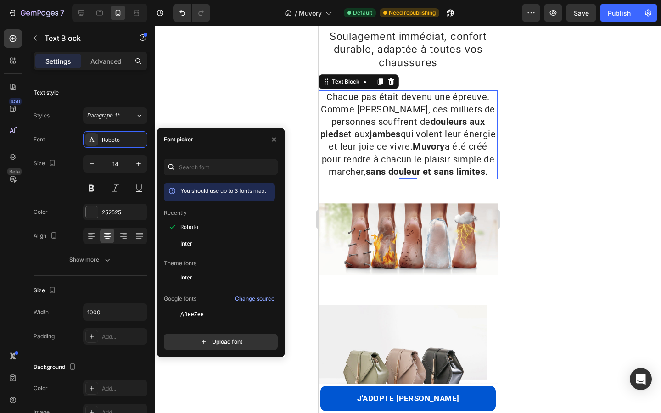
click at [262, 79] on div at bounding box center [408, 220] width 507 height 388
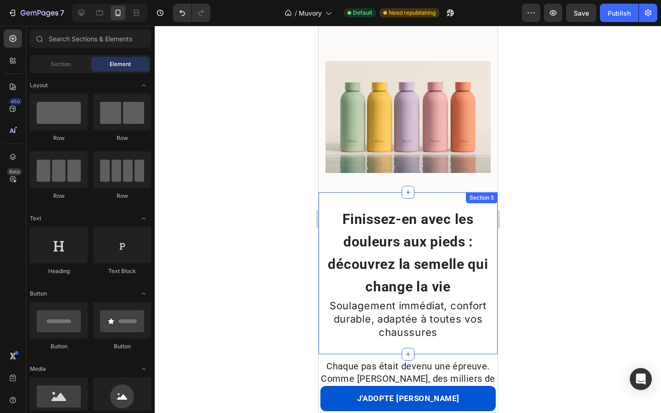
scroll to position [249, 0]
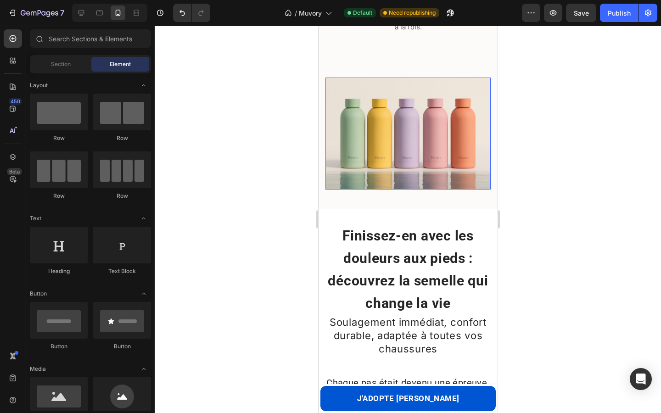
click at [379, 118] on img at bounding box center [407, 134] width 165 height 113
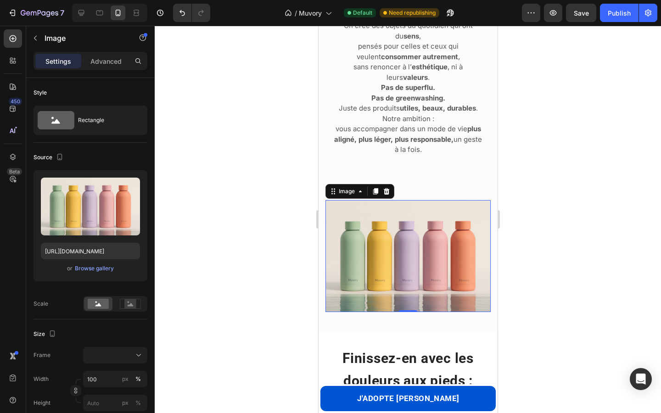
scroll to position [114, 0]
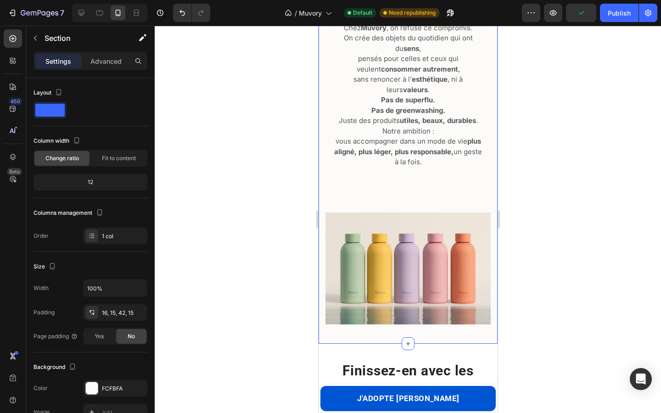
click at [322, 95] on div "Pourquoi Muvory ? Heading Chaque année, près de 300 millions de tonnes de plast…" at bounding box center [407, 137] width 179 height 414
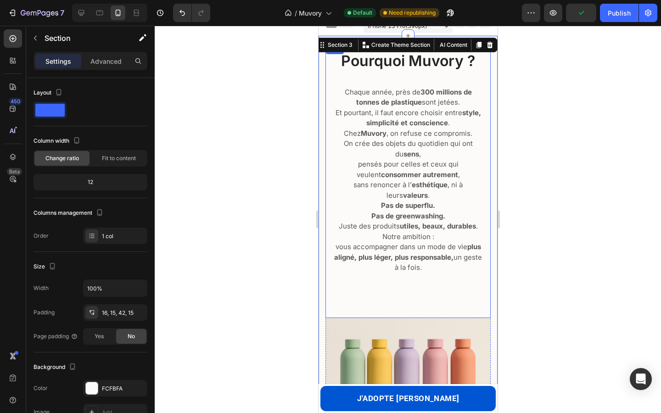
scroll to position [0, 0]
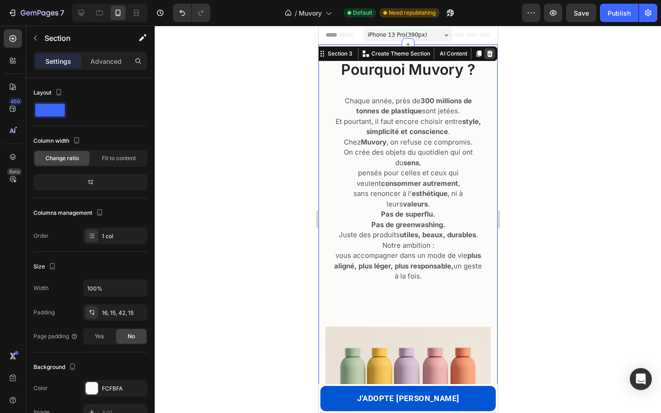
click at [491, 52] on icon at bounding box center [490, 54] width 6 height 6
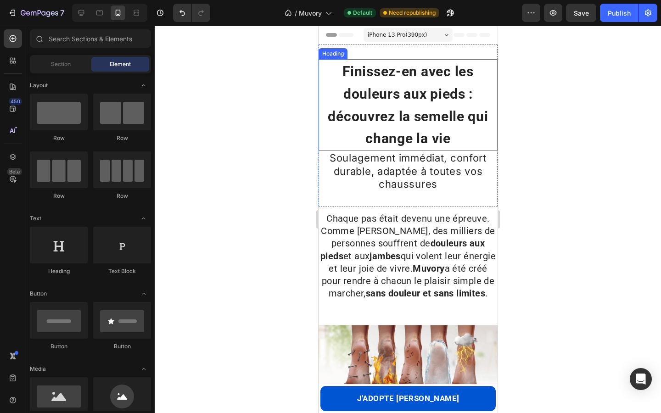
click at [356, 99] on strong "Finissez-en avec les douleurs aux pieds : découvrez la semelle qui change la vie" at bounding box center [408, 104] width 160 height 83
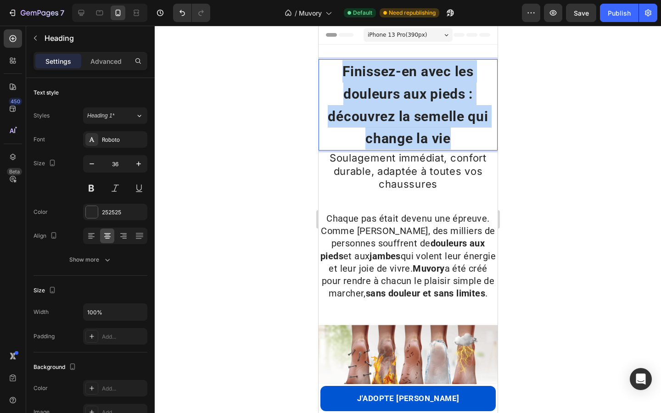
click at [356, 99] on strong "Finissez-en avec les douleurs aux pieds : découvrez la semelle qui change la vie" at bounding box center [408, 104] width 160 height 83
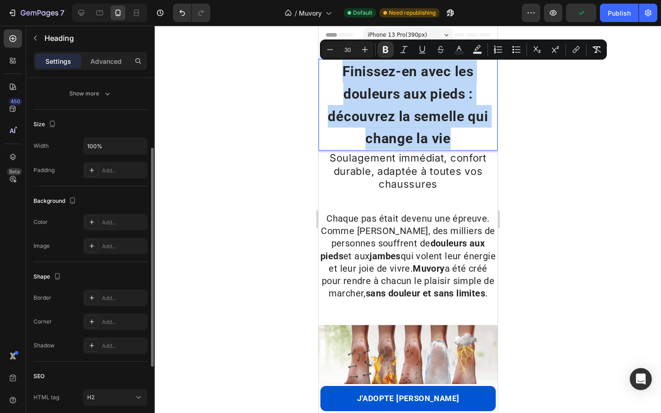
scroll to position [235, 0]
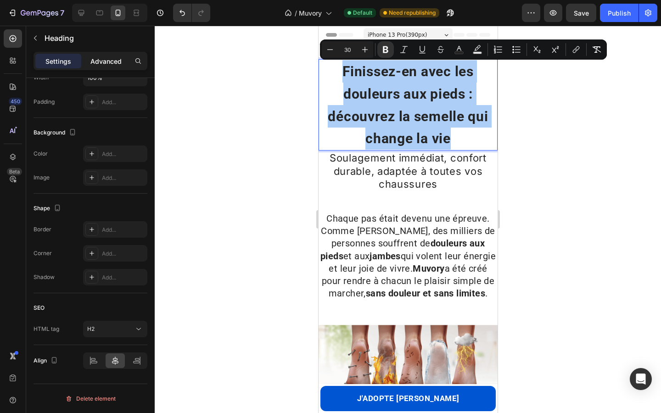
click at [92, 57] on p "Advanced" at bounding box center [105, 61] width 31 height 10
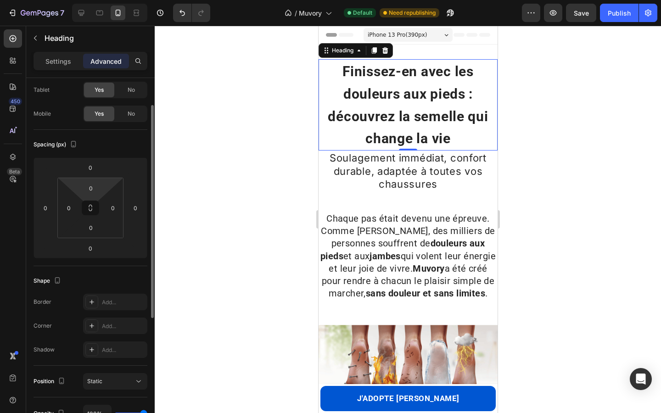
scroll to position [0, 0]
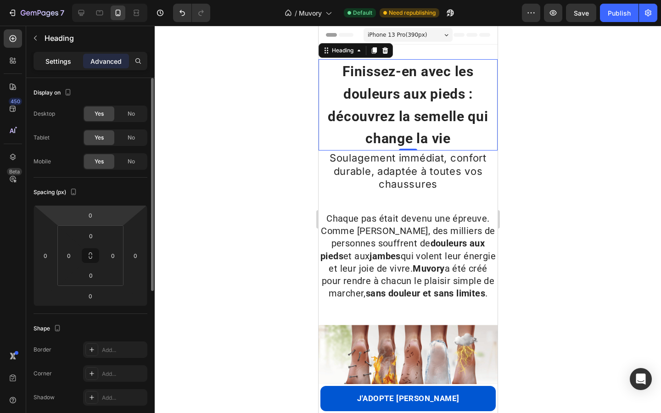
click at [52, 57] on p "Settings" at bounding box center [58, 61] width 26 height 10
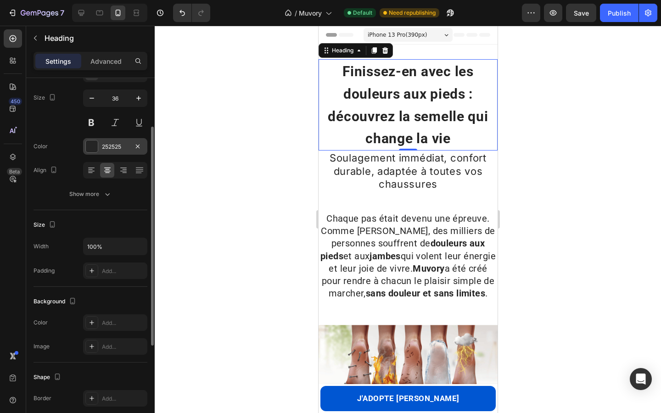
scroll to position [72, 0]
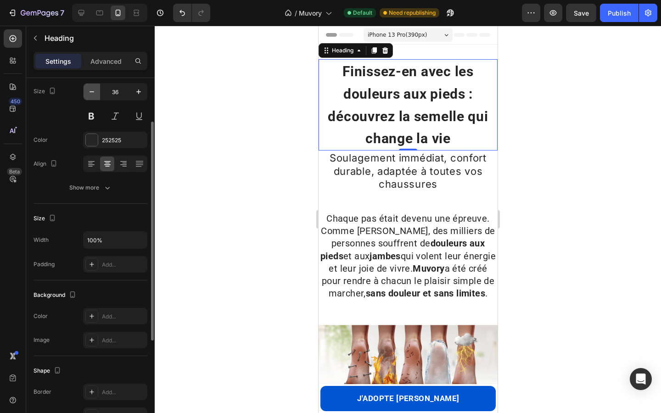
click at [89, 92] on icon "button" at bounding box center [91, 91] width 9 height 9
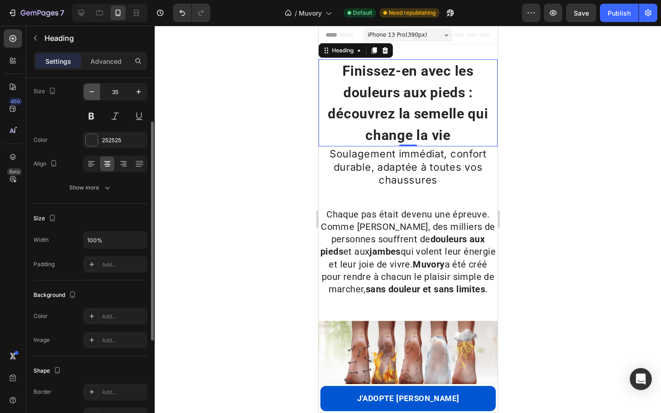
click at [89, 92] on icon "button" at bounding box center [91, 91] width 9 height 9
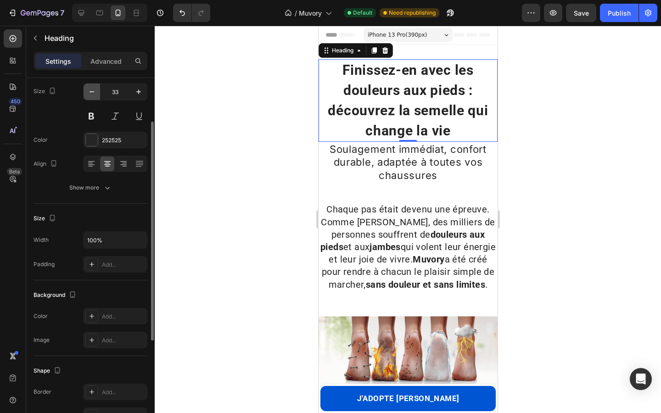
click at [89, 90] on icon "button" at bounding box center [91, 91] width 9 height 9
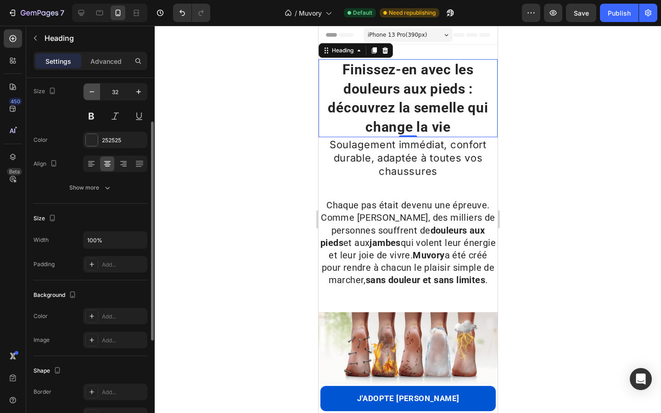
click at [89, 90] on icon "button" at bounding box center [91, 91] width 9 height 9
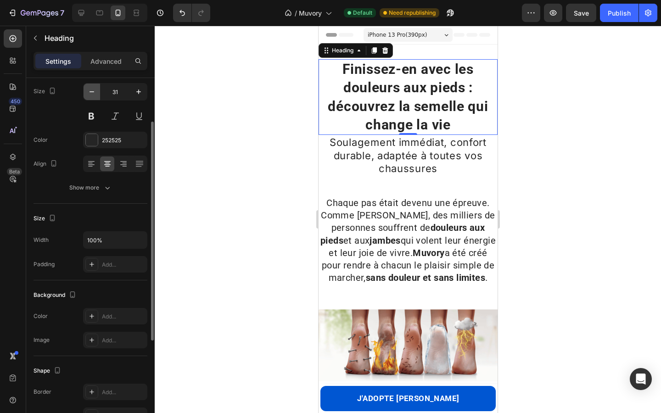
type input "30"
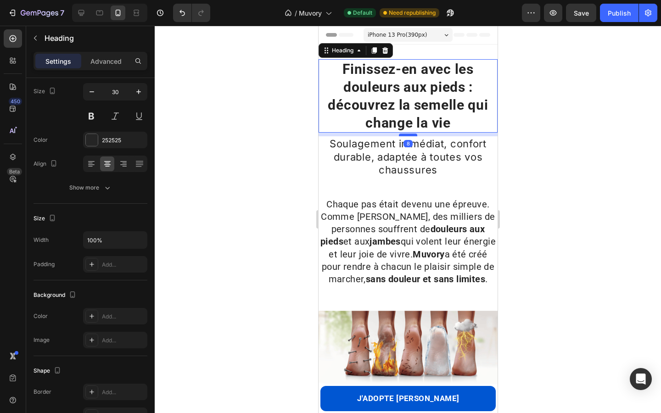
click at [406, 135] on div at bounding box center [408, 135] width 18 height 3
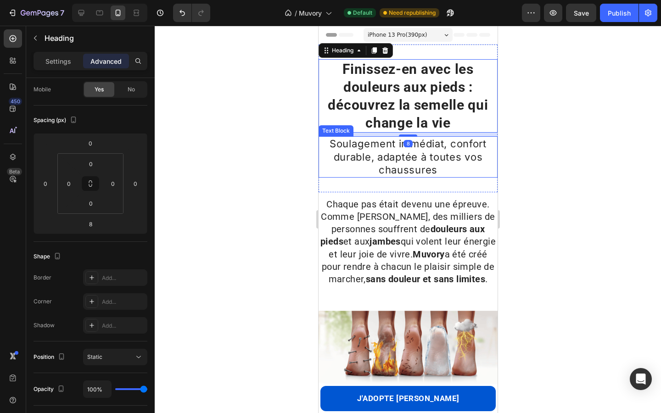
click at [406, 165] on span "Soulagement immédiat, confort durable, adaptée à toutes vos chaussures" at bounding box center [407, 157] width 157 height 38
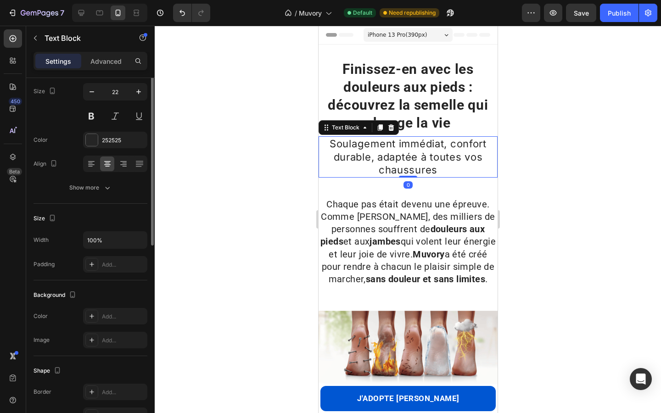
scroll to position [0, 0]
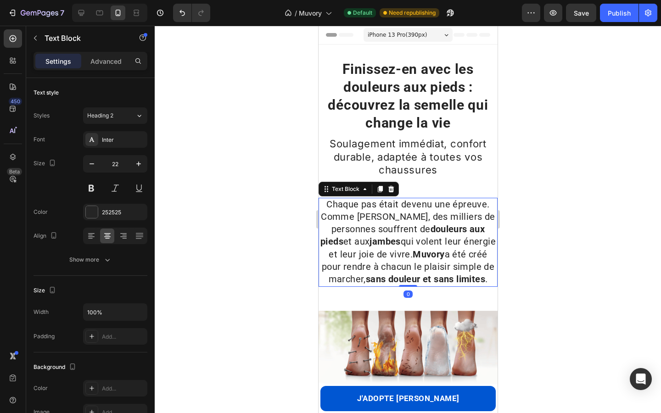
click at [412, 202] on span "Chaque pas était devenu une épreuve. Comme [PERSON_NAME], des milliers de perso…" at bounding box center [407, 242] width 175 height 86
click at [435, 193] on div "Chaque pas était devenu une épreuve. Comme Marie, des milliers de personnes sou…" at bounding box center [407, 246] width 179 height 109
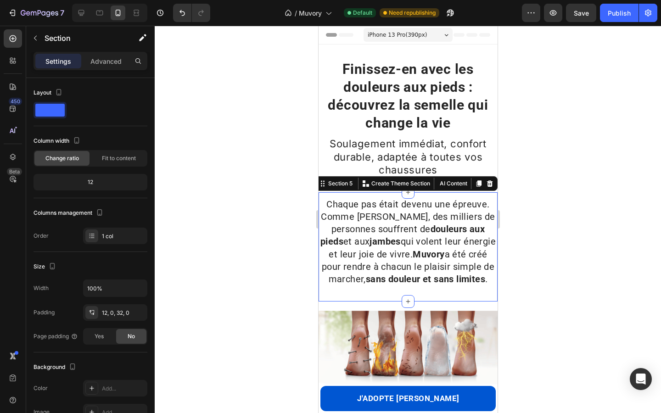
click at [511, 178] on div at bounding box center [408, 220] width 507 height 388
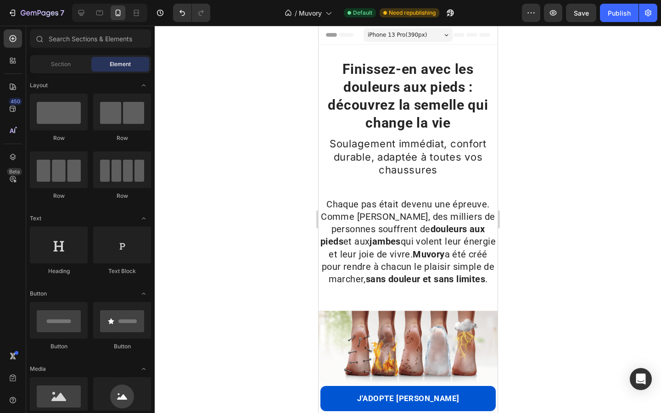
click at [254, 181] on div at bounding box center [408, 220] width 507 height 388
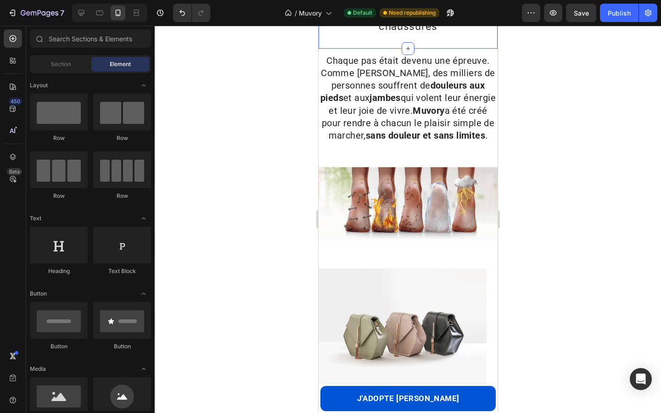
scroll to position [153, 0]
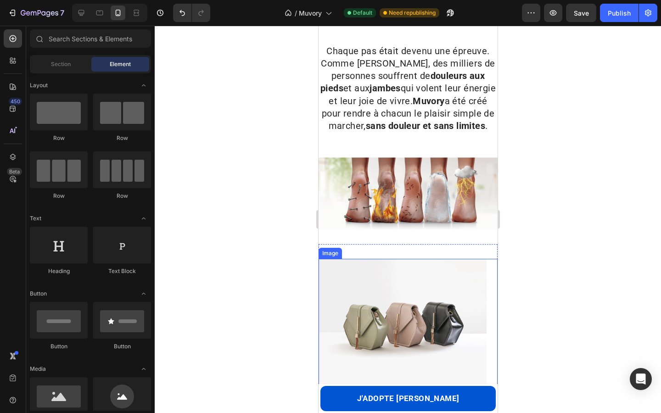
click at [400, 289] on img at bounding box center [402, 322] width 168 height 126
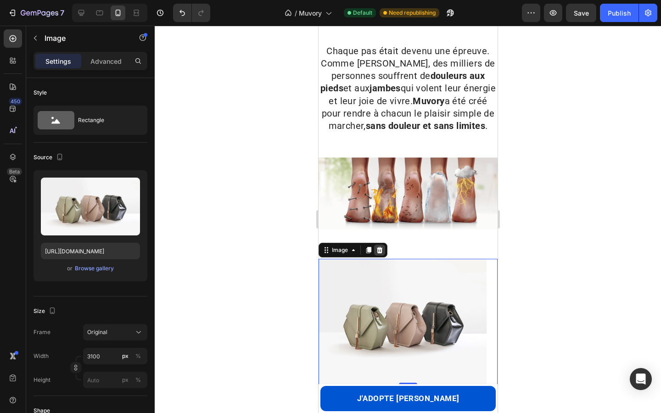
click at [383, 250] on icon at bounding box center [379, 250] width 7 height 7
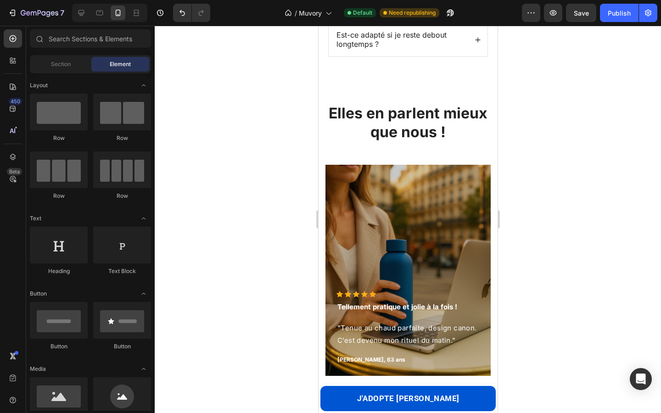
scroll to position [695, 0]
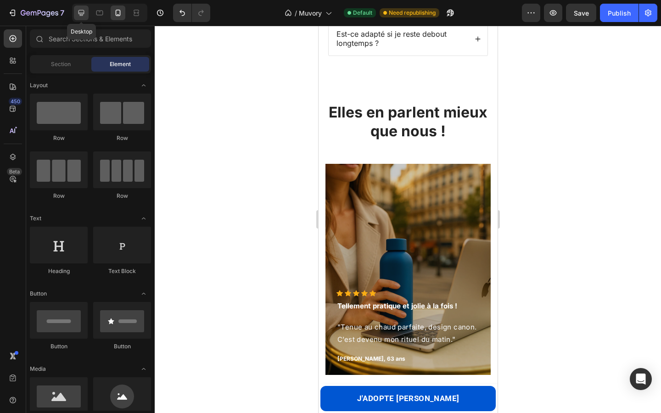
click at [81, 17] on icon at bounding box center [81, 12] width 9 height 9
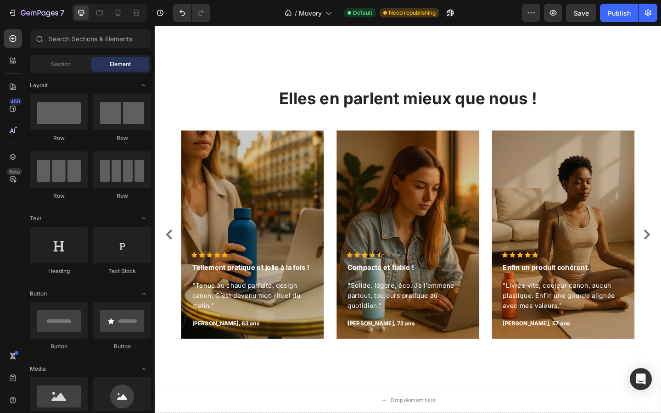
scroll to position [923, 0]
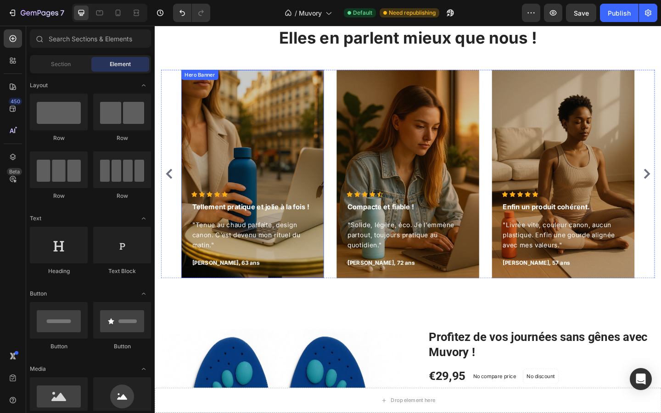
click at [285, 183] on div "Overlay" at bounding box center [261, 186] width 155 height 227
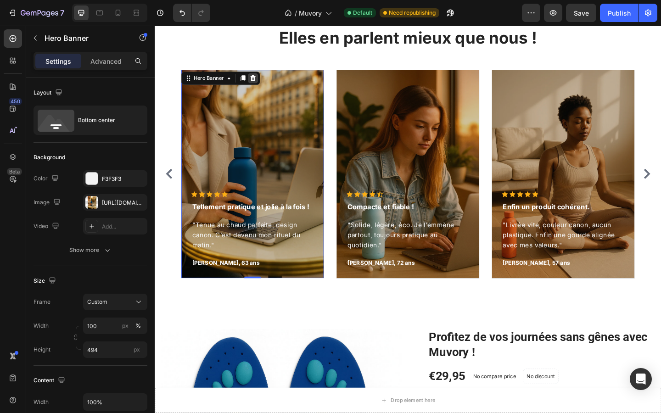
click at [259, 85] on icon at bounding box center [261, 82] width 7 height 7
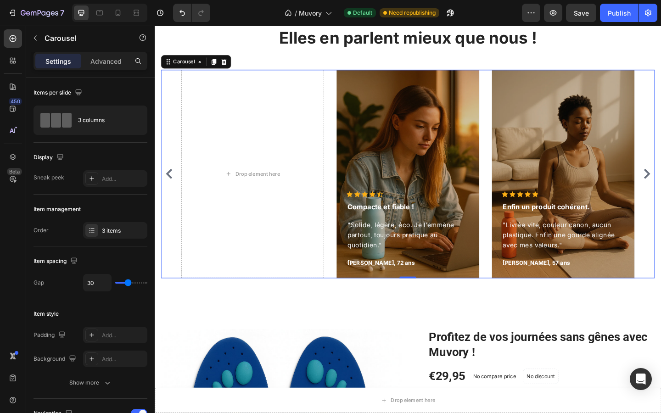
click at [165, 121] on div "Drop element here Icon Icon Icon Icon Icon Icon List Hoz Compacte et fiable ! T…" at bounding box center [430, 186] width 537 height 227
click at [230, 67] on icon at bounding box center [230, 65] width 6 height 6
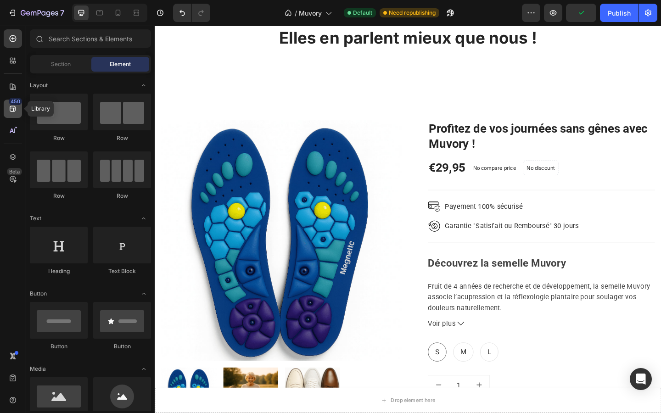
click at [11, 104] on div "450" at bounding box center [15, 101] width 13 height 7
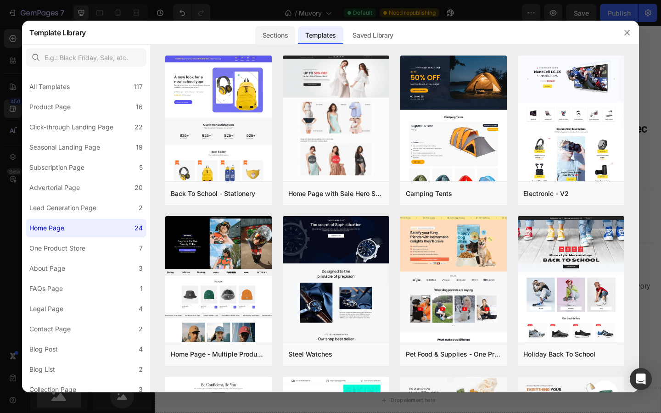
click at [276, 31] on div "Sections" at bounding box center [275, 35] width 40 height 18
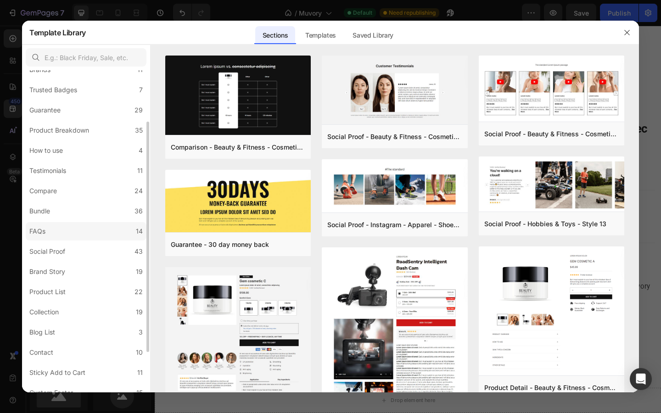
scroll to position [83, 0]
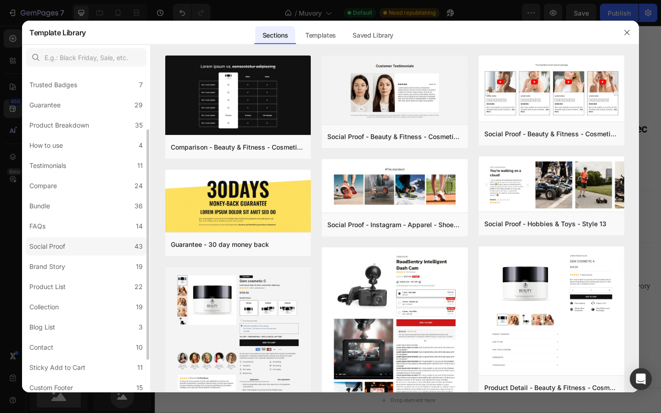
click at [45, 250] on div "Social Proof" at bounding box center [47, 246] width 36 height 11
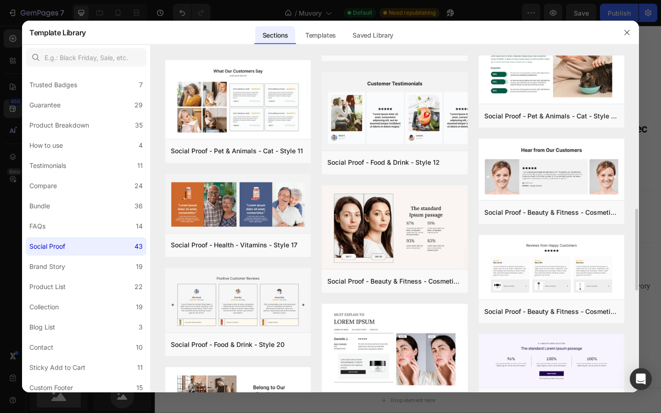
scroll to position [627, 0]
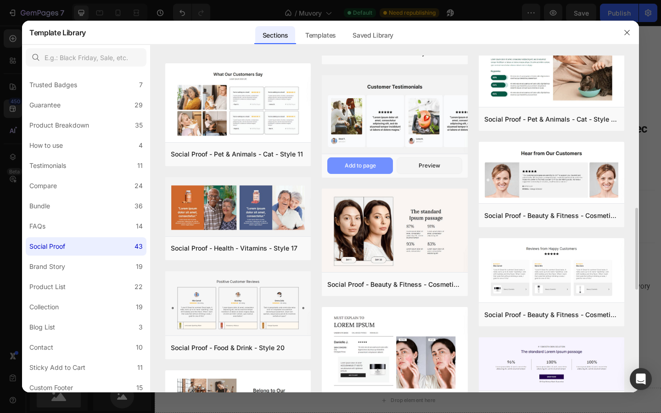
click at [362, 164] on div "Add to page" at bounding box center [360, 166] width 31 height 8
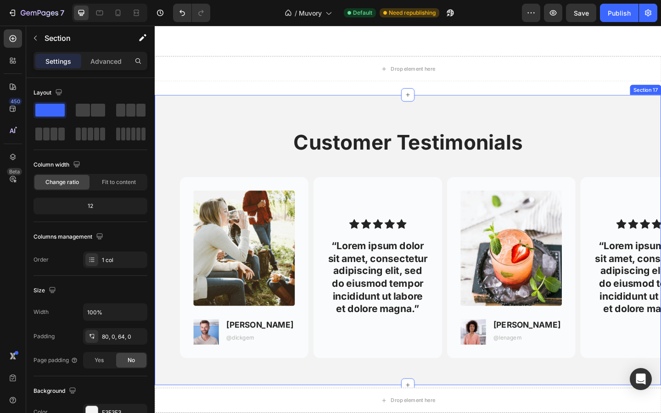
scroll to position [1703, 0]
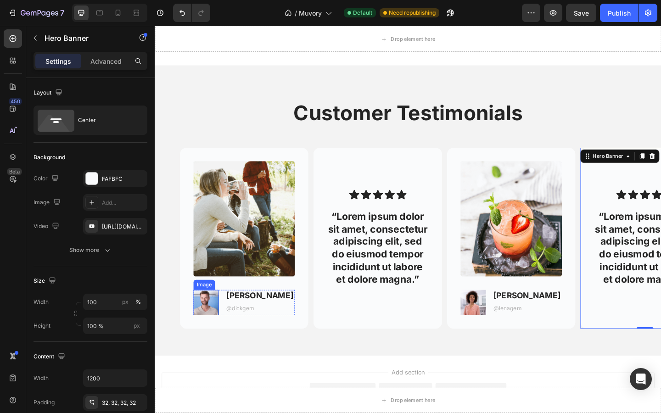
click at [214, 327] on img at bounding box center [211, 327] width 28 height 28
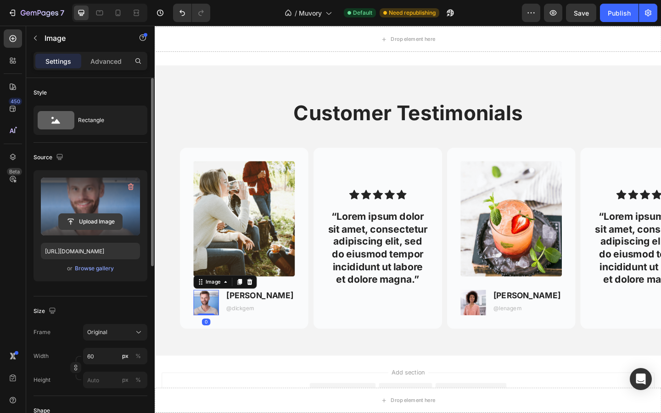
click at [111, 222] on input "file" at bounding box center [90, 222] width 63 height 16
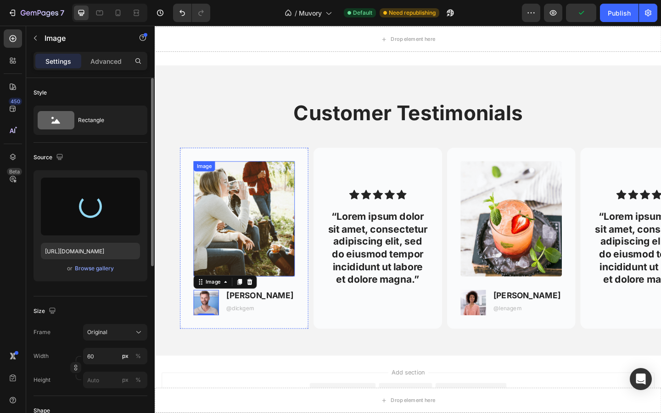
type input "https://cdn.shopify.com/s/files/1/0927/4104/2559/files/gempages_578042650951680…"
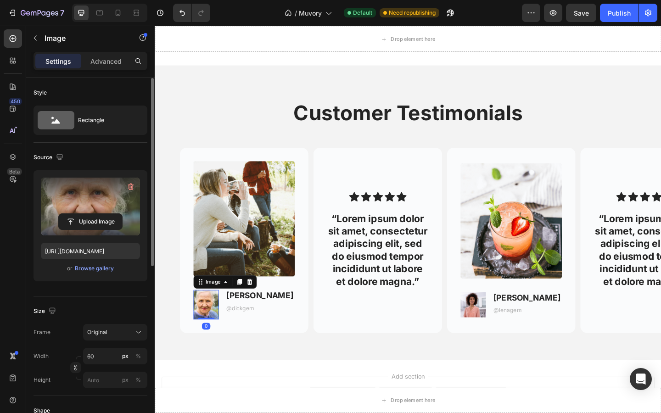
drag, startPoint x: 209, startPoint y: 344, endPoint x: 208, endPoint y: 338, distance: 6.4
click at [208, 338] on div "Image 0" at bounding box center [211, 329] width 28 height 32
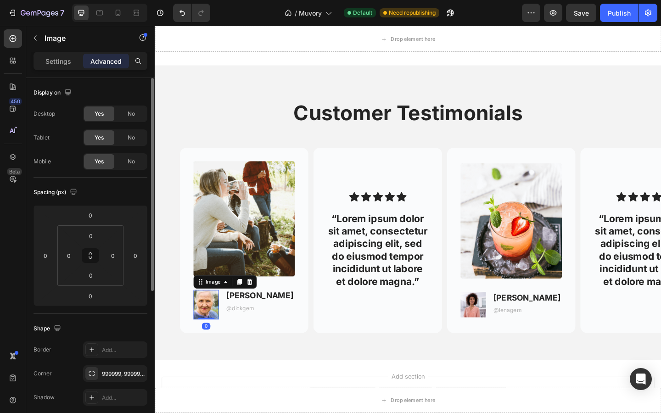
click at [208, 326] on img at bounding box center [211, 329] width 28 height 32
click at [54, 64] on p "Settings" at bounding box center [58, 61] width 26 height 10
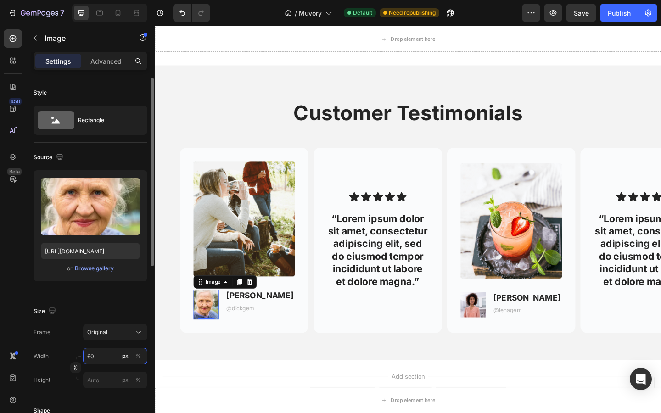
click at [97, 356] on input "60" at bounding box center [115, 356] width 64 height 17
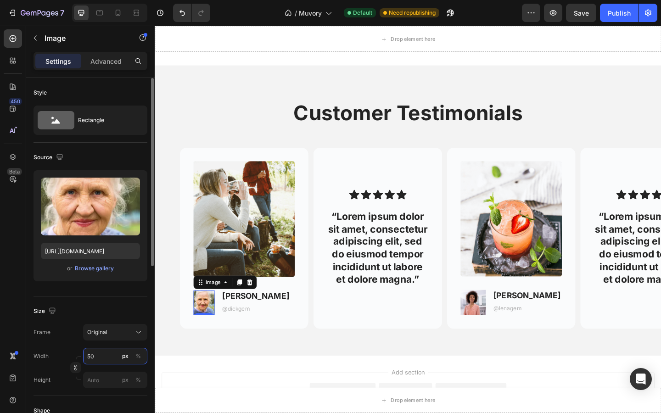
click at [98, 354] on input "50" at bounding box center [115, 356] width 64 height 17
type input "5"
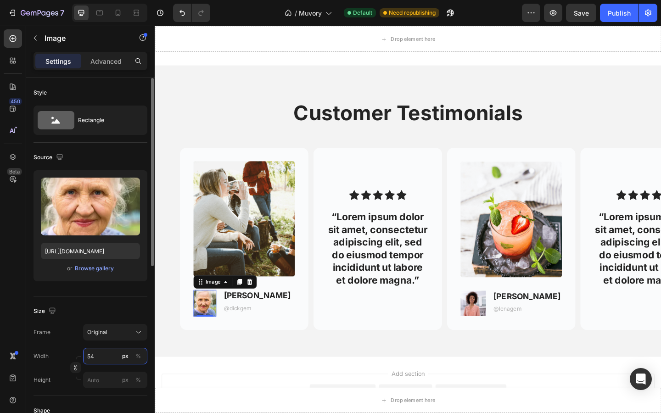
type input "5"
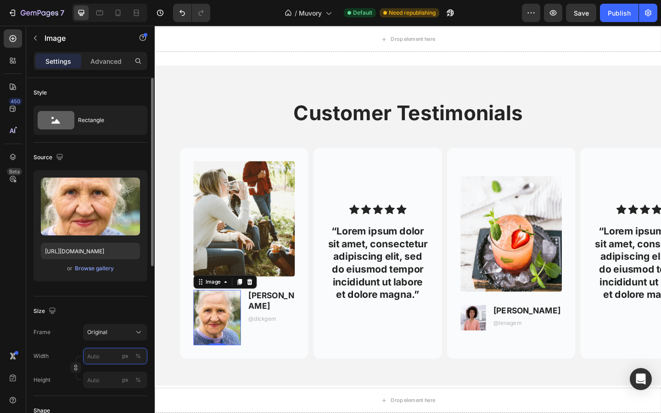
type input "5"
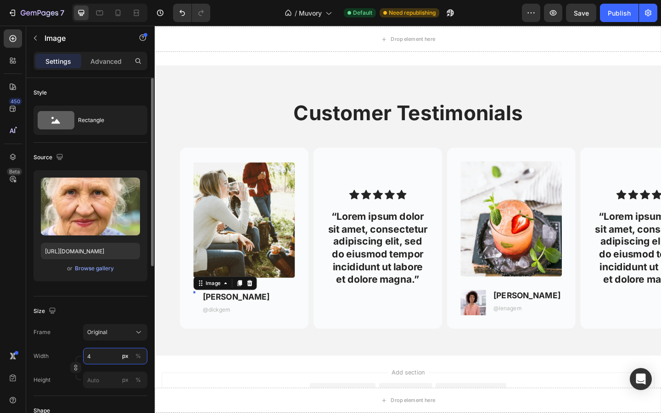
type input "40"
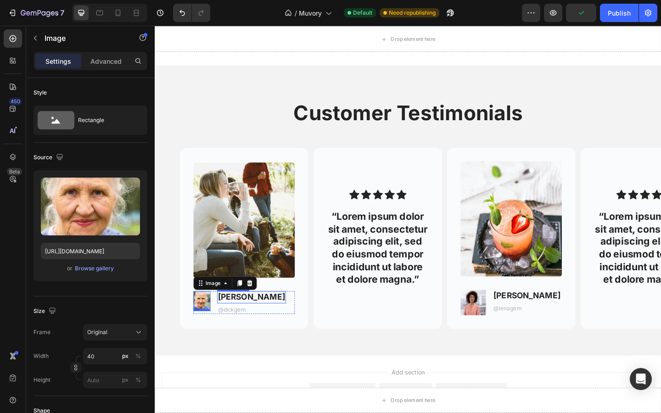
click at [243, 321] on p "Dick T." at bounding box center [260, 321] width 73 height 11
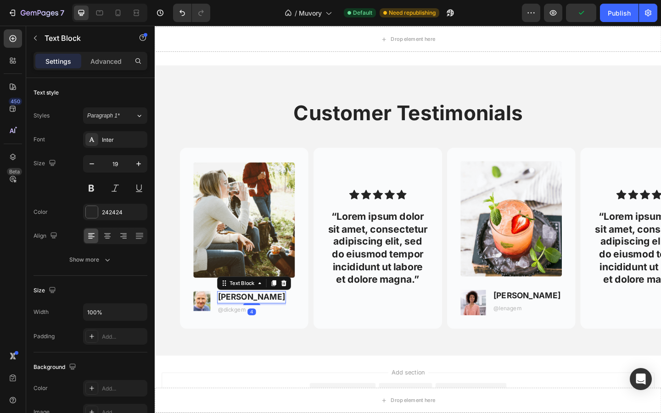
click at [243, 321] on p "Dick T." at bounding box center [260, 321] width 73 height 11
click at [246, 331] on p "@dickgem" at bounding box center [260, 335] width 73 height 8
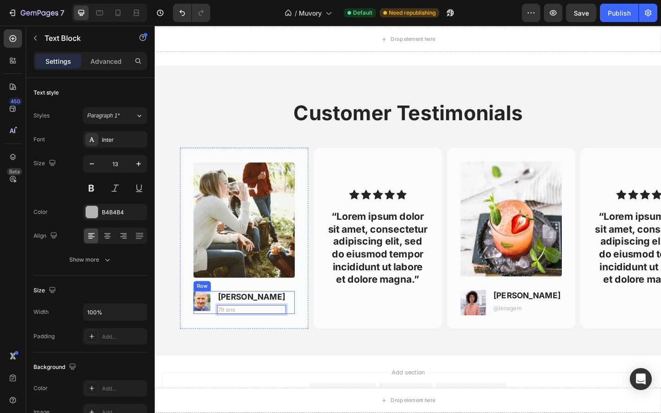
click at [286, 333] on div "Image Colette Text Block 79 ans Text Block 0 Row" at bounding box center [252, 327] width 110 height 25
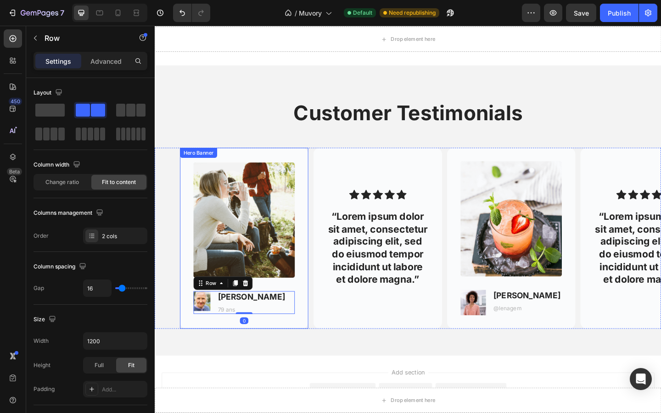
click at [309, 348] on div "Image Image Colette Text Block 79 ans Text Block Row 0" at bounding box center [252, 257] width 140 height 194
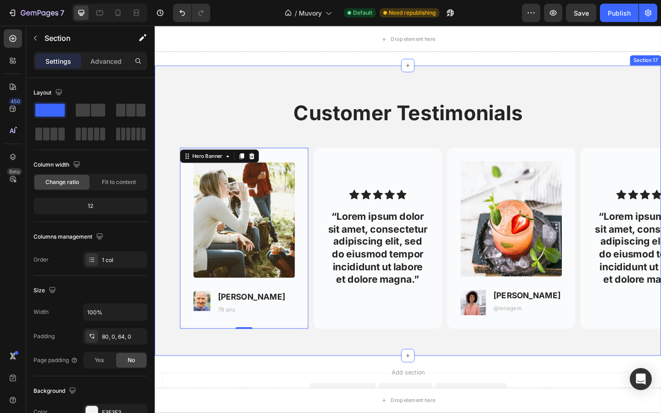
click at [224, 95] on div "Customer Testimonials Heading Row Image Image Colette Text Block 79 ans Text Bl…" at bounding box center [430, 227] width 551 height 316
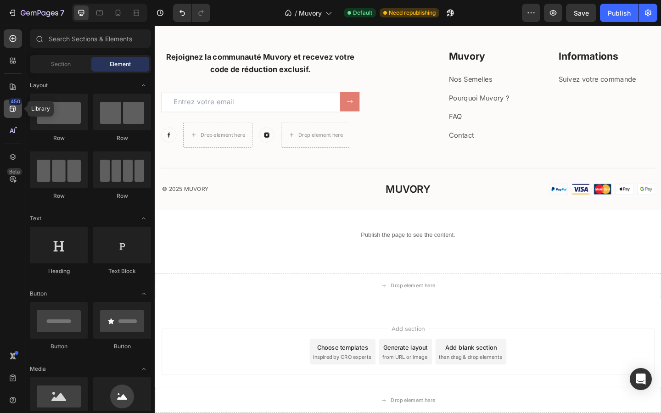
click at [11, 107] on icon at bounding box center [12, 108] width 9 height 9
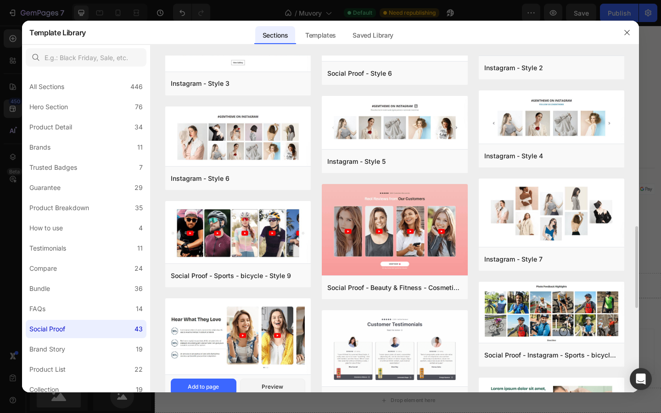
scroll to position [377, 0]
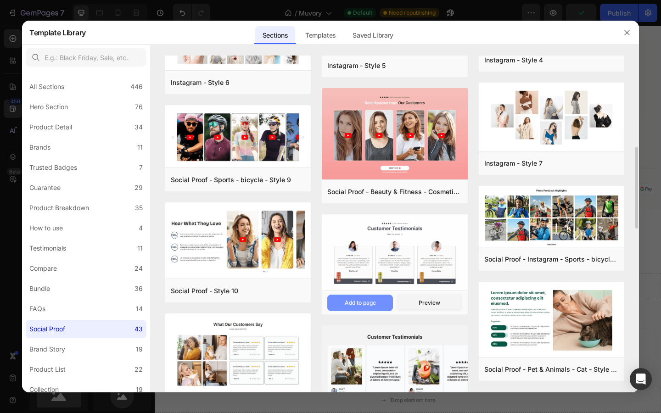
click at [360, 302] on div "Add to page" at bounding box center [360, 303] width 31 height 8
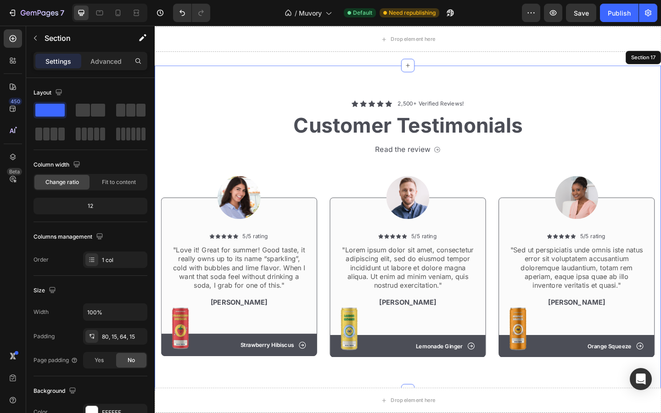
scroll to position [1746, 0]
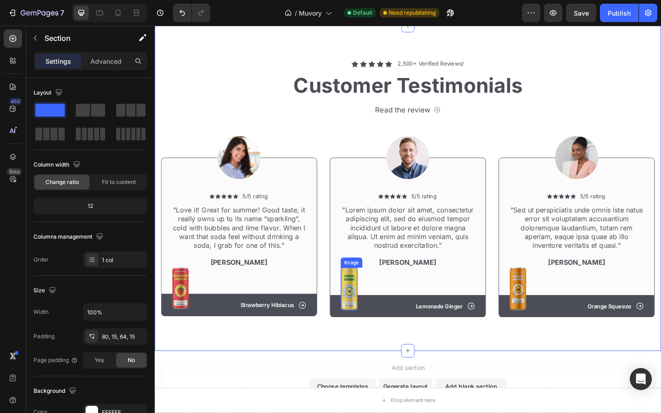
click at [362, 313] on img at bounding box center [366, 312] width 18 height 46
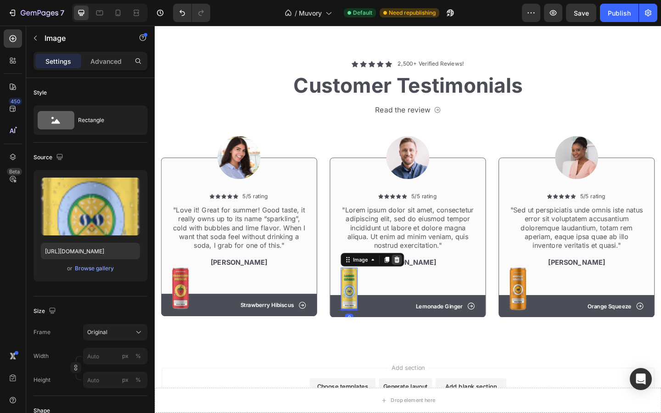
click at [420, 279] on icon at bounding box center [419, 280] width 6 height 6
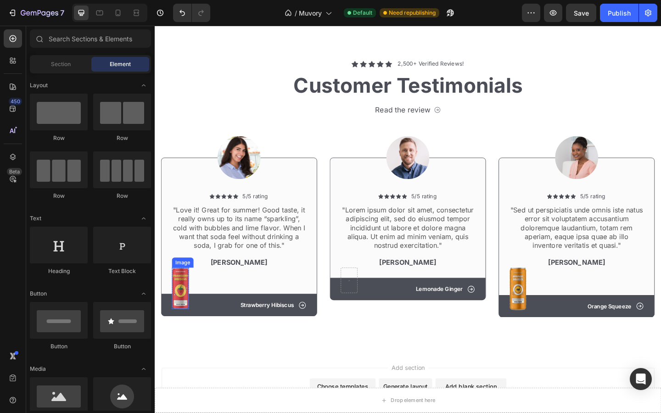
click at [180, 313] on img at bounding box center [183, 311] width 18 height 45
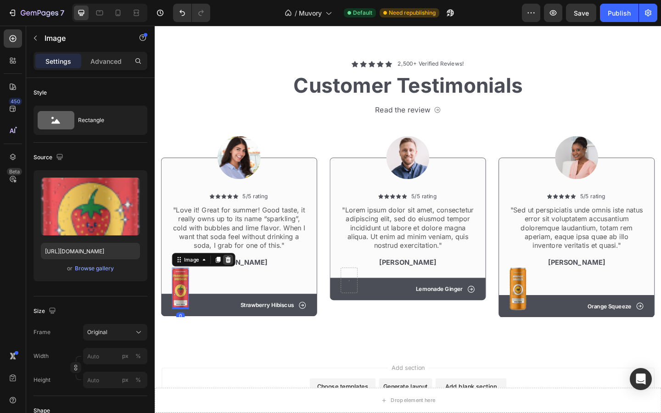
click at [233, 279] on icon at bounding box center [235, 280] width 6 height 6
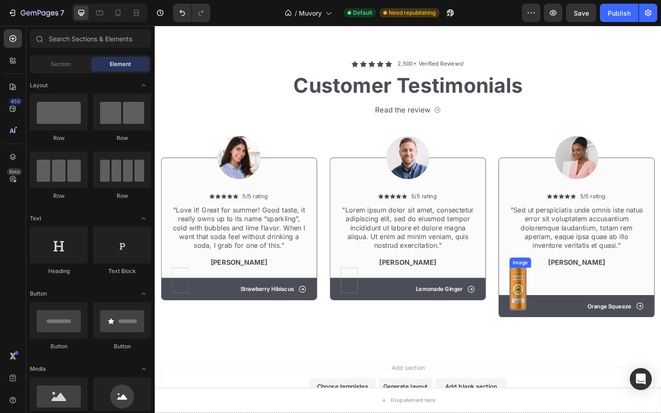
click at [546, 302] on img at bounding box center [550, 312] width 18 height 46
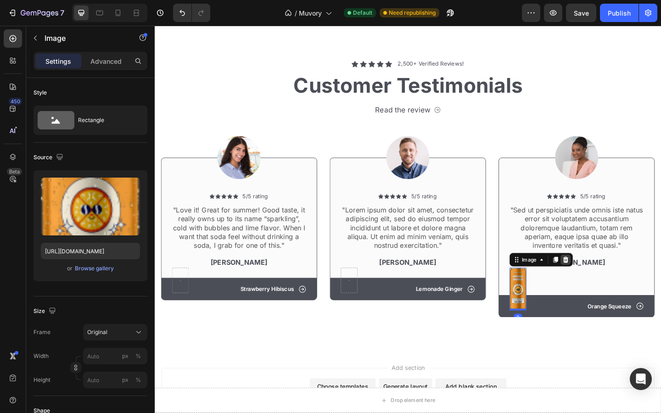
click at [606, 280] on div at bounding box center [602, 280] width 11 height 11
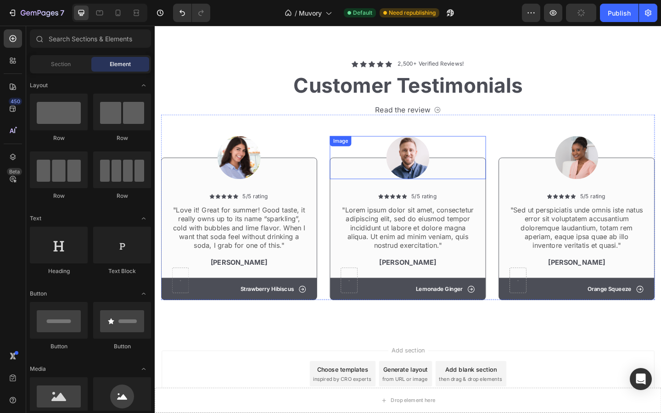
click at [435, 167] on img at bounding box center [430, 169] width 47 height 47
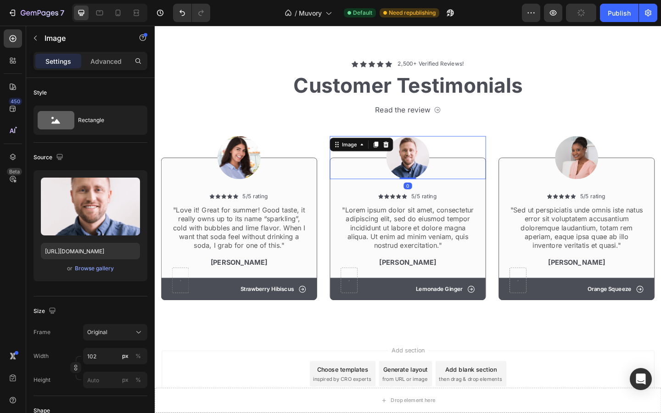
click at [435, 167] on img at bounding box center [430, 169] width 47 height 47
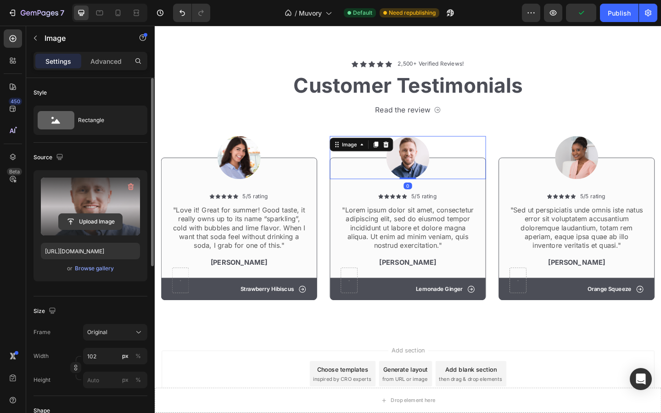
click at [98, 225] on input "file" at bounding box center [90, 222] width 63 height 16
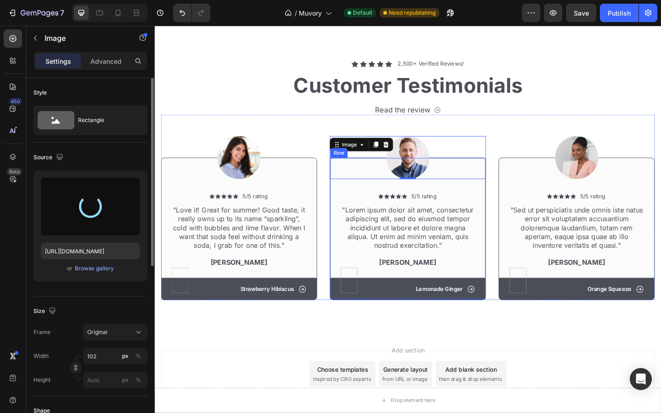
type input "https://cdn.shopify.com/s/files/1/0927/4104/2559/files/gempages_578042650951680…"
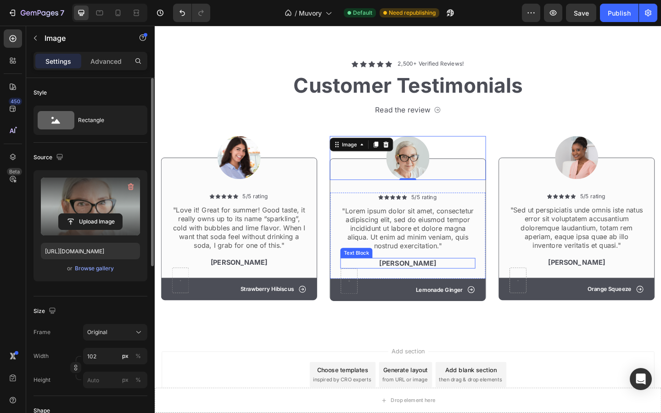
click at [430, 282] on p "Dick Rey" at bounding box center [430, 285] width 145 height 10
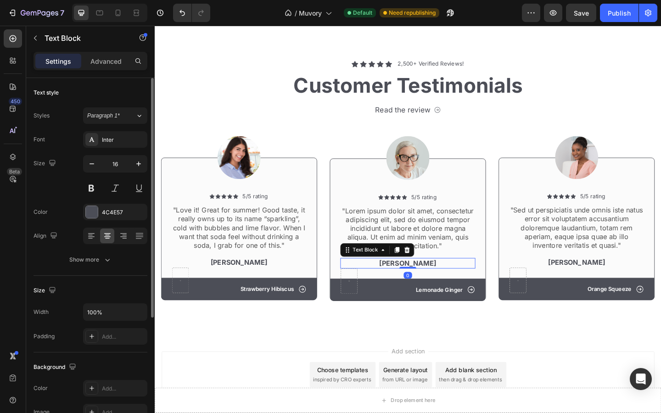
click at [430, 282] on p "Dick Rey" at bounding box center [430, 285] width 145 height 10
click at [244, 171] on img at bounding box center [246, 169] width 47 height 47
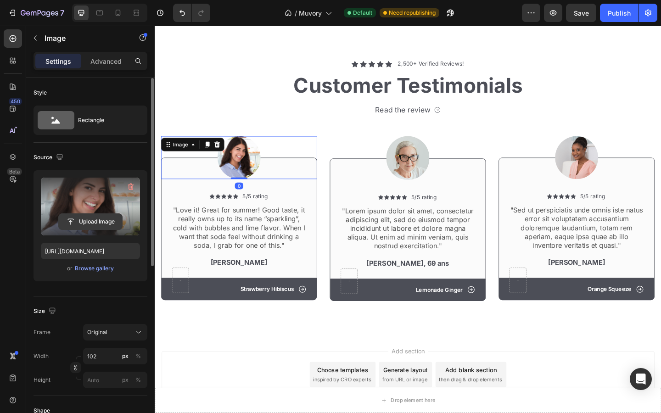
click at [96, 218] on input "file" at bounding box center [90, 222] width 63 height 16
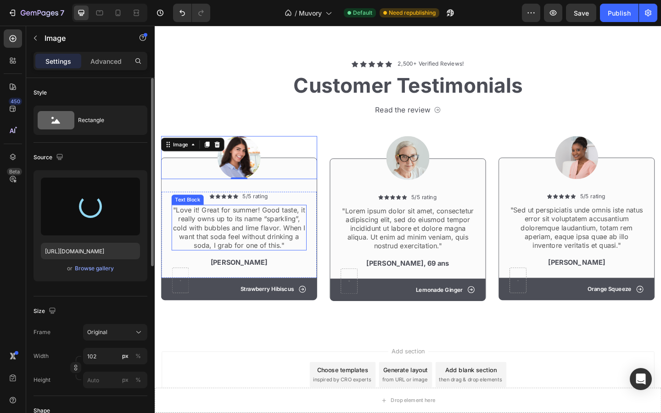
type input "https://cdn.shopify.com/s/files/1/0927/4104/2559/files/gempages_578042650951680…"
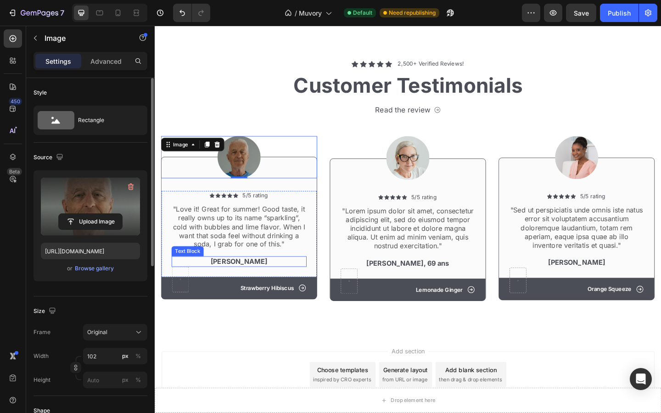
click at [245, 281] on p "Rita Carroll" at bounding box center [246, 283] width 145 height 10
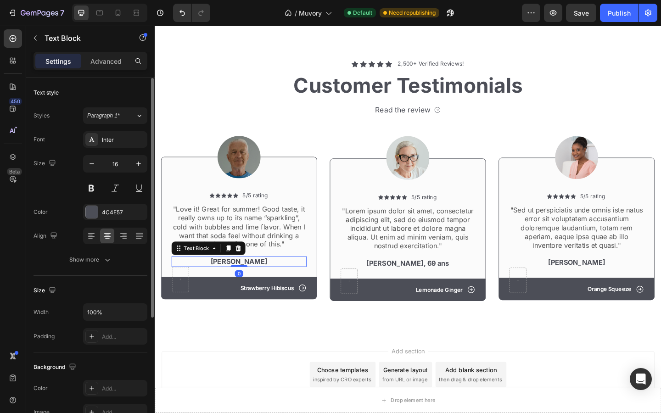
click at [245, 281] on p "Rita Carroll" at bounding box center [246, 283] width 145 height 10
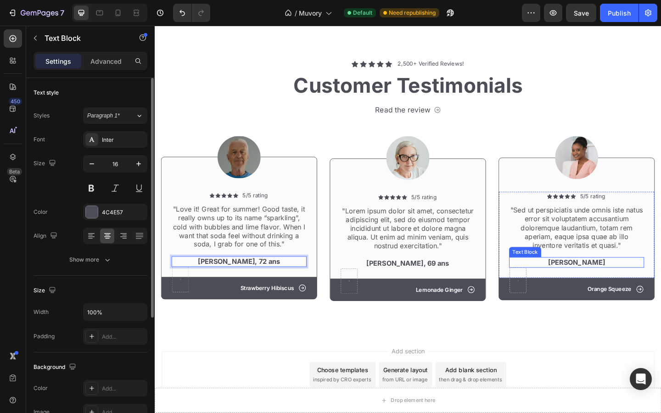
click at [604, 284] on p "Emma Zalia" at bounding box center [614, 284] width 145 height 10
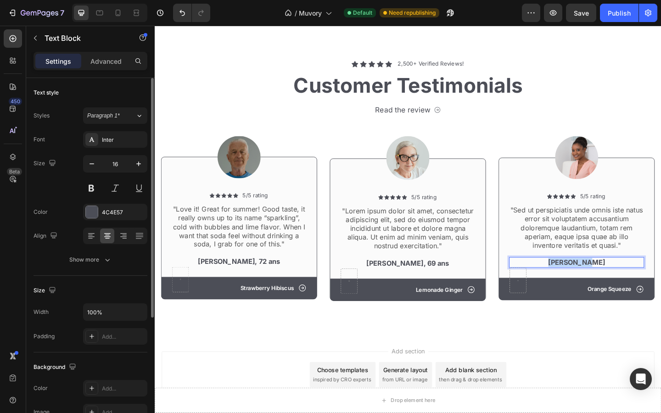
click at [604, 284] on p "Emma Zalia" at bounding box center [614, 284] width 145 height 10
click at [609, 169] on img at bounding box center [614, 169] width 47 height 47
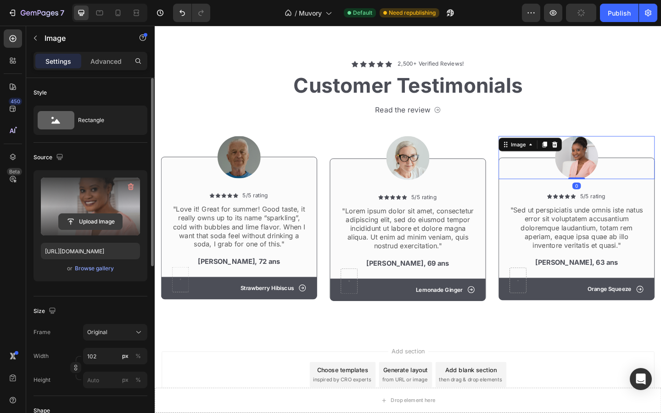
click at [113, 220] on input "file" at bounding box center [90, 222] width 63 height 16
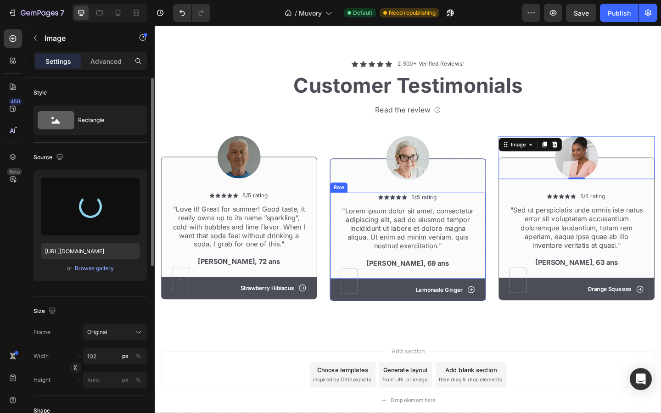
type input "https://cdn.shopify.com/s/files/1/0927/4104/2559/files/gempages_578042650951680…"
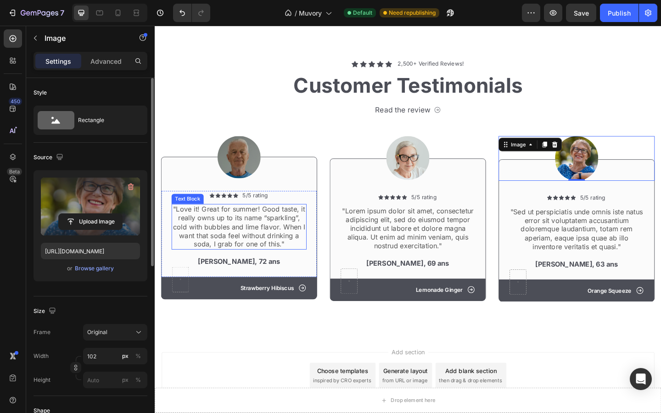
click at [207, 241] on p ""Love it! Great for summer! Good taste, it really owns up to its name “sparklin…" at bounding box center [246, 245] width 145 height 48
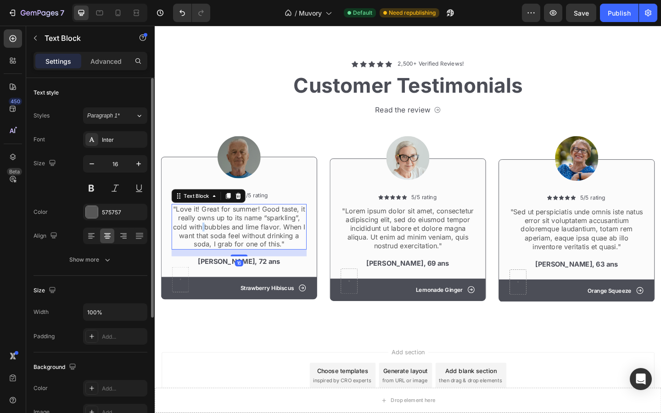
click at [207, 241] on p ""Love it! Great for summer! Good taste, it really owns up to its name “sparklin…" at bounding box center [246, 245] width 145 height 48
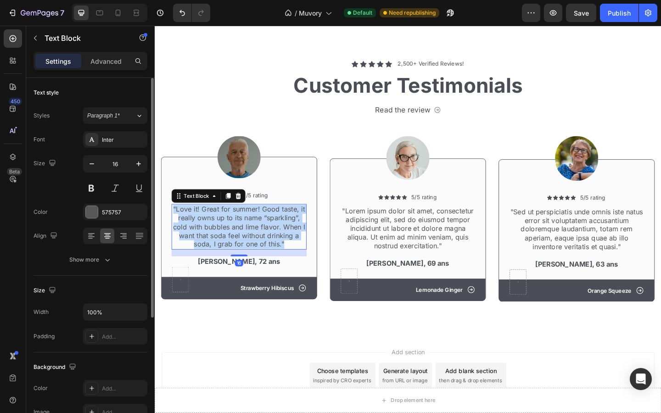
click at [207, 241] on p ""Love it! Great for summer! Good taste, it really owns up to its name “sparklin…" at bounding box center [246, 245] width 145 height 48
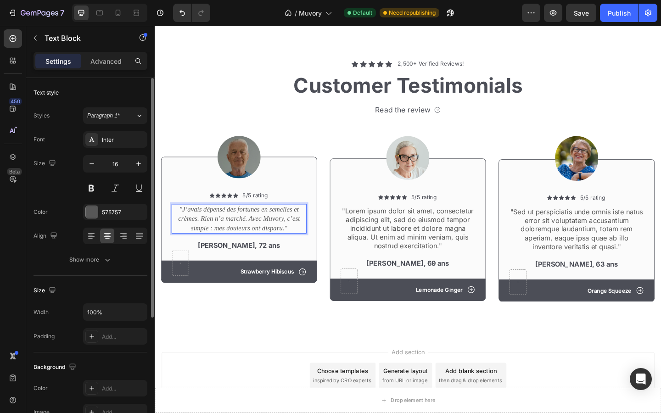
click at [250, 246] on icon ""J’avais dépensé des fortunes en semelles et crèmes. Rien n’a marché. Avec Muvo…" at bounding box center [247, 236] width 132 height 28
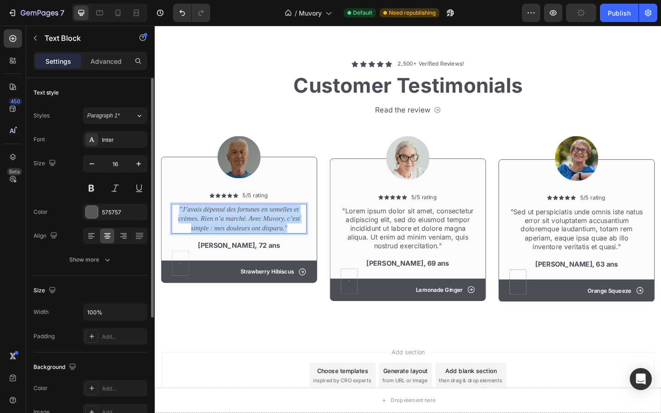
click at [250, 246] on icon ""J’avais dépensé des fortunes en semelles et crèmes. Rien n’a marché. Avec Muvo…" at bounding box center [247, 236] width 132 height 28
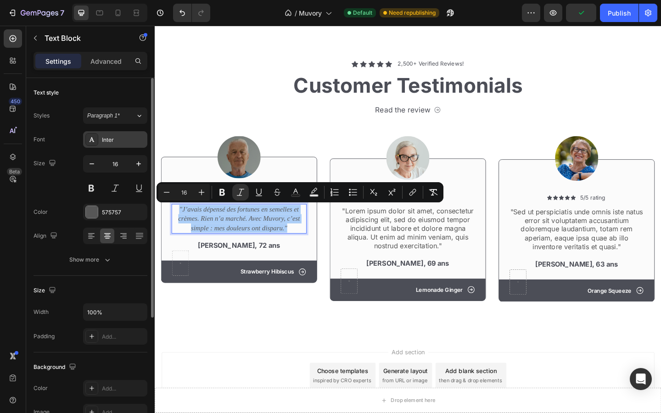
click at [103, 138] on div "Inter" at bounding box center [123, 140] width 43 height 8
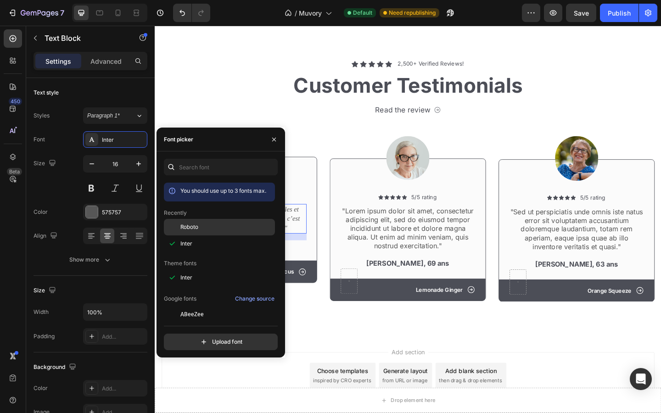
click at [194, 233] on div "Roboto" at bounding box center [219, 227] width 111 height 17
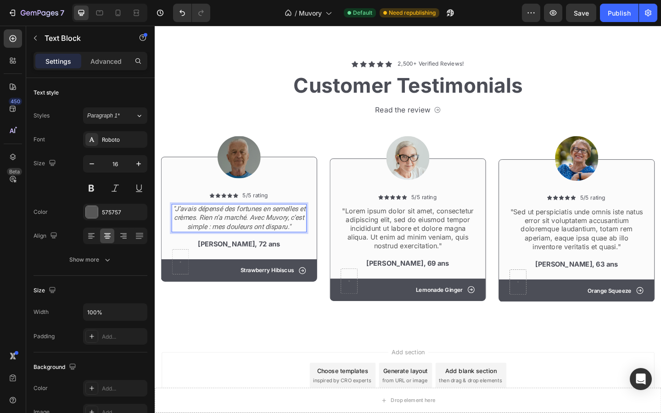
click at [304, 225] on icon ""J’avais dépensé des fortunes en semelles et crèmes. Rien n’a marché. Avec Muvo…" at bounding box center [247, 235] width 144 height 28
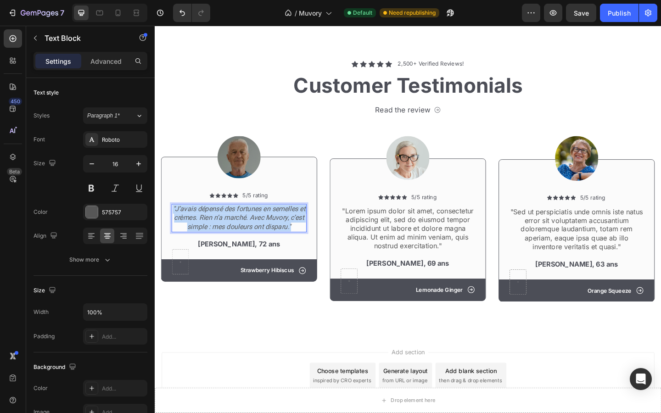
click at [304, 225] on icon ""J’avais dépensé des fortunes en semelles et crèmes. Rien n’a marché. Avec Muvo…" at bounding box center [247, 235] width 144 height 28
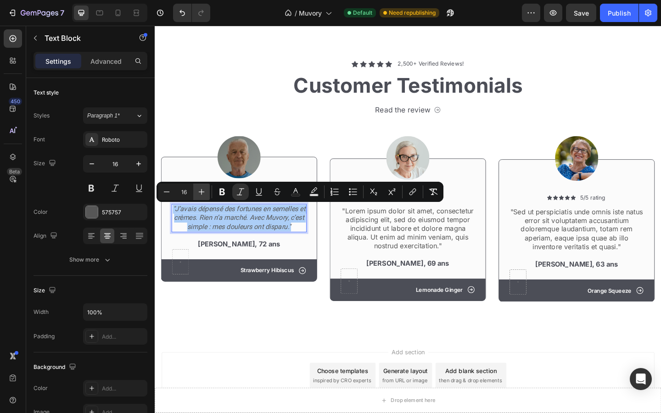
click at [207, 193] on button "Plus" at bounding box center [201, 192] width 17 height 17
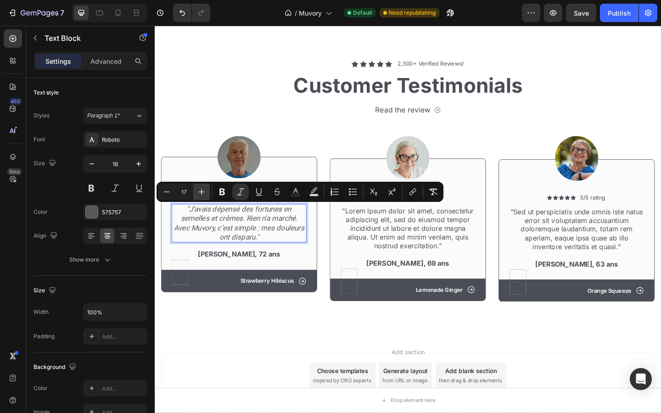
click at [207, 193] on button "Plus" at bounding box center [201, 192] width 17 height 17
type input "18"
click at [374, 240] on p ""Lorem ipsum dolor sit amet, consectetur adipiscing elit, sed do eiusmod tempor…" at bounding box center [430, 247] width 145 height 48
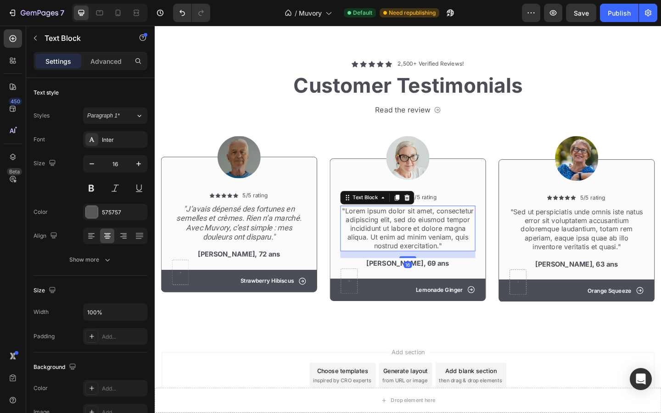
click at [374, 240] on p ""Lorem ipsum dolor sit amet, consectetur adipiscing elit, sed do eiusmod tempor…" at bounding box center [430, 247] width 145 height 48
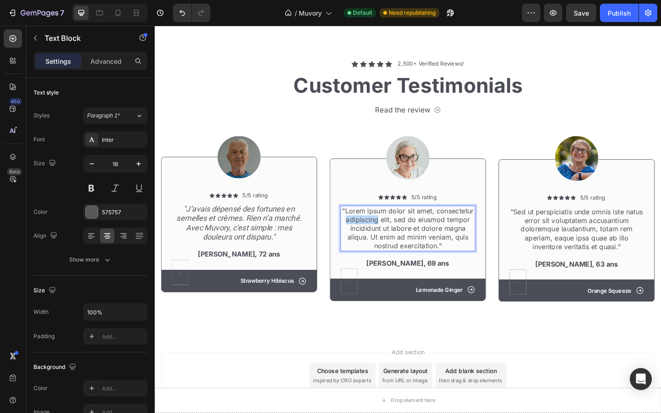
click at [374, 240] on p ""Lorem ipsum dolor sit amet, consectetur adipiscing elit, sed do eiusmod tempor…" at bounding box center [430, 247] width 145 height 48
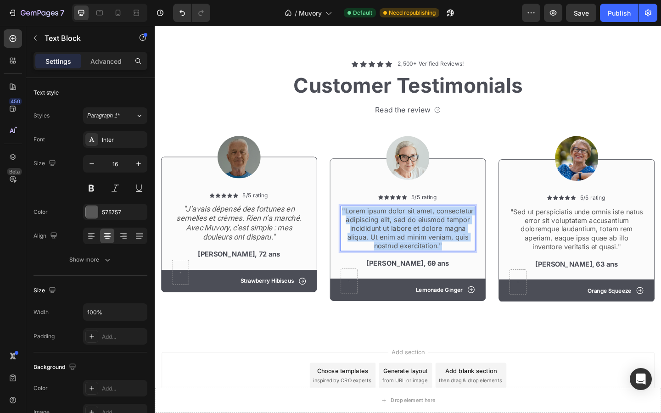
click at [374, 240] on p ""Lorem ipsum dolor sit amet, consectetur adipiscing elit, sed do eiusmod tempor…" at bounding box center [430, 247] width 145 height 48
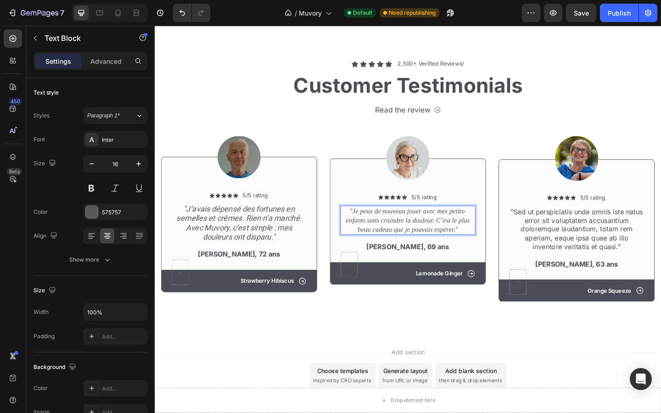
click at [379, 234] on icon ""Je peux de nouveau jouer avec mes petits-enfants sans craindre la douleur. C’e…" at bounding box center [430, 238] width 135 height 28
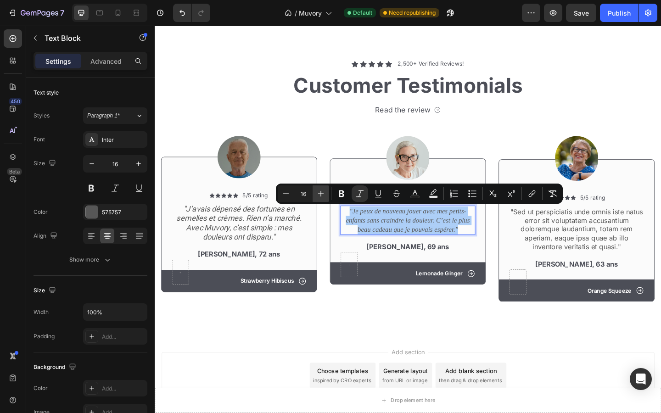
click at [316, 196] on icon "Editor contextual toolbar" at bounding box center [320, 193] width 9 height 9
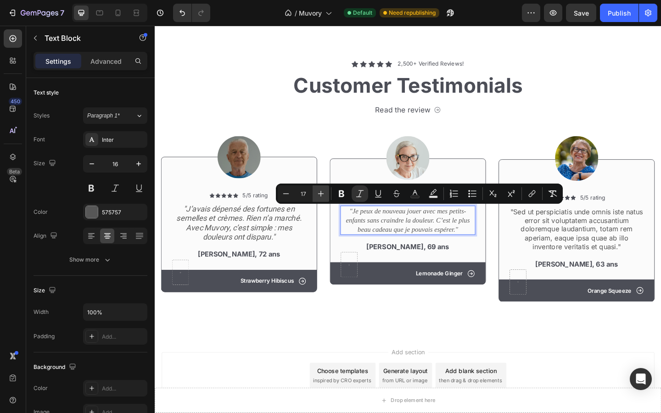
click at [316, 196] on icon "Editor contextual toolbar" at bounding box center [320, 193] width 9 height 9
type input "18"
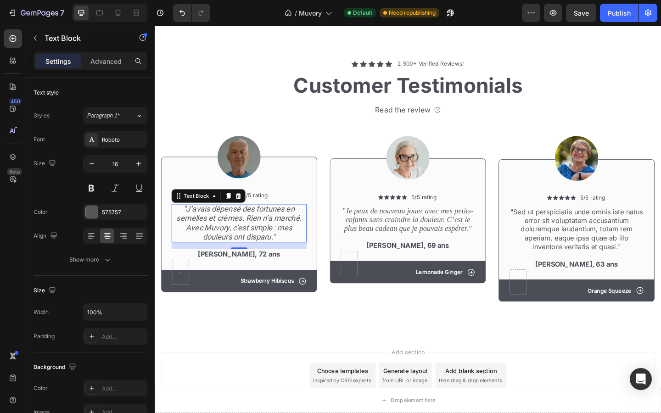
click at [265, 234] on icon ""J’avais dépensé des fortunes en semelles et crèmes. Rien n’a marché. Avec Muvo…" at bounding box center [247, 240] width 136 height 40
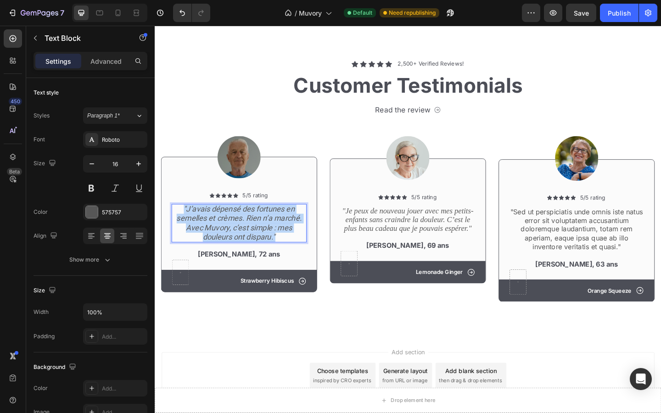
click at [265, 234] on icon ""J’avais dépensé des fortunes en semelles et crèmes. Rien n’a marché. Avec Muvo…" at bounding box center [247, 240] width 136 height 40
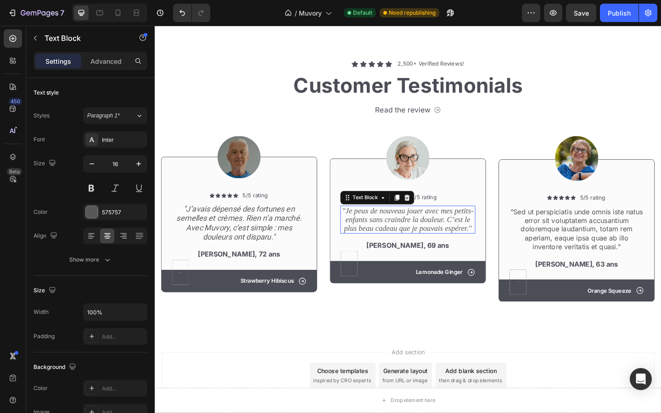
click at [391, 247] on icon ""Je peux de nouveau jouer avec mes petits-enfants sans craindre la douleur. C’e…" at bounding box center [430, 237] width 143 height 28
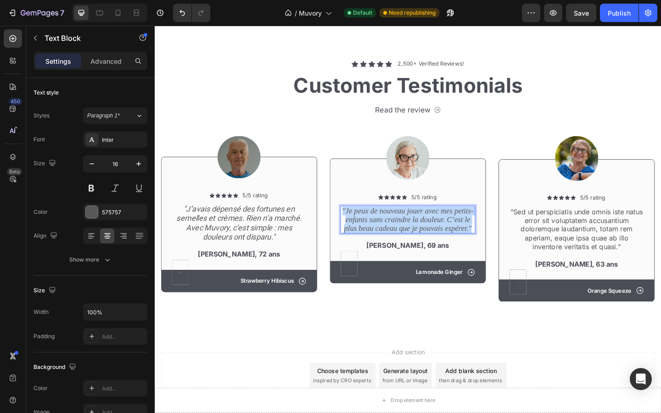
click at [391, 247] on icon ""Je peux de nouveau jouer avec mes petits-enfants sans craindre la douleur. C’e…" at bounding box center [430, 237] width 143 height 28
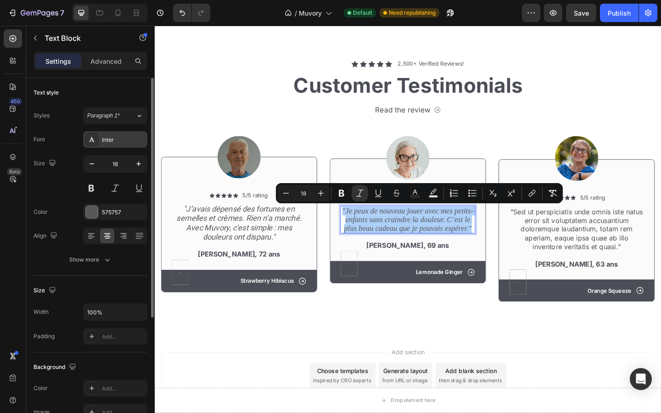
click at [101, 141] on div "Inter" at bounding box center [115, 139] width 64 height 17
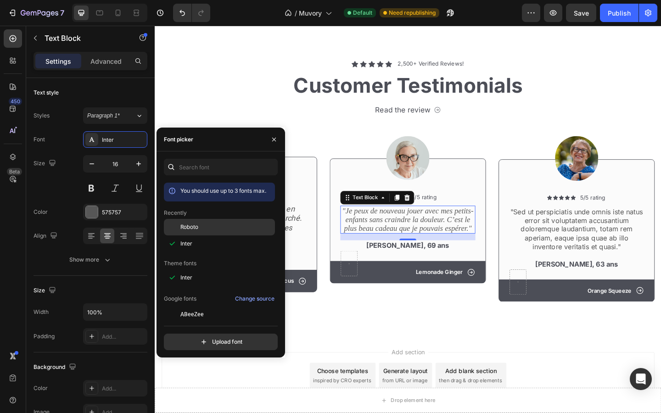
click at [184, 226] on span "Roboto" at bounding box center [190, 227] width 18 height 8
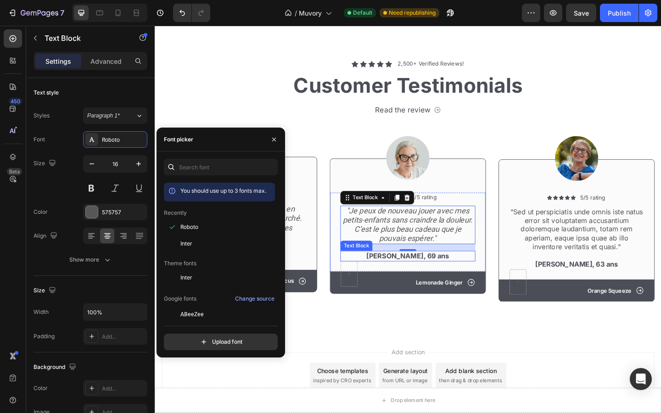
click at [407, 271] on div "[PERSON_NAME], 69 ans" at bounding box center [430, 276] width 147 height 11
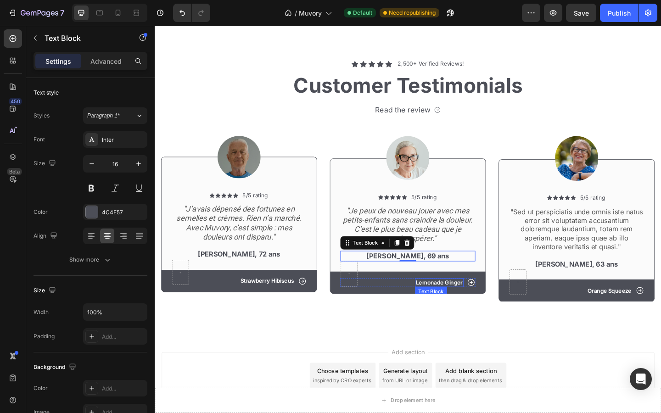
click at [452, 305] on p "Lemonade Ginger" at bounding box center [464, 306] width 51 height 8
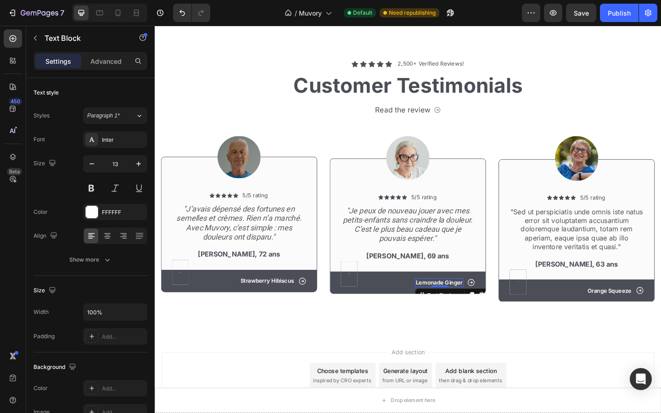
click at [480, 302] on p "Lemonade Ginger" at bounding box center [464, 306] width 51 height 8
click at [480, 303] on p "Lemonade Ginger" at bounding box center [464, 306] width 51 height 8
click at [474, 305] on p "Lemonade Ginger" at bounding box center [464, 306] width 51 height 8
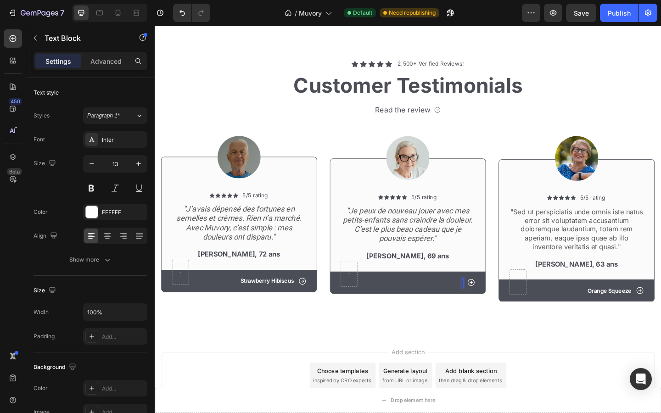
scroll to position [1742, 0]
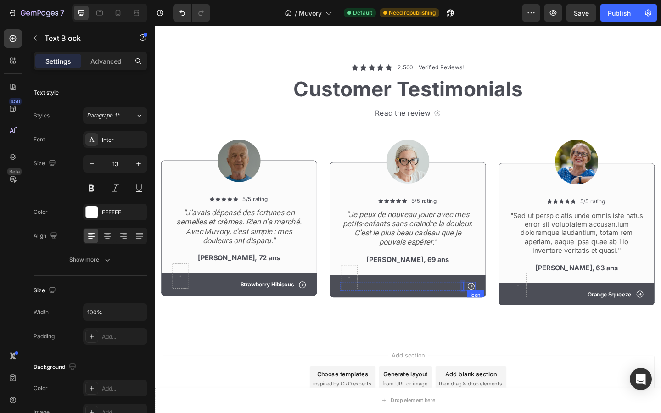
click at [502, 306] on icon at bounding box center [499, 309] width 9 height 9
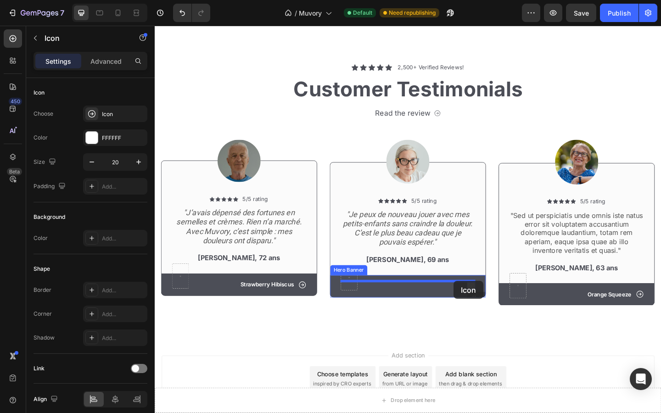
drag, startPoint x: 501, startPoint y: 309, endPoint x: 480, endPoint y: 304, distance: 21.8
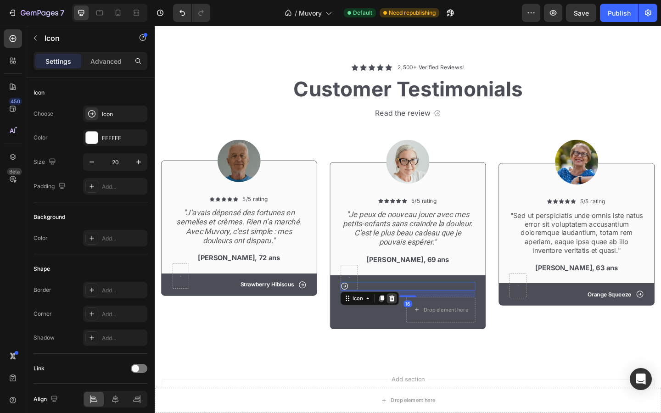
click at [412, 322] on icon at bounding box center [412, 322] width 7 height 7
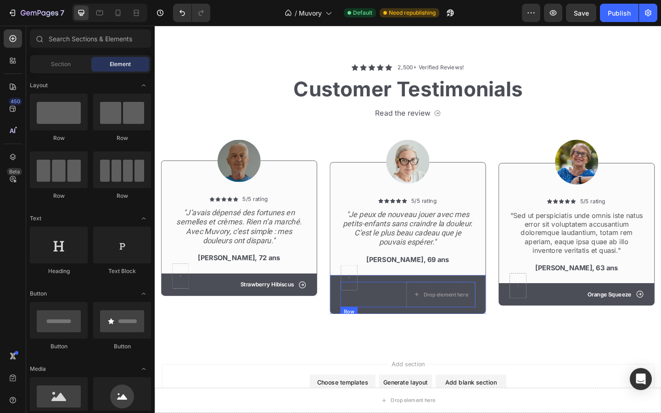
click at [407, 322] on div "Drop element here Text Block Row" at bounding box center [430, 319] width 147 height 28
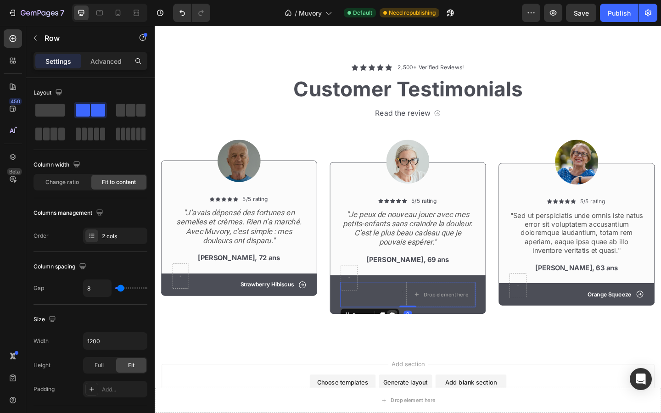
click at [414, 337] on icon at bounding box center [413, 340] width 7 height 7
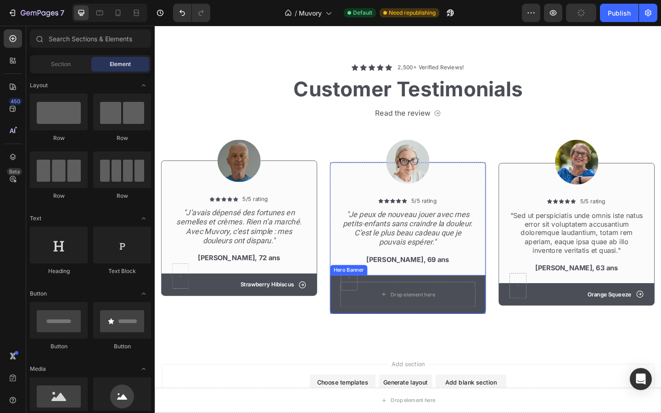
click at [410, 334] on div "Drop element here" at bounding box center [430, 318] width 169 height 42
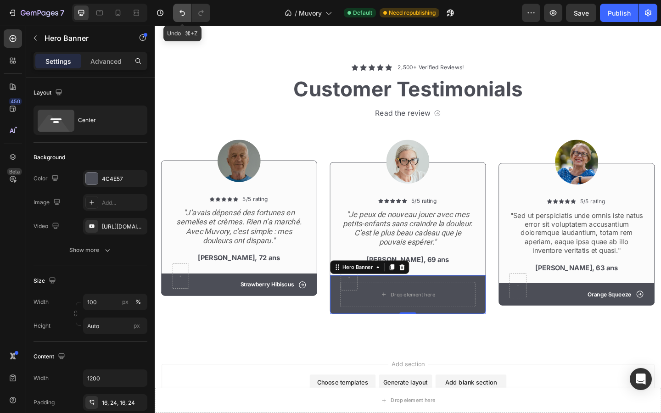
click at [183, 16] on icon "Undo/Redo" at bounding box center [182, 12] width 9 height 9
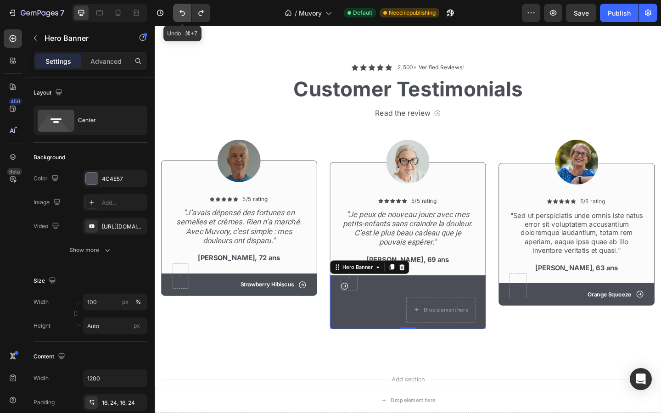
click at [183, 16] on icon "Undo/Redo" at bounding box center [182, 12] width 9 height 9
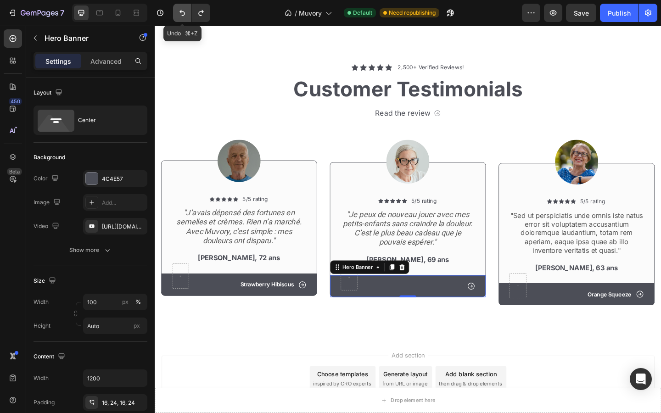
click at [183, 16] on icon "Undo/Redo" at bounding box center [182, 12] width 9 height 9
click at [293, 303] on div "Strawberry Hibiscus" at bounding box center [277, 308] width 60 height 10
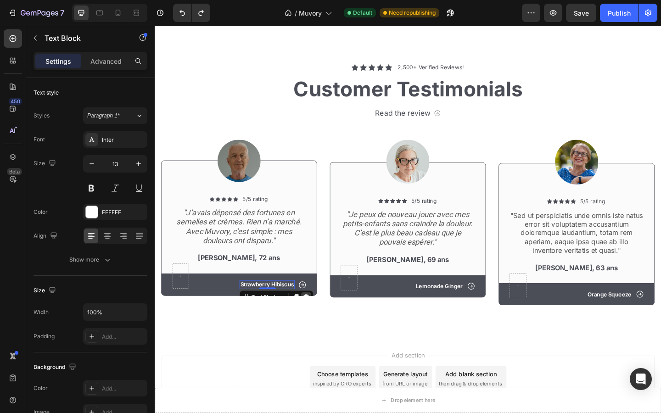
click at [319, 317] on icon at bounding box center [319, 320] width 7 height 7
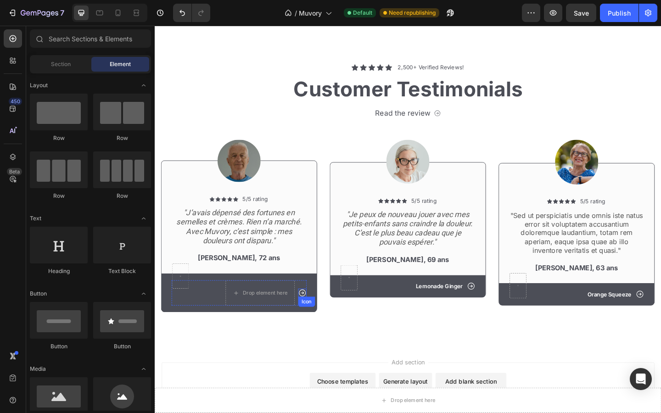
click at [320, 316] on icon at bounding box center [315, 316] width 9 height 9
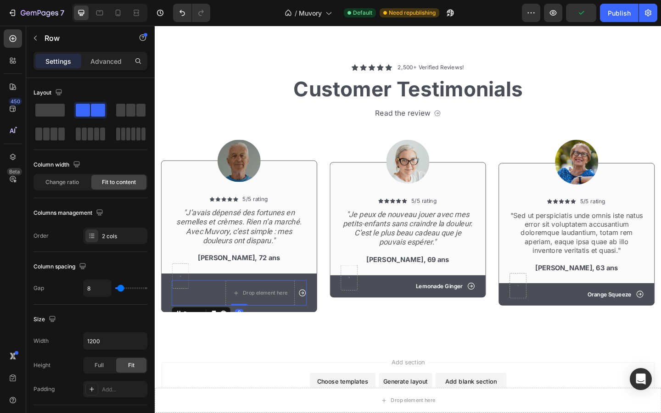
click at [312, 303] on div "Icon" at bounding box center [315, 317] width 9 height 28
click at [230, 335] on icon at bounding box center [229, 338] width 7 height 7
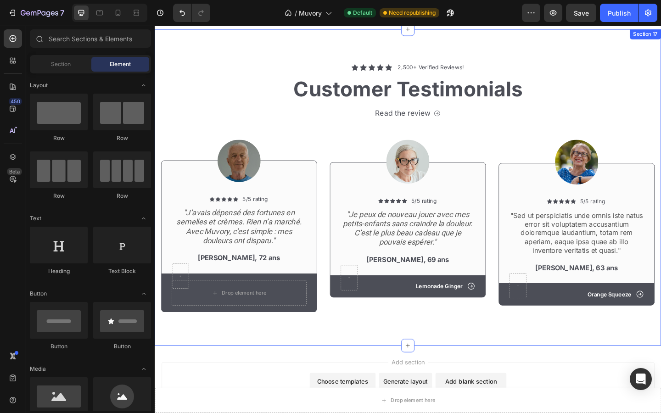
click at [255, 338] on div "Image Icon Icon Icon Icon Icon Icon List 5/5 rating Text Block Row "J’avais dép…" at bounding box center [430, 235] width 537 height 218
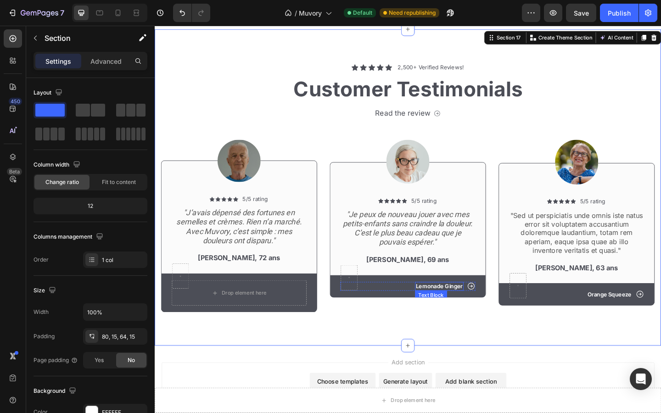
click at [481, 310] on p "Lemonade Ginger" at bounding box center [464, 309] width 51 height 8
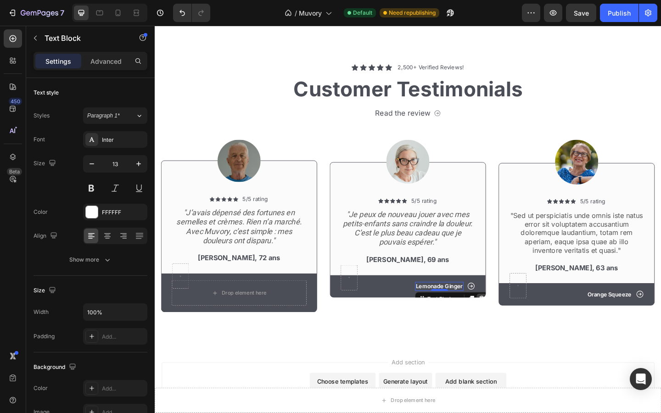
click at [510, 320] on icon at bounding box center [511, 323] width 6 height 6
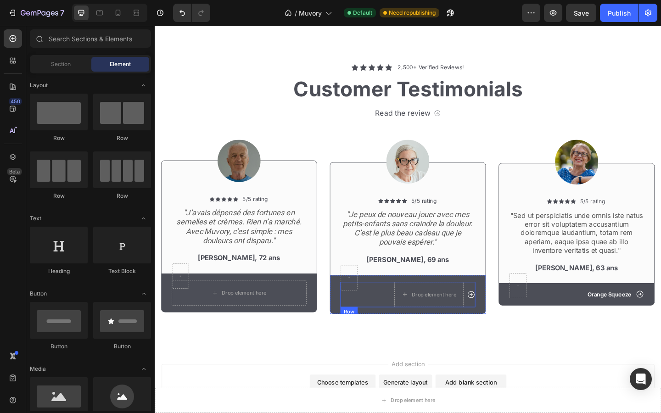
click at [492, 307] on div "Icon Drop element here Row" at bounding box center [430, 319] width 147 height 28
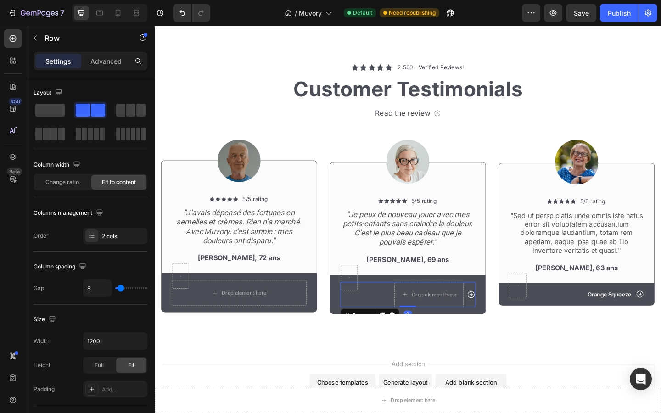
click at [414, 333] on div "Row" at bounding box center [389, 340] width 64 height 15
click at [414, 335] on div at bounding box center [413, 340] width 11 height 11
click at [561, 316] on div "Icon Orange Squeeze Text Block Row 0" at bounding box center [614, 318] width 147 height 10
click at [598, 328] on icon at bounding box center [597, 331] width 6 height 6
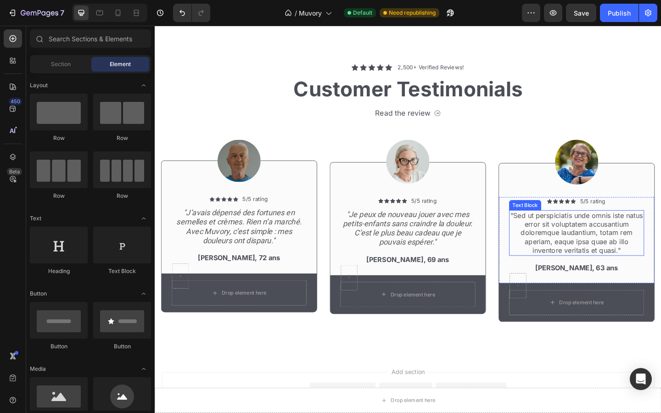
click at [585, 232] on p ""Sed ut perspiciatis unde omnis iste natus error sit voluptatem accusantium dol…" at bounding box center [614, 251] width 145 height 48
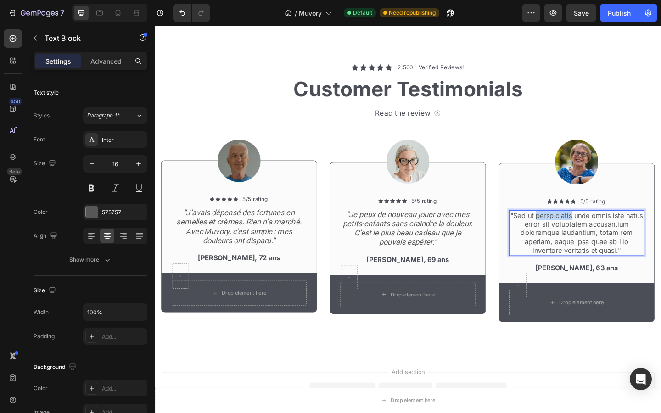
click at [585, 232] on p ""Sed ut perspiciatis unde omnis iste natus error sit voluptatem accusantium dol…" at bounding box center [614, 251] width 145 height 48
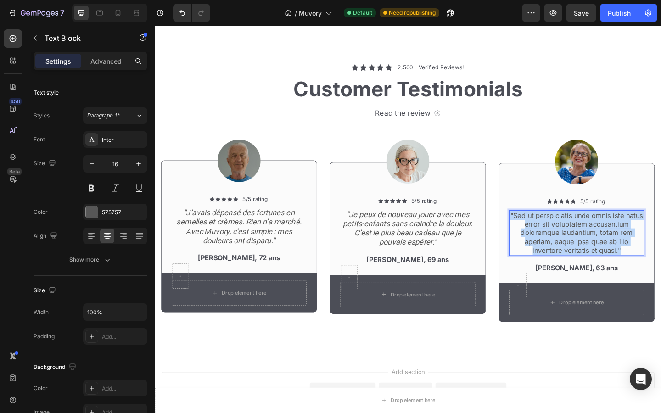
click at [585, 232] on p ""Sed ut perspiciatis unde omnis iste natus error sit voluptatem accusantium dol…" at bounding box center [614, 251] width 145 height 48
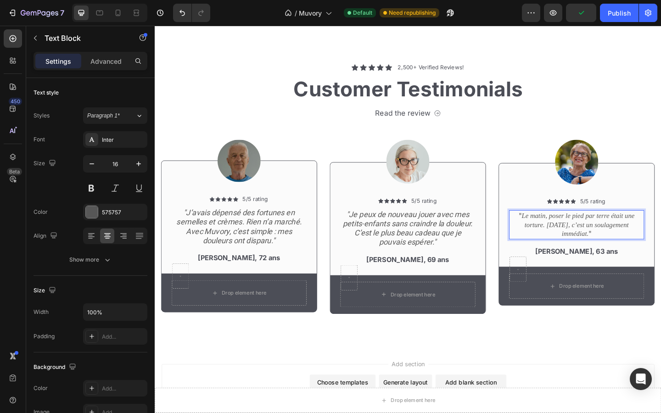
click at [617, 235] on icon "Le matin, poser le pied par terre était une torture. [DATE], c’est un soulageme…" at bounding box center [615, 242] width 123 height 28
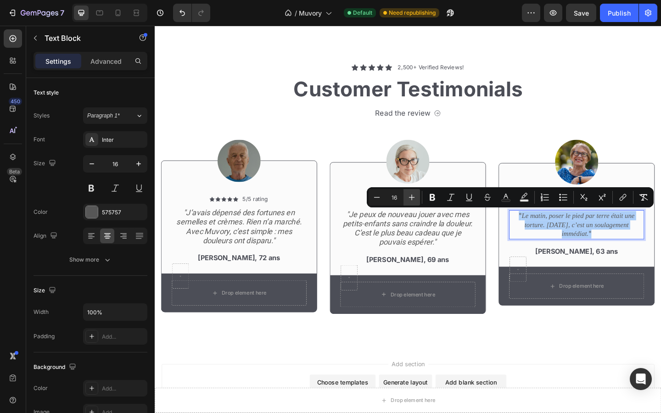
click at [411, 194] on icon "Editor contextual toolbar" at bounding box center [411, 197] width 9 height 9
type input "18"
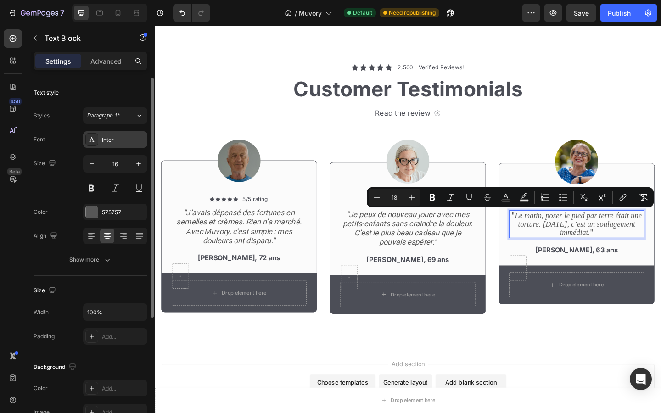
click at [122, 134] on div "Inter" at bounding box center [115, 139] width 64 height 17
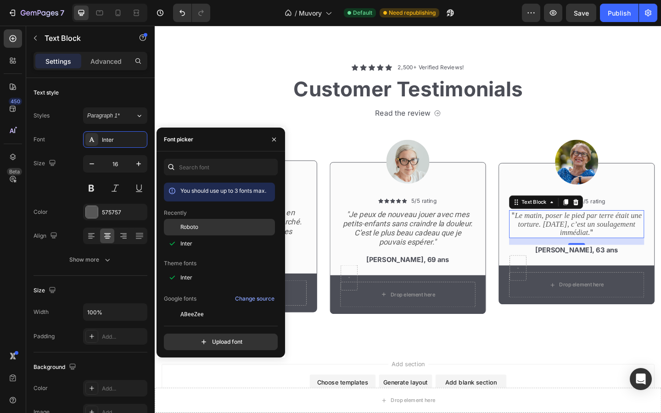
click at [212, 231] on div "Roboto" at bounding box center [227, 227] width 93 height 8
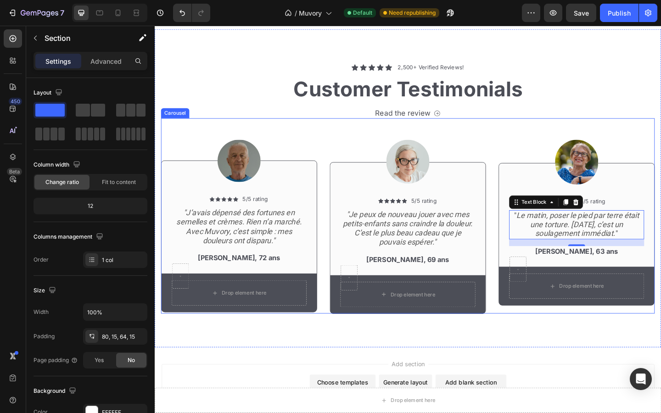
click at [581, 343] on div "Image Icon Icon Icon Icon Icon Icon List 5/5 rating Text Block Row "J’avais dép…" at bounding box center [430, 236] width 537 height 220
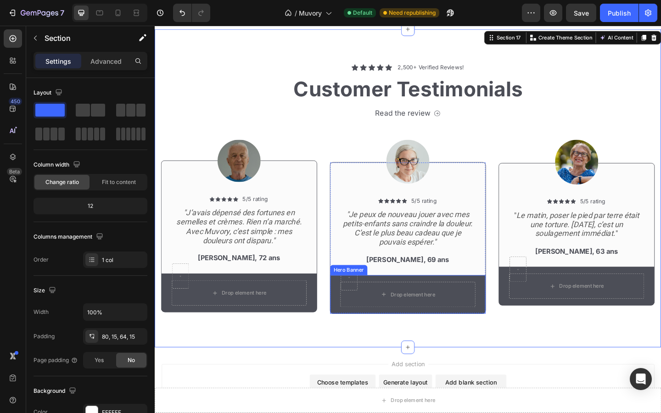
click at [510, 307] on div "Drop element here" at bounding box center [430, 318] width 169 height 42
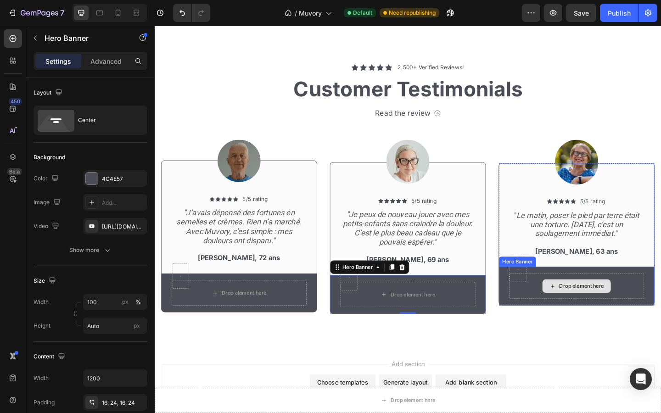
click at [550, 321] on div "Drop element here" at bounding box center [614, 309] width 147 height 28
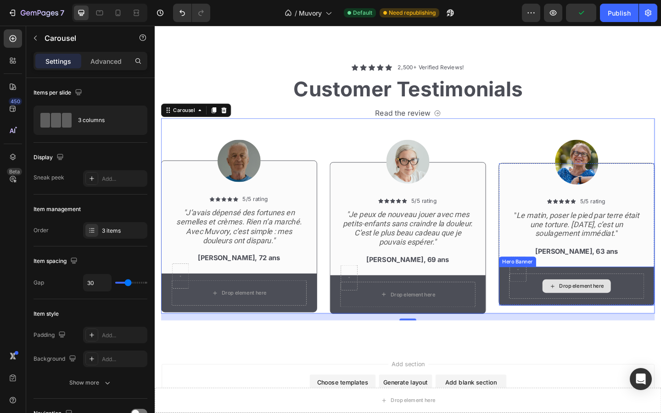
click at [615, 318] on div "Drop element here" at bounding box center [614, 309] width 147 height 28
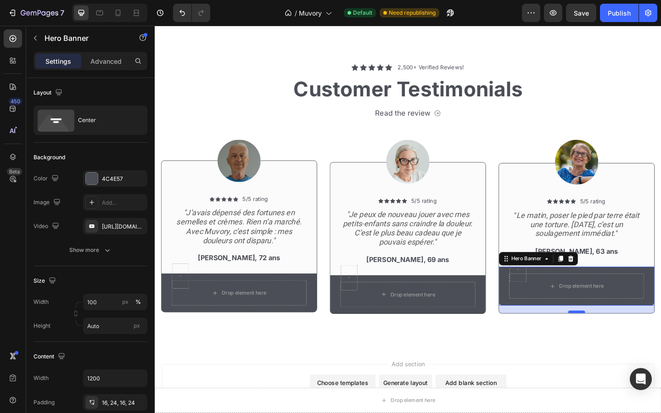
drag, startPoint x: 616, startPoint y: 328, endPoint x: 612, endPoint y: 336, distance: 9.0
click at [612, 336] on div at bounding box center [614, 337] width 18 height 3
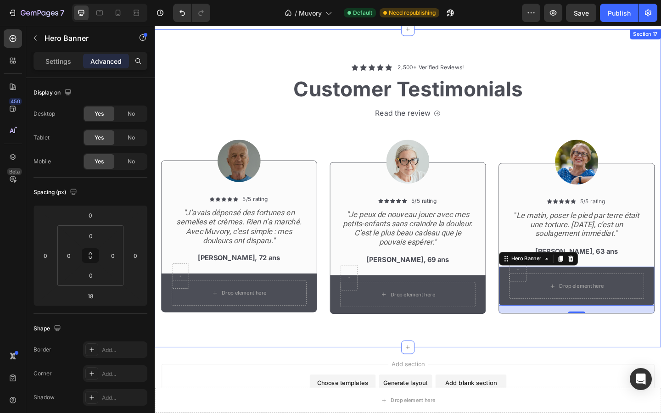
click at [630, 355] on div "Icon Icon Icon Icon Icon Icon List 2,500+ Verified Reviews! Text Block Row Cust…" at bounding box center [430, 202] width 551 height 346
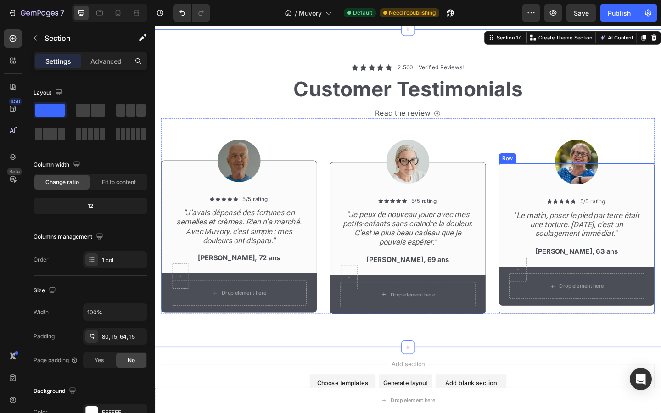
click at [583, 331] on div "Icon Icon Icon Icon Icon Icon List 5/5 rating Text Block Row " Le matin, poser …" at bounding box center [614, 275] width 169 height 126
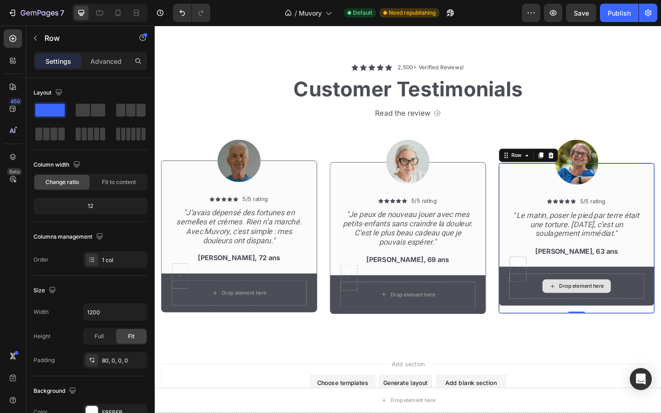
drag, startPoint x: 613, startPoint y: 337, endPoint x: 609, endPoint y: 321, distance: 16.2
click at [609, 321] on div "Icon Icon Icon Icon Icon Icon List 5/5 rating Text Block Row " Le matin, poser …" at bounding box center [614, 257] width 170 height 164
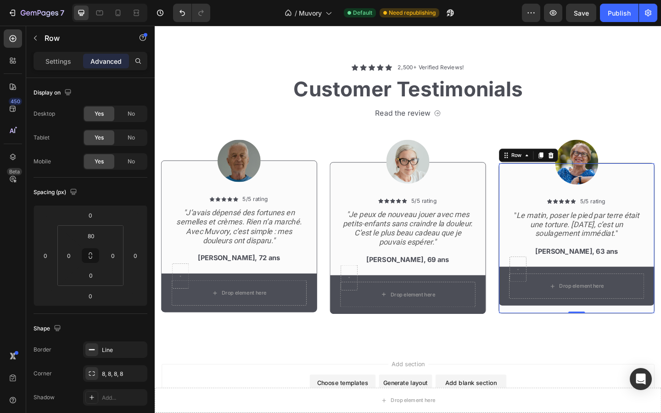
click at [612, 335] on div "Icon Icon Icon Icon Icon Icon List 5/5 rating Text Block Row " Le matin, poser …" at bounding box center [614, 275] width 169 height 126
click at [187, 15] on button "Undo/Redo" at bounding box center [182, 13] width 18 height 18
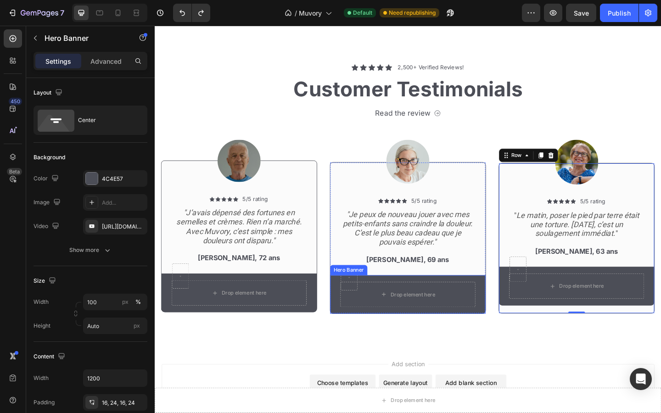
click at [349, 301] on div "Drop element here" at bounding box center [430, 318] width 169 height 42
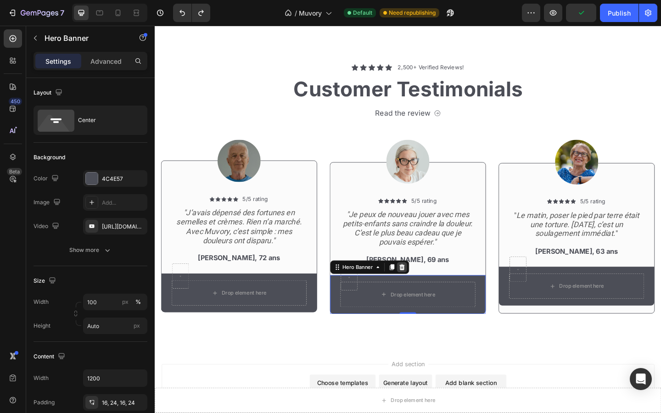
click at [424, 290] on icon at bounding box center [424, 288] width 6 height 6
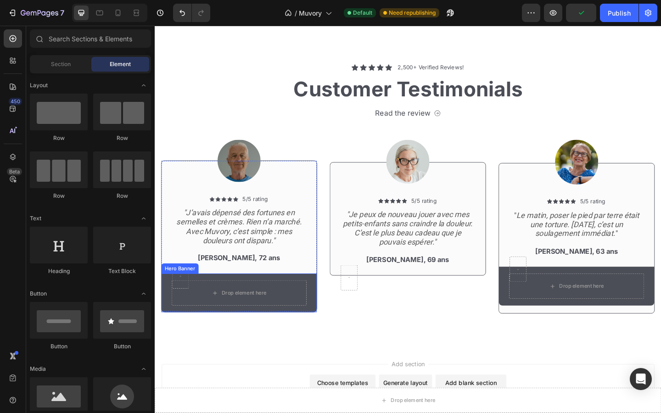
click at [322, 303] on div "Drop element here" at bounding box center [246, 316] width 169 height 42
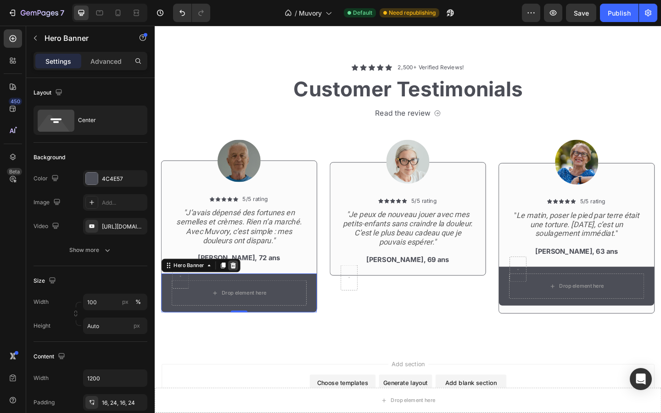
click at [239, 283] on icon at bounding box center [240, 286] width 6 height 6
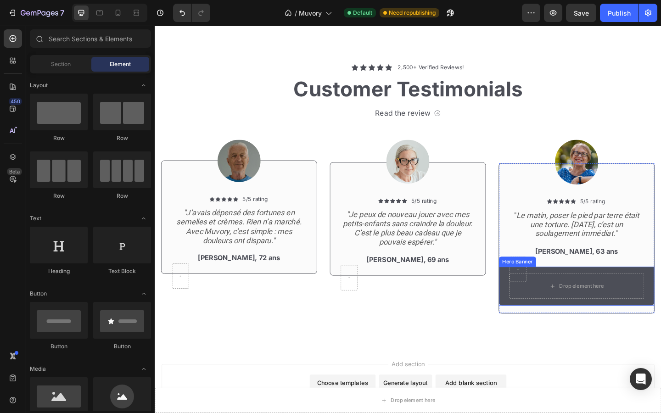
click at [596, 292] on div "Drop element here" at bounding box center [614, 309] width 169 height 42
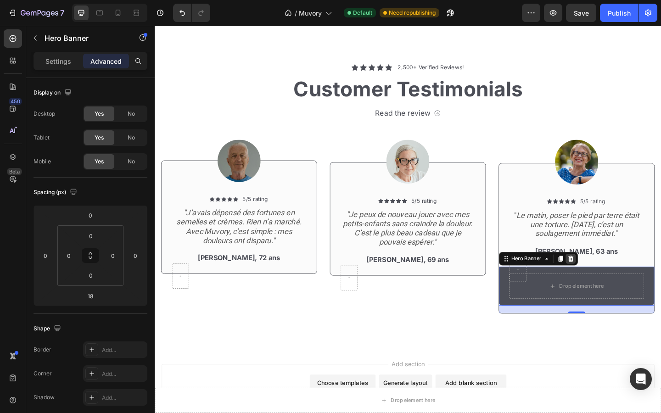
click at [609, 277] on icon at bounding box center [608, 279] width 6 height 6
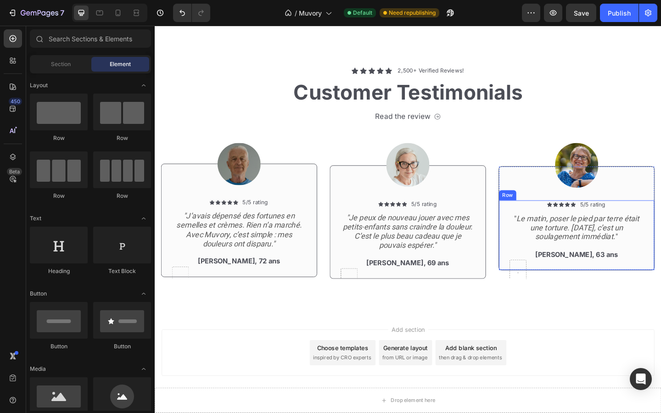
click at [582, 284] on div "Icon Icon Icon Icon Icon Icon List 5/5 rating Text Block Row " Le matin, poser …" at bounding box center [614, 254] width 147 height 76
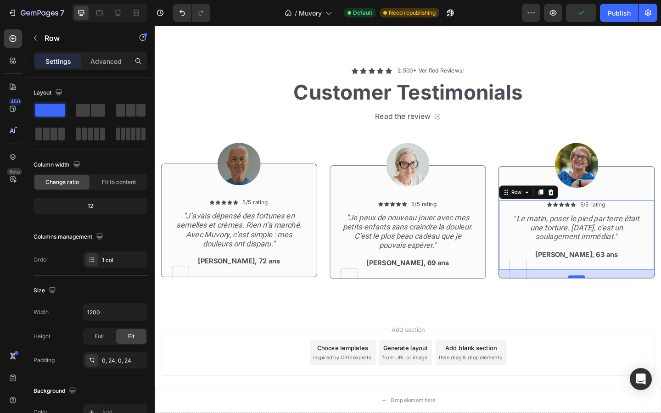
drag, startPoint x: 614, startPoint y: 290, endPoint x: 610, endPoint y: 299, distance: 9.3
click at [610, 299] on div at bounding box center [614, 299] width 18 height 3
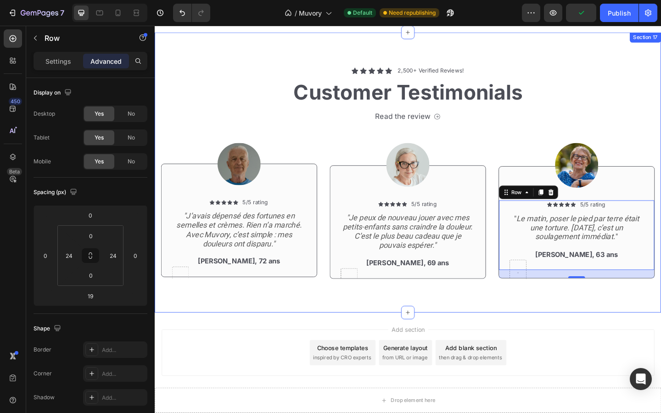
click at [626, 329] on div "Icon Icon Icon Icon Icon Icon List 2,500+ Verified Reviews! Text Block Row Cust…" at bounding box center [430, 185] width 551 height 305
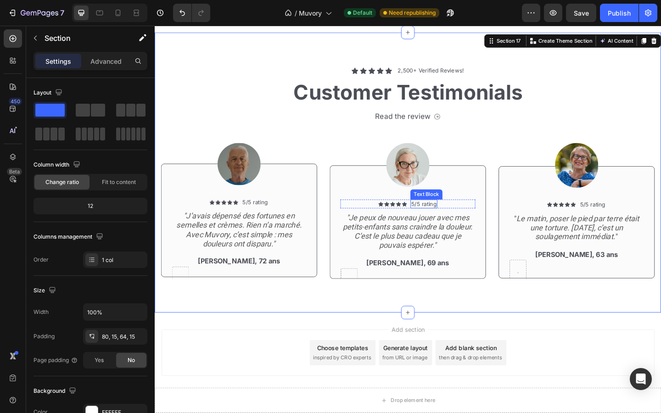
click at [449, 219] on p "5/5 rating" at bounding box center [448, 220] width 28 height 8
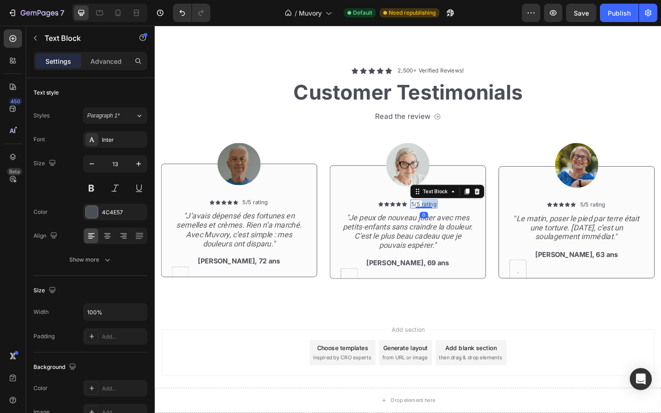
click at [449, 219] on p "5/5 rating" at bounding box center [448, 220] width 28 height 8
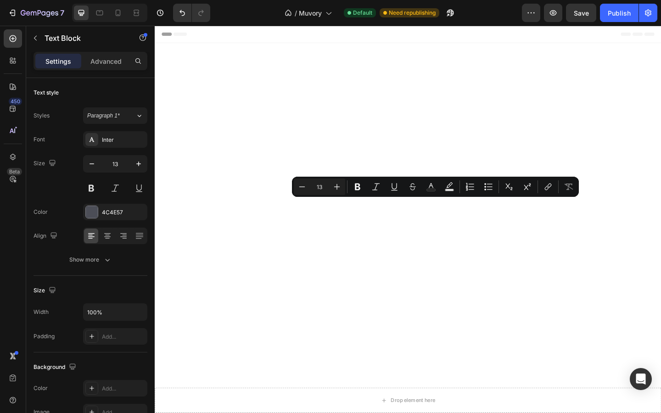
scroll to position [1739, 0]
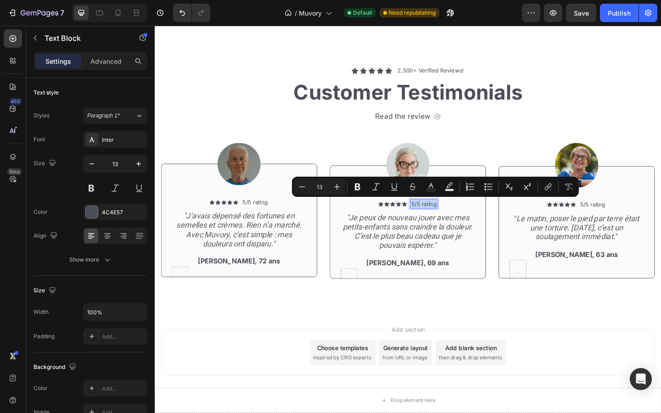
click at [449, 219] on p "5/5 rating" at bounding box center [448, 220] width 28 height 8
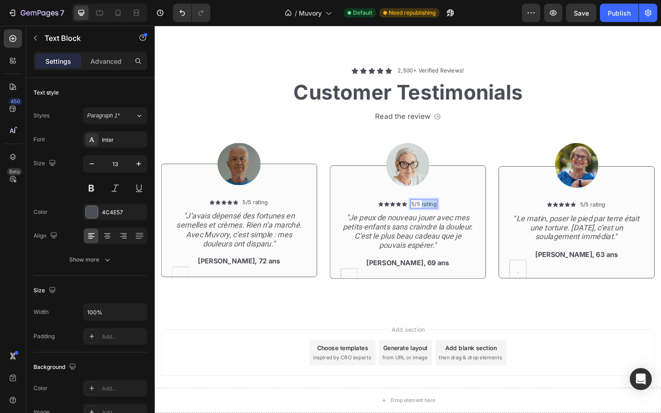
drag, startPoint x: 446, startPoint y: 220, endPoint x: 466, endPoint y: 221, distance: 20.8
click at [466, 221] on div "Icon Icon Icon Icon Icon Icon List 5/5 rating Text Block 0 Row" at bounding box center [430, 220] width 147 height 10
click at [268, 218] on p "5/5 rating" at bounding box center [264, 218] width 28 height 8
click at [635, 220] on p "5/5 rating" at bounding box center [632, 221] width 28 height 8
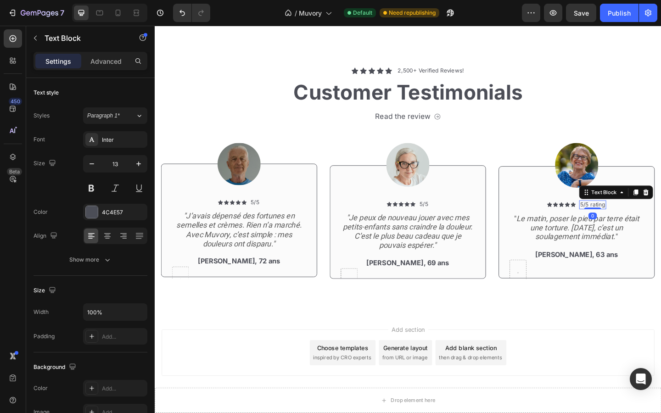
click at [635, 220] on p "5/5 rating" at bounding box center [632, 221] width 28 height 8
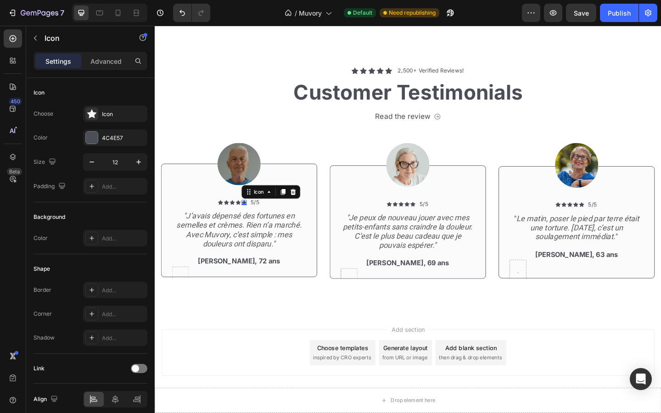
click at [250, 218] on div "Icon 0" at bounding box center [252, 218] width 6 height 6
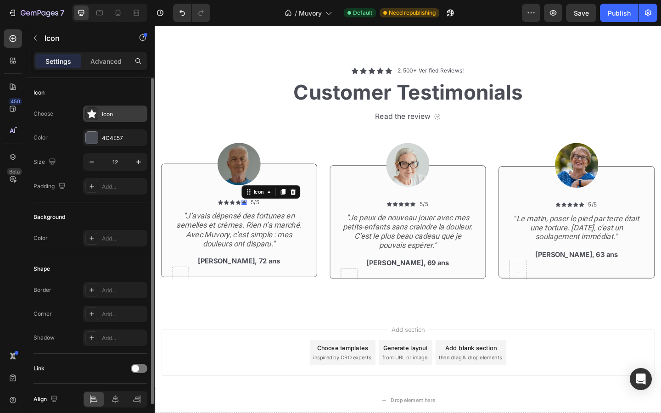
click at [124, 110] on div "Icon" at bounding box center [123, 114] width 43 height 8
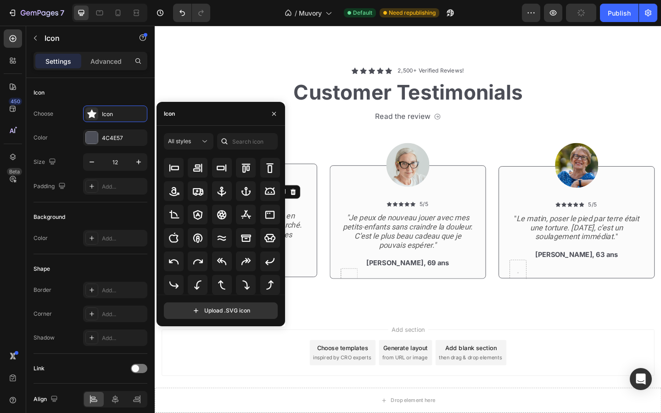
scroll to position [137, 0]
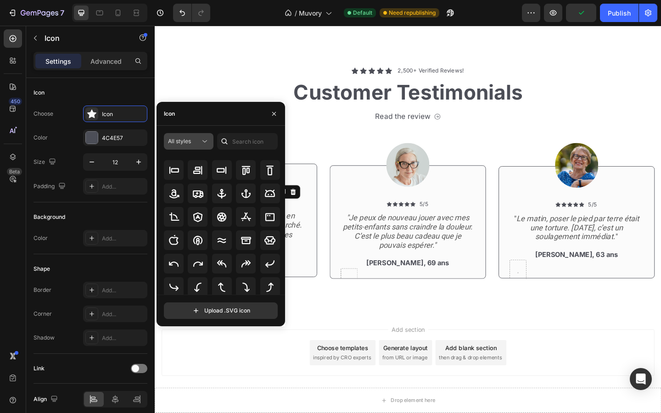
click at [194, 139] on div "All styles" at bounding box center [184, 141] width 32 height 8
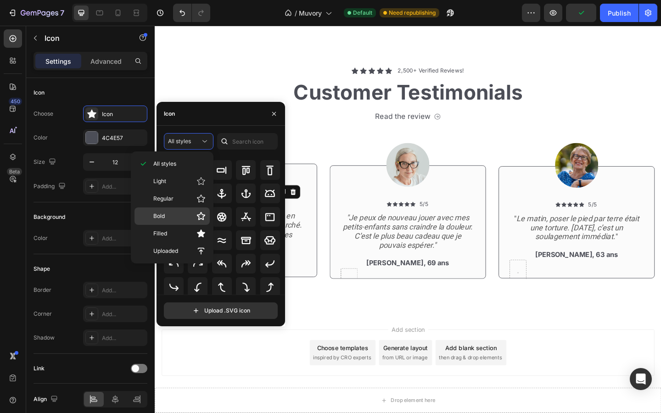
click at [185, 209] on div "Bold" at bounding box center [172, 216] width 75 height 17
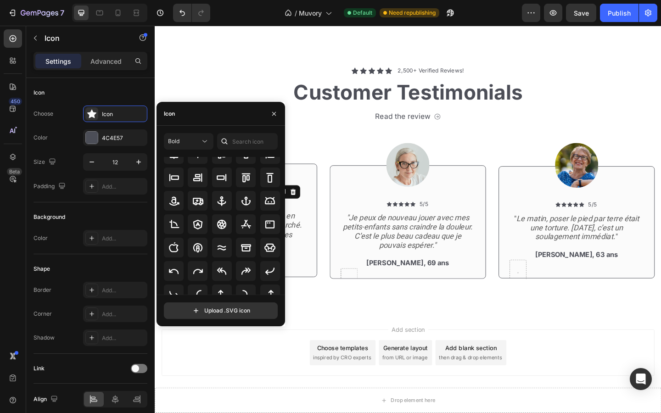
scroll to position [101, 0]
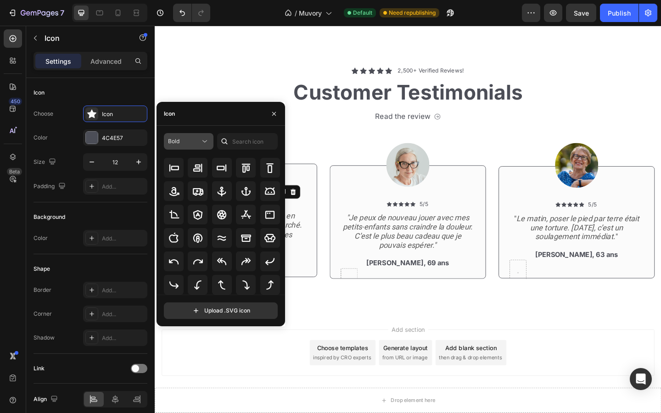
click at [188, 143] on div "Bold" at bounding box center [184, 141] width 32 height 8
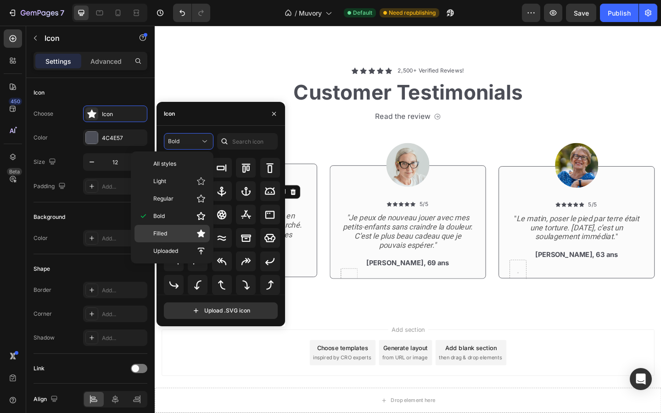
click at [194, 232] on p "Filled" at bounding box center [179, 233] width 52 height 9
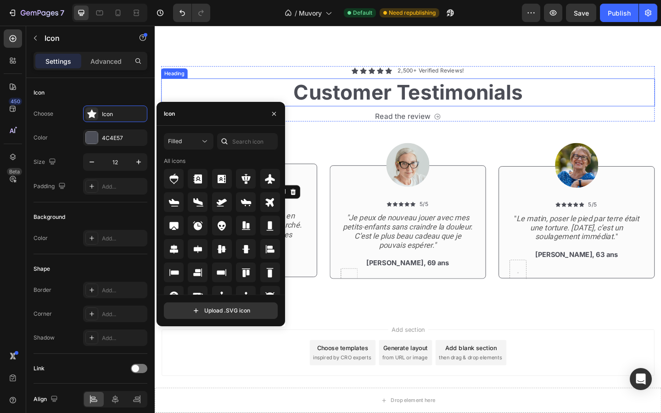
click at [227, 86] on h2 "Customer Testimonials" at bounding box center [430, 98] width 537 height 30
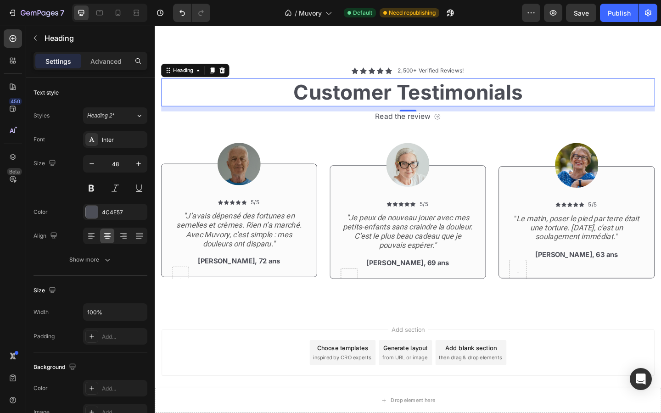
click at [397, 96] on h2 "Customer Testimonials" at bounding box center [430, 98] width 537 height 30
click at [397, 96] on p "Customer Testimonials" at bounding box center [431, 98] width 536 height 28
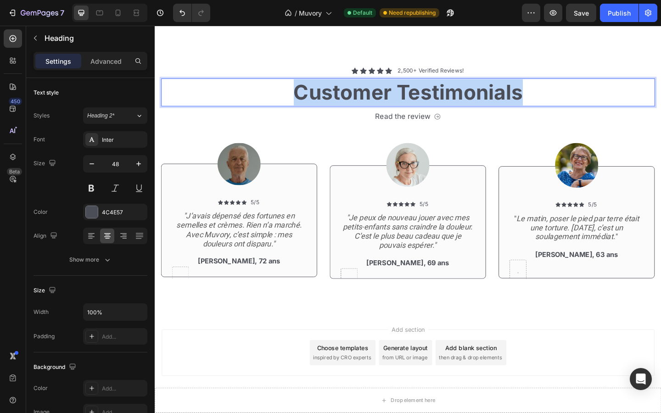
click at [397, 96] on p "Customer Testimonials" at bounding box center [431, 98] width 536 height 28
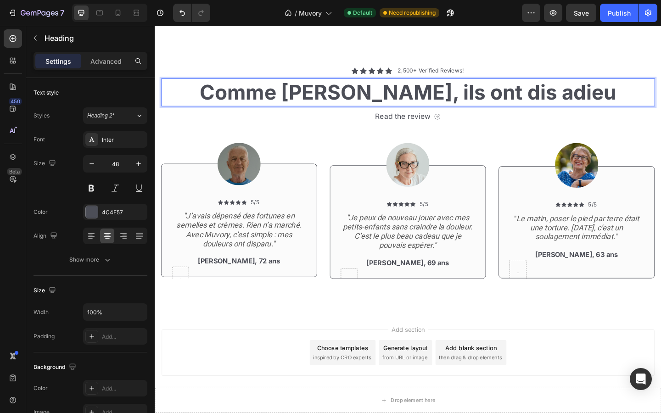
click at [525, 102] on p "Comme Marie, ils ont dis adieu" at bounding box center [431, 98] width 536 height 28
click at [588, 91] on p "Comme Marie, ils ont dit adieu" at bounding box center [431, 98] width 536 height 28
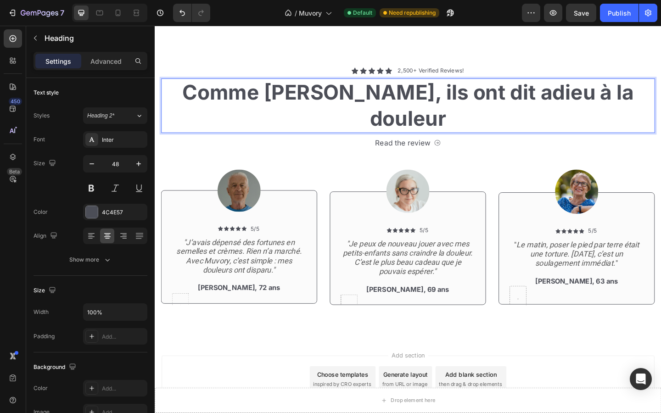
click at [523, 90] on p "Comme Marie, ils ont dit adieu à la douleur" at bounding box center [431, 112] width 536 height 57
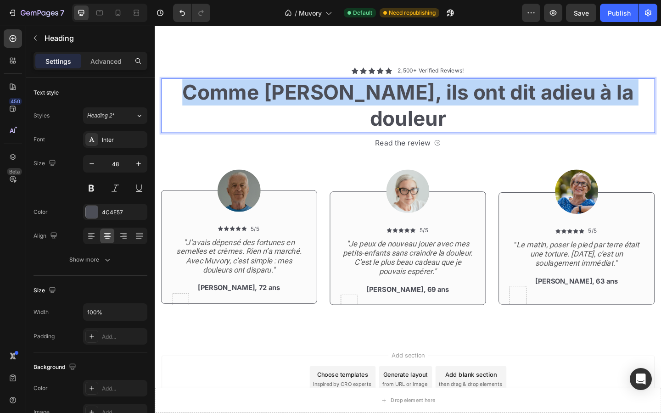
click at [523, 90] on p "Comme Marie, ils ont dit adieu à la douleur" at bounding box center [431, 112] width 536 height 57
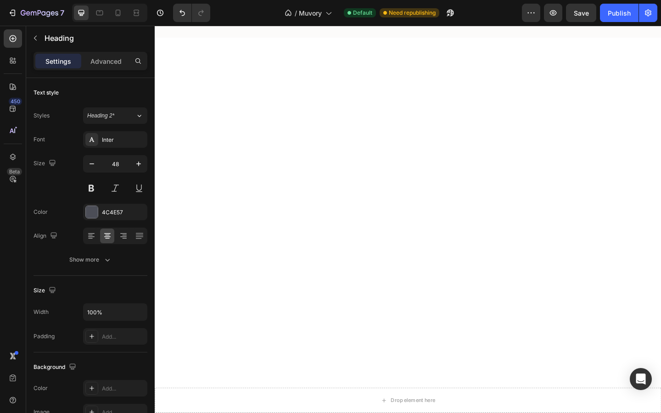
type input "16"
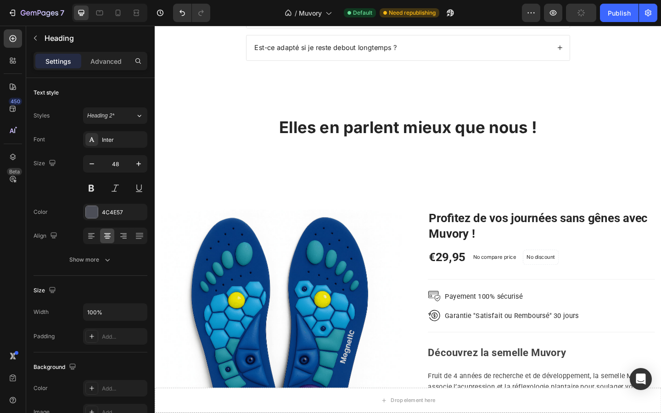
scroll to position [820, 0]
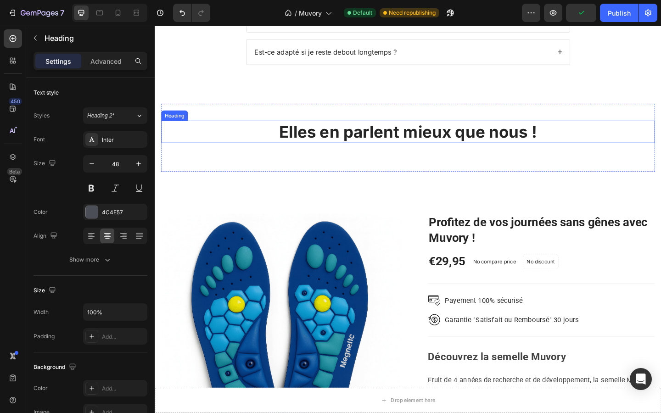
click at [346, 141] on strong "Elles en parlent mieux que nous !" at bounding box center [430, 140] width 281 height 21
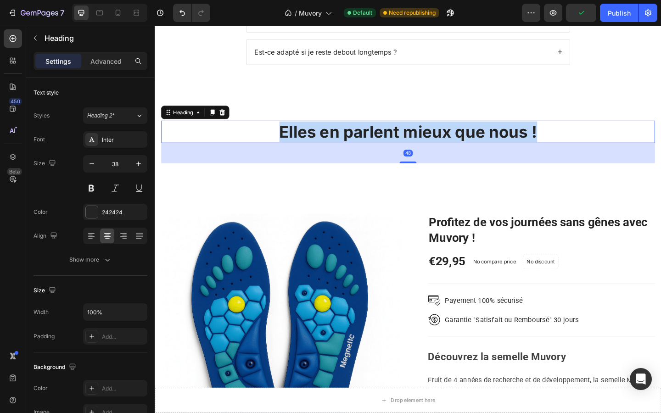
click at [346, 141] on strong "Elles en parlent mieux que nous !" at bounding box center [430, 140] width 281 height 21
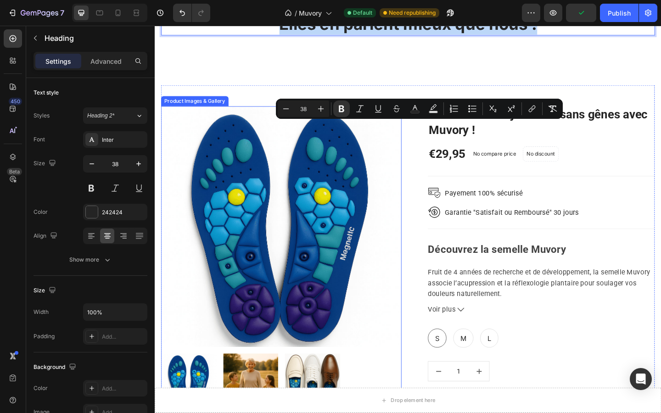
type input "16"
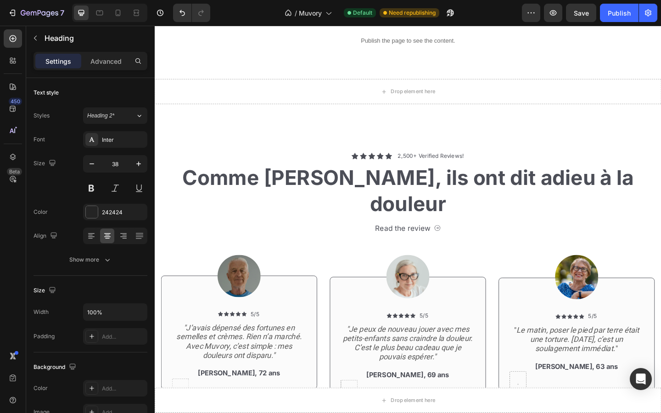
scroll to position [1650, 0]
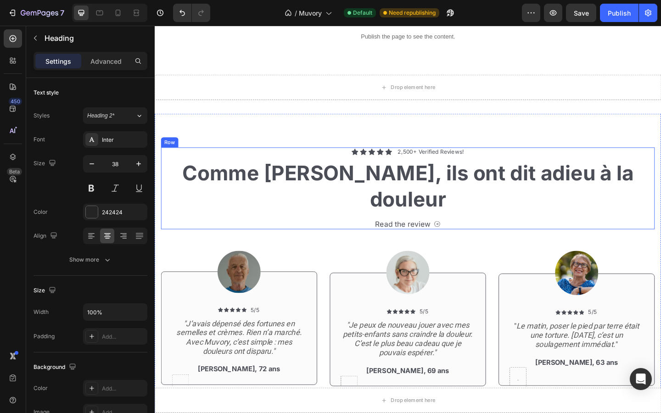
click at [340, 196] on h2 "Comme Marie, ils ont dit adieu à la douleur" at bounding box center [430, 200] width 537 height 59
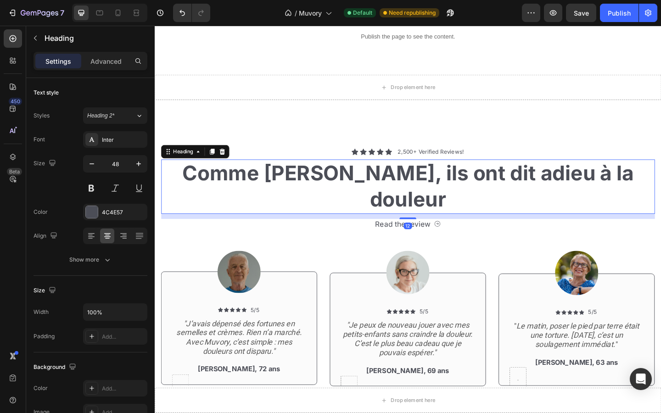
click at [340, 196] on h2 "Comme Marie, ils ont dit adieu à la douleur" at bounding box center [430, 200] width 537 height 59
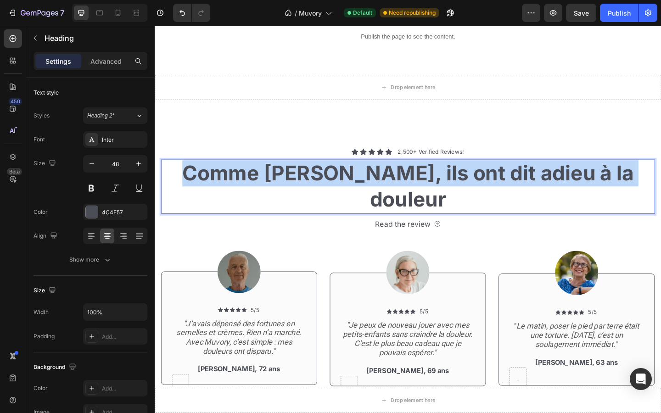
click at [340, 196] on p "Comme Marie, ils ont dit adieu à la douleur" at bounding box center [431, 200] width 536 height 57
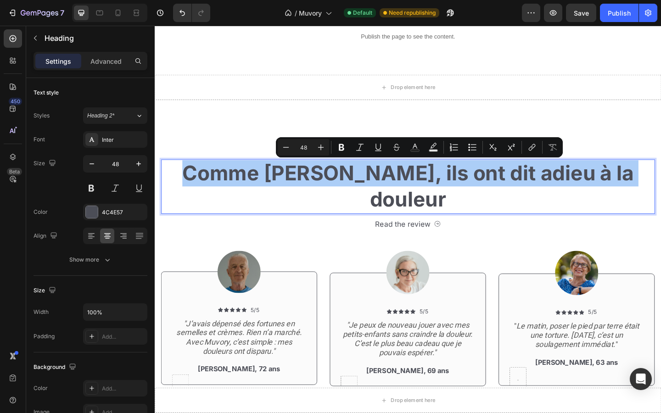
click at [304, 146] on input "48" at bounding box center [303, 147] width 18 height 11
type input "8"
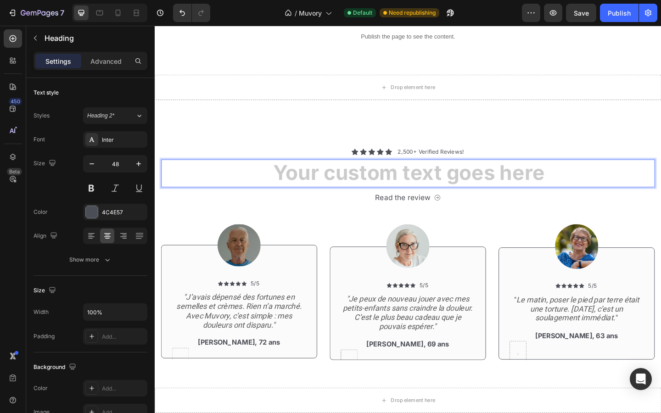
drag, startPoint x: 180, startPoint y: 8, endPoint x: 28, endPoint y: 365, distance: 387.7
click at [180, 8] on icon "Undo/Redo" at bounding box center [182, 12] width 9 height 9
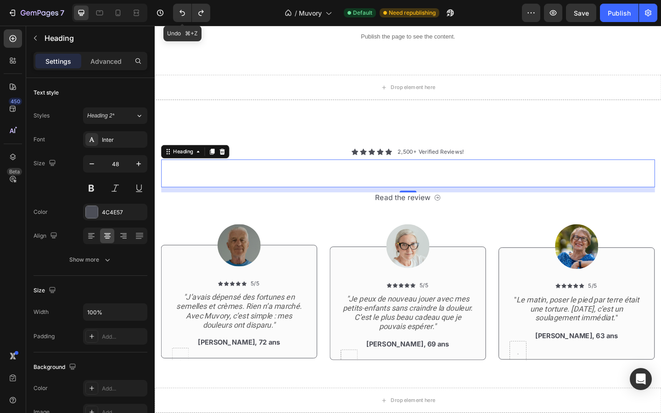
drag, startPoint x: 28, startPoint y: 365, endPoint x: 3, endPoint y: 165, distance: 200.8
click at [180, 8] on icon "Undo/Redo" at bounding box center [182, 12] width 9 height 9
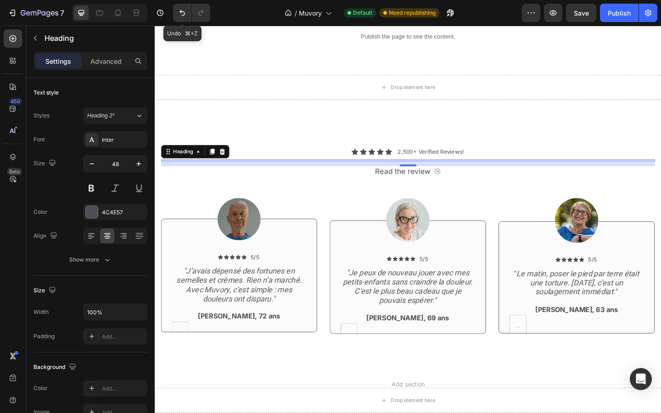
drag, startPoint x: 28, startPoint y: 365, endPoint x: 180, endPoint y: 8, distance: 387.7
click at [180, 8] on icon "Undo/Redo" at bounding box center [182, 12] width 9 height 9
click at [189, 12] on button "Undo/Redo" at bounding box center [182, 13] width 18 height 18
click at [425, 176] on div at bounding box center [430, 177] width 18 height 3
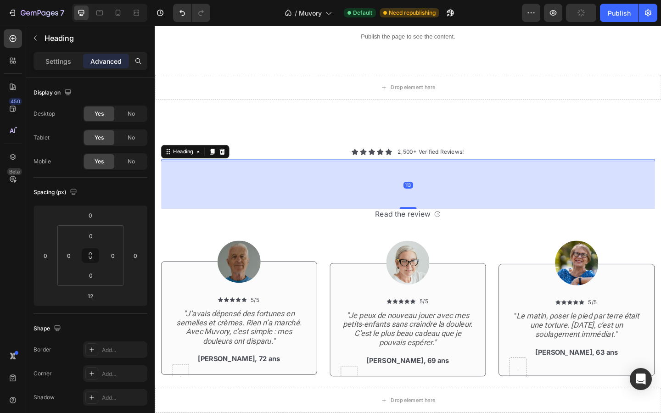
drag, startPoint x: 429, startPoint y: 175, endPoint x: 421, endPoint y: 222, distance: 47.0
click at [421, 173] on div "113" at bounding box center [430, 173] width 537 height 0
type input "113"
click at [413, 186] on div "113" at bounding box center [430, 199] width 537 height 52
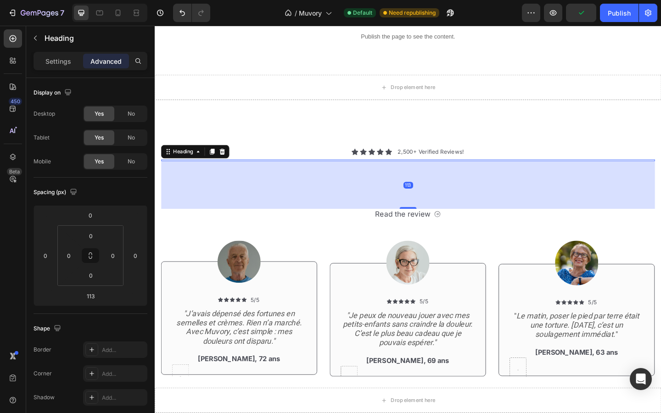
click at [413, 186] on div "113" at bounding box center [430, 199] width 537 height 52
click at [396, 171] on h2 "Rich Text Editor. Editing area: main" at bounding box center [430, 172] width 537 height 2
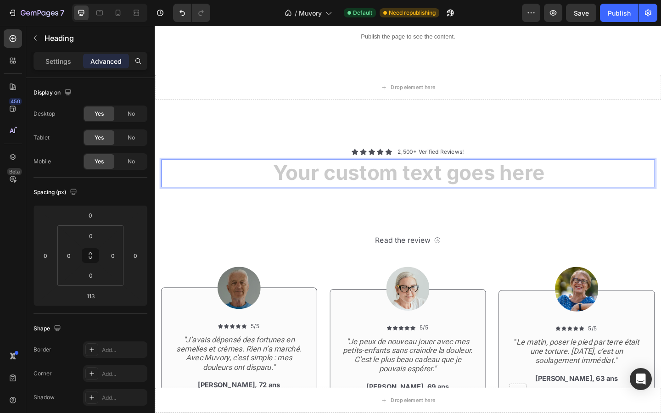
click at [396, 171] on h2 "Rich Text Editor. Editing area: main" at bounding box center [430, 186] width 537 height 30
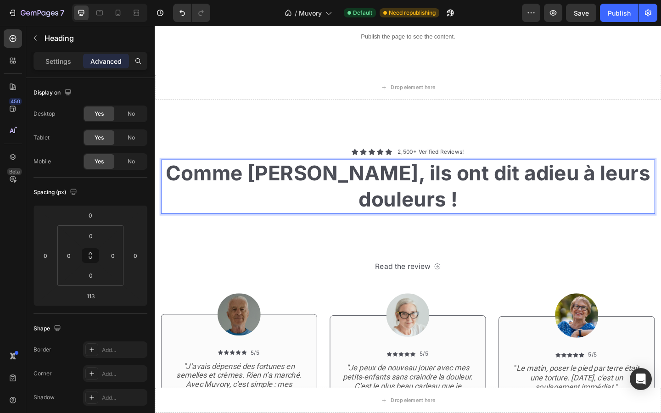
click at [389, 188] on p "Comme Marie, ils ont dit adieu à leurs douleurs !" at bounding box center [431, 200] width 536 height 57
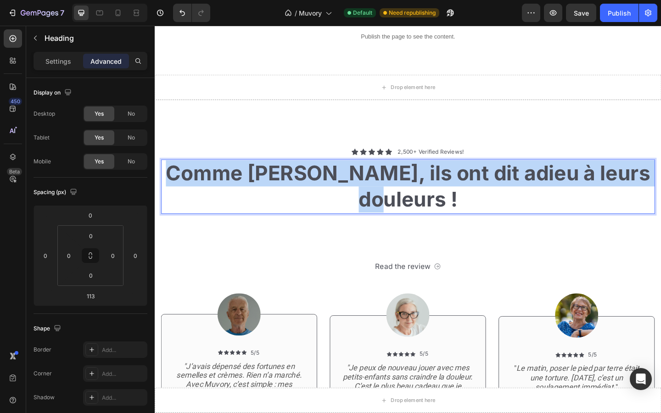
click at [389, 188] on h2 "Comme Marie, ils ont dit adieu à leurs douleurs !" at bounding box center [430, 200] width 537 height 59
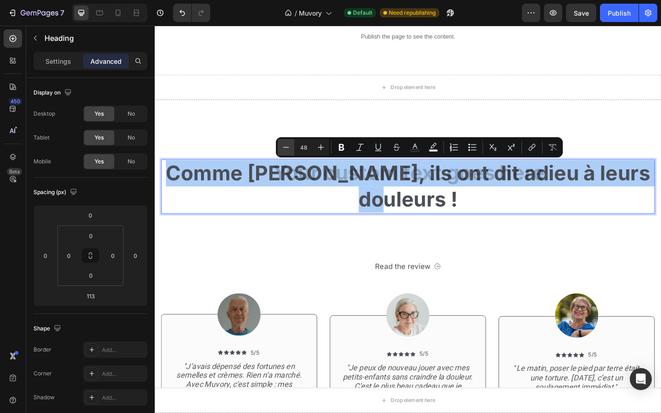
click at [288, 149] on icon "Editor contextual toolbar" at bounding box center [286, 147] width 9 height 9
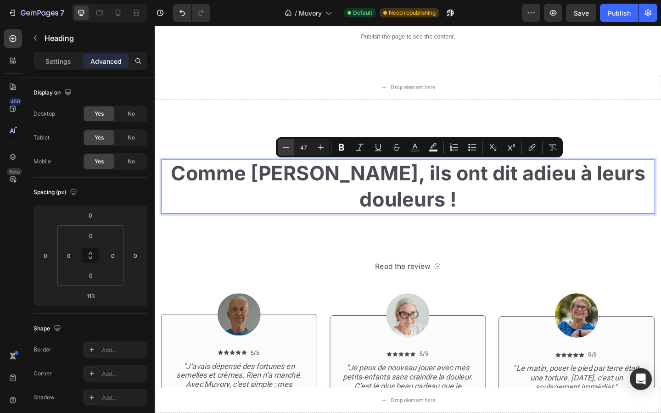
click at [288, 149] on icon "Editor contextual toolbar" at bounding box center [286, 147] width 9 height 9
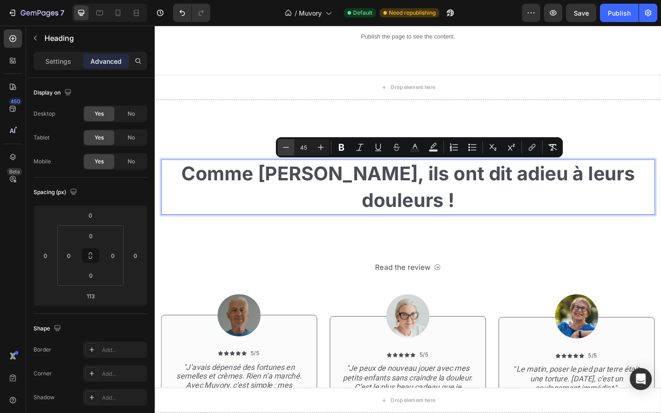
click at [288, 149] on icon "Editor contextual toolbar" at bounding box center [286, 147] width 9 height 9
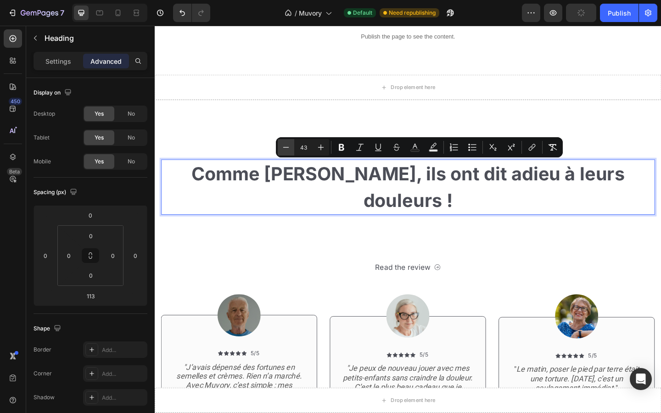
click at [288, 149] on icon "Editor contextual toolbar" at bounding box center [286, 147] width 9 height 9
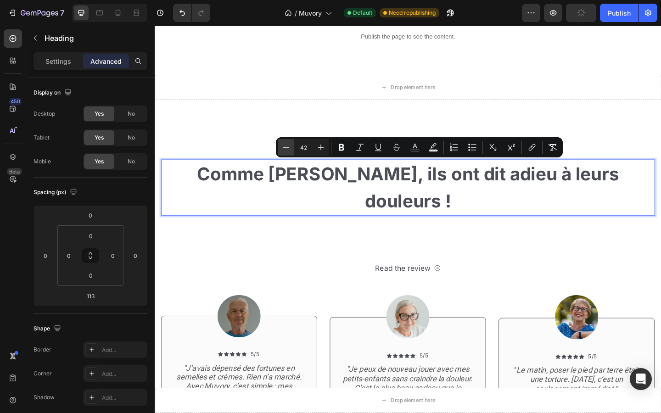
click at [288, 149] on icon "Editor contextual toolbar" at bounding box center [286, 147] width 9 height 9
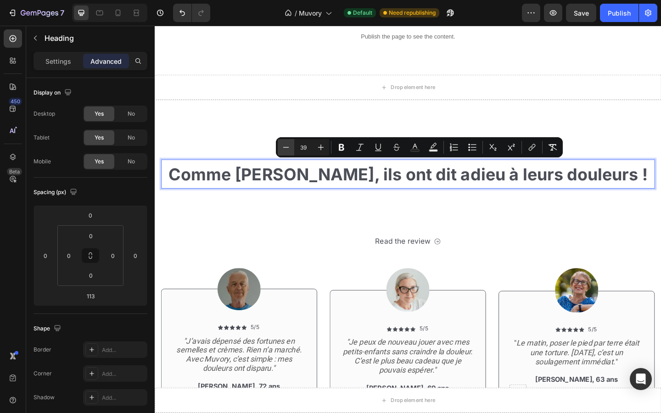
click at [288, 149] on icon "Editor contextual toolbar" at bounding box center [286, 147] width 9 height 9
type input "38"
click at [50, 63] on p "Settings" at bounding box center [58, 61] width 26 height 10
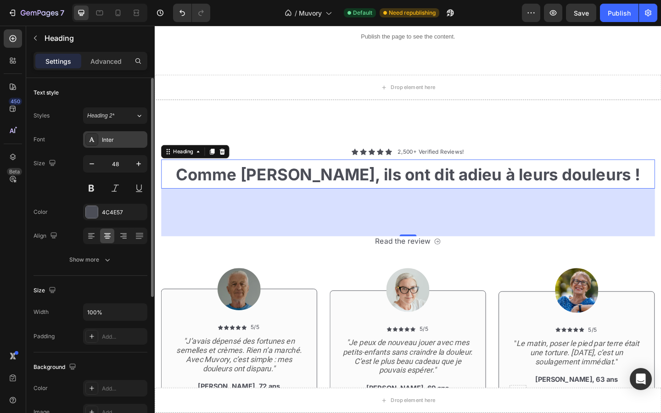
click at [102, 135] on div "Inter" at bounding box center [115, 139] width 64 height 17
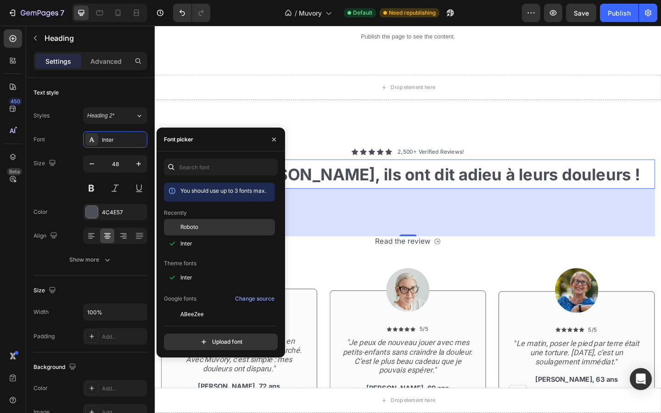
click at [192, 232] on div "Roboto" at bounding box center [219, 227] width 111 height 17
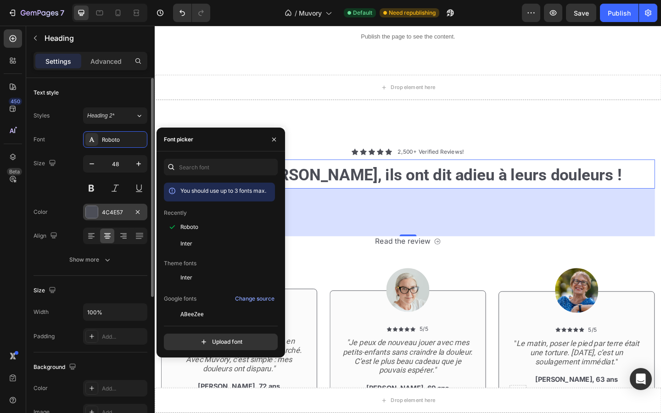
click at [109, 205] on div "4C4E57" at bounding box center [115, 212] width 64 height 17
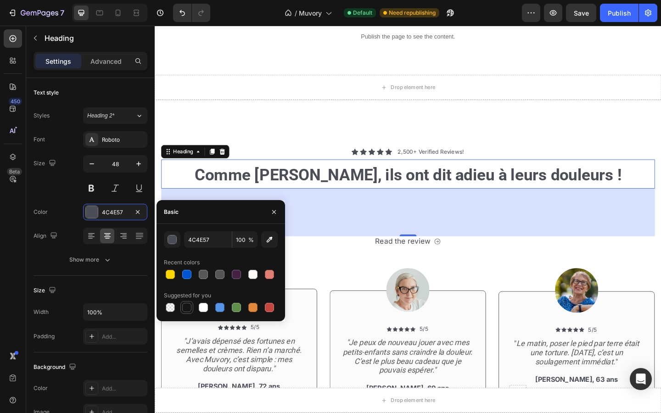
click at [186, 305] on div at bounding box center [186, 307] width 9 height 9
type input "151515"
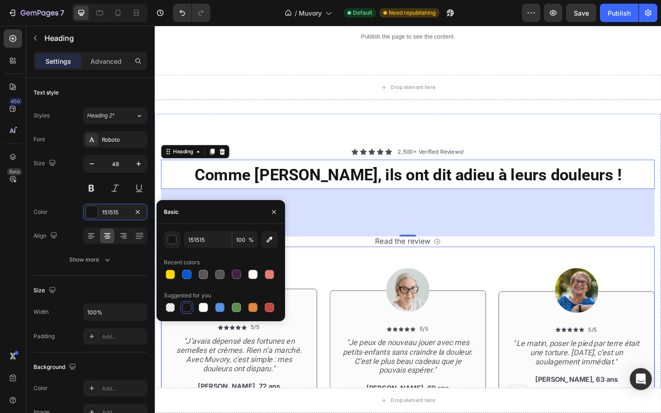
click at [356, 268] on div "Image Icon Icon Icon Icon Icon Icon List 5/5 Text Block Row "Je peux de nouveau…" at bounding box center [430, 351] width 170 height 171
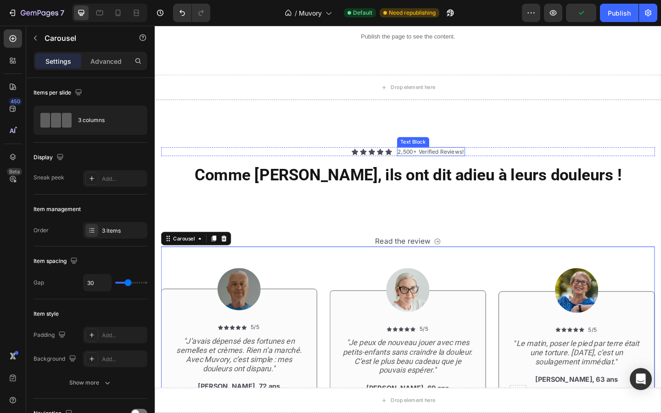
click at [454, 163] on p "2,500+ Verified Reviews!" at bounding box center [455, 163] width 72 height 8
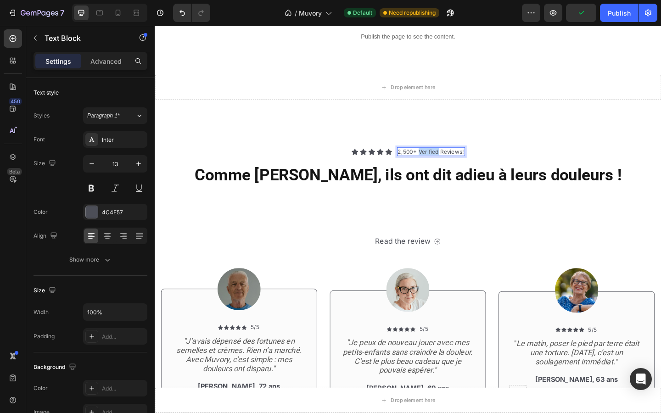
click at [454, 163] on p "2,500+ Verified Reviews!" at bounding box center [455, 163] width 72 height 8
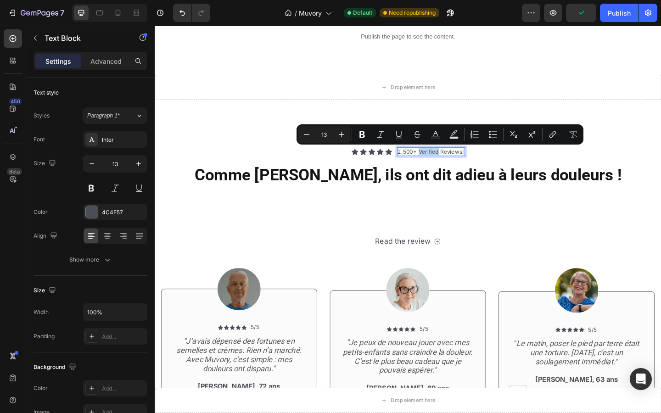
click at [449, 163] on p "2,500+ Verified Reviews!" at bounding box center [455, 163] width 72 height 8
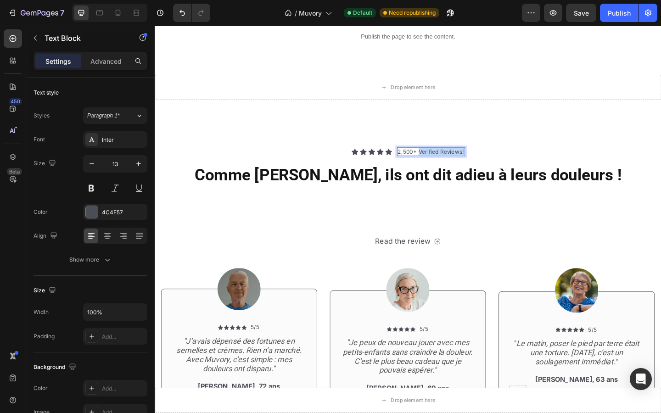
drag, startPoint x: 442, startPoint y: 163, endPoint x: 490, endPoint y: 163, distance: 47.8
click at [490, 163] on div "2,500+ Verified Reviews!" at bounding box center [455, 163] width 74 height 10
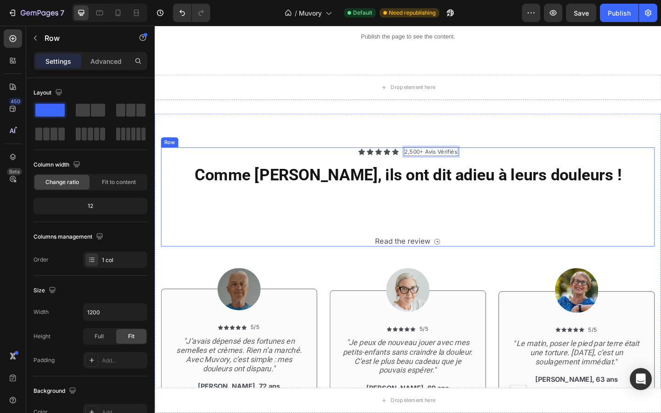
click at [503, 215] on div "Icon Icon Icon Icon Icon Icon List 2,500+ Avis Vérifiés Text Block 0 Row ⁠⁠⁠⁠⁠⁠…" at bounding box center [430, 212] width 537 height 108
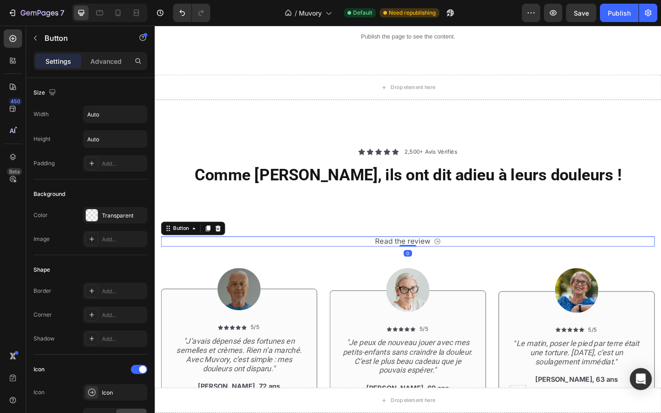
click at [431, 261] on div "Read the review" at bounding box center [425, 260] width 60 height 10
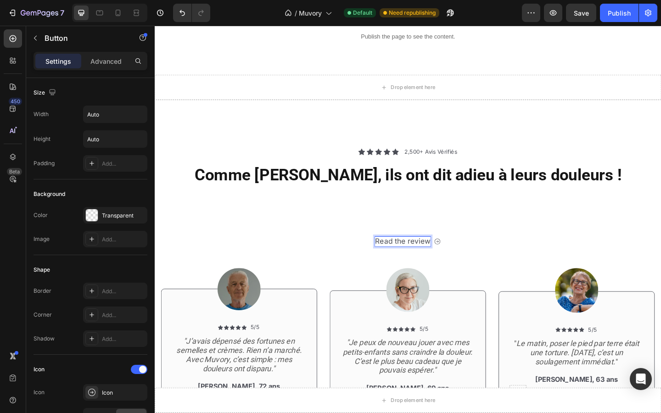
click at [470, 263] on div "Read the review Button 0" at bounding box center [430, 260] width 537 height 11
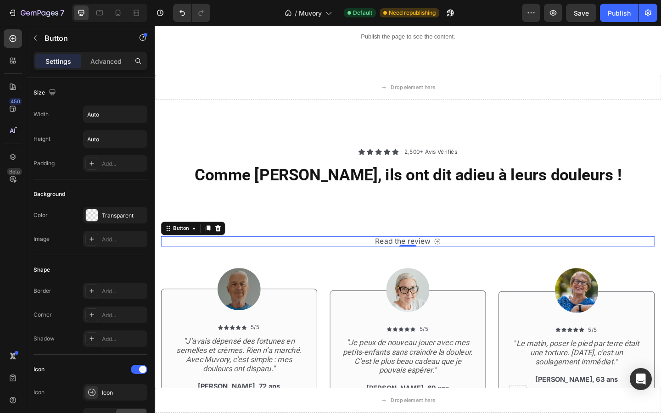
click at [459, 260] on icon "Read the review" at bounding box center [462, 261] width 8 height 8
click at [226, 247] on icon at bounding box center [223, 246] width 7 height 7
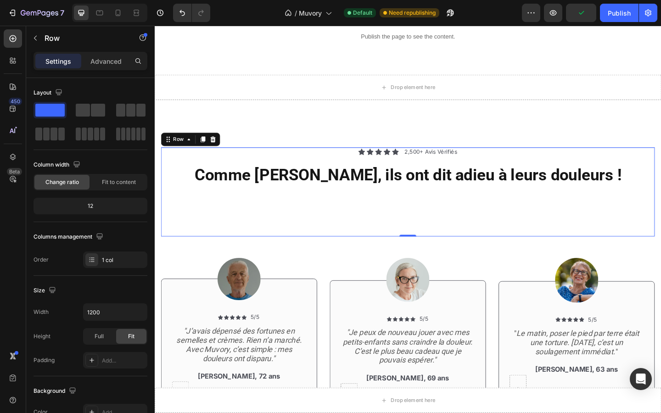
click at [373, 252] on div "Icon Icon Icon Icon Icon Icon List 2,500+ Avis Vérifiés Text Block Row ⁠⁠⁠⁠⁠⁠⁠ …" at bounding box center [430, 206] width 537 height 97
drag, startPoint x: 429, startPoint y: 255, endPoint x: 425, endPoint y: 221, distance: 34.3
click at [425, 221] on div "Icon Icon Icon Icon Icon Icon List 2,500+ Avis Vérifiés Text Block Row ⁠⁠⁠⁠⁠⁠⁠ …" at bounding box center [430, 206] width 537 height 97
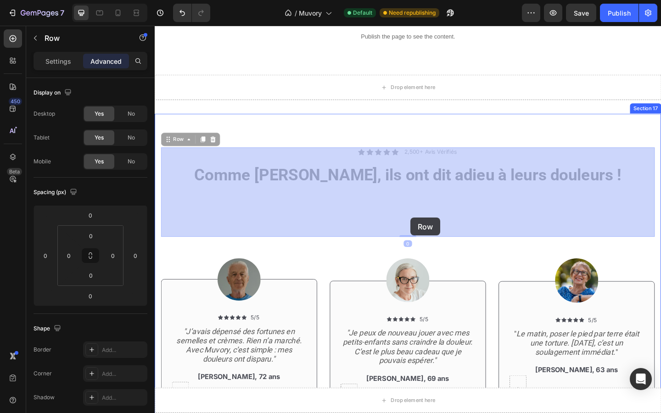
drag, startPoint x: 433, startPoint y: 252, endPoint x: 433, endPoint y: 234, distance: 17.9
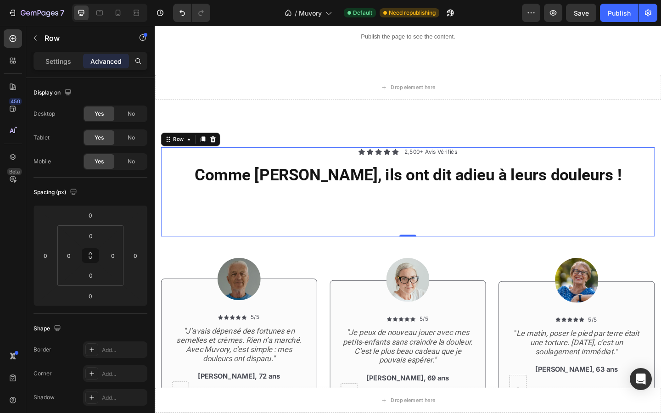
click at [432, 264] on div "0" at bounding box center [430, 262] width 9 height 7
click at [280, 232] on div "Icon Icon Icon Icon Icon Icon List 2,500+ Avis Vérifiés Text Block Row ⁠⁠⁠⁠⁠⁠⁠ …" at bounding box center [430, 206] width 537 height 97
click at [197, 295] on div "Image" at bounding box center [247, 301] width 170 height 46
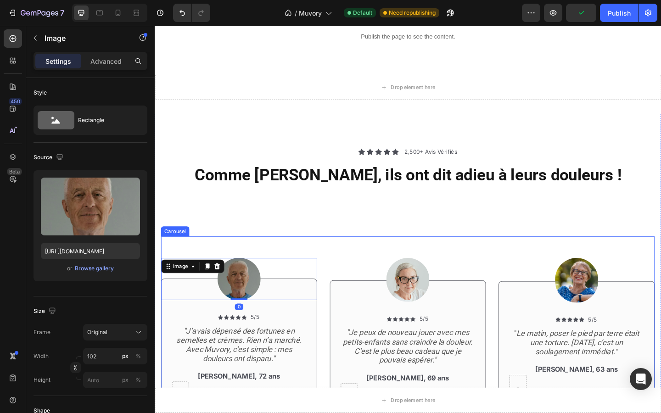
click at [301, 267] on div "Image 0 Icon Icon Icon Icon Icon Icon List 5/5 Text Block Row "J’avais dépensé …" at bounding box center [247, 340] width 170 height 171
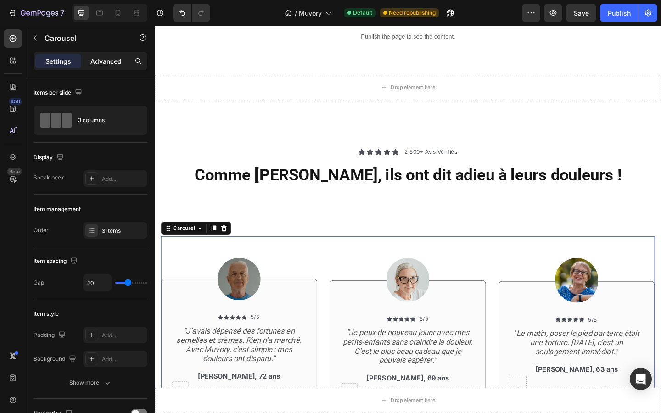
click at [98, 62] on p "Advanced" at bounding box center [105, 61] width 31 height 10
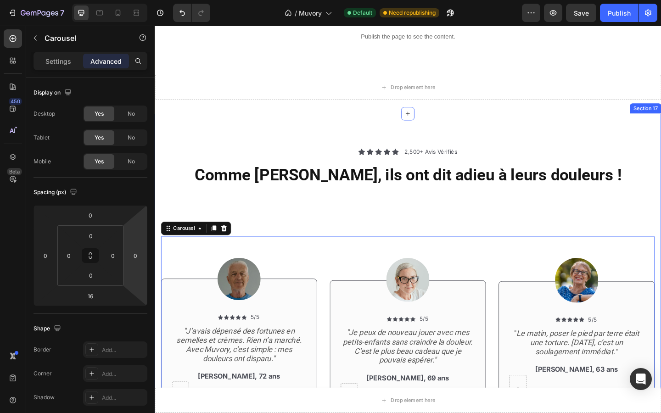
click at [224, 146] on div "Icon Icon Icon Icon Icon Icon List 2,500+ Avis Vérifiés Text Block Row ⁠⁠⁠⁠⁠⁠⁠ …" at bounding box center [430, 292] width 551 height 342
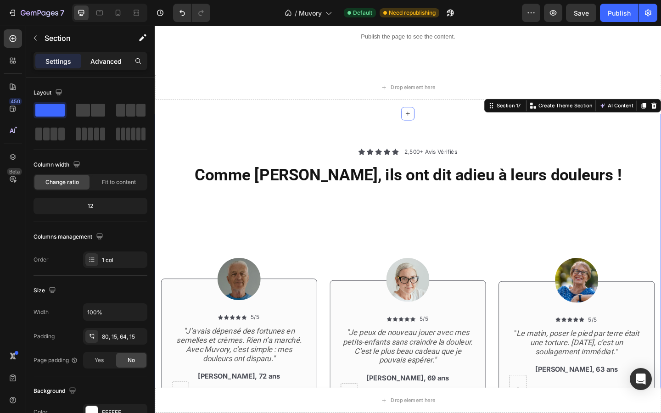
click at [89, 60] on div "Advanced" at bounding box center [106, 61] width 46 height 15
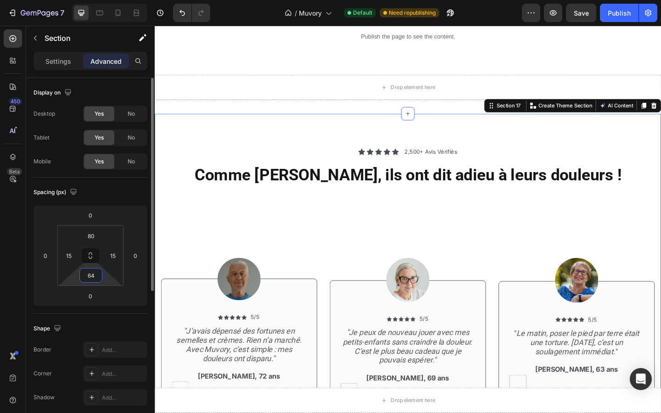
click at [97, 275] on input "64" at bounding box center [91, 276] width 18 height 14
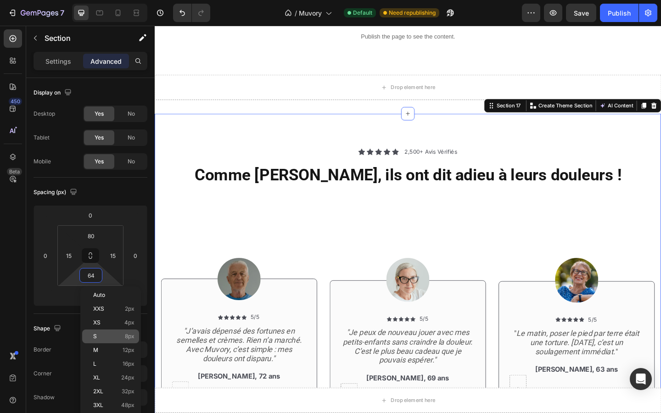
click at [116, 337] on p "S 8px" at bounding box center [113, 336] width 41 height 6
type input "8"
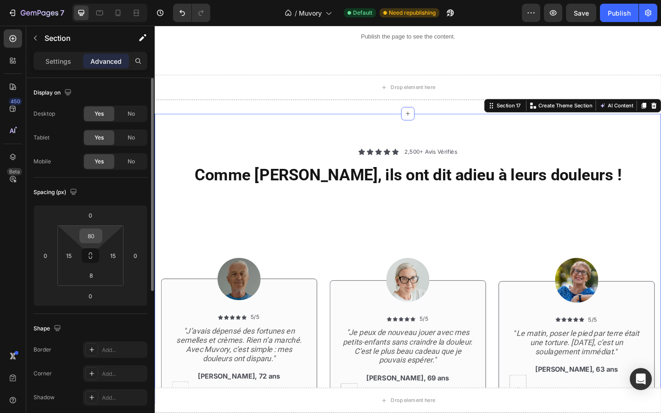
click at [96, 238] on input "80" at bounding box center [91, 236] width 18 height 14
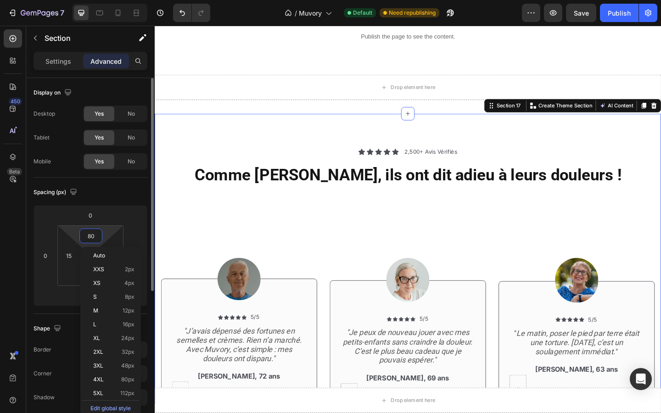
type input "8"
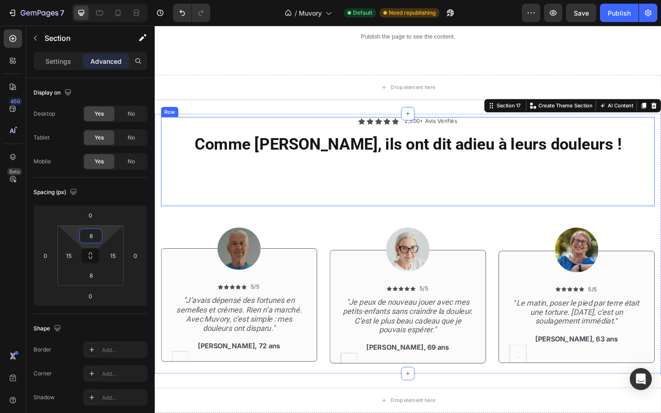
click at [182, 211] on div "Icon Icon Icon Icon Icon Icon List 2,500+ Avis Vérifiés Text Block Row ⁠⁠⁠⁠⁠⁠⁠ …" at bounding box center [430, 173] width 537 height 97
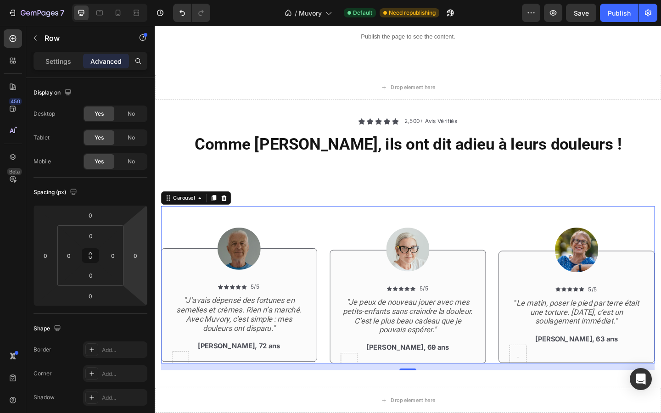
click at [183, 242] on div "Image Icon Icon Icon Icon Icon Icon List 5/5 Text Block Row "J’avais dépensé de…" at bounding box center [247, 307] width 170 height 171
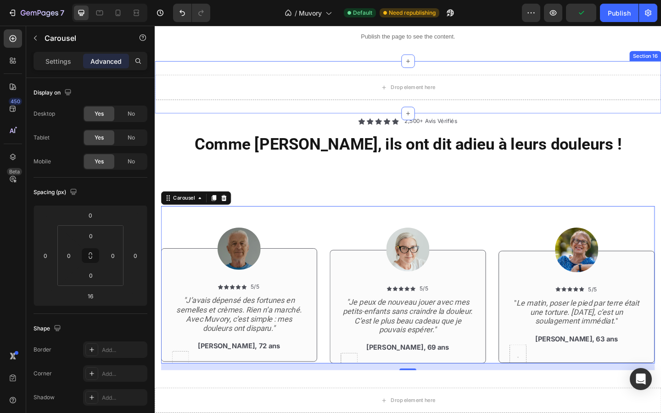
click at [205, 116] on div "Drop element here Section 16" at bounding box center [430, 92] width 551 height 57
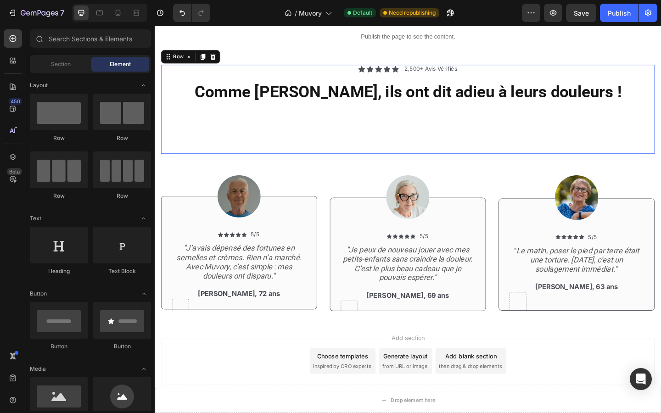
click at [373, 133] on div "Icon Icon Icon Icon Icon Icon List 2,500+ Avis Vérifiés Text Block Row ⁠⁠⁠⁠⁠⁠⁠ …" at bounding box center [430, 116] width 537 height 97
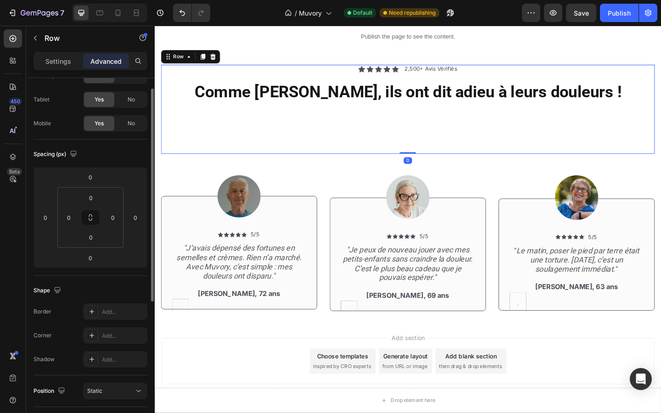
scroll to position [0, 0]
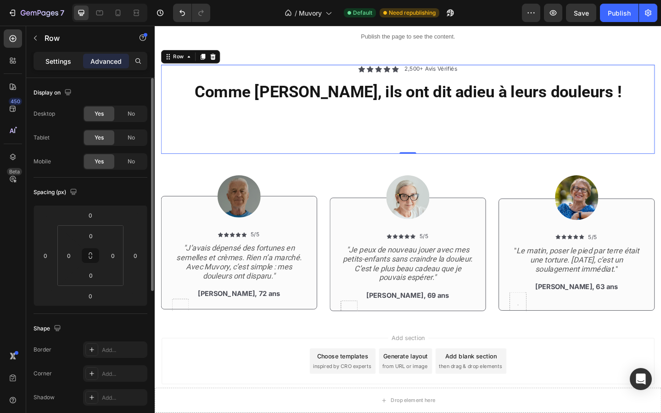
click at [53, 56] on p "Settings" at bounding box center [58, 61] width 26 height 10
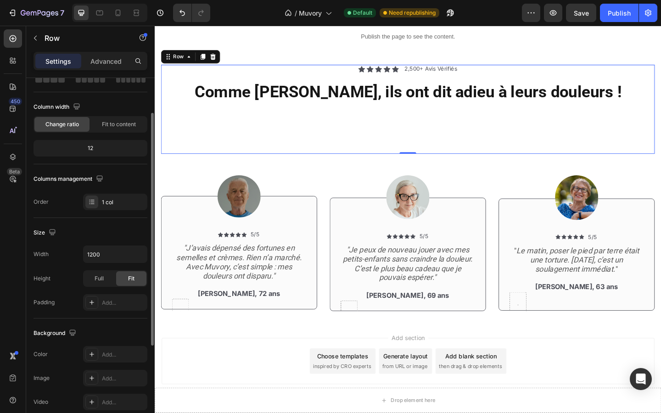
scroll to position [64, 0]
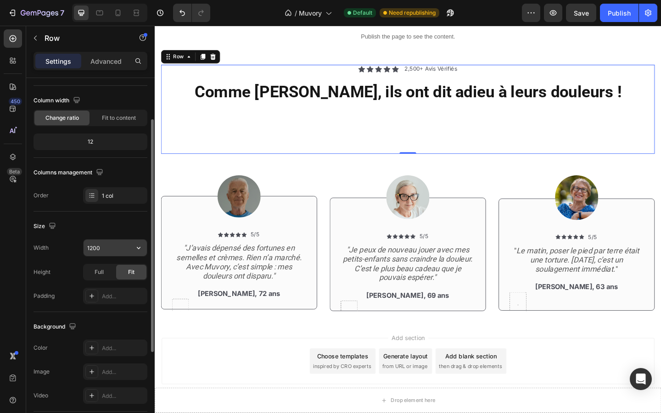
click at [113, 242] on input "1200" at bounding box center [115, 248] width 63 height 17
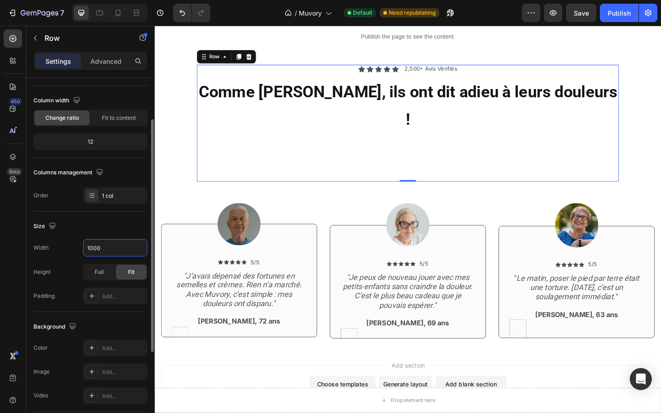
type input "1000"
click at [92, 214] on div "Size Width 1000 Height Full Fit Padding Add..." at bounding box center [91, 262] width 114 height 101
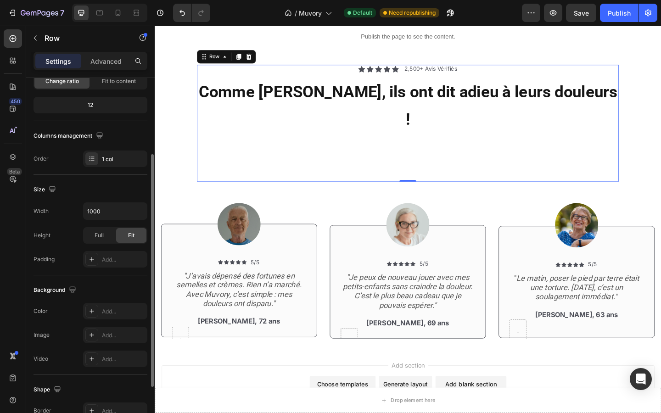
scroll to position [115, 0]
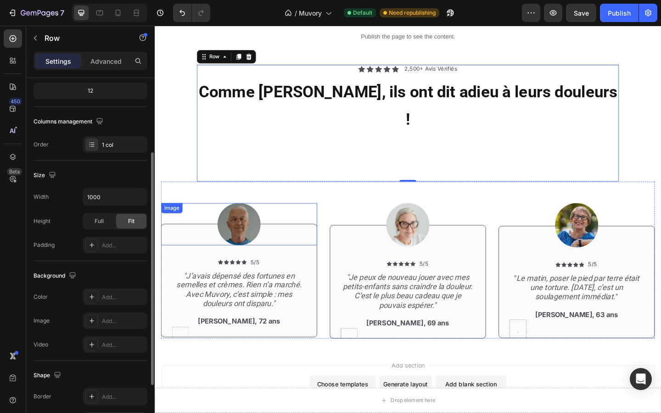
click at [172, 195] on div "Image Icon Icon Icon Icon Icon Icon List 5/5 Text Block Row "J’avais dépensé de…" at bounding box center [247, 280] width 170 height 171
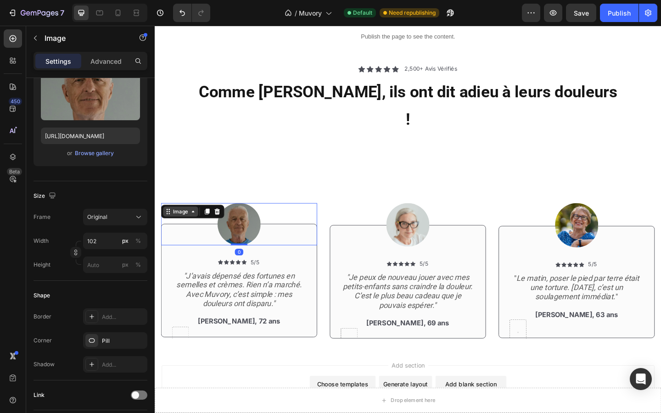
scroll to position [0, 0]
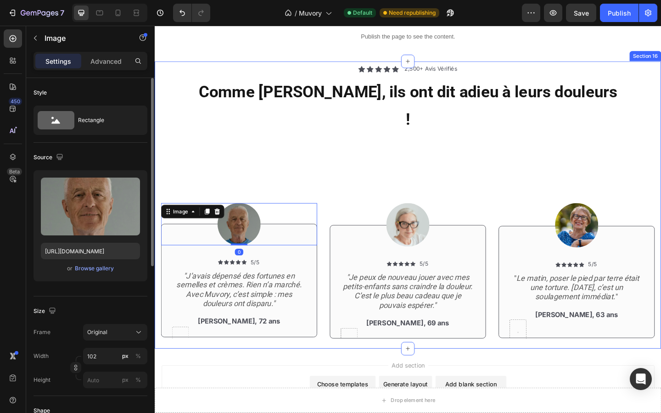
click at [165, 134] on div "Icon Icon Icon Icon Icon Icon List 2,500+ Avis Vérifiés Text Block Row ⁠⁠⁠⁠⁠⁠⁠ …" at bounding box center [430, 220] width 537 height 305
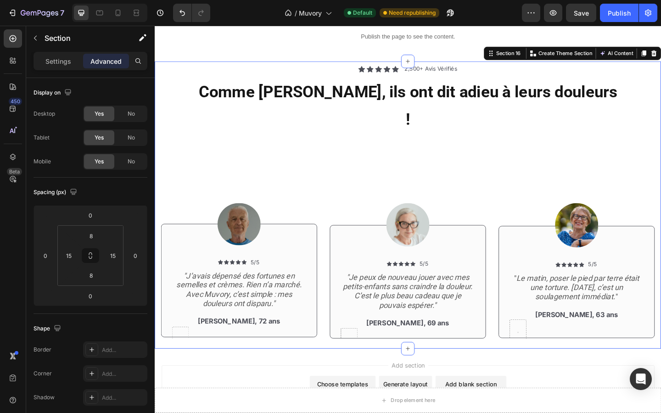
scroll to position [1660, 0]
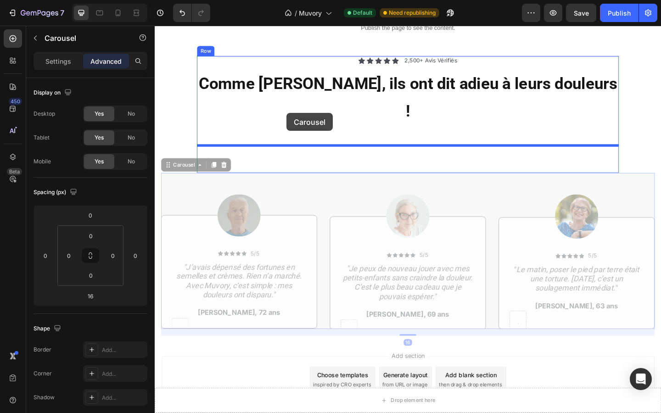
drag, startPoint x: 299, startPoint y: 169, endPoint x: 298, endPoint y: 121, distance: 47.8
type input "0"
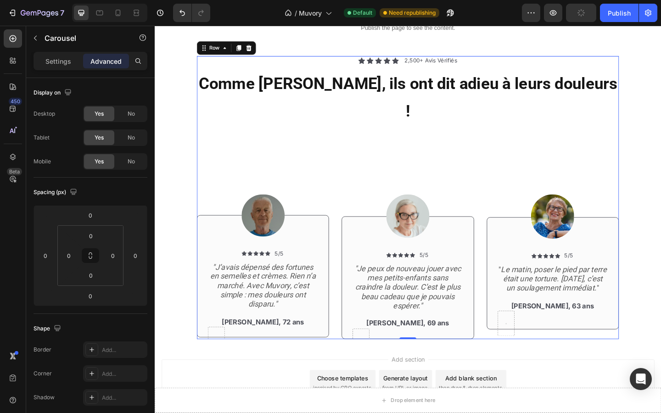
click at [313, 124] on div "Icon Icon Icon Icon Icon Icon List 2,500+ Avis Vérifiés Text Block Row ⁠⁠⁠⁠⁠⁠⁠ …" at bounding box center [430, 213] width 459 height 308
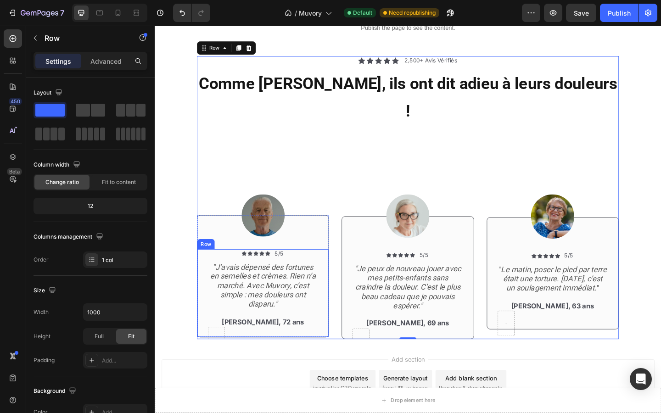
click at [295, 323] on div "Icon Icon Icon Icon Icon Icon List 5/5 Text Block Row "J’avais dépensé des fort…" at bounding box center [272, 317] width 121 height 96
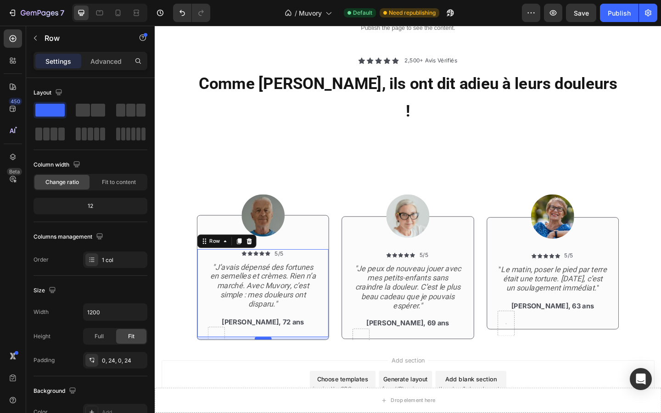
click at [274, 365] on div at bounding box center [273, 366] width 18 height 3
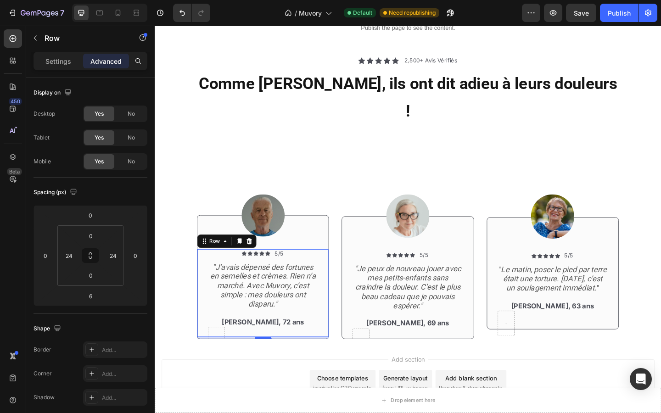
click at [272, 335] on div "Icon Icon Icon Icon Icon Icon List 5/5 Text Block Row "J’avais dépensé des fort…" at bounding box center [273, 300] width 144 height 136
type input "4"
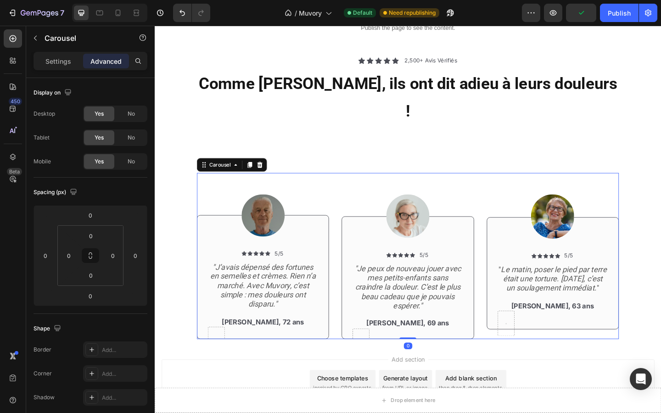
click at [240, 186] on div "Image Icon Icon Icon Icon Icon Icon List 5/5 Text Block Row "J’avais dépensé de…" at bounding box center [273, 276] width 144 height 181
click at [273, 87] on span "Comme Marie, ils ont dit adieu à leurs douleurs !" at bounding box center [431, 104] width 456 height 50
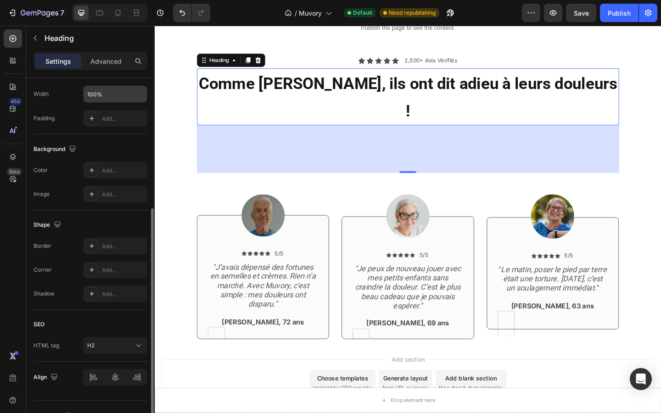
scroll to position [219, 0]
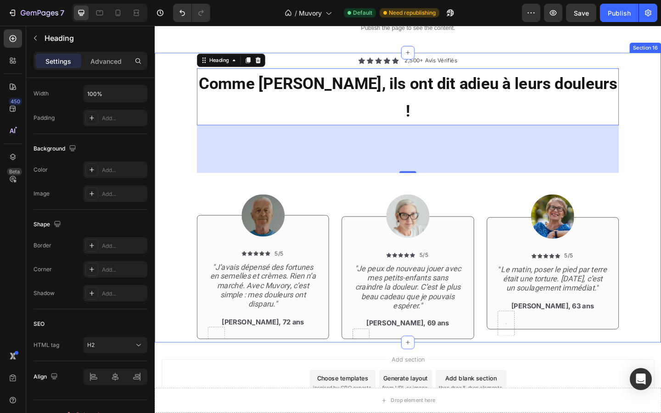
click at [196, 157] on div "Icon Icon Icon Icon Icon Icon List 2,500+ Avis Vérifiés Text Block Row ⁠⁠⁠⁠⁠⁠⁠ …" at bounding box center [430, 213] width 537 height 308
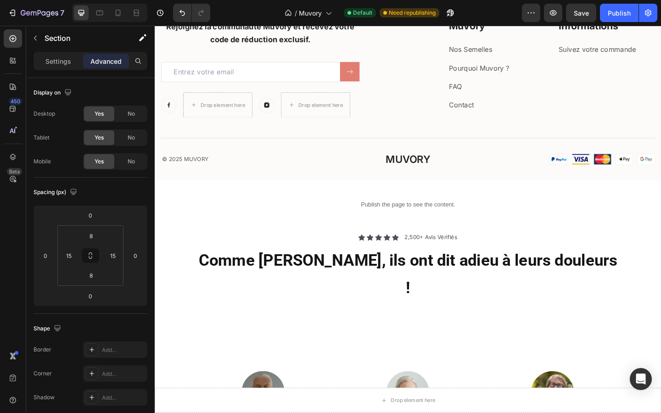
scroll to position [1497, 0]
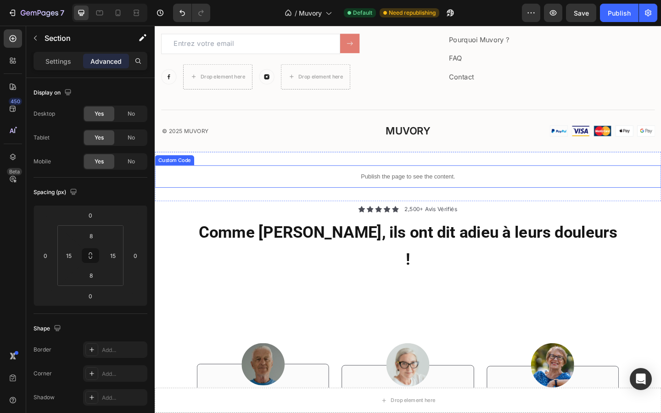
click at [250, 183] on div "Publish the page to see the content." at bounding box center [430, 190] width 551 height 24
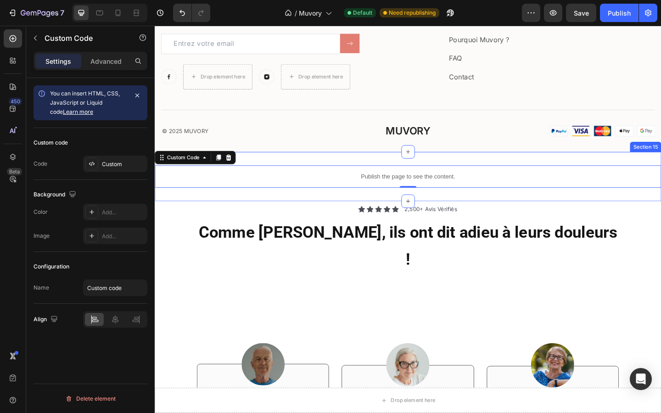
click at [264, 165] on div "Publish the page to see the content. Custom Code 0 Section 15" at bounding box center [430, 190] width 551 height 54
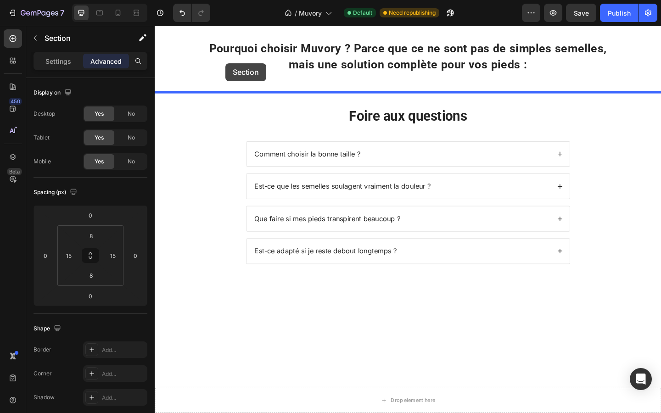
scroll to position [496, 0]
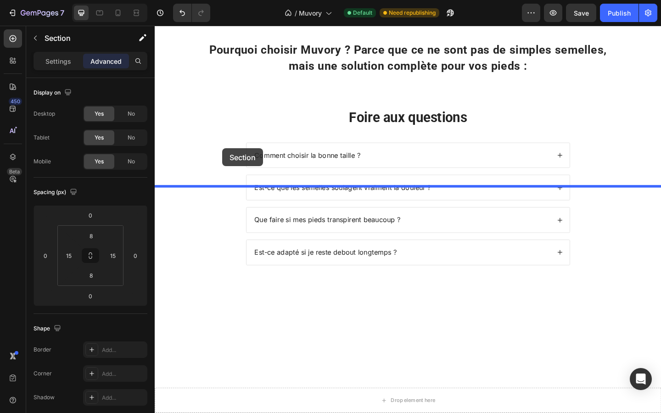
drag, startPoint x: 169, startPoint y: 176, endPoint x: 228, endPoint y: 159, distance: 61.5
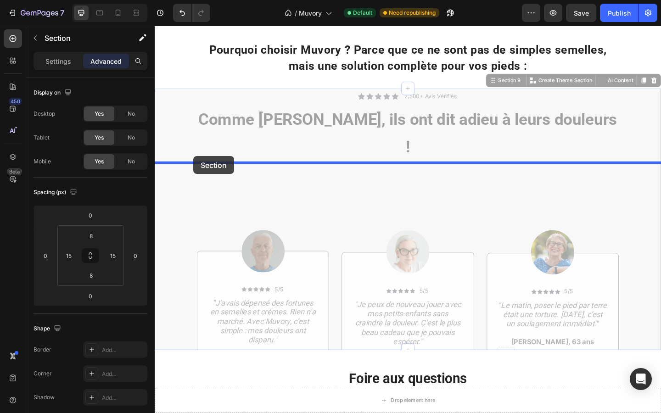
drag, startPoint x: 191, startPoint y: 254, endPoint x: 197, endPoint y: 168, distance: 87.0
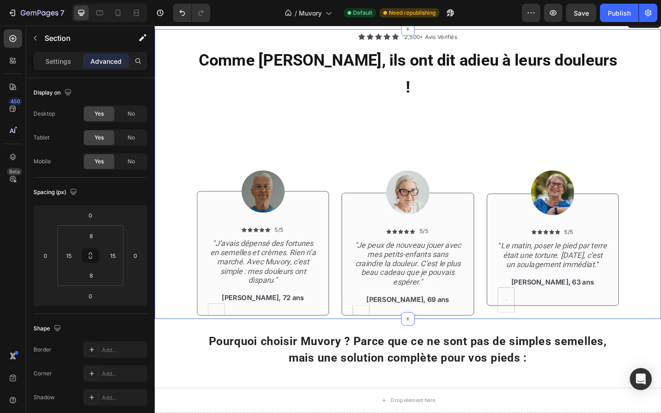
scroll to position [427, 0]
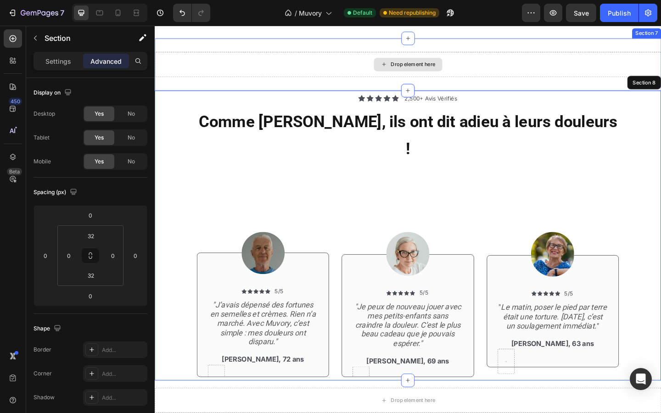
click at [265, 82] on div "Drop element here" at bounding box center [430, 68] width 551 height 28
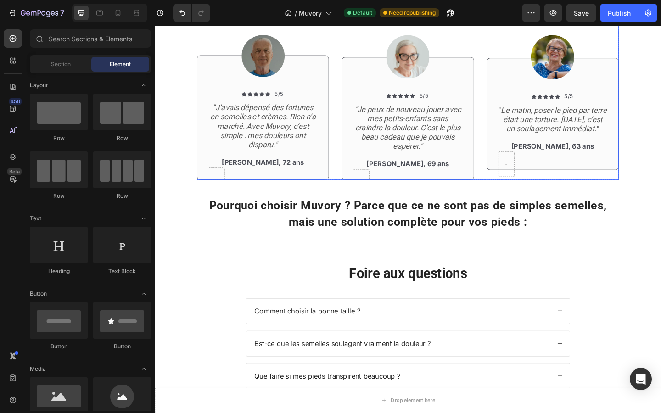
scroll to position [469, 0]
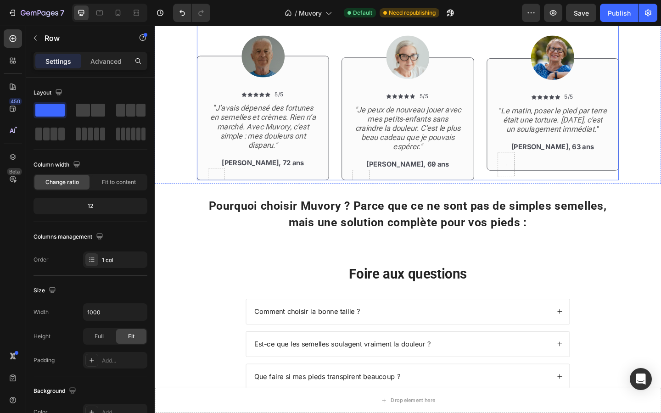
click at [324, 87] on div "Icon Icon Icon Icon Icon Icon List 2,500+ Avis Vérifiés Text Block Row Comme Ma…" at bounding box center [430, 40] width 459 height 308
click at [88, 208] on div "12" at bounding box center [90, 206] width 110 height 13
click at [90, 203] on div "12" at bounding box center [90, 206] width 110 height 13
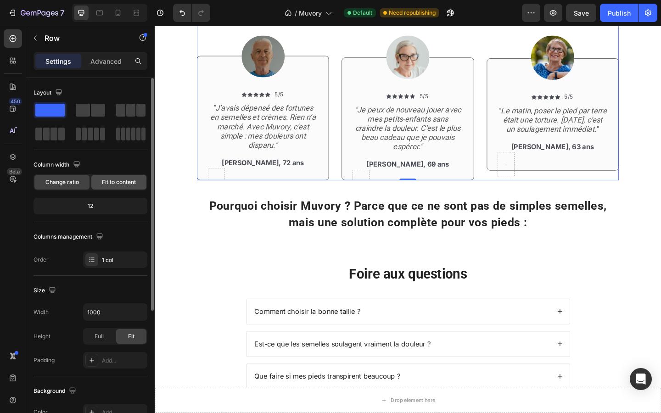
click at [120, 179] on span "Fit to content" at bounding box center [119, 182] width 34 height 8
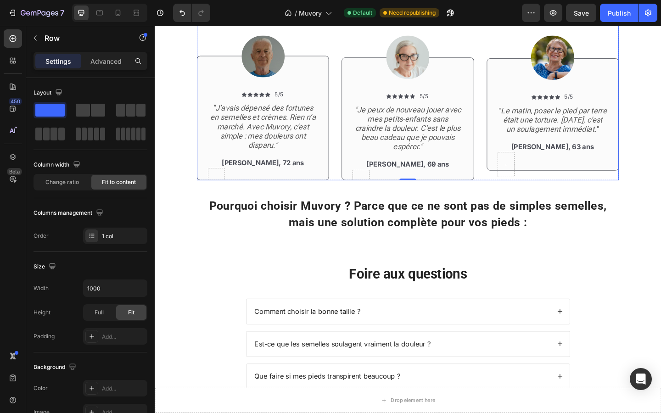
click at [220, 139] on div "Image Icon Icon Icon Icon Icon Icon List 5/5 Text Block Row "J’avais dépensé de…" at bounding box center [273, 103] width 144 height 181
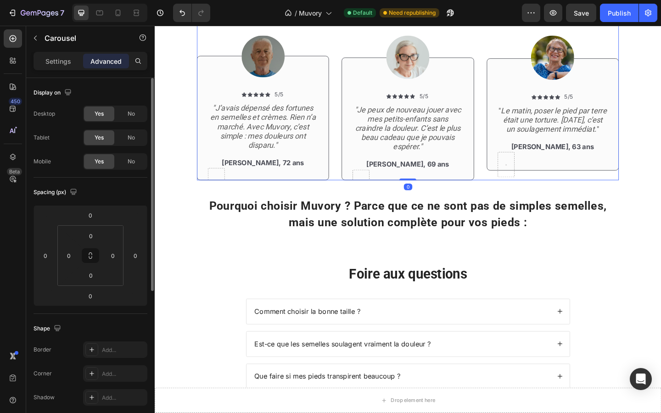
click at [66, 59] on p "Settings" at bounding box center [58, 61] width 26 height 10
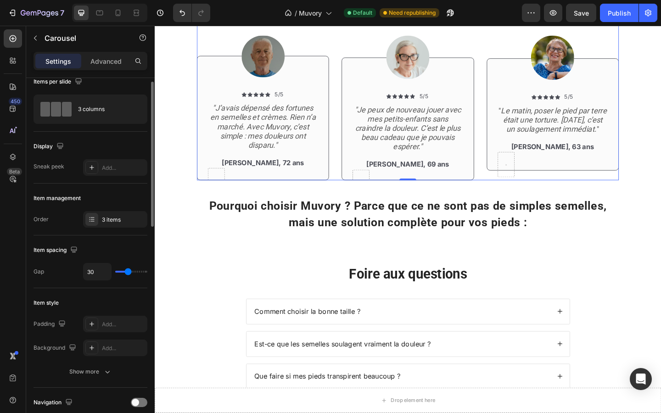
scroll to position [11, 0]
type input "12"
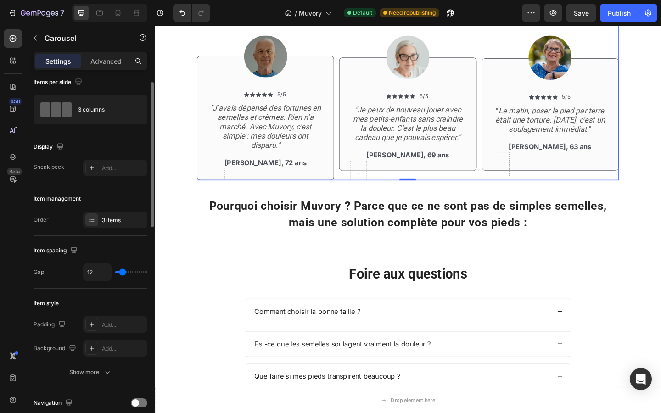
type input "0"
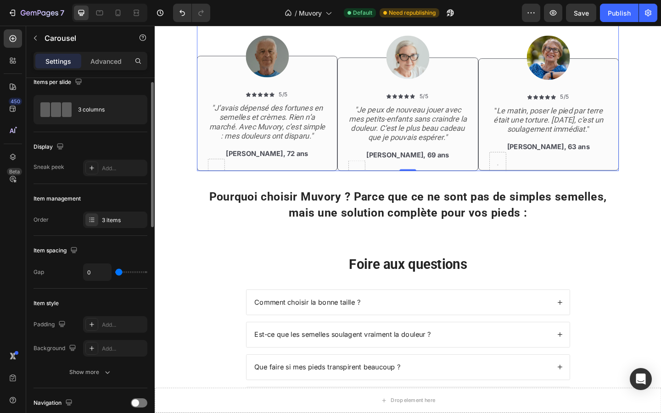
type input "12"
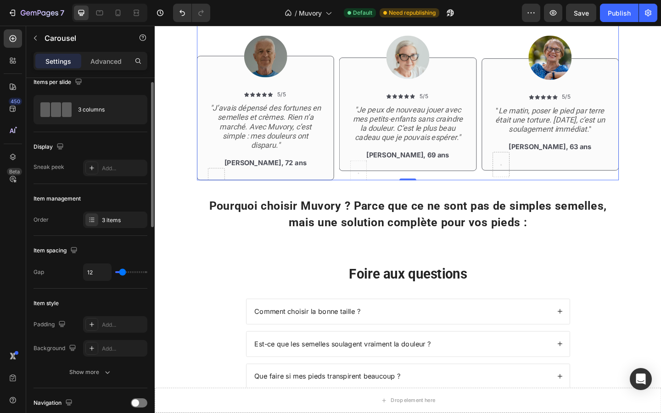
type input "18"
click at [124, 272] on input "range" at bounding box center [131, 272] width 32 height 2
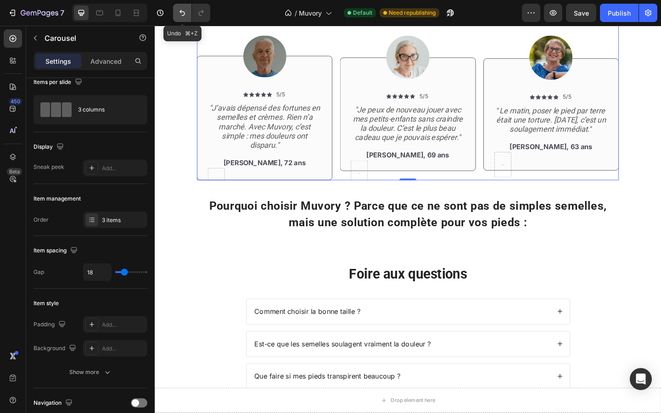
click at [178, 19] on button "Undo/Redo" at bounding box center [182, 13] width 18 height 18
type input "30"
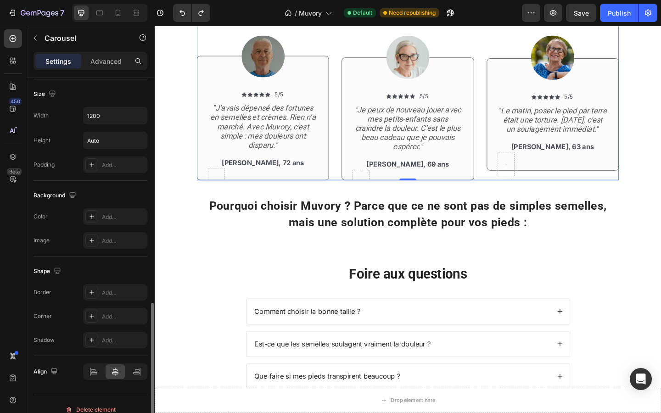
scroll to position [538, 0]
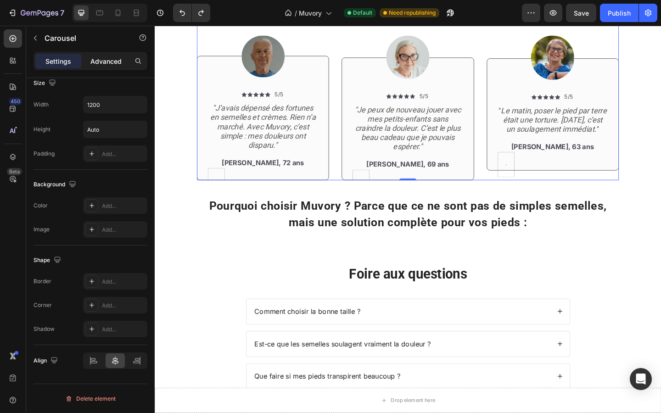
click at [96, 58] on p "Advanced" at bounding box center [105, 61] width 31 height 10
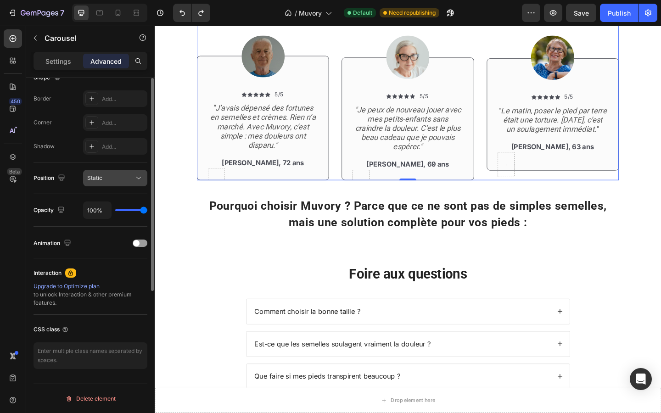
scroll to position [0, 0]
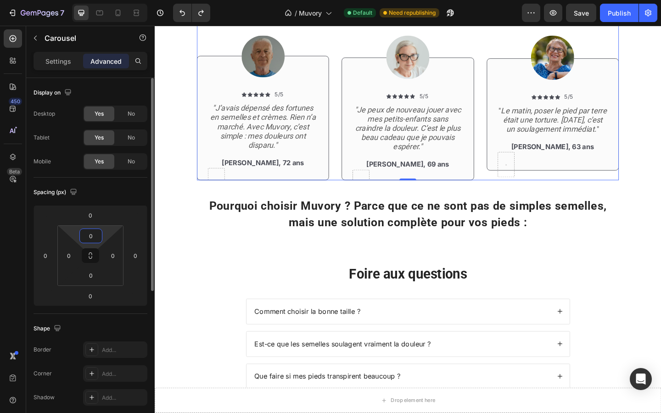
click at [92, 230] on input "0" at bounding box center [91, 236] width 18 height 14
click at [92, 196] on div "Spacing (px)" at bounding box center [91, 192] width 114 height 15
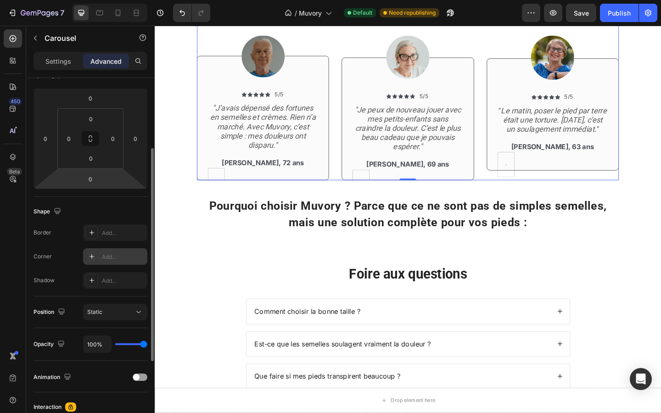
scroll to position [118, 0]
type input "69%"
type input "69"
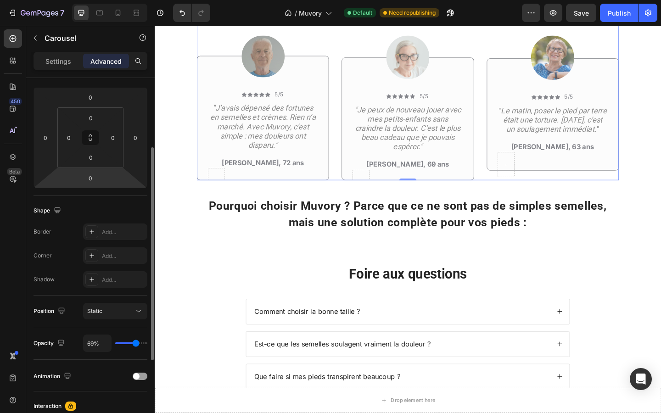
type input "0%"
type input "0"
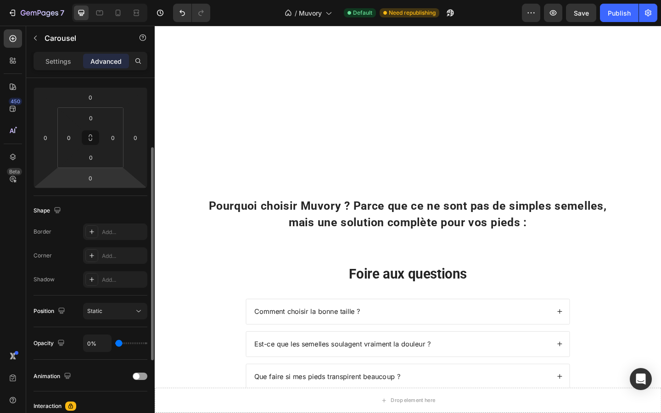
type input "63%"
type input "63"
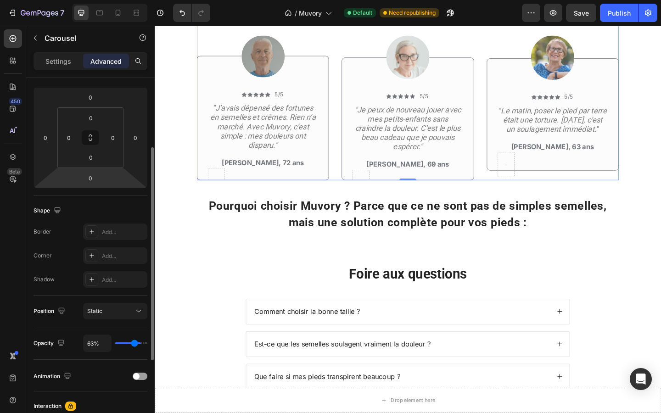
type input "77%"
type input "77"
type input "78%"
type input "78"
type input "88%"
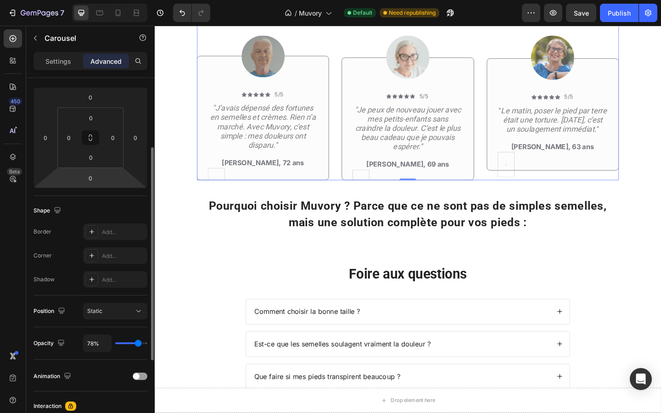
type input "88"
type input "91%"
type input "91"
type input "92%"
type input "92"
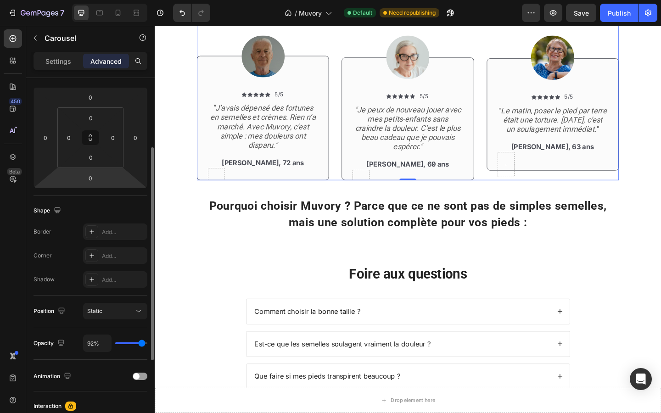
type input "100%"
type input "100"
drag, startPoint x: 144, startPoint y: 341, endPoint x: 148, endPoint y: 344, distance: 5.2
click at [147, 344] on input "range" at bounding box center [131, 344] width 32 height 2
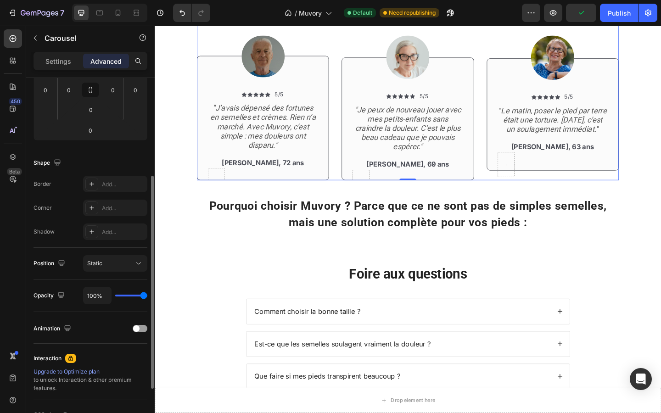
scroll to position [168, 0]
click at [141, 332] on div "Animation" at bounding box center [91, 327] width 114 height 15
click at [137, 328] on span at bounding box center [136, 327] width 6 height 6
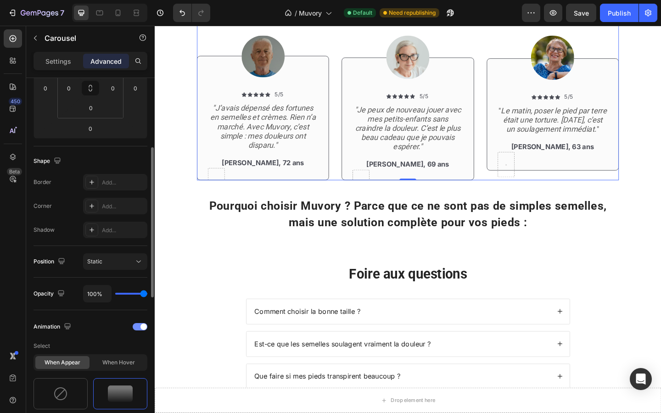
click at [141, 326] on span at bounding box center [144, 327] width 6 height 6
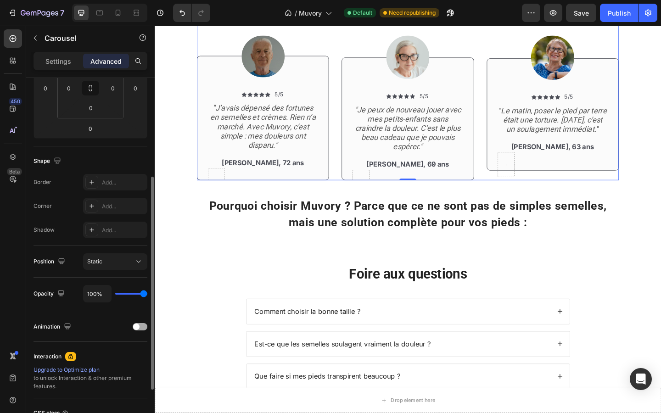
click at [141, 326] on div at bounding box center [140, 326] width 15 height 7
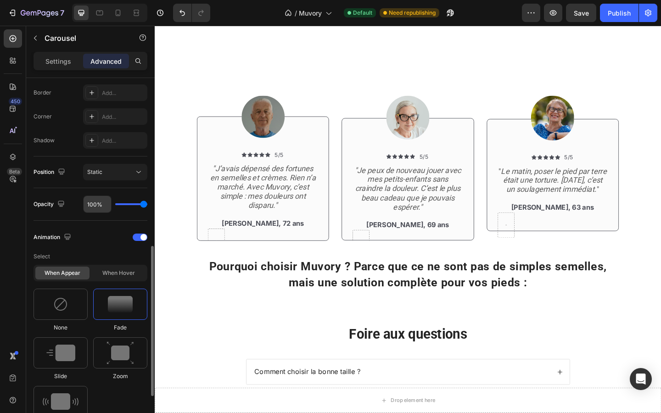
scroll to position [328, 0]
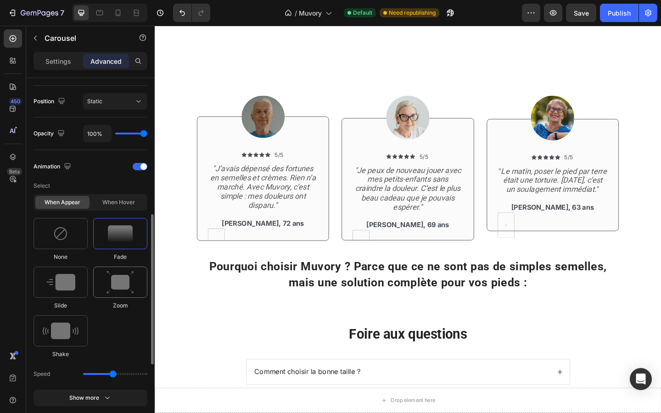
click at [113, 291] on img at bounding box center [121, 282] width 28 height 23
click at [123, 229] on img at bounding box center [120, 234] width 25 height 17
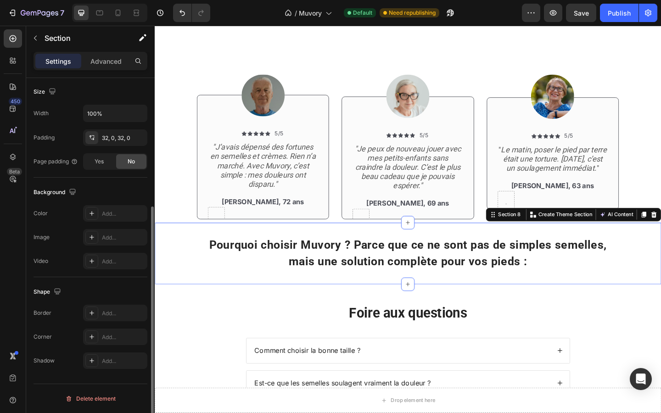
scroll to position [0, 0]
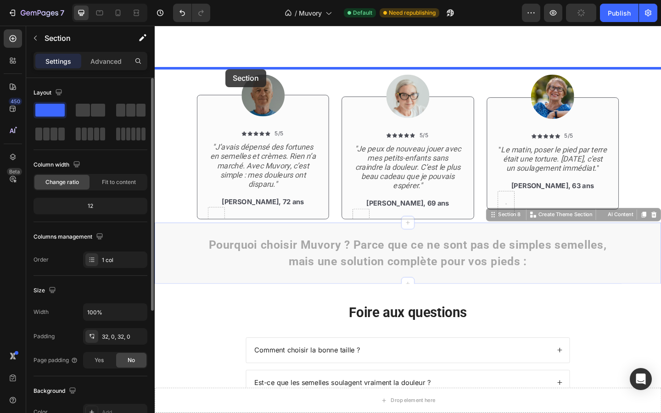
drag, startPoint x: 232, startPoint y: 365, endPoint x: 232, endPoint y: 73, distance: 292.1
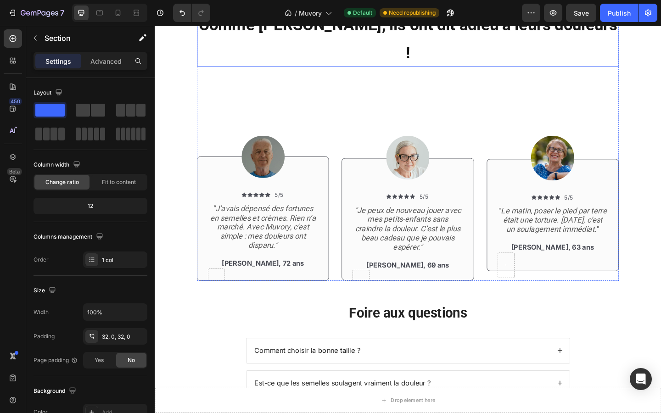
click at [375, 65] on span "Comme Marie, ils ont dit adieu à leurs douleurs !" at bounding box center [431, 40] width 456 height 50
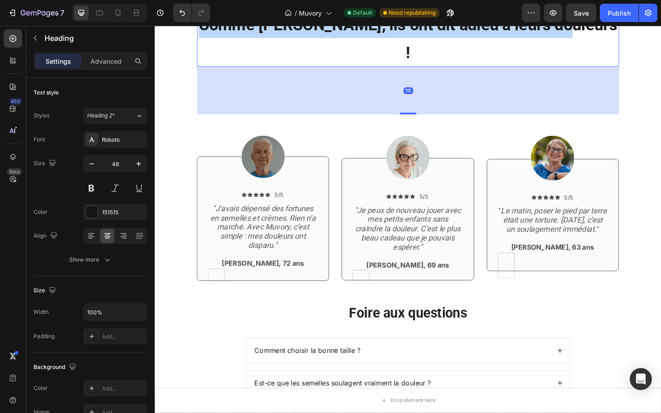
click at [375, 65] on span "Comme Marie, ils ont dit adieu à leurs douleurs !" at bounding box center [431, 40] width 456 height 50
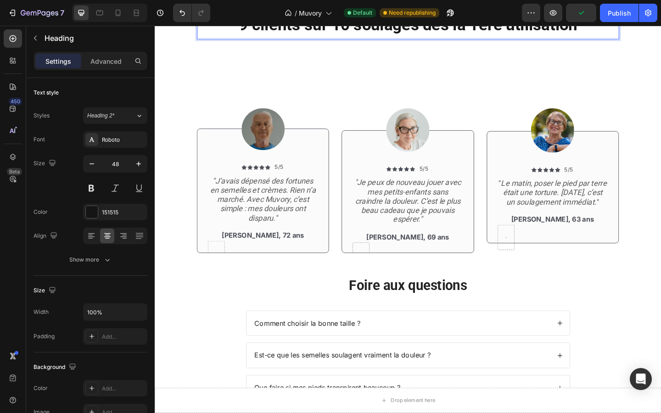
click at [509, 35] on span "9 clients sur 10 soulagés dès la 1ère utilisation" at bounding box center [430, 25] width 368 height 20
click at [645, 39] on p "9 clients sur 10 soulagés dès la première utilisation" at bounding box center [430, 24] width 457 height 30
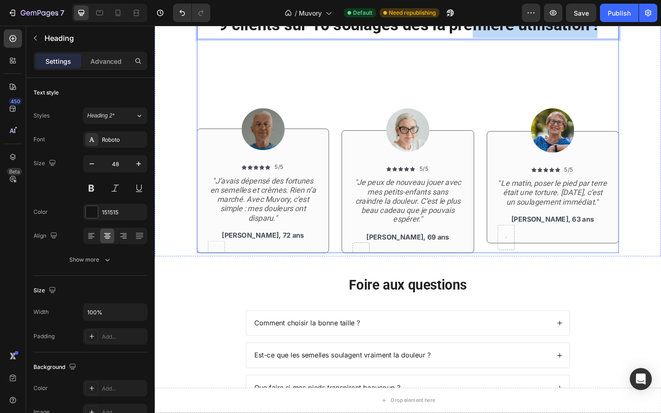
drag, startPoint x: 499, startPoint y: 182, endPoint x: 500, endPoint y: 189, distance: 6.9
click at [500, 189] on div "Icon Icon Icon Icon Icon Icon List 2,500+ Avis Vérifiés Text Block Row 9 client…" at bounding box center [430, 134] width 459 height 278
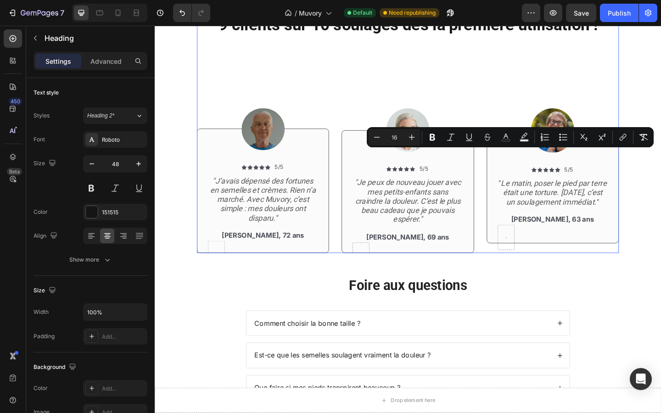
click at [554, 215] on div "Icon Icon Icon Icon Icon Icon List 2,500+ Avis Vérifiés Text Block Row ⁠⁠⁠⁠⁠⁠⁠ …" at bounding box center [430, 134] width 459 height 278
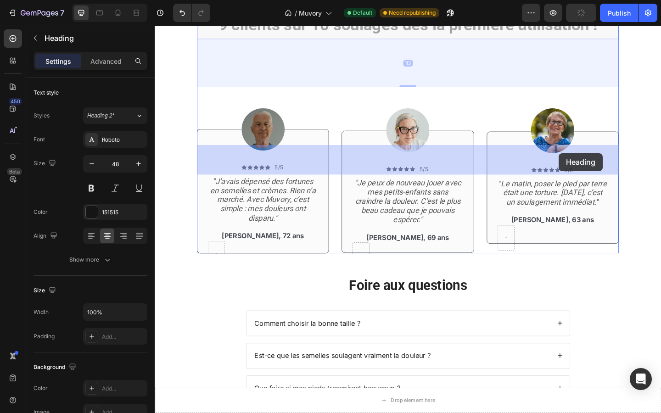
drag, startPoint x: 622, startPoint y: 156, endPoint x: 594, endPoint y: 165, distance: 28.9
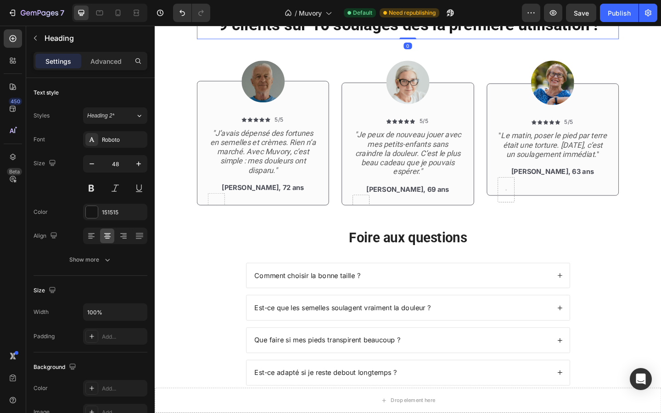
drag, startPoint x: 431, startPoint y: 238, endPoint x: 410, endPoint y: 182, distance: 59.5
click at [410, 40] on div "⁠⁠⁠⁠⁠⁠⁠ 9 clients sur 10 soulagés dès la première utilisation ! Heading 0" at bounding box center [430, 24] width 459 height 32
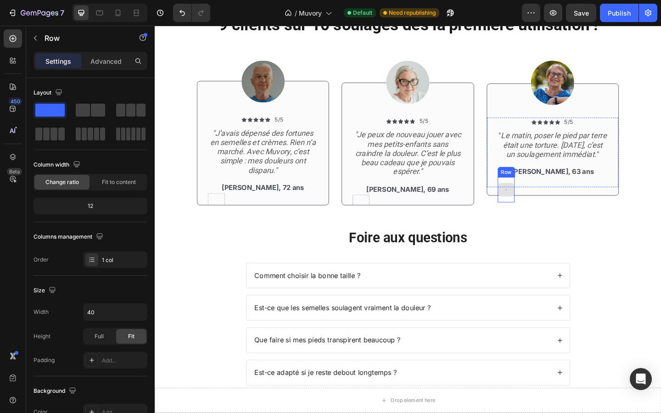
click at [532, 218] on div at bounding box center [537, 205] width 18 height 28
click at [586, 185] on icon at bounding box center [585, 182] width 6 height 6
click at [378, 237] on div at bounding box center [379, 224] width 18 height 28
click at [426, 205] on icon at bounding box center [426, 201] width 7 height 7
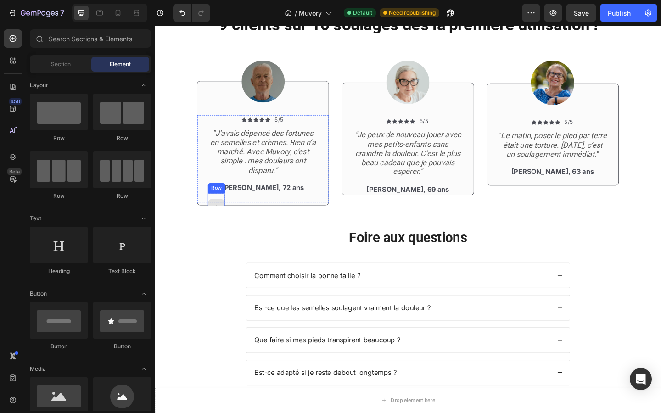
click at [223, 236] on div at bounding box center [222, 222] width 18 height 28
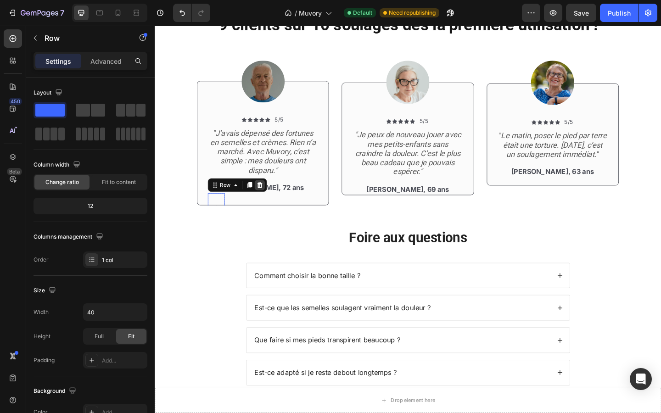
click at [270, 203] on icon at bounding box center [269, 199] width 6 height 6
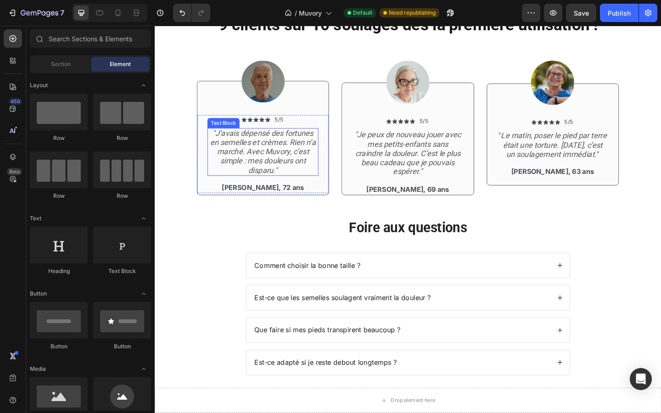
scroll to position [426, 0]
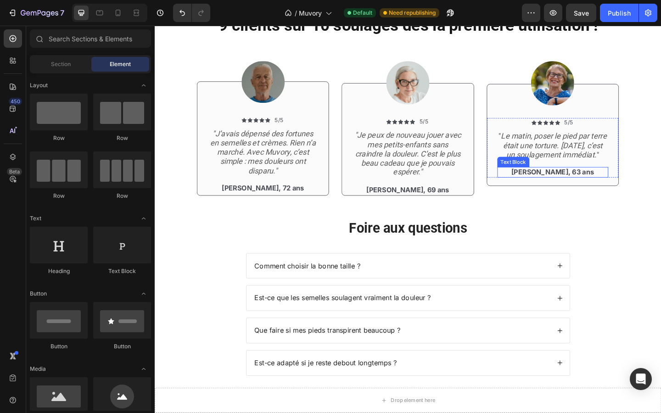
click at [565, 190] on p "[PERSON_NAME], 63 ans" at bounding box center [588, 186] width 119 height 10
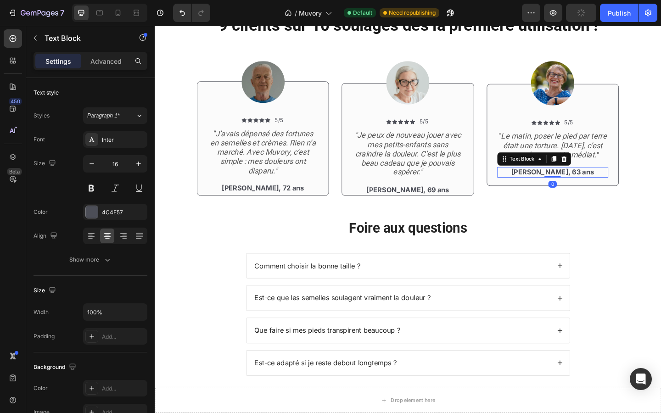
click at [582, 191] on div "Claire, 63 ans Text Block 0" at bounding box center [588, 185] width 121 height 11
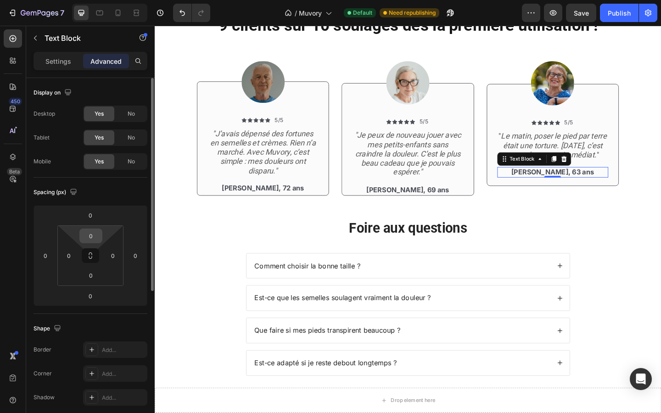
click at [100, 232] on input "0" at bounding box center [91, 236] width 18 height 14
type input "1"
type input "20"
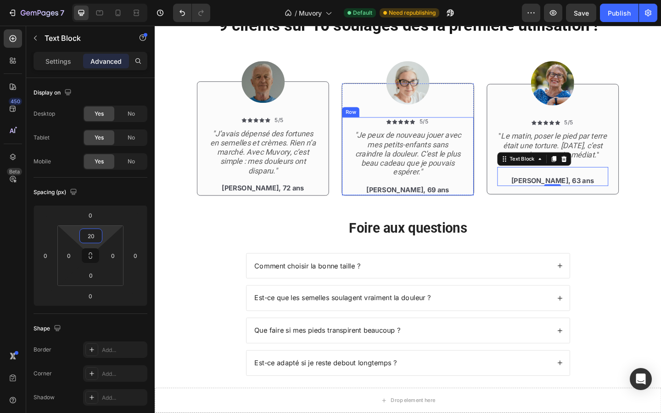
click at [369, 210] on div "Icon Icon Icon Icon Icon Icon List 5/5 Text Block Row "Je peux de nouveau jouer…" at bounding box center [430, 167] width 143 height 85
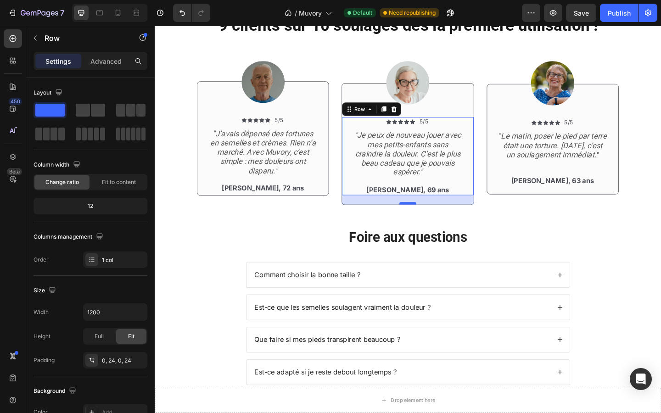
drag, startPoint x: 429, startPoint y: 356, endPoint x: 427, endPoint y: 366, distance: 10.3
click at [427, 220] on div at bounding box center [430, 219] width 18 height 3
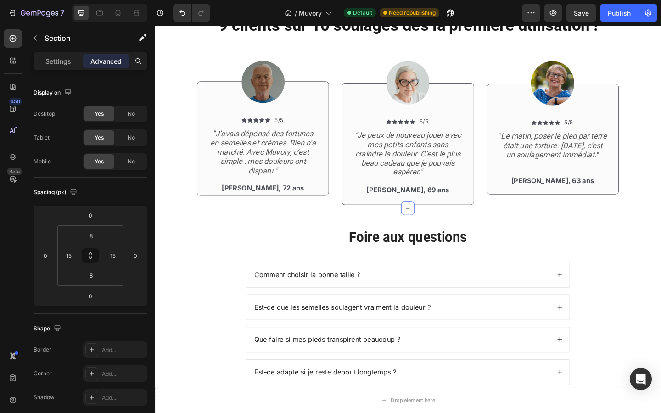
click at [320, 225] on div "Icon Icon Icon Icon Icon Icon List 2,500+ Avis Vérifiés Text Block Row ⁠⁠⁠⁠⁠⁠⁠ …" at bounding box center [430, 108] width 551 height 233
click at [441, 220] on div "Icon Icon Icon Icon Icon Icon List 5/5 Text Block Row "Je peux de nouveau jouer…" at bounding box center [430, 172] width 143 height 95
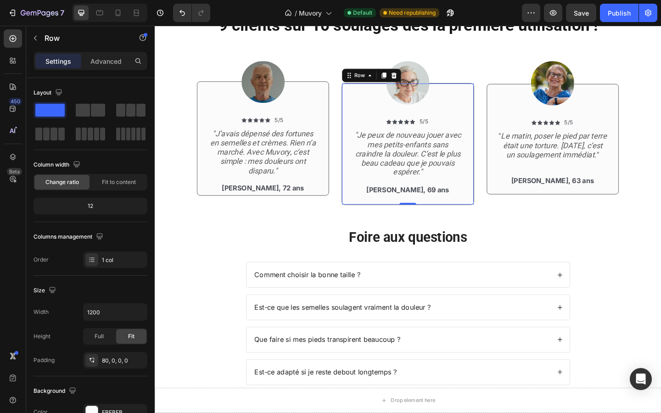
drag, startPoint x: 435, startPoint y: 365, endPoint x: 435, endPoint y: 355, distance: 10.1
click at [435, 221] on div "Icon Icon Icon Icon Icon Icon List 5/5 Text Block Row "Je peux de nouveau jouer…" at bounding box center [430, 154] width 144 height 133
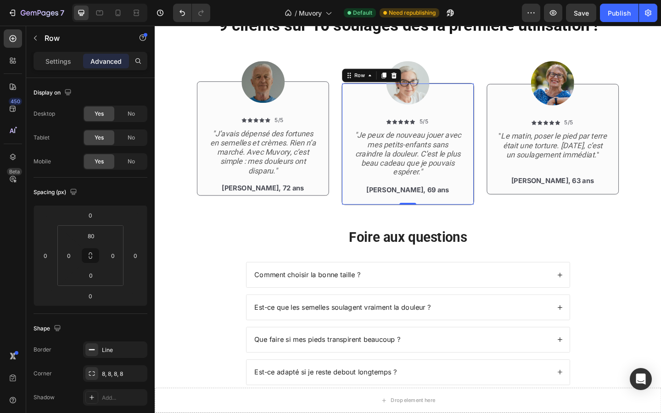
drag, startPoint x: 436, startPoint y: 365, endPoint x: 436, endPoint y: 359, distance: 6.0
click at [436, 221] on div "Icon Icon Icon Icon Icon Icon List 5/5 Text Block Row "Je peux de nouveau jouer…" at bounding box center [430, 154] width 144 height 133
drag, startPoint x: 429, startPoint y: 366, endPoint x: 429, endPoint y: 358, distance: 7.8
click at [429, 221] on div "Icon Icon Icon Icon Icon Icon List 5/5 Text Block Row "Je peux de nouveau jouer…" at bounding box center [430, 154] width 144 height 133
click at [336, 209] on div "Icon Icon Icon Icon Icon Icon List 5/5 Text Block Row "J’avais dépensé des fort…" at bounding box center [272, 166] width 143 height 85
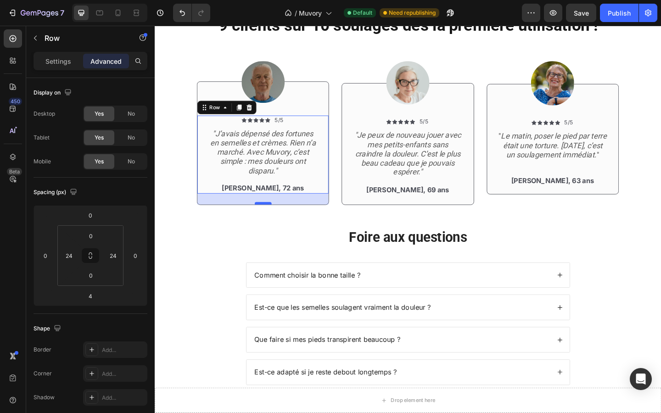
drag, startPoint x: 270, startPoint y: 356, endPoint x: 270, endPoint y: 366, distance: 10.1
click at [270, 220] on div at bounding box center [273, 219] width 18 height 3
type input "26"
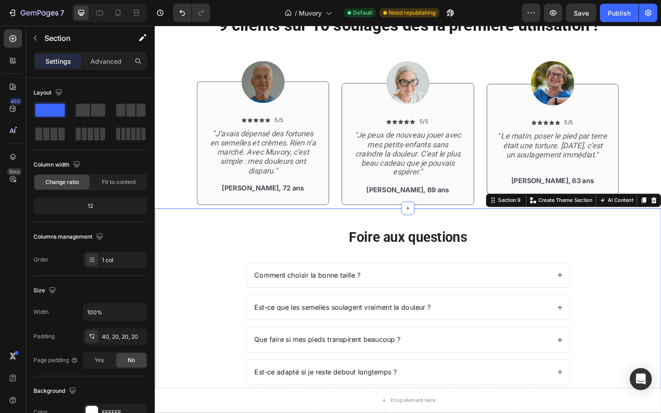
click at [382, 384] on div "Foire aux questions Heading Comment choisir la bonne taille ? Est-ce que les se…" at bounding box center [430, 333] width 551 height 216
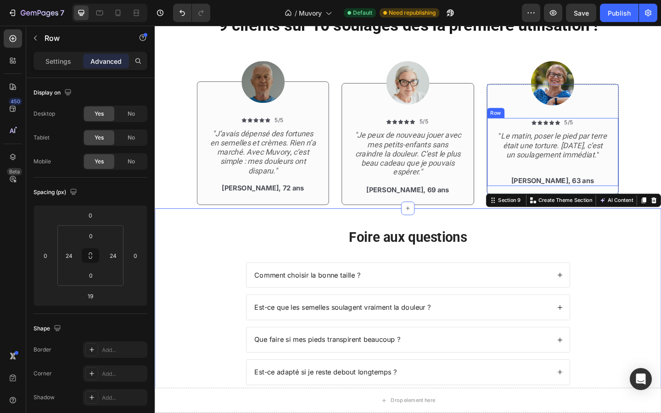
click at [522, 200] on div "Icon Icon Icon Icon Icon Icon List 5/5 Text Block Row " Le matin, poser le pied…" at bounding box center [588, 163] width 143 height 74
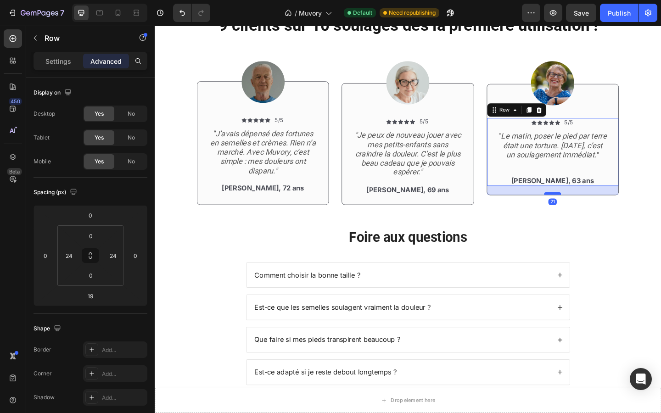
click at [582, 210] on div at bounding box center [588, 208] width 18 height 3
type input "21"
click at [580, 268] on h2 "Foire aux questions" at bounding box center [431, 255] width 354 height 25
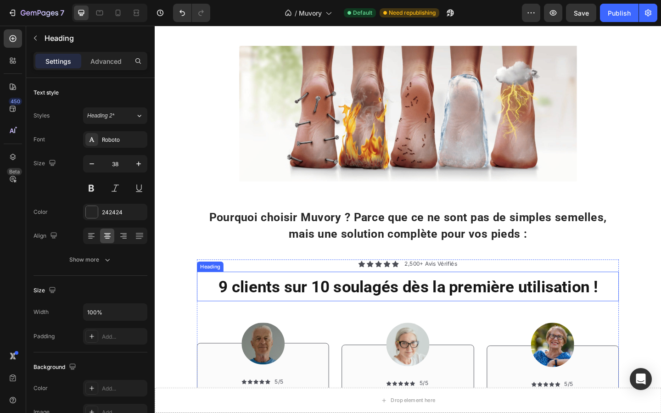
scroll to position [284, 0]
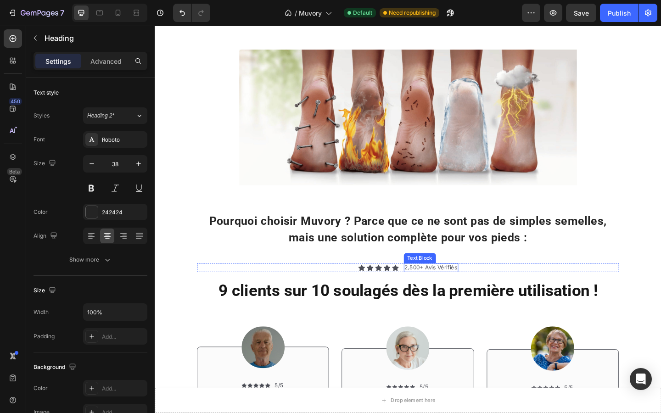
click at [438, 286] on p "2,500+ Avis Vérifiés" at bounding box center [455, 289] width 57 height 8
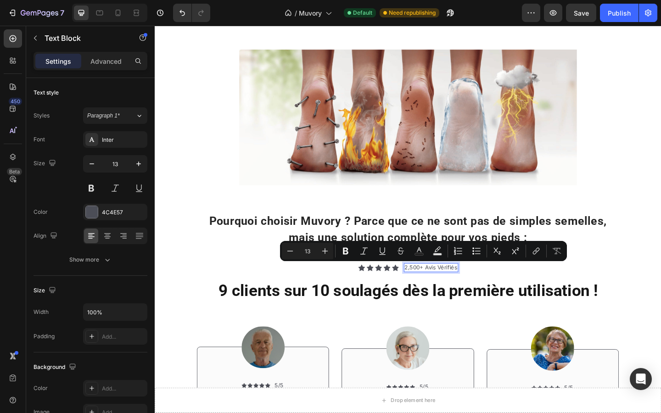
click at [446, 289] on p "2,500+ Avis Vérifiés" at bounding box center [455, 289] width 57 height 8
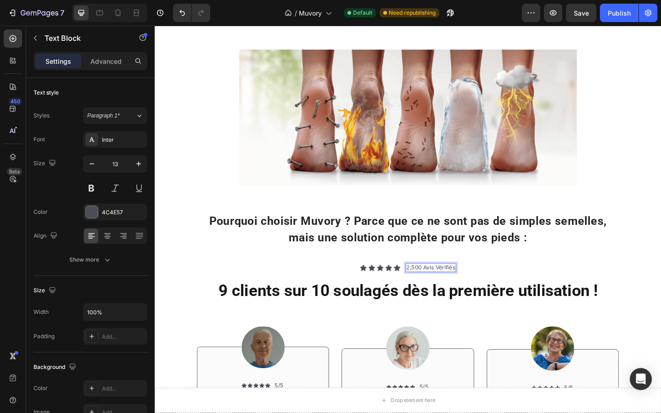
click at [430, 288] on p "2,500 Avis Vérifiés" at bounding box center [455, 289] width 53 height 8
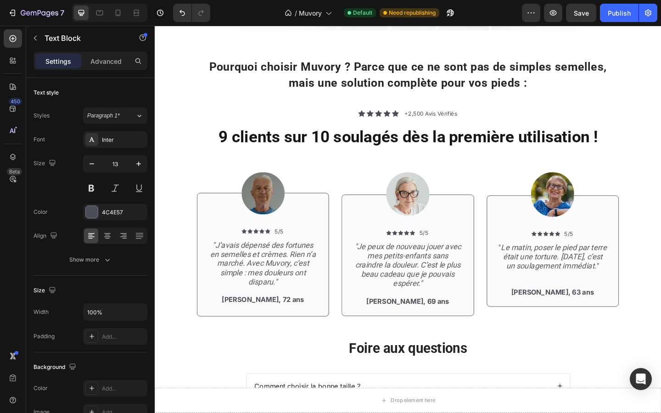
scroll to position [473, 0]
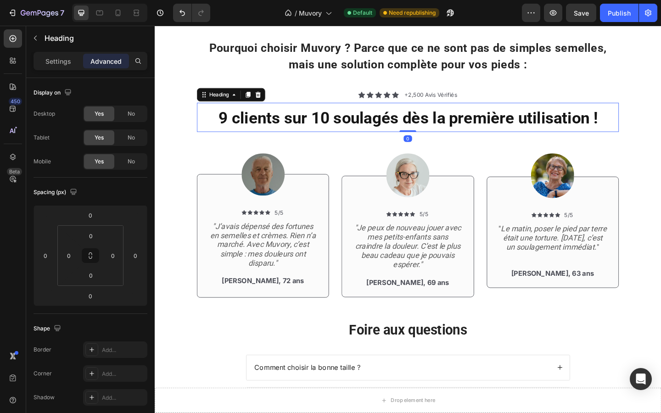
click at [300, 131] on span "9 clients sur 10 soulagés dès la première utilisation !" at bounding box center [430, 126] width 412 height 20
click at [122, 158] on div "No" at bounding box center [131, 161] width 30 height 15
click at [119, 11] on icon at bounding box center [117, 12] width 9 height 9
type input "10"
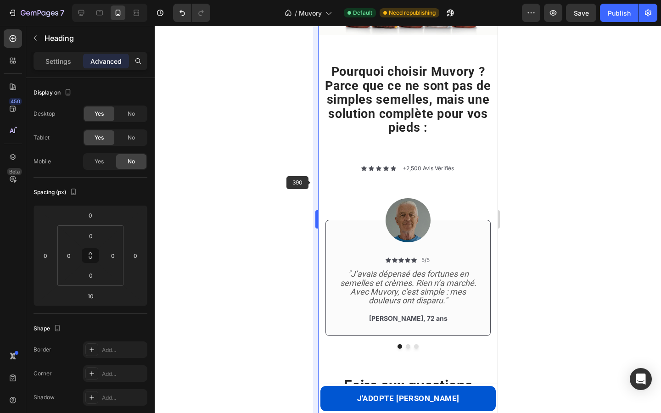
scroll to position [233, 0]
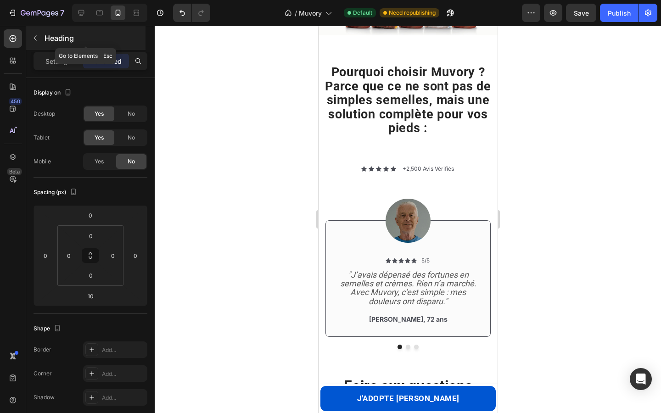
click at [38, 37] on icon "button" at bounding box center [35, 37] width 7 height 7
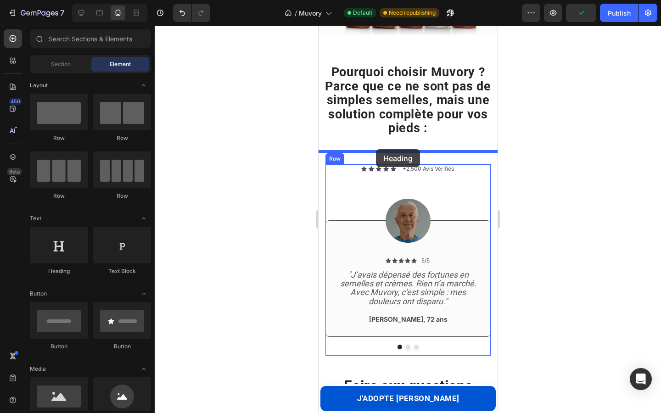
drag, startPoint x: 373, startPoint y: 265, endPoint x: 376, endPoint y: 149, distance: 115.8
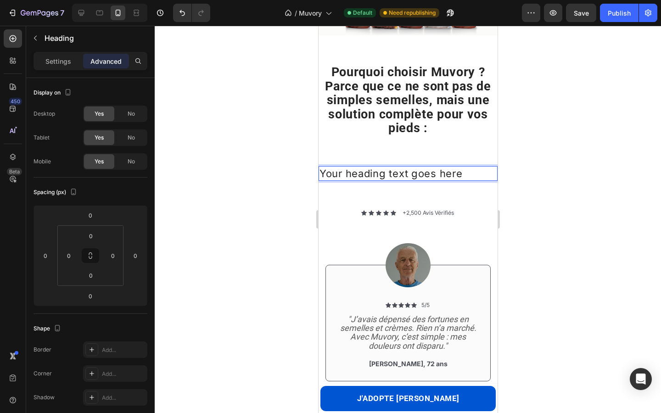
click at [395, 171] on h2 "Your heading text goes here" at bounding box center [407, 173] width 179 height 15
click at [395, 171] on p "Your heading text goes here" at bounding box center [407, 173] width 177 height 13
click at [366, 171] on p "Ils témoignent !" at bounding box center [407, 173] width 177 height 13
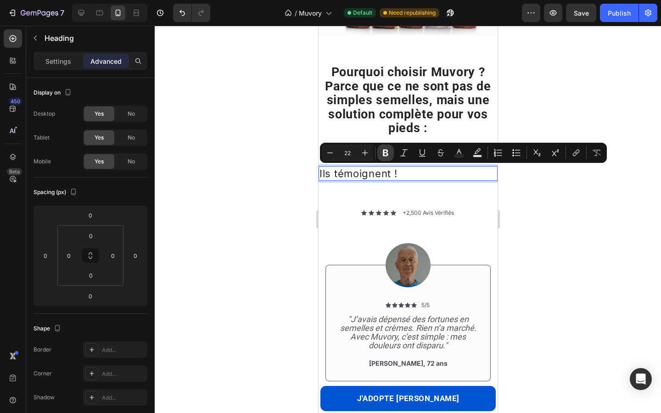
click at [382, 152] on icon "Editor contextual toolbar" at bounding box center [385, 152] width 9 height 9
click at [81, 11] on icon at bounding box center [81, 12] width 9 height 9
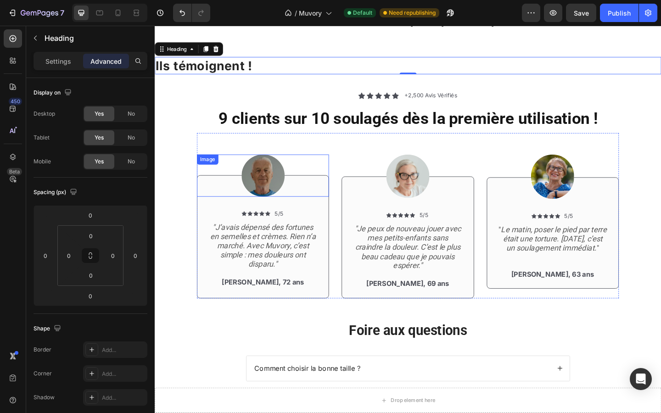
scroll to position [522, 0]
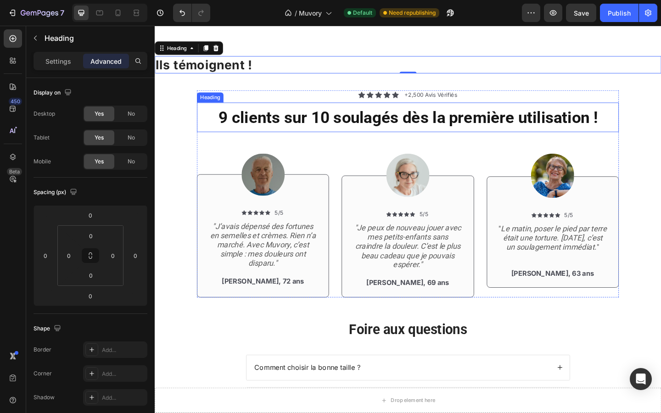
click at [348, 130] on span "9 clients sur 10 soulagés dès la première utilisation !" at bounding box center [430, 126] width 412 height 20
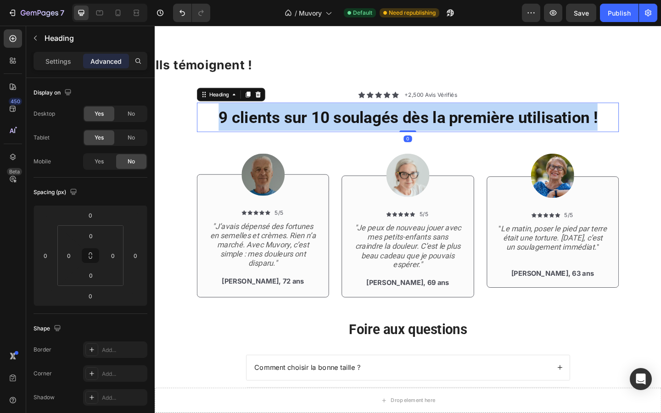
click at [348, 130] on span "9 clients sur 10 soulagés dès la première utilisation !" at bounding box center [430, 126] width 412 height 20
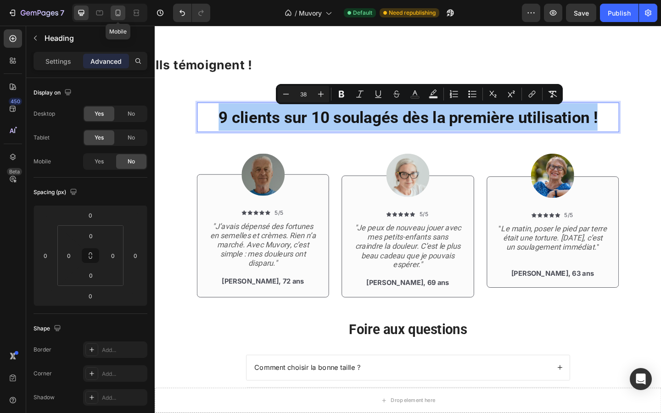
click at [120, 14] on icon at bounding box center [118, 13] width 5 height 6
type input "10"
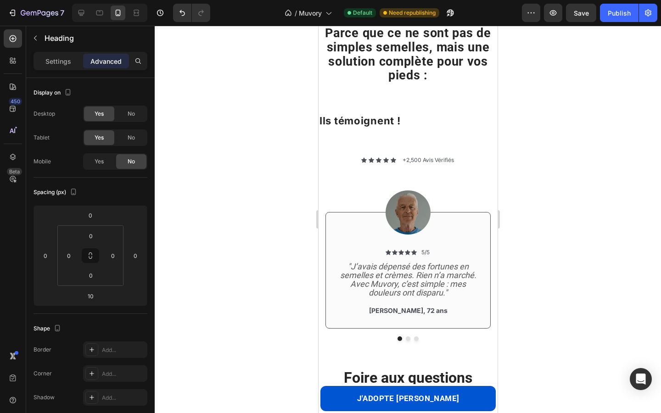
scroll to position [358, 0]
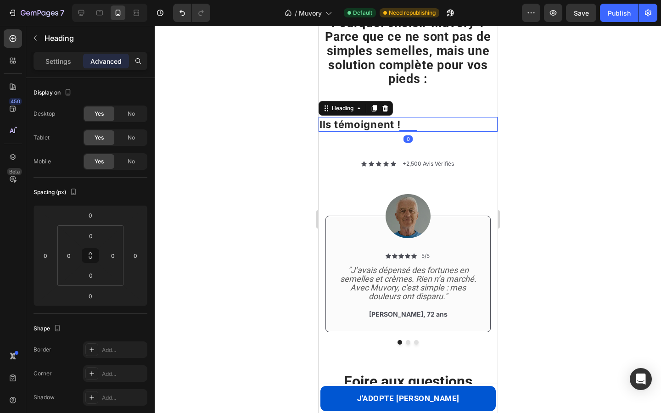
click at [335, 121] on strong "Ils témoignent !" at bounding box center [359, 125] width 81 height 12
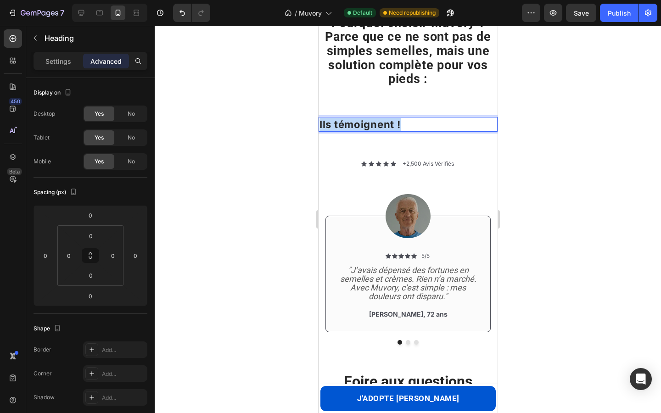
click at [335, 121] on strong "Ils témoignent !" at bounding box center [359, 125] width 81 height 12
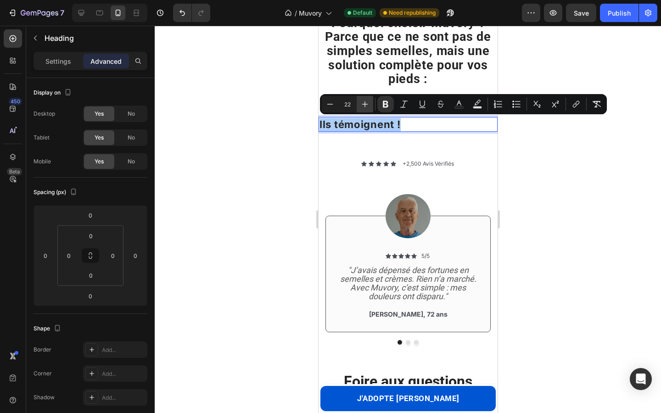
click at [363, 105] on icon "Editor contextual toolbar" at bounding box center [365, 104] width 9 height 9
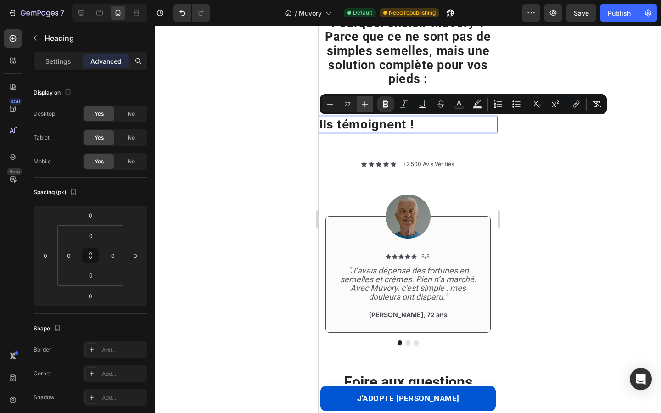
click at [363, 105] on icon "Editor contextual toolbar" at bounding box center [365, 104] width 9 height 9
type input "28"
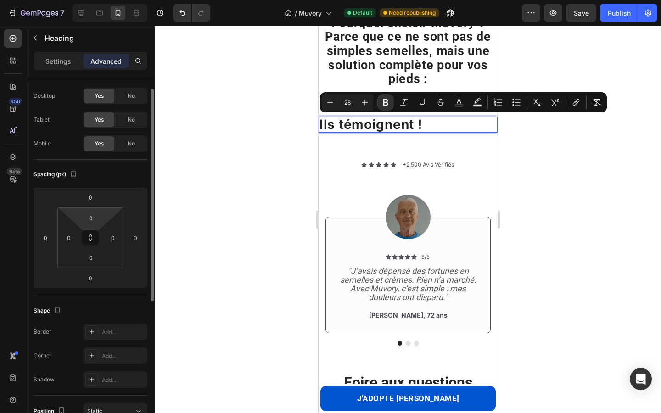
scroll to position [0, 0]
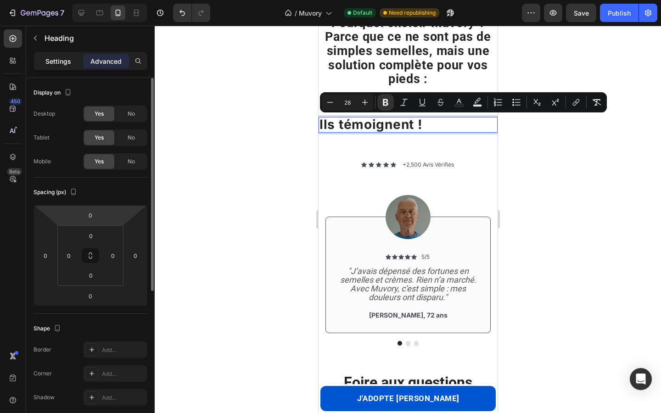
click at [51, 58] on p "Settings" at bounding box center [58, 61] width 26 height 10
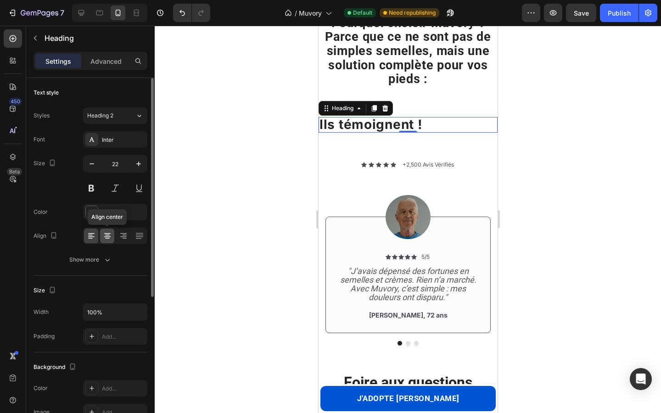
click at [107, 234] on icon at bounding box center [107, 236] width 9 height 9
click at [108, 141] on div "Inter" at bounding box center [123, 140] width 43 height 8
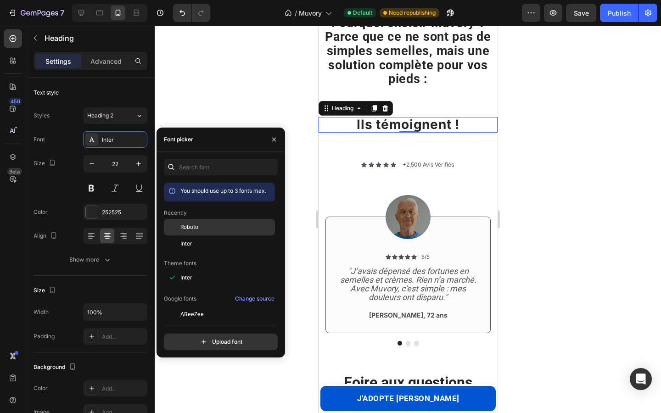
click at [191, 227] on span "Roboto" at bounding box center [190, 227] width 18 height 8
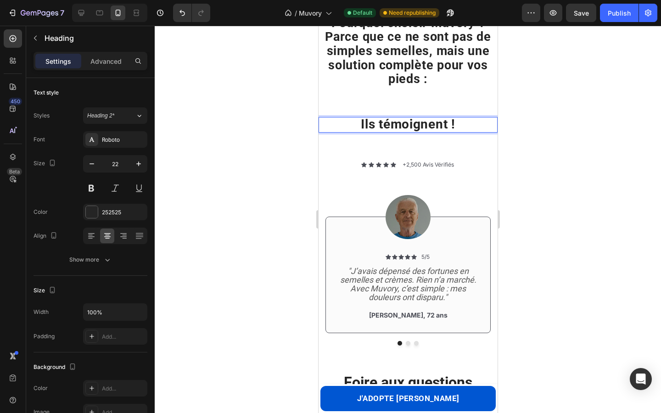
click at [392, 127] on strong "Ils témoignent !" at bounding box center [408, 124] width 95 height 15
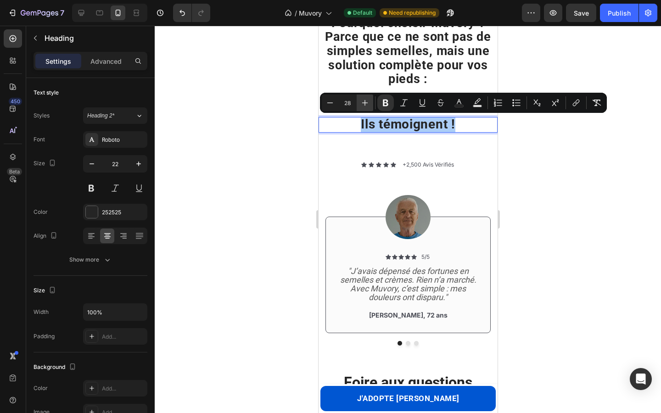
click at [365, 101] on icon "Editor contextual toolbar" at bounding box center [365, 103] width 6 height 6
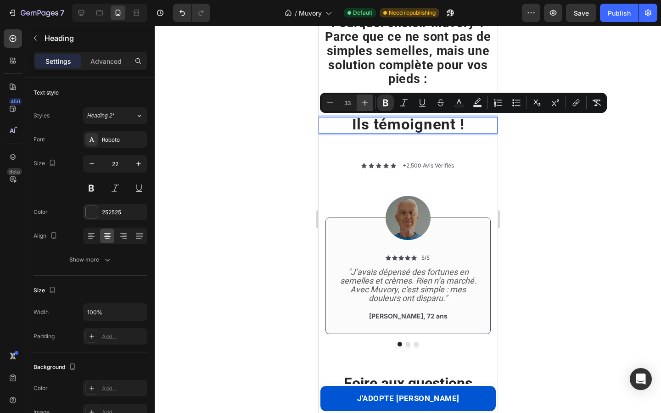
click at [365, 101] on icon "Editor contextual toolbar" at bounding box center [365, 103] width 6 height 6
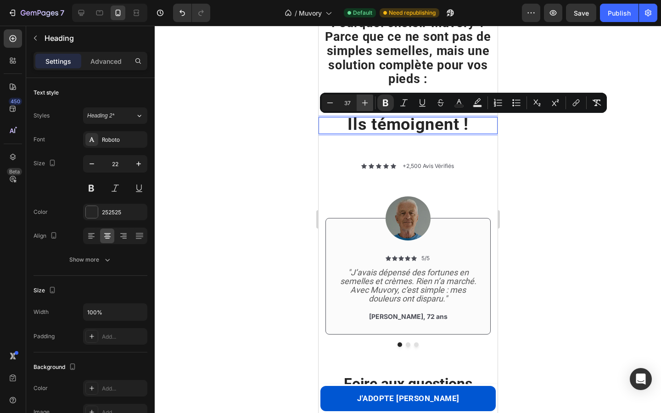
type input "38"
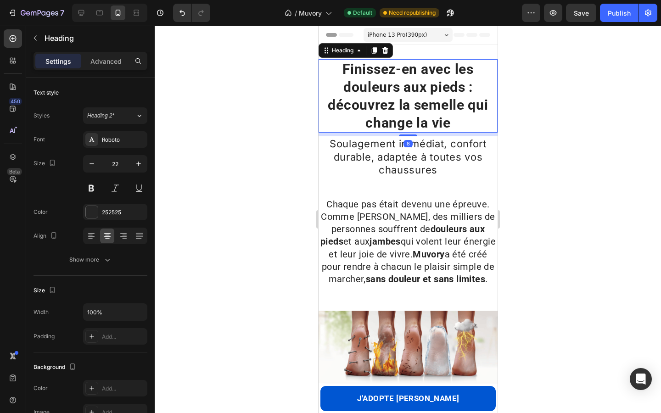
click at [384, 110] on strong "Finissez-en avec les douleurs aux pieds : découvrez la semelle qui change la vie" at bounding box center [408, 96] width 160 height 70
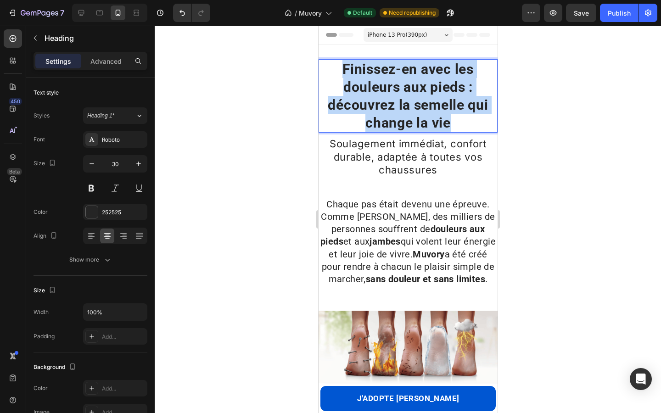
click at [384, 110] on strong "Finissez-en avec les douleurs aux pieds : découvrez la semelle qui change la vie" at bounding box center [408, 96] width 160 height 70
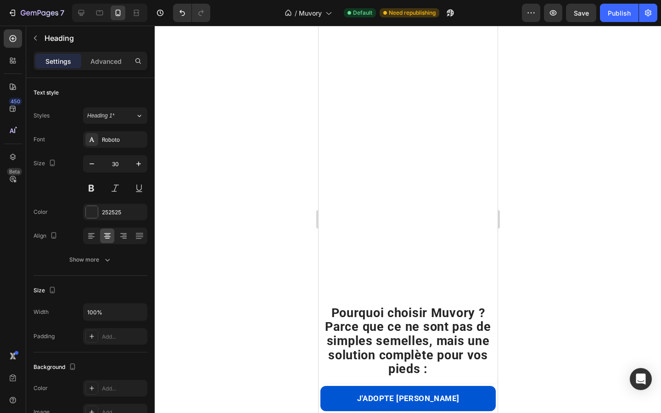
scroll to position [430, 0]
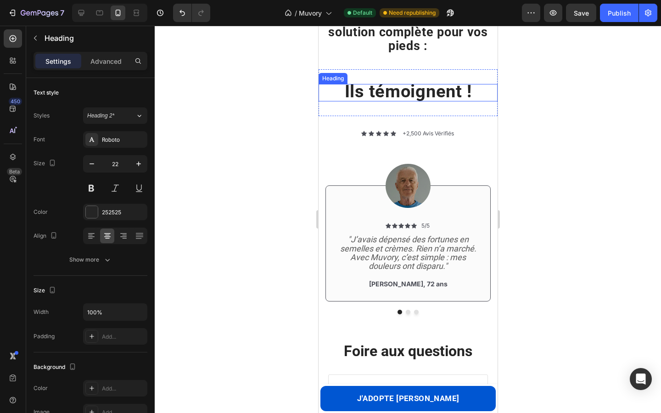
click at [366, 86] on strong "Ils témoignent !" at bounding box center [407, 91] width 127 height 20
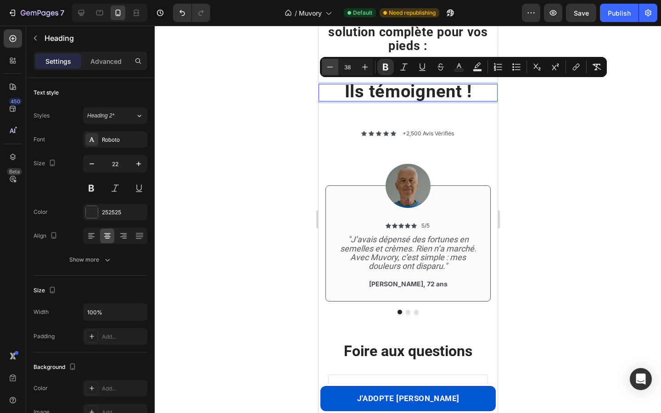
click at [329, 68] on icon "Editor contextual toolbar" at bounding box center [330, 66] width 9 height 9
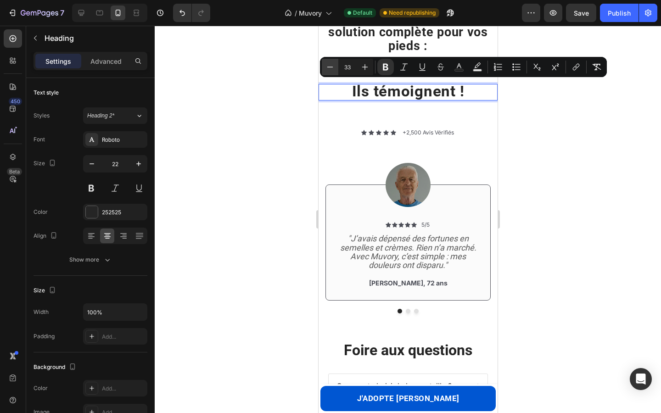
click at [329, 68] on icon "Editor contextual toolbar" at bounding box center [330, 66] width 9 height 9
type input "30"
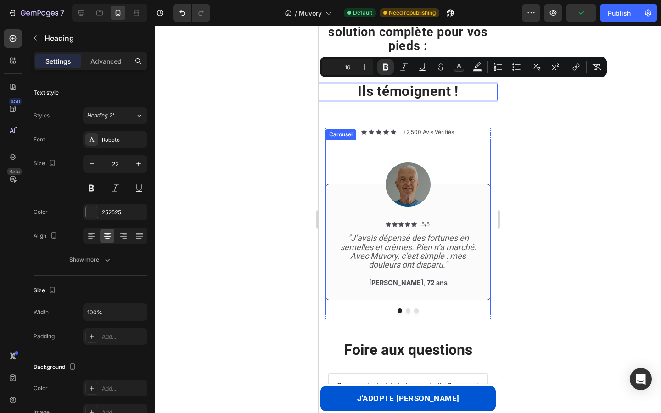
click at [359, 158] on div "Image Icon Icon Icon Icon Icon Icon List 5/5 Text Block Row "J’avais dépensé de…" at bounding box center [407, 220] width 165 height 161
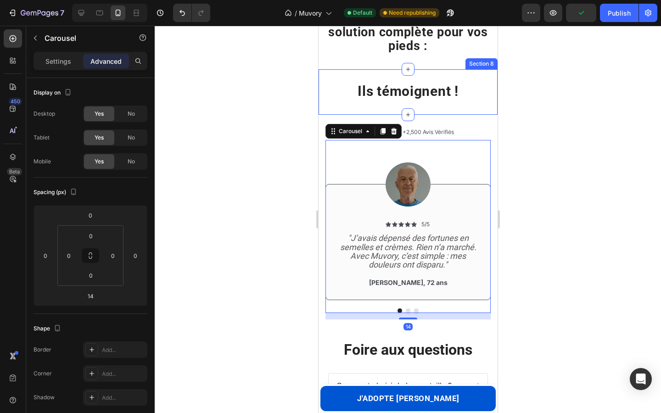
click at [373, 106] on div "⁠⁠⁠⁠⁠⁠⁠ Ils témoignent ! Heading Section 8" at bounding box center [407, 92] width 179 height 46
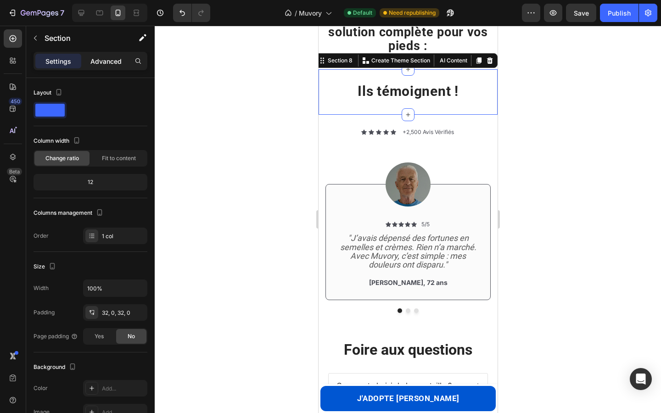
click at [113, 66] on div "Advanced" at bounding box center [106, 61] width 46 height 15
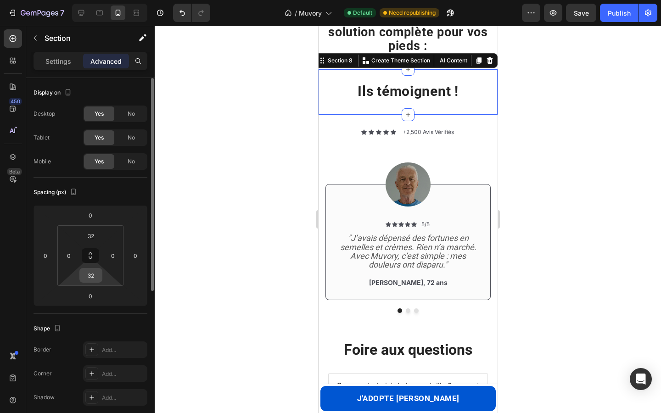
click at [93, 277] on input "32" at bounding box center [91, 276] width 18 height 14
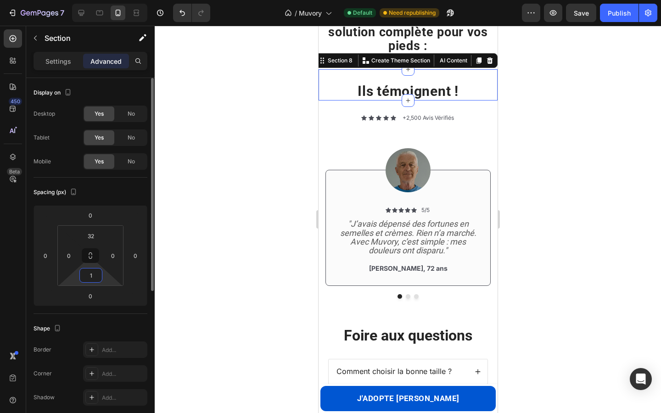
type input "16"
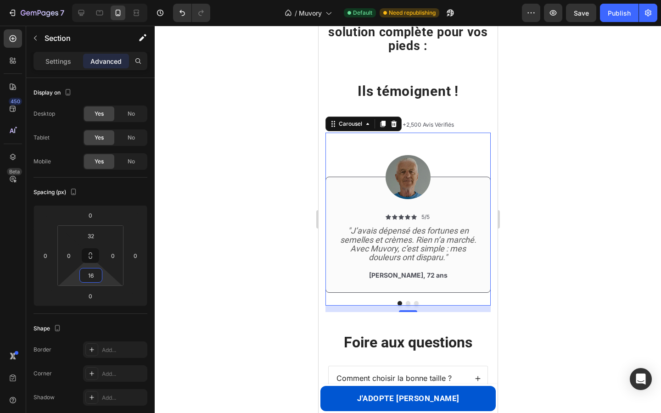
click at [345, 144] on div "Image Icon Icon Icon Icon Icon Icon List 5/5 Text Block Row "J’avais dépensé de…" at bounding box center [407, 213] width 165 height 161
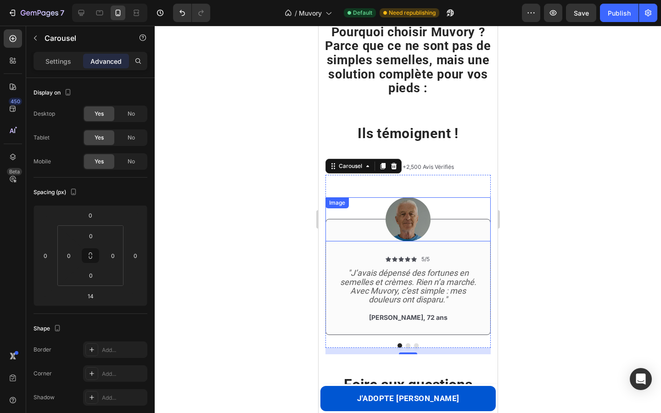
scroll to position [386, 0]
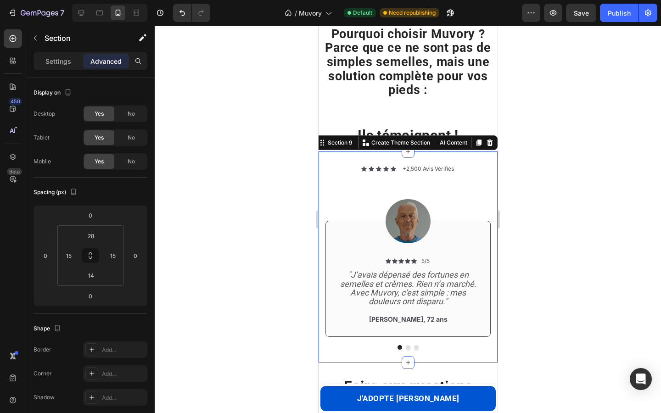
click at [426, 161] on div "Icon Icon Icon Icon Icon Icon List +2,500 Avis Vérifiés Text Block Row 9 client…" at bounding box center [407, 257] width 179 height 211
click at [90, 233] on input "28" at bounding box center [91, 236] width 18 height 14
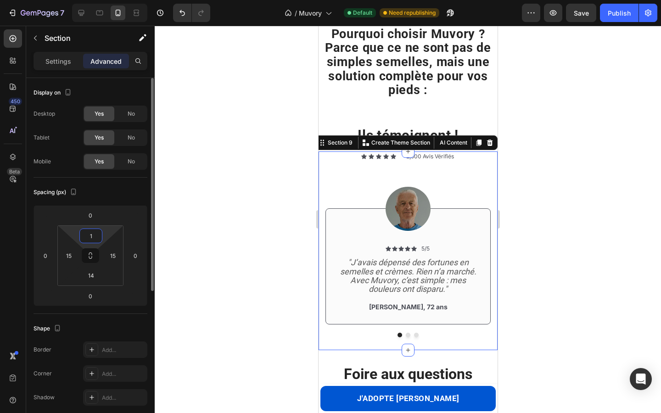
type input "16"
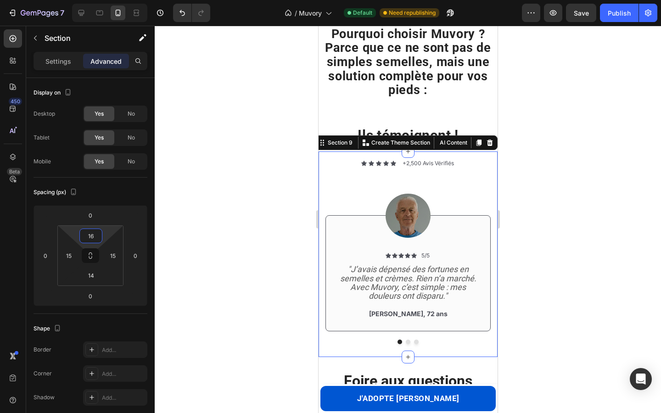
click at [215, 157] on div at bounding box center [408, 220] width 507 height 388
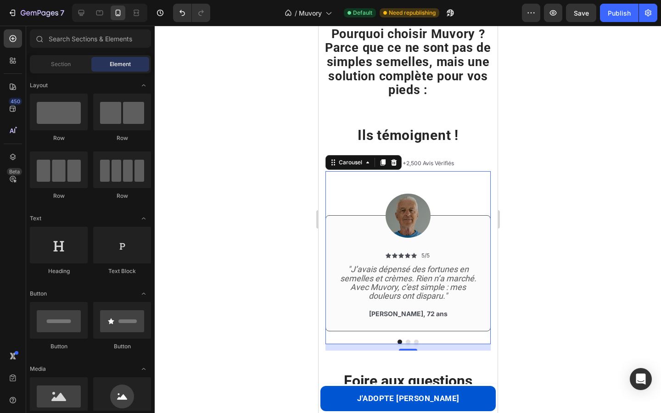
click at [356, 186] on div "Image Icon Icon Icon Icon Icon Icon List 5/5 Text Block Row "J’avais dépensé de…" at bounding box center [407, 251] width 165 height 161
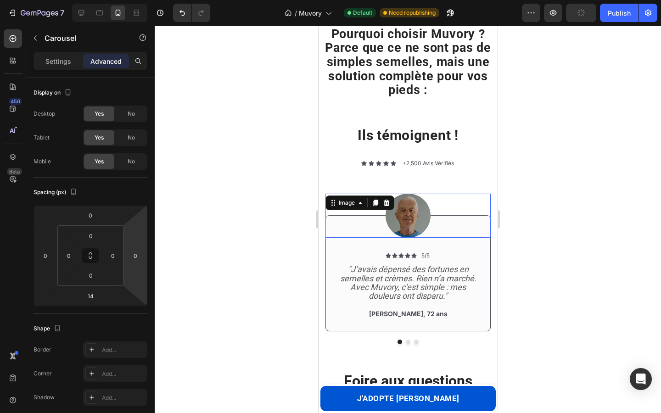
click at [342, 210] on div "Image 0" at bounding box center [407, 216] width 165 height 44
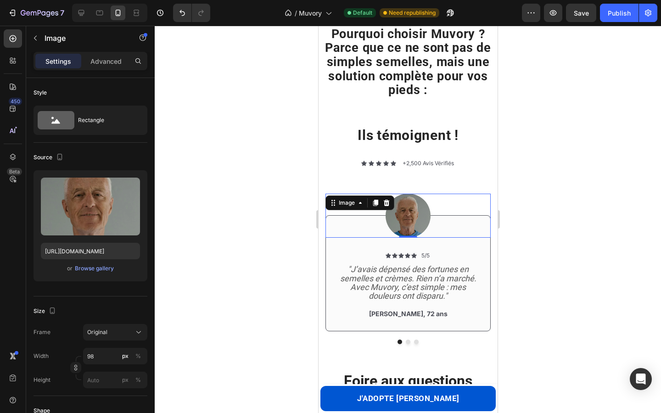
click at [238, 202] on div at bounding box center [408, 220] width 507 height 388
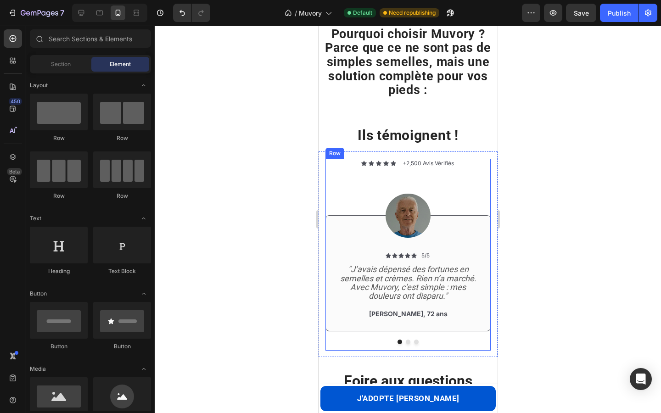
click at [376, 168] on div "Icon Icon Icon Icon Icon Icon List +2,500 Avis Vérifiés Text Block Row 9 client…" at bounding box center [407, 255] width 165 height 192
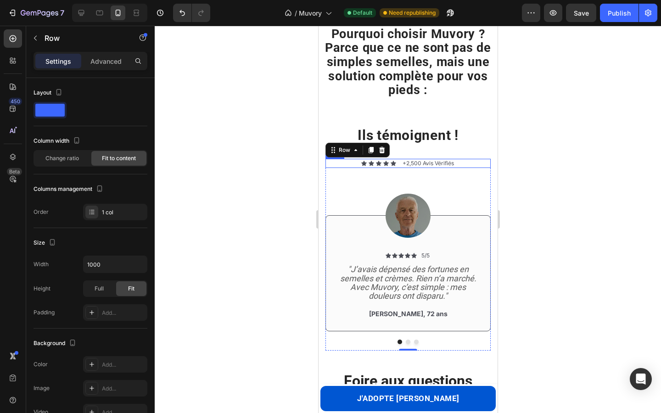
click at [462, 162] on div "Icon Icon Icon Icon Icon Icon List +2,500 Avis Vérifiés Text Block Row" at bounding box center [407, 163] width 165 height 9
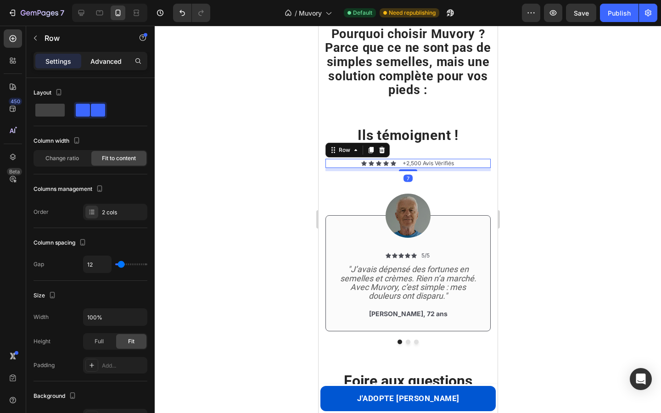
click at [103, 62] on p "Advanced" at bounding box center [105, 61] width 31 height 10
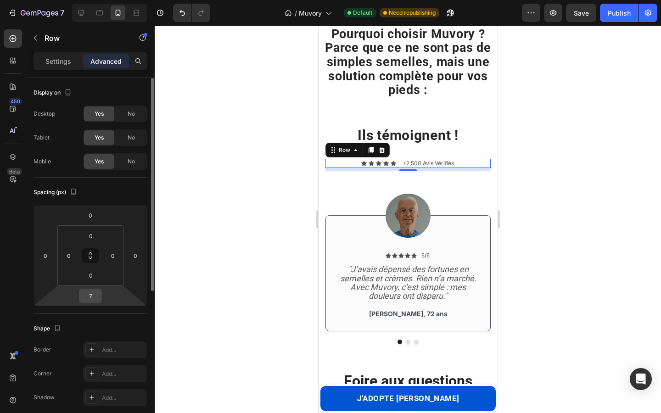
click at [94, 296] on input "7" at bounding box center [90, 296] width 18 height 14
type input "0"
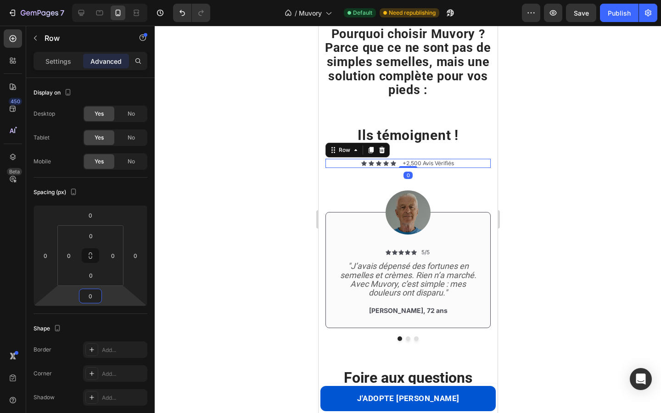
click at [259, 227] on div at bounding box center [408, 220] width 507 height 388
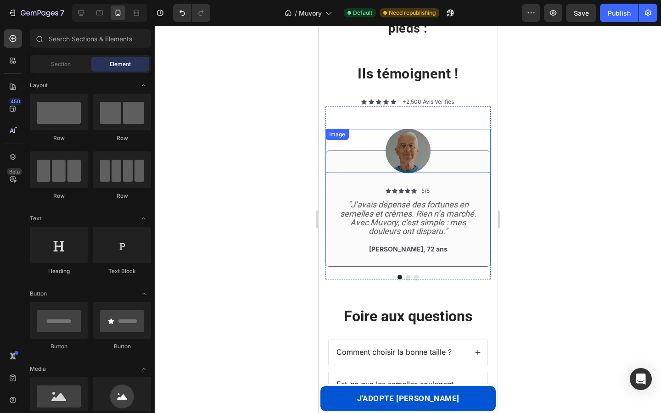
scroll to position [463, 0]
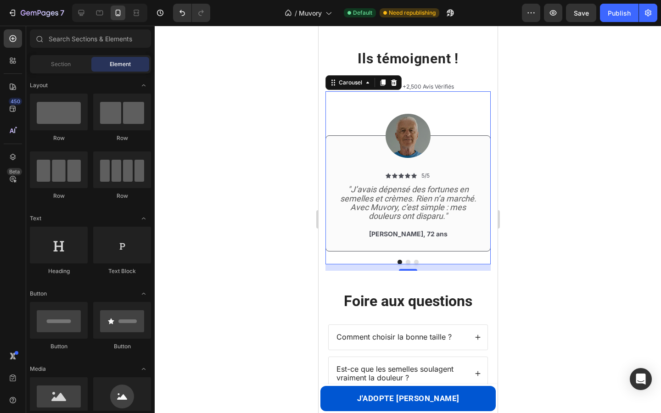
click at [409, 262] on button "Dot" at bounding box center [408, 262] width 5 height 5
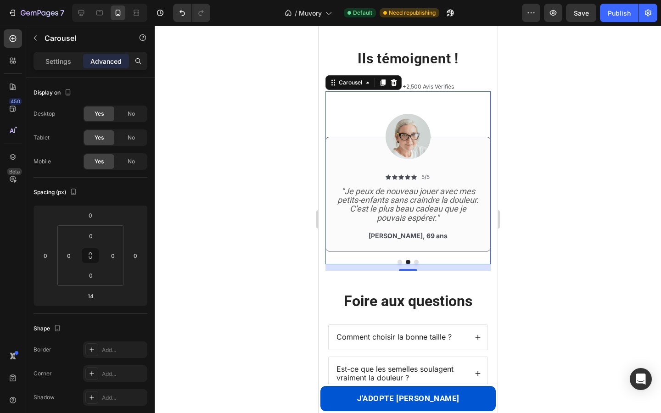
click at [415, 264] on button "Dot" at bounding box center [416, 262] width 5 height 5
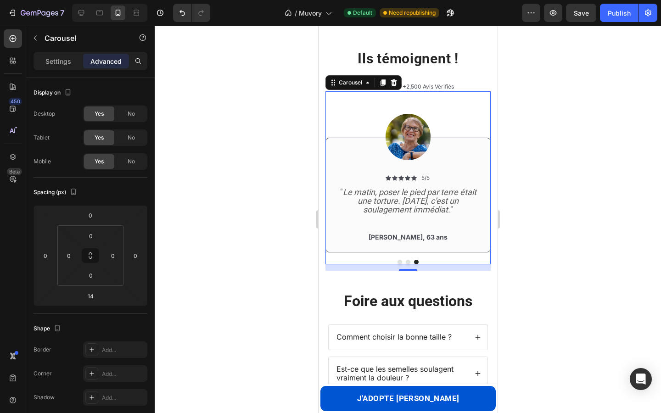
click at [553, 256] on div at bounding box center [408, 220] width 507 height 388
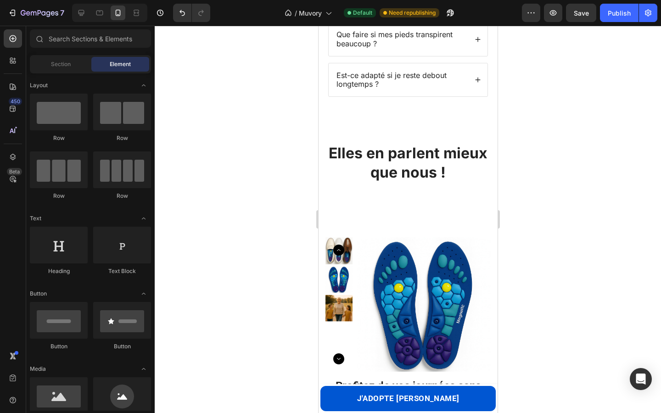
scroll to position [837, 0]
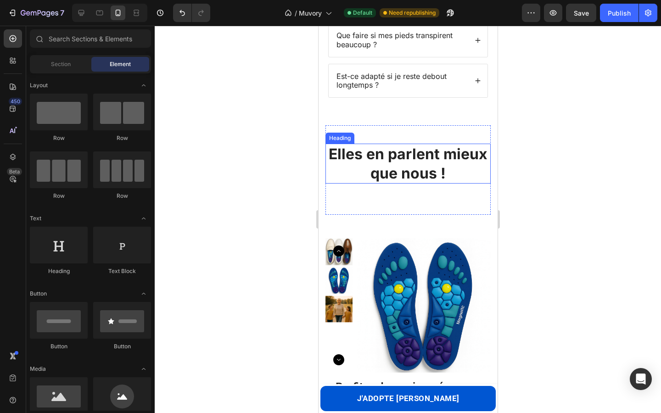
click at [432, 158] on strong "Elles en parlent mieux que nous !" at bounding box center [407, 163] width 159 height 37
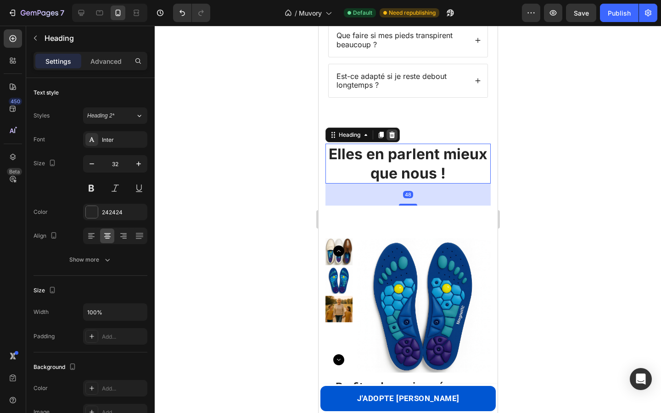
click at [389, 131] on icon at bounding box center [391, 134] width 7 height 7
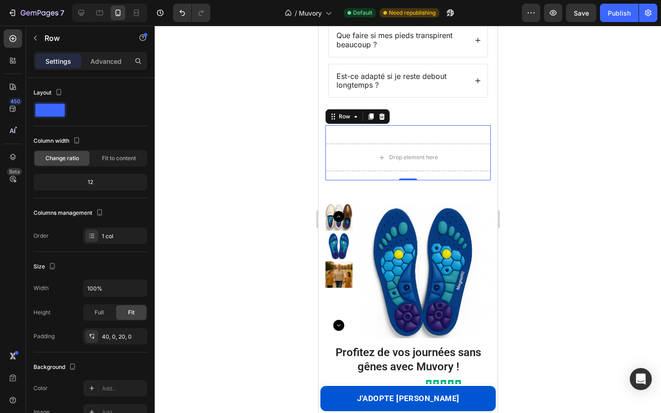
click at [397, 131] on div "Drop element here Row 0" at bounding box center [407, 152] width 165 height 55
click at [383, 117] on icon at bounding box center [382, 116] width 6 height 6
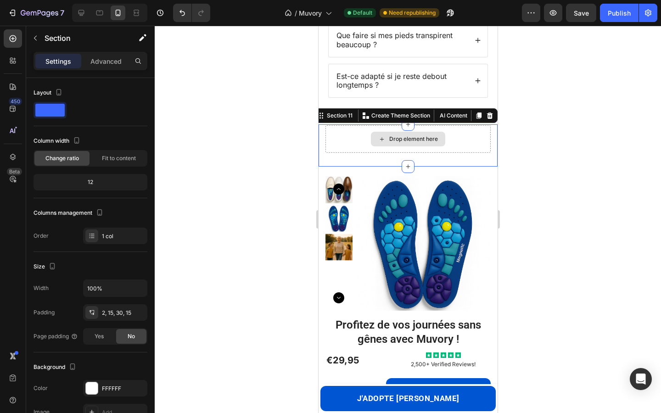
click at [382, 125] on div "Drop element here" at bounding box center [407, 139] width 165 height 28
click at [488, 112] on icon at bounding box center [489, 115] width 7 height 7
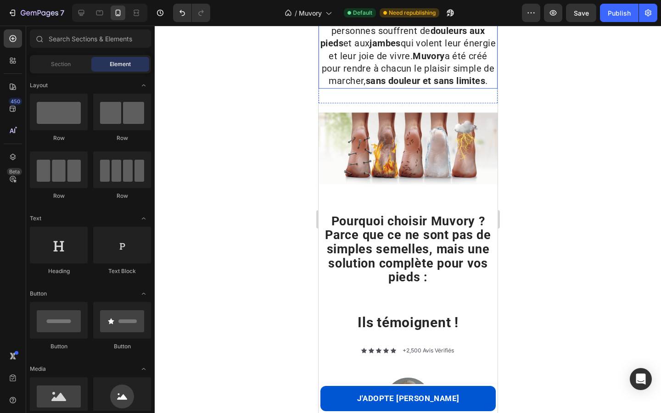
scroll to position [203, 0]
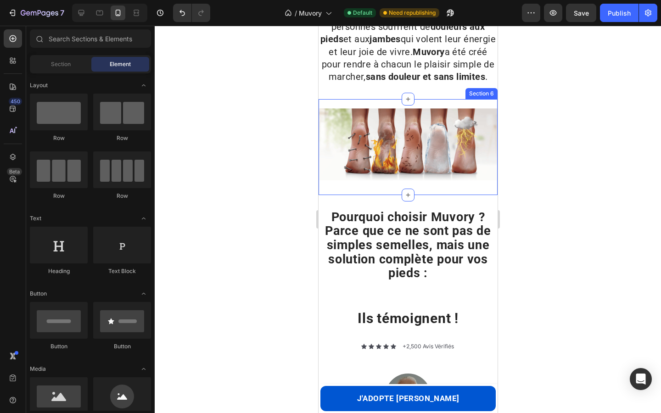
click at [451, 188] on div "Image Section 6" at bounding box center [407, 147] width 179 height 96
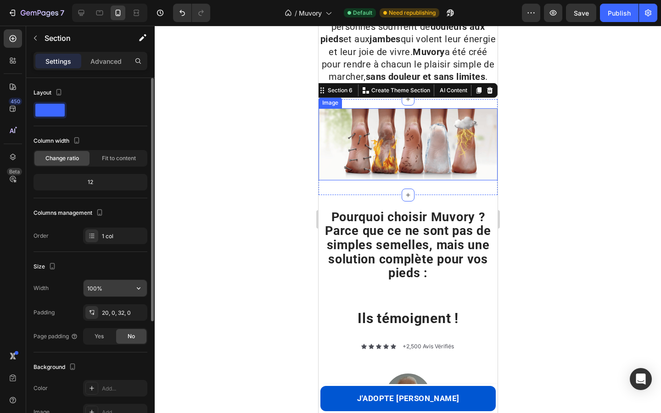
click at [100, 287] on input "100%" at bounding box center [115, 288] width 63 height 17
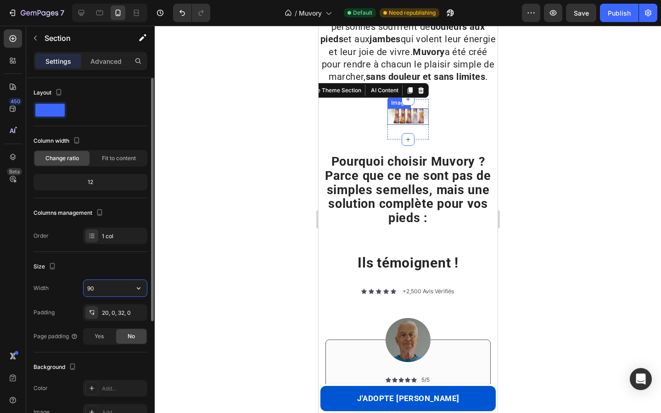
type input "90%"
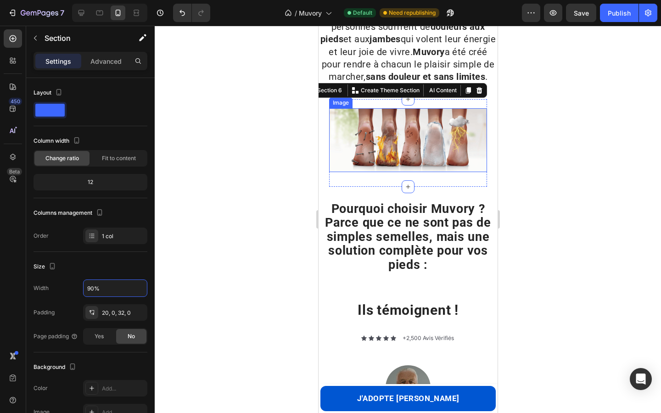
click at [215, 235] on div at bounding box center [408, 220] width 507 height 388
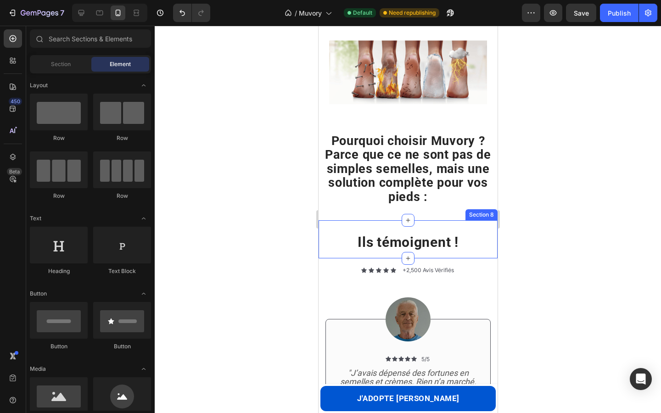
scroll to position [264, 0]
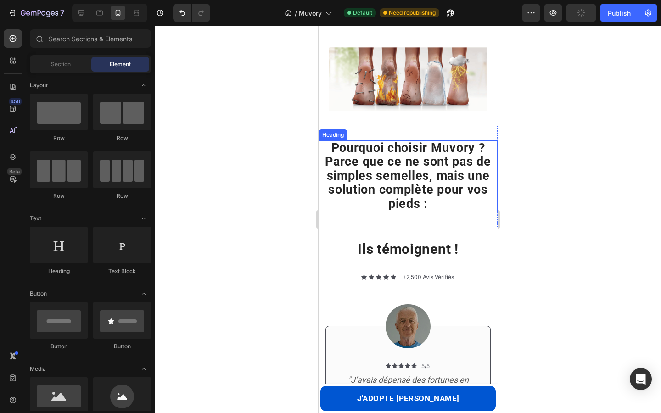
click at [347, 182] on strong "Pourquoi choisir Muvory ? Parce que ce ne sont pas de simples semelles, mais un…" at bounding box center [408, 176] width 166 height 71
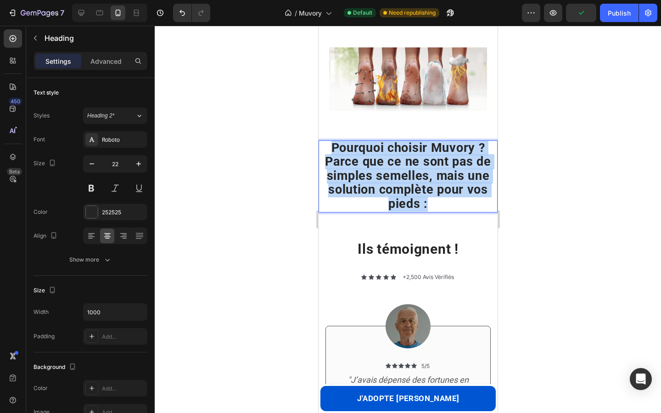
click at [347, 182] on strong "Pourquoi choisir Muvory ? Parce que ce ne sont pas de simples semelles, mais un…" at bounding box center [408, 176] width 166 height 71
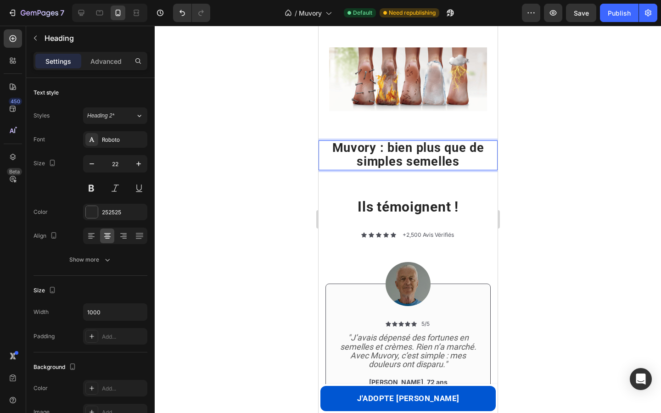
click at [378, 147] on strong "Muvory : bien plus que de simples semelles" at bounding box center [408, 155] width 152 height 29
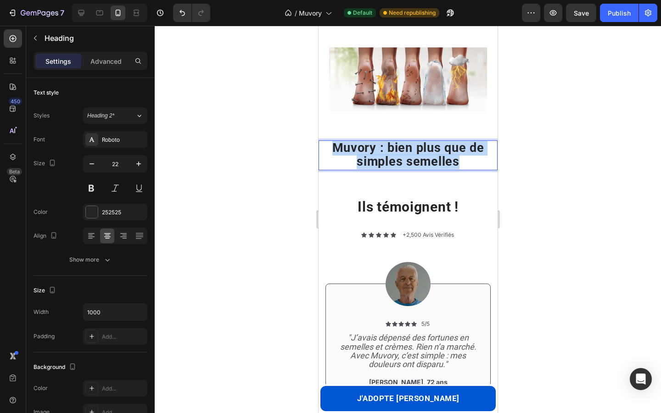
click at [378, 147] on strong "Muvory : bien plus que de simples semelles" at bounding box center [408, 155] width 152 height 29
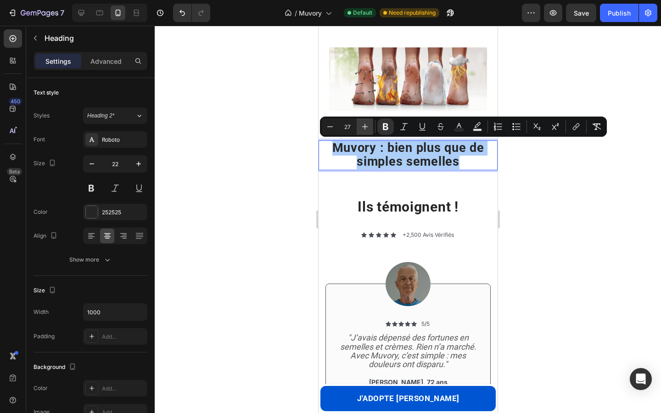
click at [362, 125] on icon "Editor contextual toolbar" at bounding box center [365, 126] width 9 height 9
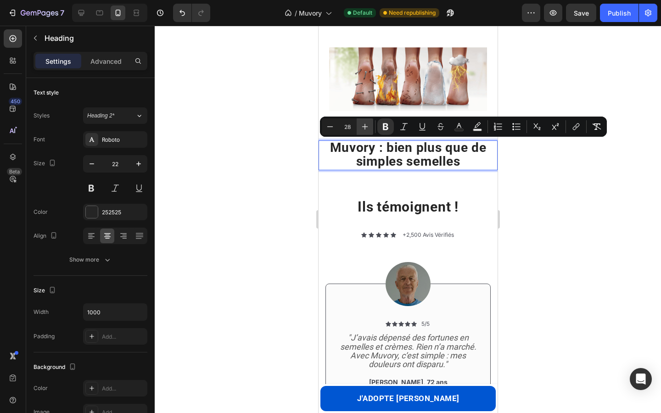
click at [362, 125] on icon "Editor contextual toolbar" at bounding box center [365, 126] width 9 height 9
type input "30"
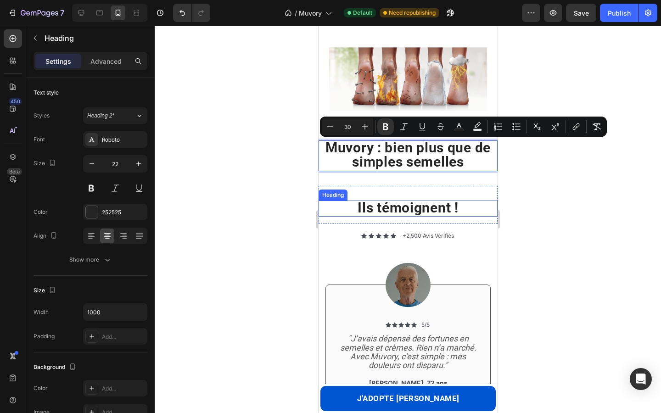
click at [255, 178] on div at bounding box center [408, 220] width 507 height 388
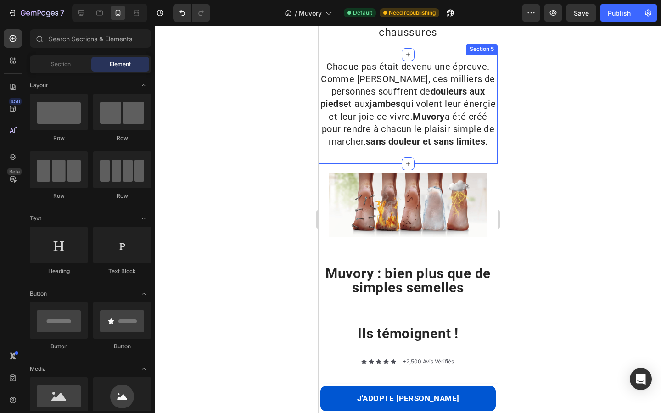
scroll to position [141, 0]
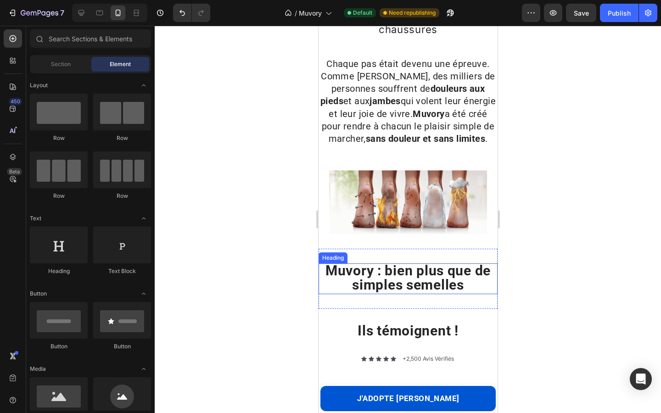
click at [382, 270] on strong "Muvory : bien plus que de simples semelles" at bounding box center [407, 278] width 165 height 31
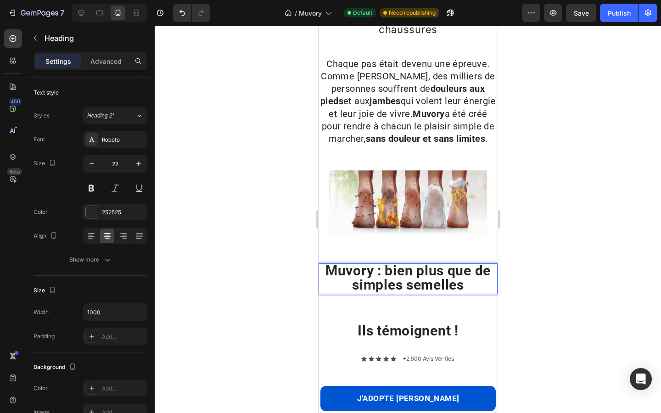
click at [382, 270] on strong "Muvory : bien plus que de simples semelles" at bounding box center [407, 278] width 165 height 31
drag, startPoint x: 382, startPoint y: 270, endPoint x: 372, endPoint y: 270, distance: 9.6
click at [372, 270] on strong "Muvory : bien plus que de simples semelles" at bounding box center [407, 278] width 165 height 31
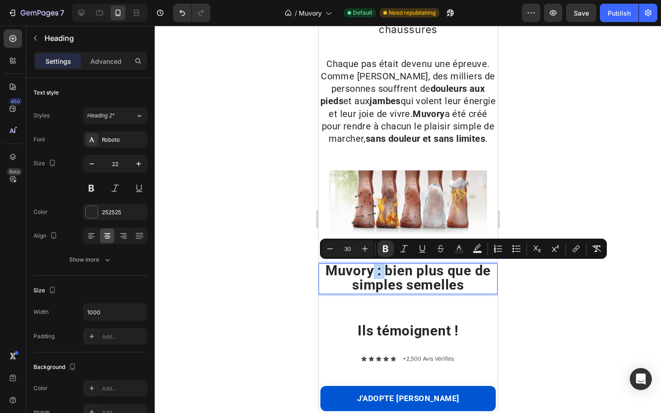
click at [383, 271] on strong "Muvory : bien plus que de simples semelles" at bounding box center [407, 278] width 165 height 31
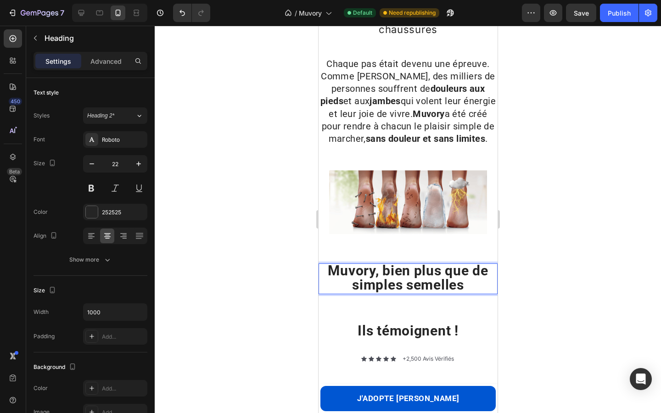
click at [282, 310] on div at bounding box center [408, 220] width 507 height 388
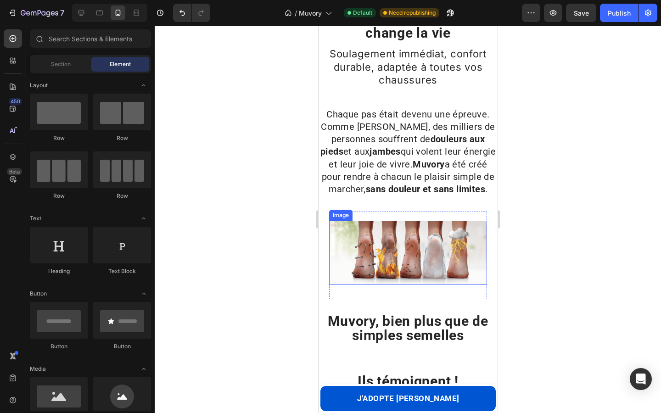
scroll to position [88, 0]
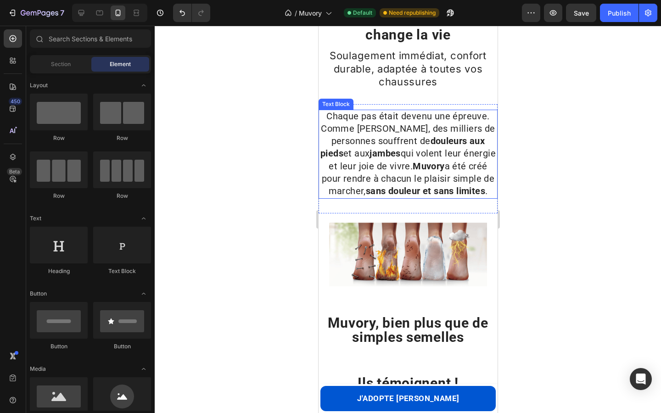
click at [359, 174] on span "Chaque pas était devenu une épreuve. Comme [PERSON_NAME], des milliers de perso…" at bounding box center [407, 154] width 175 height 86
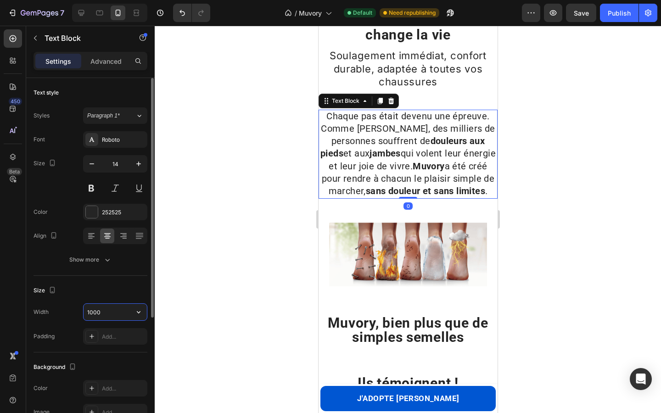
click at [102, 307] on input "1000" at bounding box center [115, 312] width 63 height 17
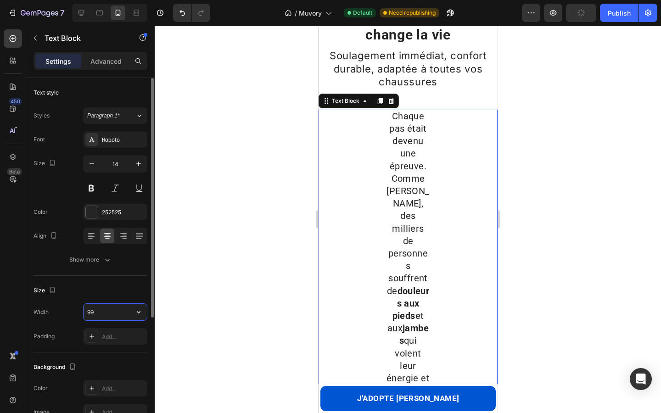
type input "990"
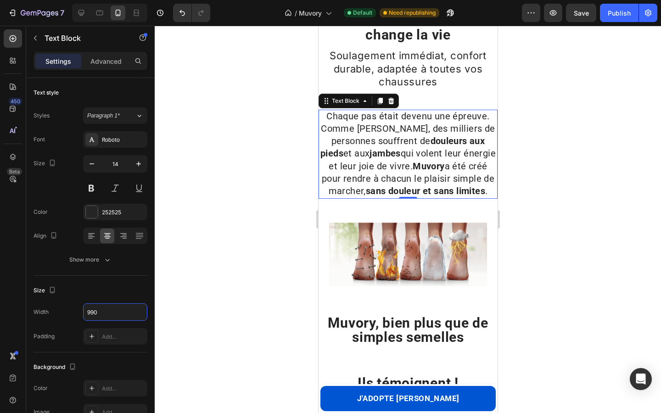
click at [224, 201] on div at bounding box center [408, 220] width 507 height 388
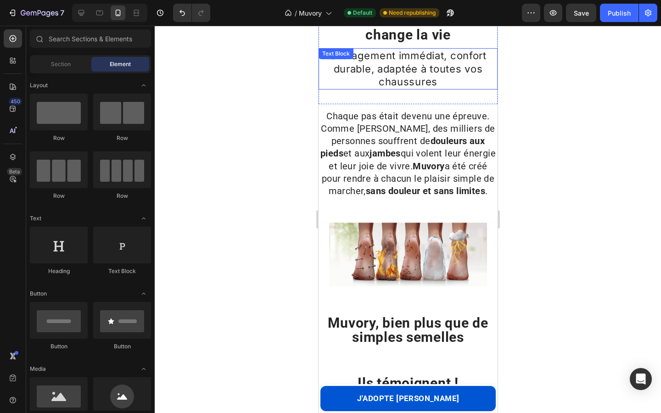
click at [369, 62] on p "Soulagement immédiat, confort durable, adaptée à toutes vos chaussures" at bounding box center [407, 69] width 177 height 40
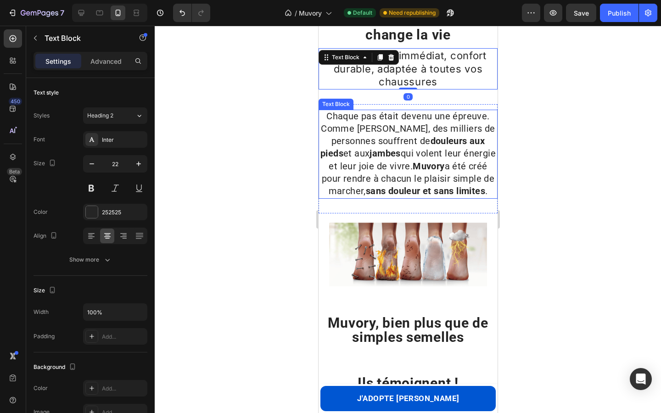
click at [384, 150] on span "Chaque pas était devenu une épreuve. Comme [PERSON_NAME], des milliers de perso…" at bounding box center [407, 154] width 175 height 86
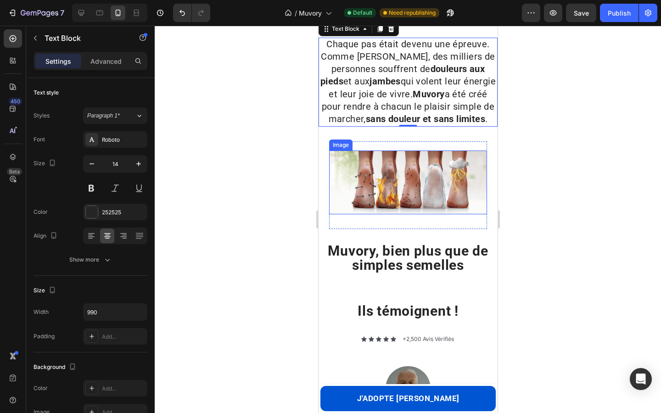
scroll to position [163, 0]
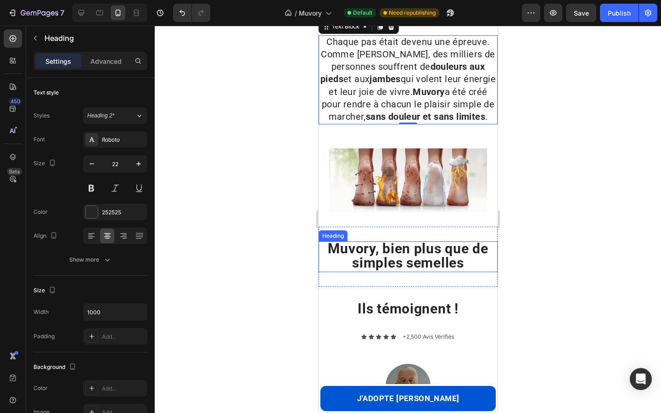
click at [366, 253] on strong "Muvory, bien plus que de simples semelles" at bounding box center [408, 256] width 160 height 31
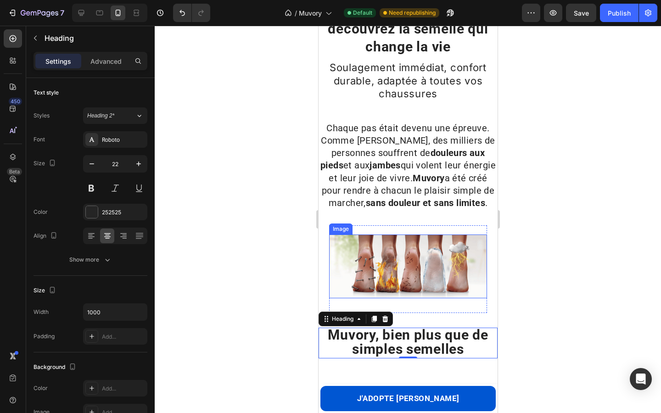
scroll to position [75, 0]
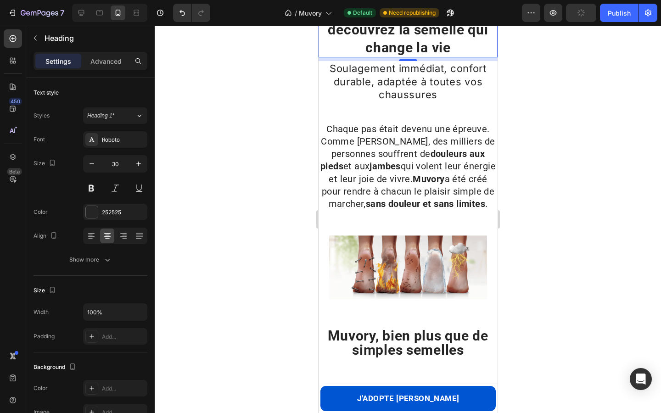
click at [360, 38] on h2 "Finissez-en avec les douleurs aux pieds : découvrez la semelle qui change la vie" at bounding box center [407, 20] width 179 height 73
click at [367, 328] on div "⁠⁠⁠⁠⁠⁠⁠ Muvory, bien plus que de simples semelles Heading Section 7" at bounding box center [407, 344] width 179 height 60
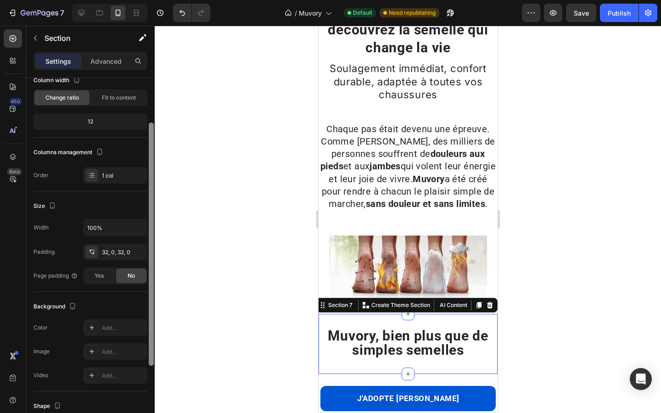
scroll to position [63, 0]
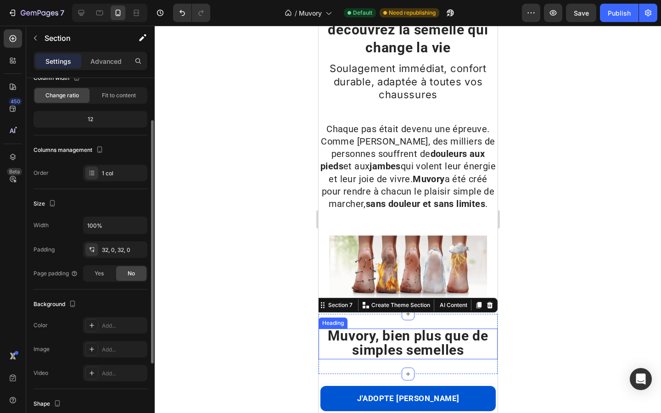
click at [345, 345] on p "⁠⁠⁠⁠⁠⁠⁠ Muvory, bien plus que de simples semelles" at bounding box center [407, 344] width 177 height 29
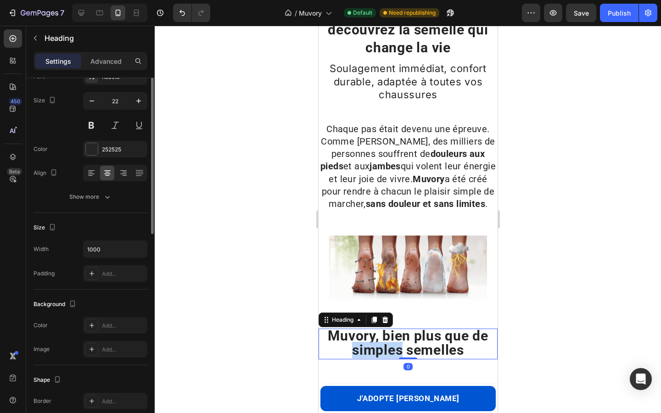
scroll to position [0, 0]
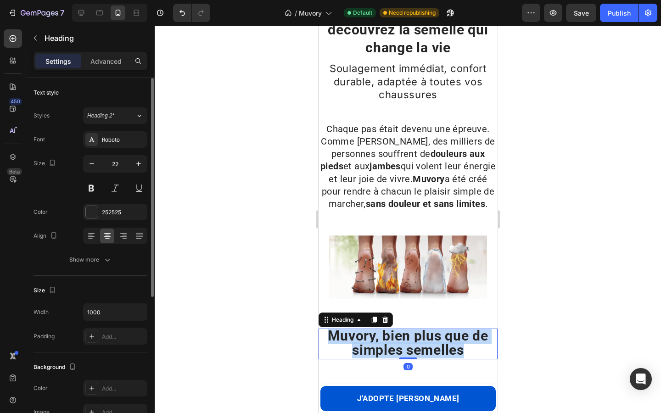
click at [345, 345] on p "Muvory, bien plus que de simples semelles" at bounding box center [407, 344] width 177 height 29
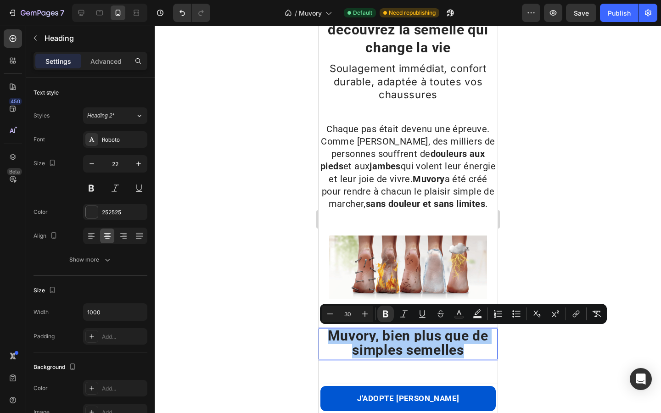
click at [249, 230] on div at bounding box center [408, 220] width 507 height 388
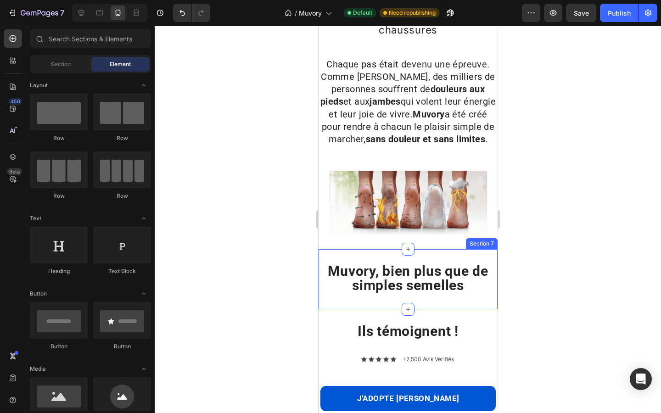
scroll to position [141, 0]
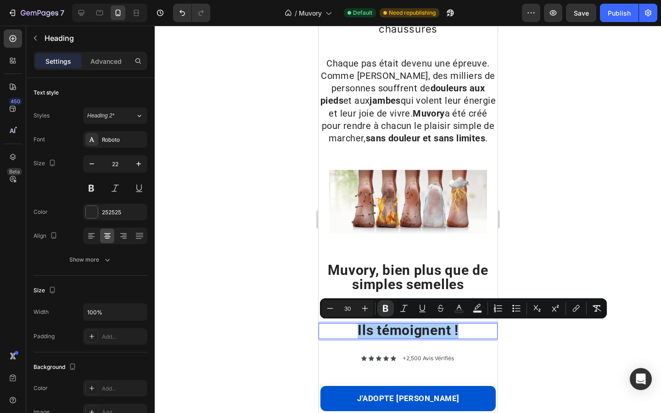
click at [265, 282] on div at bounding box center [408, 220] width 507 height 388
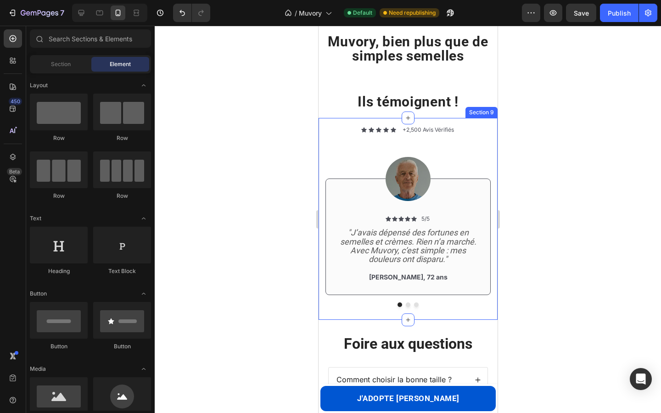
scroll to position [454, 0]
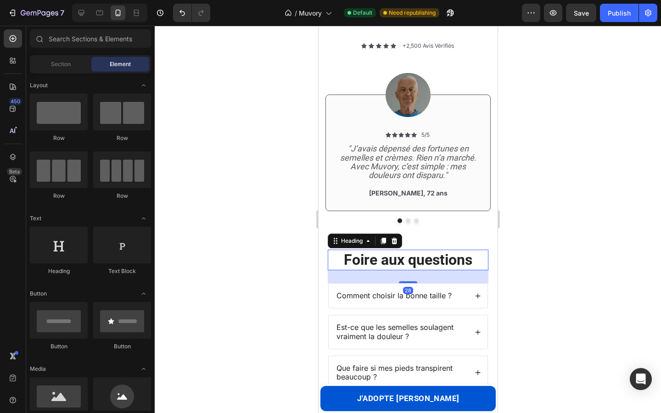
click at [367, 265] on strong "Foire aux questions" at bounding box center [408, 259] width 129 height 17
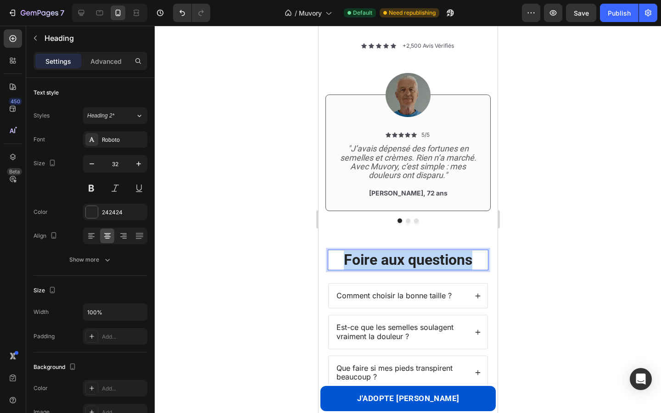
click at [367, 265] on strong "Foire aux questions" at bounding box center [408, 259] width 129 height 17
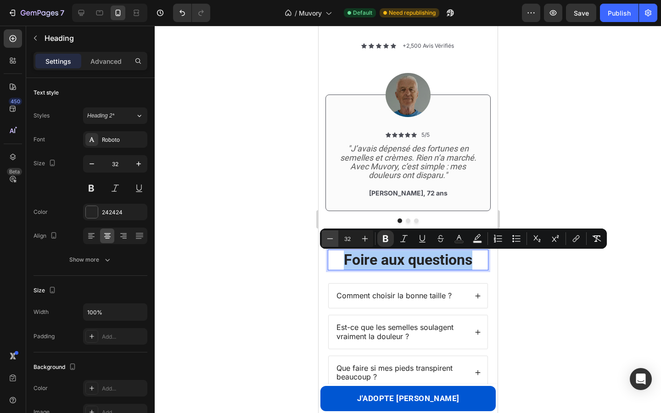
click at [329, 237] on icon "Editor contextual toolbar" at bounding box center [330, 238] width 9 height 9
type input "30"
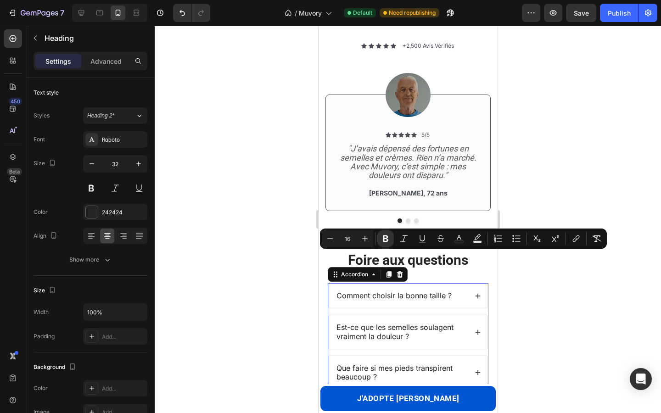
click at [352, 293] on span "Comment choisir la bonne taille ?" at bounding box center [393, 295] width 115 height 9
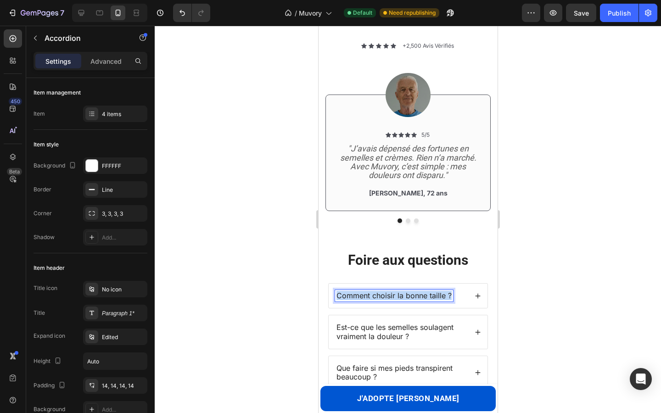
click at [352, 293] on span "Comment choisir la bonne taille ?" at bounding box center [393, 295] width 115 height 9
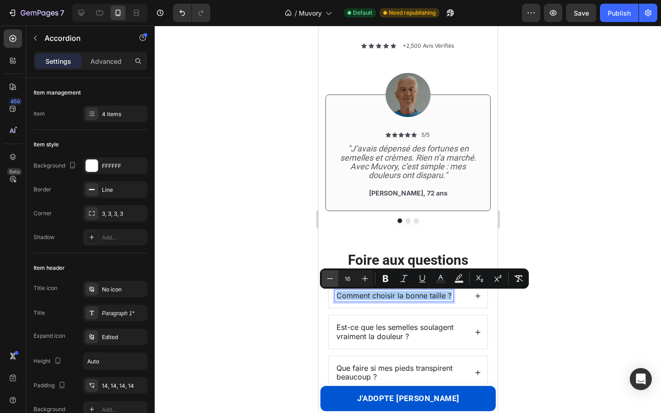
click at [333, 280] on icon "Editor contextual toolbar" at bounding box center [330, 278] width 9 height 9
type input "14"
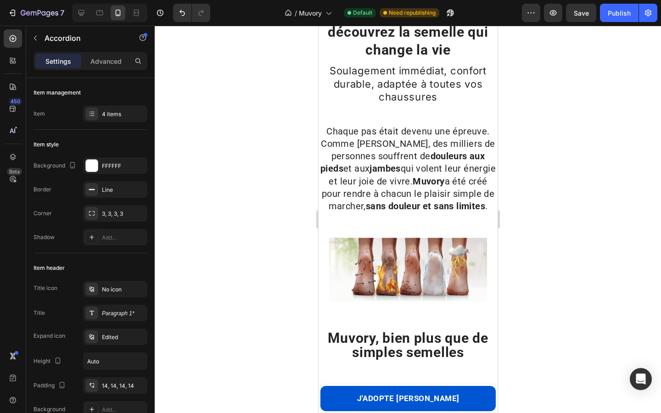
scroll to position [72, 0]
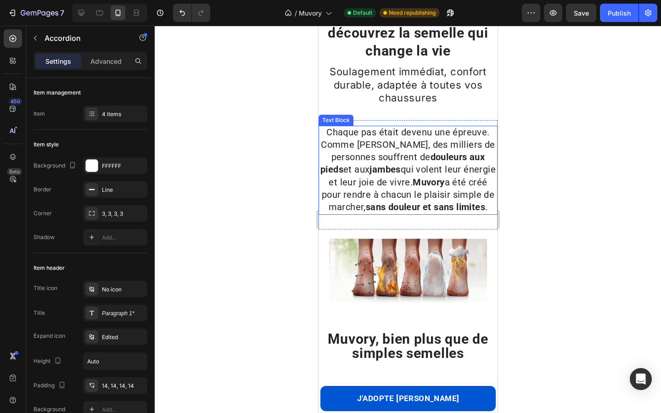
click at [354, 168] on span "Chaque pas était devenu une épreuve. Comme [PERSON_NAME], des milliers de perso…" at bounding box center [407, 170] width 175 height 86
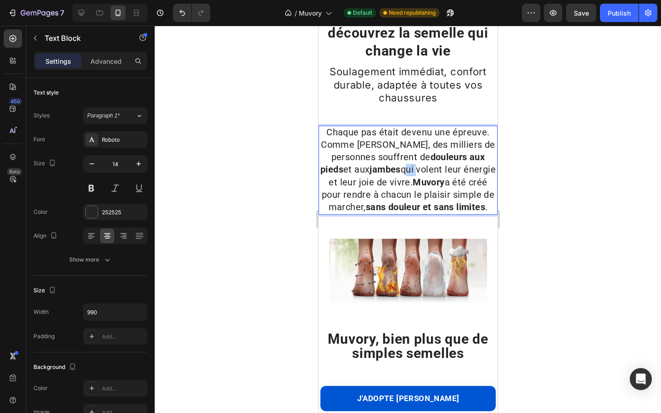
click at [354, 168] on span "Chaque pas était devenu une épreuve. Comme [PERSON_NAME], des milliers de perso…" at bounding box center [407, 170] width 175 height 86
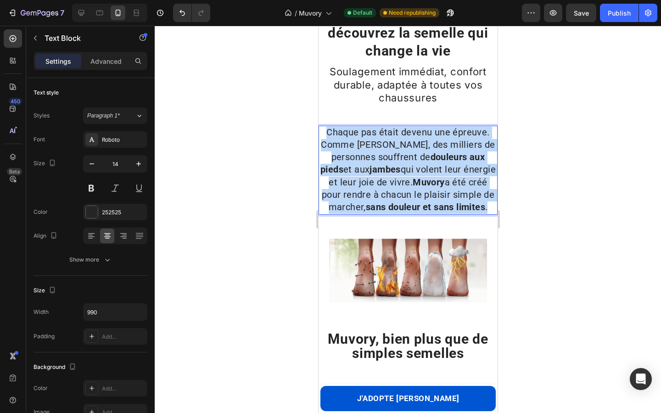
click at [354, 168] on span "Chaque pas était devenu une épreuve. Comme [PERSON_NAME], des milliers de perso…" at bounding box center [407, 170] width 175 height 86
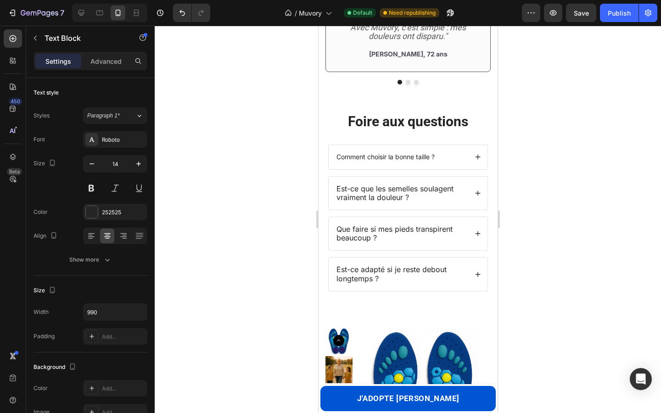
scroll to position [595, 0]
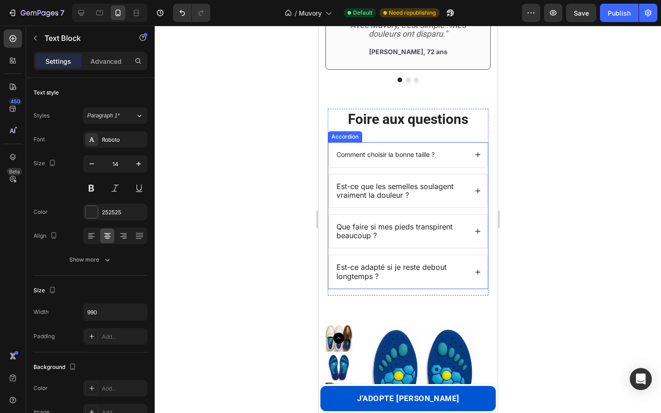
click at [352, 157] on span "Comment choisir la bonne taille ?" at bounding box center [385, 155] width 98 height 8
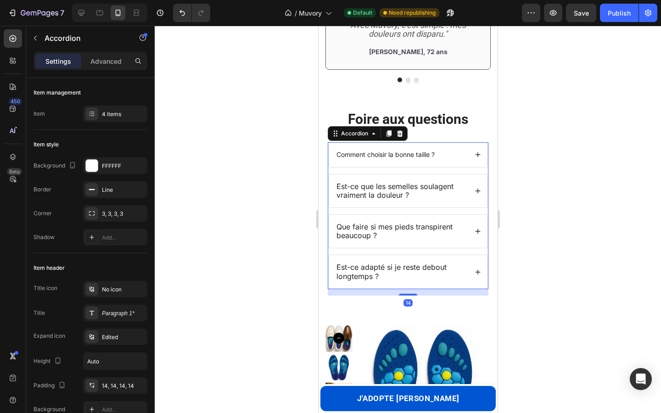
click at [352, 157] on span "Comment choisir la bonne taille ?" at bounding box center [385, 155] width 98 height 8
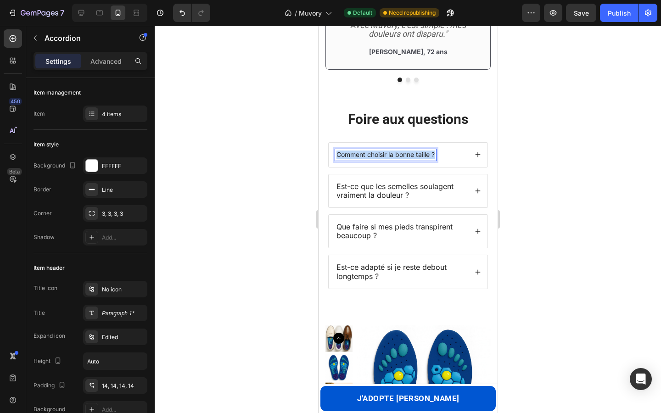
click at [352, 157] on span "Comment choisir la bonne taille ?" at bounding box center [385, 155] width 98 height 8
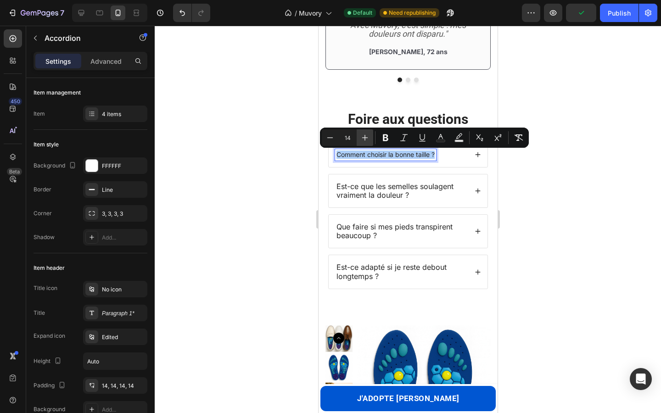
click at [364, 135] on icon "Editor contextual toolbar" at bounding box center [365, 137] width 9 height 9
type input "16"
click at [463, 157] on div "Comment choisir la bonne taille ?" at bounding box center [401, 154] width 132 height 11
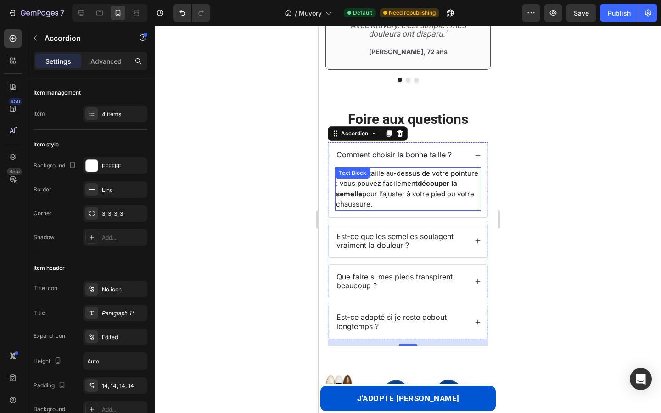
click at [401, 190] on p "Prenez la taille au-dessus de votre pointure : vous pouvez facilement découper …" at bounding box center [408, 189] width 144 height 41
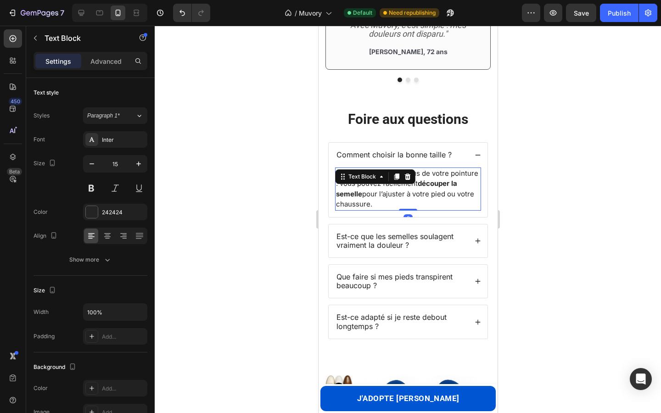
click at [401, 190] on p "Prenez la taille au-dessus de votre pointure : vous pouvez facilement découper …" at bounding box center [408, 189] width 144 height 41
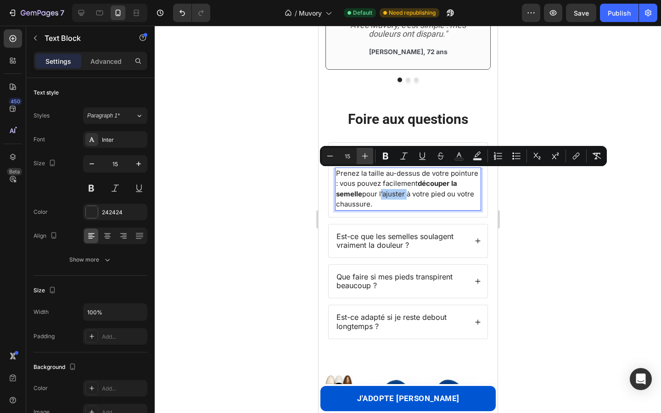
click at [361, 156] on icon "Editor contextual toolbar" at bounding box center [365, 156] width 9 height 9
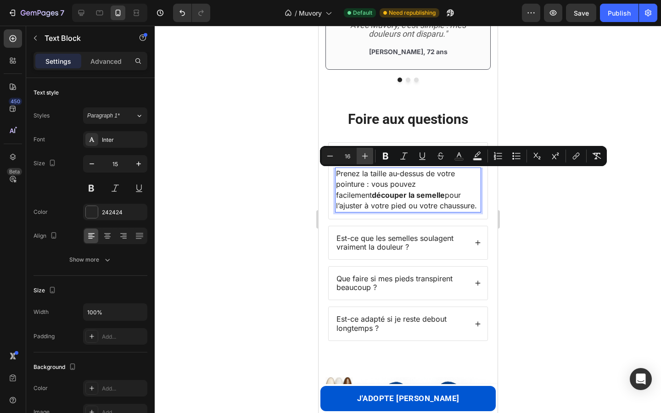
click at [361, 156] on icon "Editor contextual toolbar" at bounding box center [365, 156] width 9 height 9
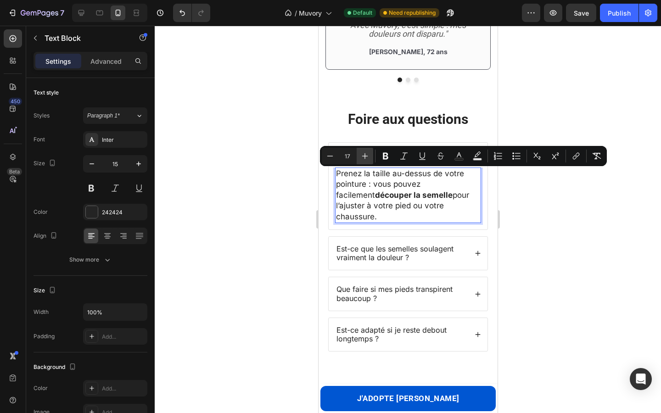
click at [361, 156] on icon "Editor contextual toolbar" at bounding box center [365, 156] width 9 height 9
type input "20"
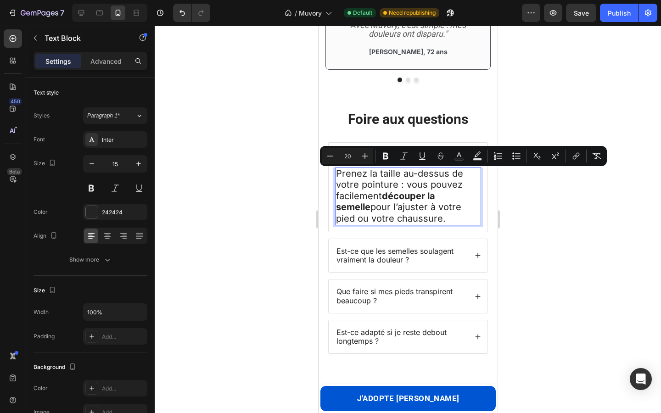
click at [463, 220] on p "Prenez la taille au-dessus de votre pointure : vous pouvez facilement découper …" at bounding box center [408, 197] width 144 height 56
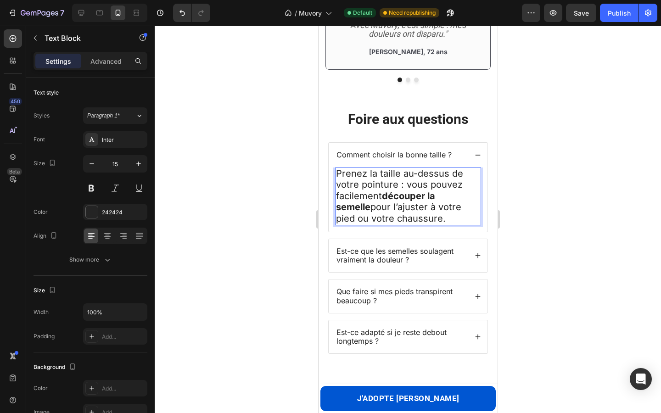
click at [373, 181] on span "Prenez la taille au-dessus de votre pointure : vous pouvez facilement découper …" at bounding box center [399, 196] width 127 height 56
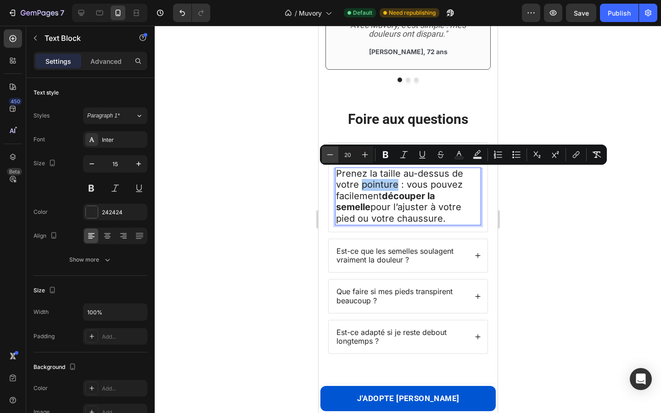
click at [333, 154] on icon "Editor contextual toolbar" at bounding box center [330, 154] width 9 height 9
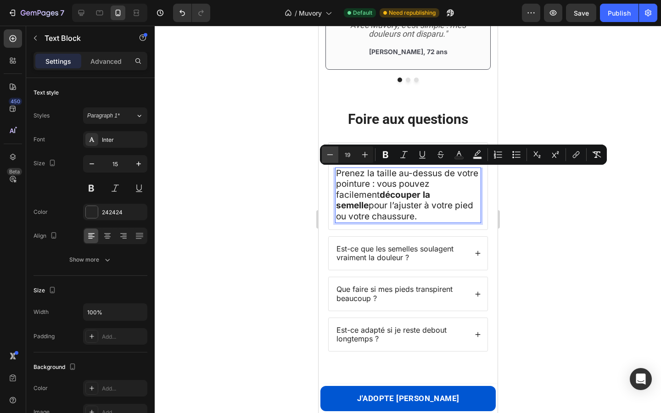
click at [333, 154] on icon "Editor contextual toolbar" at bounding box center [330, 154] width 9 height 9
type input "18"
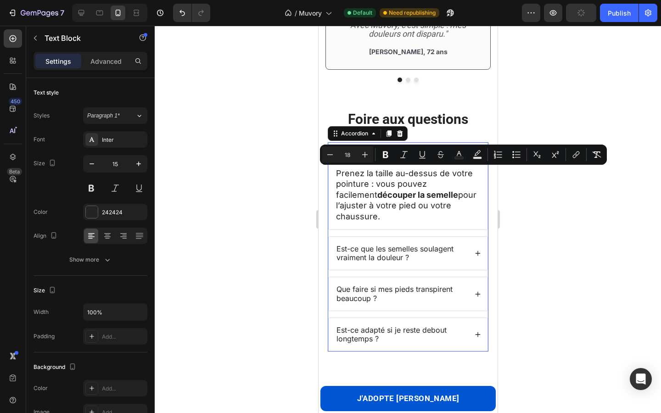
click at [469, 243] on div "Est-ce que les semelles soulagent vraiment la douleur ?" at bounding box center [407, 253] width 159 height 33
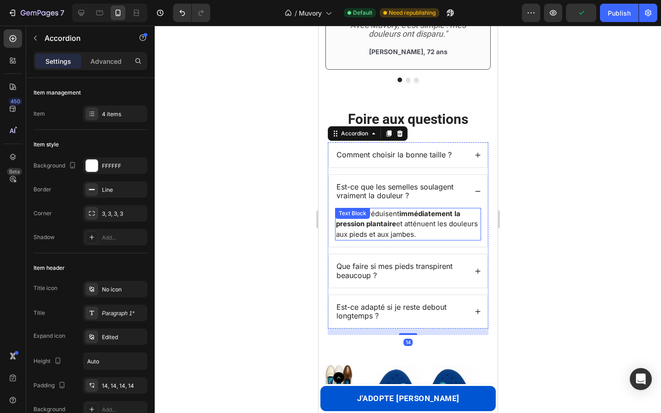
click at [395, 228] on strong "immédiatement la pression plantaire" at bounding box center [398, 218] width 124 height 19
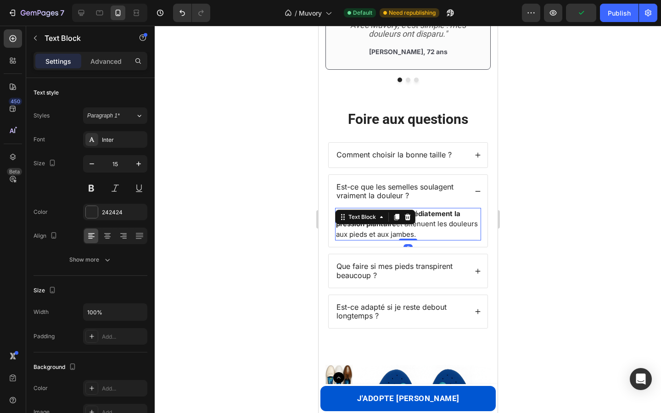
click at [395, 228] on strong "immédiatement la pression plantaire" at bounding box center [398, 218] width 124 height 19
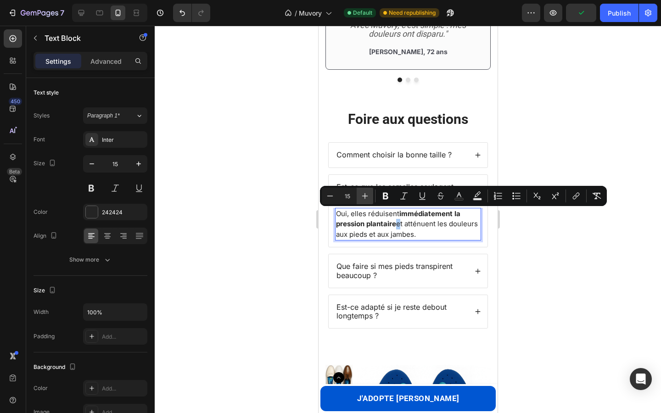
click at [361, 198] on icon "Editor contextual toolbar" at bounding box center [365, 196] width 9 height 9
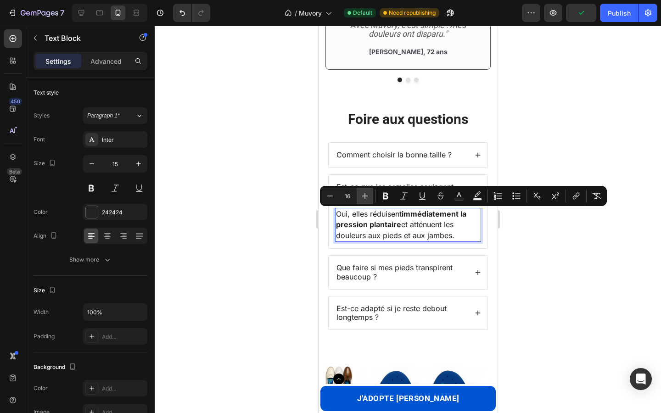
click at [361, 198] on icon "Editor contextual toolbar" at bounding box center [365, 196] width 9 height 9
type input "18"
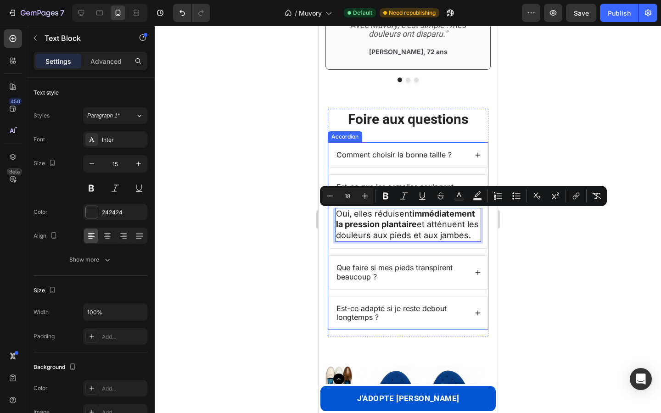
click at [475, 276] on icon at bounding box center [477, 273] width 6 height 6
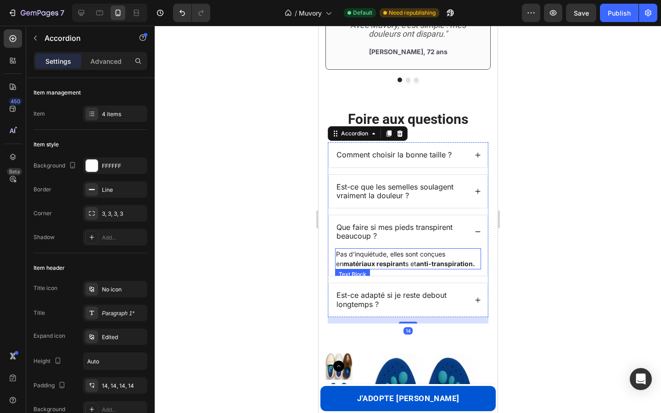
click at [363, 264] on strong "matériaux respirant" at bounding box center [374, 264] width 62 height 8
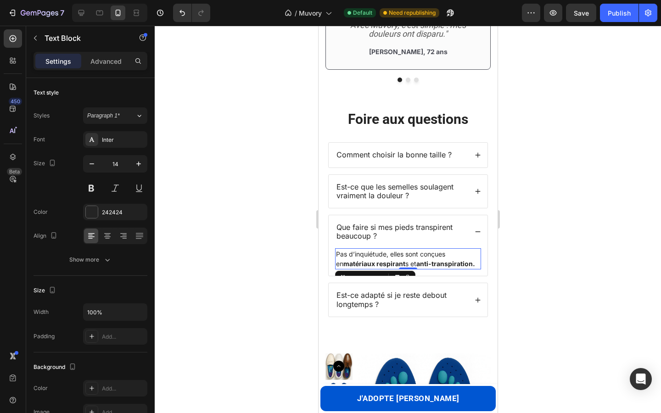
click at [363, 264] on strong "matériaux respirant" at bounding box center [374, 264] width 62 height 8
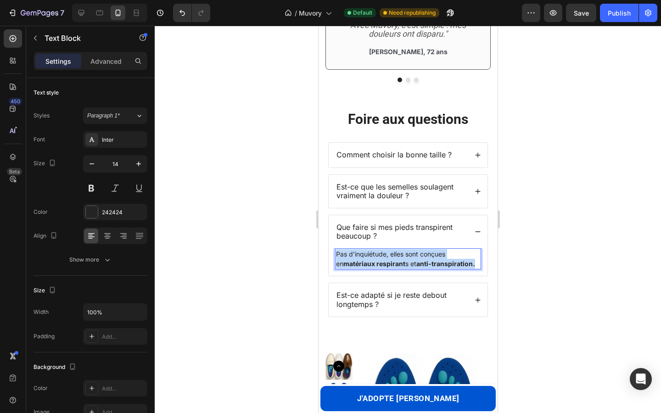
click at [363, 264] on strong "matériaux respirant" at bounding box center [374, 264] width 62 height 8
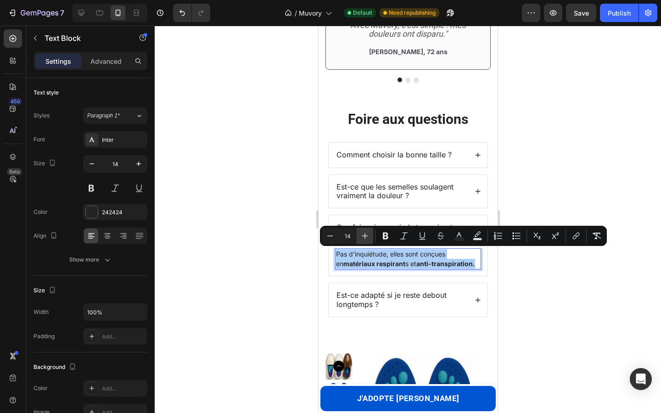
click at [364, 237] on icon "Editor contextual toolbar" at bounding box center [365, 236] width 9 height 9
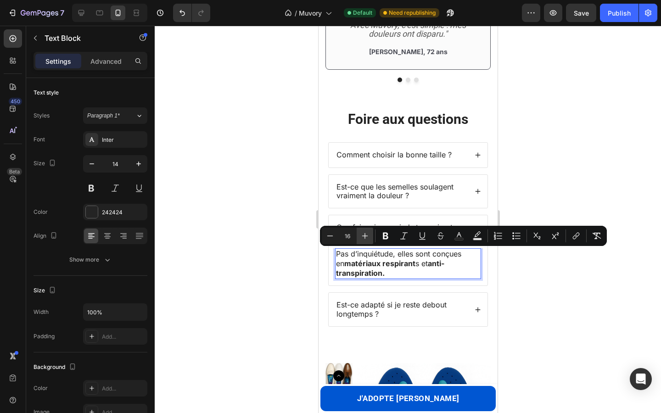
click at [364, 237] on icon "Editor contextual toolbar" at bounding box center [365, 236] width 9 height 9
type input "18"
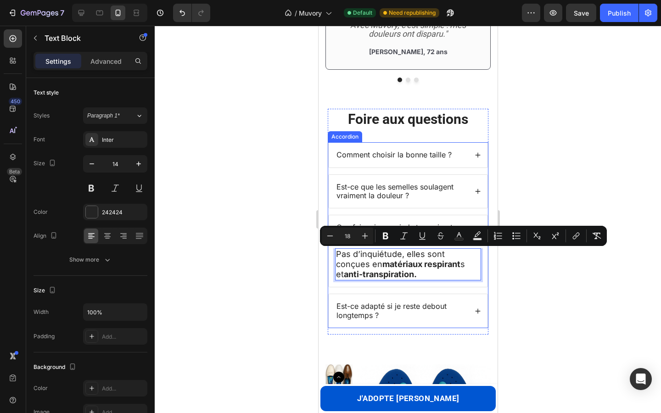
click at [474, 309] on icon at bounding box center [477, 311] width 6 height 6
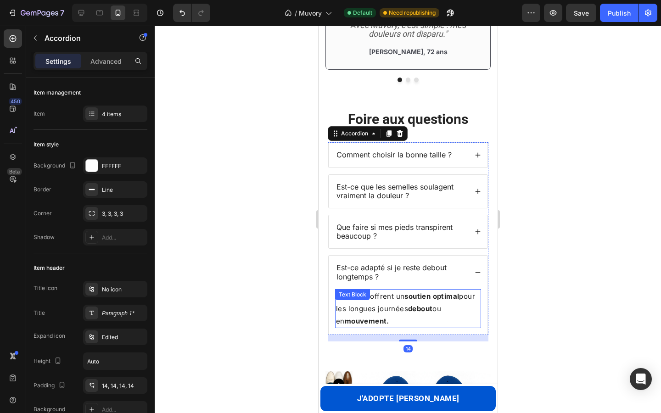
click at [397, 298] on div "Oui, elles offrent un soutien optimal pour les longues journées debout ou en mo…" at bounding box center [408, 308] width 146 height 39
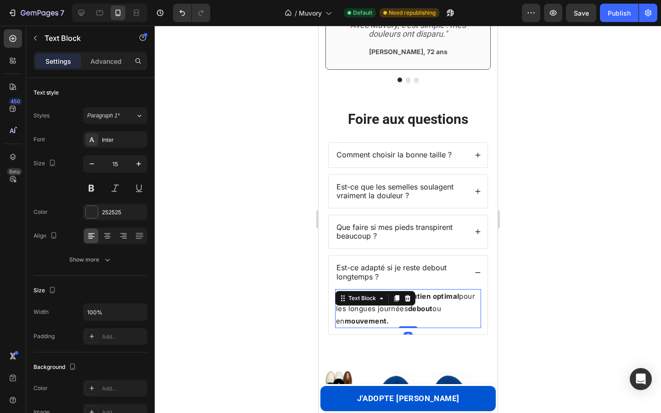
click at [397, 298] on icon at bounding box center [396, 298] width 5 height 6
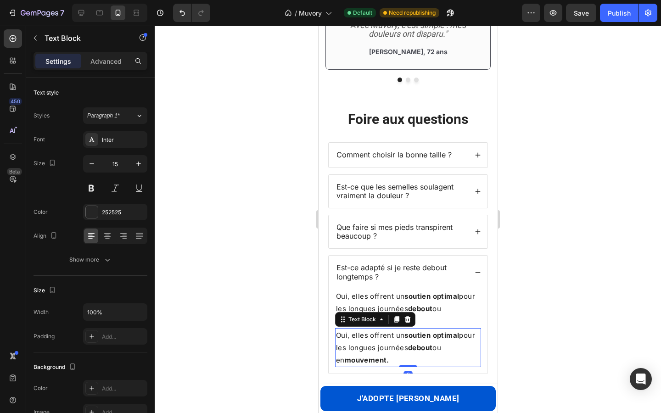
click at [397, 298] on p "Oui, elles offrent un soutien optimal pour les longues journées debout ou en mo…" at bounding box center [408, 308] width 144 height 37
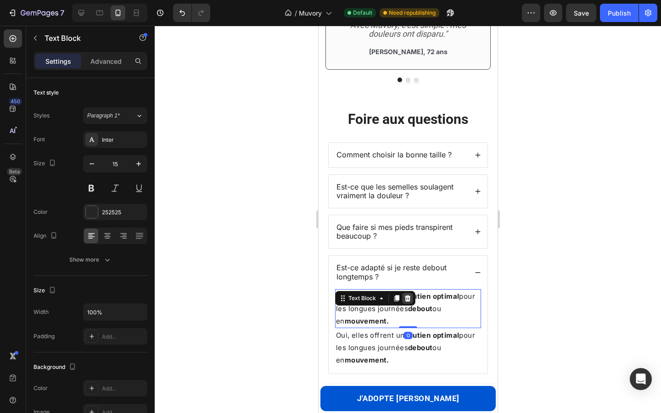
click at [409, 298] on icon at bounding box center [408, 298] width 6 height 6
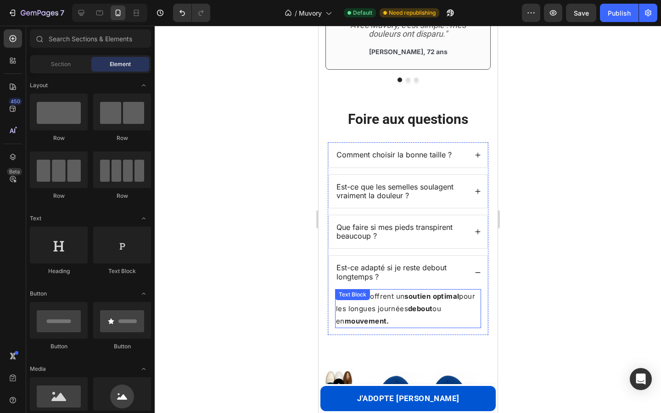
click at [405, 300] on div "Oui, elles offrent un soutien optimal pour les longues journées debout ou en mo…" at bounding box center [408, 308] width 146 height 39
click at [405, 300] on icon at bounding box center [407, 298] width 7 height 7
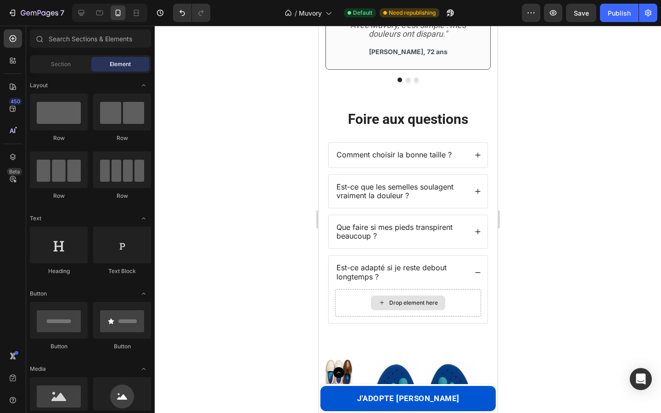
click at [405, 300] on div "Drop element here" at bounding box center [413, 302] width 49 height 7
click at [184, 19] on button "Undo/Redo" at bounding box center [182, 13] width 18 height 18
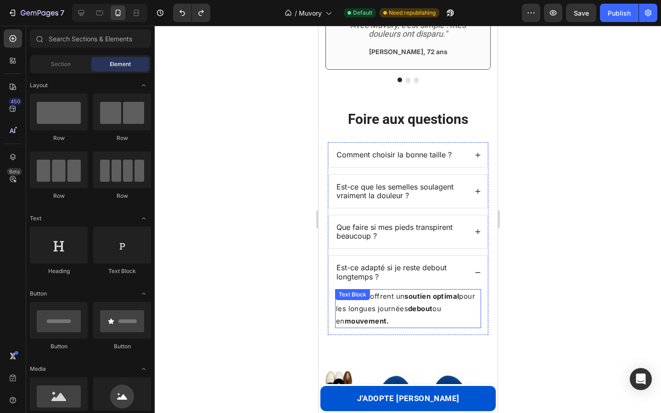
click at [399, 305] on p "Oui, elles offrent un soutien optimal pour les longues journées debout ou en mo…" at bounding box center [408, 308] width 144 height 37
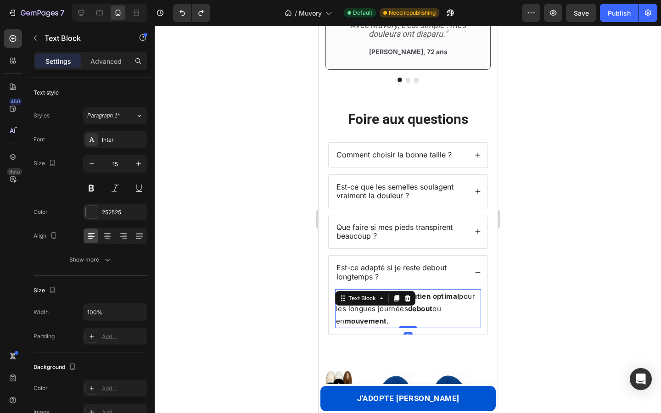
click at [399, 305] on div "Text Block" at bounding box center [375, 298] width 80 height 15
click at [424, 314] on p "Oui, elles offrent un soutien optimal pour les longues journées debout ou en mo…" at bounding box center [408, 308] width 144 height 37
click at [424, 313] on p "Oui, elles offrent un soutien optimal pour les longues journées debout ou en mo…" at bounding box center [408, 308] width 144 height 37
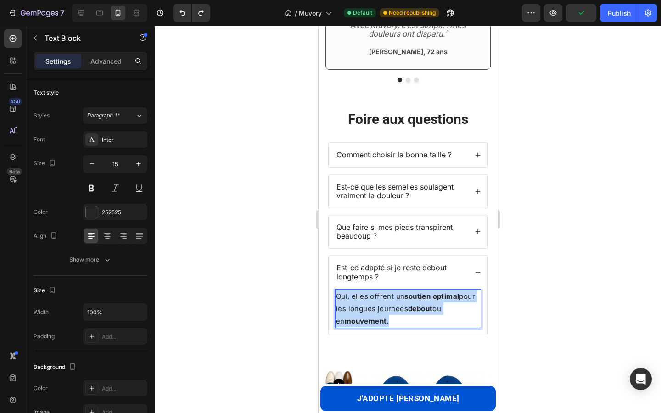
click at [424, 313] on p "Oui, elles offrent un soutien optimal pour les longues journées debout ou en mo…" at bounding box center [408, 308] width 144 height 37
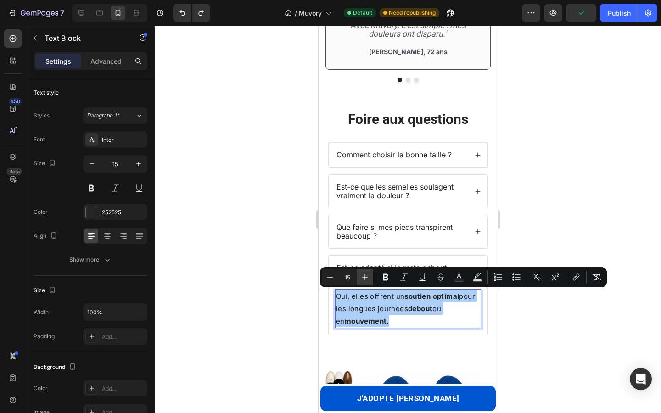
click at [371, 276] on button "Plus" at bounding box center [365, 277] width 17 height 17
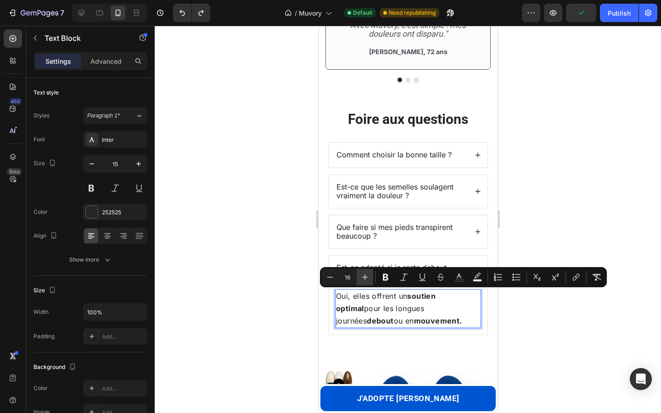
click at [371, 276] on button "Plus" at bounding box center [365, 277] width 17 height 17
type input "18"
click at [236, 238] on div at bounding box center [408, 220] width 507 height 388
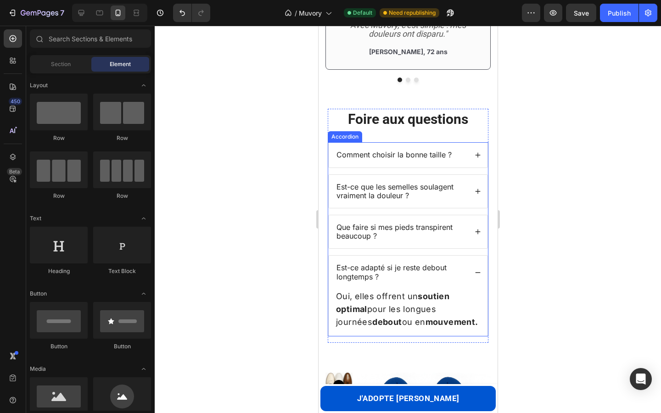
scroll to position [565, 0]
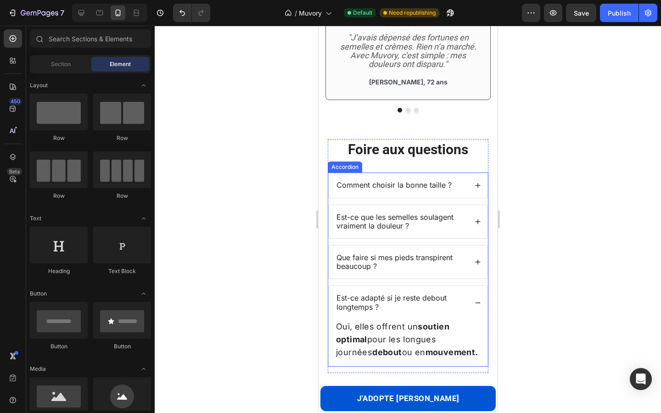
click at [462, 184] on div "Comment choisir la bonne taille ?" at bounding box center [401, 185] width 132 height 11
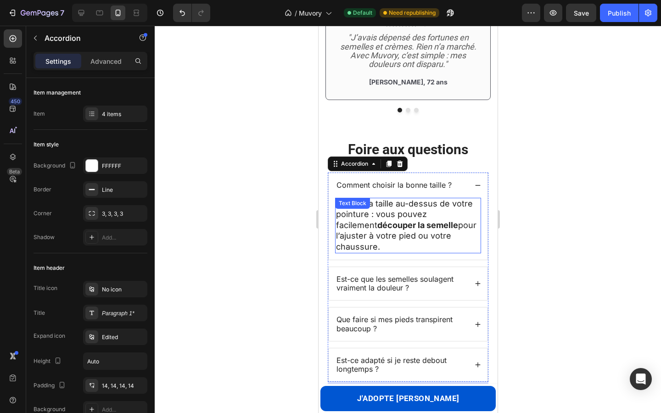
click at [408, 221] on strong "découper la semelle" at bounding box center [417, 225] width 81 height 10
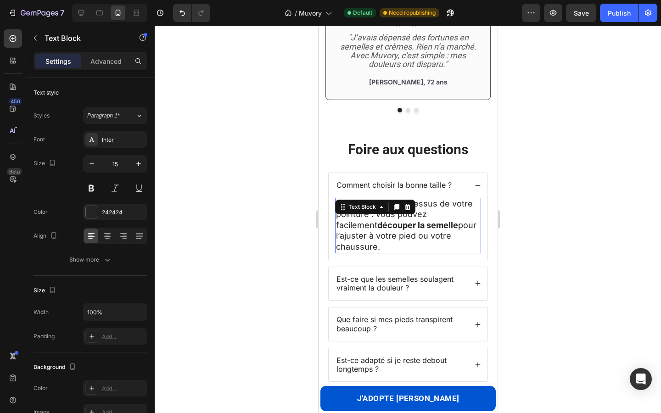
click at [408, 221] on strong "découper la semelle" at bounding box center [417, 225] width 81 height 10
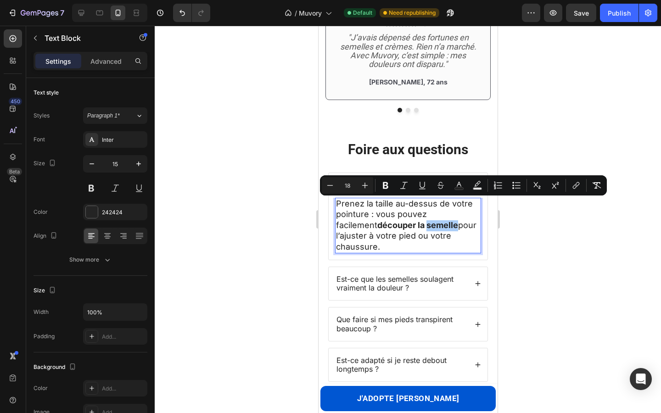
click at [260, 154] on div at bounding box center [408, 220] width 507 height 388
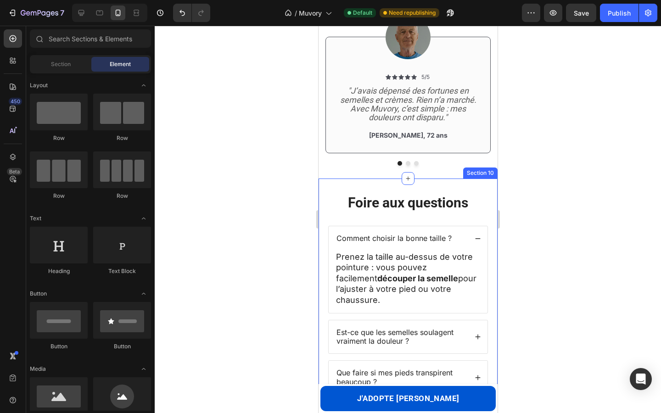
scroll to position [510, 0]
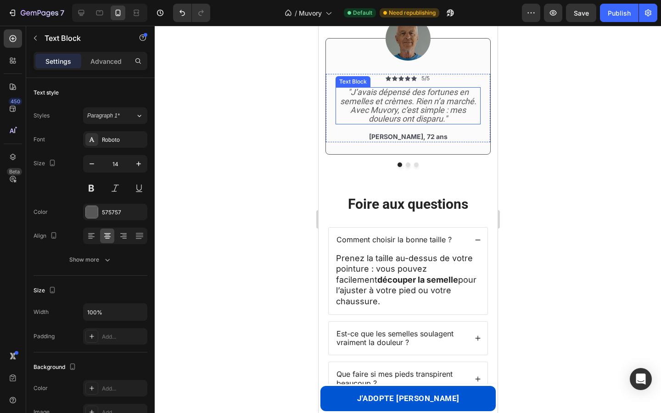
click at [382, 106] on icon ""J’avais dépensé des fortunes en semelles et crèmes. Rien n’a marché. Avec Muvo…" at bounding box center [408, 105] width 136 height 36
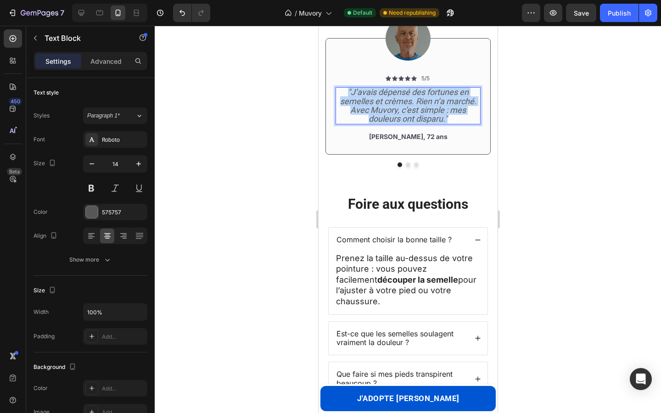
click at [382, 106] on icon ""J’avais dépensé des fortunes en semelles et crèmes. Rien n’a marché. Avec Muvo…" at bounding box center [408, 105] width 136 height 36
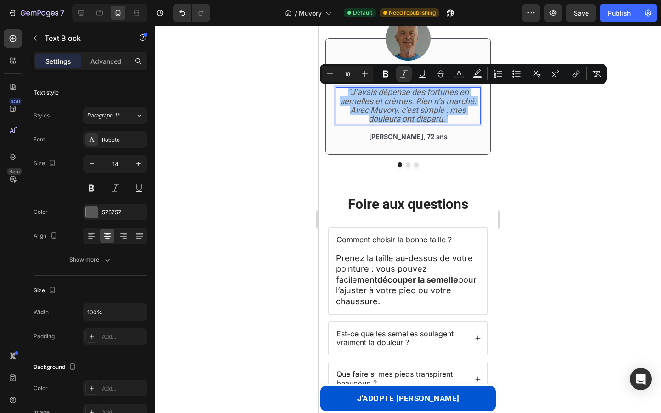
click at [268, 102] on div at bounding box center [408, 220] width 507 height 388
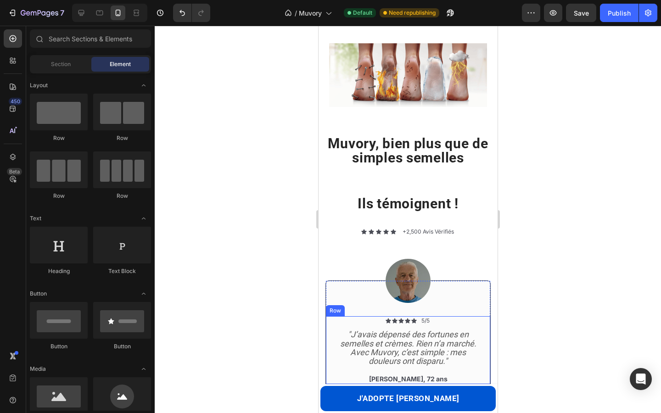
scroll to position [0, 0]
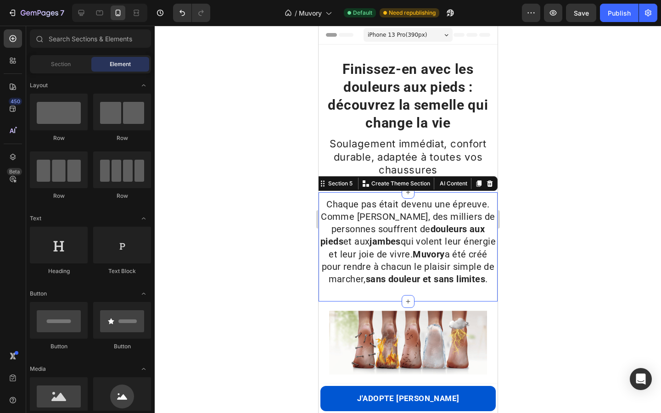
click at [363, 192] on div "Chaque pas était devenu une épreuve. Comme [PERSON_NAME], des milliers de perso…" at bounding box center [407, 246] width 179 height 109
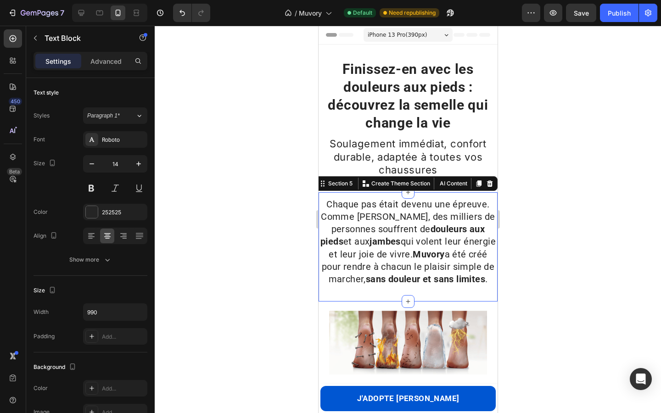
click at [363, 210] on p "Chaque pas était devenu une épreuve. Comme [PERSON_NAME], des milliers de perso…" at bounding box center [407, 242] width 177 height 87
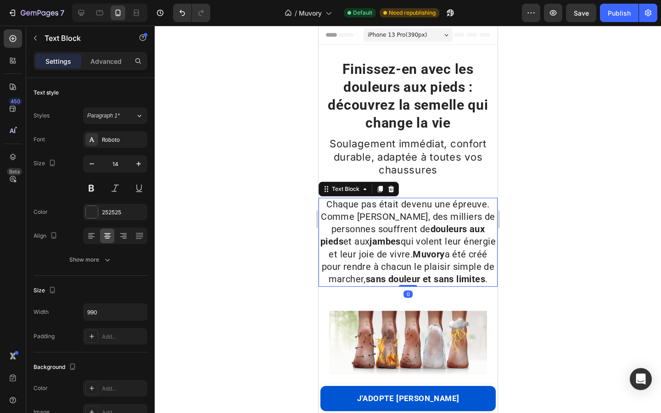
click at [363, 210] on p "Chaque pas était devenu une épreuve. Comme [PERSON_NAME], des milliers de perso…" at bounding box center [407, 242] width 177 height 87
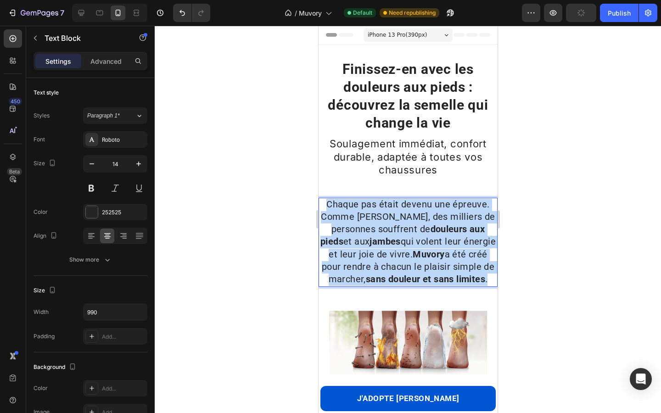
click at [363, 210] on p "Chaque pas était devenu une épreuve. Comme [PERSON_NAME], des milliers de perso…" at bounding box center [407, 242] width 177 height 87
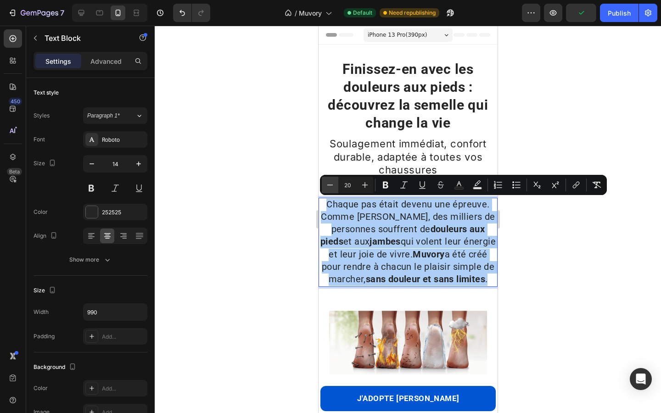
click at [331, 184] on icon "Editor contextual toolbar" at bounding box center [330, 185] width 9 height 9
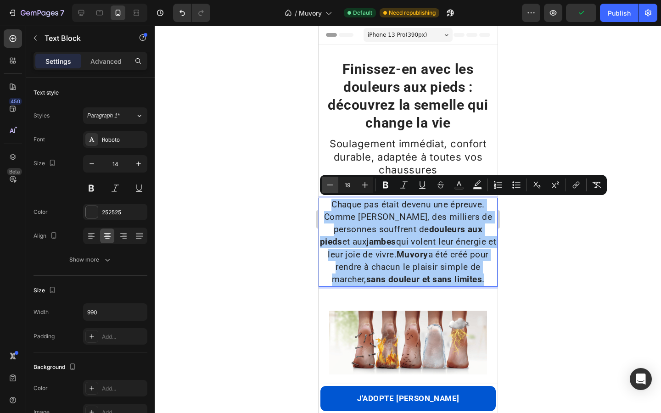
click at [331, 184] on icon "Editor contextual toolbar" at bounding box center [330, 185] width 9 height 9
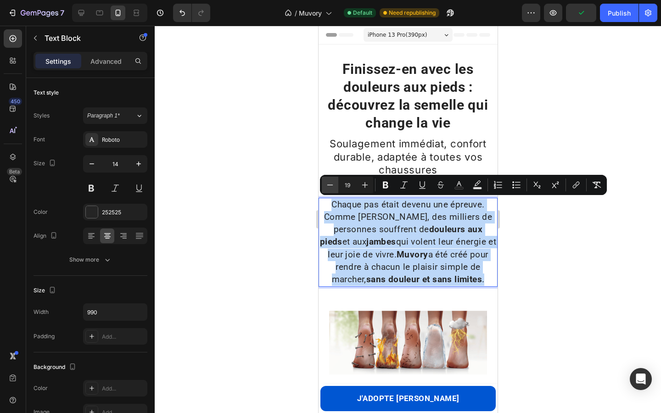
type input "18"
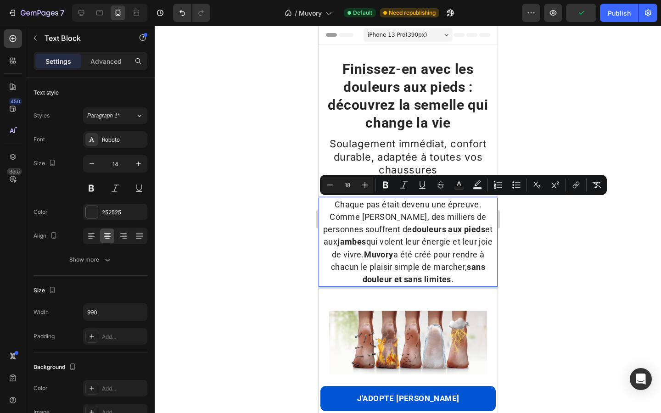
click at [221, 176] on div at bounding box center [408, 220] width 507 height 388
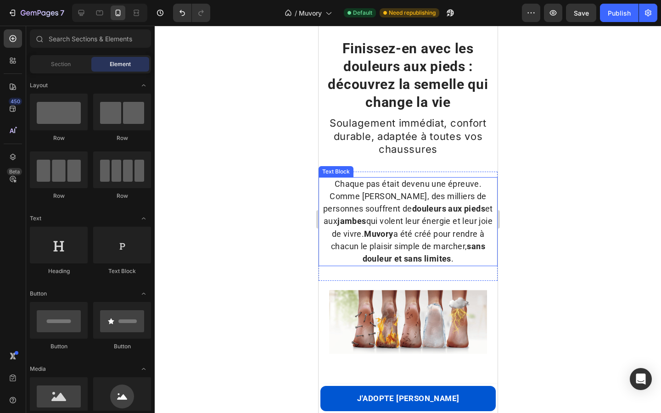
scroll to position [22, 0]
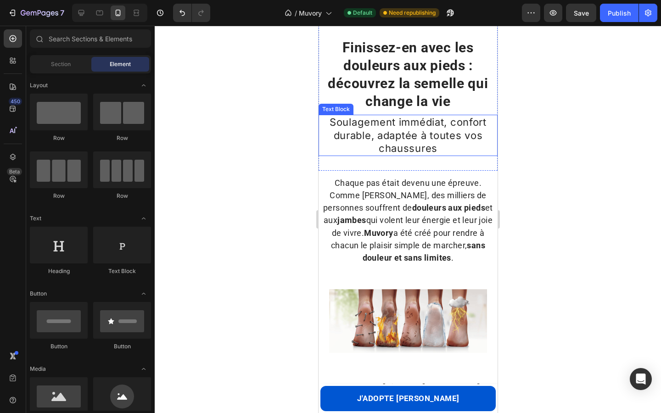
click at [417, 143] on span "Soulagement immédiat, confort durable, adaptée à toutes vos chaussures" at bounding box center [407, 135] width 157 height 38
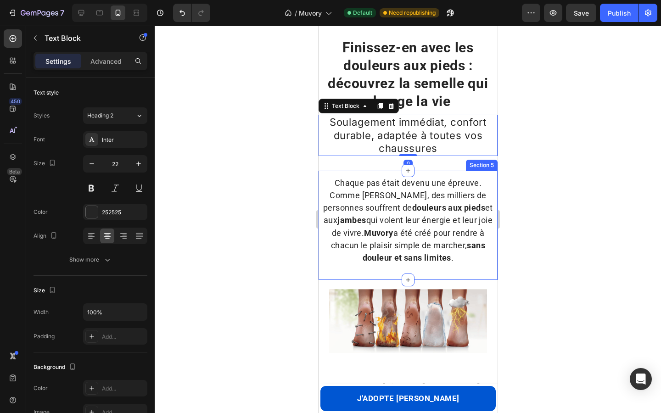
click at [417, 176] on div "Chaque pas était devenu une épreuve. Comme [PERSON_NAME], des milliers de perso…" at bounding box center [407, 225] width 179 height 109
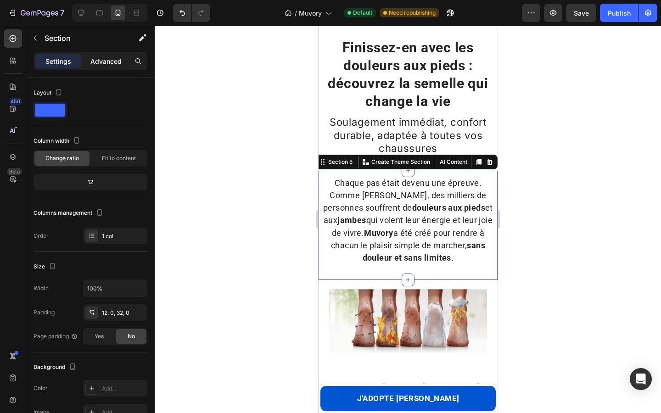
click at [101, 63] on p "Advanced" at bounding box center [105, 61] width 31 height 10
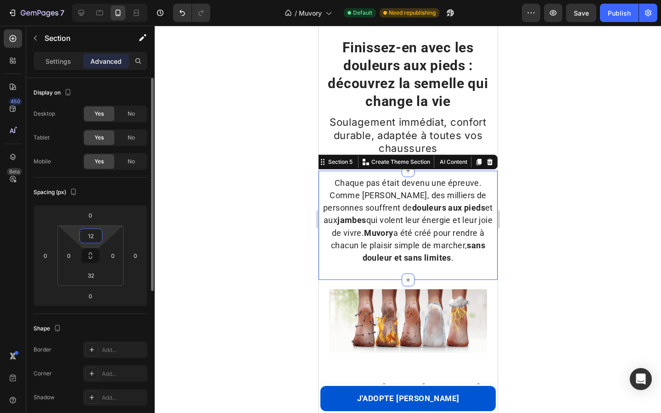
click at [92, 237] on input "12" at bounding box center [91, 236] width 18 height 14
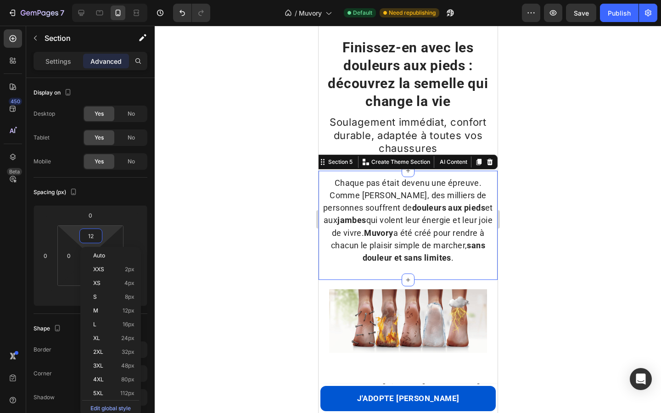
click at [236, 229] on div at bounding box center [408, 220] width 507 height 388
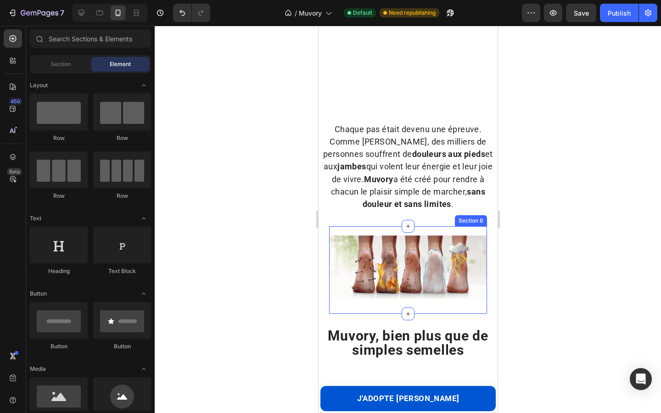
scroll to position [194, 0]
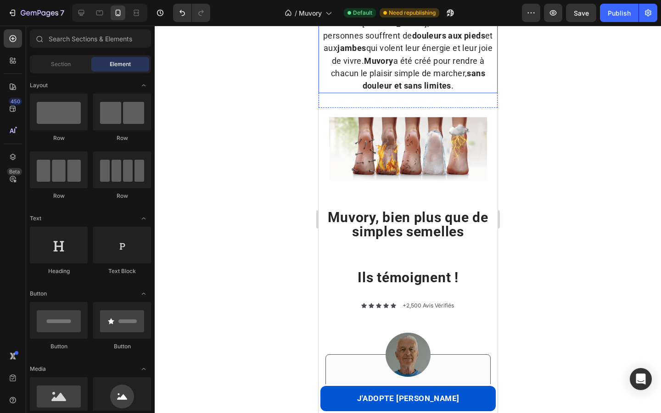
click at [319, 83] on p "Chaque pas était devenu une épreuve. Comme [PERSON_NAME], des milliers de perso…" at bounding box center [407, 48] width 177 height 87
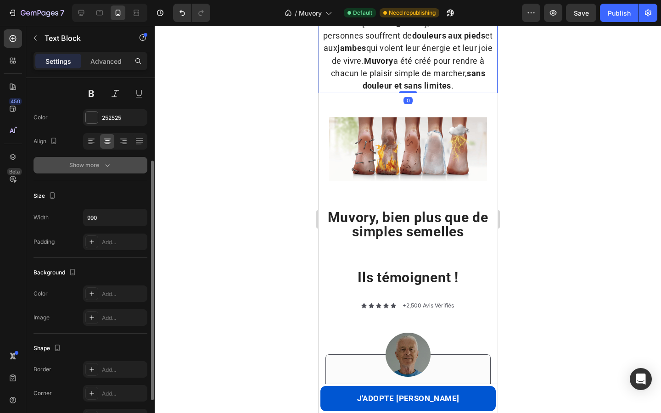
scroll to position [183, 0]
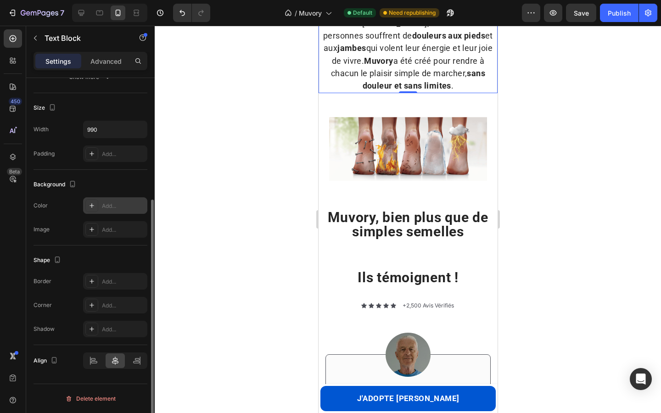
click at [102, 203] on div "Add..." at bounding box center [115, 206] width 64 height 17
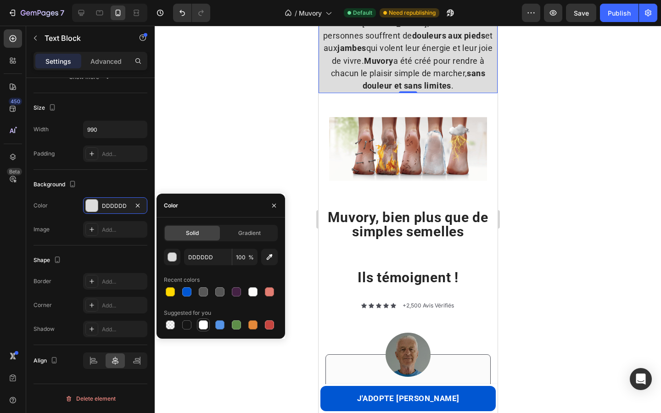
click at [201, 326] on div at bounding box center [203, 325] width 9 height 9
type input "FFFFFF"
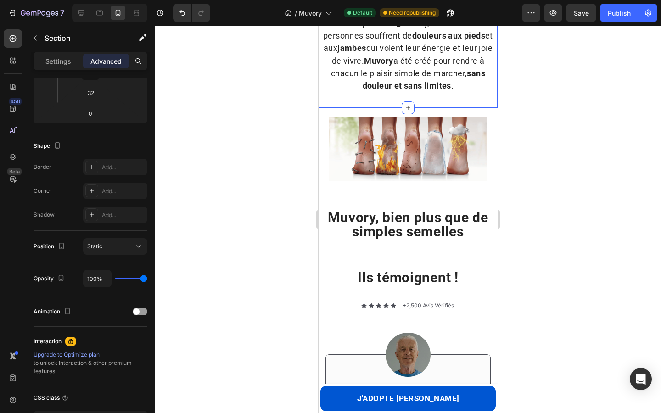
click at [321, 105] on div "Chaque pas était devenu une épreuve. Comme [PERSON_NAME], des milliers de perso…" at bounding box center [407, 53] width 179 height 109
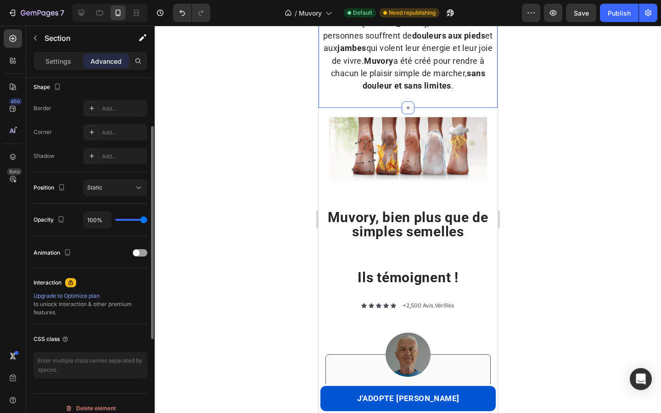
scroll to position [251, 0]
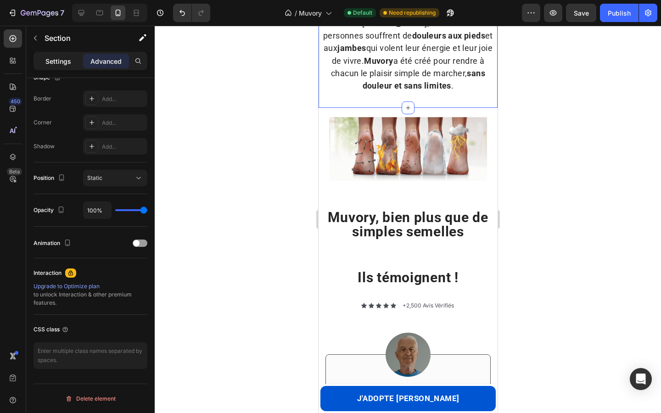
click at [59, 63] on p "Settings" at bounding box center [58, 61] width 26 height 10
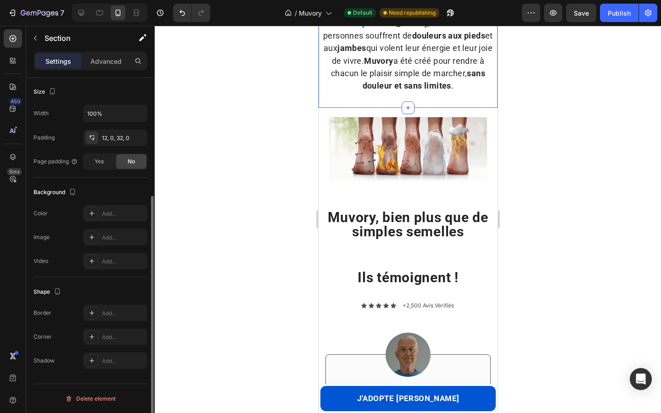
scroll to position [175, 0]
click at [105, 214] on div "Add..." at bounding box center [123, 214] width 43 height 8
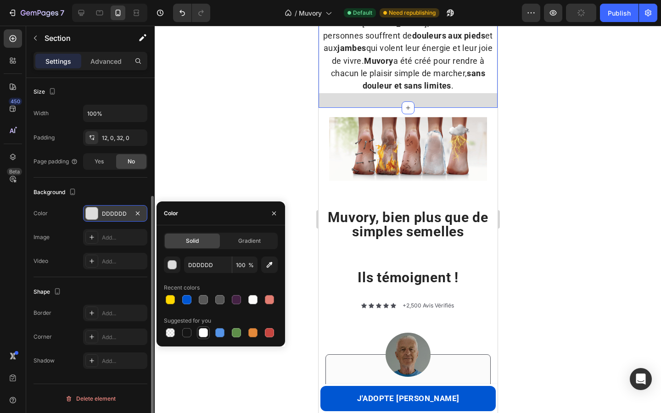
click at [203, 333] on div at bounding box center [203, 332] width 9 height 9
type input "FFFFFF"
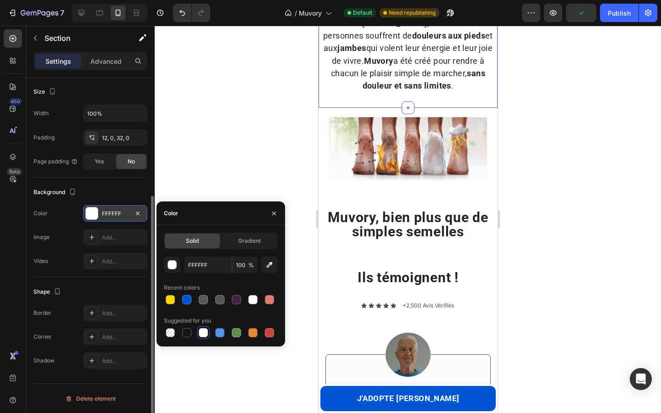
click at [321, 122] on section "Image Section 6" at bounding box center [408, 151] width 176 height 87
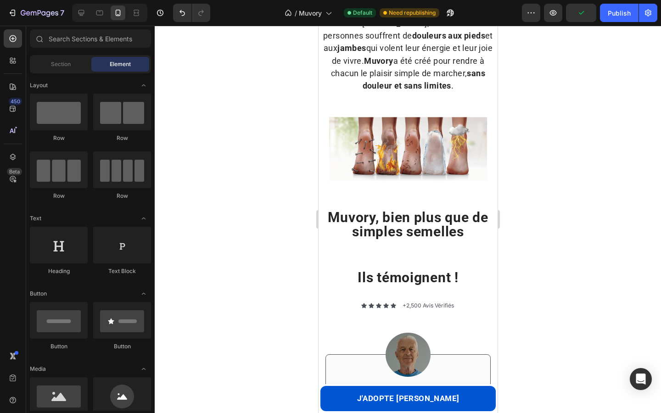
click at [321, 122] on section "Image Section 6" at bounding box center [408, 151] width 176 height 87
click at [360, 198] on div "Muvory, bien plus que de simples semelles Heading Section 7" at bounding box center [407, 226] width 179 height 60
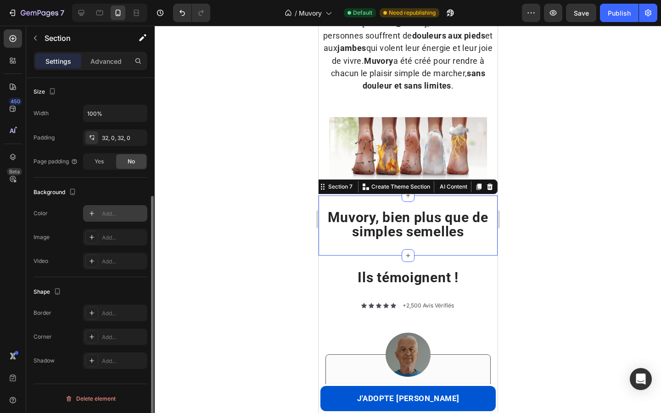
click at [102, 213] on div "Add..." at bounding box center [123, 214] width 43 height 8
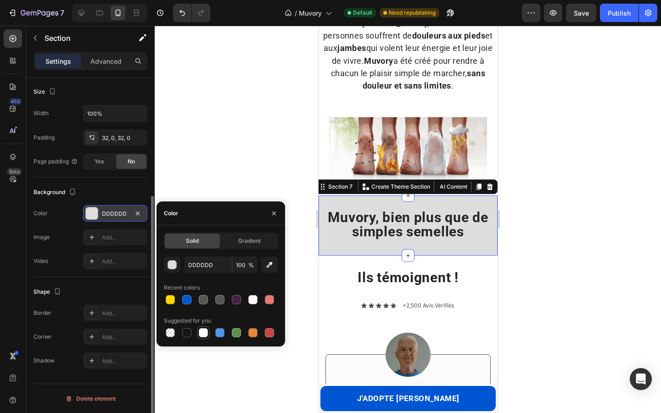
click at [200, 332] on div at bounding box center [203, 332] width 9 height 9
type input "FFFFFF"
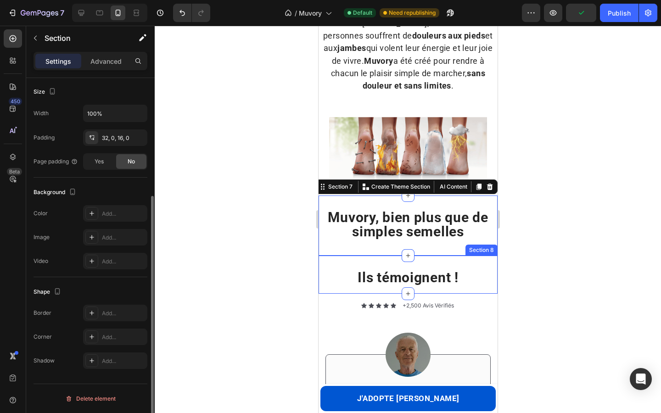
click at [353, 260] on div "Ils témoignent ! Heading Section 8" at bounding box center [407, 275] width 179 height 39
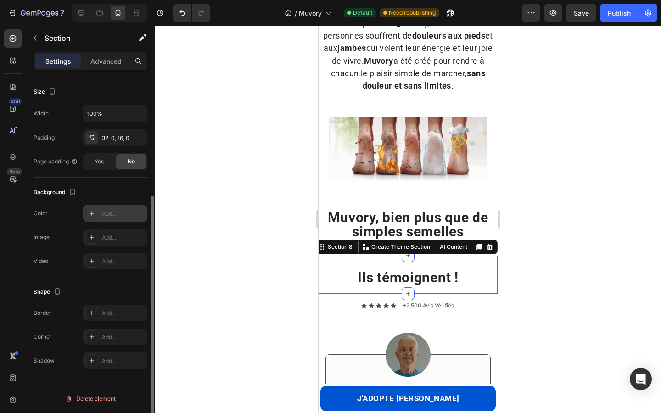
click at [106, 215] on div "Add..." at bounding box center [123, 214] width 43 height 8
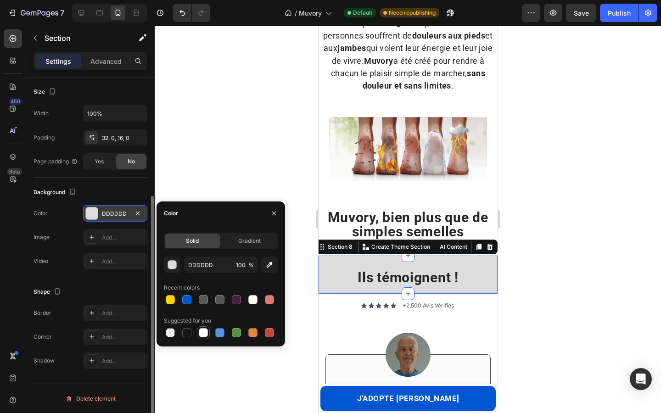
click at [204, 335] on div at bounding box center [203, 332] width 9 height 9
type input "FFFFFF"
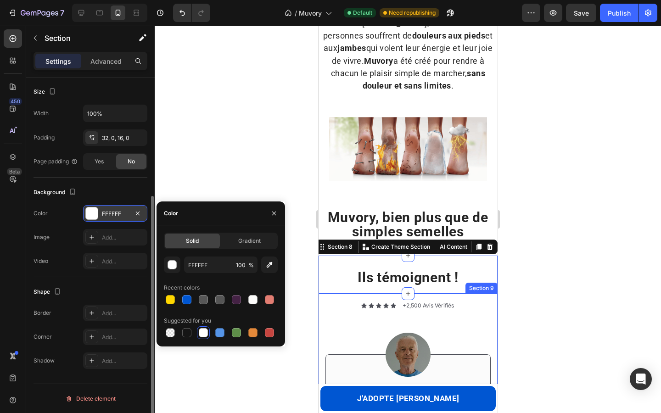
click at [321, 305] on div "Icon Icon Icon Icon Icon Icon List +2,500 Avis Vérifiés Text Block Row 9 client…" at bounding box center [407, 395] width 179 height 202
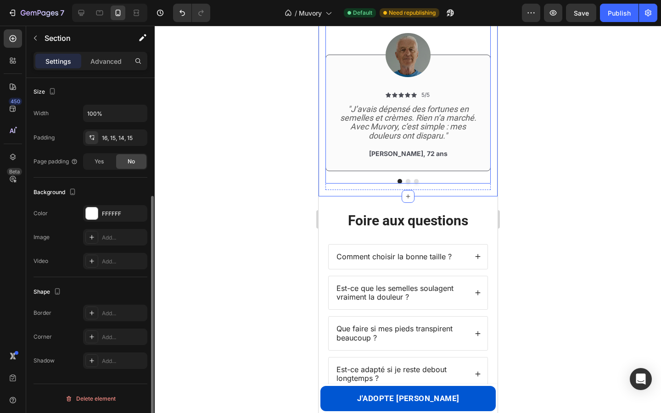
scroll to position [517, 0]
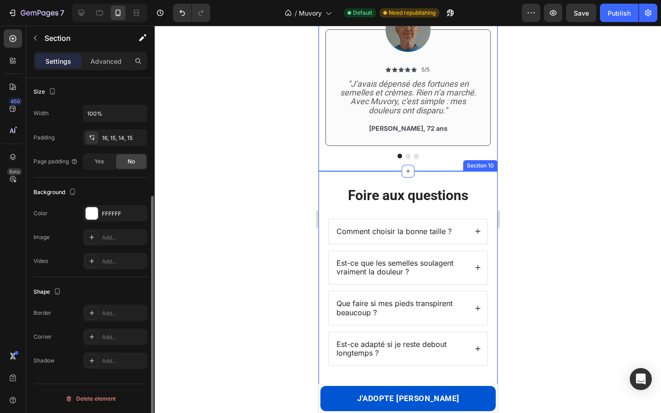
click at [320, 191] on div "Foire aux questions Heading Comment choisir la bonne taille ? Est-ce que les se…" at bounding box center [407, 281] width 179 height 221
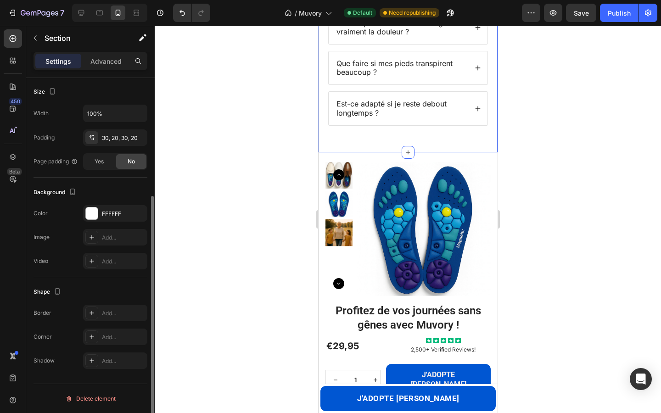
scroll to position [781, 0]
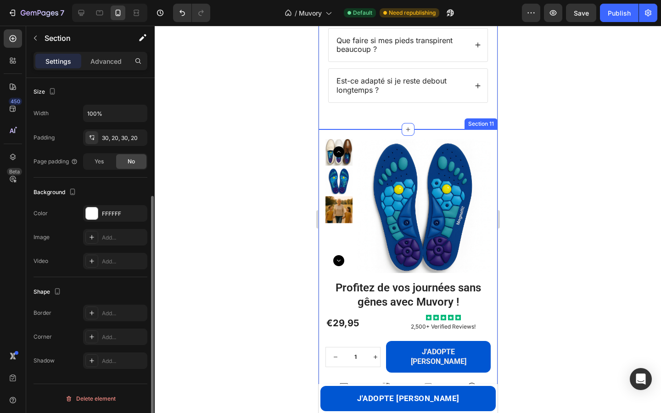
click at [321, 136] on div "Product Images Profitez de vos journées sans gênes avec Muvory ! Product Title …" at bounding box center [407, 338] width 179 height 416
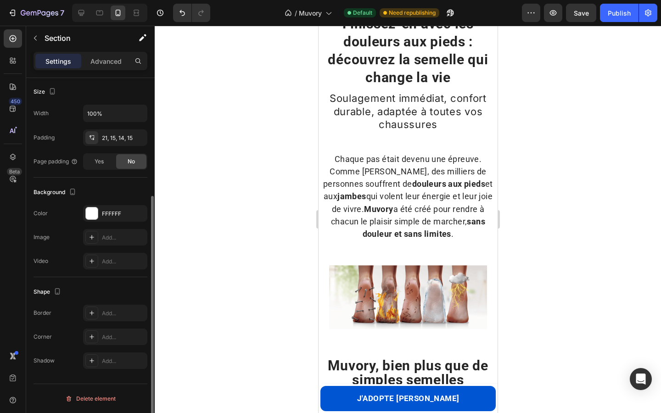
scroll to position [0, 0]
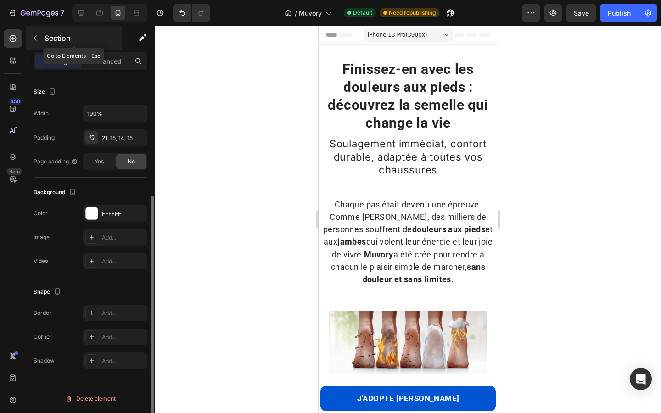
click at [34, 40] on icon "button" at bounding box center [35, 37] width 7 height 7
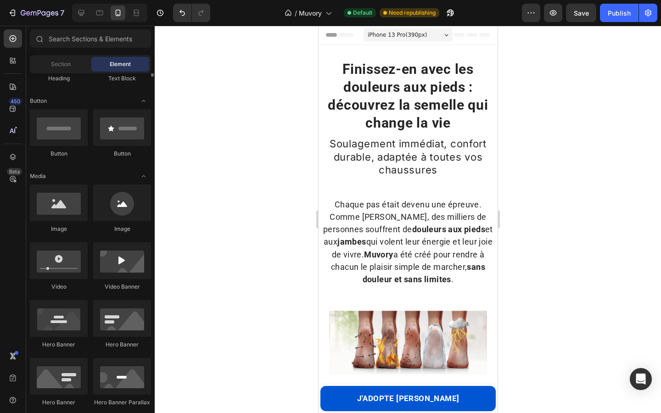
scroll to position [237, 0]
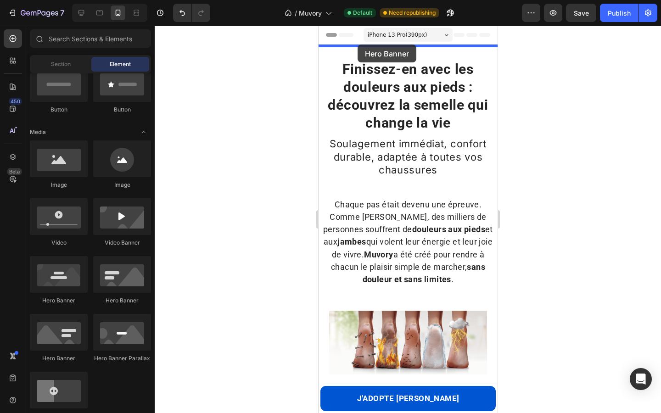
drag, startPoint x: 419, startPoint y: 300, endPoint x: 357, endPoint y: 45, distance: 262.8
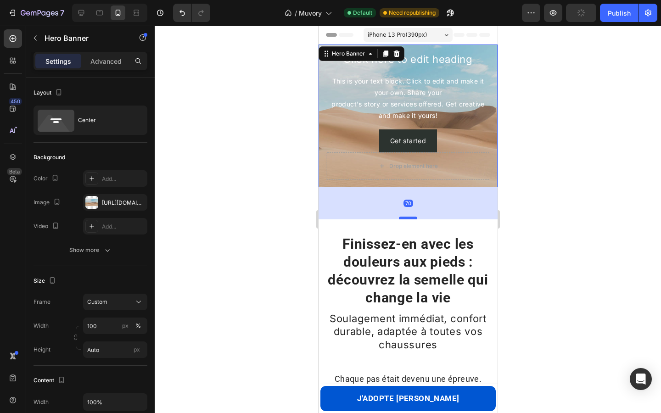
drag, startPoint x: 407, startPoint y: 186, endPoint x: 403, endPoint y: 218, distance: 32.4
click at [403, 218] on div at bounding box center [408, 218] width 18 height 3
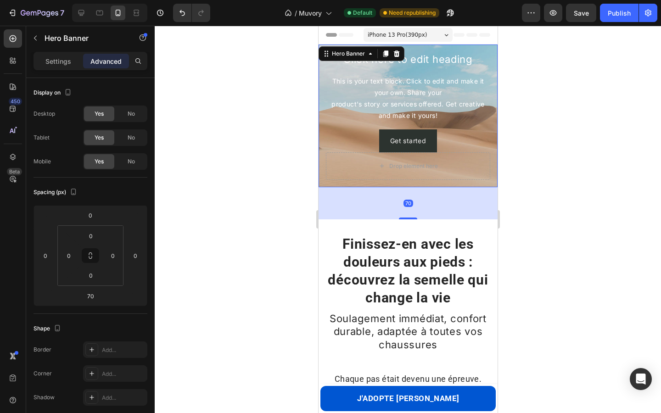
click at [208, 131] on div at bounding box center [408, 220] width 507 height 388
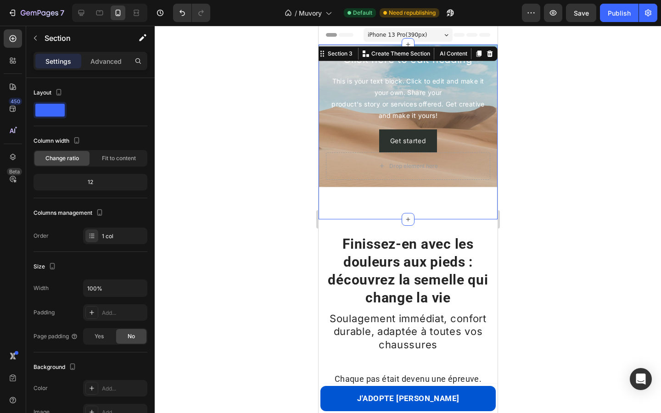
click at [360, 215] on div "Click here to edit heading Heading This is your text block. Click to edit and m…" at bounding box center [407, 132] width 179 height 175
click at [385, 180] on div "Drop element here" at bounding box center [408, 166] width 164 height 28
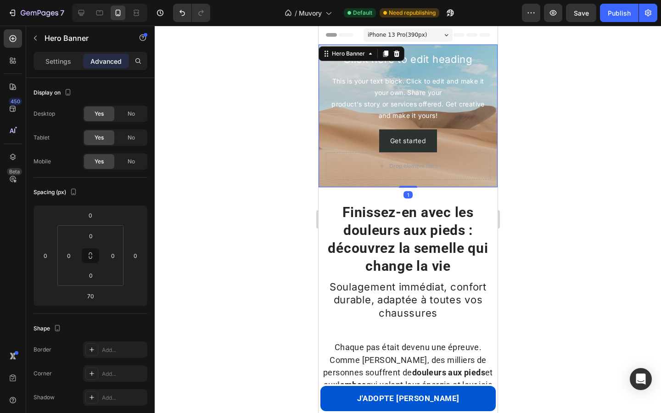
drag, startPoint x: 410, startPoint y: 218, endPoint x: 389, endPoint y: 186, distance: 38.1
click at [389, 186] on div "Click here to edit heading Heading This is your text block. Click to edit and m…" at bounding box center [407, 116] width 179 height 143
click at [81, 8] on icon at bounding box center [81, 12] width 9 height 9
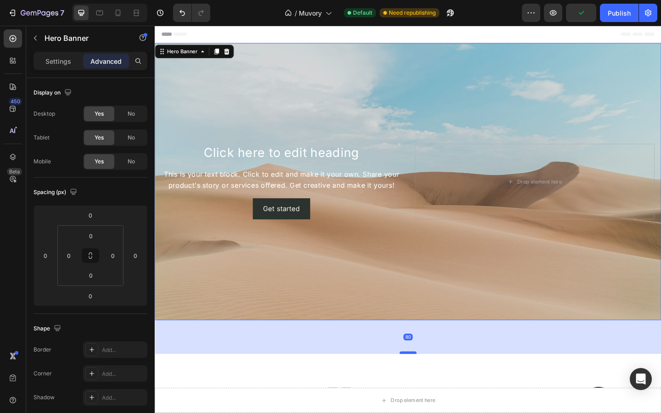
drag, startPoint x: 424, startPoint y: 344, endPoint x: 426, endPoint y: 382, distance: 37.7
click at [426, 382] on div at bounding box center [430, 381] width 18 height 3
type input "82"
click at [418, 299] on div "Background Image" at bounding box center [430, 196] width 551 height 302
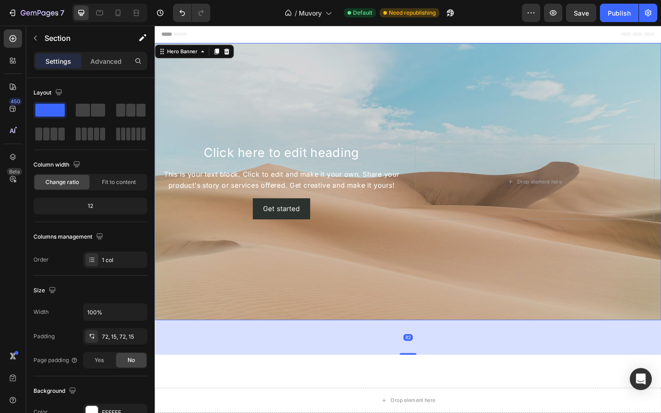
click at [408, 320] on div "Background Image" at bounding box center [430, 196] width 551 height 302
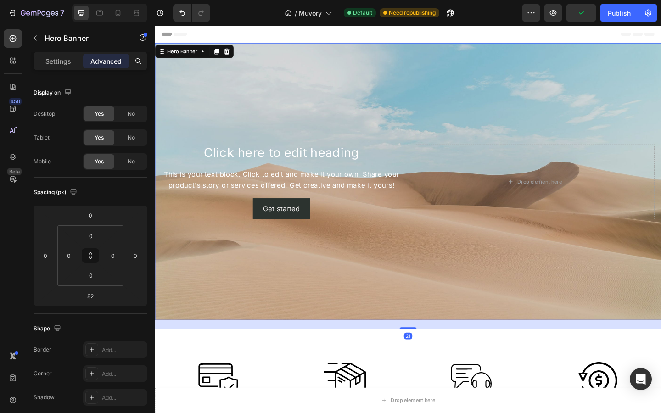
drag, startPoint x: 423, startPoint y: 383, endPoint x: 394, endPoint y: 355, distance: 40.3
click at [394, 346] on div "21" at bounding box center [430, 346] width 551 height 0
type input "21"
click at [280, 221] on div "Get started" at bounding box center [292, 225] width 40 height 12
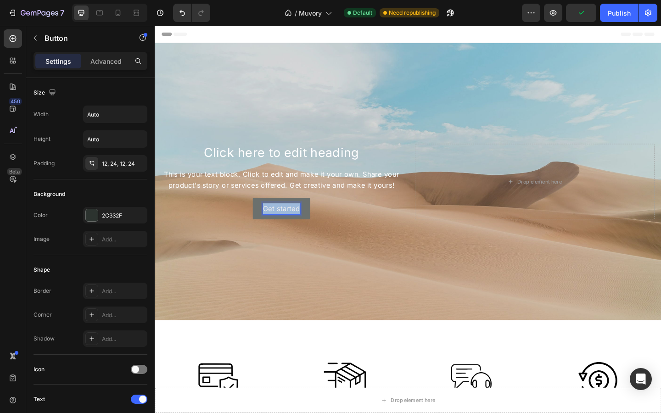
click at [280, 221] on p "Get started" at bounding box center [292, 225] width 40 height 12
click at [265, 214] on button "Découvri" at bounding box center [292, 225] width 55 height 23
click at [268, 224] on p "Découvrir Muvory" at bounding box center [292, 225] width 65 height 12
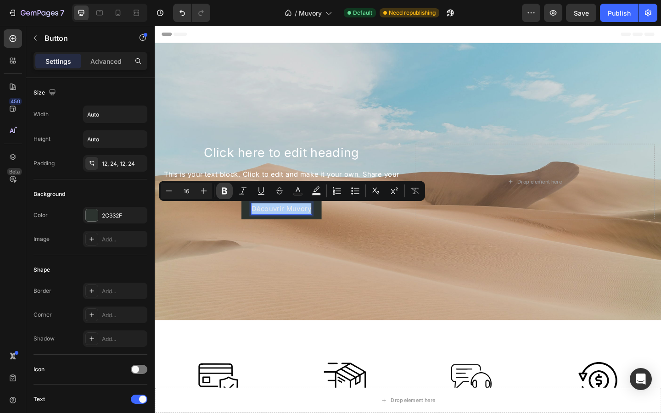
click at [228, 195] on icon "Editor contextual toolbar" at bounding box center [224, 190] width 9 height 9
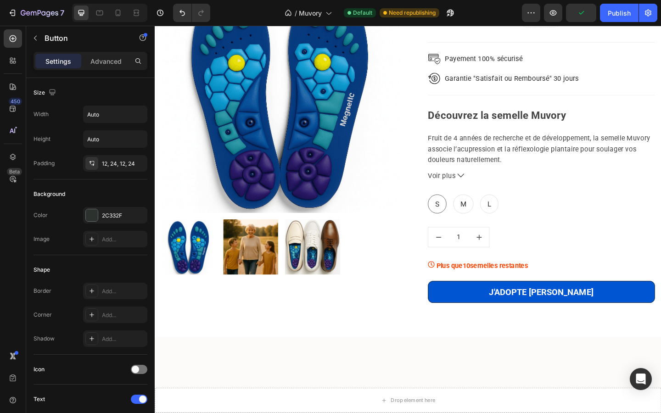
scroll to position [1570, 0]
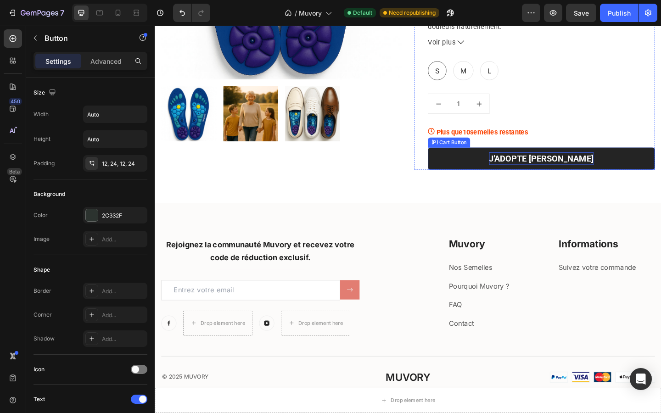
click at [549, 169] on div "J'ADOPTE [PERSON_NAME]" at bounding box center [576, 171] width 114 height 14
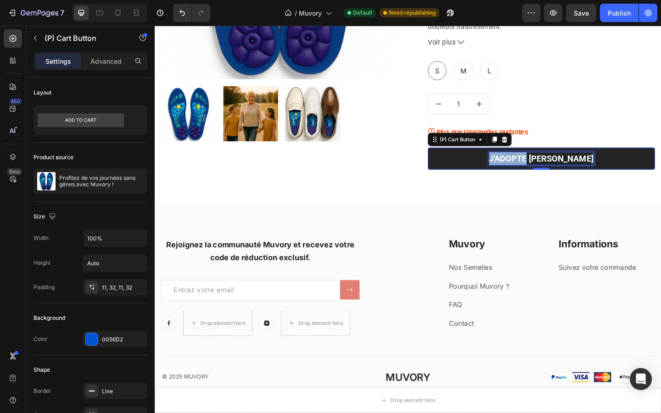
click at [549, 169] on div "J'ADOPTE [PERSON_NAME]" at bounding box center [576, 171] width 114 height 14
click at [549, 169] on p "J'ADOPTE [PERSON_NAME]" at bounding box center [576, 171] width 114 height 14
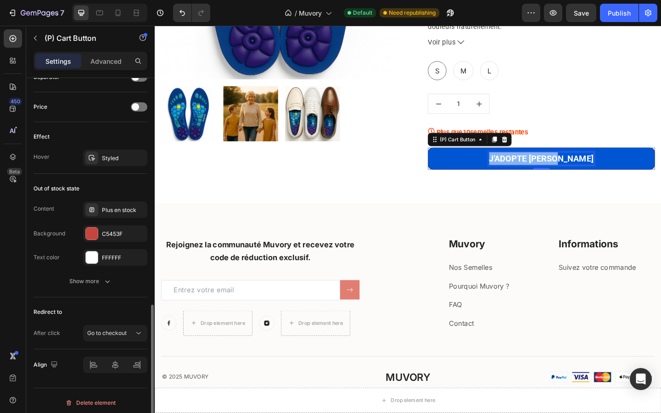
scroll to position [623, 0]
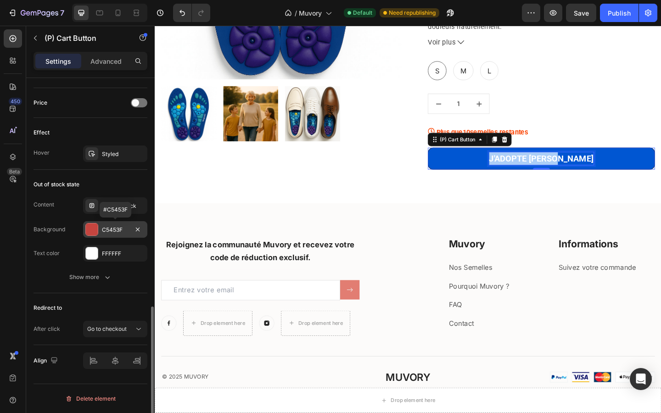
click at [97, 235] on div at bounding box center [92, 230] width 12 height 12
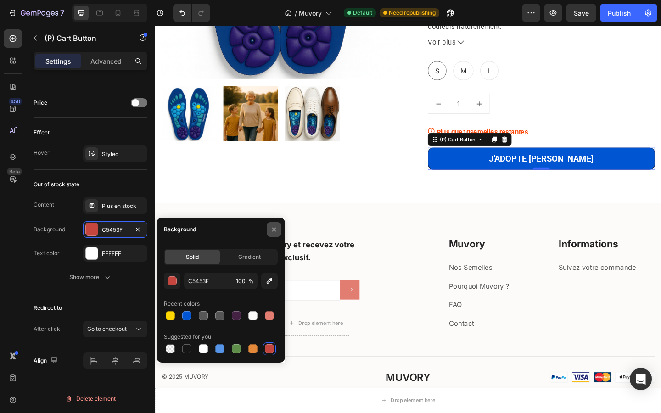
click at [270, 228] on button "button" at bounding box center [274, 229] width 15 height 15
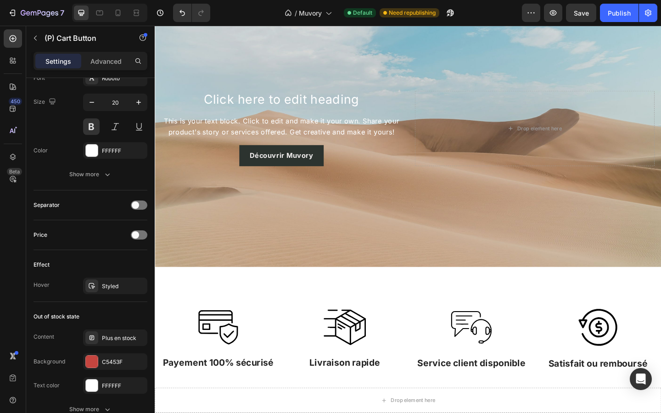
scroll to position [0, 0]
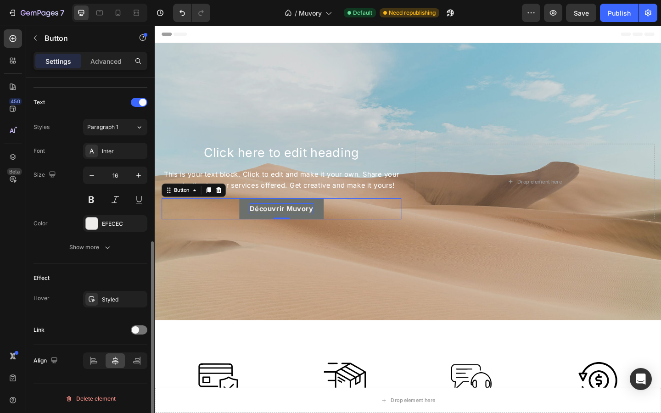
click at [278, 222] on strong "Découvrir Muvory" at bounding box center [292, 224] width 69 height 9
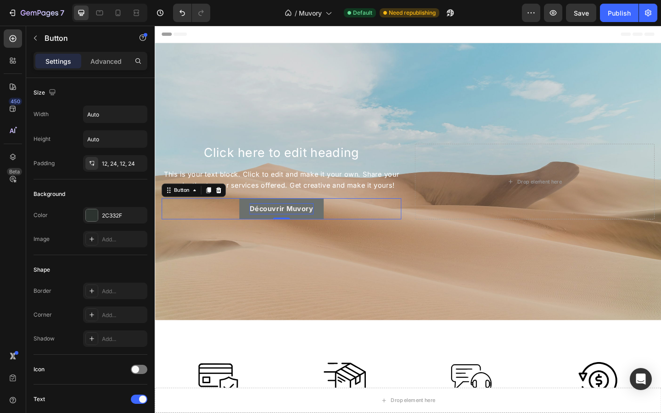
click at [278, 222] on strong "Découvrir Muvory" at bounding box center [292, 224] width 69 height 9
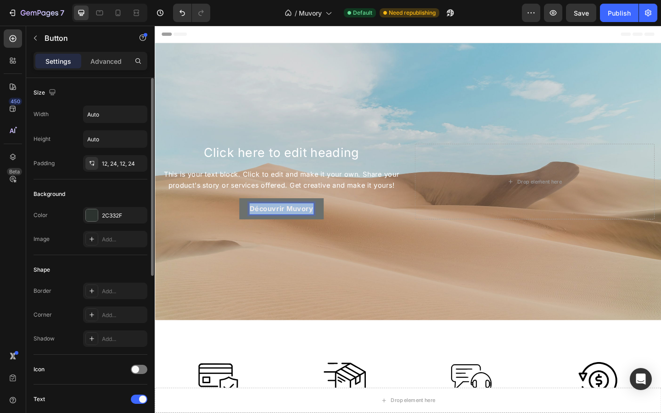
click at [278, 222] on strong "Découvrir Muvory" at bounding box center [292, 224] width 69 height 9
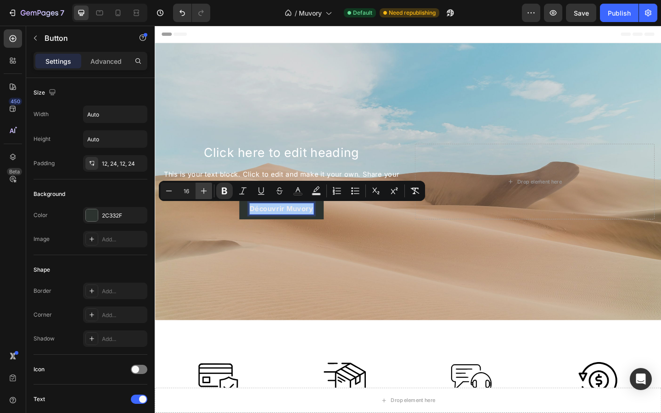
click at [202, 193] on icon "Editor contextual toolbar" at bounding box center [203, 190] width 9 height 9
type input "20"
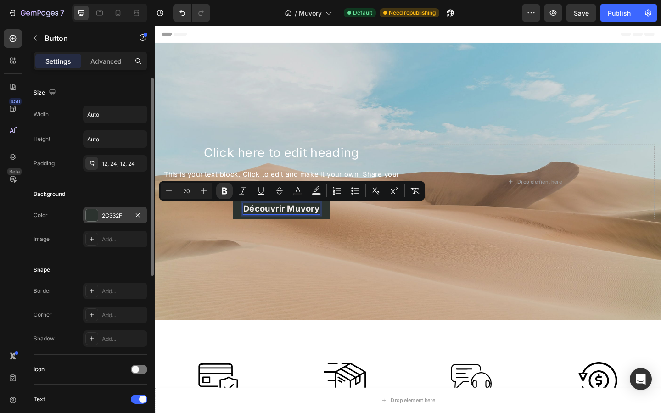
click at [124, 215] on div "2C332F" at bounding box center [115, 216] width 27 height 8
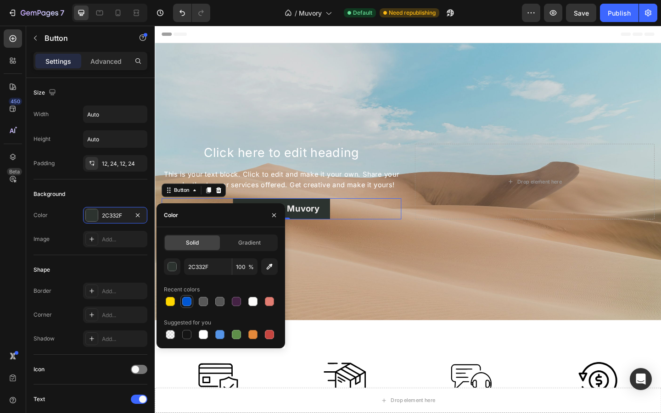
click at [186, 298] on div at bounding box center [186, 301] width 9 height 9
type input "0056D2"
click at [274, 213] on icon "button" at bounding box center [274, 215] width 7 height 7
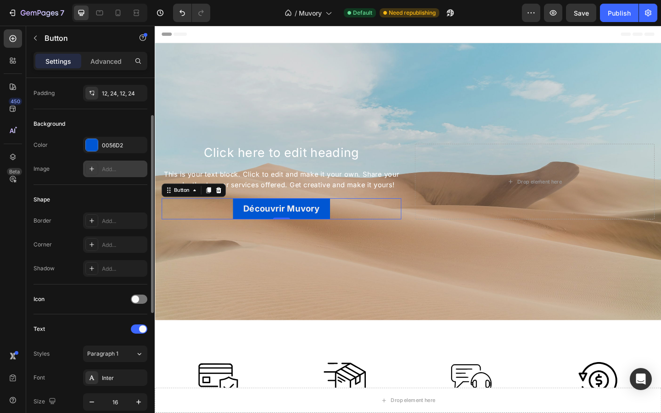
scroll to position [72, 0]
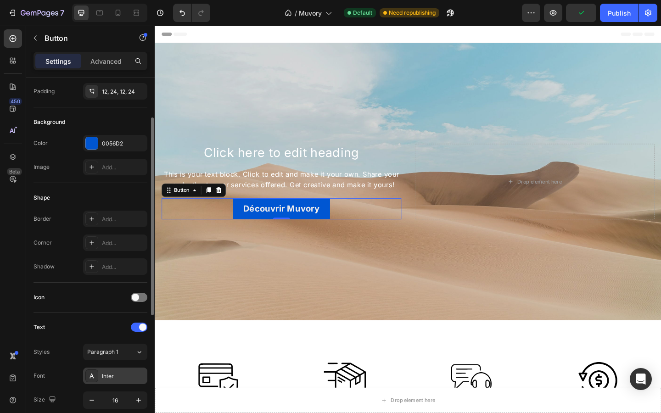
click at [119, 383] on div "Inter" at bounding box center [115, 376] width 64 height 17
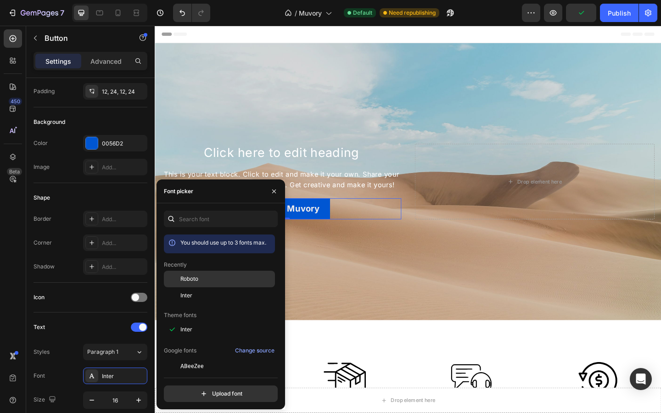
click at [195, 277] on span "Roboto" at bounding box center [190, 279] width 18 height 8
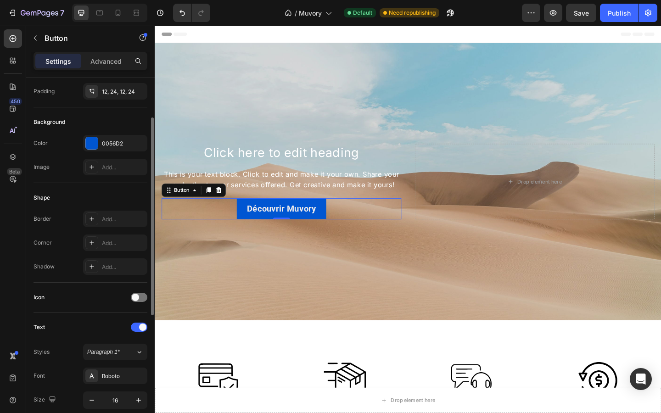
click at [90, 316] on div "Text Styles Paragraph 1* Font Roboto Size 16 Color EFECEC Show more" at bounding box center [91, 401] width 114 height 176
click at [137, 398] on icon "button" at bounding box center [138, 400] width 9 height 9
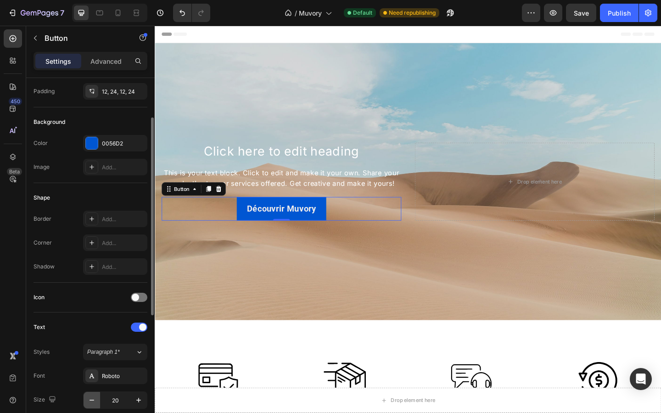
click at [88, 401] on icon "button" at bounding box center [91, 400] width 9 height 9
type input "18"
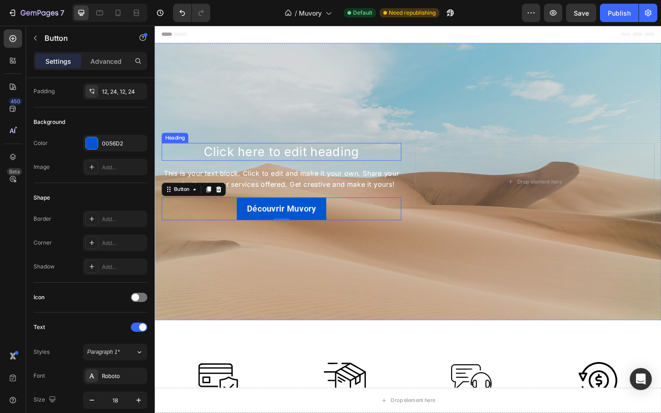
click at [272, 167] on h2 "Click here to edit heading" at bounding box center [292, 162] width 261 height 19
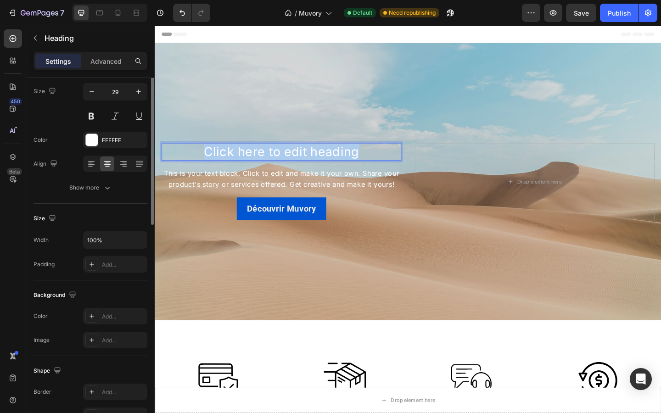
scroll to position [0, 0]
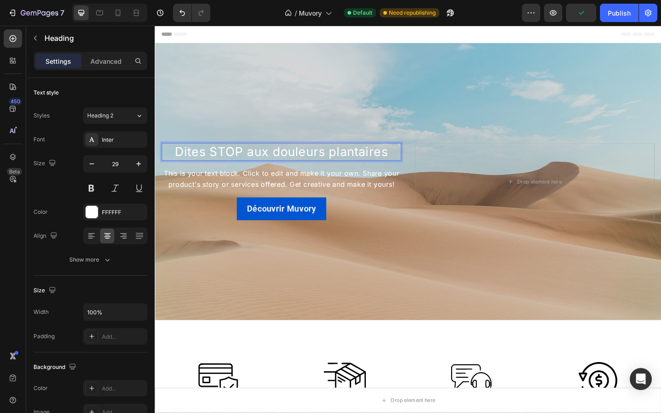
click at [262, 159] on p "Dites STOP aux douleurs plantaires" at bounding box center [292, 162] width 259 height 17
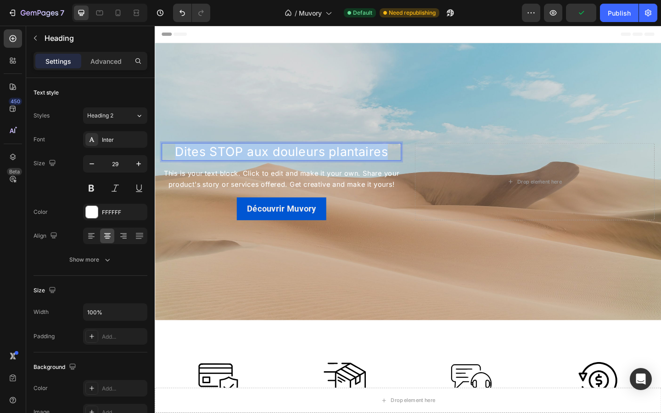
click at [262, 159] on p "Dites STOP aux douleurs plantaires" at bounding box center [292, 162] width 259 height 17
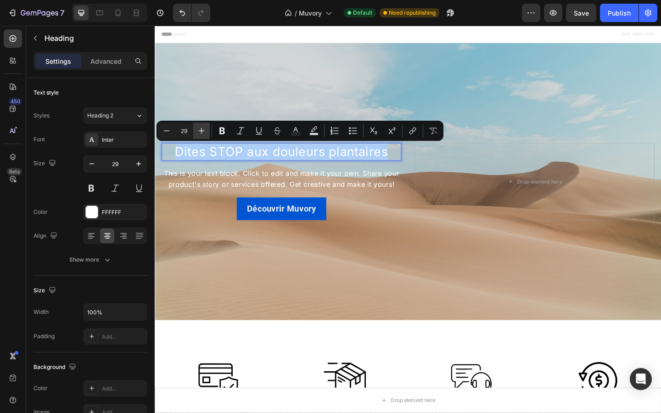
click at [200, 130] on icon "Editor contextual toolbar" at bounding box center [201, 130] width 9 height 9
type input "30"
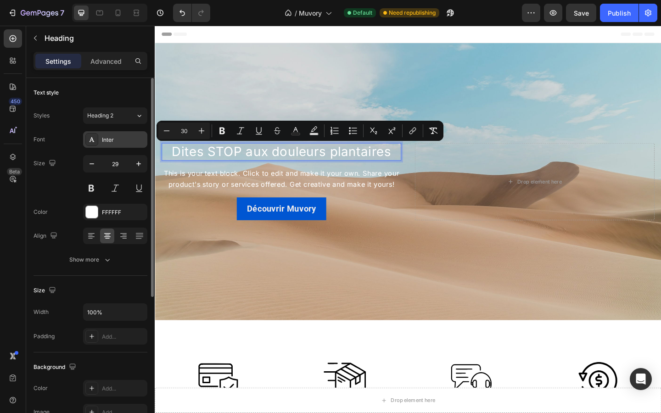
click at [105, 142] on div "Inter" at bounding box center [123, 140] width 43 height 8
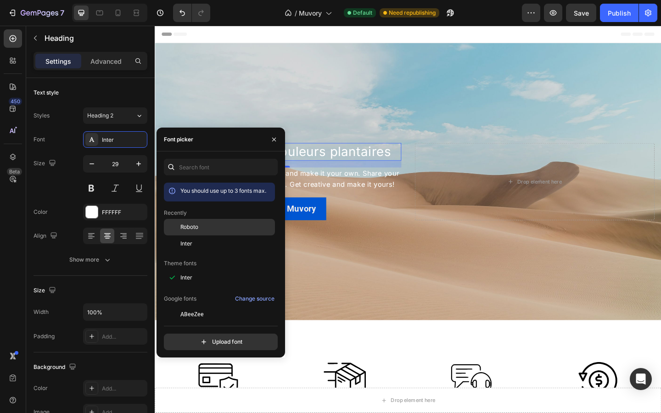
click at [181, 224] on span "Roboto" at bounding box center [190, 227] width 18 height 8
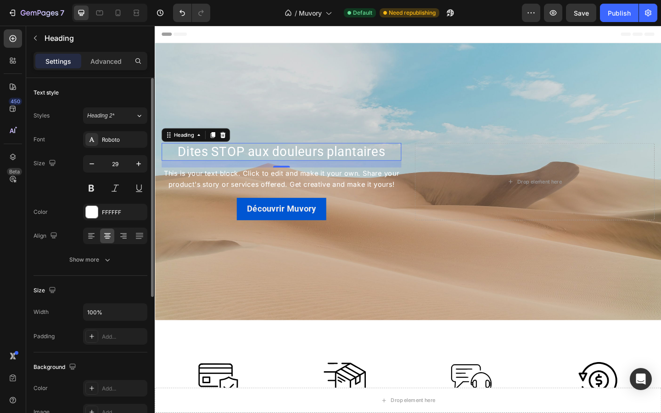
click at [111, 88] on div "Text style" at bounding box center [91, 92] width 114 height 15
click at [89, 186] on button at bounding box center [91, 188] width 17 height 17
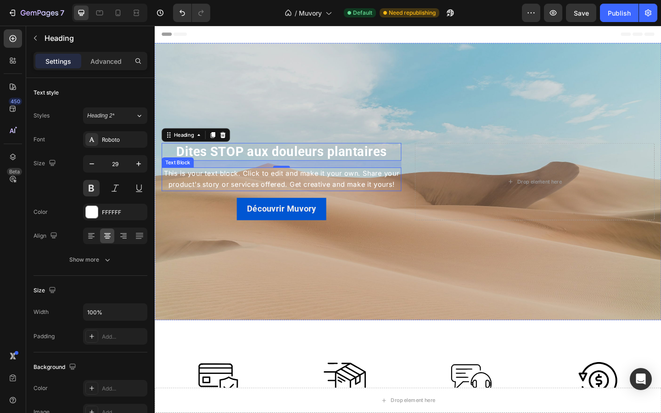
click at [261, 190] on div "This is your text block. Click to edit and make it your own. Share your product…" at bounding box center [292, 192] width 261 height 25
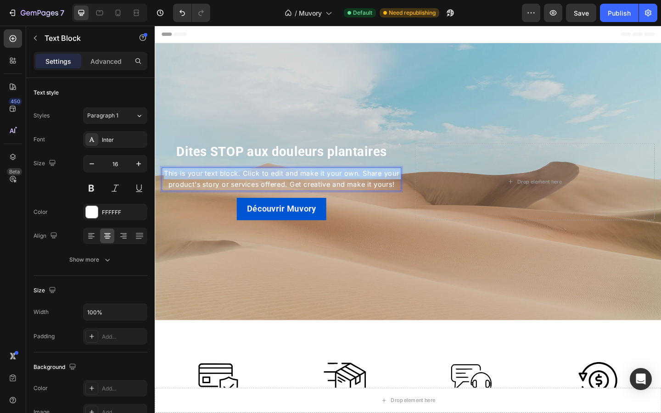
click at [261, 190] on p "This is your text block. Click to edit and make it your own. Share your product…" at bounding box center [292, 192] width 259 height 23
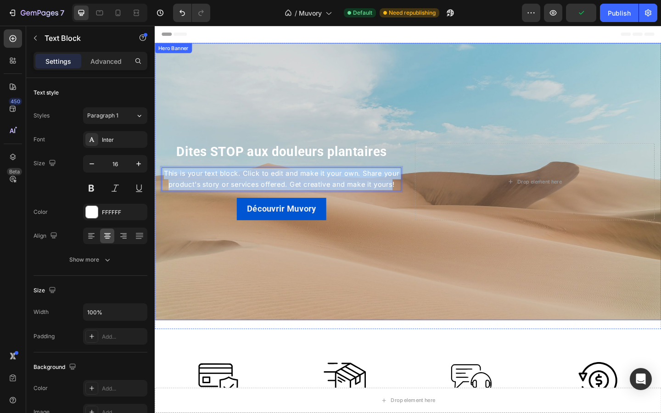
drag, startPoint x: 413, startPoint y: 199, endPoint x: 163, endPoint y: 179, distance: 250.7
click at [163, 179] on div "⁠⁠⁠⁠⁠⁠⁠ Dites STOP aux douleurs plantaires Heading This is your text block. Cli…" at bounding box center [292, 195] width 261 height 85
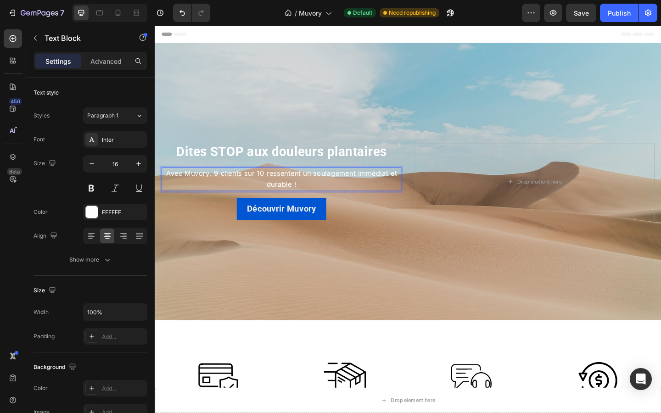
click at [330, 200] on p "Avec Muvory, 9 clients sur 10 ressentent un soulagement immédiat et durable !" at bounding box center [292, 192] width 259 height 23
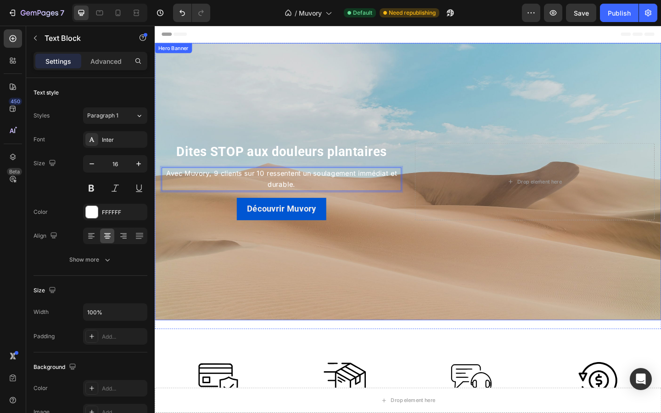
click at [381, 212] on div "⁠⁠⁠⁠⁠⁠⁠ Dites STOP aux douleurs plantaires Heading Avec Muvory, 9 clients sur 1…" at bounding box center [292, 195] width 261 height 85
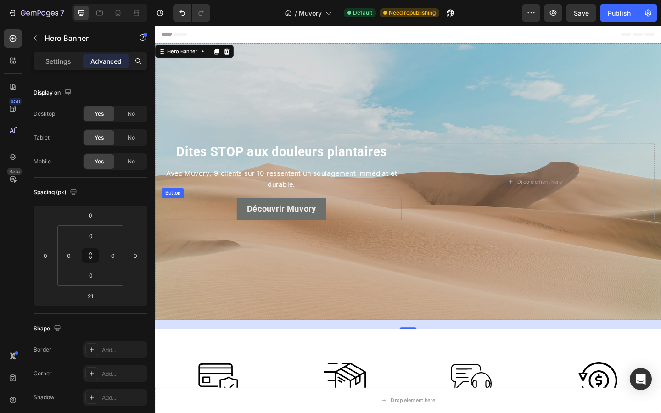
click at [335, 226] on button "Découvrir Muvory" at bounding box center [292, 225] width 97 height 25
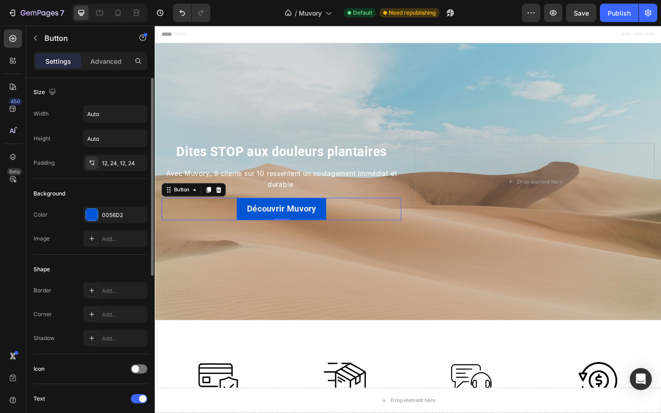
scroll to position [1, 0]
click at [108, 311] on div "Add..." at bounding box center [123, 314] width 43 height 8
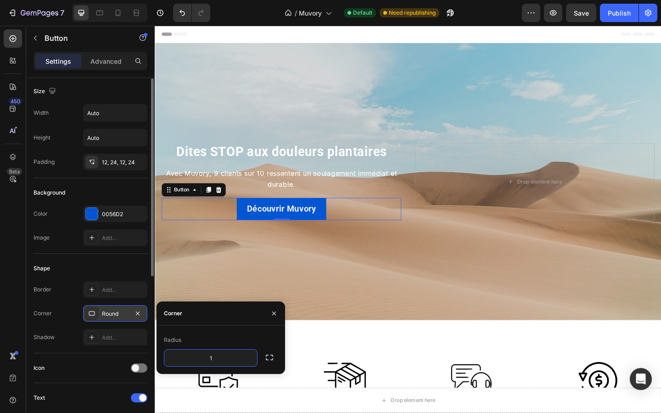
type input "12"
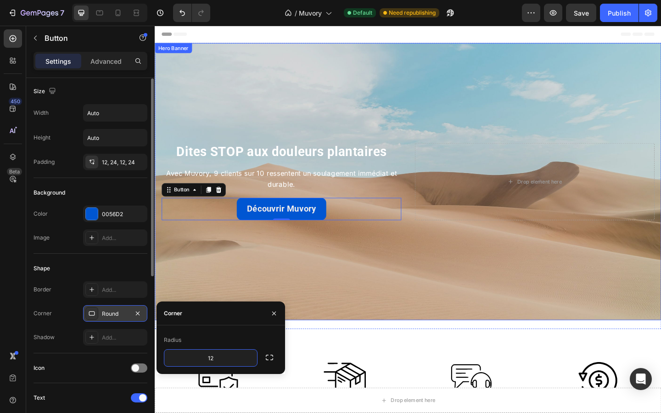
click at [210, 298] on div "Background Image" at bounding box center [430, 196] width 551 height 302
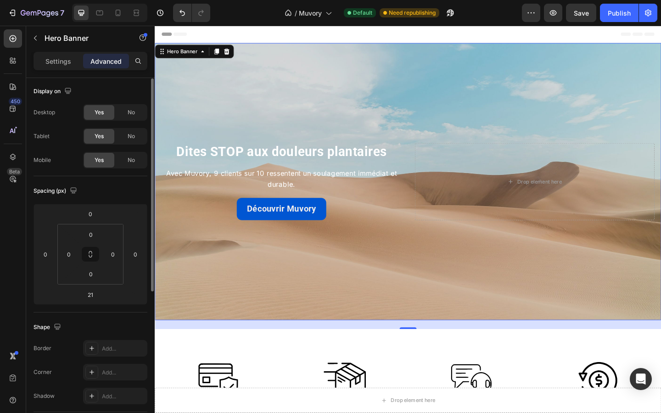
scroll to position [0, 0]
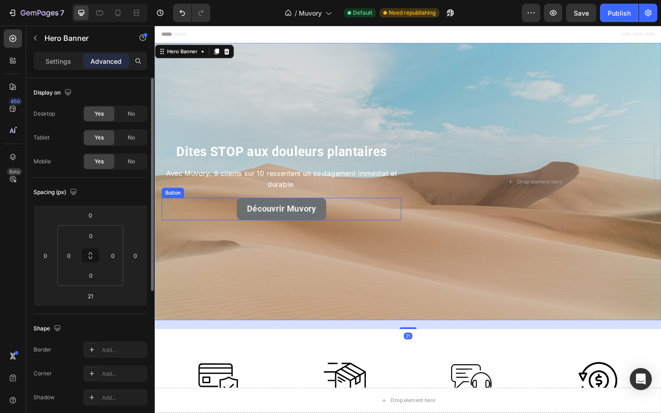
click at [282, 227] on strong "Découvrir Muvory" at bounding box center [292, 225] width 75 height 11
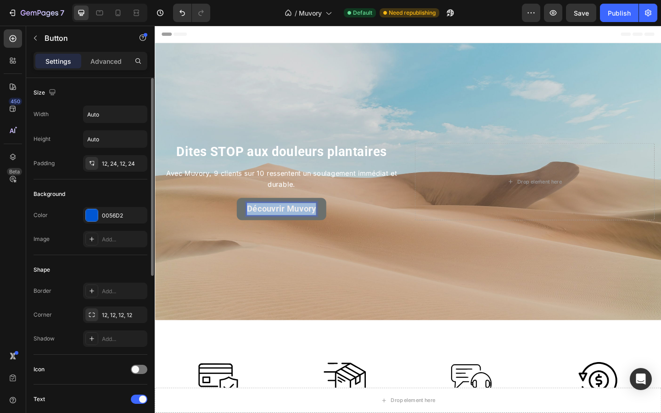
click at [282, 227] on strong "Découvrir Muvory" at bounding box center [292, 225] width 75 height 11
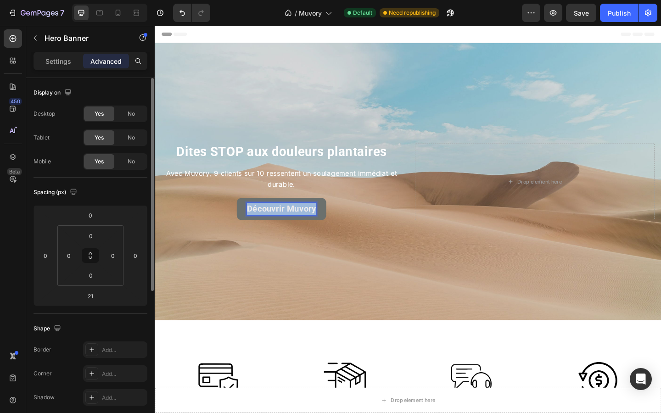
click at [262, 260] on div "Background Image" at bounding box center [430, 196] width 551 height 302
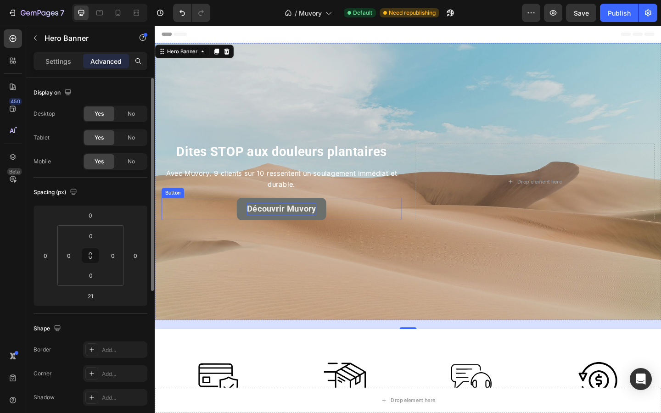
click at [274, 228] on strong "Découvrir Muvory" at bounding box center [292, 225] width 75 height 11
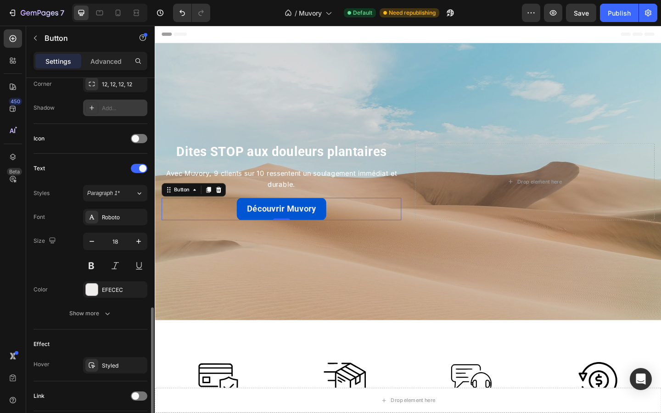
scroll to position [297, 0]
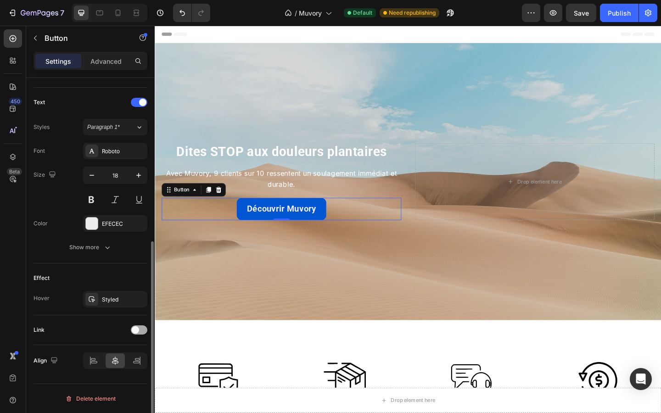
click at [138, 334] on div at bounding box center [139, 330] width 17 height 9
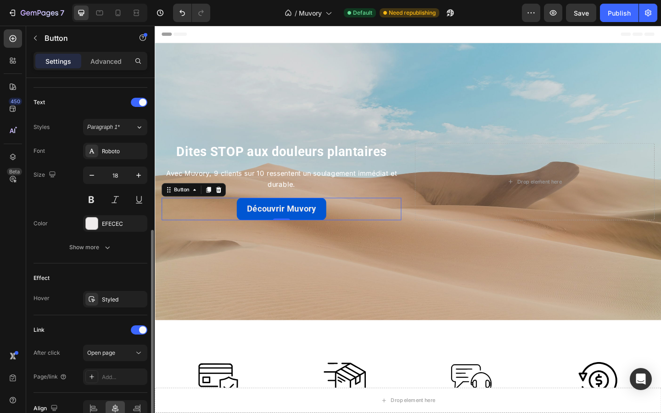
scroll to position [298, 0]
click at [102, 353] on span "Open page" at bounding box center [101, 352] width 28 height 7
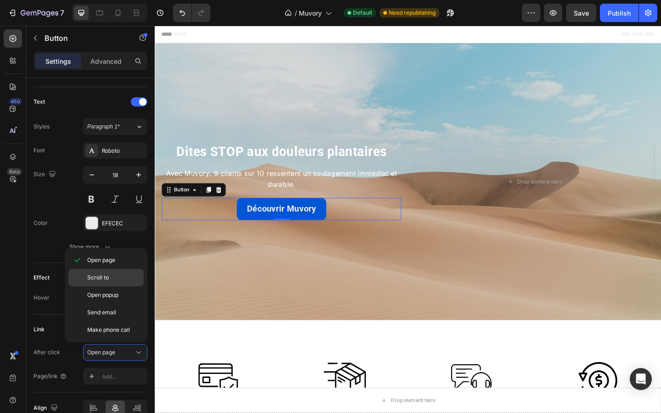
click at [93, 281] on span "Scroll to" at bounding box center [98, 278] width 22 height 8
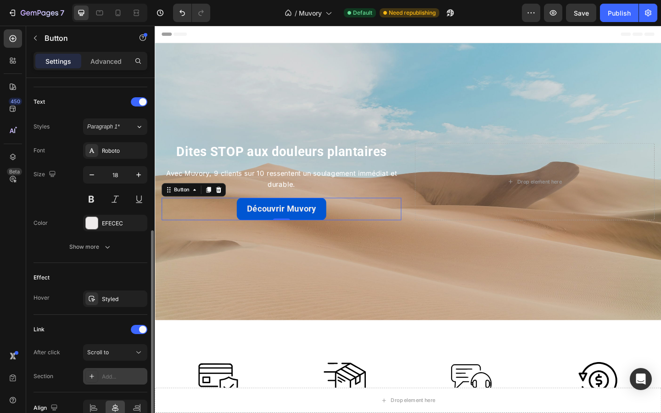
click at [120, 376] on div "Add..." at bounding box center [123, 377] width 43 height 8
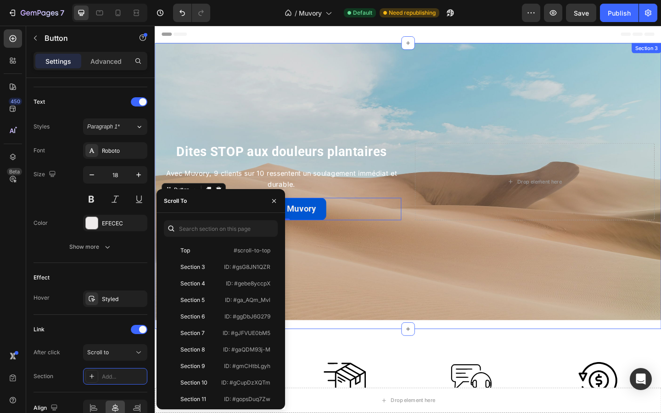
click at [363, 349] on div "⁠⁠⁠⁠⁠⁠⁠ Dites STOP aux douleurs plantaires Heading Avec Muvory, 9 clients sur 1…" at bounding box center [430, 200] width 551 height 311
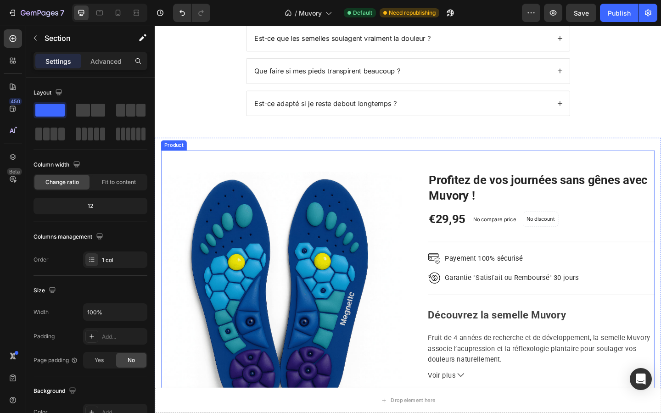
scroll to position [1210, 0]
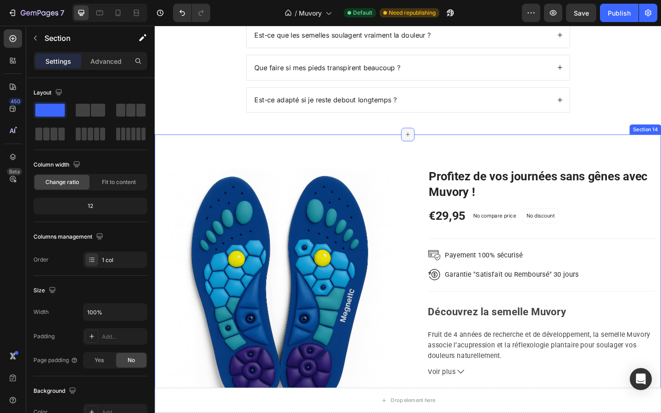
click at [430, 151] on div at bounding box center [430, 144] width 15 height 15
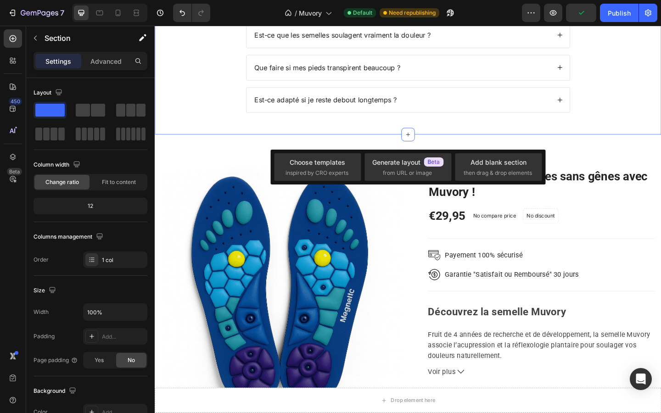
click at [379, 136] on div "Foire aux questions Heading Comment choisir la bonne taille ? Est-ce que les se…" at bounding box center [430, 41] width 533 height 189
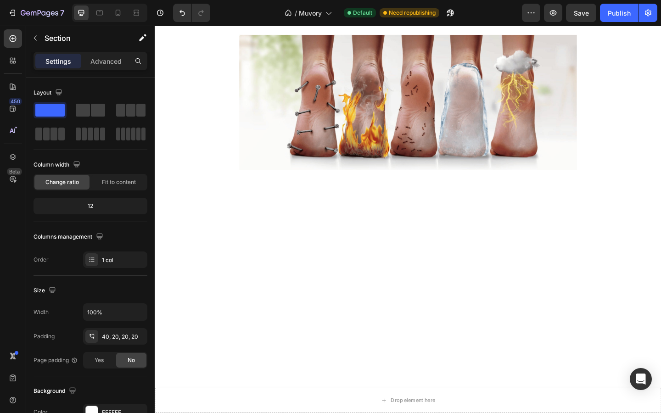
scroll to position [0, 0]
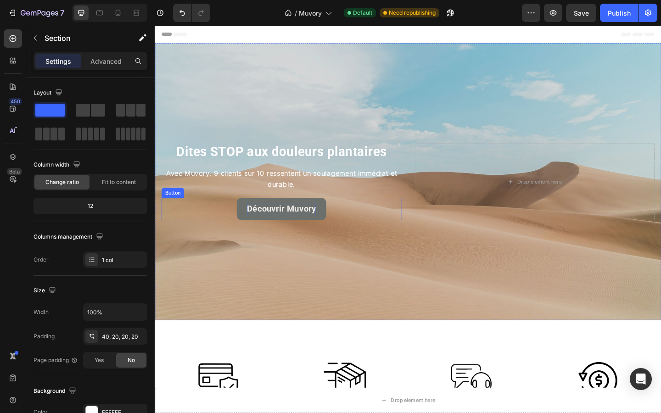
click at [270, 226] on strong "Découvrir Muvory" at bounding box center [292, 225] width 75 height 11
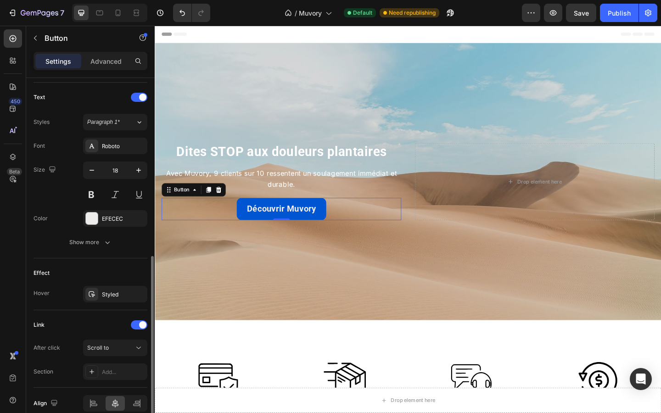
scroll to position [318, 0]
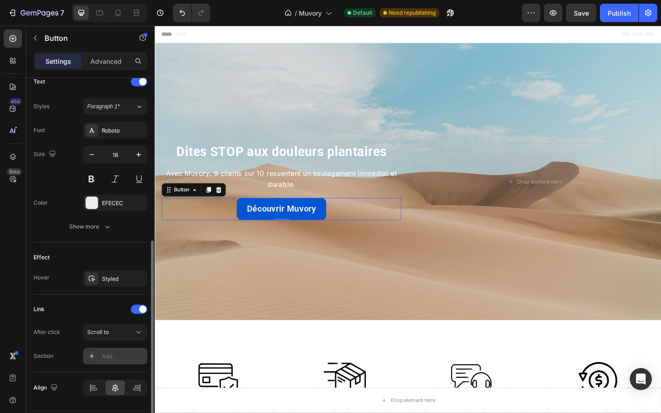
click at [116, 352] on div "Add..." at bounding box center [115, 356] width 64 height 17
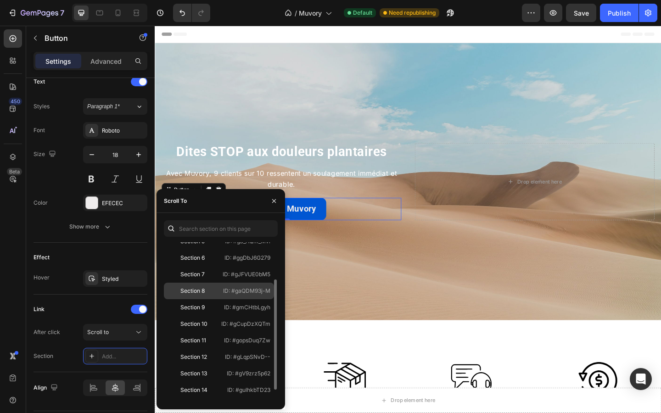
scroll to position [59, 0]
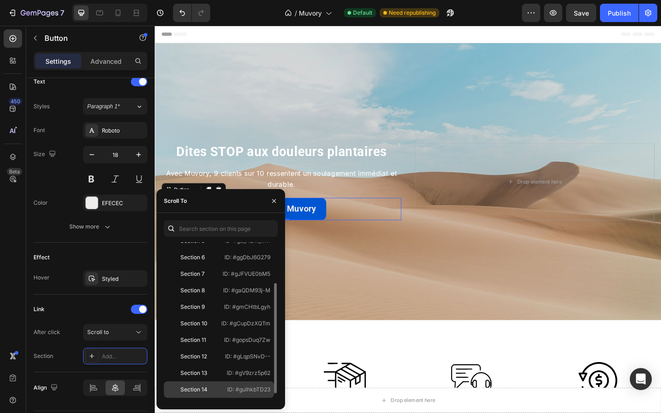
click at [208, 388] on div "Section 14" at bounding box center [194, 390] width 53 height 8
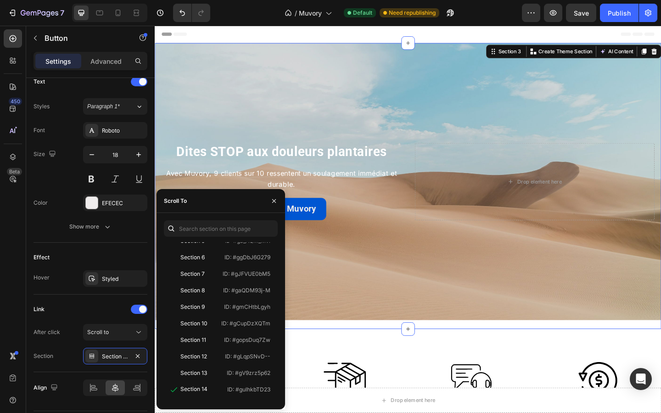
click at [398, 348] on div "Dites STOP aux douleurs plantaires Heading Avec Muvory, 9 clients sur 10 ressen…" at bounding box center [430, 200] width 551 height 311
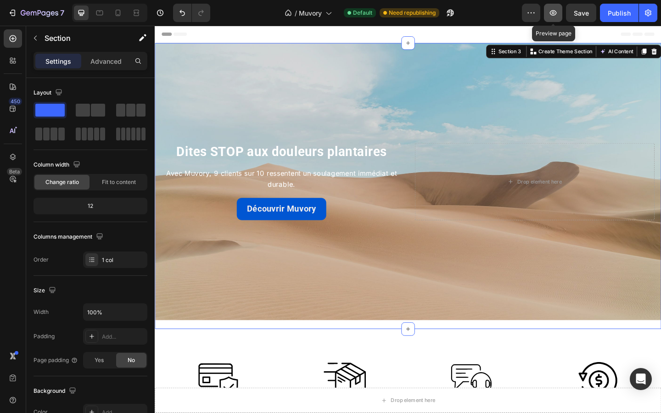
click at [555, 12] on icon "button" at bounding box center [553, 12] width 9 height 9
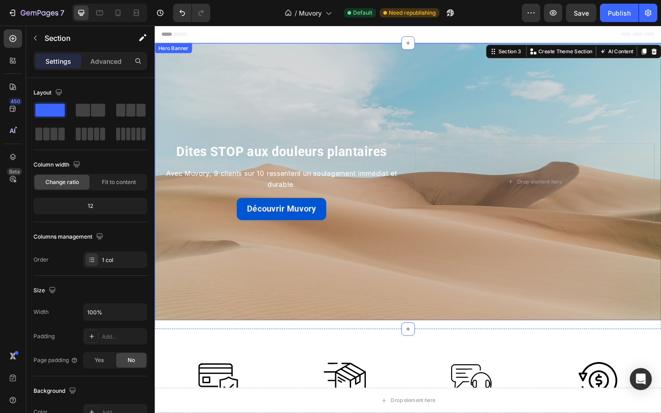
click at [193, 85] on div "Background Image" at bounding box center [430, 196] width 551 height 302
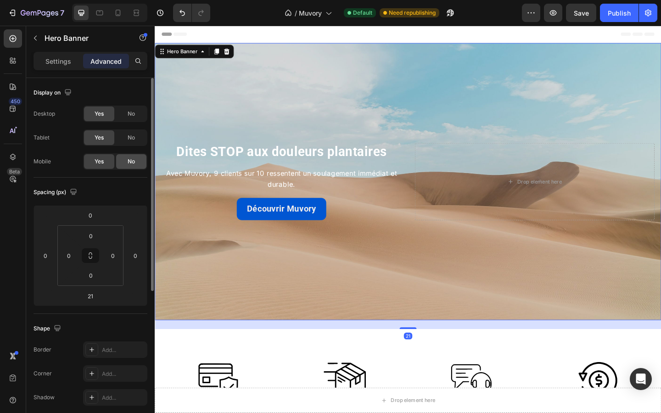
click at [129, 164] on span "No" at bounding box center [131, 162] width 7 height 8
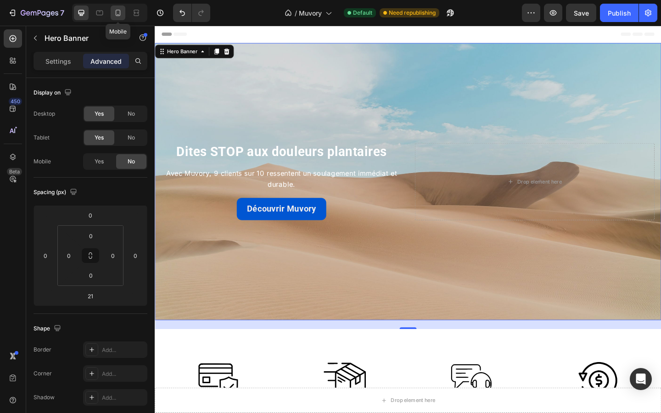
click at [119, 12] on icon at bounding box center [118, 13] width 5 height 6
type input "1"
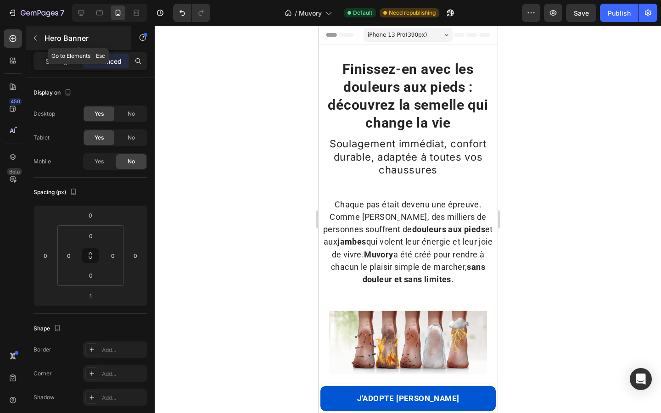
click at [38, 41] on icon "button" at bounding box center [35, 37] width 7 height 7
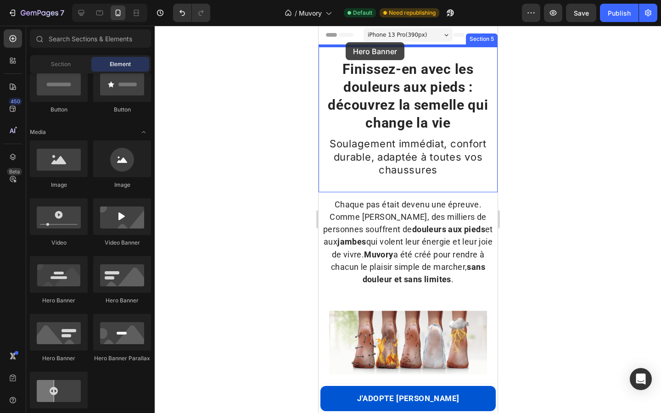
drag, startPoint x: 435, startPoint y: 303, endPoint x: 345, endPoint y: 43, distance: 275.1
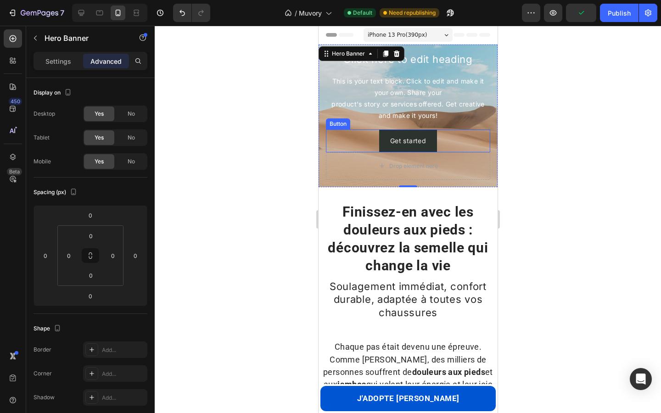
click at [330, 135] on div "Get started Button" at bounding box center [408, 141] width 164 height 23
click at [323, 124] on div "Click here to edit heading Heading This is your text block. Click to edit and m…" at bounding box center [407, 116] width 179 height 143
click at [396, 55] on icon at bounding box center [397, 54] width 6 height 6
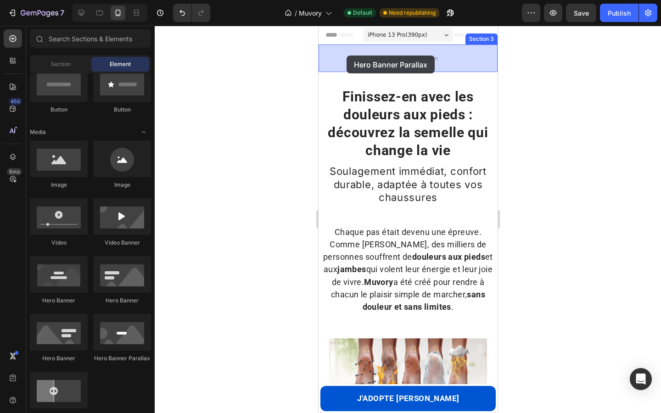
drag, startPoint x: 426, startPoint y: 368, endPoint x: 347, endPoint y: 66, distance: 312.0
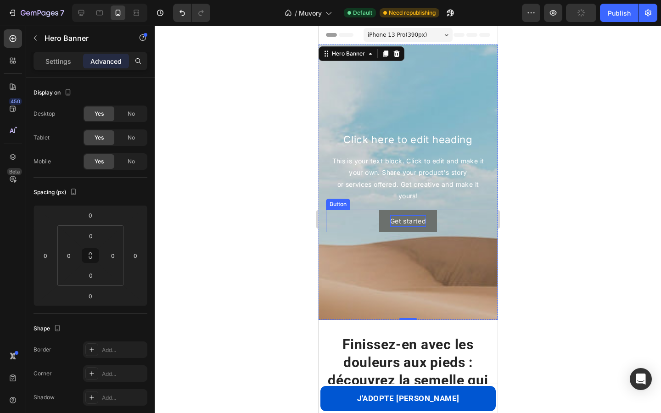
click at [405, 218] on div "Get started" at bounding box center [408, 220] width 36 height 11
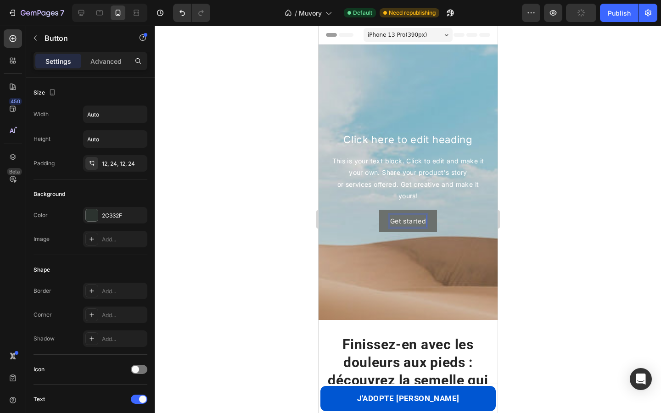
click at [405, 218] on div "Get started" at bounding box center [408, 220] width 36 height 11
click at [405, 218] on p "Get started" at bounding box center [408, 220] width 36 height 11
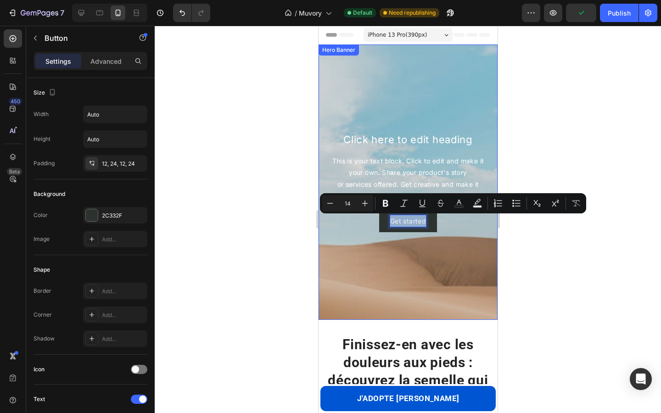
click at [449, 242] on div "Background Image" at bounding box center [407, 251] width 179 height 413
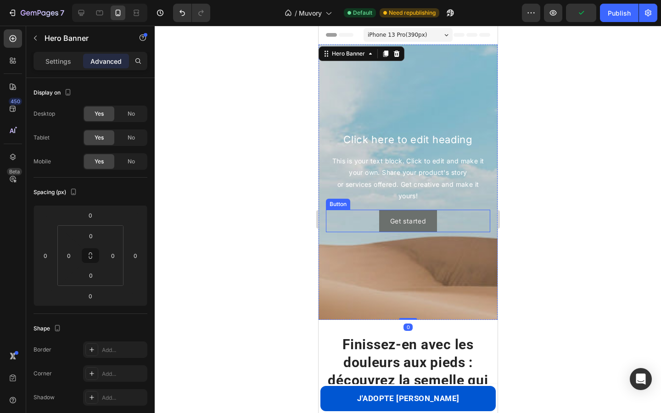
click at [434, 216] on button "Get started" at bounding box center [408, 221] width 58 height 23
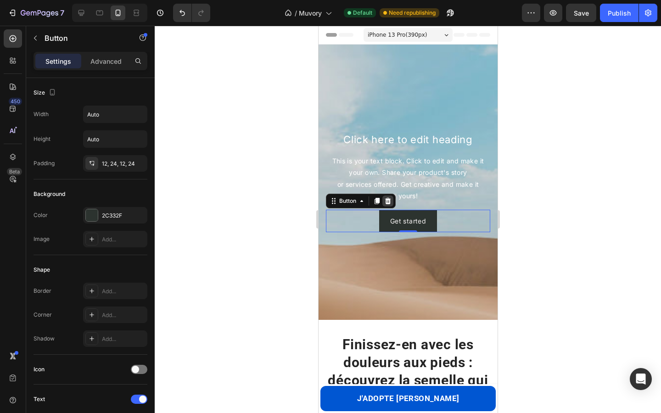
click at [387, 199] on icon at bounding box center [388, 201] width 6 height 6
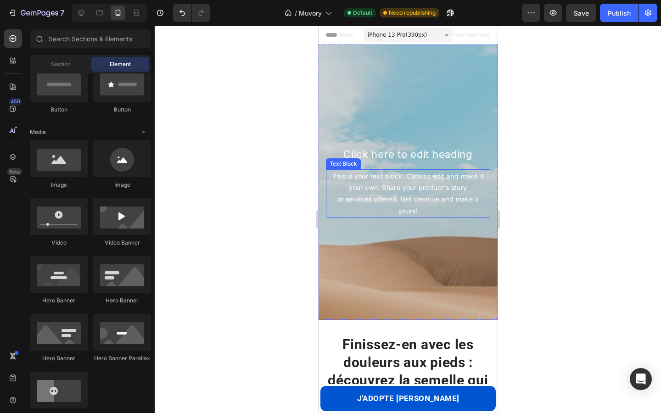
click at [402, 188] on div "This is your text block. Click to edit and make it your own. Share your product…" at bounding box center [408, 193] width 164 height 48
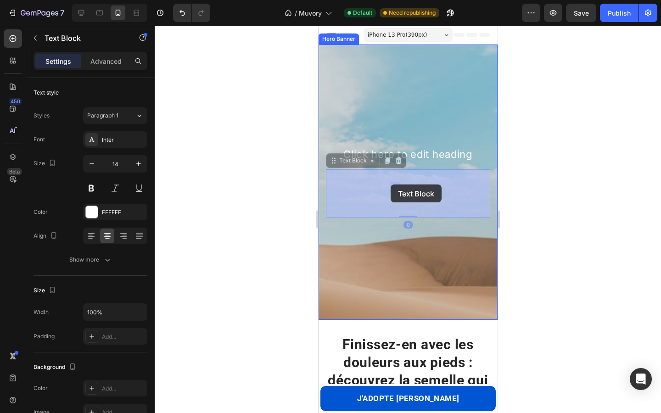
drag, startPoint x: 399, startPoint y: 182, endPoint x: 390, endPoint y: 185, distance: 9.2
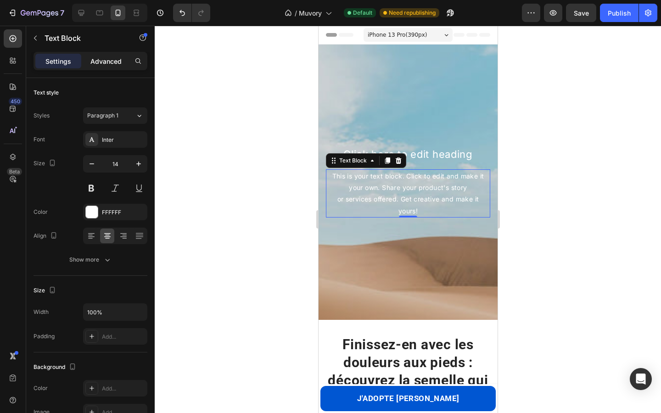
click at [102, 60] on p "Advanced" at bounding box center [105, 61] width 31 height 10
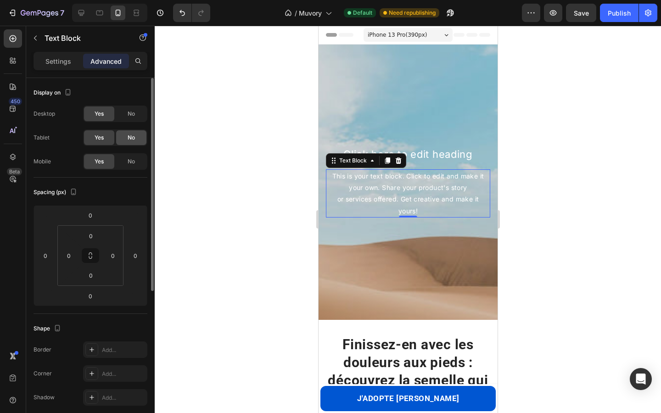
click at [129, 136] on span "No" at bounding box center [131, 138] width 7 height 8
click at [129, 98] on div "Display on" at bounding box center [91, 92] width 114 height 15
click at [131, 116] on span "No" at bounding box center [131, 114] width 7 height 8
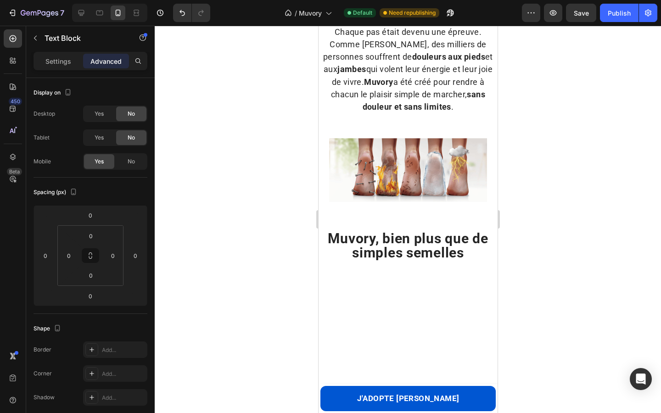
scroll to position [113, 0]
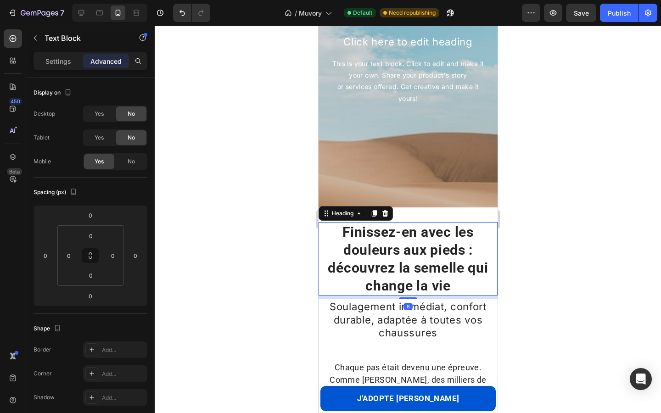
click at [455, 286] on h2 "Finissez-en avec les douleurs aux pieds : découvrez la semelle qui change la vie" at bounding box center [407, 258] width 179 height 73
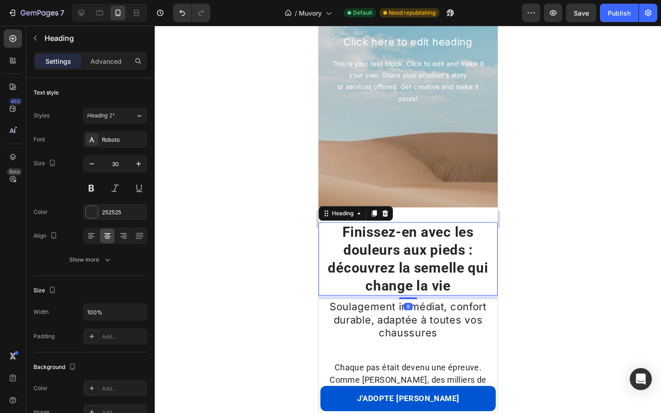
click at [455, 286] on h2 "Finissez-en avec les douleurs aux pieds : découvrez la semelle qui change la vie" at bounding box center [407, 258] width 179 height 73
click at [237, 236] on div at bounding box center [408, 220] width 507 height 388
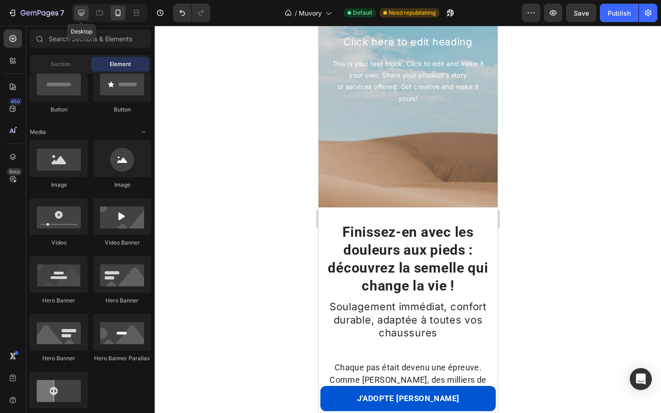
click at [83, 12] on icon at bounding box center [82, 13] width 6 height 6
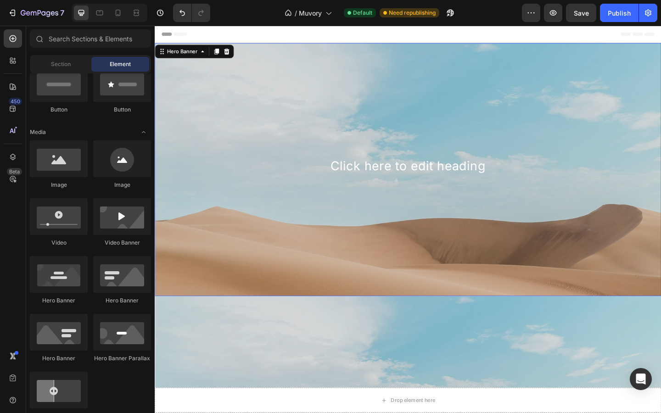
click at [263, 236] on div "Background Image" at bounding box center [430, 249] width 551 height 413
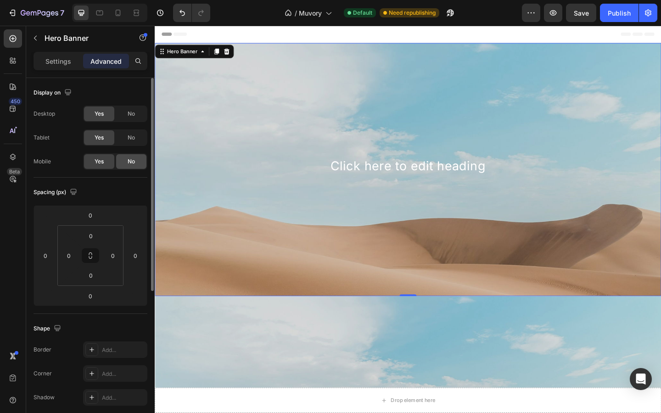
click at [132, 159] on span "No" at bounding box center [131, 162] width 7 height 8
click at [134, 130] on div "Yes No" at bounding box center [115, 138] width 64 height 17
click at [134, 136] on span "No" at bounding box center [131, 138] width 7 height 8
click at [133, 116] on span "No" at bounding box center [131, 114] width 7 height 8
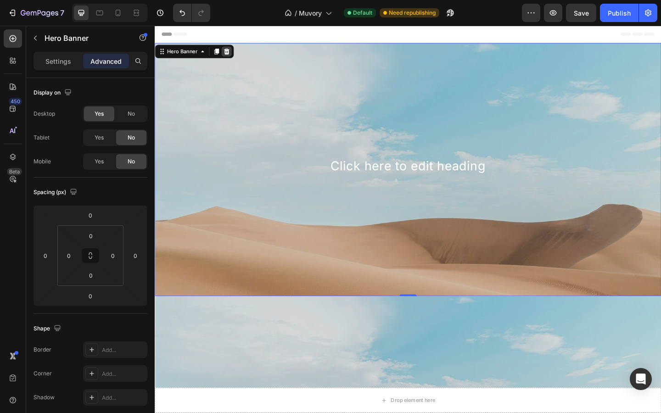
click at [231, 53] on icon at bounding box center [233, 54] width 6 height 6
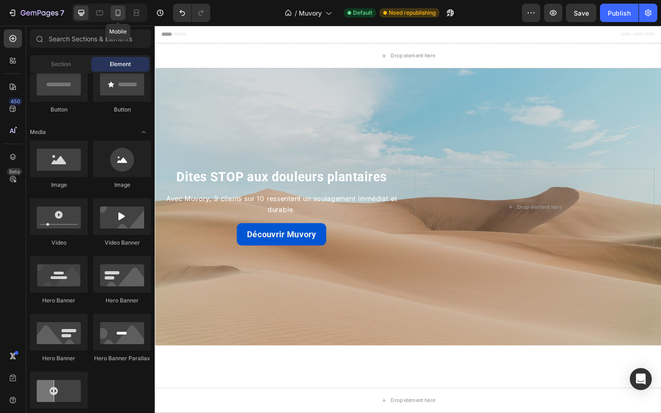
click at [120, 16] on icon at bounding box center [117, 12] width 9 height 9
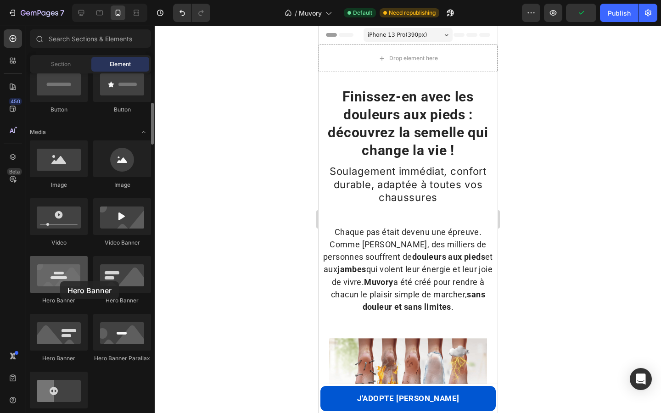
click at [60, 282] on div at bounding box center [59, 274] width 58 height 37
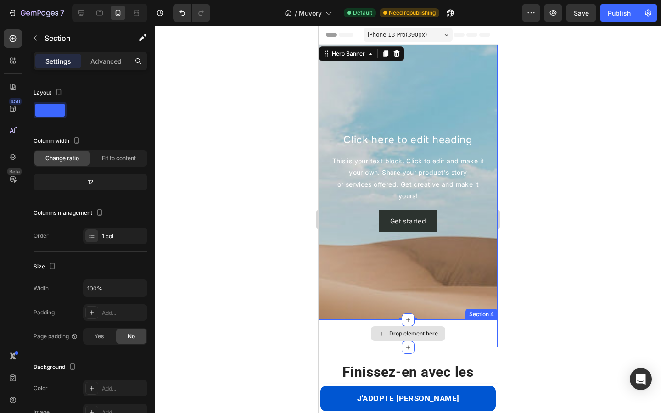
click at [355, 330] on div "Drop element here" at bounding box center [407, 334] width 179 height 28
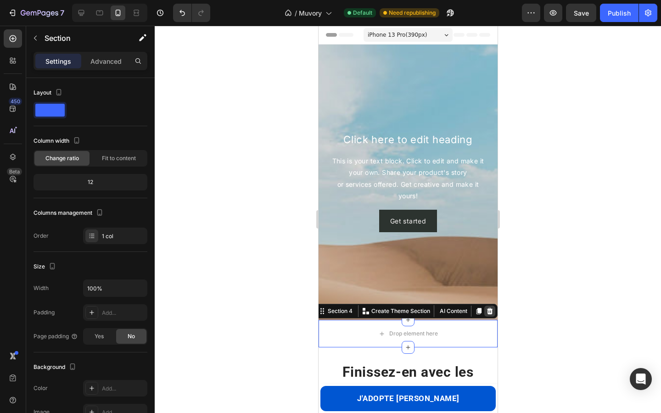
click at [492, 311] on icon at bounding box center [489, 311] width 7 height 7
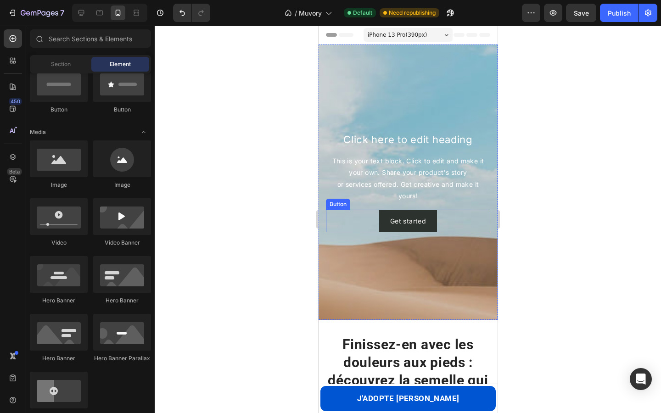
click at [444, 226] on div "Get started Button" at bounding box center [408, 221] width 164 height 23
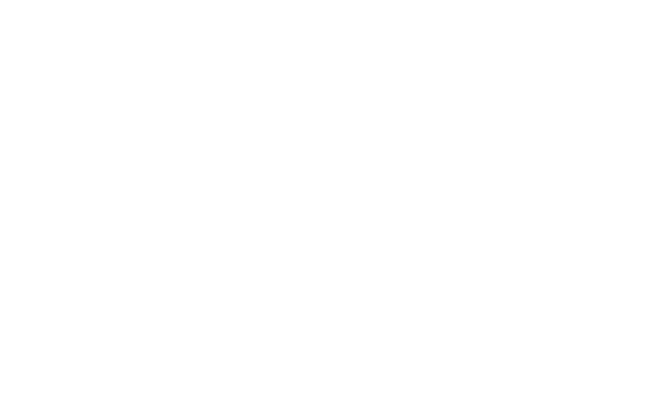
click at [387, 198] on icon at bounding box center [387, 201] width 7 height 7
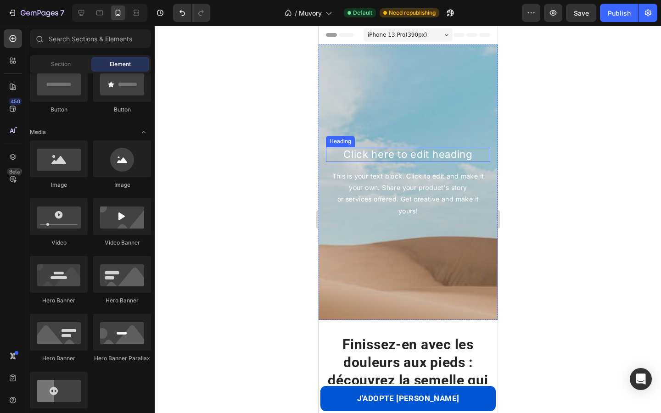
click at [367, 153] on h2 "Click here to edit heading" at bounding box center [408, 154] width 164 height 15
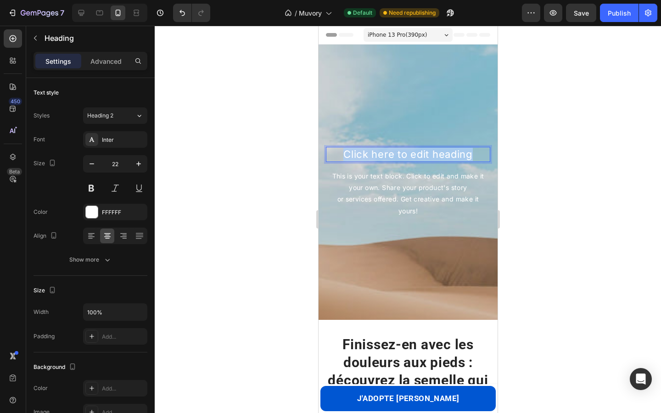
click at [367, 153] on p "Click here to edit heading" at bounding box center [408, 154] width 163 height 13
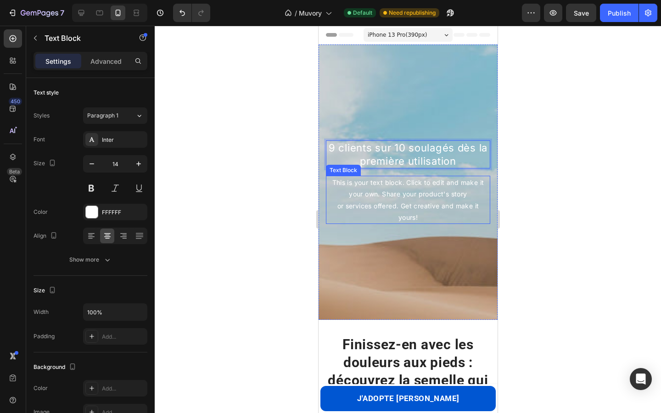
click at [364, 198] on div "This is your text block. Click to edit and make it your own. Share your product…" at bounding box center [408, 200] width 164 height 48
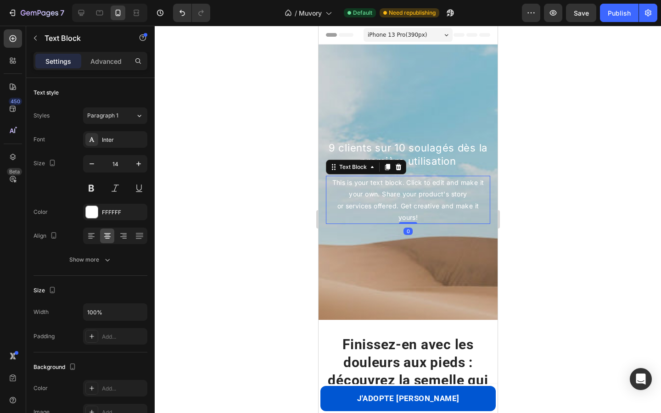
click at [364, 198] on div "This is your text block. Click to edit and make it your own. Share your product…" at bounding box center [408, 200] width 164 height 48
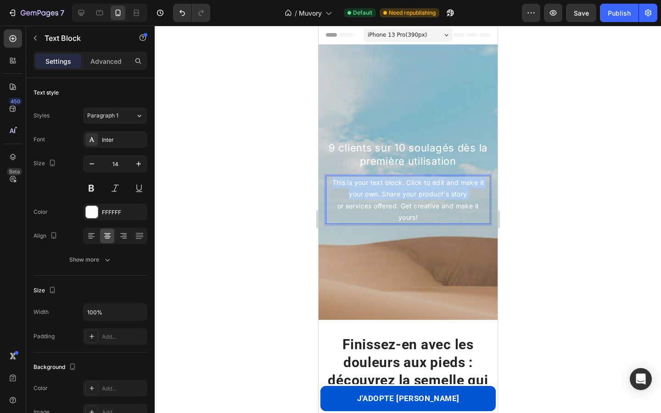
click at [364, 198] on p "This is your text block. Click to edit and make it your own. Share your product…" at bounding box center [408, 200] width 163 height 46
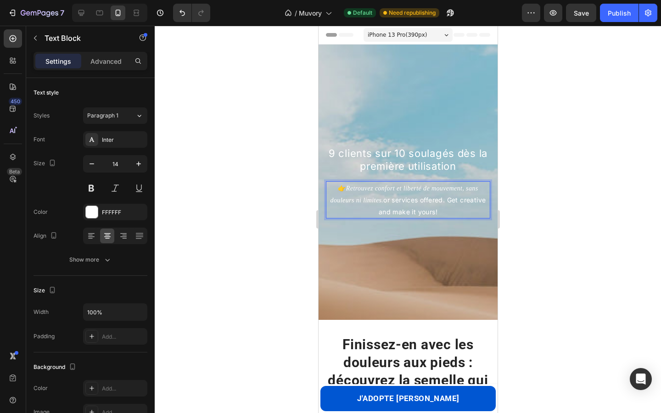
click at [345, 186] on p "👉 Retrouvez confort et liberté de mouvement, sans douleurs ni limites. or servi…" at bounding box center [408, 200] width 163 height 36
drag, startPoint x: 363, startPoint y: 201, endPoint x: 442, endPoint y: 215, distance: 80.3
click at [442, 215] on p "Retrouvez confort et liberté de mouvement, sans douleurs ni limites. or service…" at bounding box center [408, 200] width 163 height 36
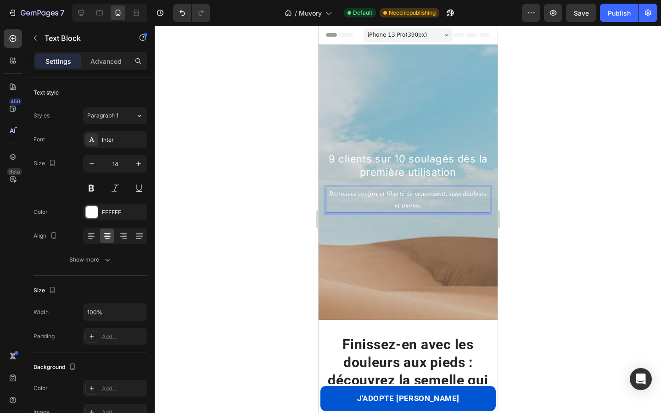
click at [418, 202] on icon "Retrouvez confort et liberté de mouvement, sans douleurs ni limites." at bounding box center [408, 200] width 158 height 19
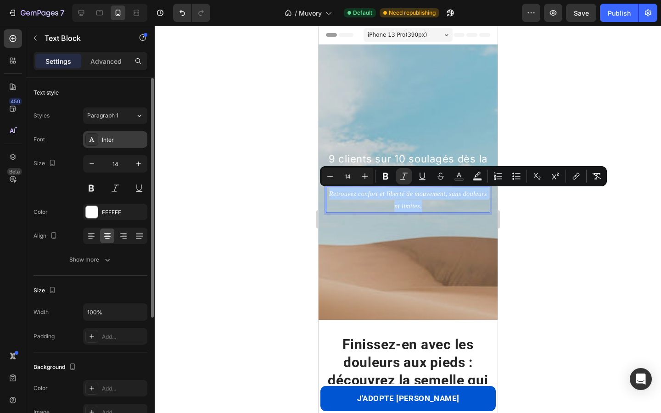
click at [105, 134] on div "Inter" at bounding box center [115, 139] width 64 height 17
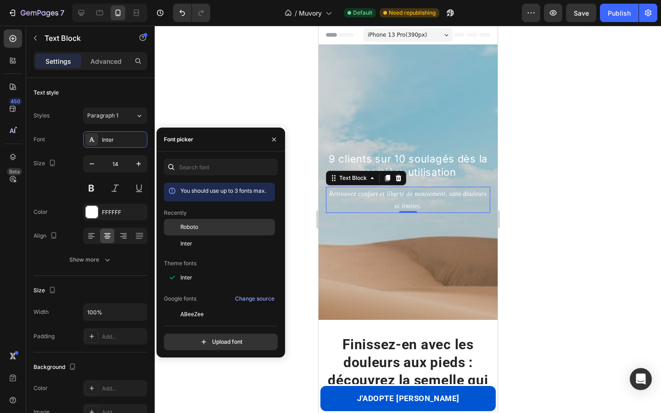
click at [186, 229] on span "Roboto" at bounding box center [190, 227] width 18 height 8
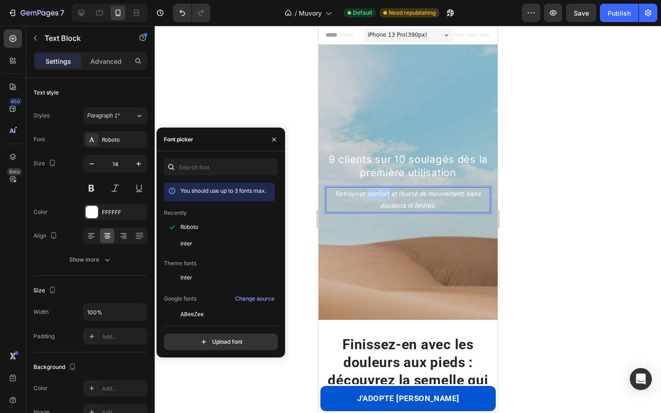
click at [381, 198] on p "Retrouvez confort et liberté de mouvement, sans douleurs ni limites." at bounding box center [408, 199] width 163 height 23
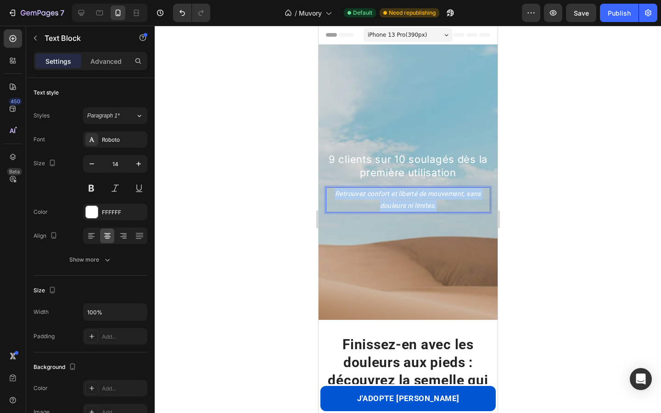
click at [381, 198] on p "Retrouvez confort et liberté de mouvement, sans douleurs ni limites." at bounding box center [408, 199] width 163 height 23
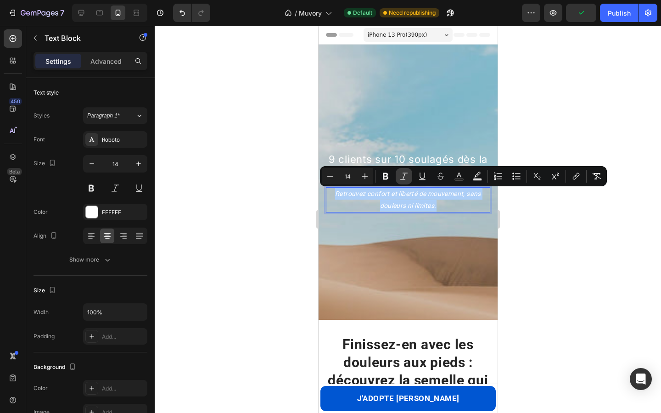
click at [407, 175] on icon "Editor contextual toolbar" at bounding box center [404, 176] width 9 height 9
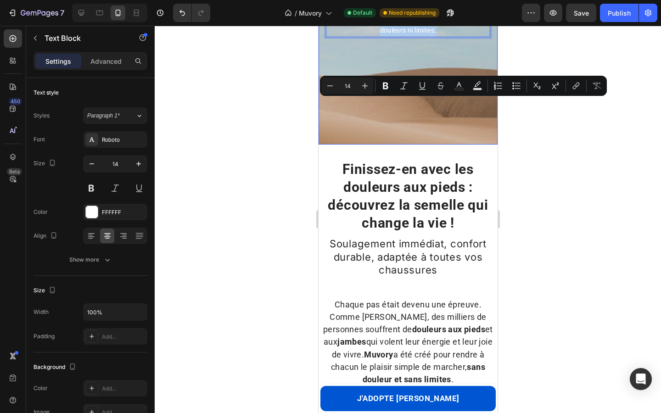
scroll to position [211, 0]
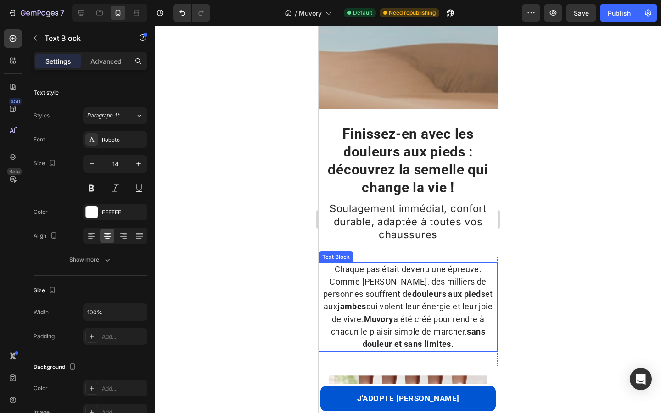
click at [412, 291] on strong "douleurs aux pieds" at bounding box center [448, 294] width 73 height 10
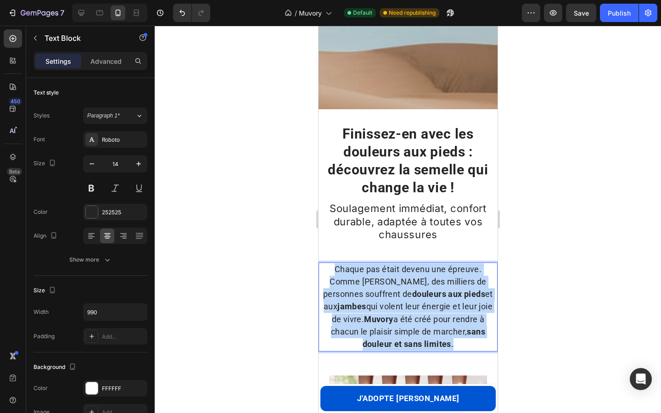
click at [412, 291] on strong "douleurs aux pieds" at bounding box center [448, 294] width 73 height 10
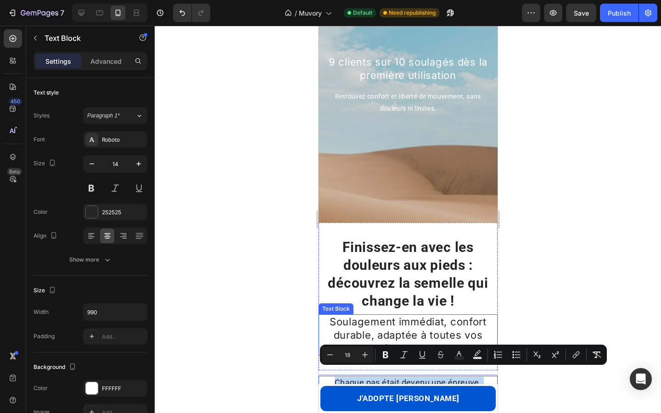
scroll to position [89, 0]
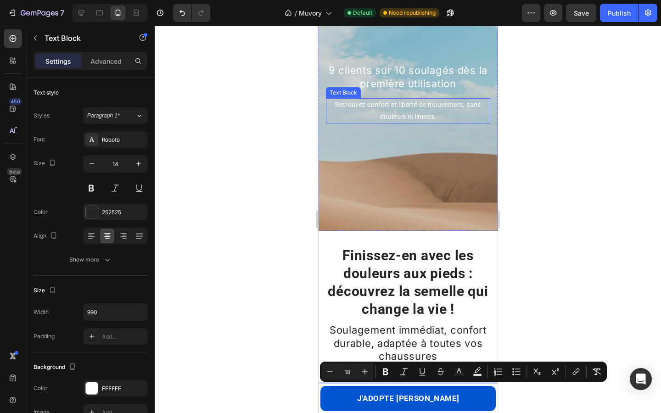
click at [378, 104] on p "Retrouvez confort et liberté de mouvement, sans douleurs ni limites." at bounding box center [408, 110] width 163 height 23
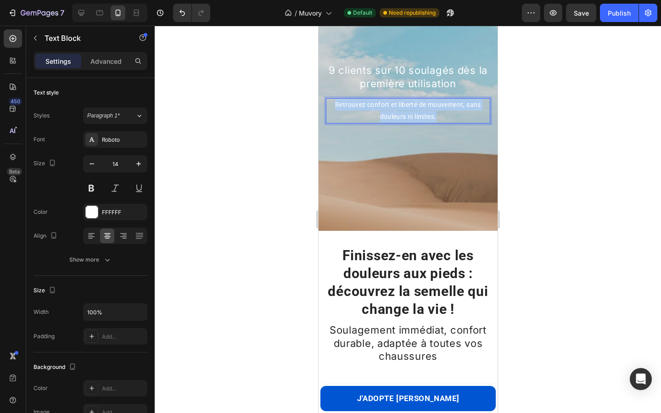
click at [378, 104] on p "Retrouvez confort et liberté de mouvement, sans douleurs ni limites." at bounding box center [408, 110] width 163 height 23
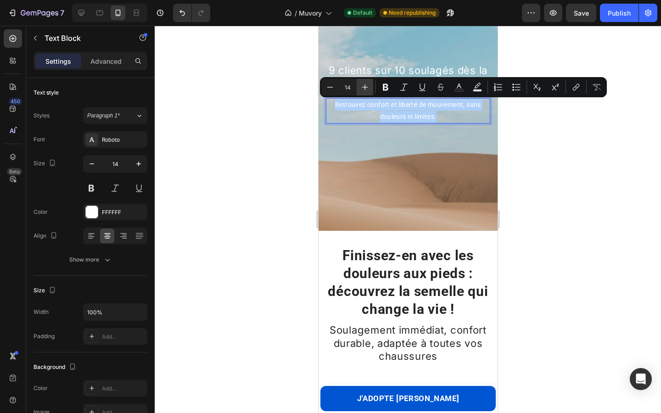
click at [367, 83] on icon "Editor contextual toolbar" at bounding box center [365, 87] width 9 height 9
type input "18"
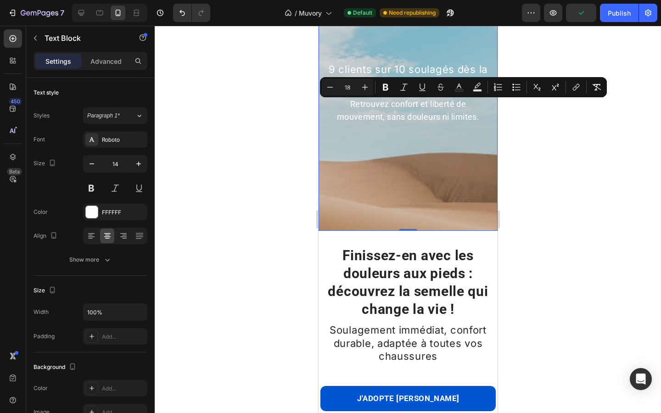
click at [367, 173] on div "Background Image" at bounding box center [407, 167] width 179 height 413
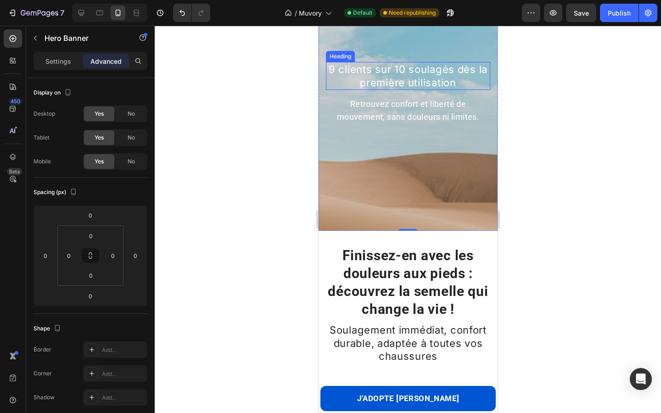
click at [392, 76] on p "9 clients sur 10 soulagés dès la première utilisation" at bounding box center [408, 76] width 163 height 26
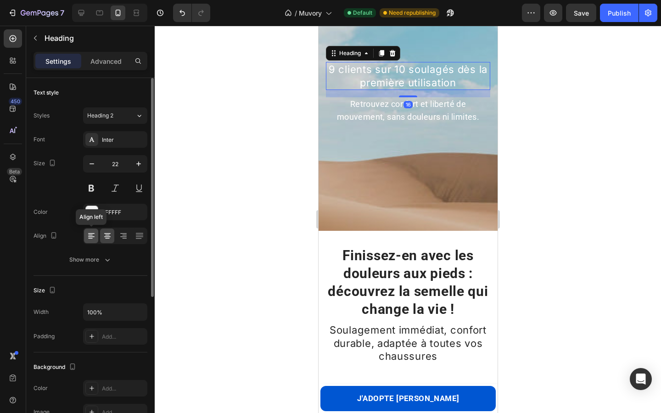
click at [88, 234] on icon at bounding box center [91, 236] width 9 height 9
click at [103, 237] on icon at bounding box center [107, 236] width 9 height 9
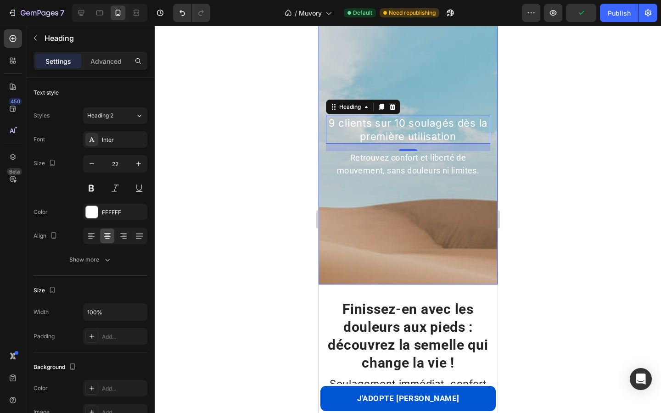
scroll to position [0, 0]
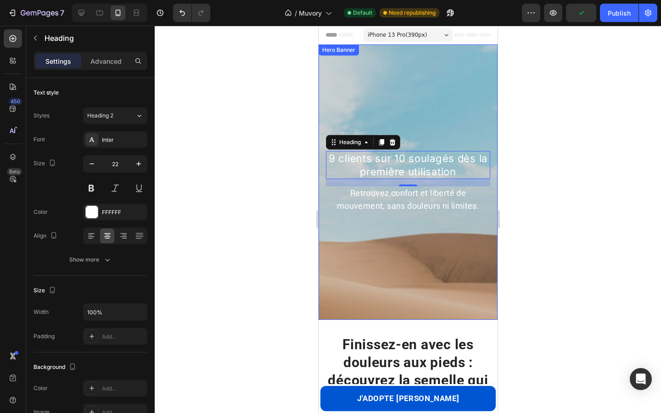
click at [282, 126] on div at bounding box center [408, 220] width 507 height 388
